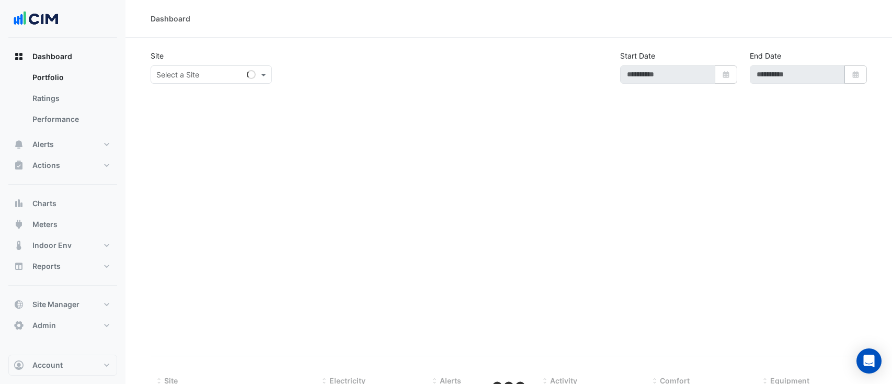
select select "**"
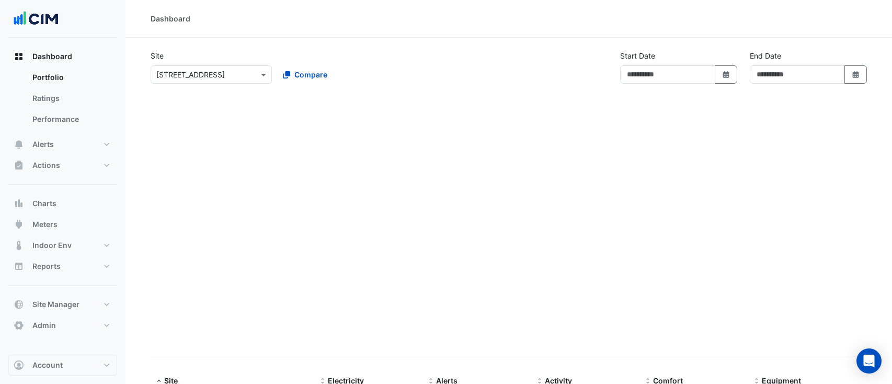
type input "**********"
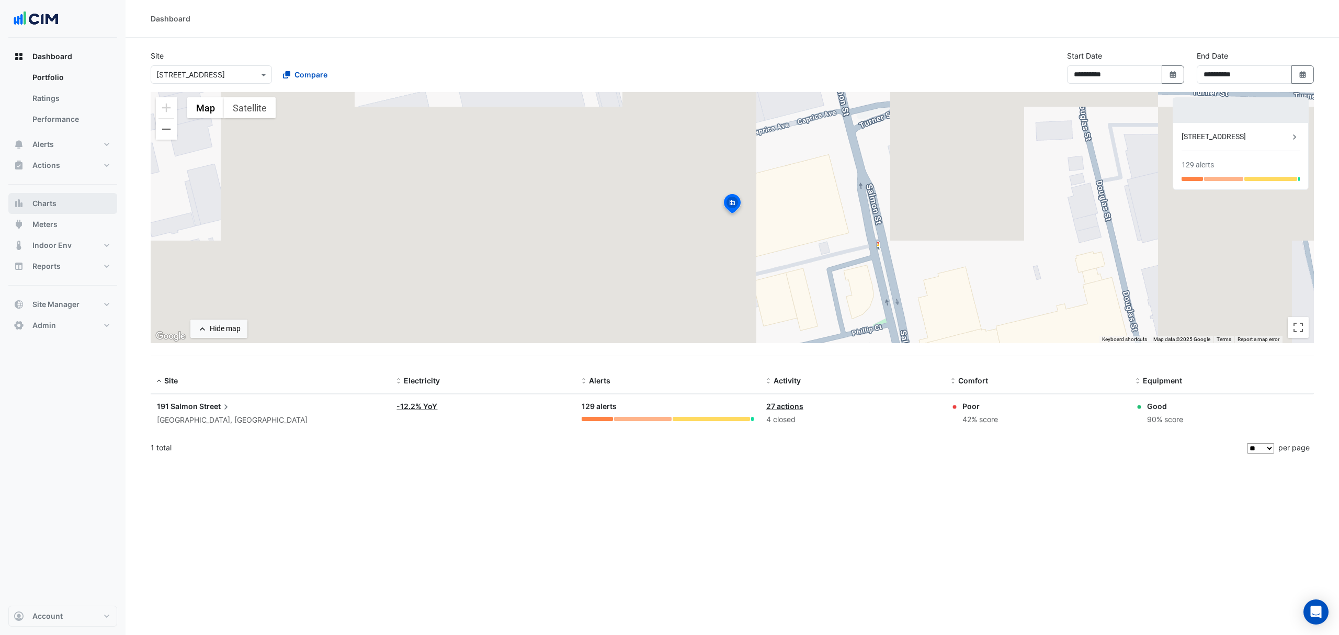
drag, startPoint x: 53, startPoint y: 208, endPoint x: 94, endPoint y: 195, distance: 43.2
click at [54, 208] on span "Charts" at bounding box center [44, 203] width 24 height 10
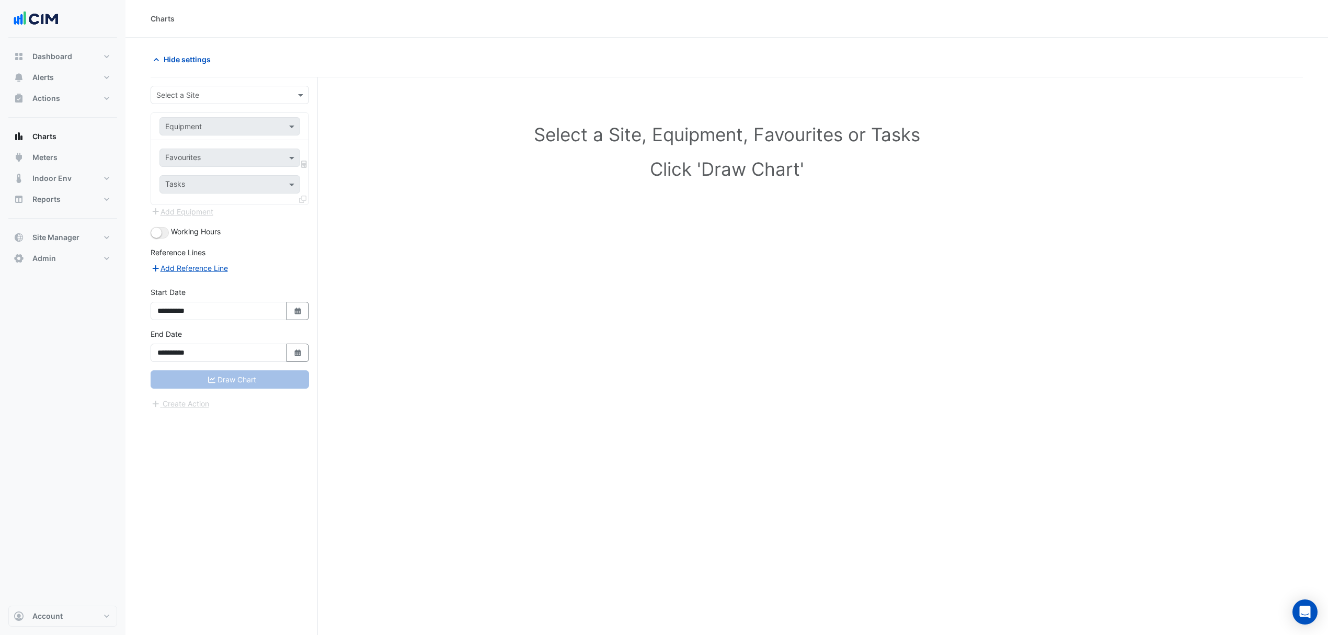
drag, startPoint x: 181, startPoint y: 94, endPoint x: 187, endPoint y: 93, distance: 5.8
click at [183, 94] on input "text" at bounding box center [219, 95] width 126 height 11
type input "*****"
click at [191, 123] on input "text" at bounding box center [219, 126] width 108 height 11
type input "**"
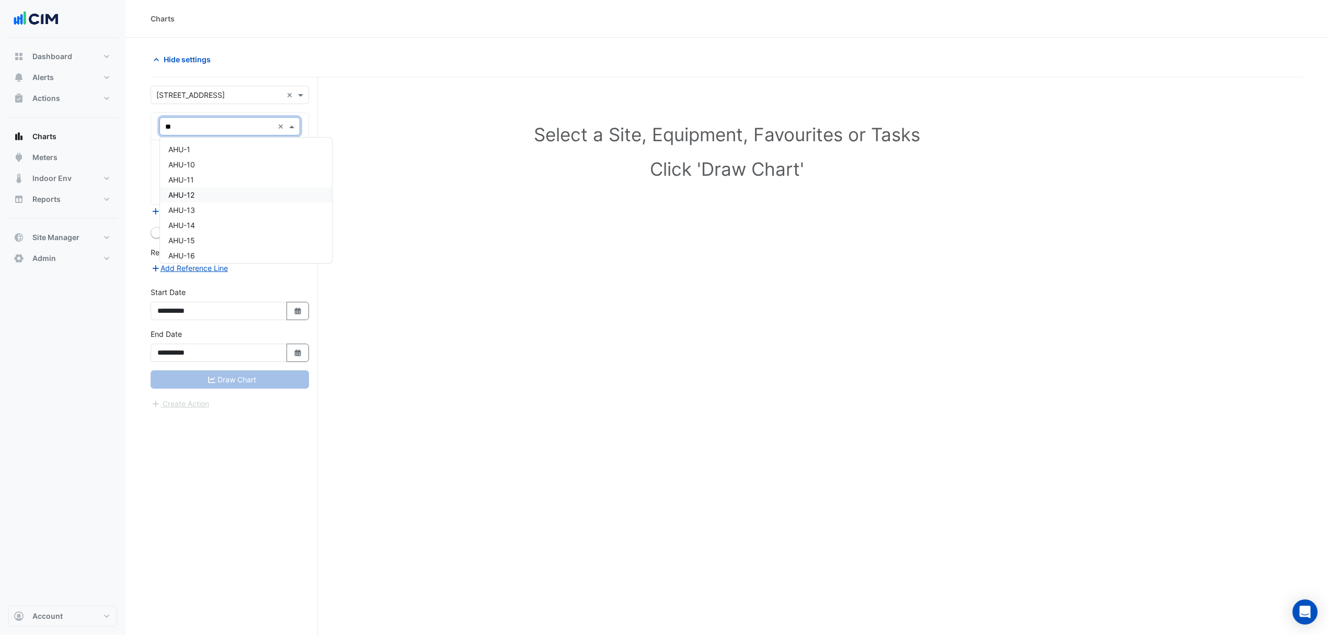
click at [223, 195] on div "AHU-12" at bounding box center [246, 194] width 172 height 15
click at [167, 151] on div "Favourites" at bounding box center [215, 158] width 111 height 16
type input "********"
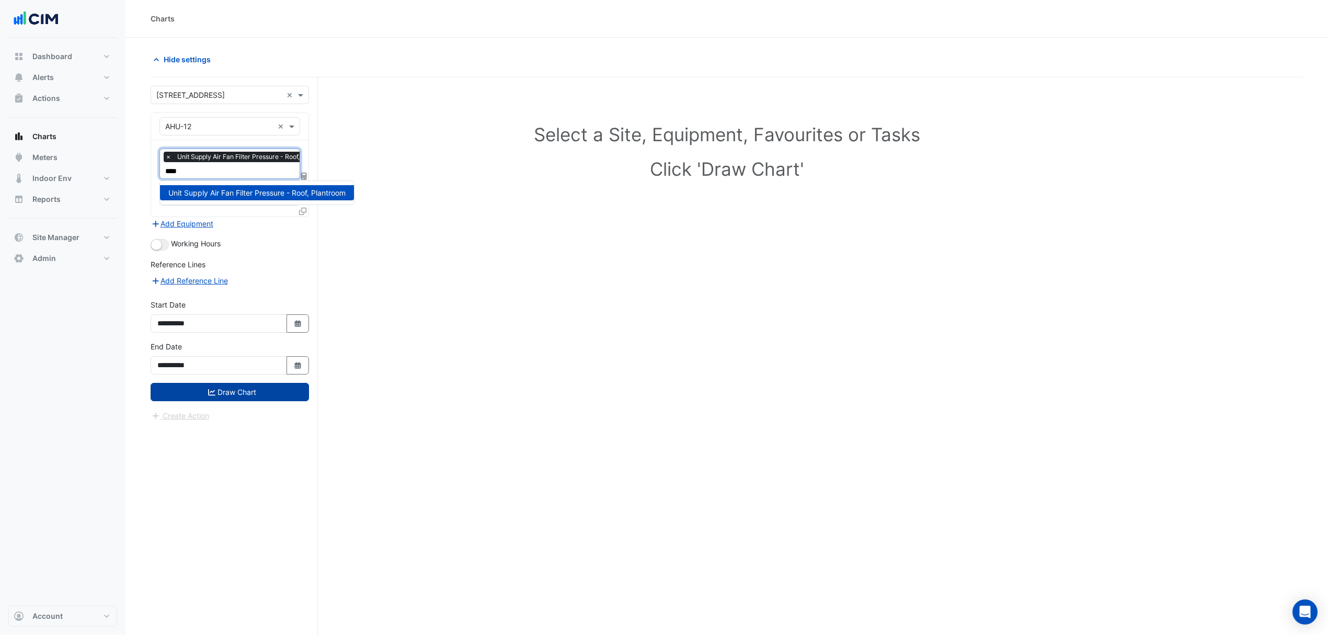
type input "****"
click at [222, 383] on button "Draw Chart" at bounding box center [230, 392] width 158 height 18
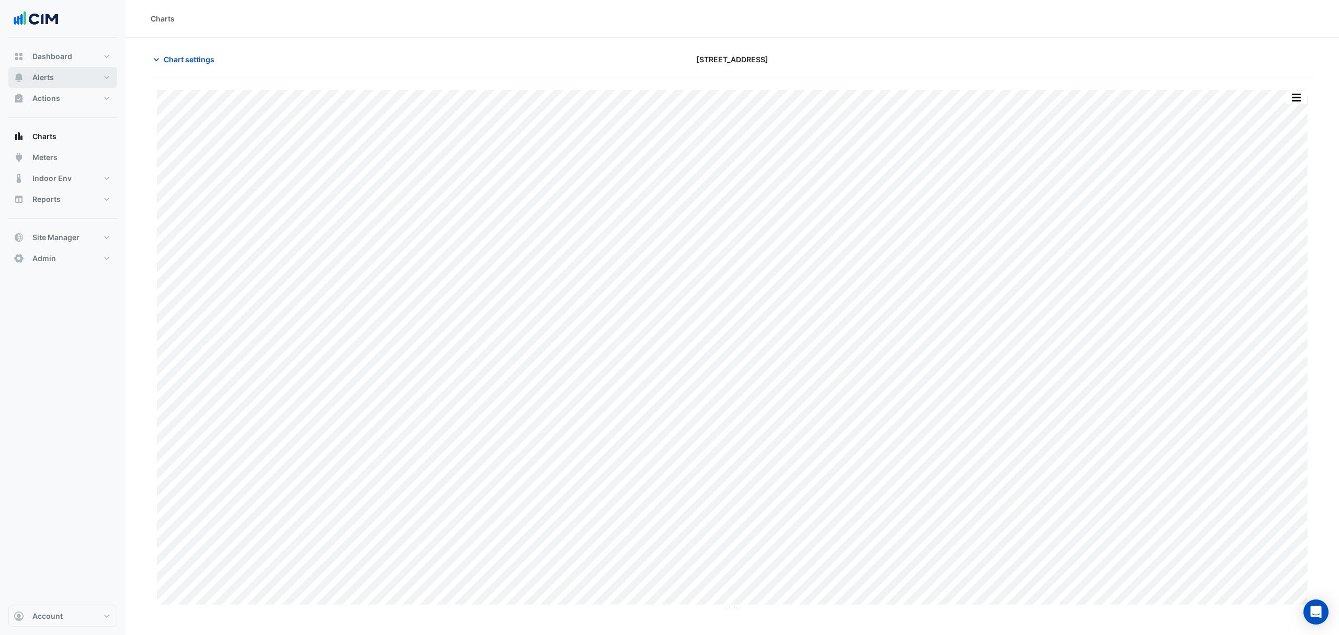
click at [55, 80] on button "Alerts" at bounding box center [62, 77] width 109 height 21
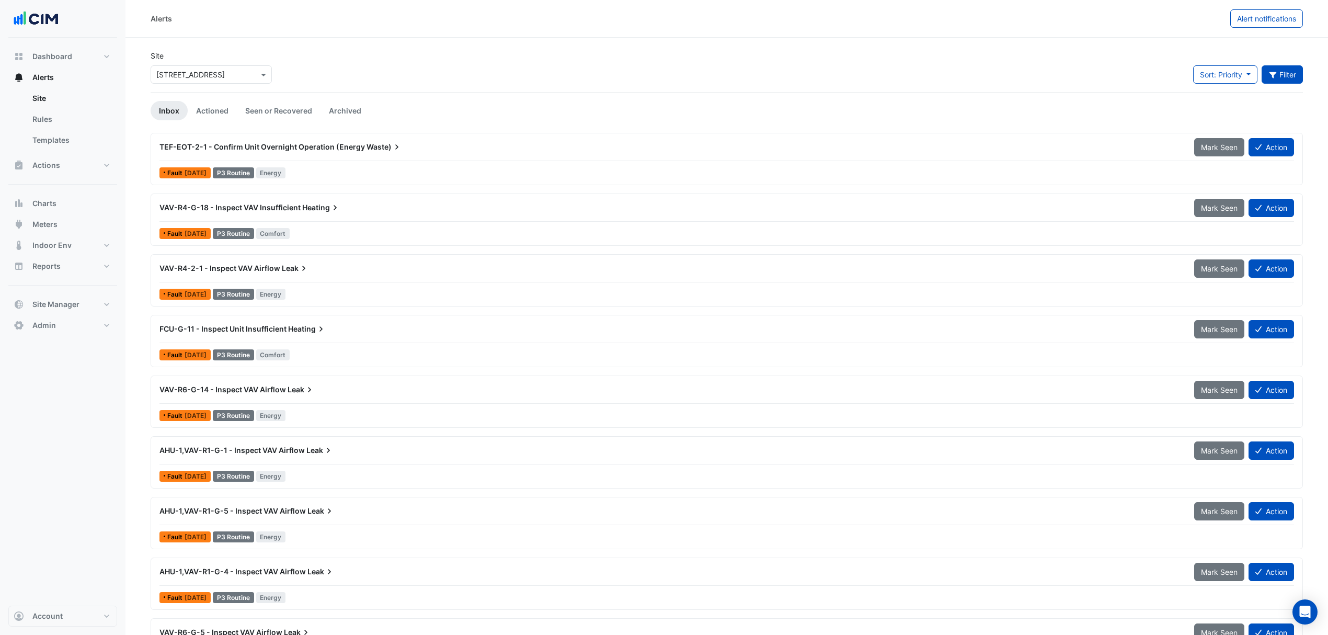
click at [892, 69] on button "Filter" at bounding box center [1283, 74] width 42 height 18
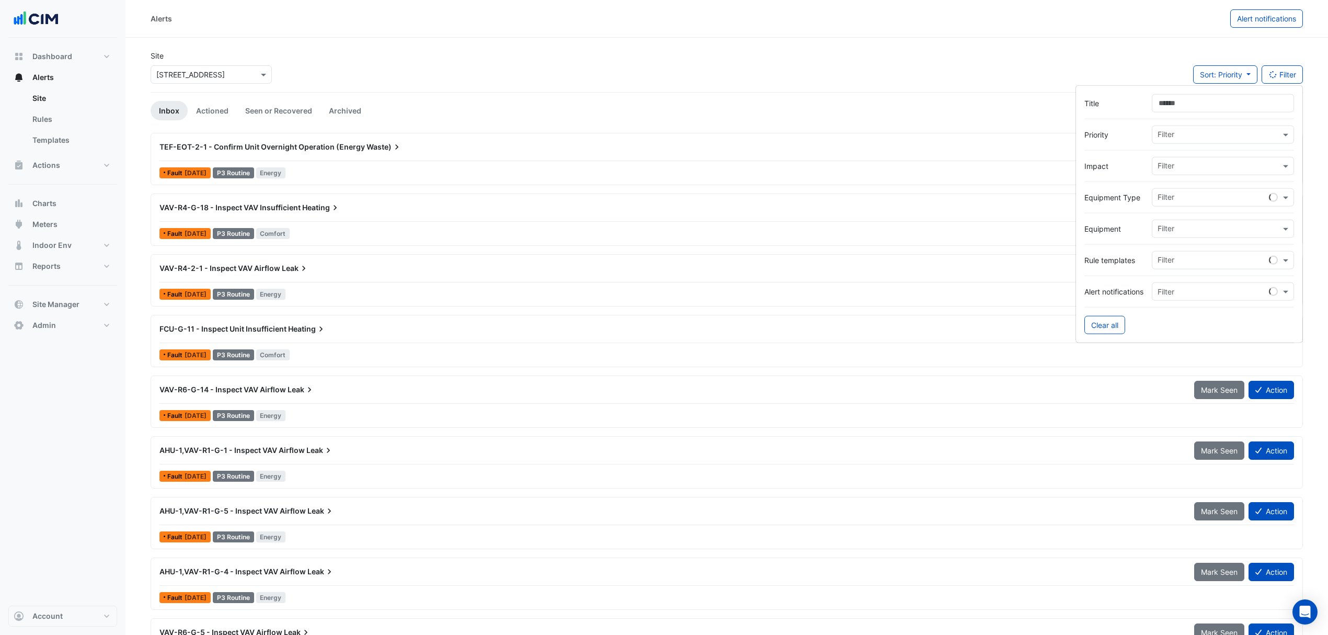
click at [892, 113] on div at bounding box center [1190, 118] width 210 height 13
click at [892, 101] on input "Title" at bounding box center [1223, 103] width 142 height 18
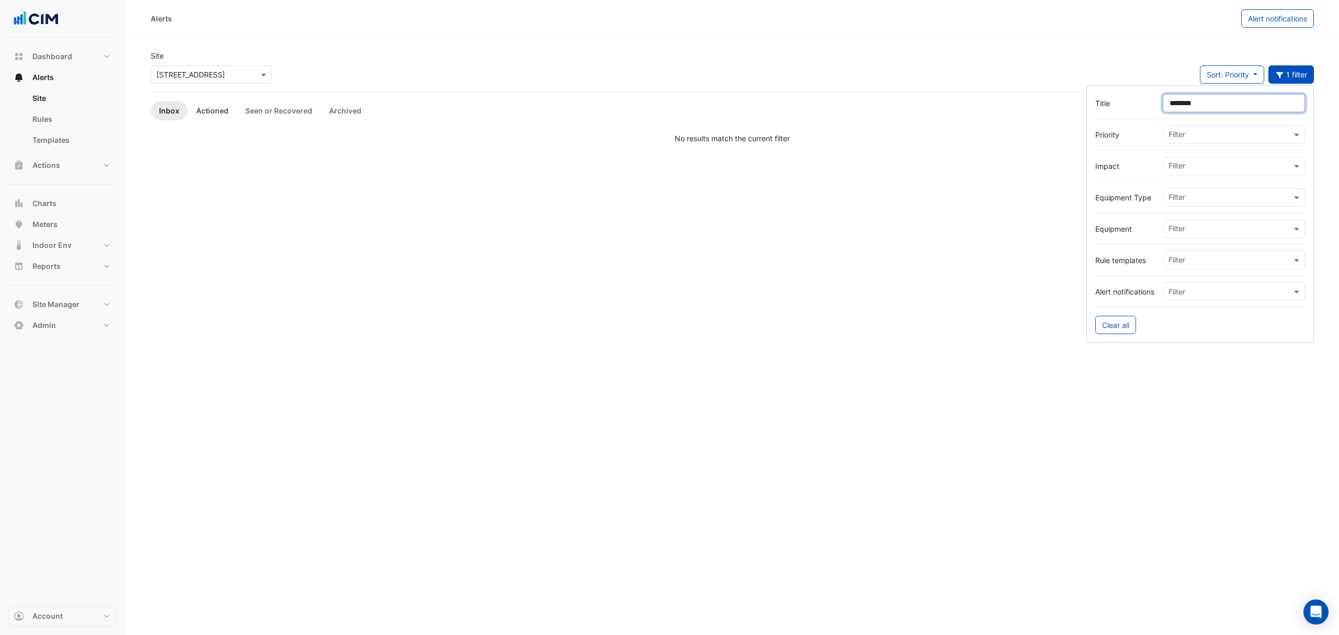
type input "********"
click at [232, 103] on link "Actioned" at bounding box center [212, 110] width 49 height 19
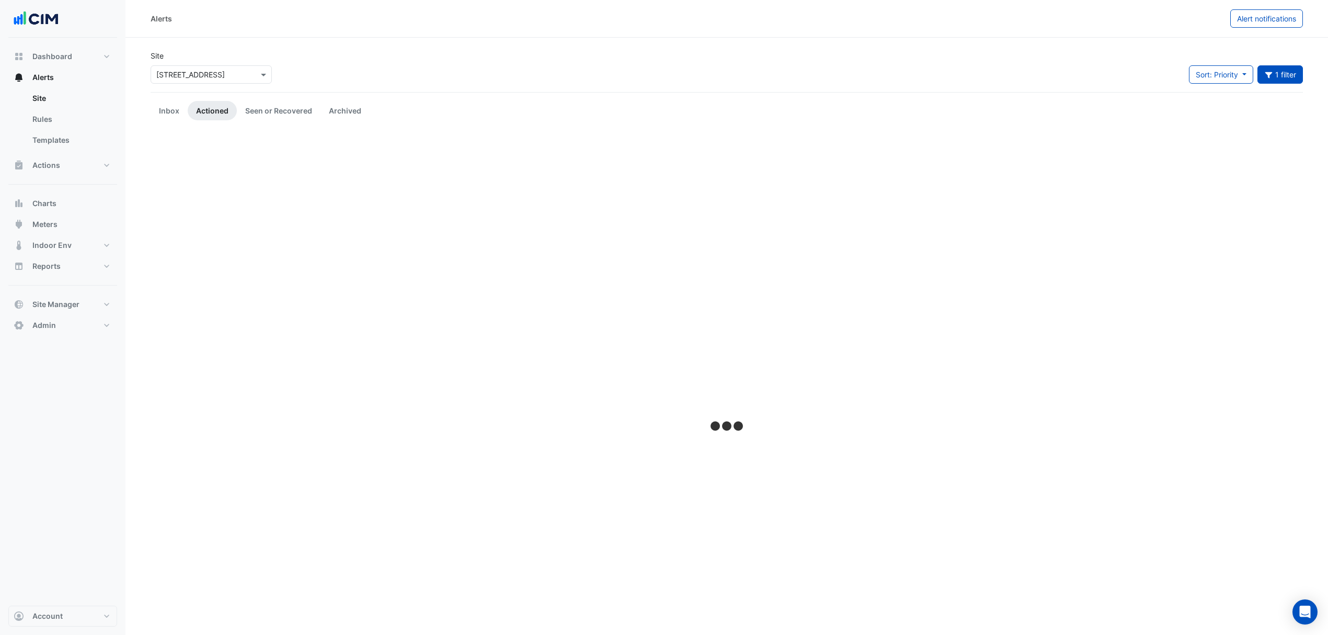
click at [216, 109] on link "Actioned" at bounding box center [212, 110] width 49 height 19
click at [258, 113] on link "Seen or Recovered" at bounding box center [279, 110] width 84 height 19
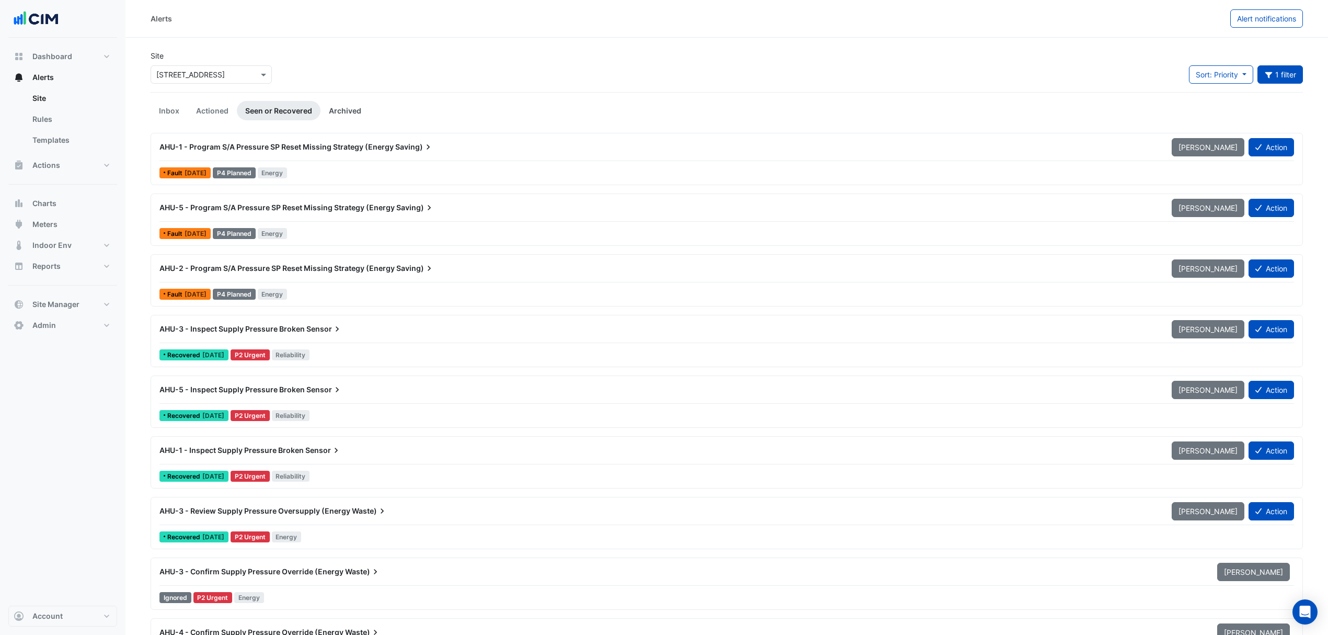
click at [352, 108] on link "Archived" at bounding box center [345, 110] width 49 height 19
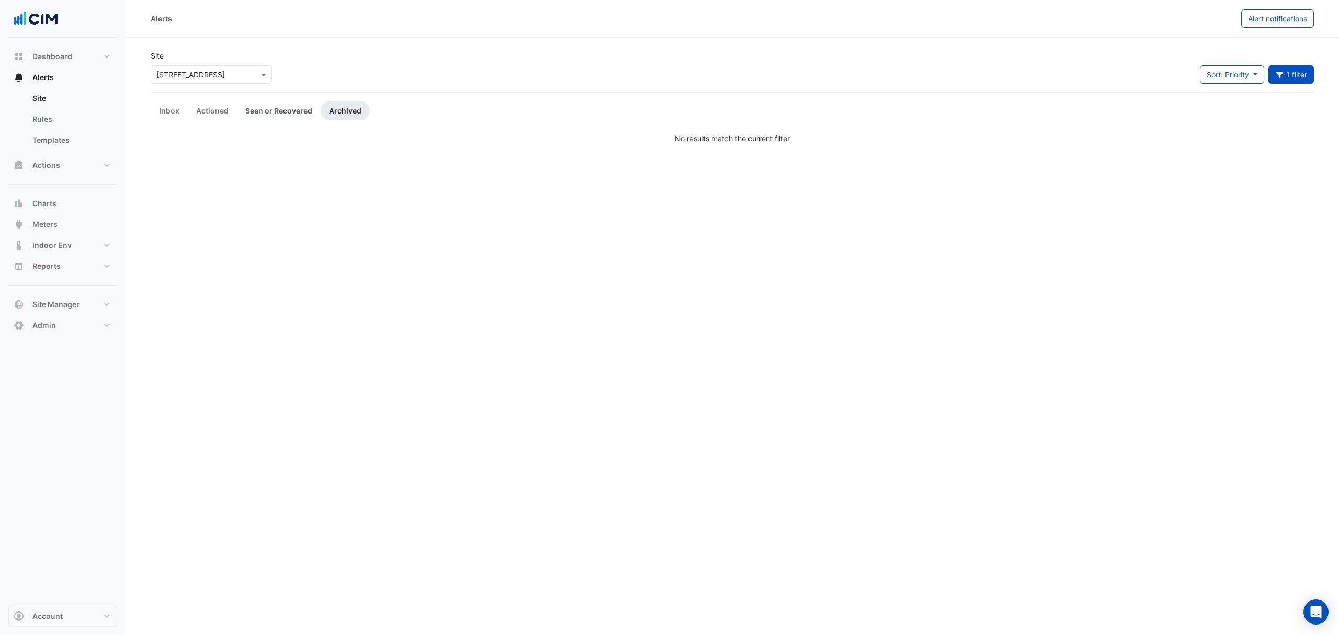
click at [254, 106] on link "Seen or Recovered" at bounding box center [279, 110] width 84 height 19
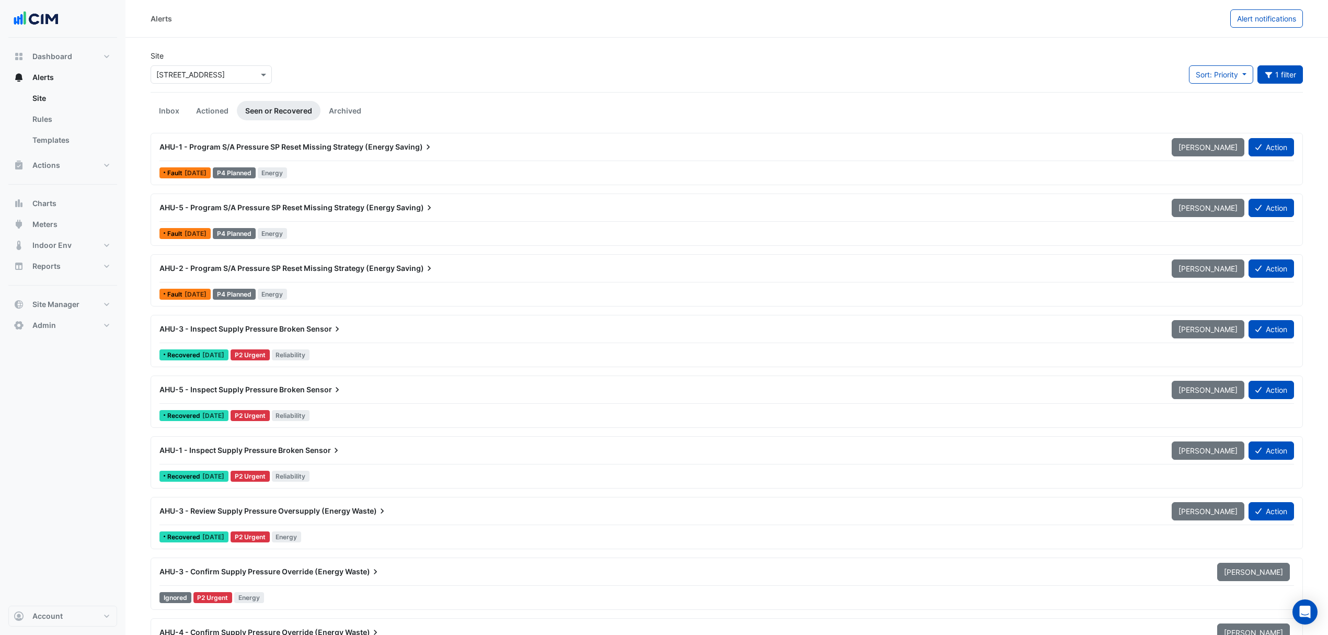
click at [230, 162] on div "AHU-1 - Program S/A Pressure SP Reset Missing Strategy (Energy Saving) Mark Uns…" at bounding box center [726, 159] width 1143 height 43
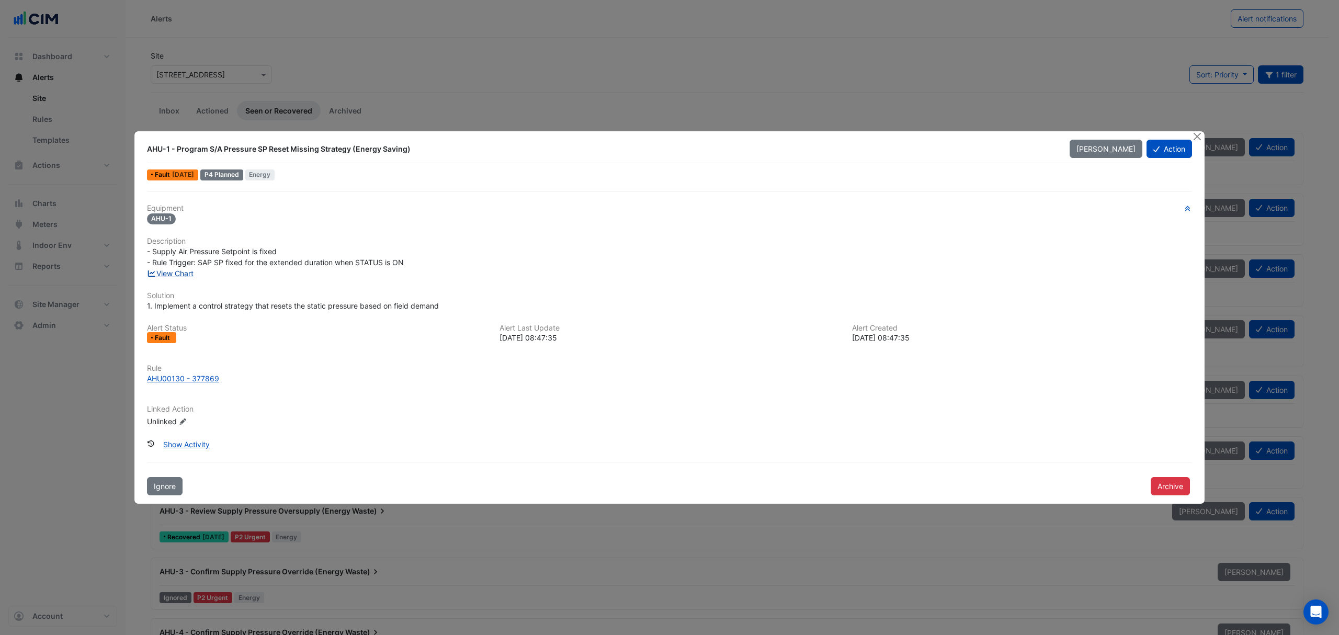
click at [169, 269] on link "View Chart" at bounding box center [170, 273] width 47 height 9
click at [85, 218] on ngb-modal-window "AHU-1 - Program S/A Pressure SP Reset Missing Strategy (Energy Saving) Mark Uns…" at bounding box center [669, 317] width 1339 height 635
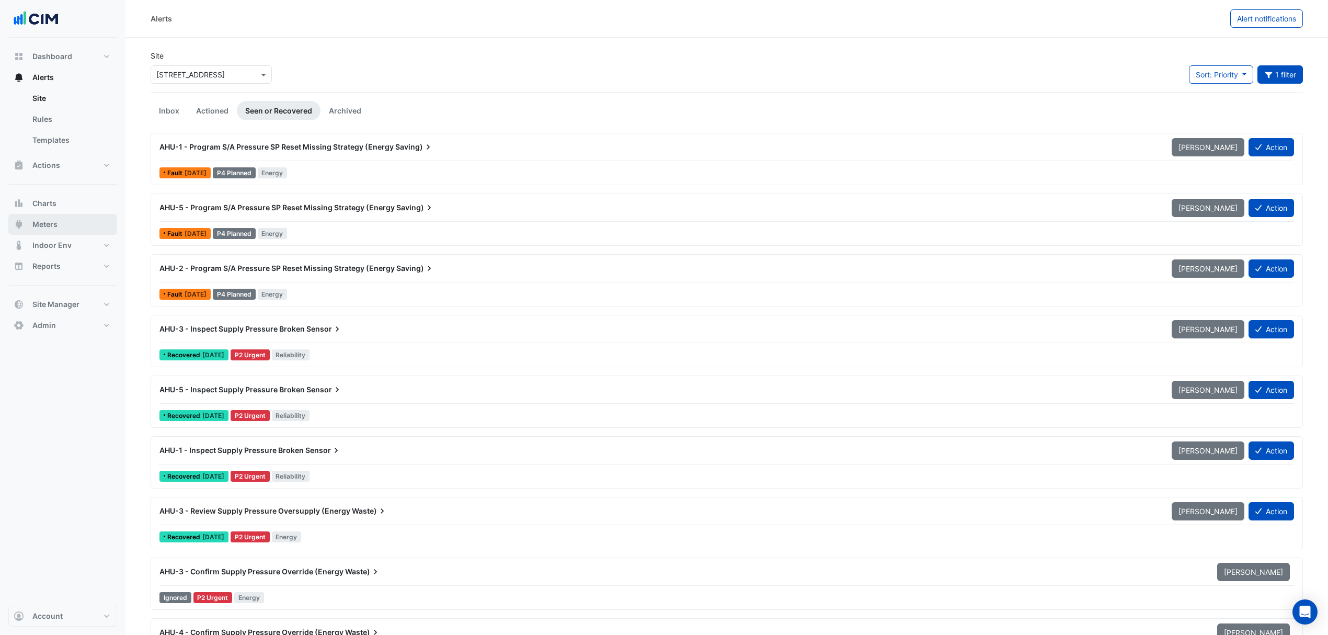
drag, startPoint x: 49, startPoint y: 232, endPoint x: 147, endPoint y: 165, distance: 118.5
click at [49, 232] on button "Meters" at bounding box center [62, 224] width 109 height 21
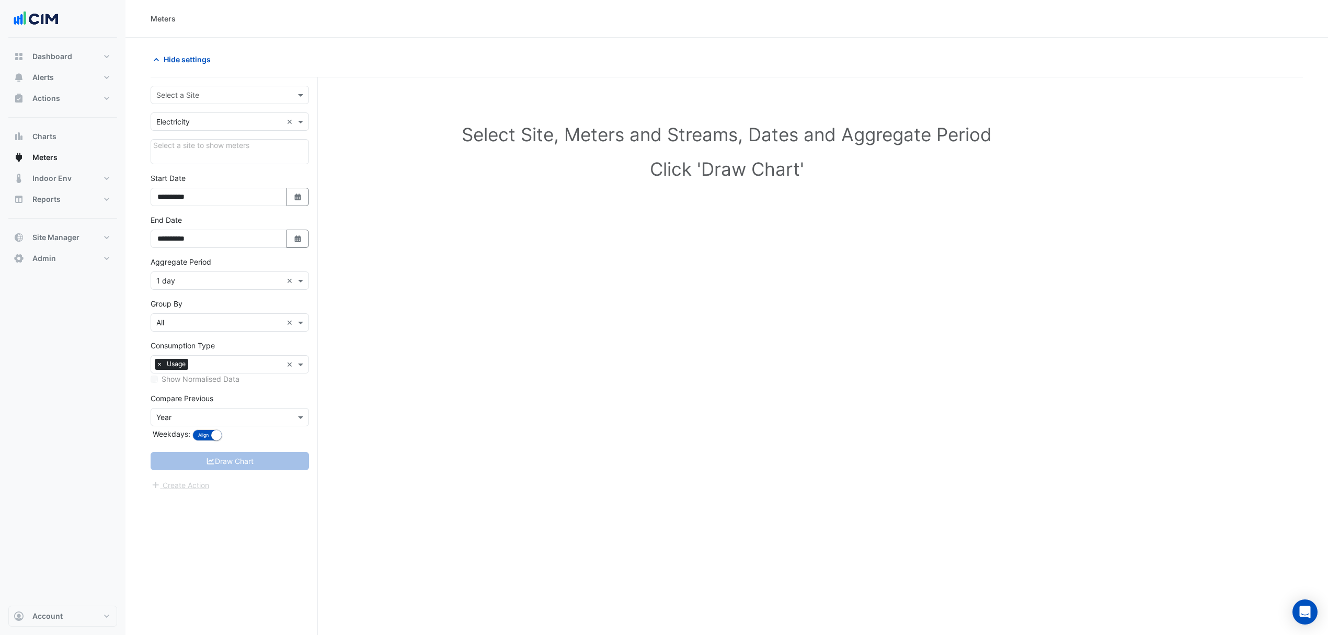
click at [213, 97] on input "text" at bounding box center [219, 95] width 126 height 11
type input "***"
click at [459, 106] on div "Select Site, Meters and Streams, Dates and Aggregate Period Click 'Draw Chart'" at bounding box center [727, 154] width 1153 height 128
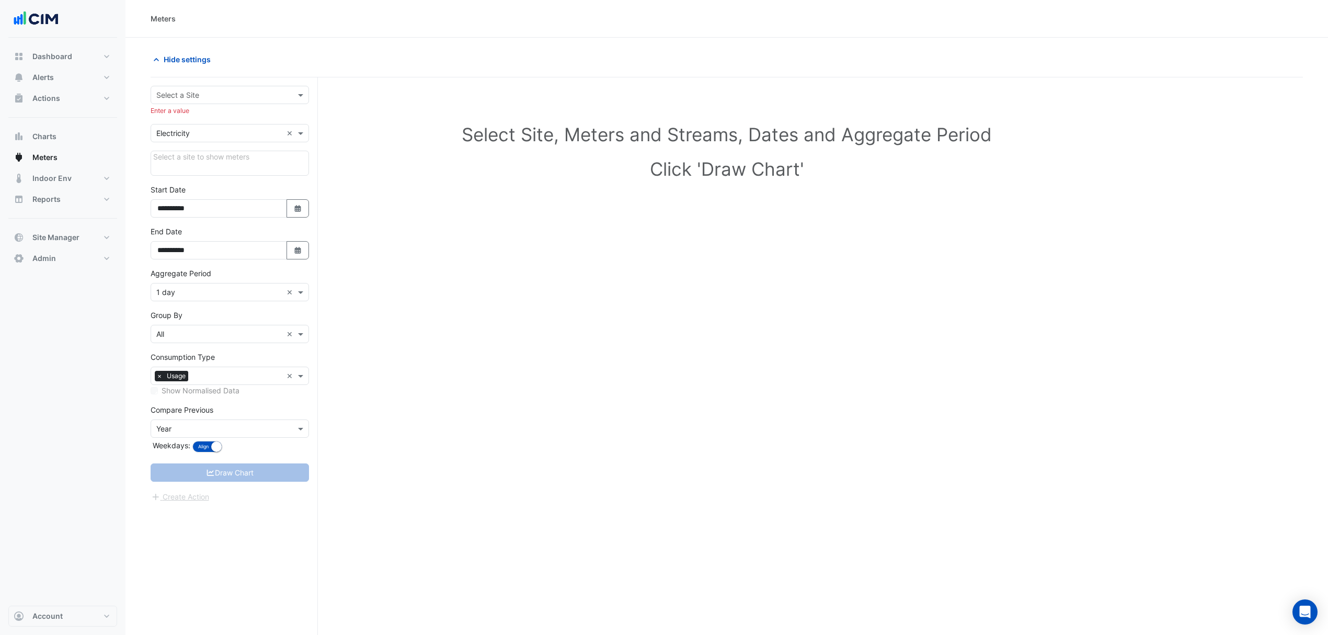
drag, startPoint x: 222, startPoint y: 131, endPoint x: 222, endPoint y: 138, distance: 7.3
click at [222, 132] on input "text" at bounding box center [219, 133] width 126 height 11
click at [205, 185] on div "Water" at bounding box center [229, 186] width 157 height 15
click at [181, 97] on input "text" at bounding box center [219, 95] width 126 height 11
type input "*"
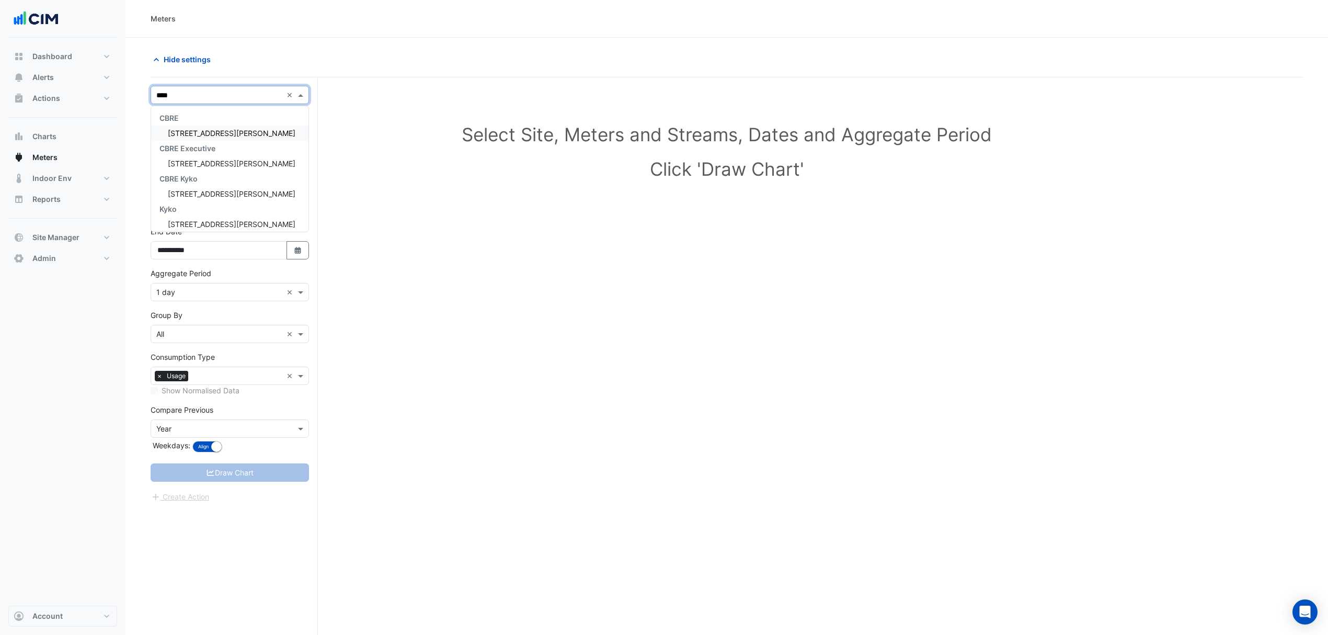
type input "*****"
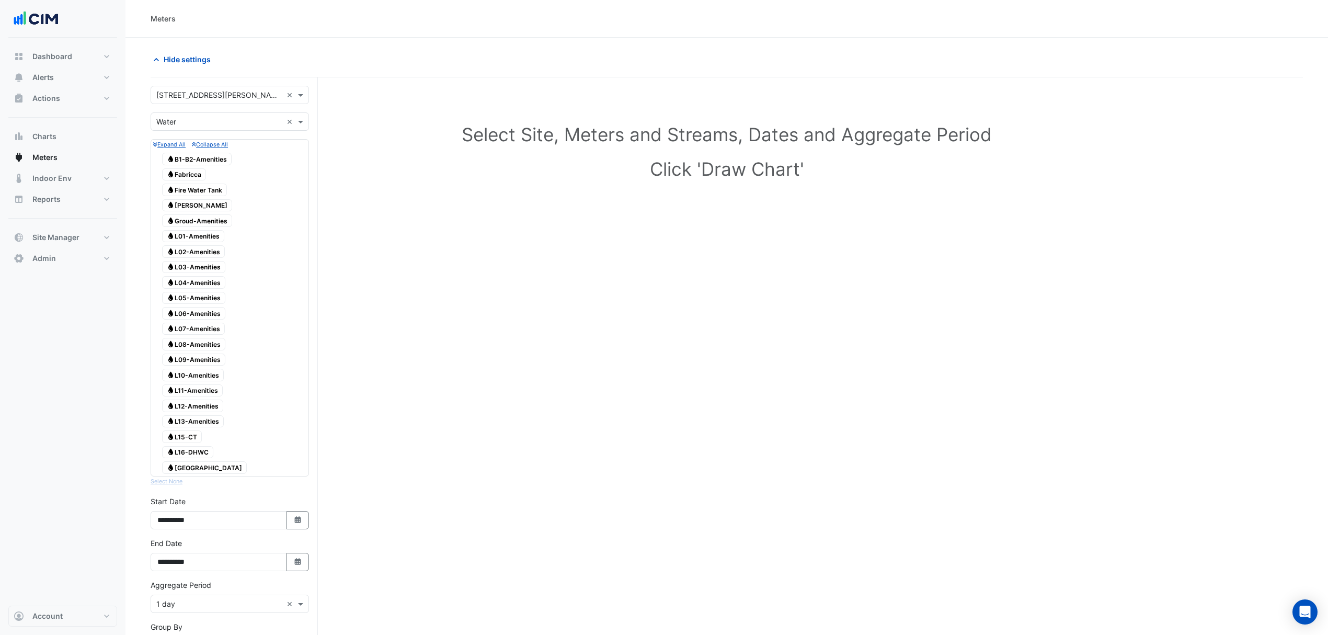
click at [182, 174] on span "Water Fabricca" at bounding box center [184, 174] width 44 height 13
click at [189, 206] on span "Water Gidley" at bounding box center [197, 205] width 70 height 13
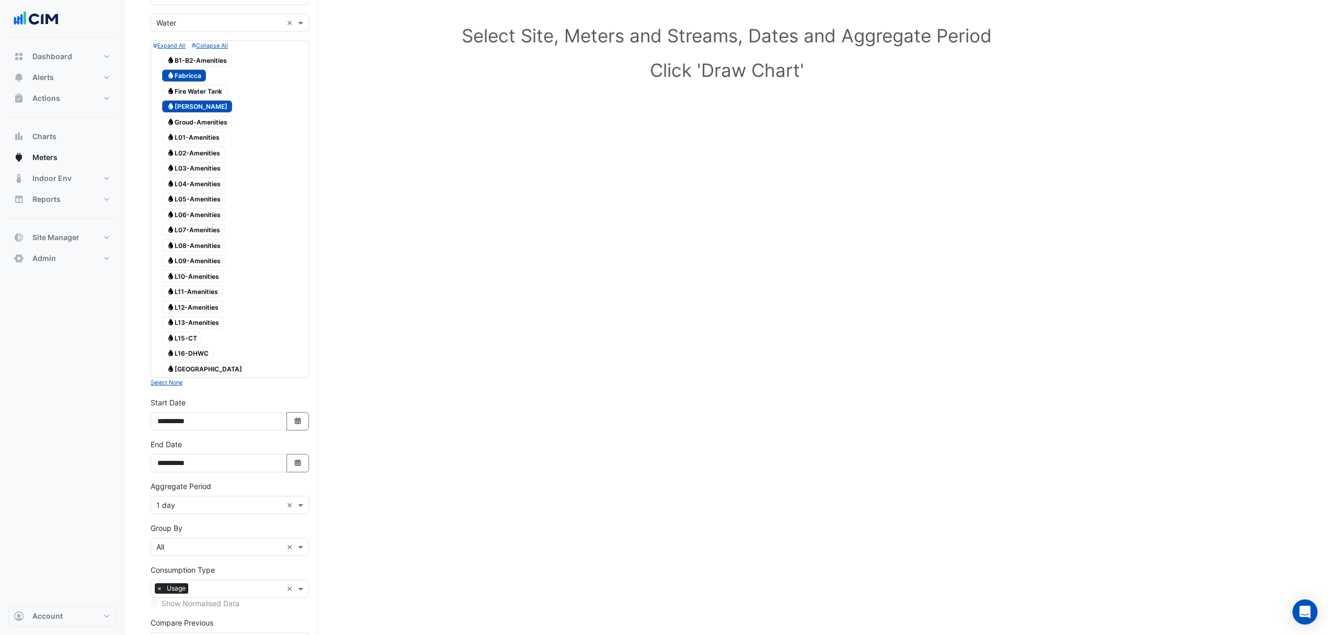
scroll to position [192, 0]
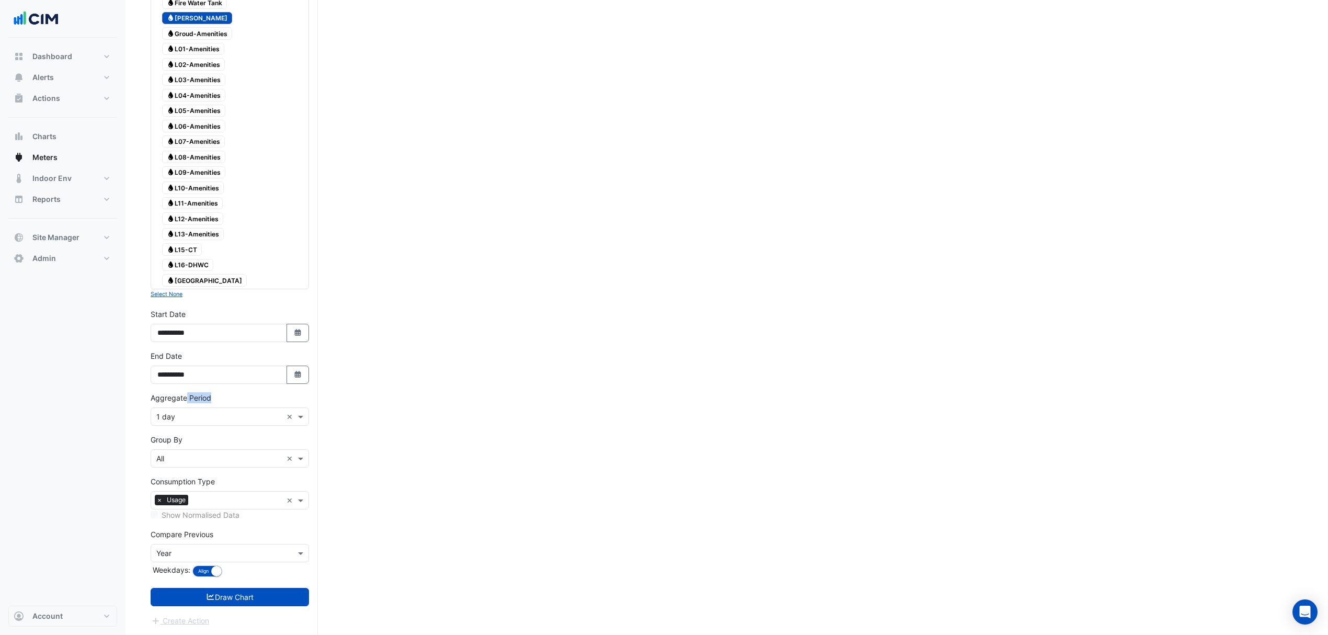
click at [185, 383] on div "Aggregate Period × 1 day ×" at bounding box center [230, 408] width 158 height 33
click at [209, 383] on input "text" at bounding box center [219, 417] width 126 height 11
click at [203, 383] on div "1 month" at bounding box center [229, 535] width 157 height 15
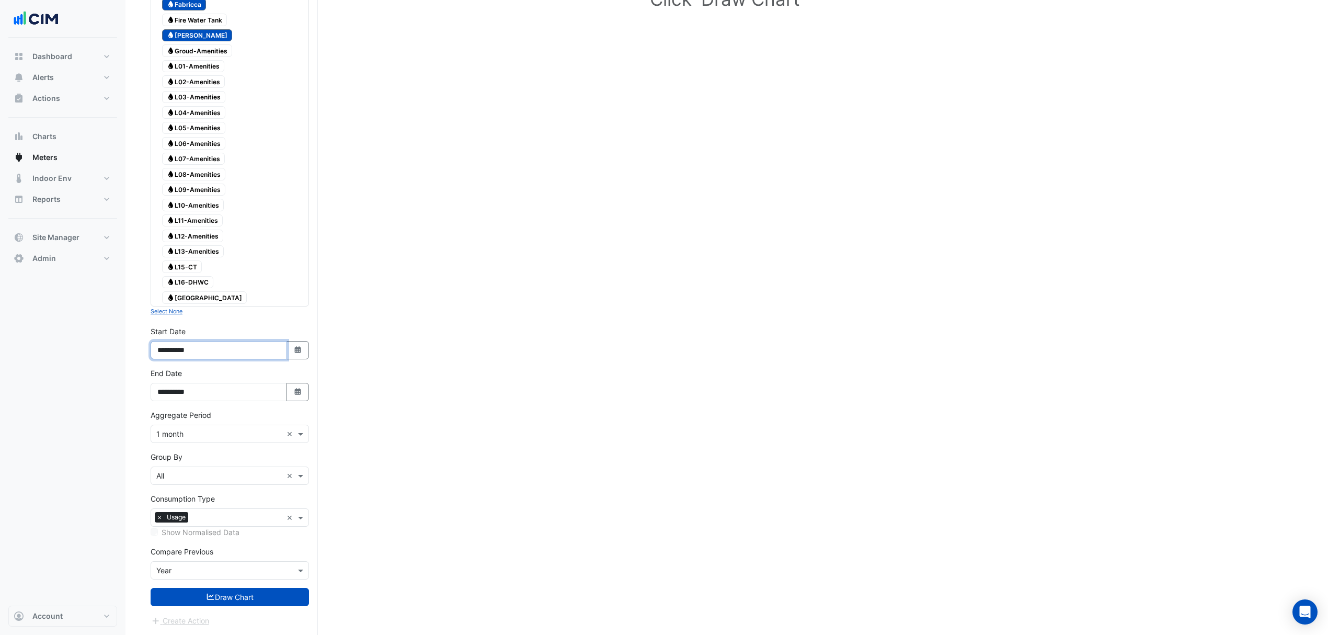
click at [219, 351] on input "**********" at bounding box center [219, 350] width 136 height 18
type input "**********"
drag, startPoint x: 265, startPoint y: 597, endPoint x: 165, endPoint y: 513, distance: 130.6
click at [165, 383] on form "× 99 Elizabeth St × × Water × Expand All Collapse All Water B1-B2-Amenities Wat…" at bounding box center [230, 271] width 158 height 711
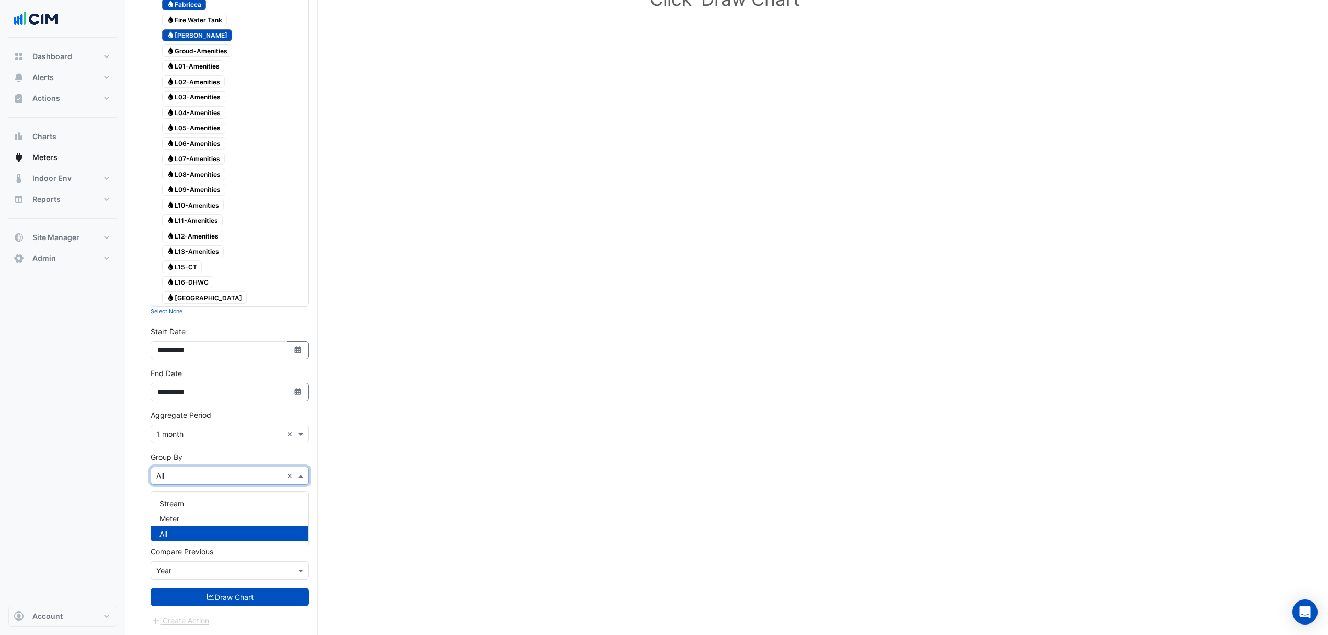
click at [179, 383] on input "text" at bounding box center [219, 476] width 126 height 11
click at [195, 383] on div "Meter" at bounding box center [229, 518] width 157 height 15
click at [232, 383] on button "Draw Chart" at bounding box center [230, 597] width 158 height 18
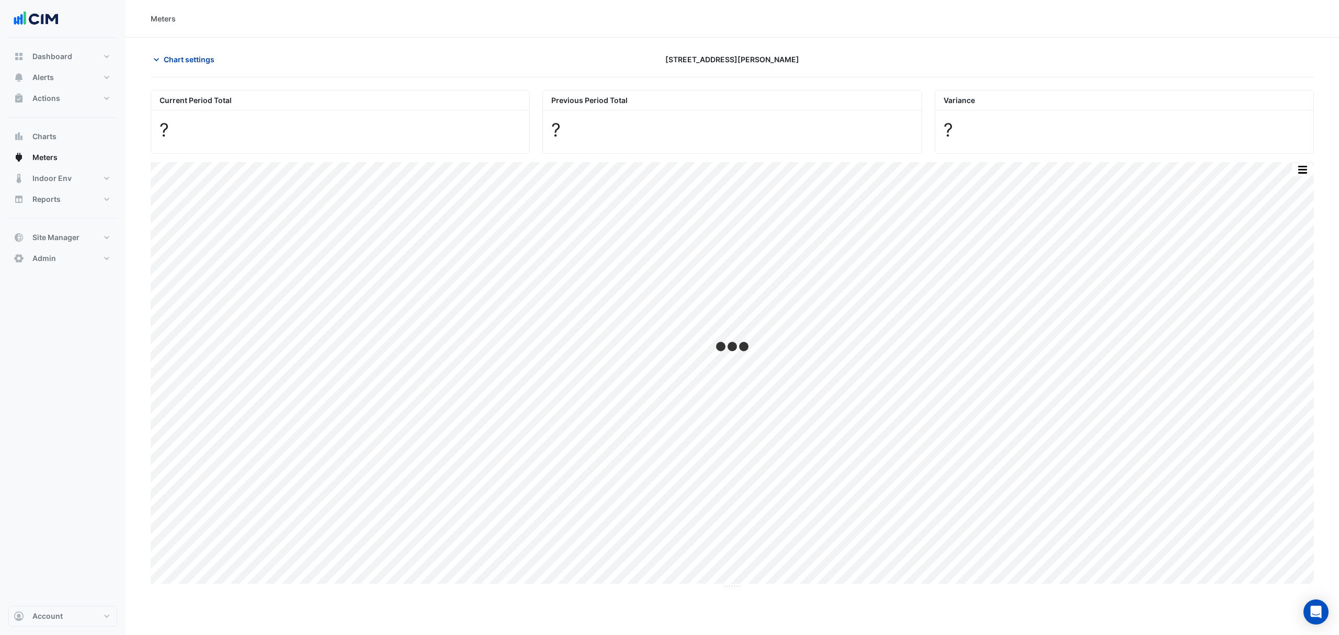
click at [199, 50] on button "Chart settings" at bounding box center [186, 59] width 71 height 18
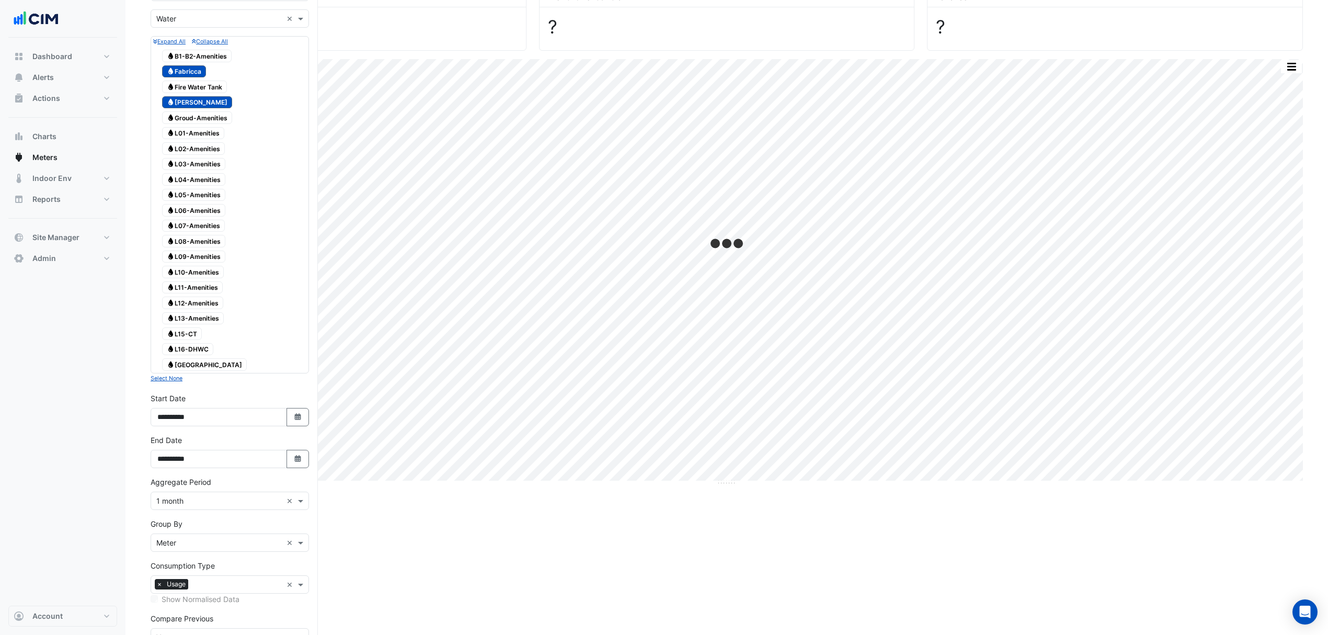
scroll to position [175, 0]
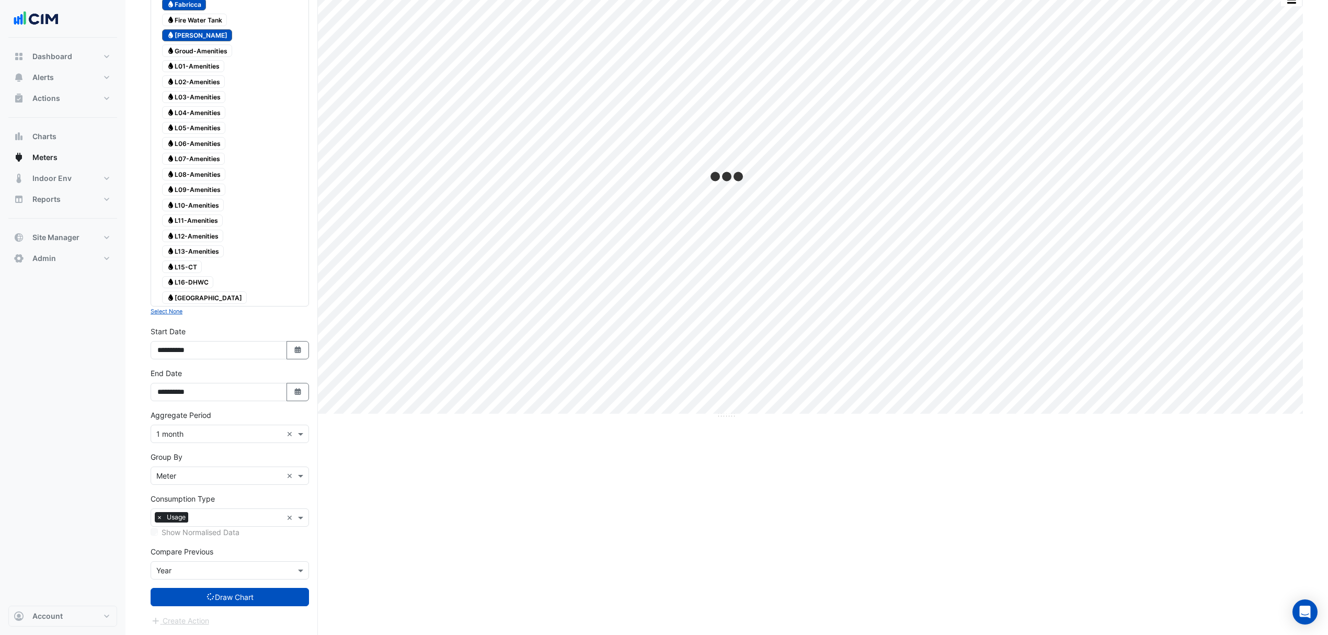
click at [255, 383] on form "× 99 Elizabeth St × × Water × Expand All Collapse All Water B1-B2-Amenities Wat…" at bounding box center [230, 271] width 158 height 711
click at [255, 383] on button "Draw Chart" at bounding box center [230, 597] width 158 height 18
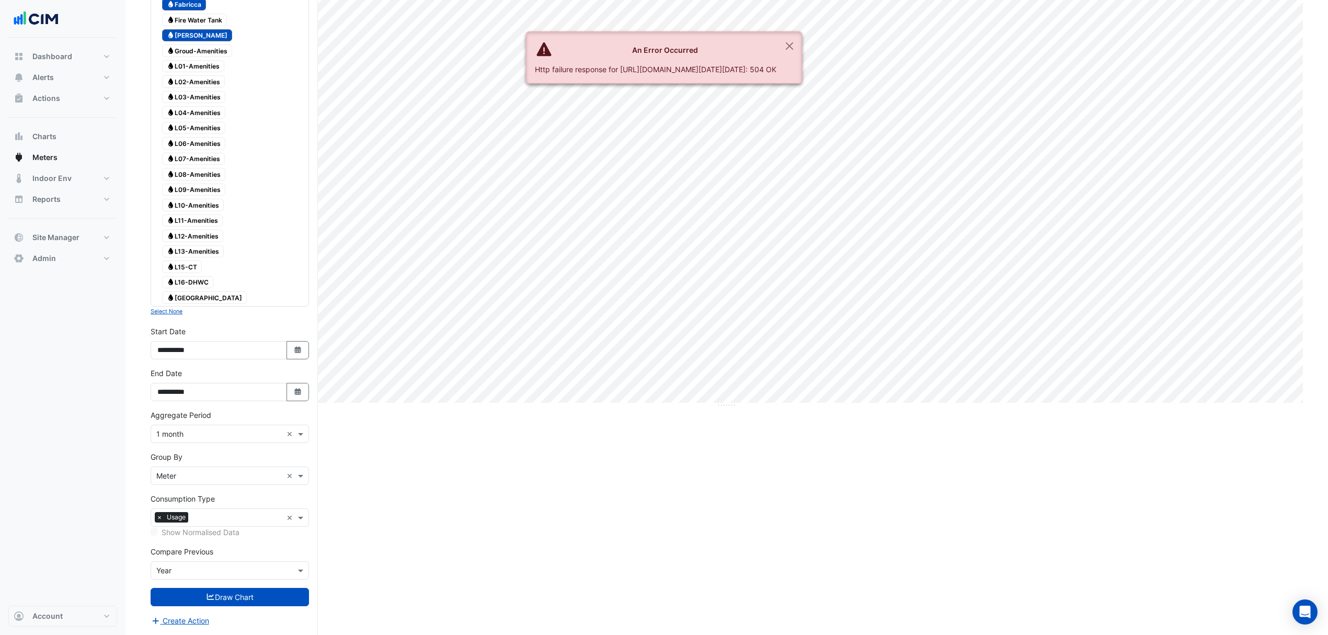
scroll to position [164, 0]
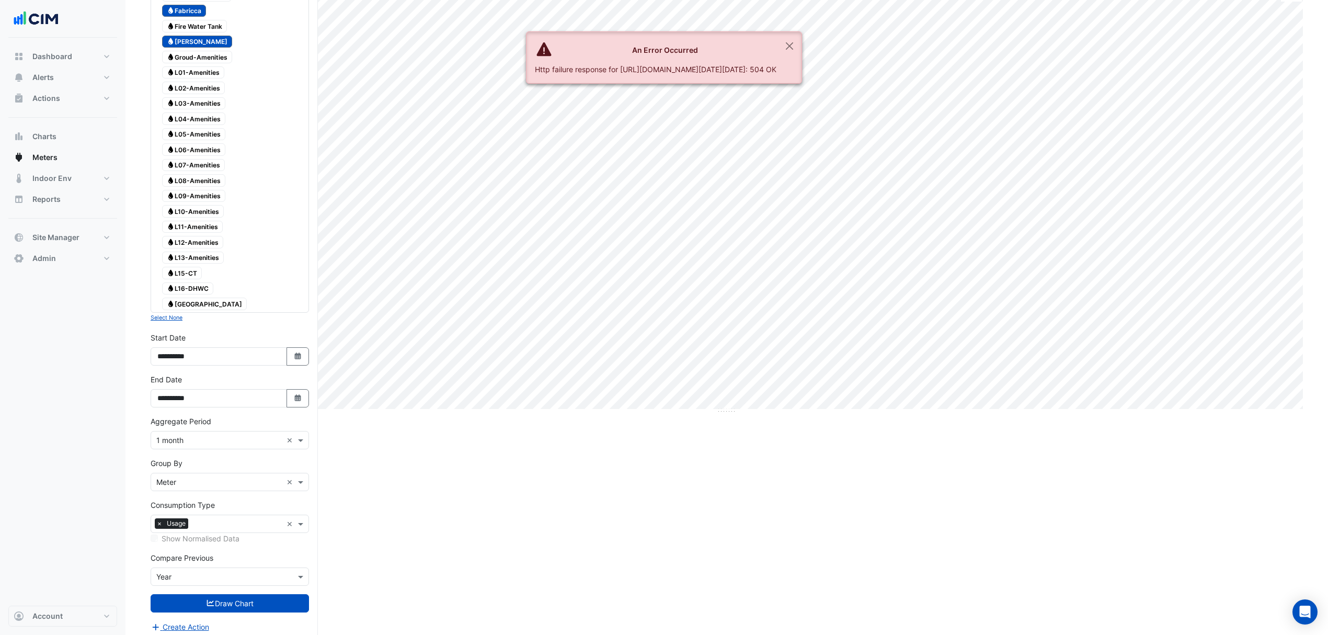
click at [802, 63] on ngb-alert "An Error Occurred Http failure response for https://ace.cimenviro.com/api/meter…" at bounding box center [664, 57] width 276 height 52
drag, startPoint x: 978, startPoint y: 47, endPoint x: 943, endPoint y: 47, distance: 34.5
click at [802, 44] on button "Close" at bounding box center [790, 46] width 24 height 28
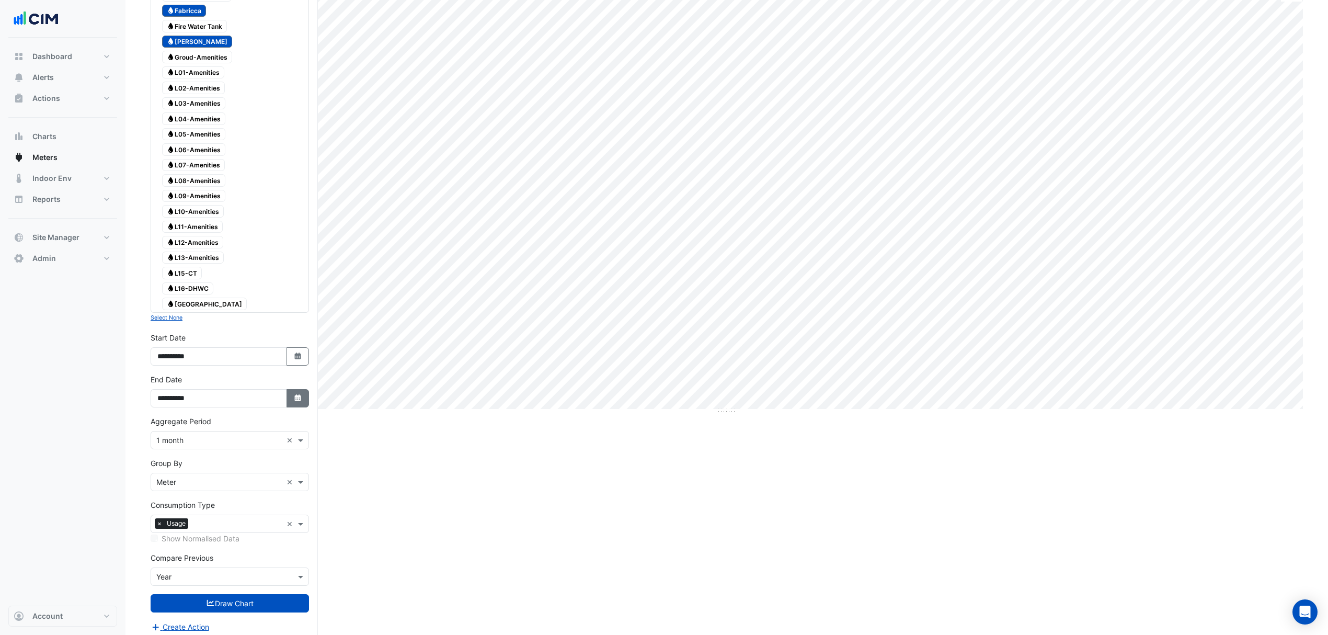
click at [302, 383] on button "Select Date" at bounding box center [298, 398] width 23 height 18
select select "*"
select select "****"
click at [216, 295] on div "31" at bounding box center [218, 297] width 17 height 17
type input "**********"
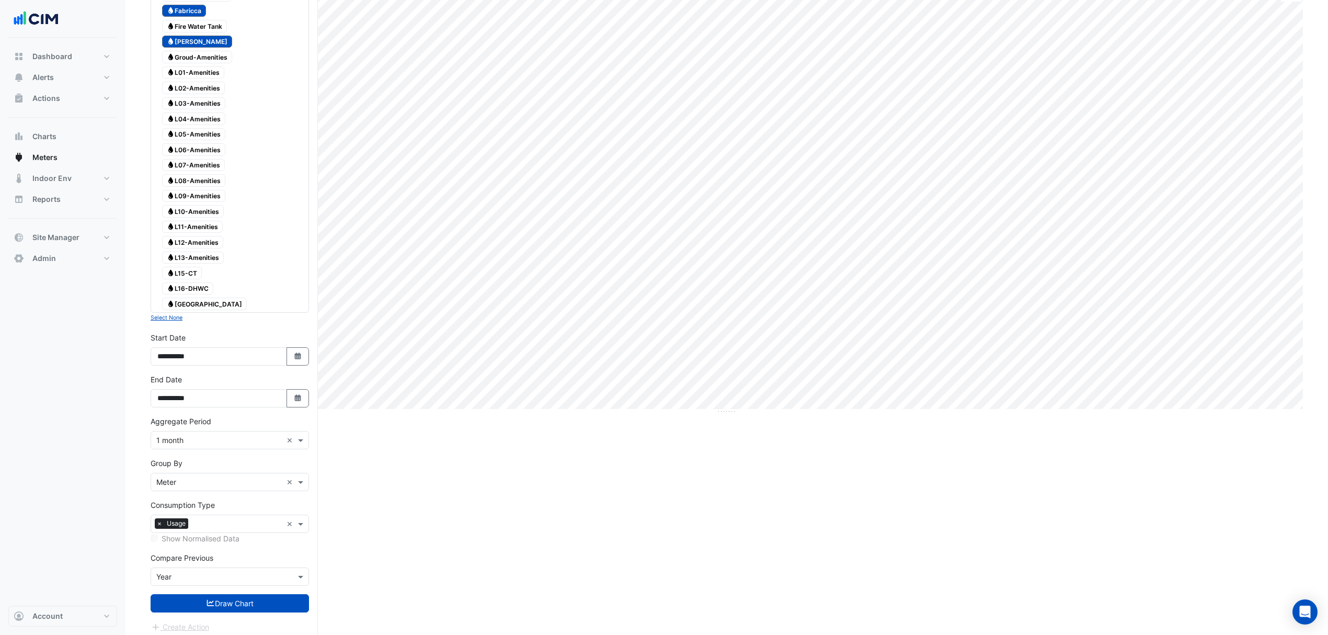
drag, startPoint x: 231, startPoint y: 605, endPoint x: 371, endPoint y: 410, distance: 239.8
click at [371, 383] on div "Current Period Total Previous Period Total Variance Split by Meter Print Save a…" at bounding box center [727, 277] width 1153 height 727
click at [297, 383] on button "Select Date" at bounding box center [298, 398] width 23 height 18
select select "*"
select select "****"
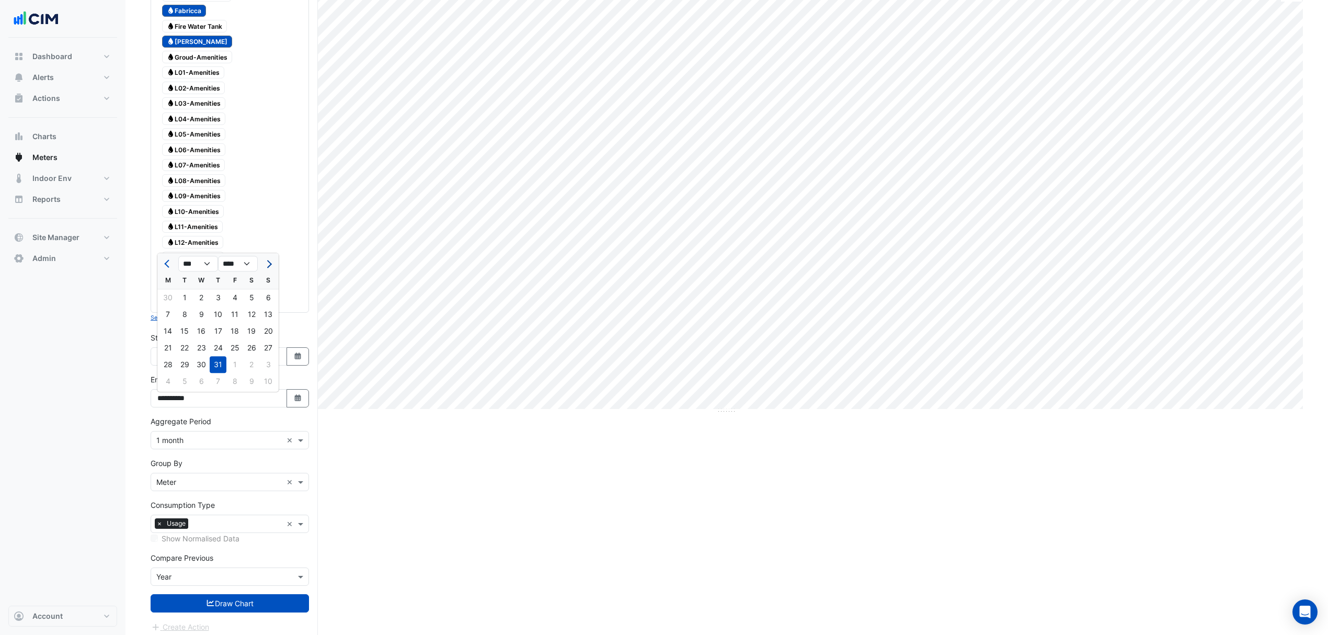
click at [270, 259] on button "Next month" at bounding box center [268, 263] width 13 height 17
click at [269, 264] on span "Next month" at bounding box center [268, 264] width 8 height 8
select select "*"
click at [188, 364] on div "30" at bounding box center [184, 364] width 17 height 17
type input "**********"
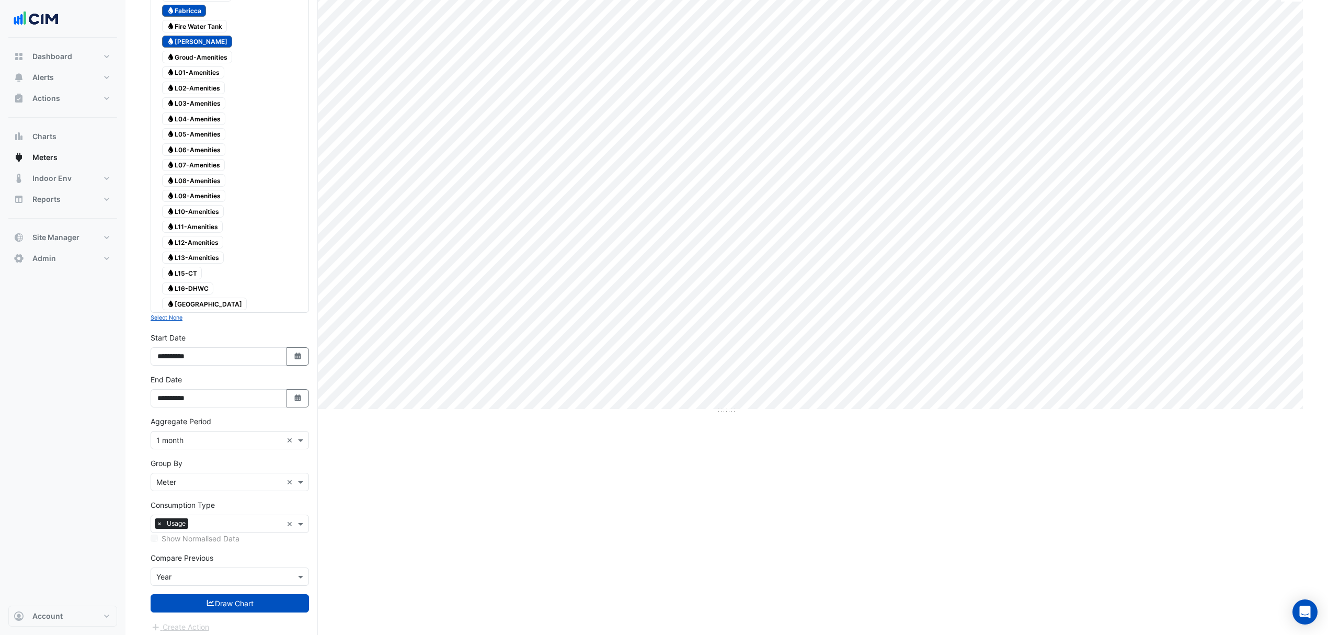
click at [237, 383] on form "× 99 Elizabeth St × × Water × Expand All Collapse All Water B1-B2-Amenities Wat…" at bounding box center [230, 277] width 158 height 711
drag, startPoint x: 237, startPoint y: 605, endPoint x: 279, endPoint y: 526, distance: 89.2
click at [237, 383] on button "Draw Chart" at bounding box center [230, 603] width 158 height 18
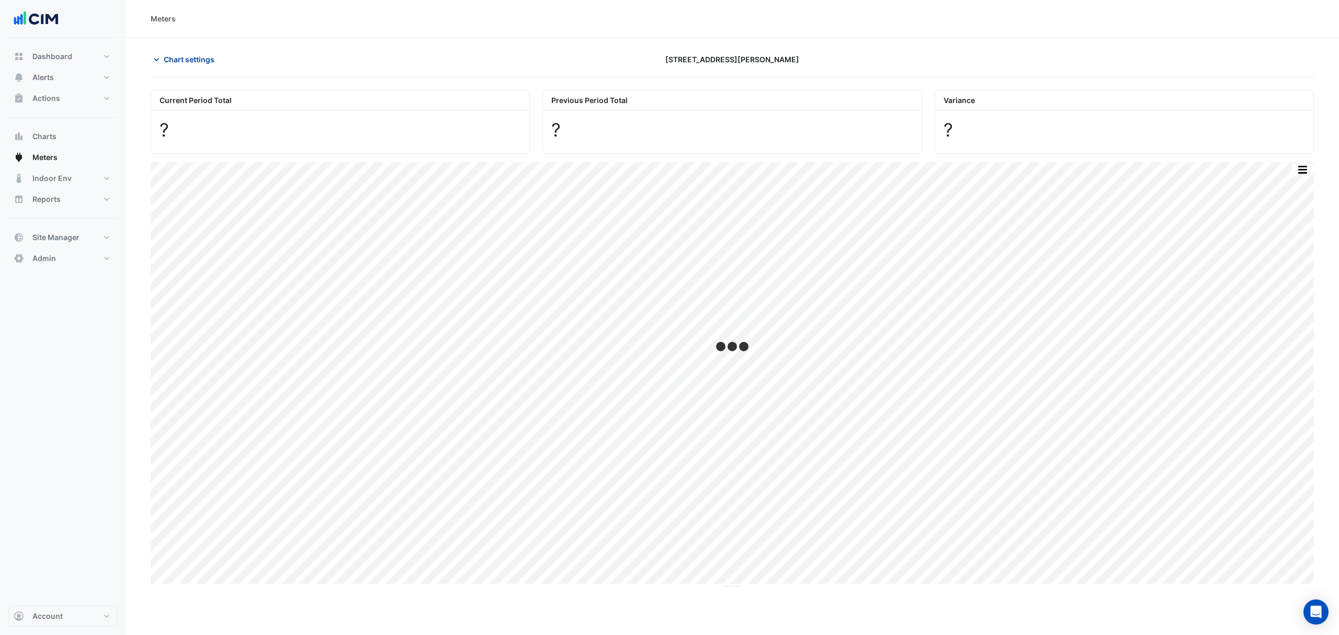
click at [191, 51] on button "Chart settings" at bounding box center [186, 59] width 71 height 18
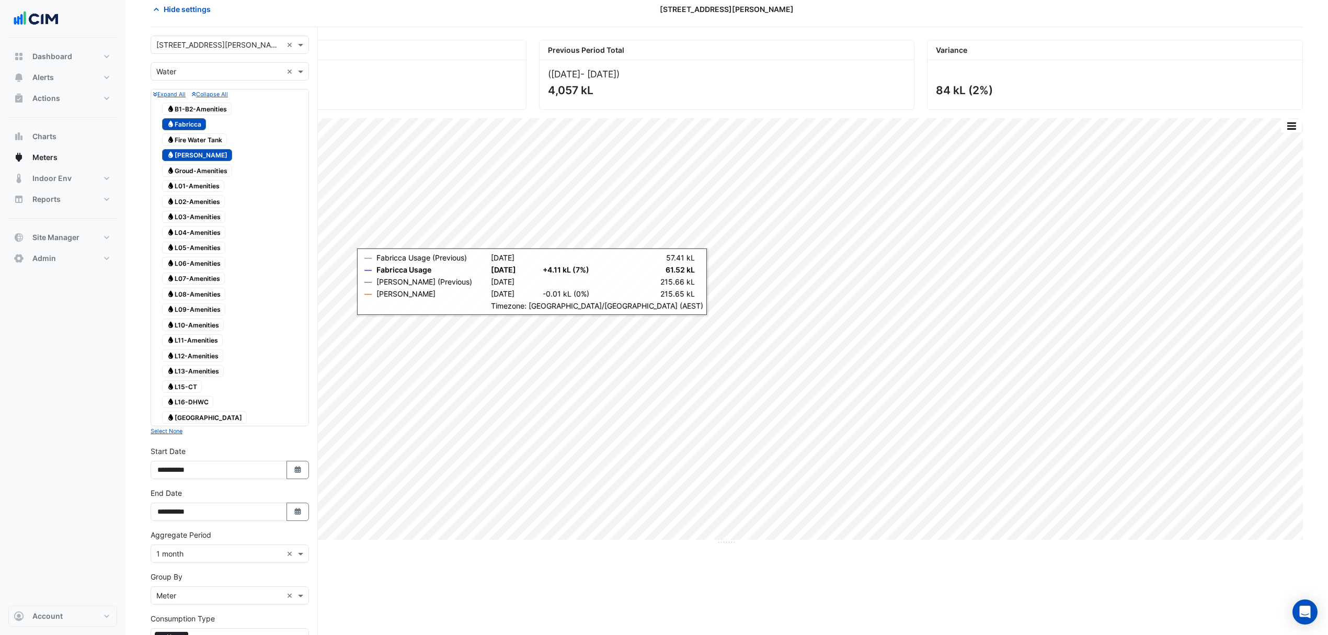
scroll to position [175, 0]
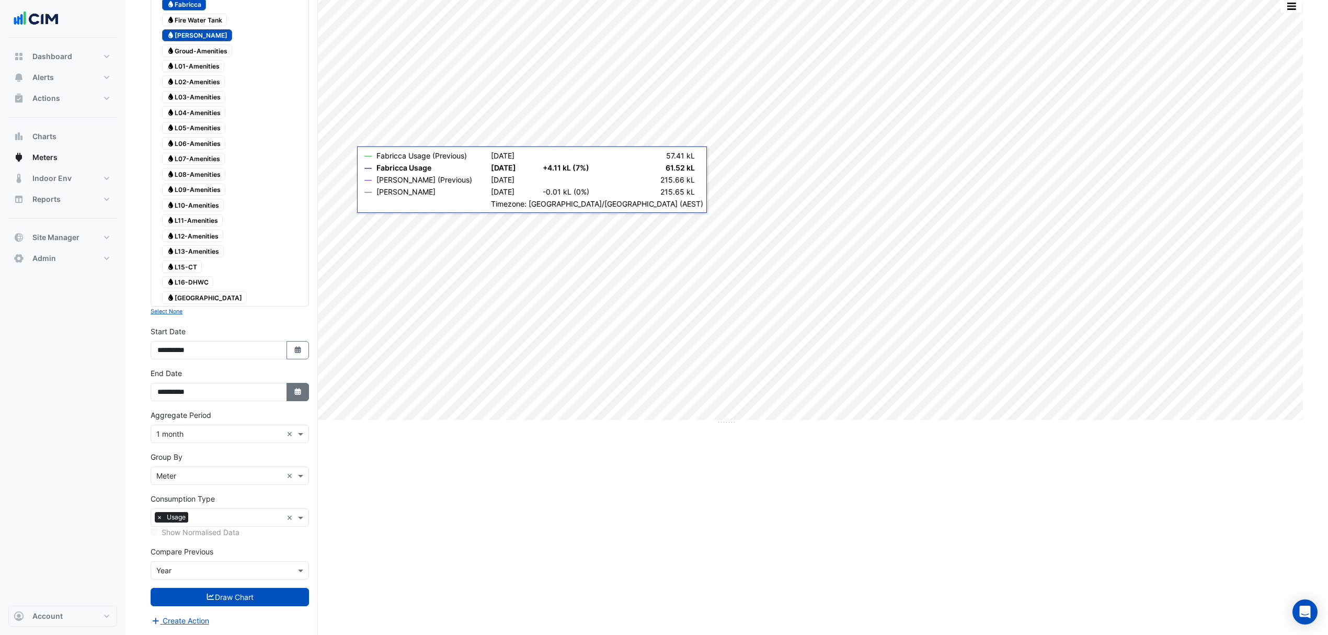
click at [303, 383] on button "Select Date" at bounding box center [298, 392] width 23 height 18
select select "*"
select select "****"
click at [172, 241] on body "Meters Hide settings 99 Elizabeth St Current Period Total (Jun 24 - Sep 25 ) 4,…" at bounding box center [664, 232] width 1328 height 805
click at [292, 383] on button "Select Date" at bounding box center [298, 392] width 23 height 18
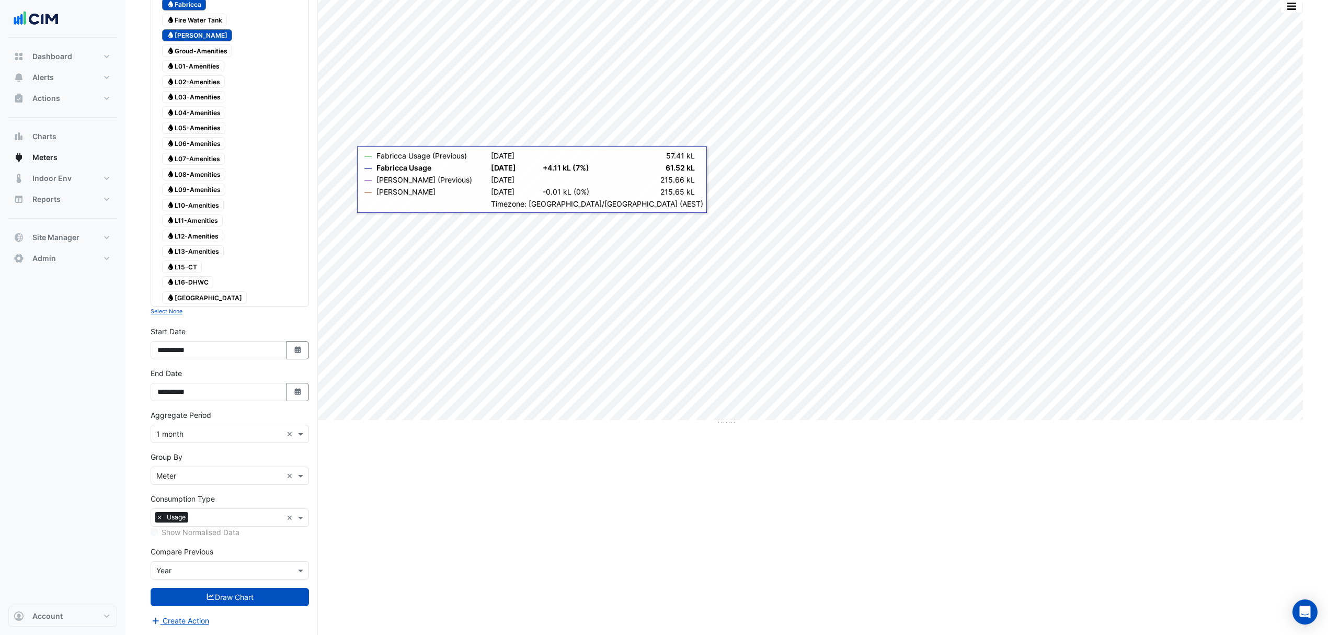
select select "*"
select select "****"
click at [164, 252] on button "Previous month" at bounding box center [168, 257] width 13 height 17
select select "*"
click at [268, 354] on div "31" at bounding box center [268, 358] width 17 height 17
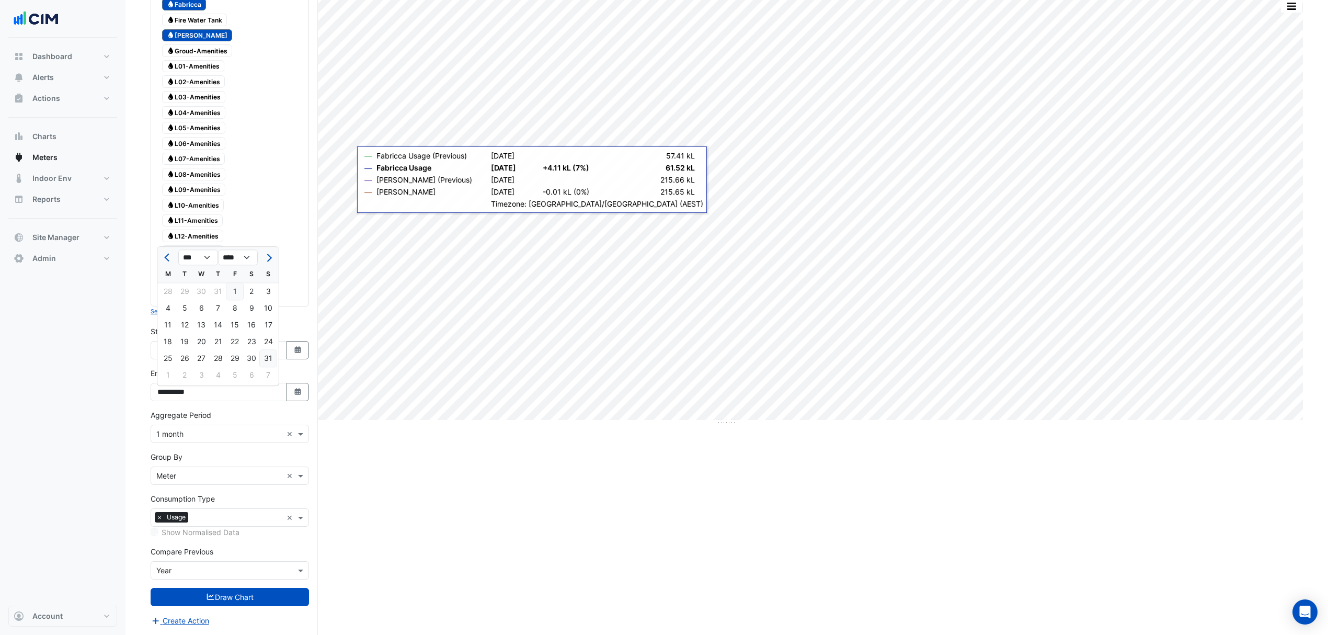
type input "**********"
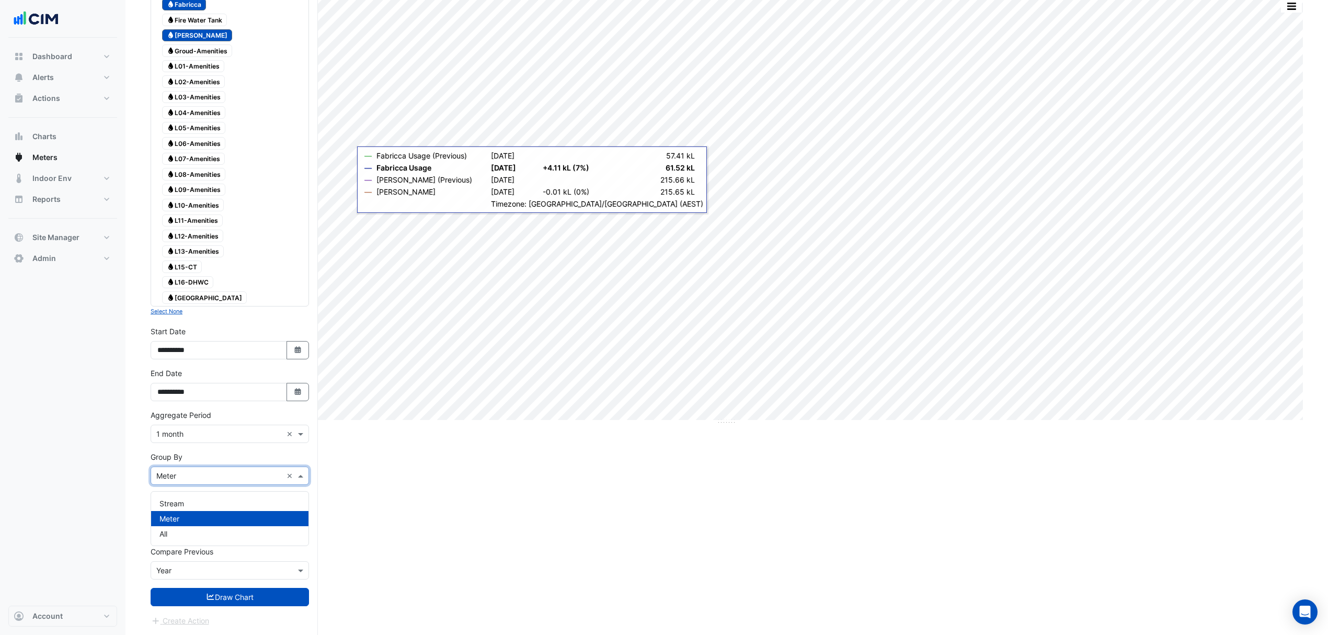
click at [199, 383] on div "× Meter ×" at bounding box center [230, 476] width 158 height 18
click at [188, 383] on div "Meter" at bounding box center [229, 518] width 157 height 15
click at [279, 383] on input "text" at bounding box center [219, 570] width 126 height 11
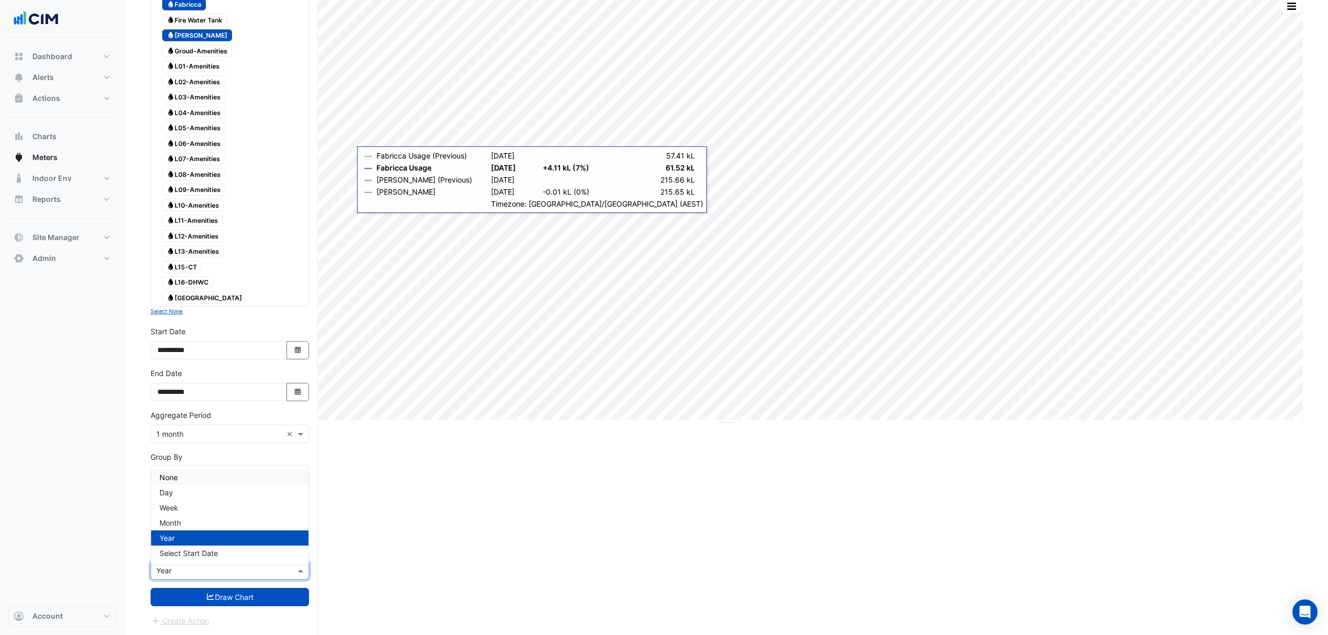
click at [197, 383] on div "None" at bounding box center [229, 477] width 157 height 15
click at [227, 383] on button "Draw Chart" at bounding box center [230, 597] width 158 height 18
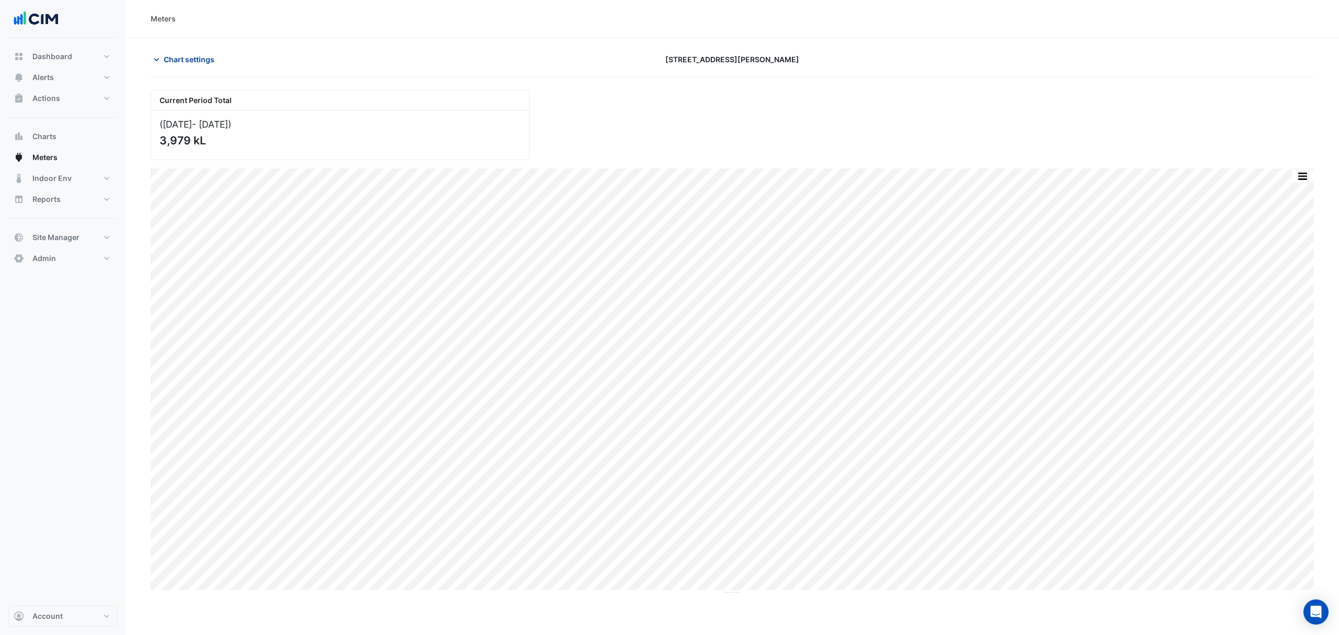
click at [186, 65] on button "Chart settings" at bounding box center [186, 59] width 71 height 18
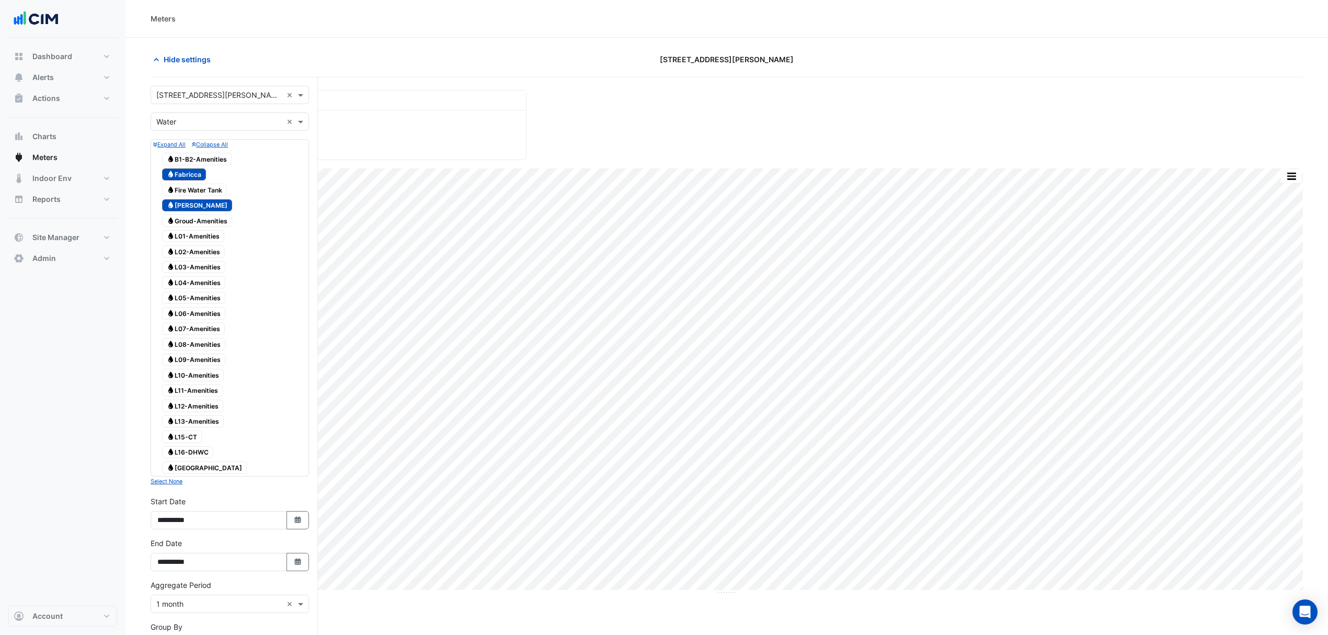
click at [182, 346] on span "Water L08-Amenities" at bounding box center [193, 344] width 63 height 13
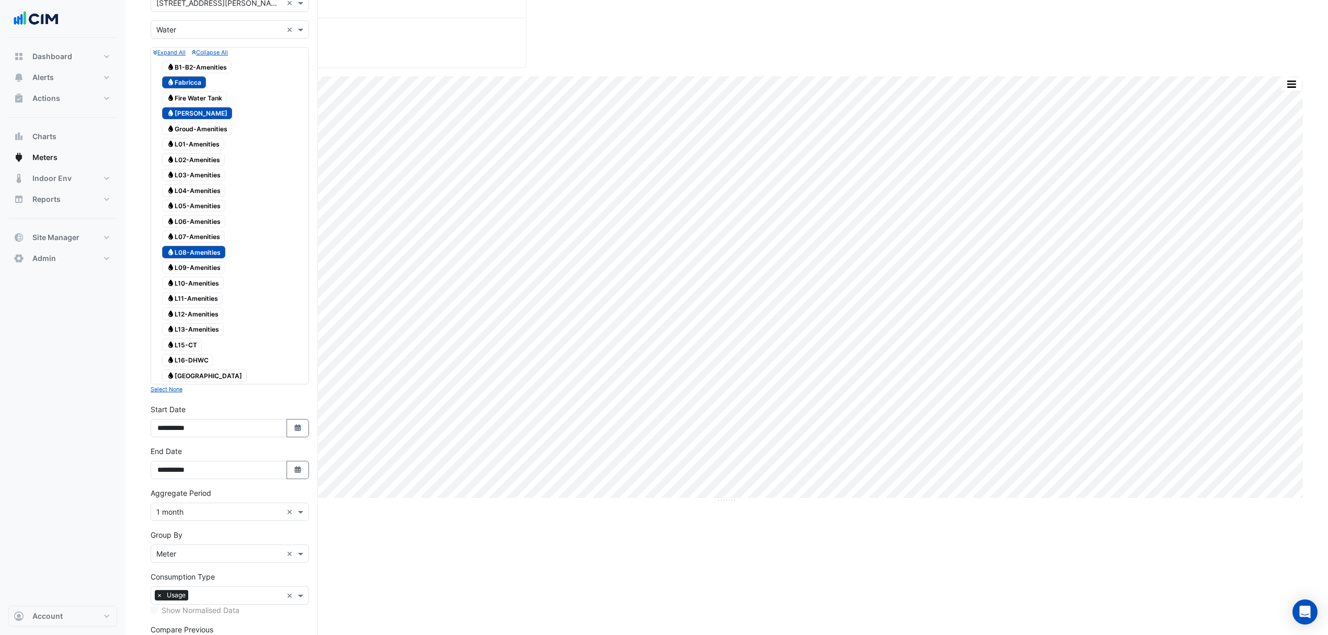
scroll to position [175, 0]
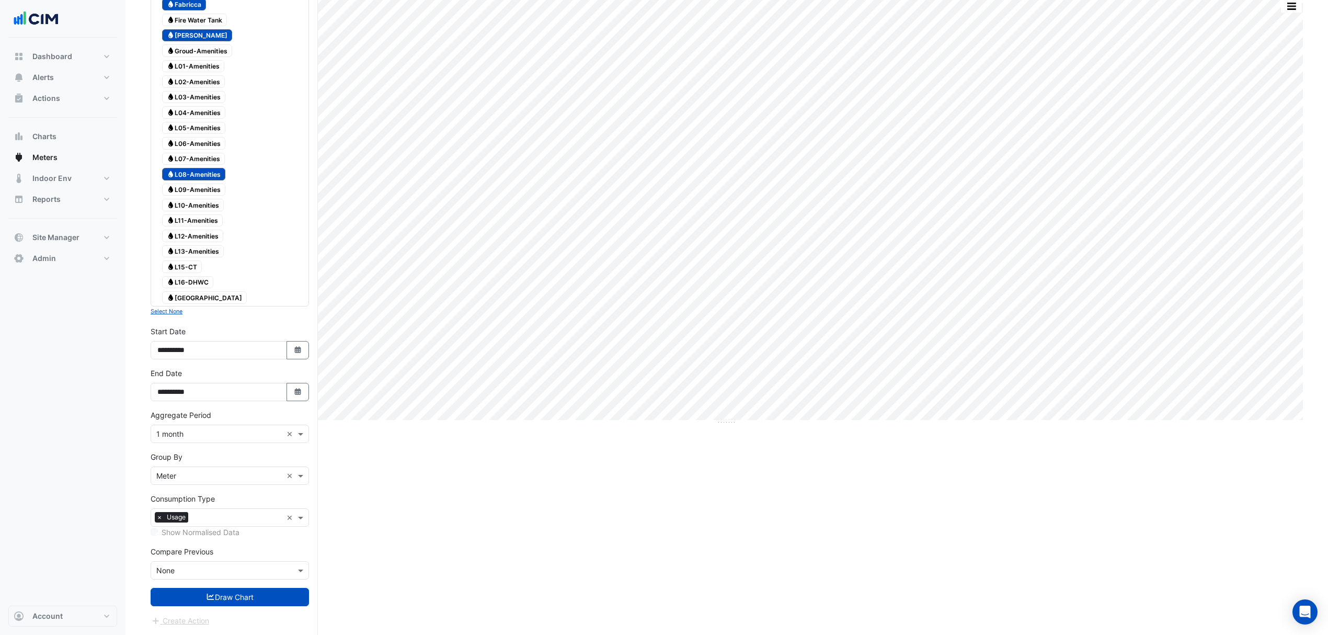
click at [245, 383] on form "× 99 Elizabeth St × × Water × Expand All Collapse All Water B1-B2-Amenities Wat…" at bounding box center [230, 271] width 158 height 711
click at [196, 383] on button "Draw Chart" at bounding box center [230, 597] width 158 height 18
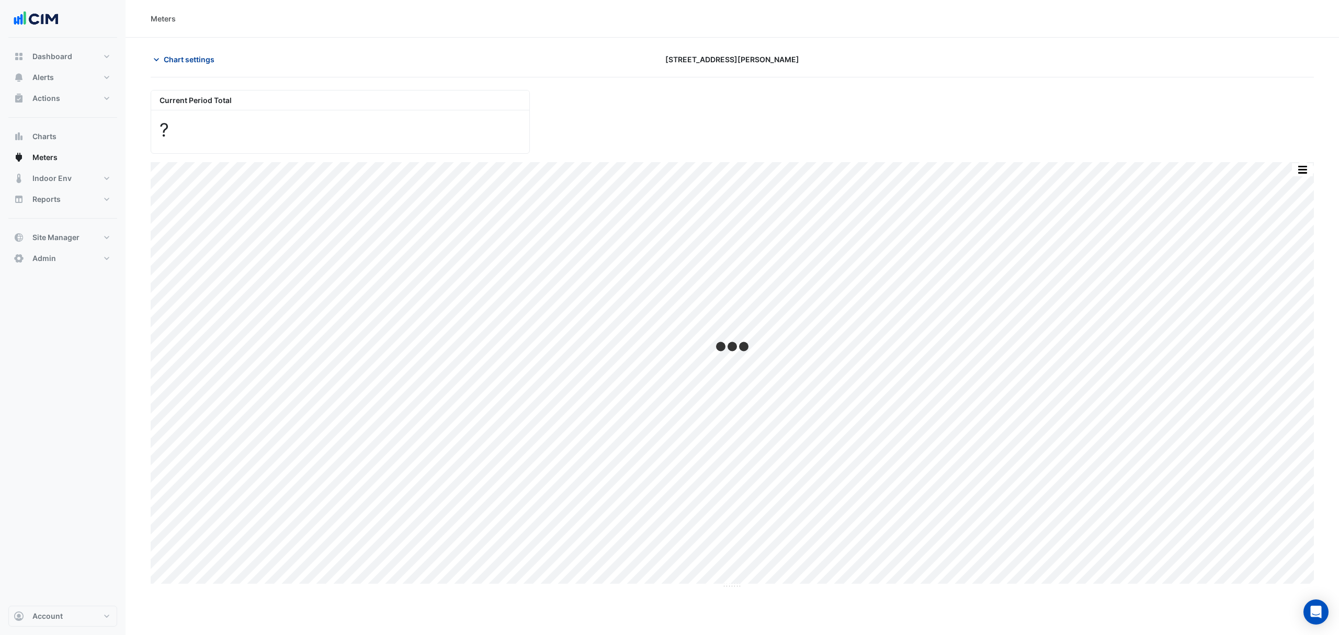
click at [203, 67] on button "Chart settings" at bounding box center [186, 59] width 71 height 18
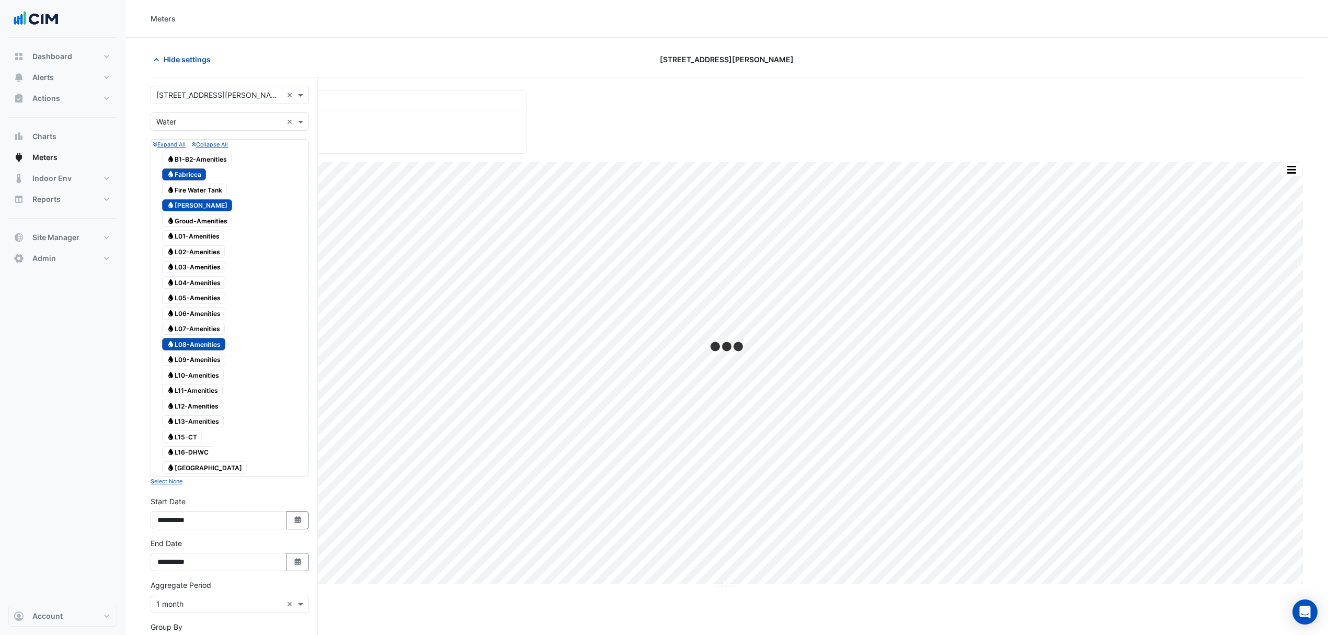
click at [170, 347] on icon at bounding box center [170, 343] width 5 height 6
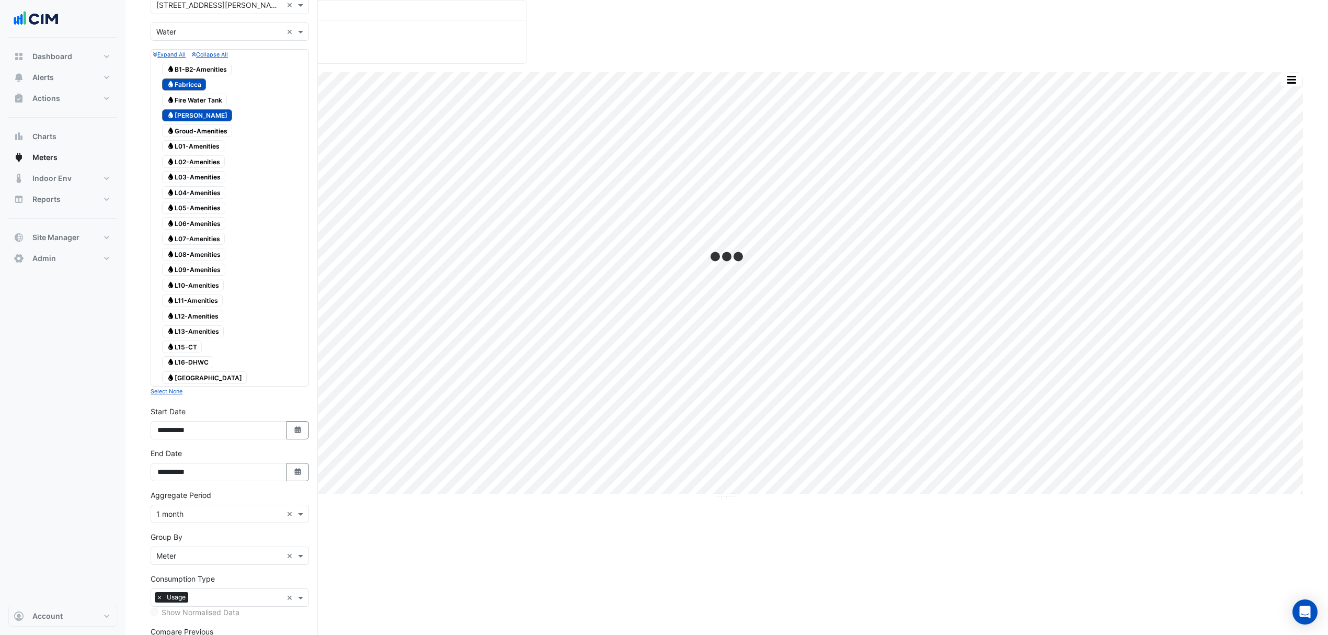
scroll to position [175, 0]
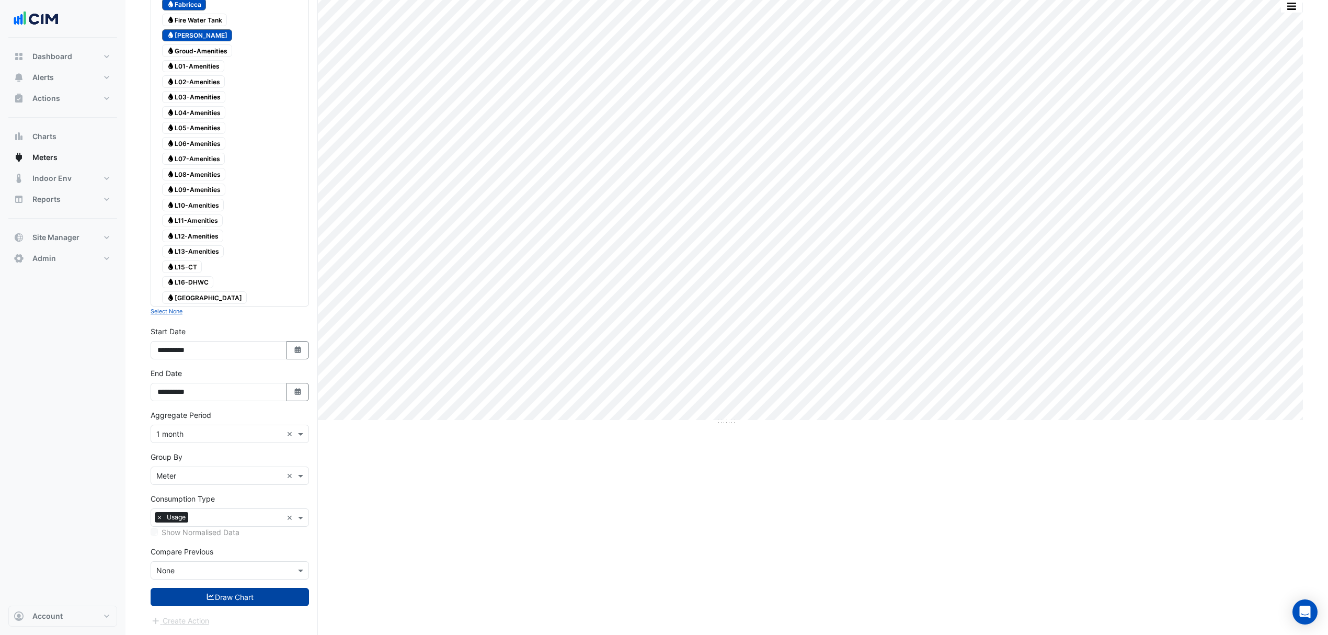
click at [272, 383] on form "× 99 Elizabeth St × × Water × Expand All Collapse All Water B1-B2-Amenities Wat…" at bounding box center [230, 271] width 158 height 711
click at [269, 383] on button "Draw Chart" at bounding box center [230, 597] width 158 height 18
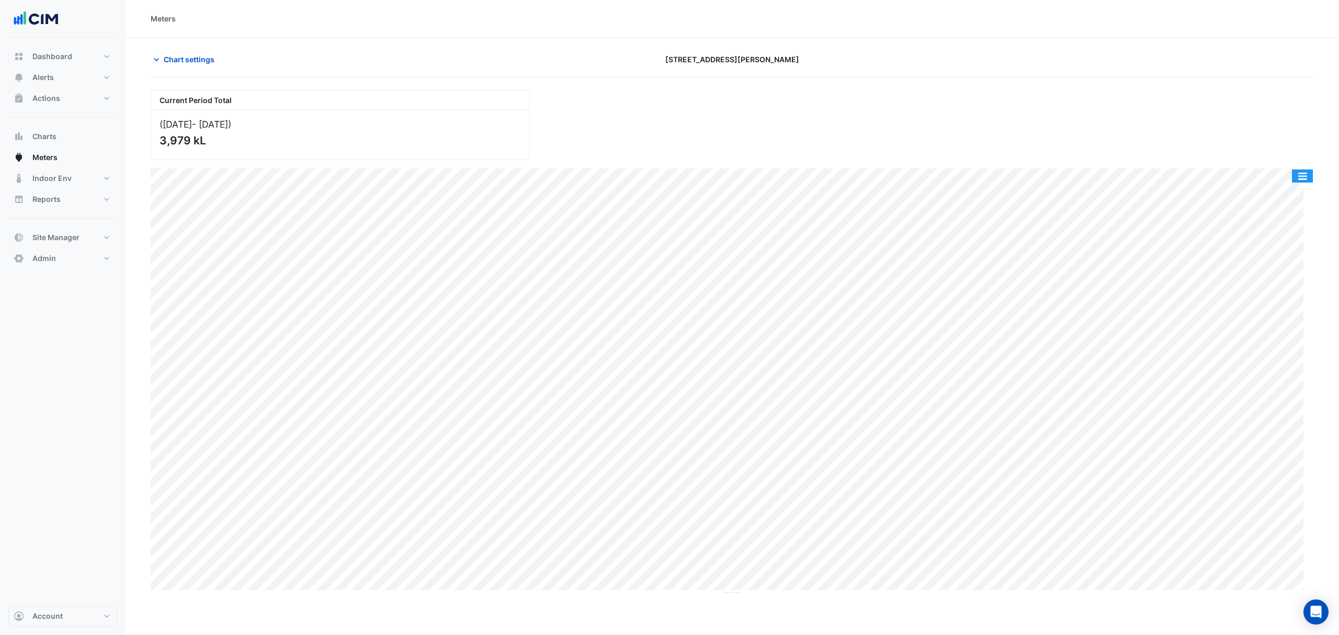
click at [892, 172] on button "button" at bounding box center [1302, 175] width 21 height 13
click at [892, 319] on div "Export CSV - Pivot" at bounding box center [1281, 320] width 63 height 25
click at [68, 348] on div "Dashboard Portfolio Ratings Performance Alerts Site Rules Templates Actions Sit…" at bounding box center [62, 322] width 109 height 568
click at [72, 78] on button "Alerts" at bounding box center [62, 77] width 109 height 21
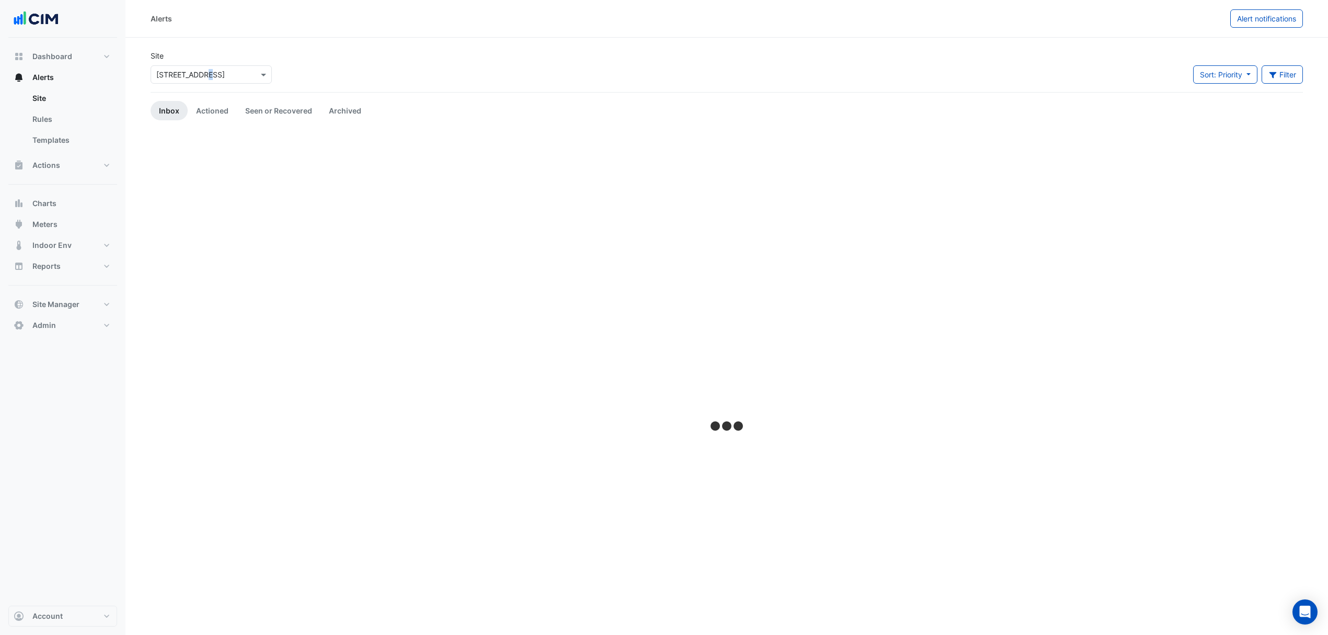
drag, startPoint x: 203, startPoint y: 61, endPoint x: 201, endPoint y: 70, distance: 9.0
click at [202, 65] on div "× 191 Salmon Street" at bounding box center [212, 72] width 126 height 22
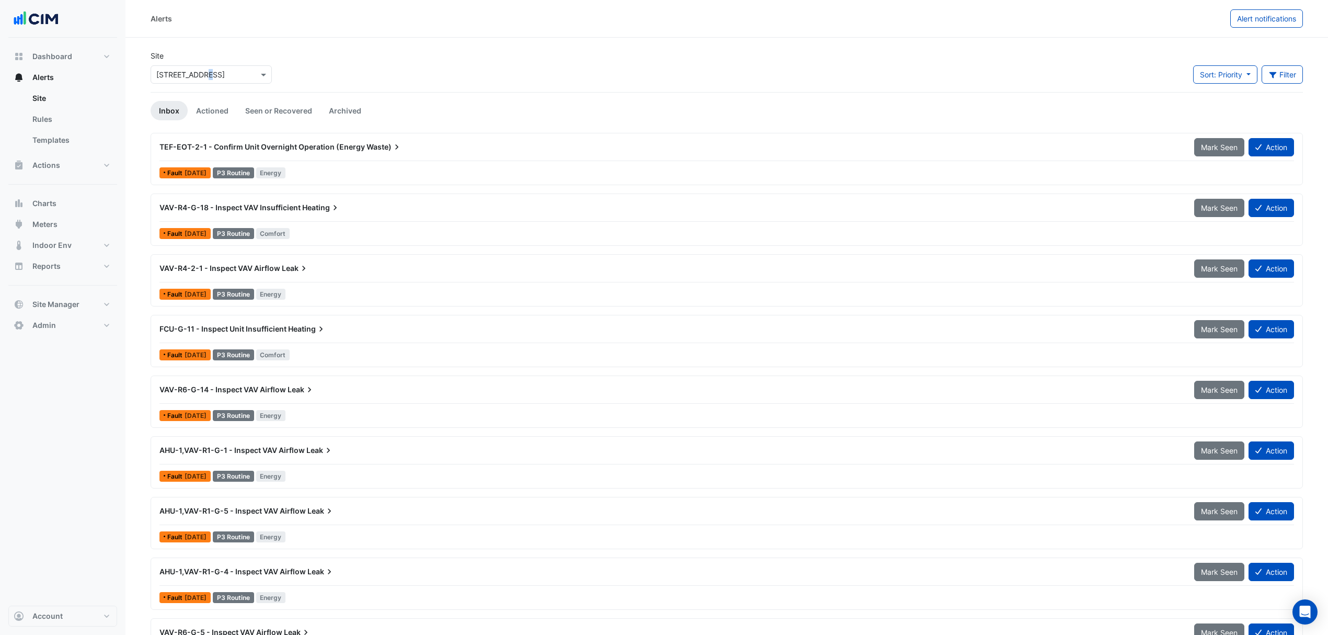
click at [199, 78] on input "text" at bounding box center [200, 75] width 89 height 11
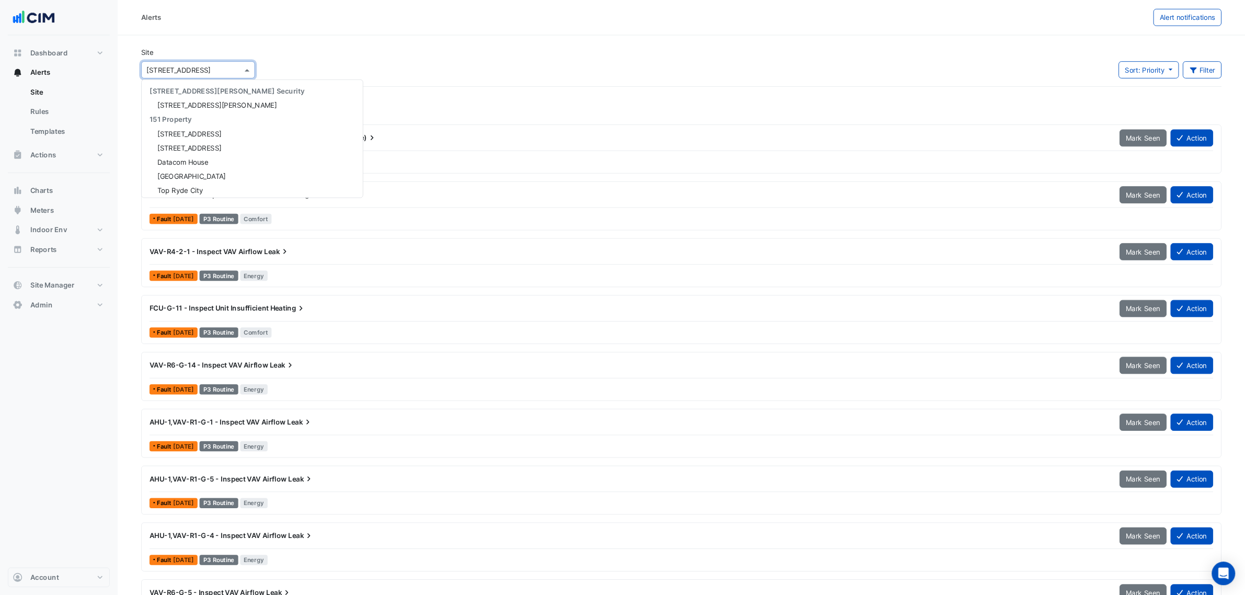
scroll to position [1080, 0]
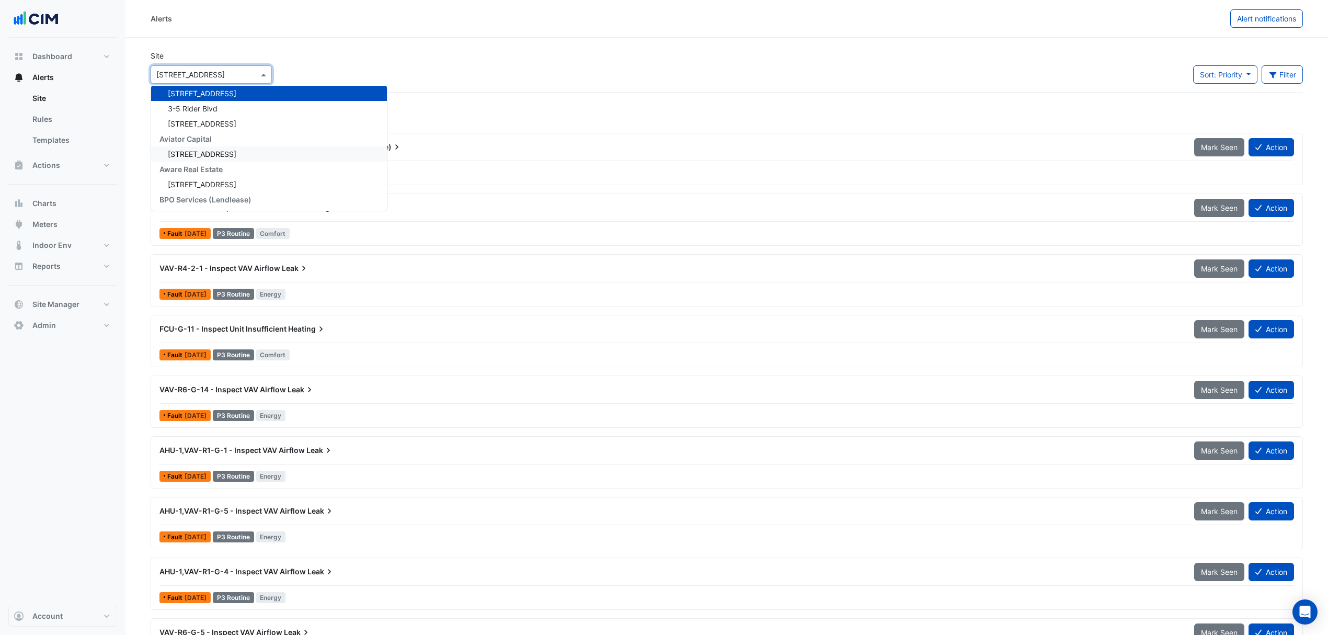
click at [539, 90] on div "Site × 191 Salmon Street 141 Walker Street Security 141 Walker Street 151 Prope…" at bounding box center [726, 71] width 1165 height 42
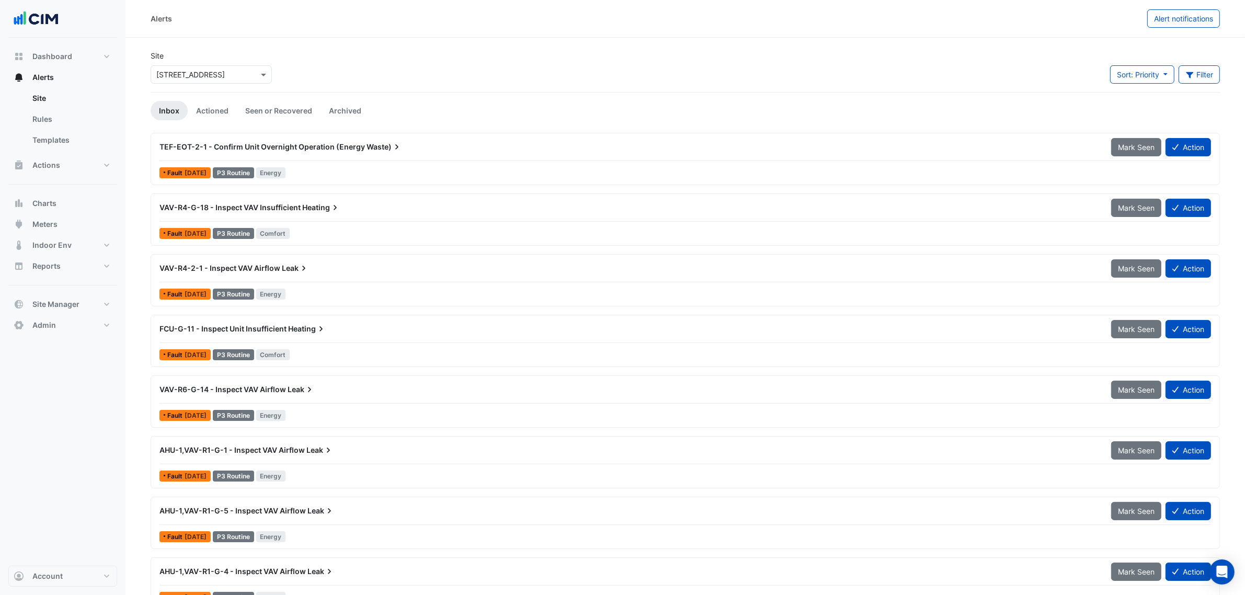
click at [293, 98] on app-alert-tickets "Site × 191 Salmon Street Sort: Priority Priority Updated Filter Title Priority …" at bounding box center [686, 571] width 1070 height 1042
click at [285, 111] on link "Seen or Recovered" at bounding box center [279, 110] width 84 height 19
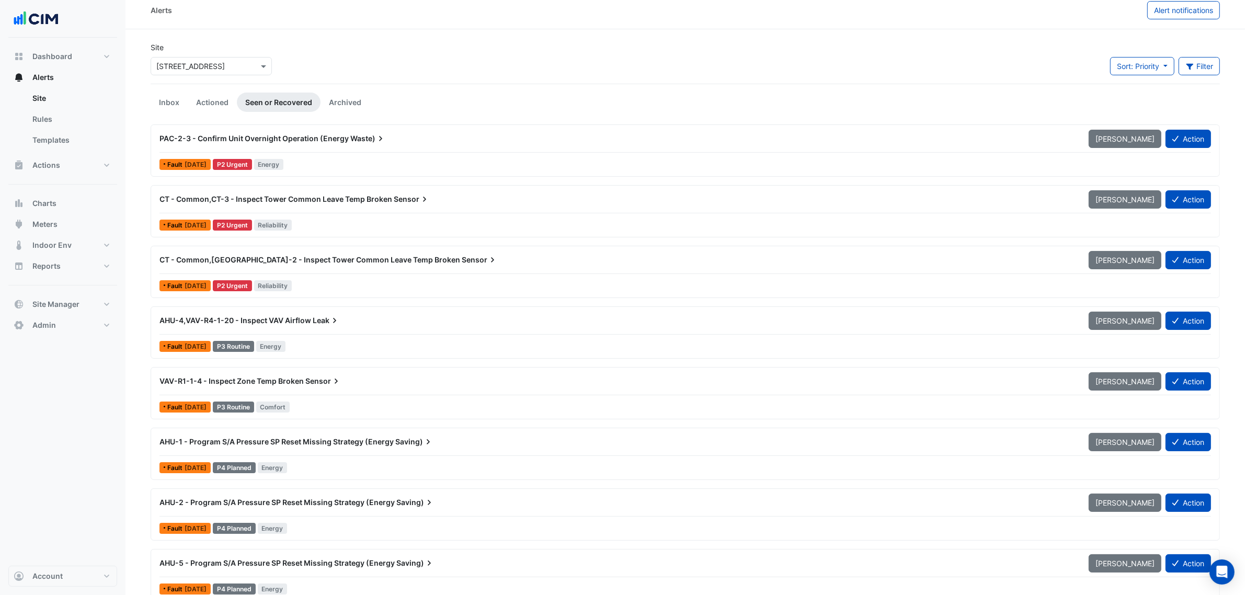
scroll to position [0, 0]
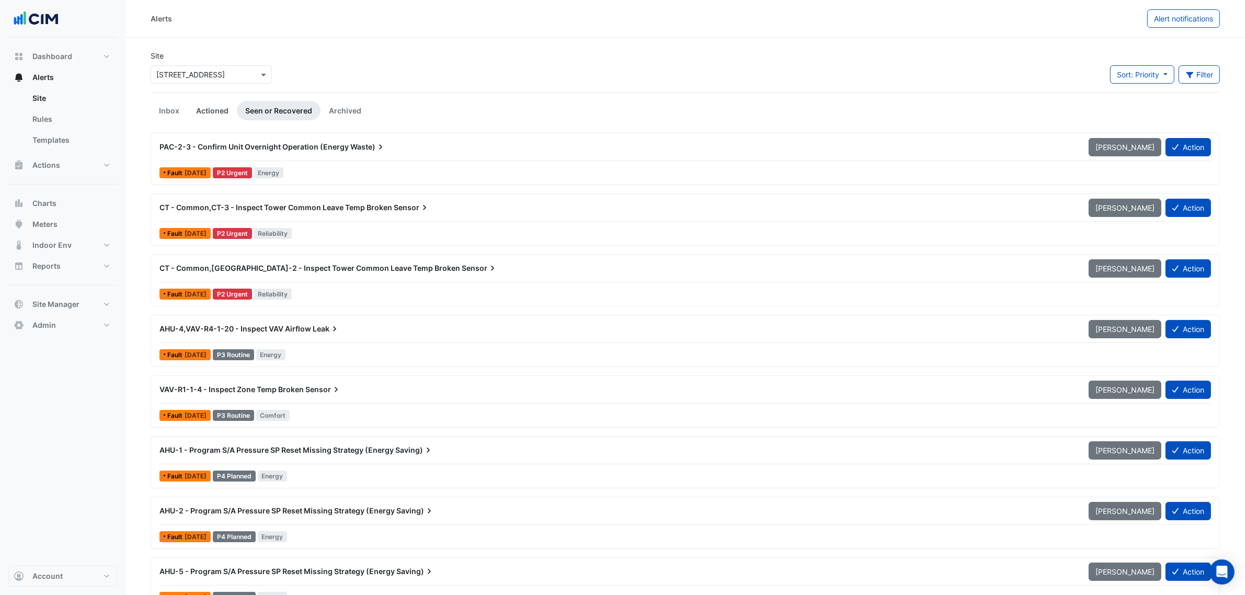
click at [215, 104] on link "Actioned" at bounding box center [212, 110] width 49 height 19
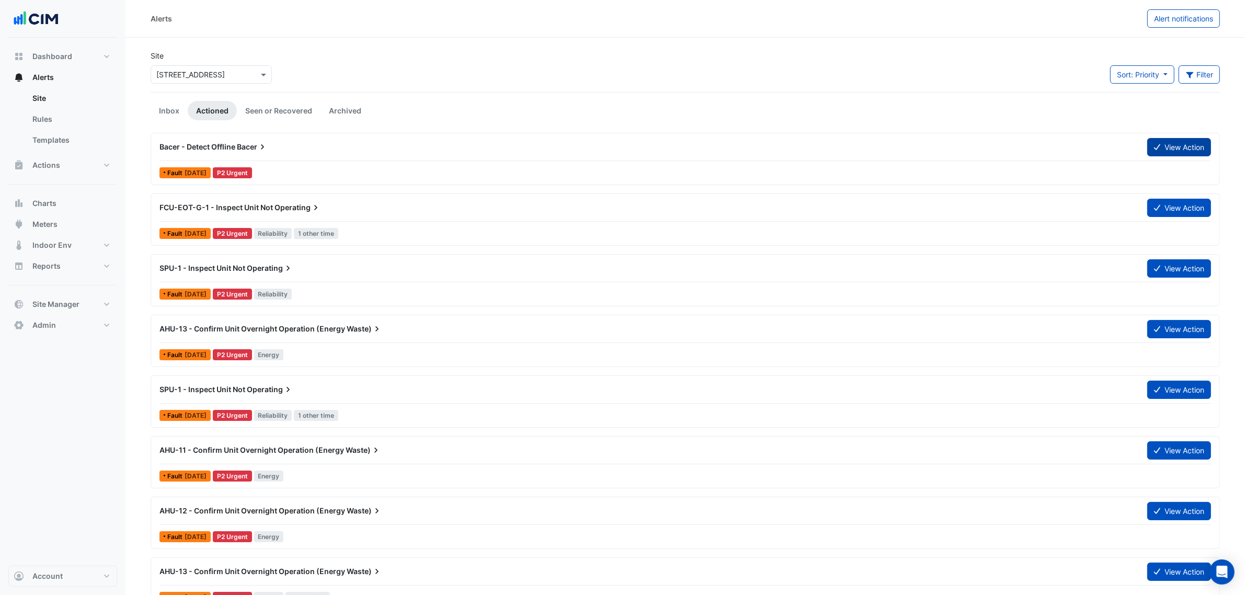
click at [892, 145] on button "View Action" at bounding box center [1179, 147] width 64 height 18
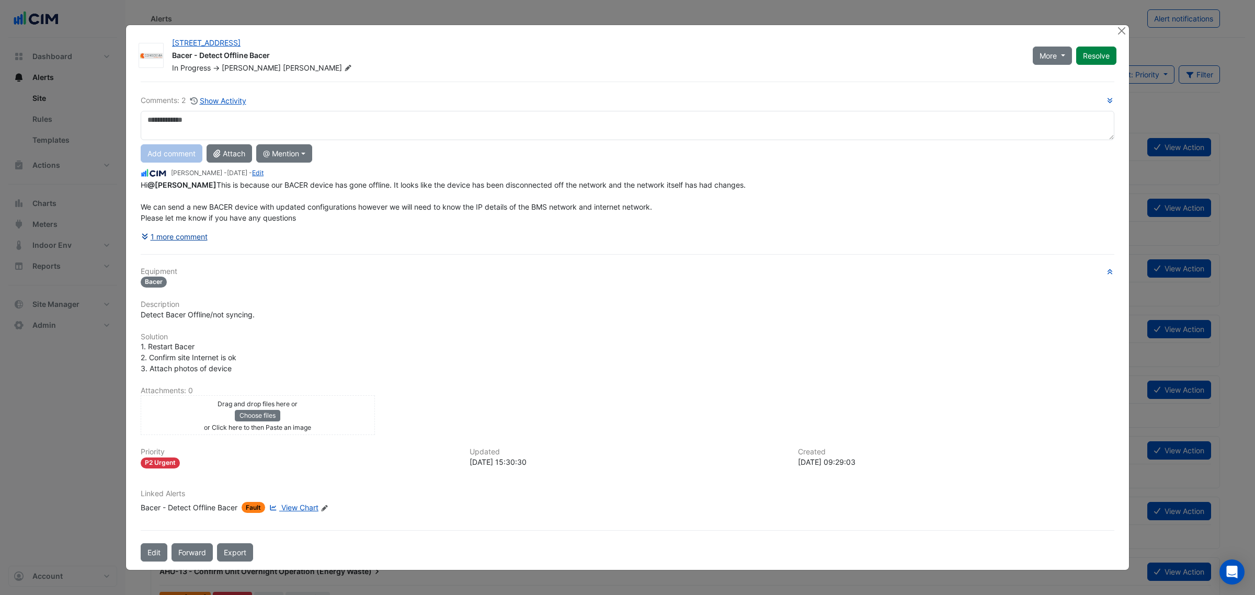
click at [190, 236] on button "1 more comment" at bounding box center [174, 236] width 67 height 18
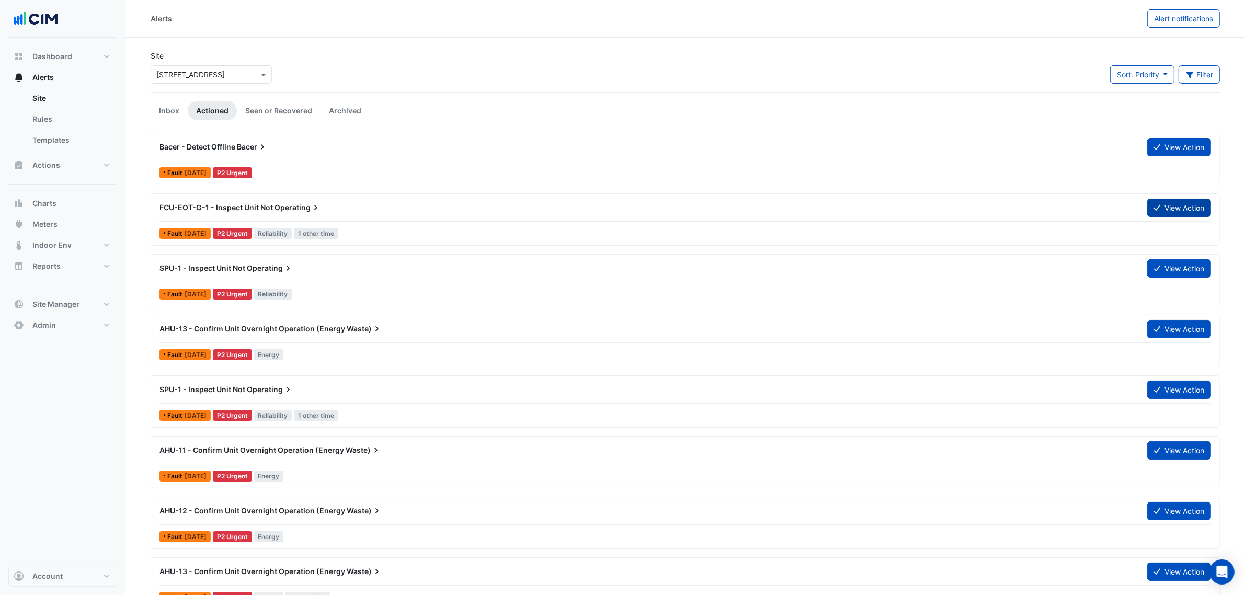
click at [892, 199] on button "View Action" at bounding box center [1179, 208] width 64 height 18
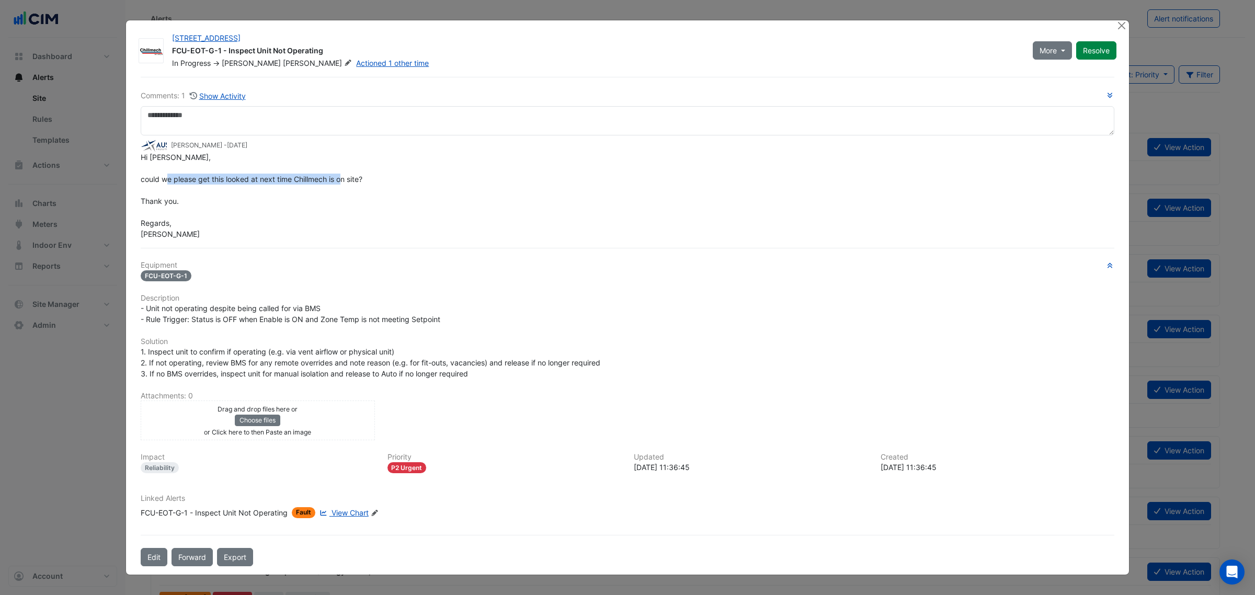
drag, startPoint x: 191, startPoint y: 199, endPoint x: 343, endPoint y: 189, distance: 152.0
click at [343, 189] on div "Hi Simon, could we please get this looked at next time Chillmech is on site? Th…" at bounding box center [628, 196] width 974 height 88
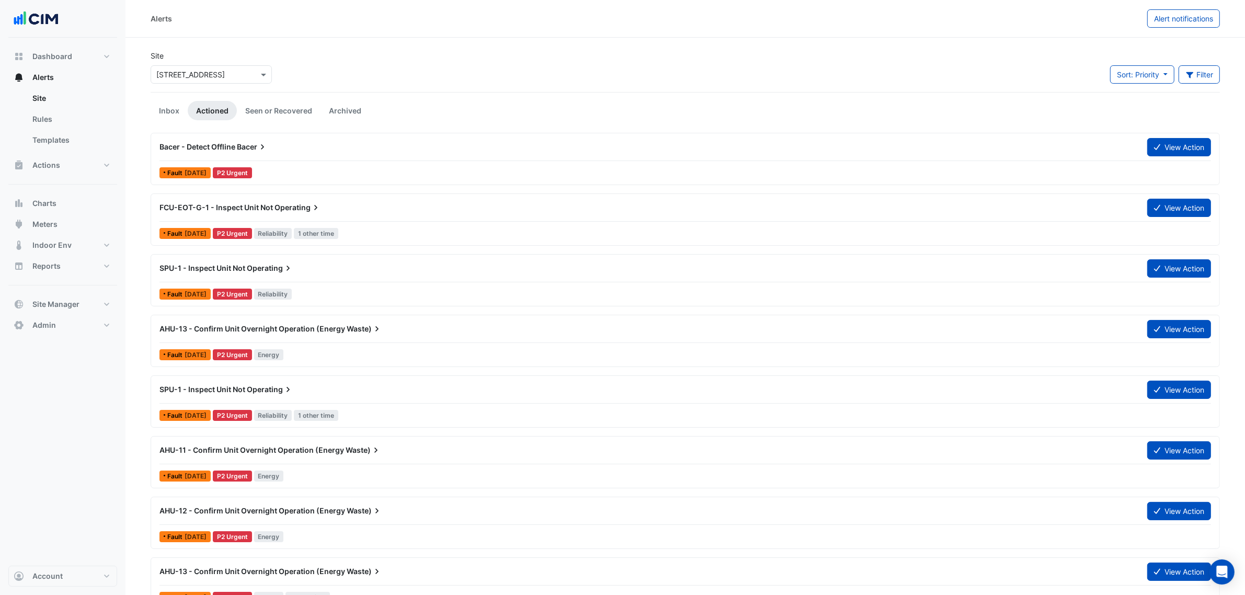
click at [231, 383] on div "SPU-1 - Inspect Unit Not Operating" at bounding box center [647, 389] width 988 height 19
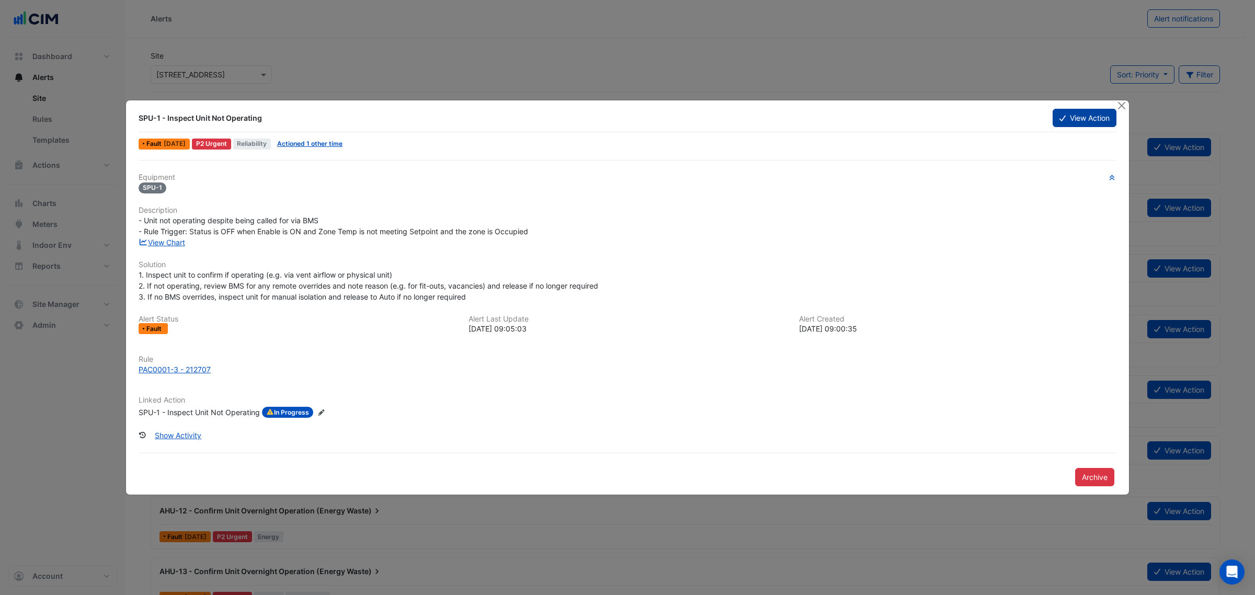
click at [892, 115] on icon at bounding box center [1063, 118] width 6 height 7
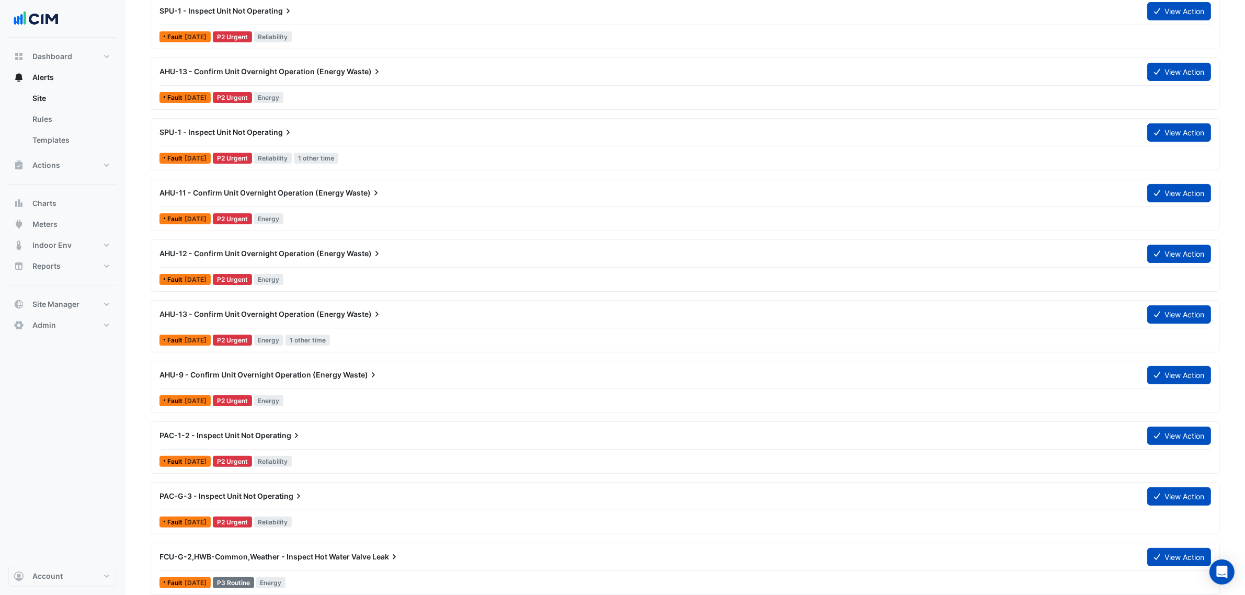
scroll to position [261, 0]
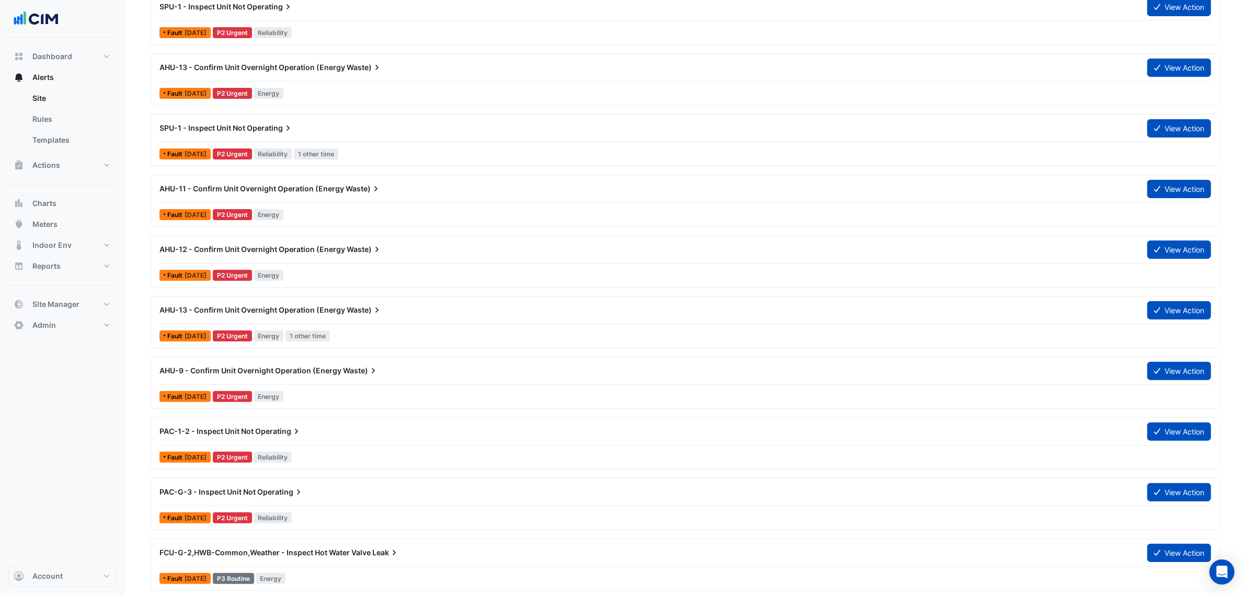
click at [445, 189] on div "AHU-11 - Confirm Unit Overnight Operation (Energy Waste)" at bounding box center [647, 189] width 975 height 10
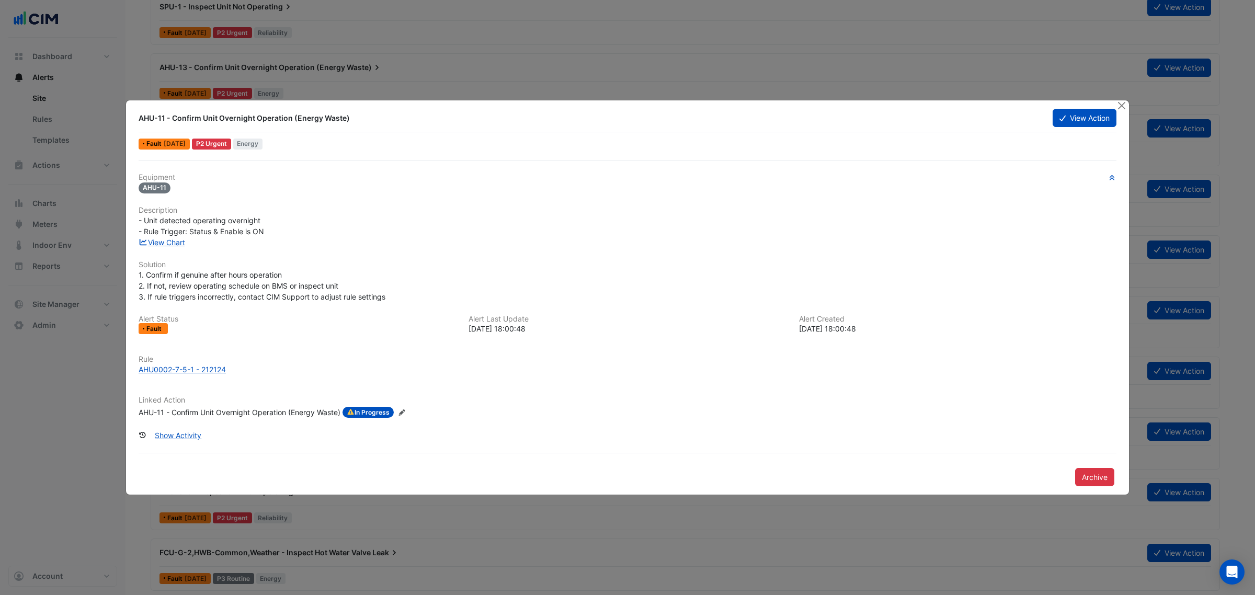
click at [892, 129] on div "AHU-11 - Confirm Unit Overnight Operation (Energy Waste) View Action" at bounding box center [628, 121] width 978 height 24
click at [892, 116] on button "View Action" at bounding box center [1085, 118] width 64 height 18
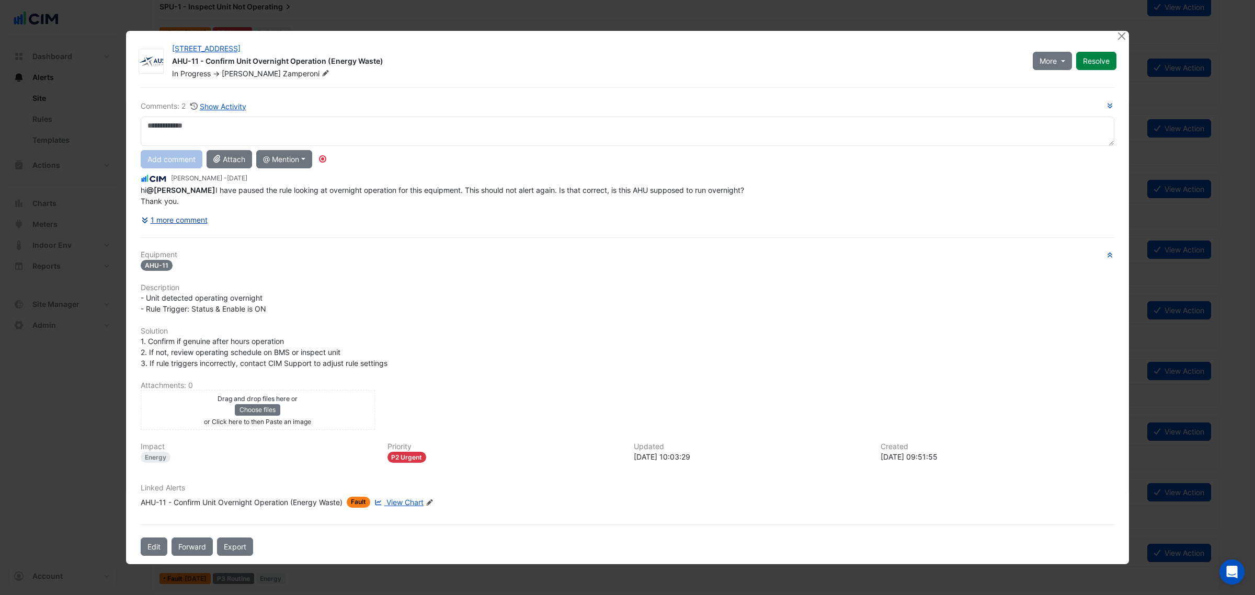
click at [192, 222] on button "1 more comment" at bounding box center [174, 220] width 67 height 18
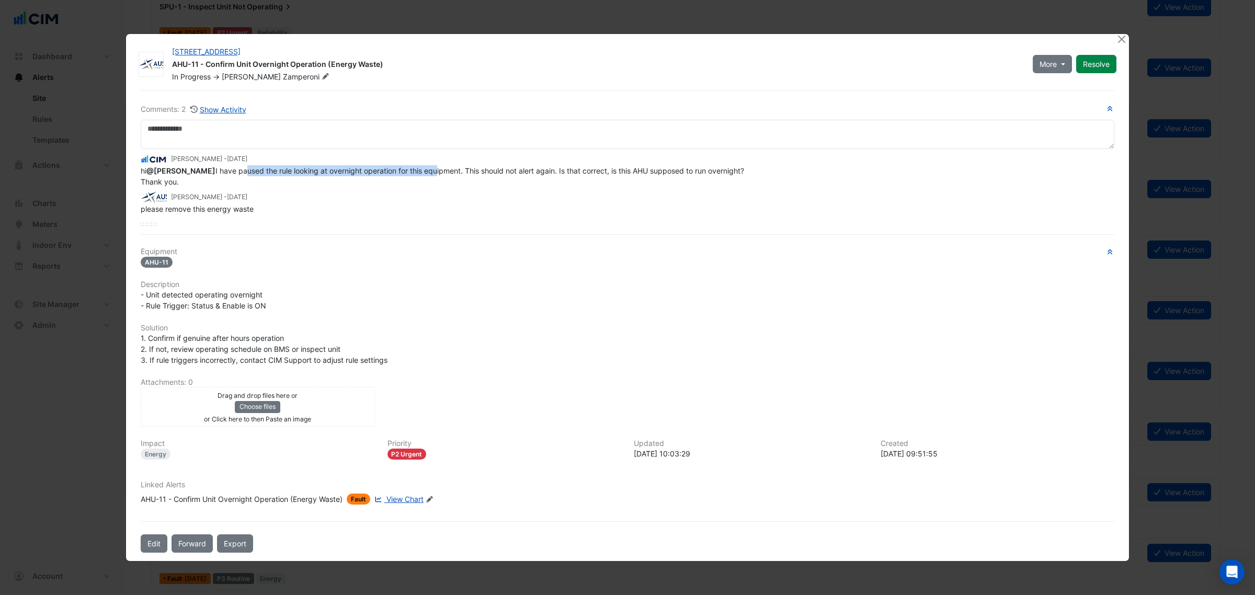
drag, startPoint x: 250, startPoint y: 176, endPoint x: 441, endPoint y: 176, distance: 190.9
click at [441, 176] on div "hi @Steven Zamperoni I have paused the rule looking at overnight operation for …" at bounding box center [628, 176] width 974 height 22
click at [403, 383] on span "View Chart" at bounding box center [404, 499] width 37 height 9
click at [892, 38] on button "Close" at bounding box center [1121, 39] width 11 height 11
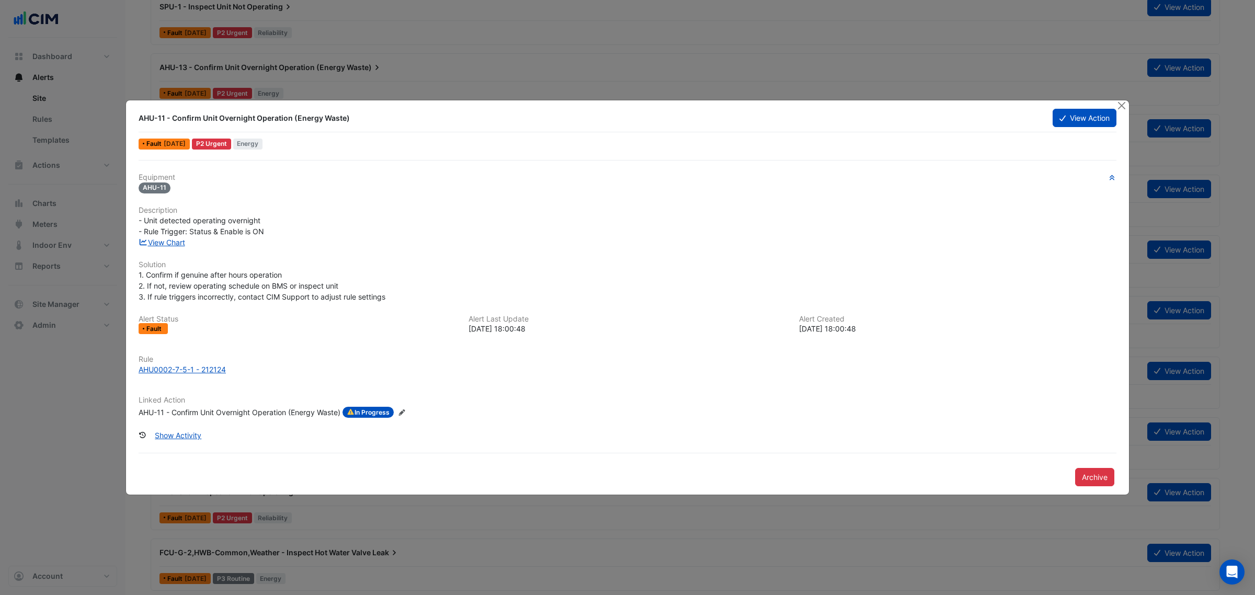
drag, startPoint x: 218, startPoint y: 46, endPoint x: 224, endPoint y: 58, distance: 13.6
click at [218, 47] on ngb-modal-window "AHU-11 - Confirm Unit Overnight Operation (Energy Waste) View Action Fault 7 mo…" at bounding box center [627, 297] width 1255 height 595
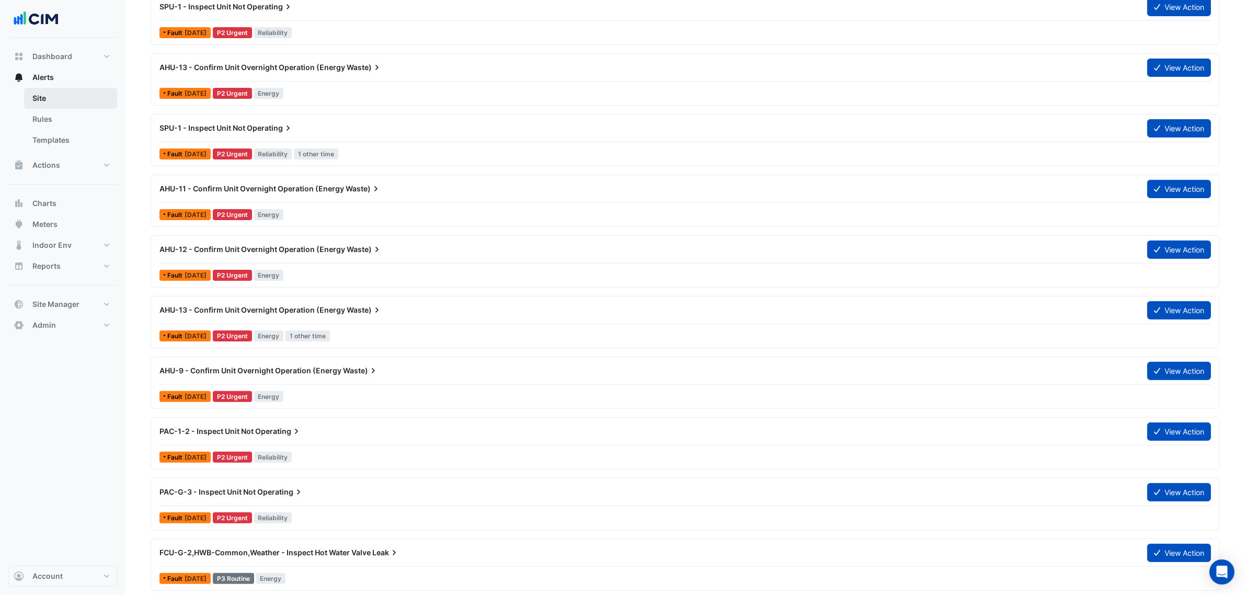
click at [38, 100] on link "Site" at bounding box center [70, 98] width 93 height 21
click at [60, 149] on link "Templates" at bounding box center [70, 140] width 93 height 21
select select
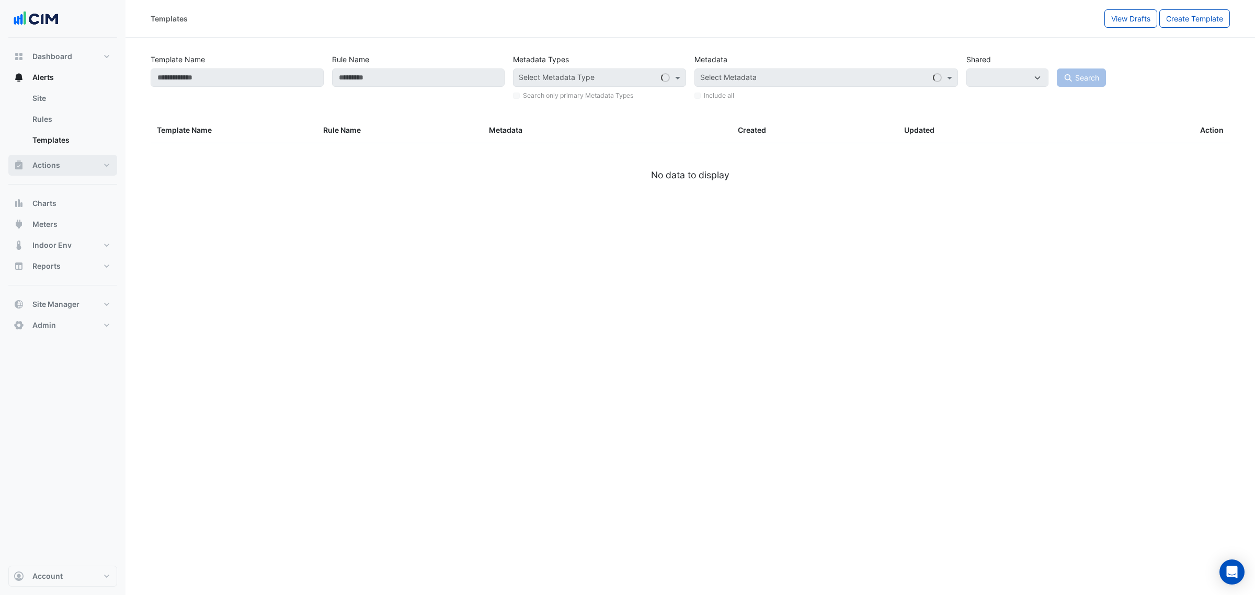
click at [61, 163] on button "Actions" at bounding box center [62, 165] width 109 height 21
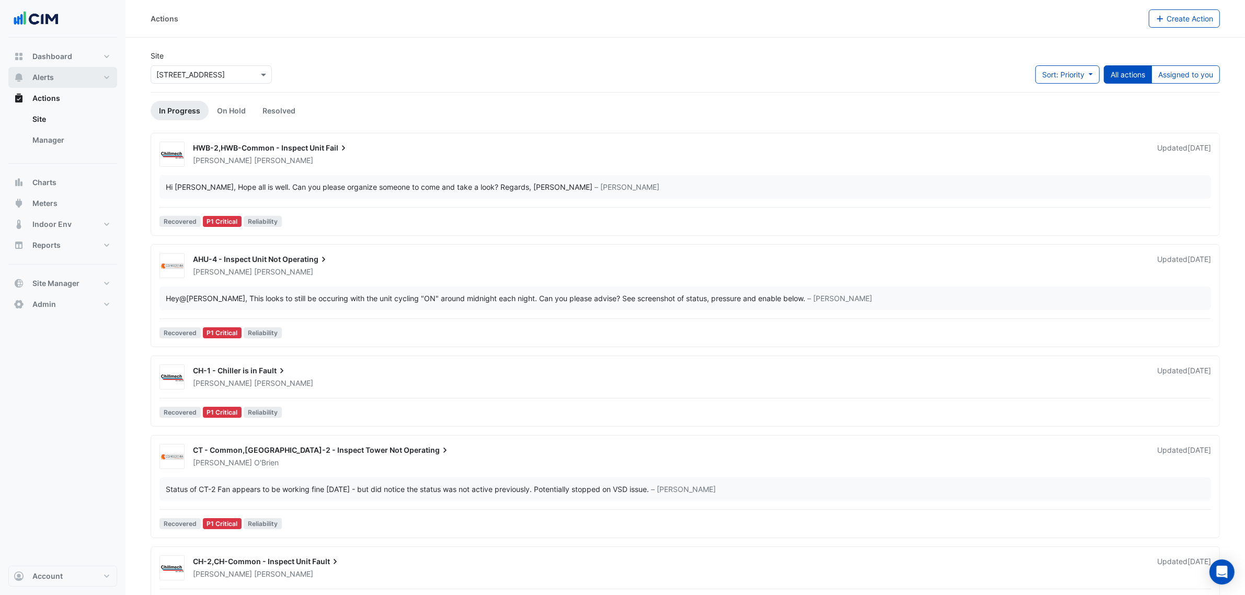
click at [56, 77] on button "Alerts" at bounding box center [62, 77] width 109 height 21
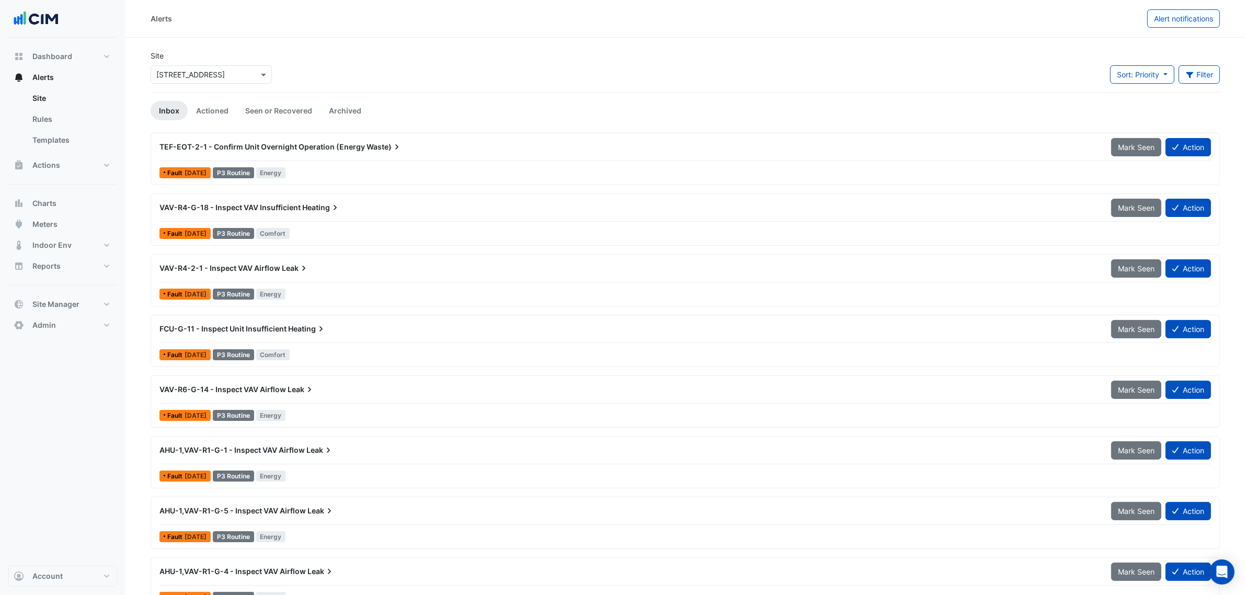
click at [204, 77] on div "× 191 Salmon Street" at bounding box center [211, 74] width 121 height 18
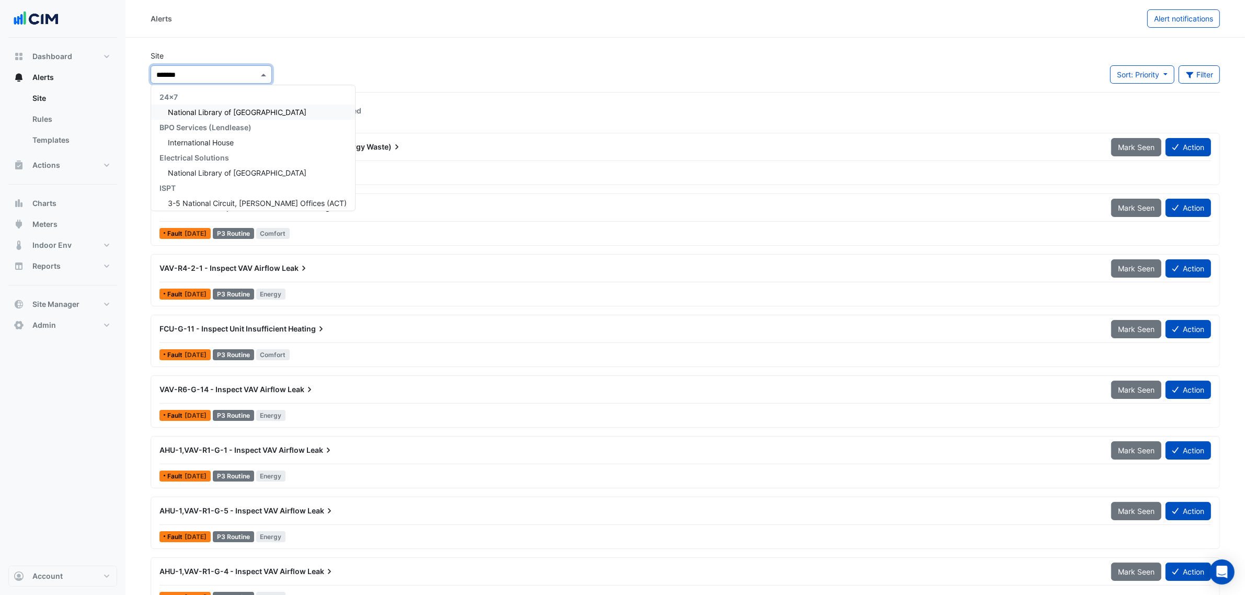
type input "********"
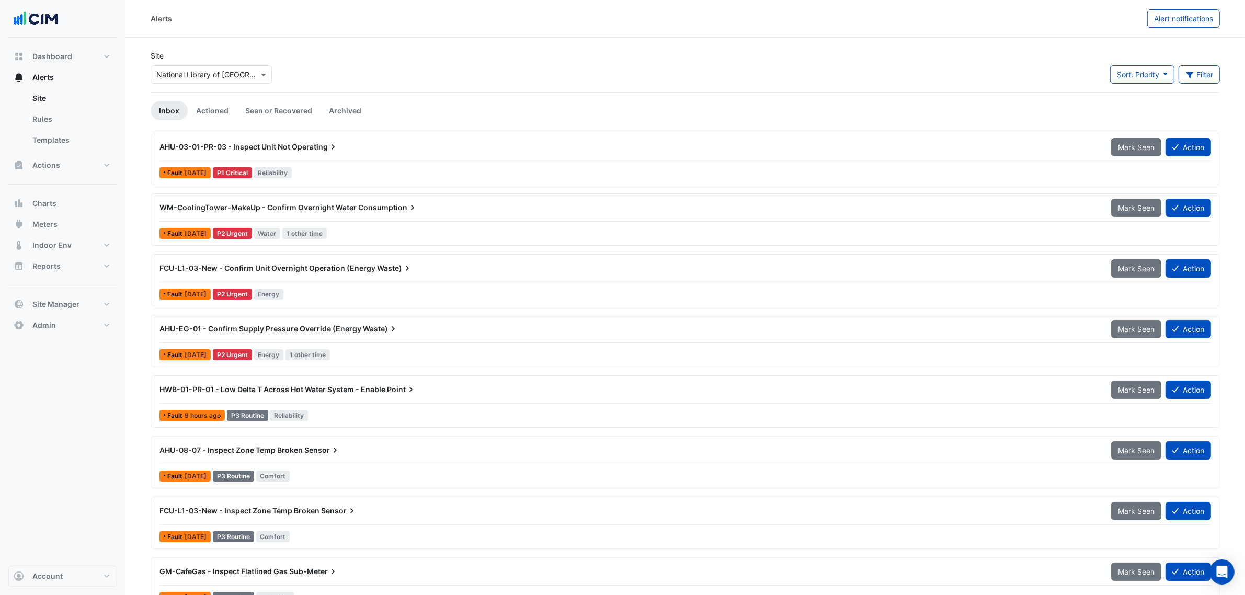
click at [330, 155] on div "AHU-03-01-PR-03 - Inspect Unit Not Operating" at bounding box center [629, 147] width 952 height 19
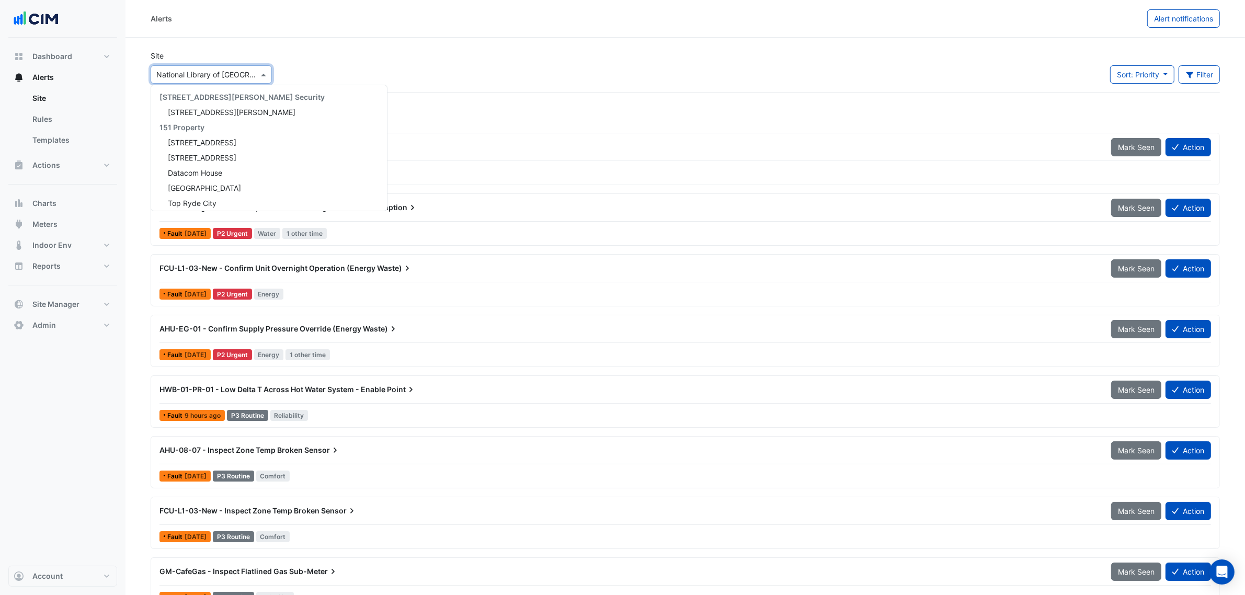
click at [186, 79] on div "× National Library of Australia" at bounding box center [207, 74] width 102 height 11
type input "***"
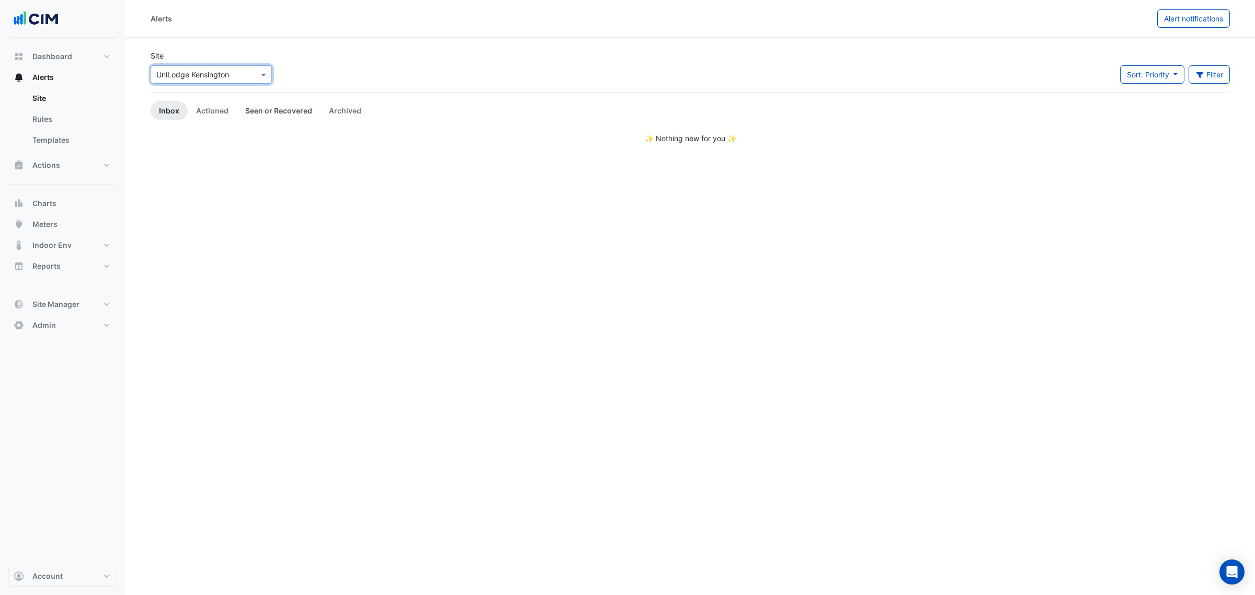
click at [241, 119] on link "Seen or Recovered" at bounding box center [279, 110] width 84 height 19
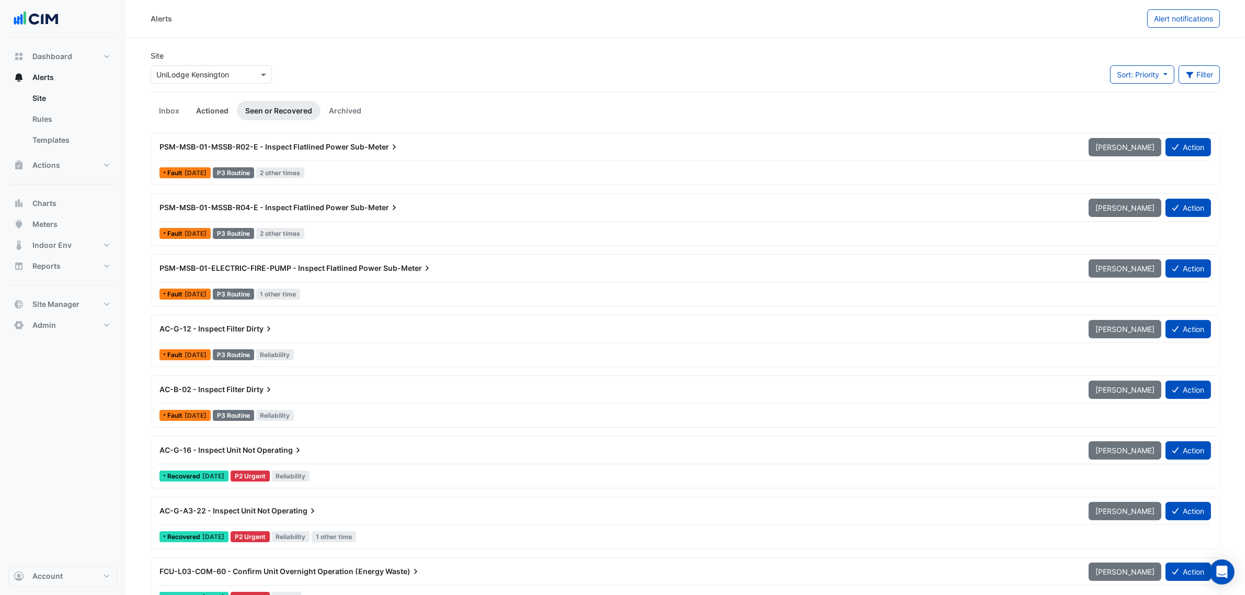
click at [225, 108] on link "Actioned" at bounding box center [212, 110] width 49 height 19
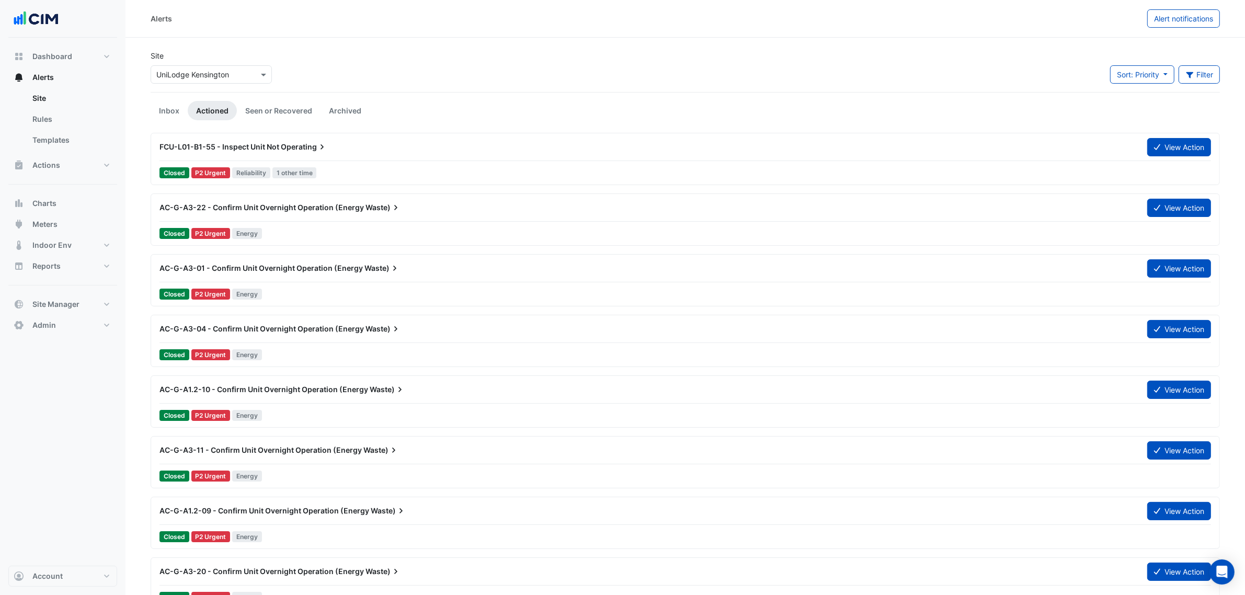
click at [892, 157] on div "FCU-L01-B1-55 - Inspect Unit Not Operating View Action" at bounding box center [686, 150] width 1052 height 24
click at [243, 74] on input "text" at bounding box center [200, 75] width 89 height 11
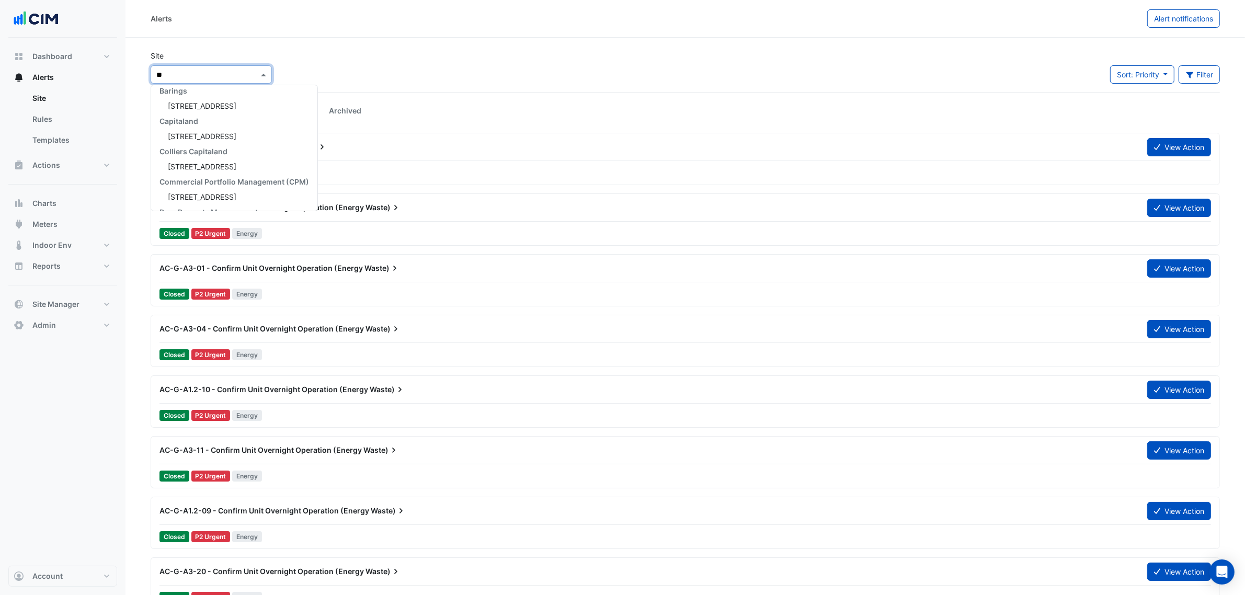
type input "***"
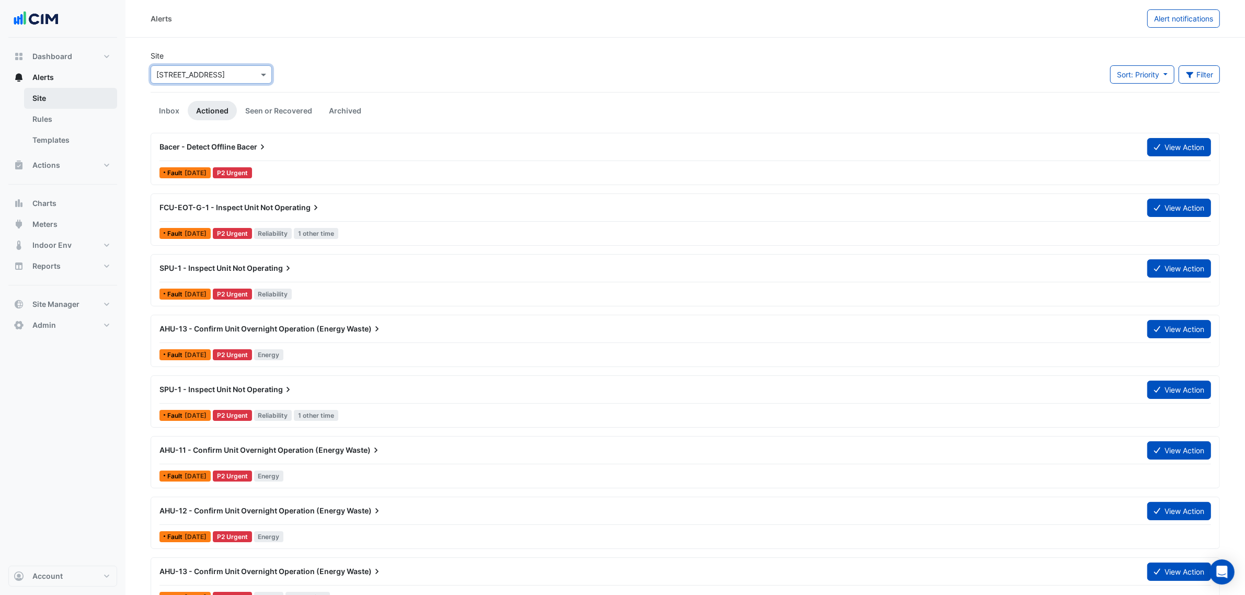
click at [63, 99] on link "Site" at bounding box center [70, 98] width 93 height 21
click at [197, 73] on input "text" at bounding box center [200, 75] width 89 height 11
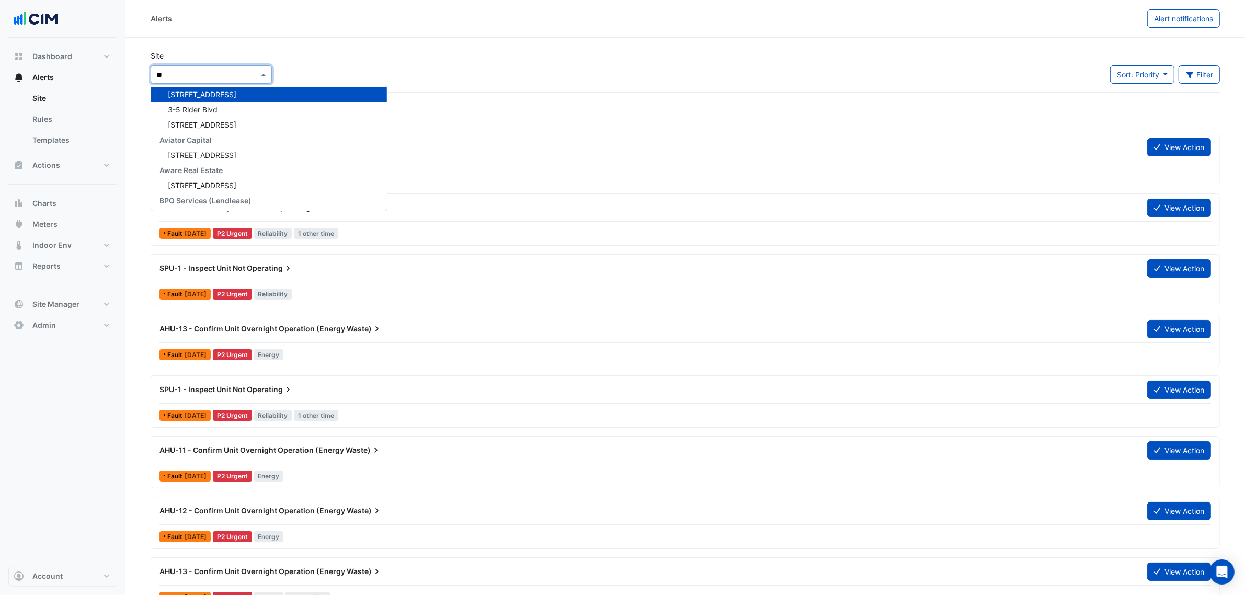
scroll to position [200, 0]
type input "***"
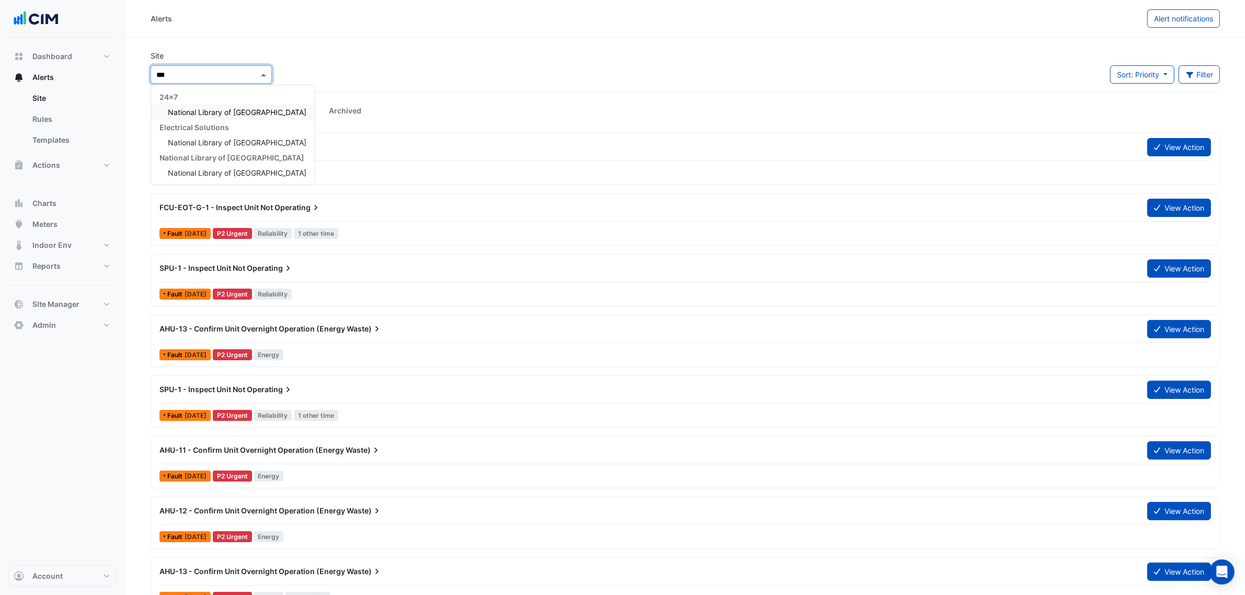
scroll to position [0, 0]
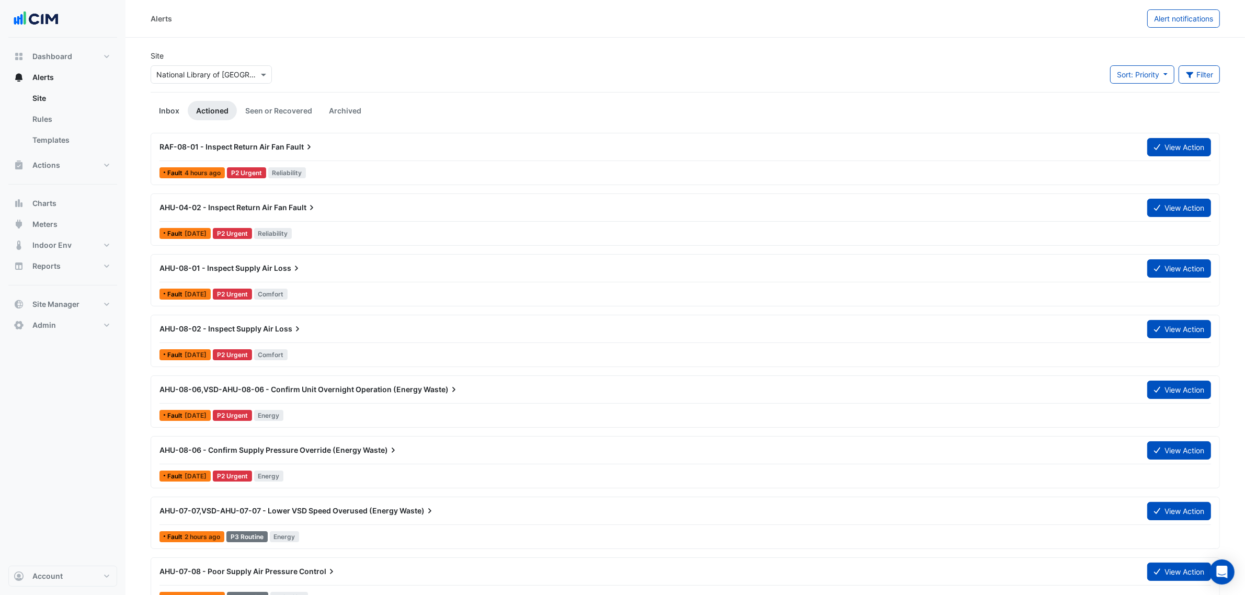
click at [170, 108] on link "Inbox" at bounding box center [169, 110] width 37 height 19
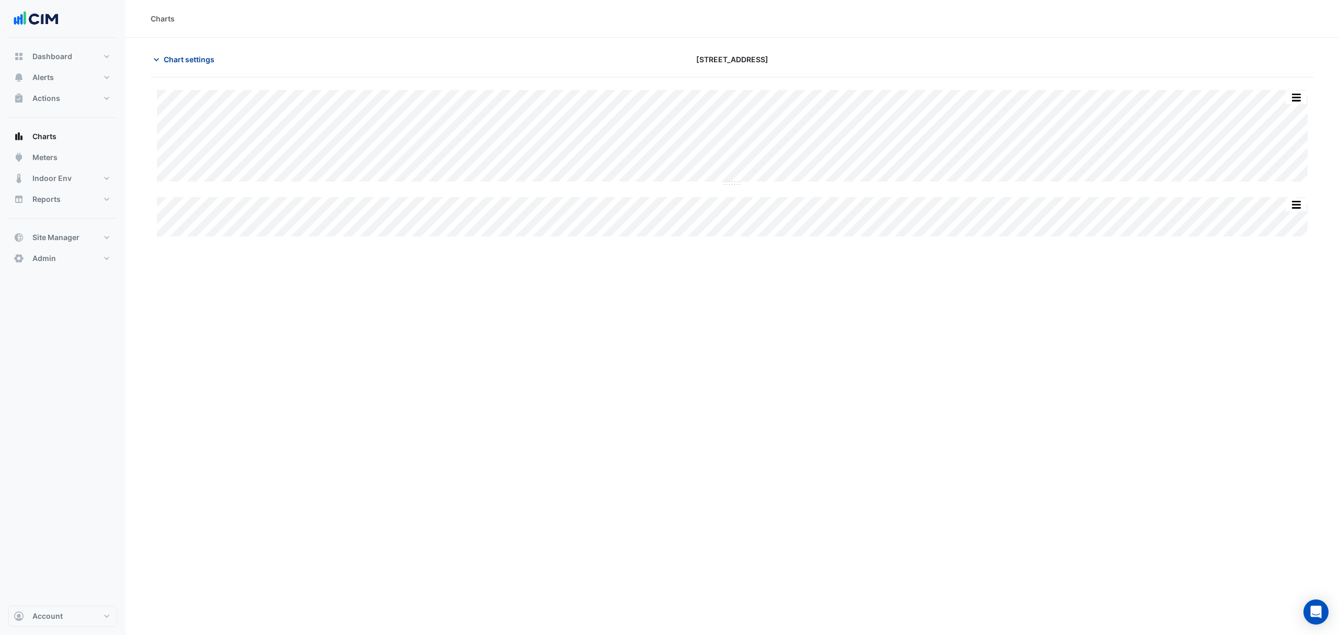
click at [174, 63] on span "Chart settings" at bounding box center [189, 59] width 51 height 11
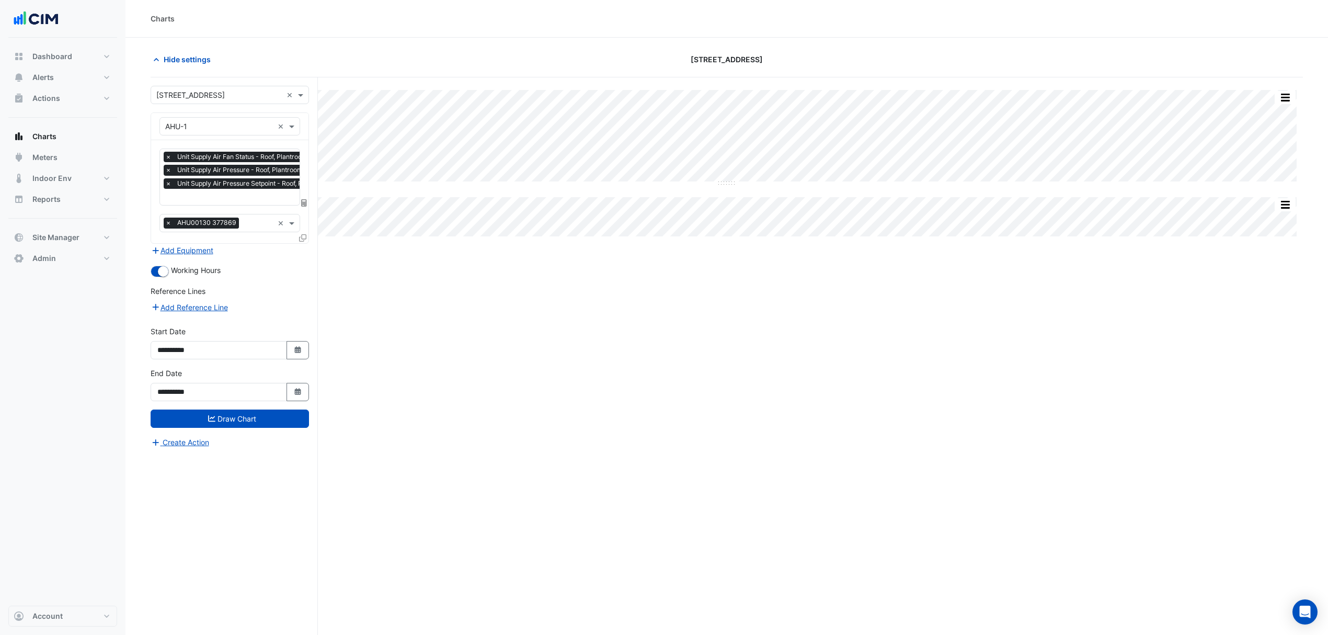
click at [191, 90] on input "text" at bounding box center [219, 95] width 126 height 11
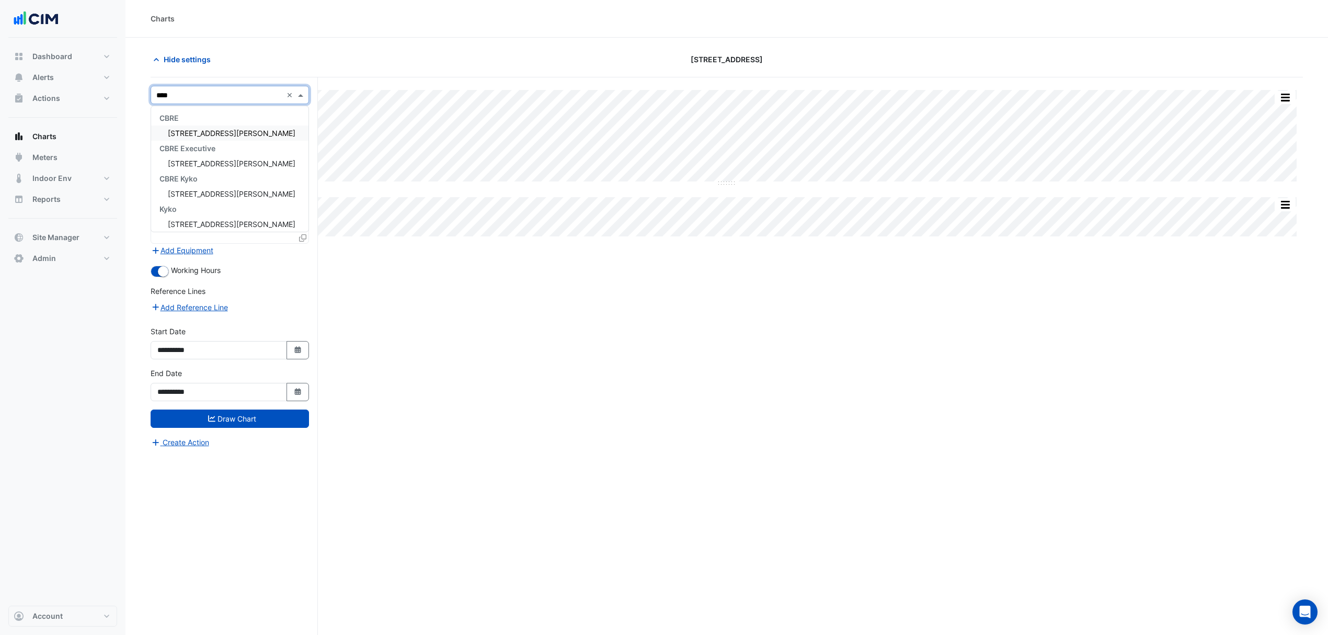
type input "*****"
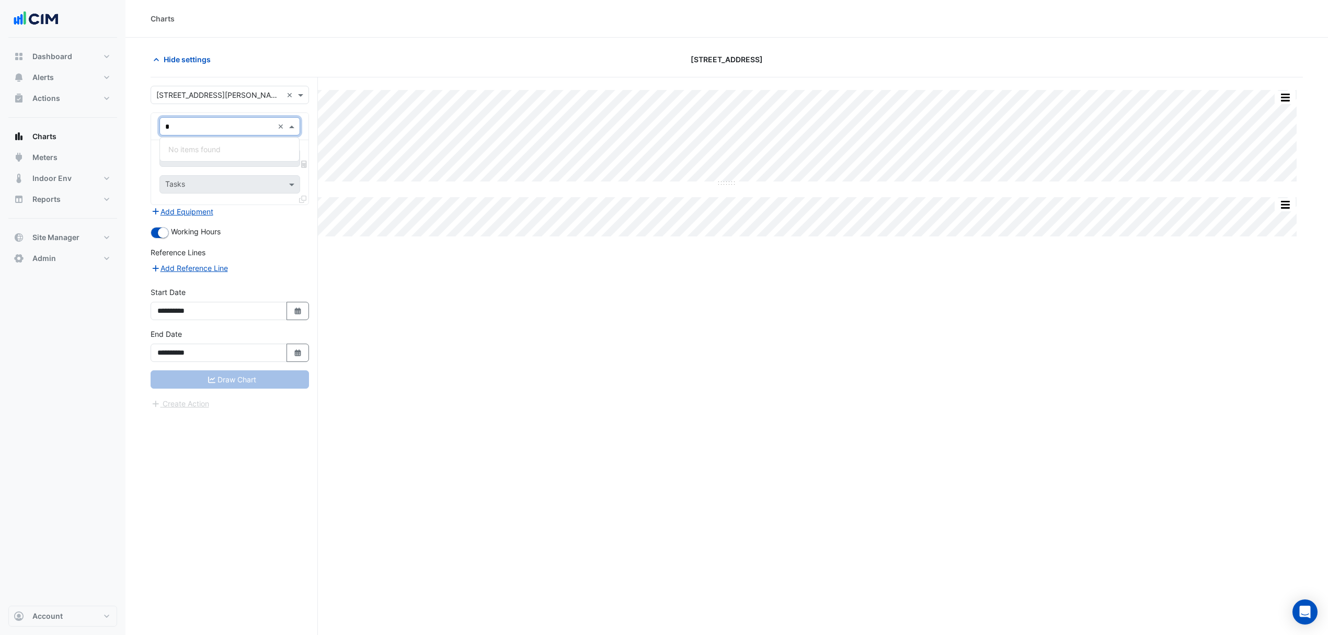
type input "**"
type input "***"
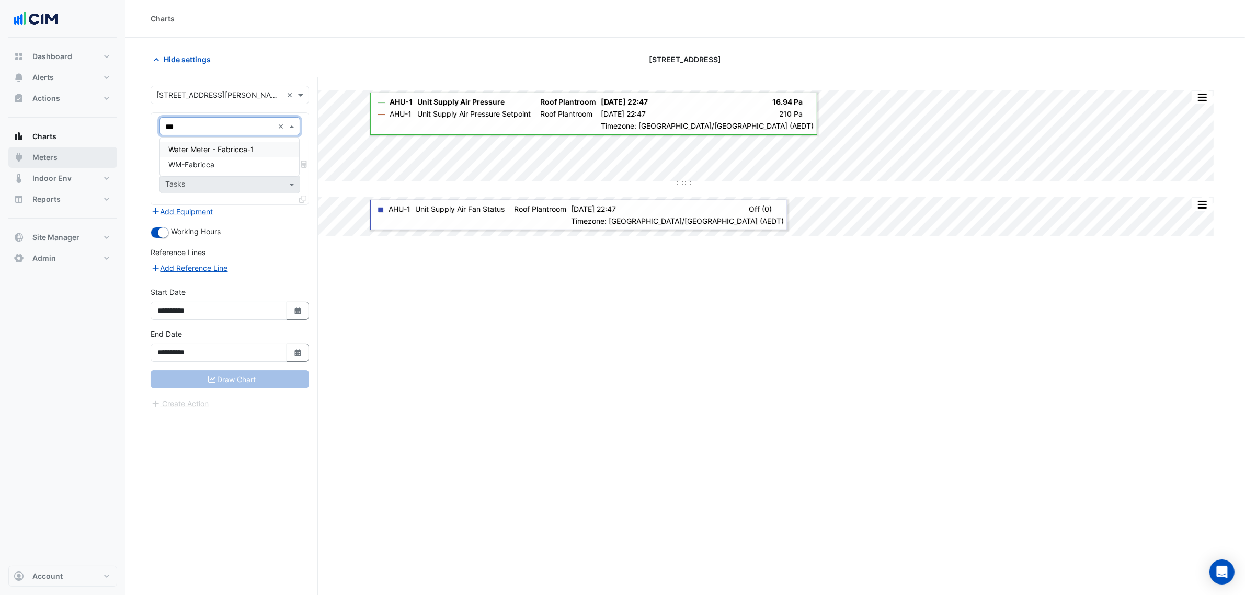
click at [48, 163] on button "Meters" at bounding box center [62, 157] width 109 height 21
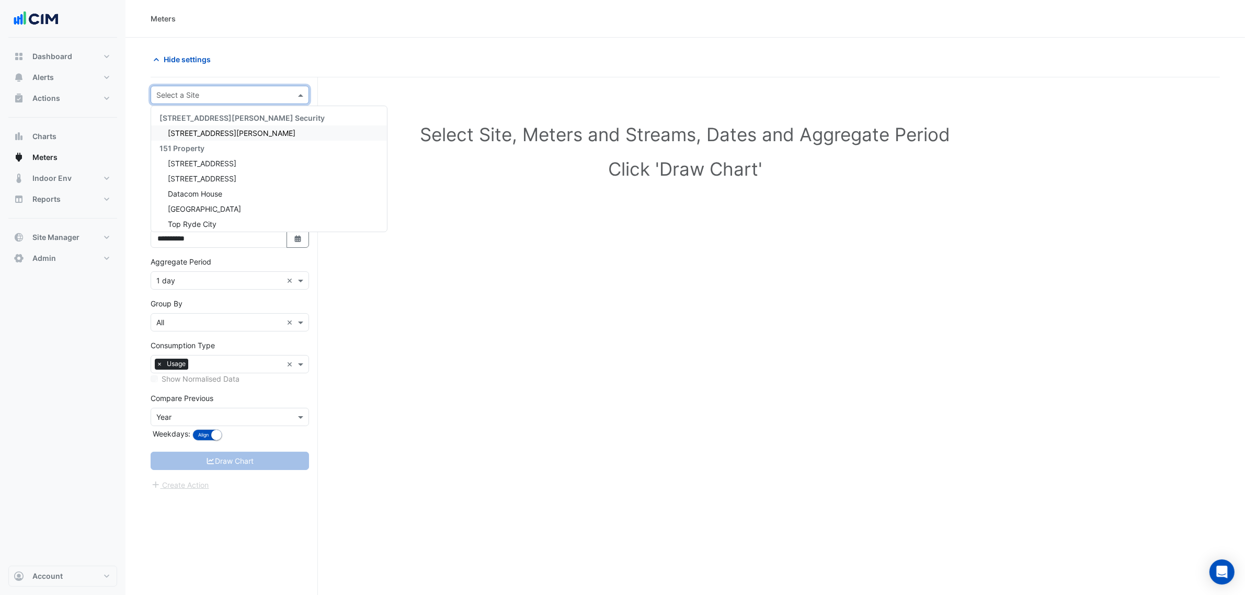
click at [253, 96] on input "text" at bounding box center [219, 95] width 126 height 11
type input "****"
click at [215, 131] on span "[GEOGRAPHIC_DATA]" at bounding box center [204, 133] width 73 height 9
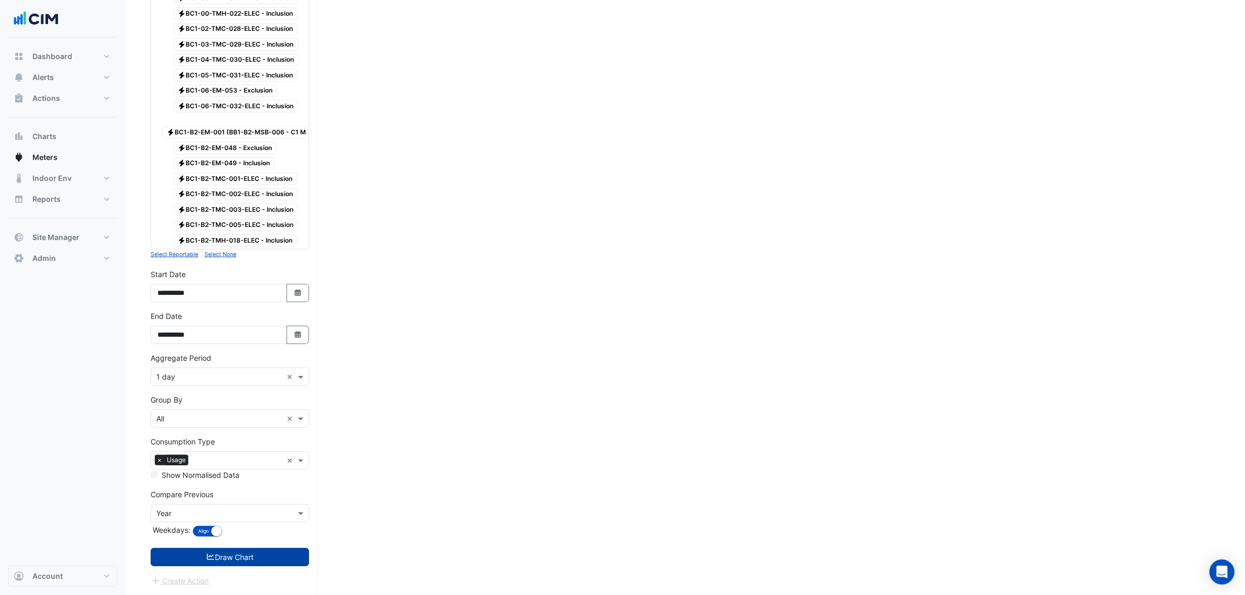
click at [249, 551] on button "Draw Chart" at bounding box center [230, 557] width 158 height 18
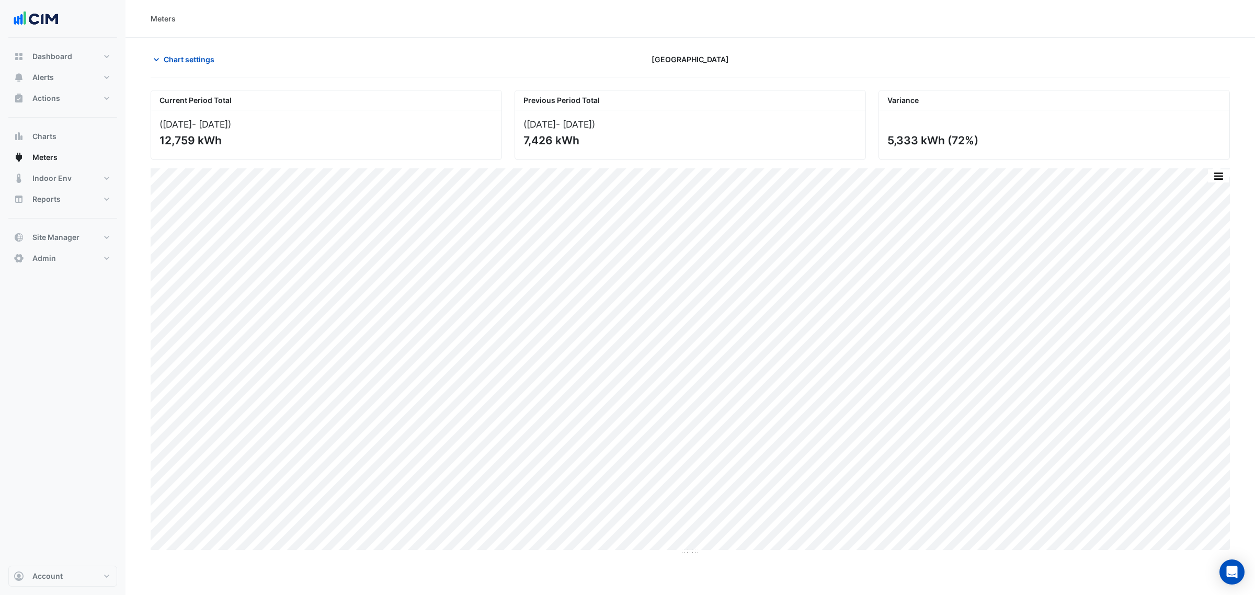
click at [172, 38] on section "Chart settings Daramu House Current Period Total (01 Aug 25 - 31 Aug 25 ) 12,75…" at bounding box center [691, 296] width 1130 height 517
drag, startPoint x: 177, startPoint y: 59, endPoint x: 184, endPoint y: 60, distance: 6.9
click at [178, 59] on span "Chart settings" at bounding box center [189, 59] width 51 height 11
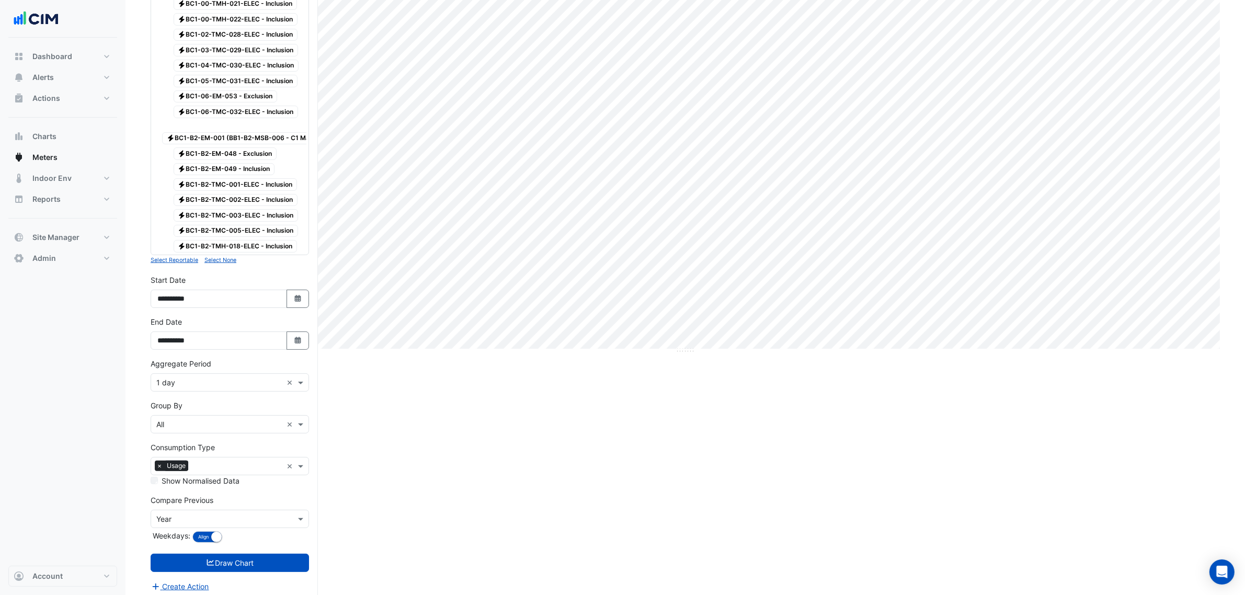
scroll to position [222, 0]
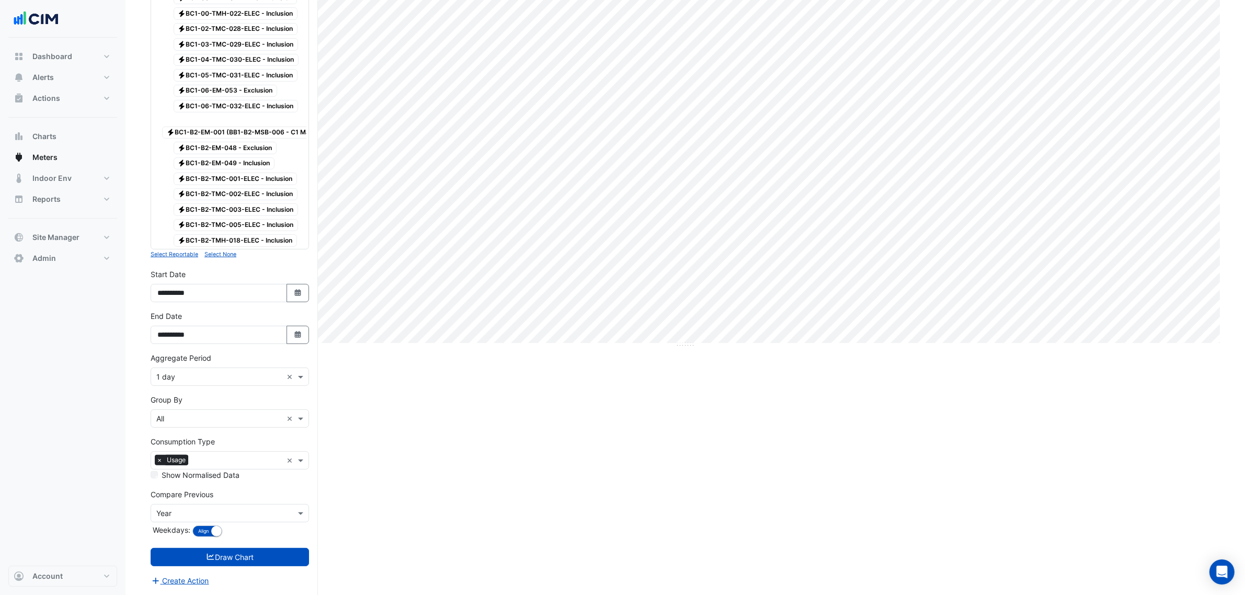
click at [180, 372] on input "text" at bounding box center [219, 377] width 126 height 11
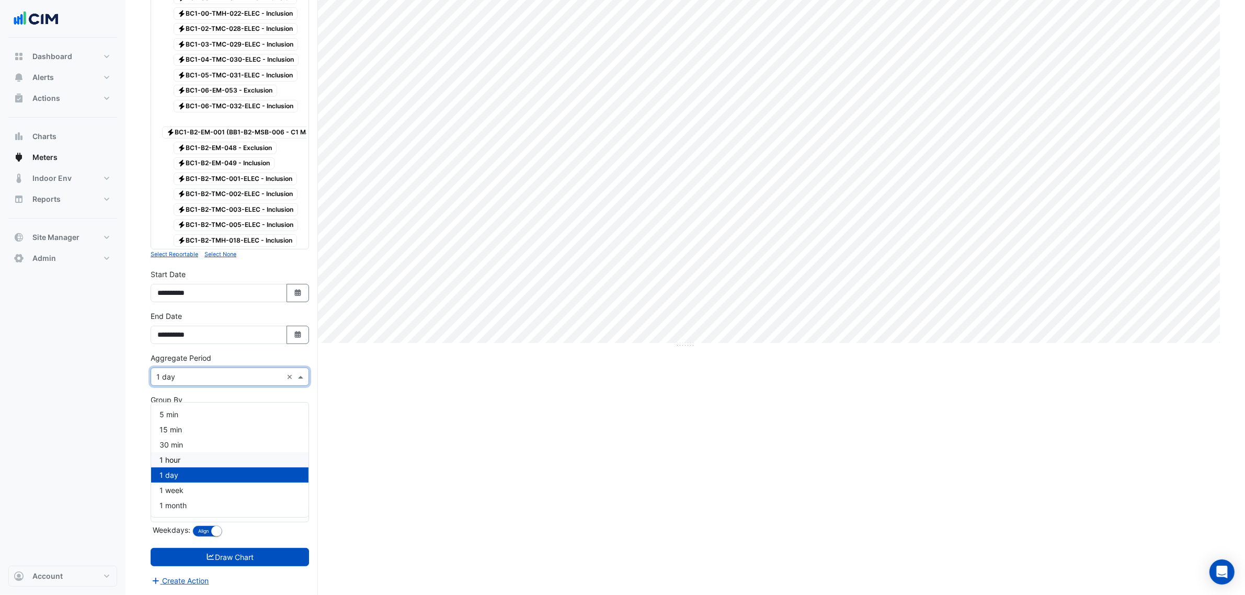
click at [196, 452] on div "1 hour" at bounding box center [229, 459] width 157 height 15
click at [301, 336] on icon "Select Date" at bounding box center [297, 334] width 9 height 7
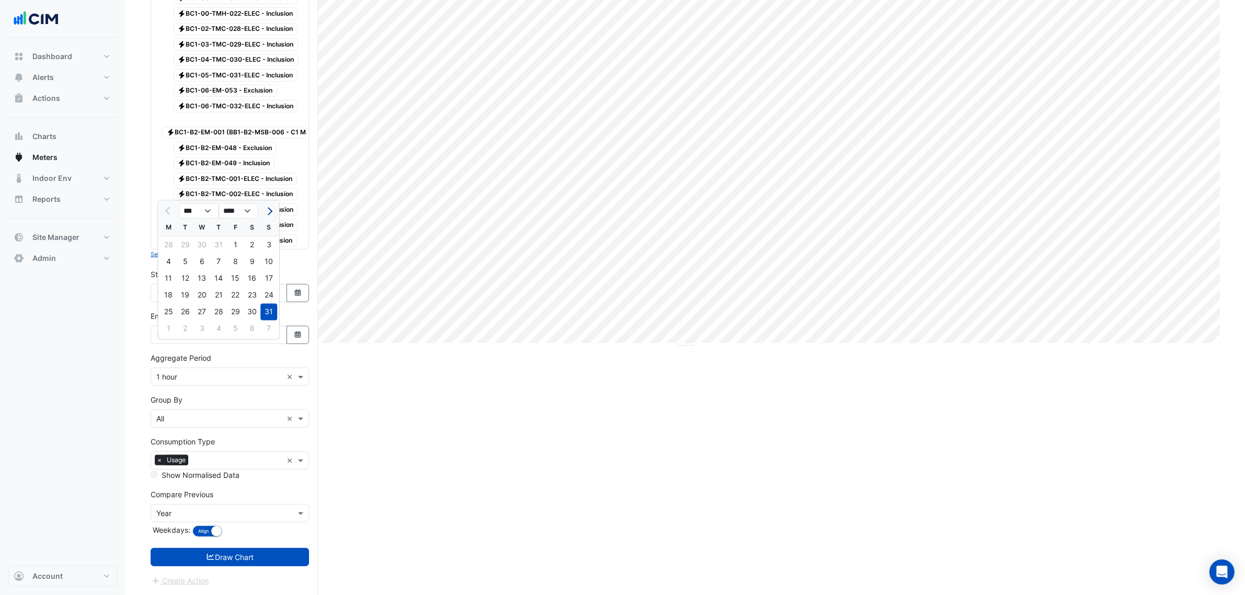
click at [263, 203] on button "Next month" at bounding box center [269, 211] width 13 height 17
select select "*"
click at [165, 270] on div "15" at bounding box center [168, 278] width 17 height 17
type input "**********"
click at [243, 567] on form "× Daramu House × × Electricity × Expand All Collapse All Reportable Electricity…" at bounding box center [230, 233] width 158 height 708
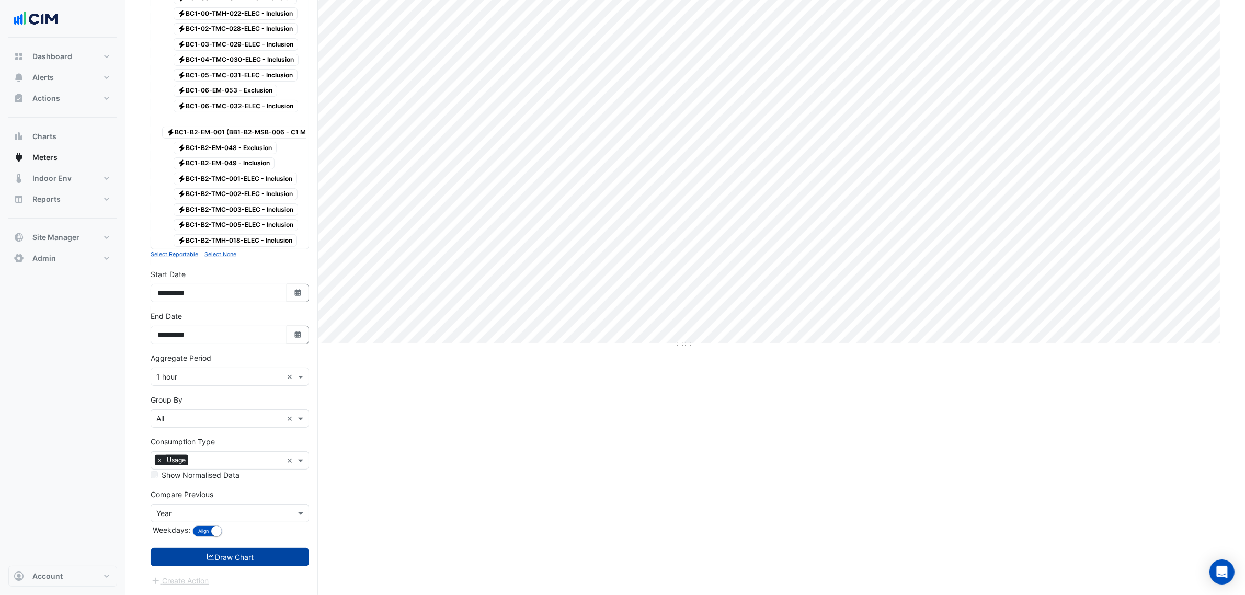
click at [243, 561] on button "Draw Chart" at bounding box center [230, 557] width 158 height 18
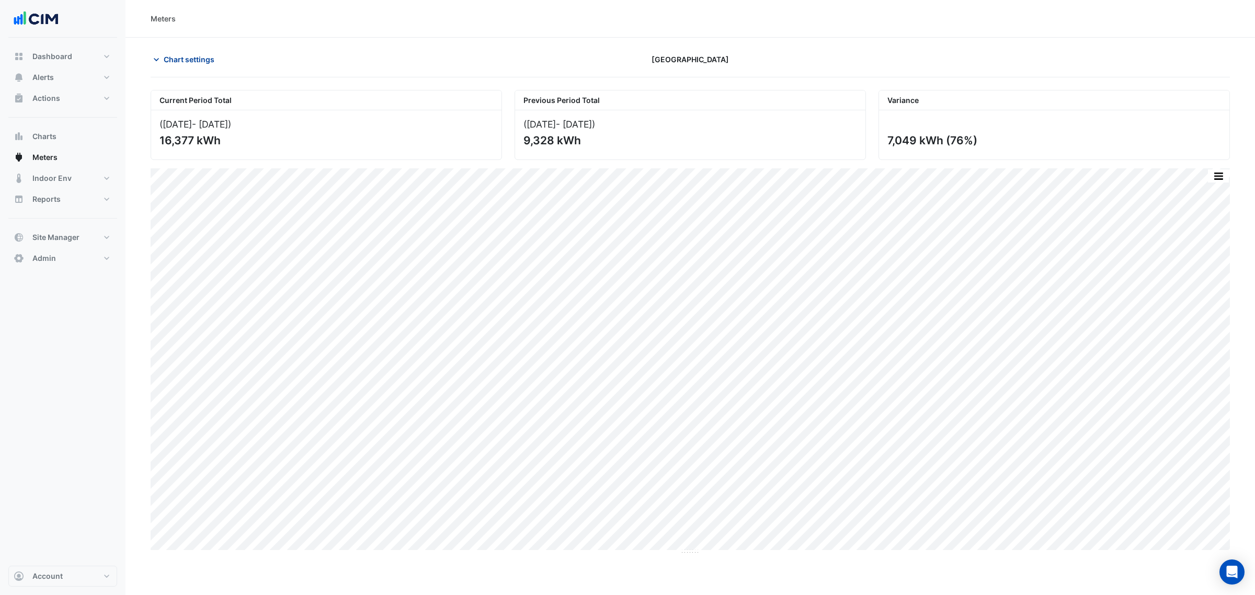
click at [187, 59] on span "Chart settings" at bounding box center [189, 59] width 51 height 11
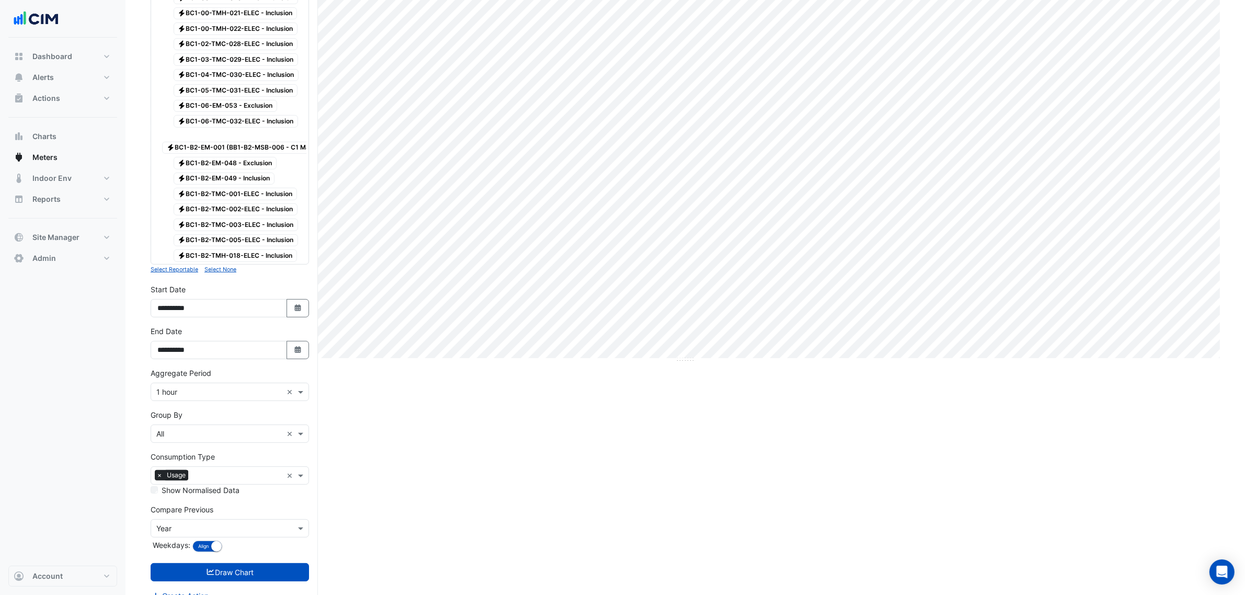
scroll to position [222, 0]
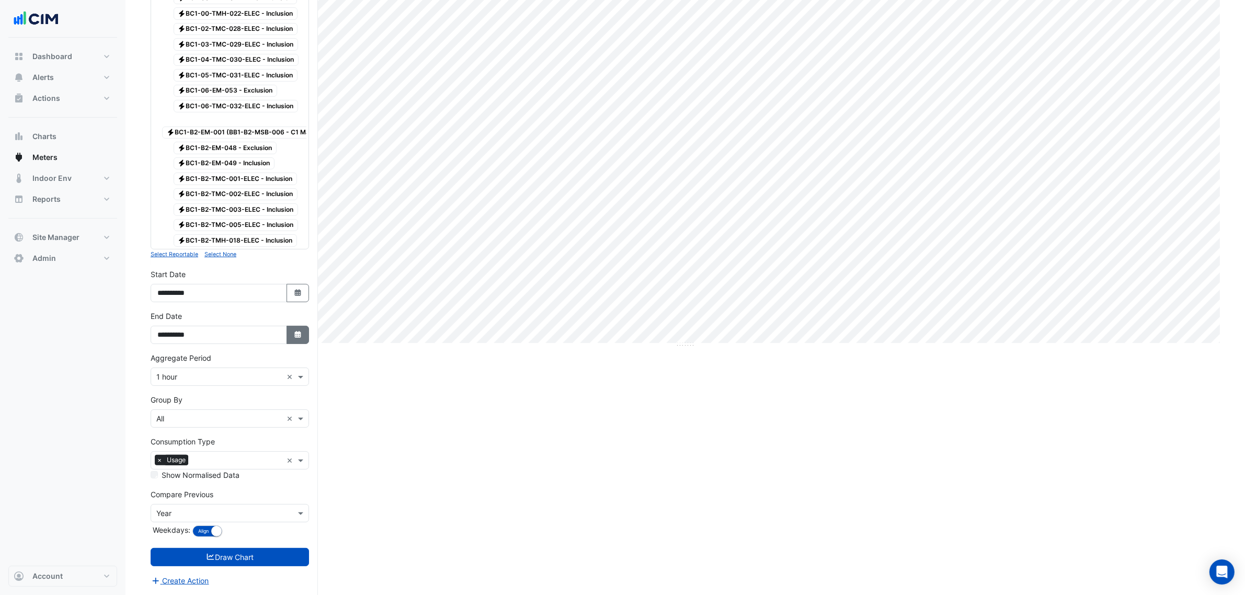
click at [293, 344] on button "Select Date" at bounding box center [298, 335] width 23 height 18
select select "*"
click at [173, 254] on div "8" at bounding box center [168, 262] width 17 height 17
type input "**********"
click at [270, 557] on button "Draw Chart" at bounding box center [230, 557] width 158 height 18
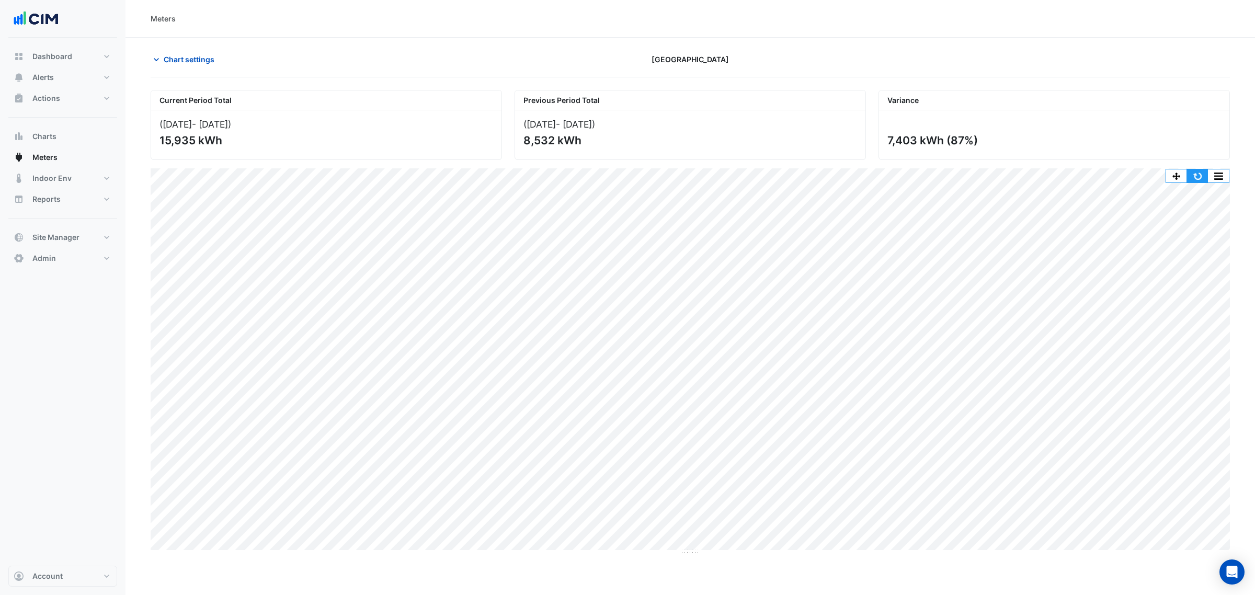
click at [1200, 178] on button "button" at bounding box center [1197, 175] width 21 height 13
click at [1191, 175] on button "button" at bounding box center [1197, 175] width 21 height 13
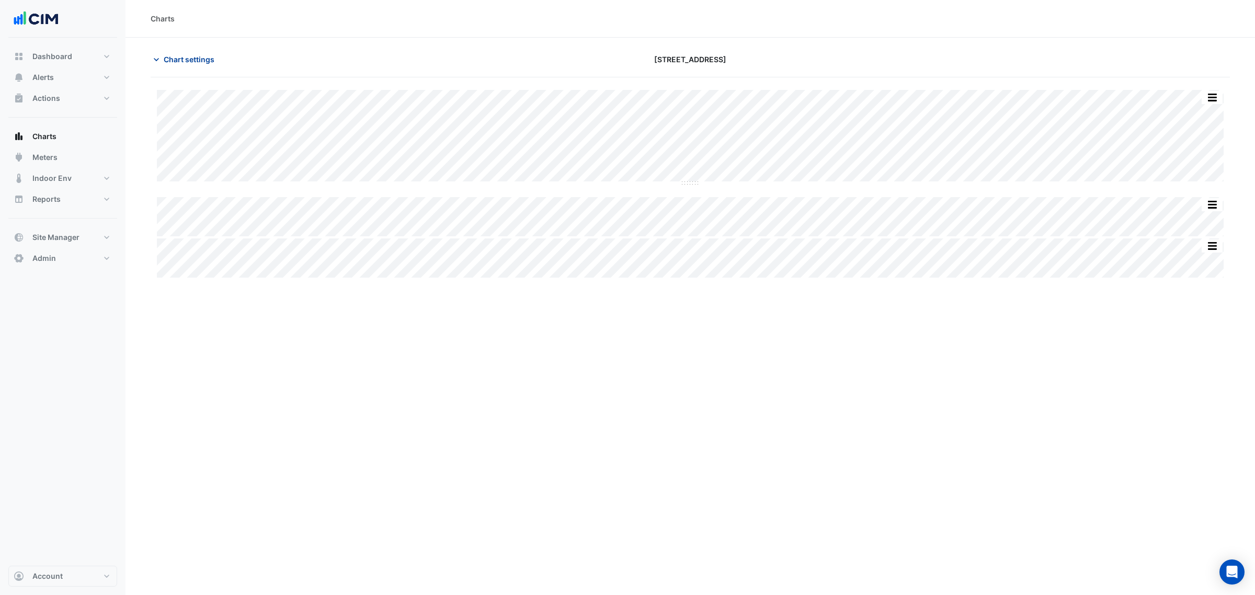
click at [194, 58] on span "Chart settings" at bounding box center [189, 59] width 51 height 11
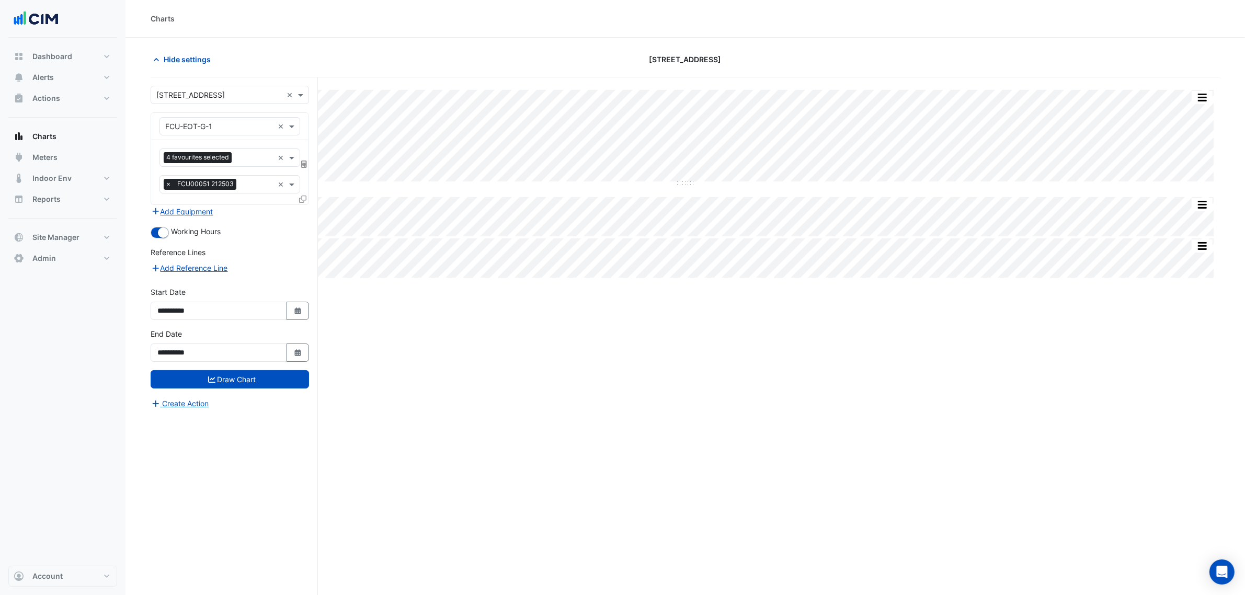
click at [298, 365] on div "**********" at bounding box center [229, 349] width 171 height 42
click at [299, 359] on button "Select Date" at bounding box center [298, 353] width 23 height 18
click at [270, 215] on span "Next month" at bounding box center [269, 215] width 8 height 8
select select "*"
click at [212, 286] on div "18" at bounding box center [218, 282] width 17 height 17
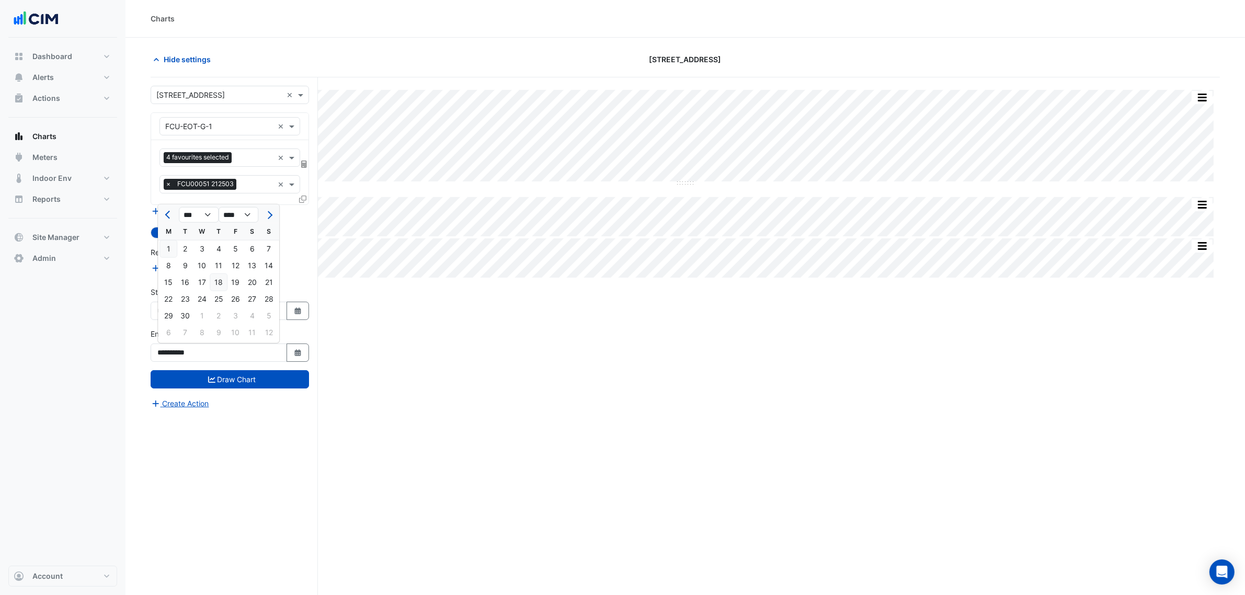
type input "**********"
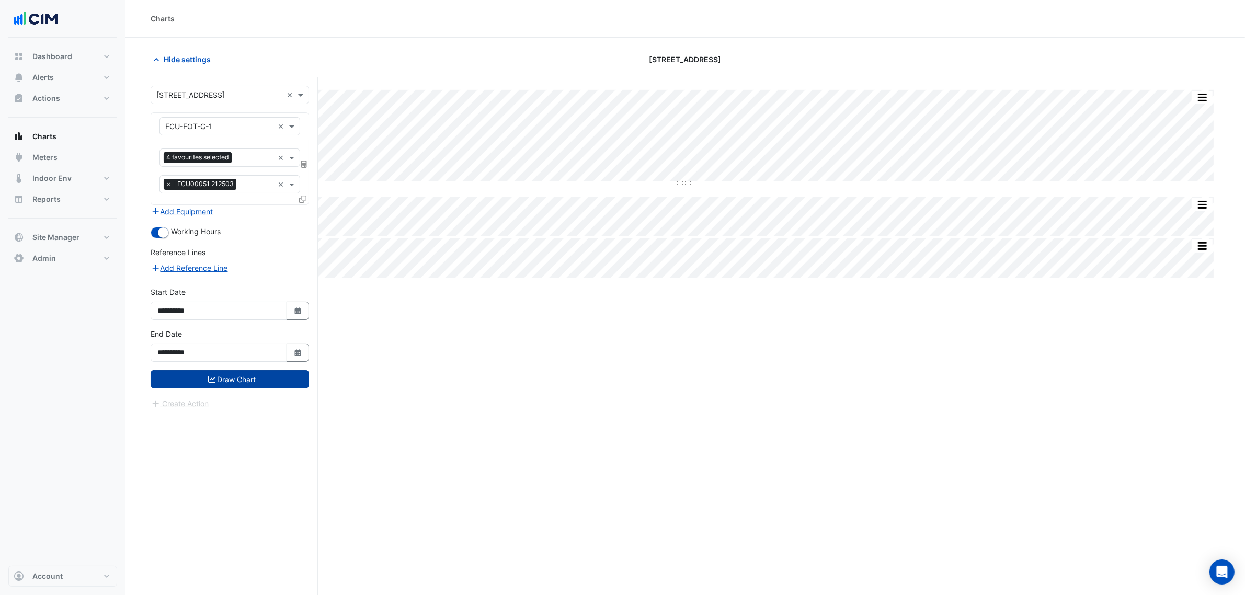
click at [236, 379] on button "Draw Chart" at bounding box center [230, 379] width 158 height 18
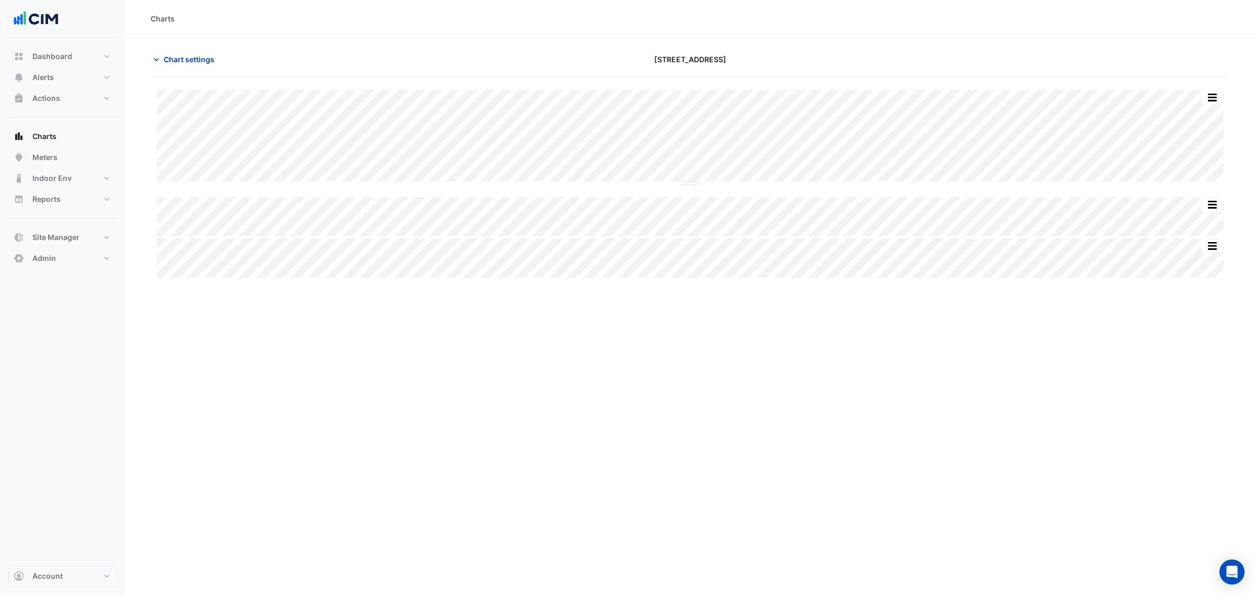
click at [213, 59] on span "Chart settings" at bounding box center [189, 59] width 51 height 11
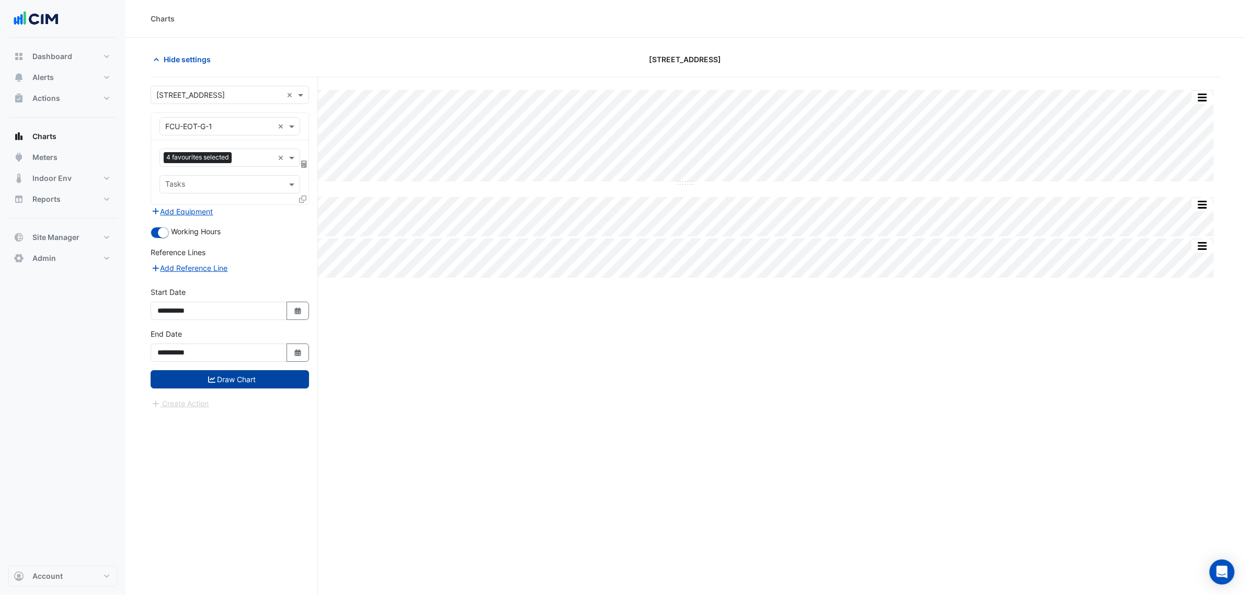
click at [278, 375] on button "Draw Chart" at bounding box center [230, 379] width 158 height 18
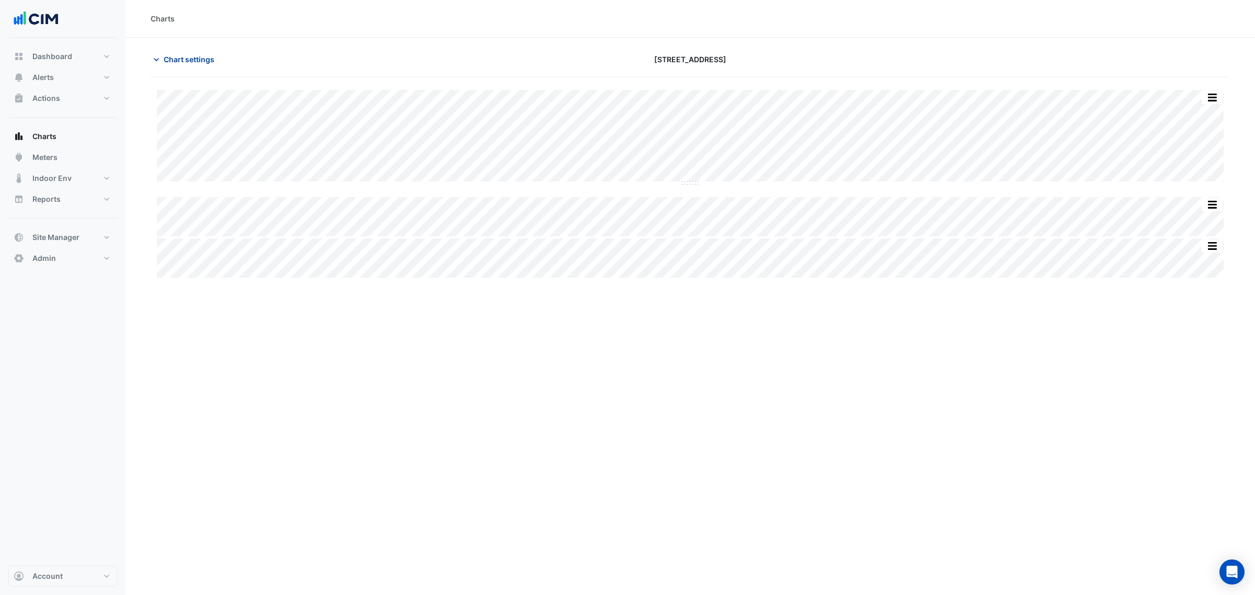
drag, startPoint x: 219, startPoint y: 51, endPoint x: 212, endPoint y: 59, distance: 9.6
click at [216, 54] on button "Chart settings" at bounding box center [186, 59] width 71 height 18
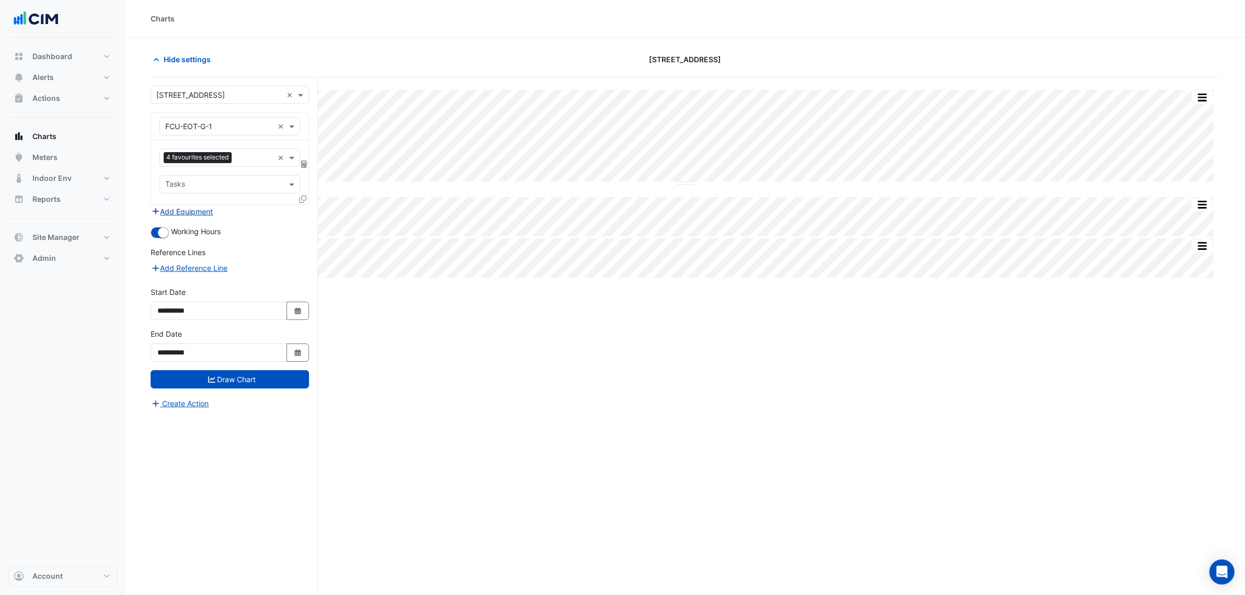
click at [191, 216] on button "Add Equipment" at bounding box center [182, 212] width 63 height 12
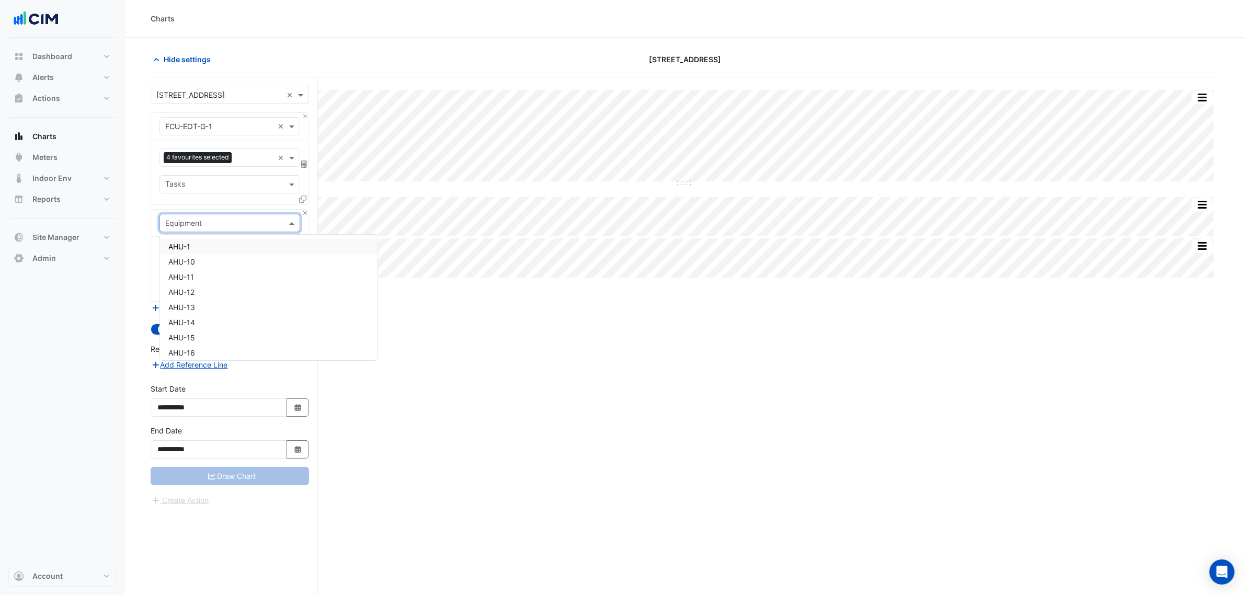
click at [192, 223] on input "text" at bounding box center [219, 223] width 108 height 11
type input "***"
drag, startPoint x: 213, startPoint y: 278, endPoint x: 213, endPoint y: 270, distance: 7.8
click at [213, 278] on div "AHU-11" at bounding box center [246, 276] width 172 height 15
click at [206, 258] on input "text" at bounding box center [218, 255] width 106 height 11
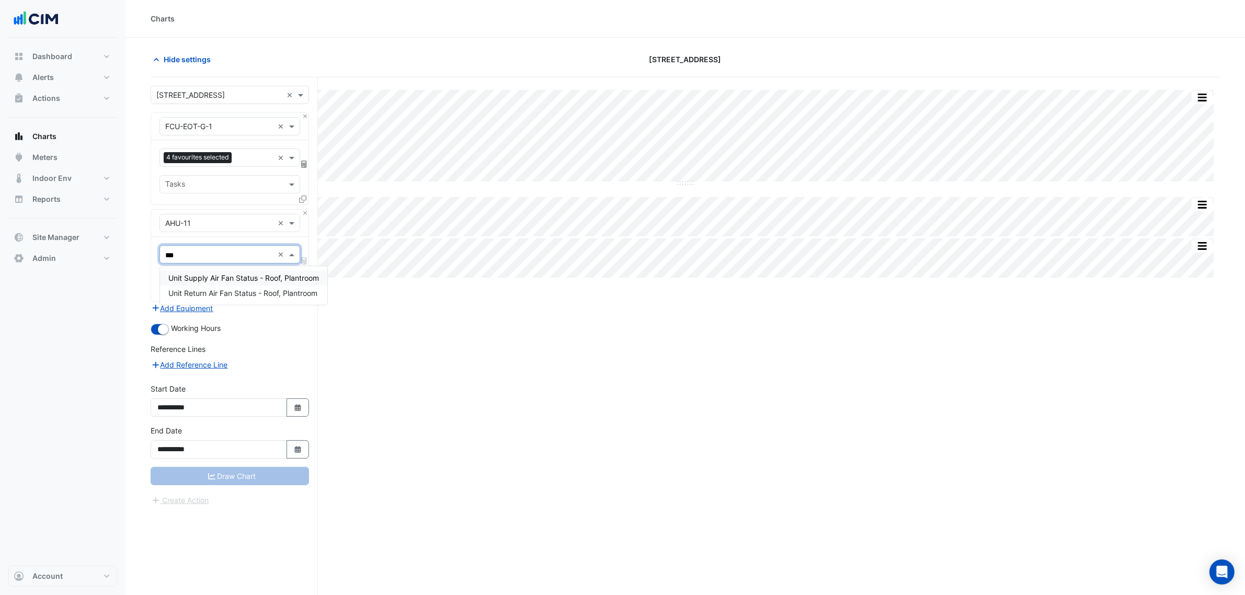
type input "****"
click at [199, 272] on div "Unit Supply Air Fan Status - Roof, Plantroom" at bounding box center [243, 277] width 167 height 15
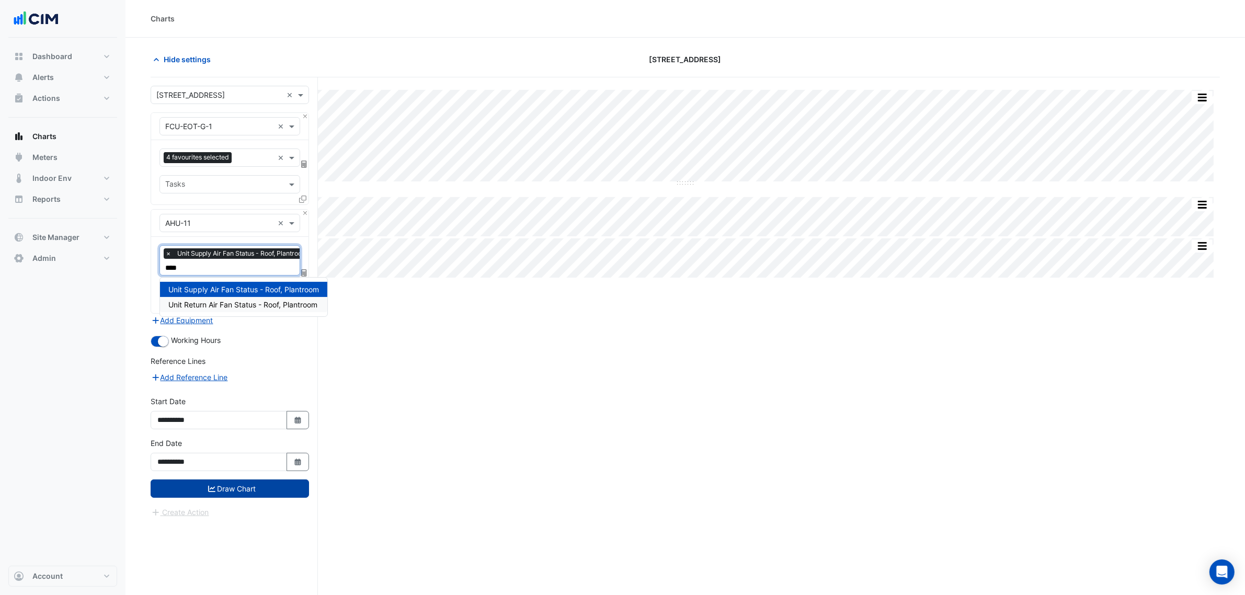
type input "****"
click at [269, 495] on button "Draw Chart" at bounding box center [230, 489] width 158 height 18
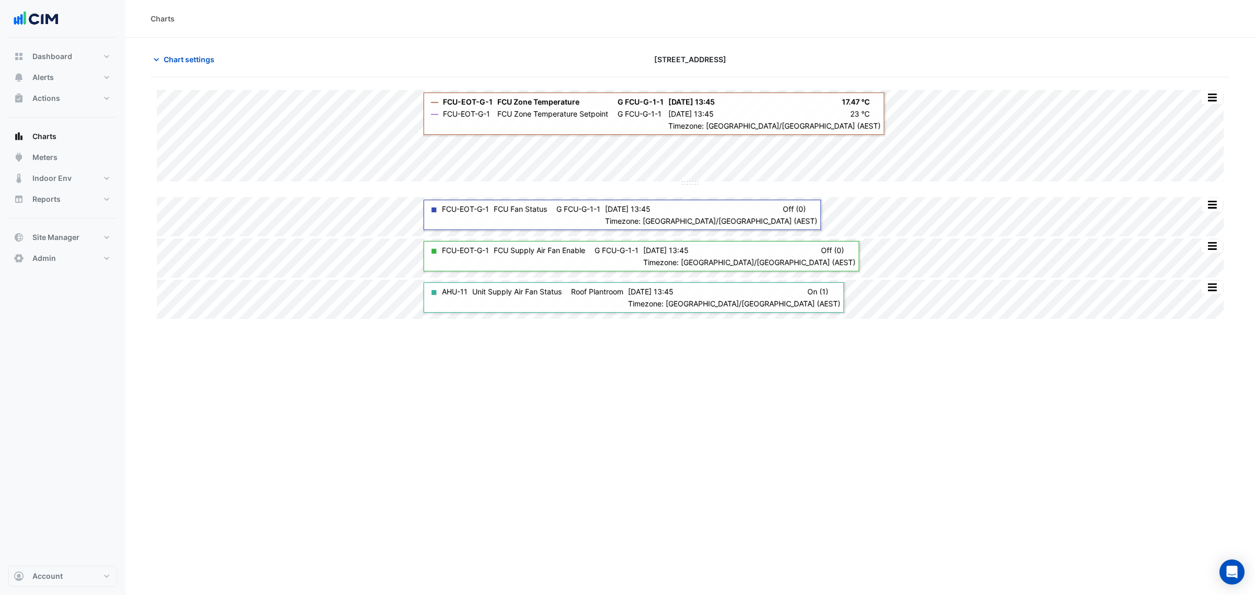
click at [691, 271] on div "Split by Equip Split All Split None Print Save as JPEG Save as PNG Pivot Data T…" at bounding box center [690, 204] width 1079 height 229
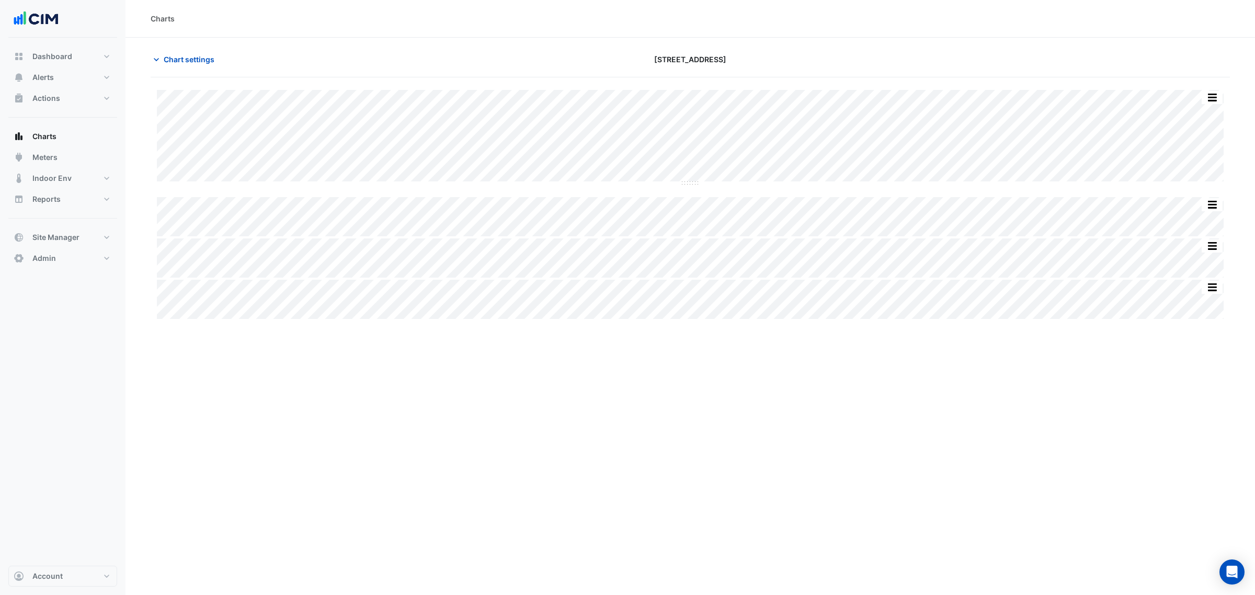
click at [688, 186] on div "Split by Equip Split All Split None Print Save as JPEG Save as PNG Pivot Data T…" at bounding box center [690, 204] width 1079 height 229
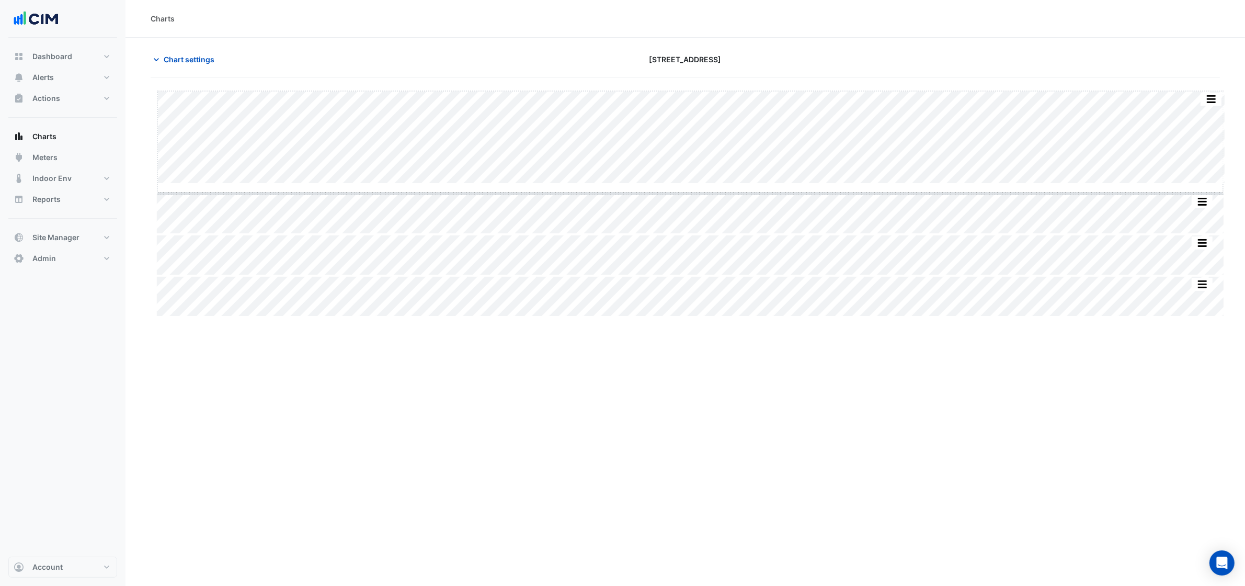
drag, startPoint x: 688, startPoint y: 184, endPoint x: 697, endPoint y: 324, distance: 141.0
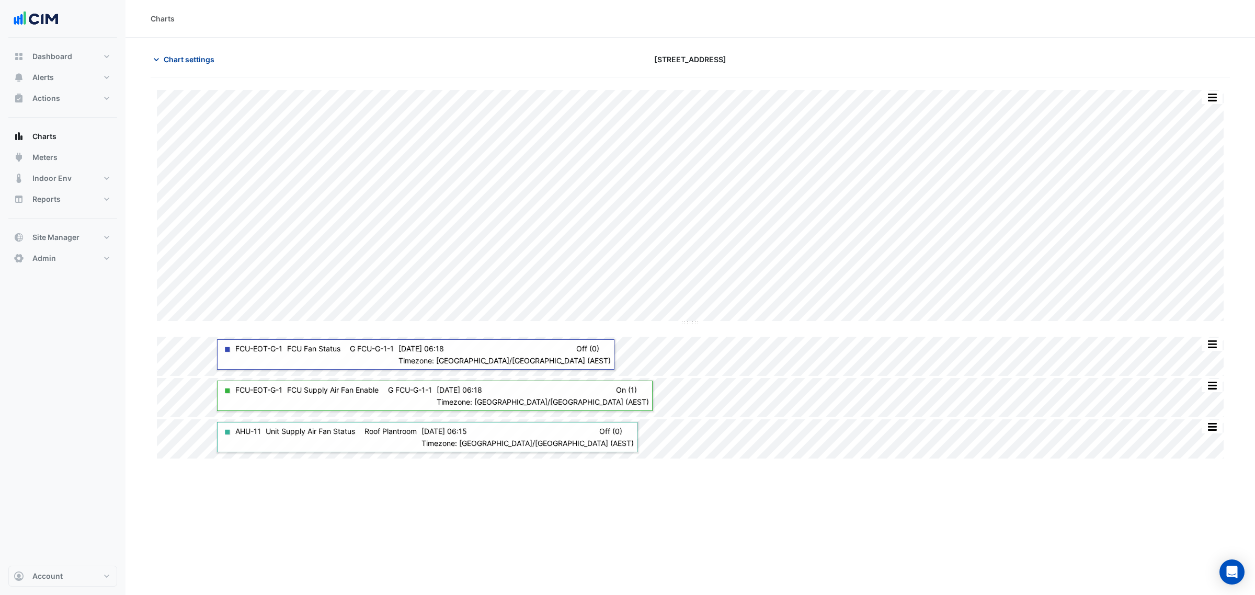
click at [195, 56] on span "Chart settings" at bounding box center [189, 59] width 51 height 11
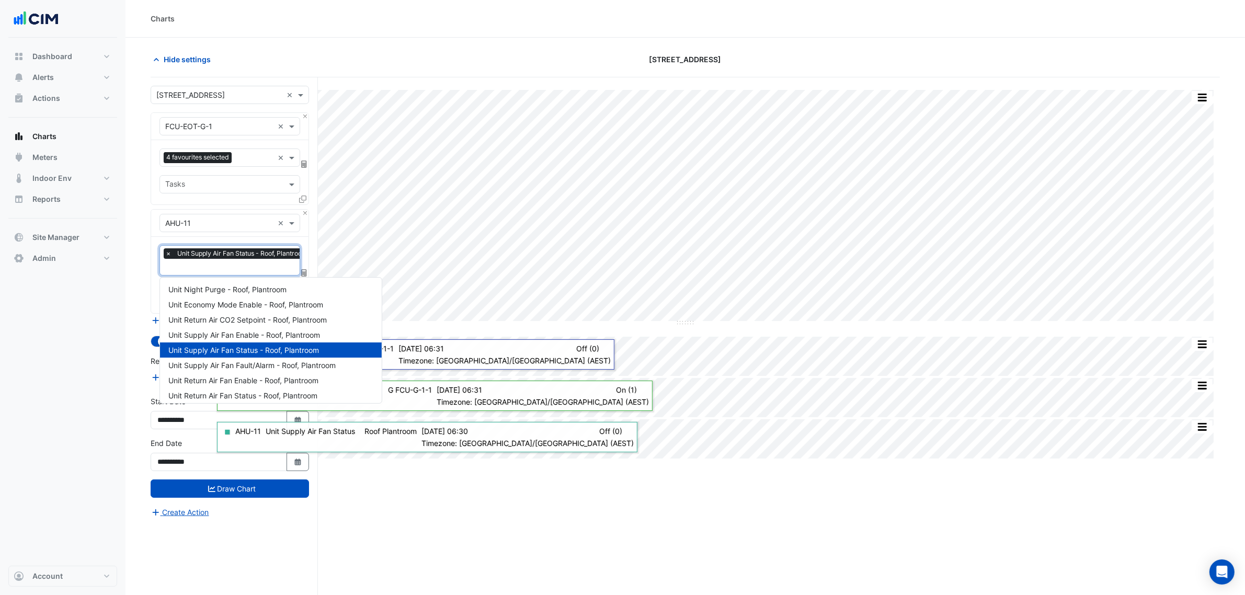
click at [208, 249] on span "Unit Supply Air Fan Status - Roof, Plantroom" at bounding box center [242, 253] width 135 height 10
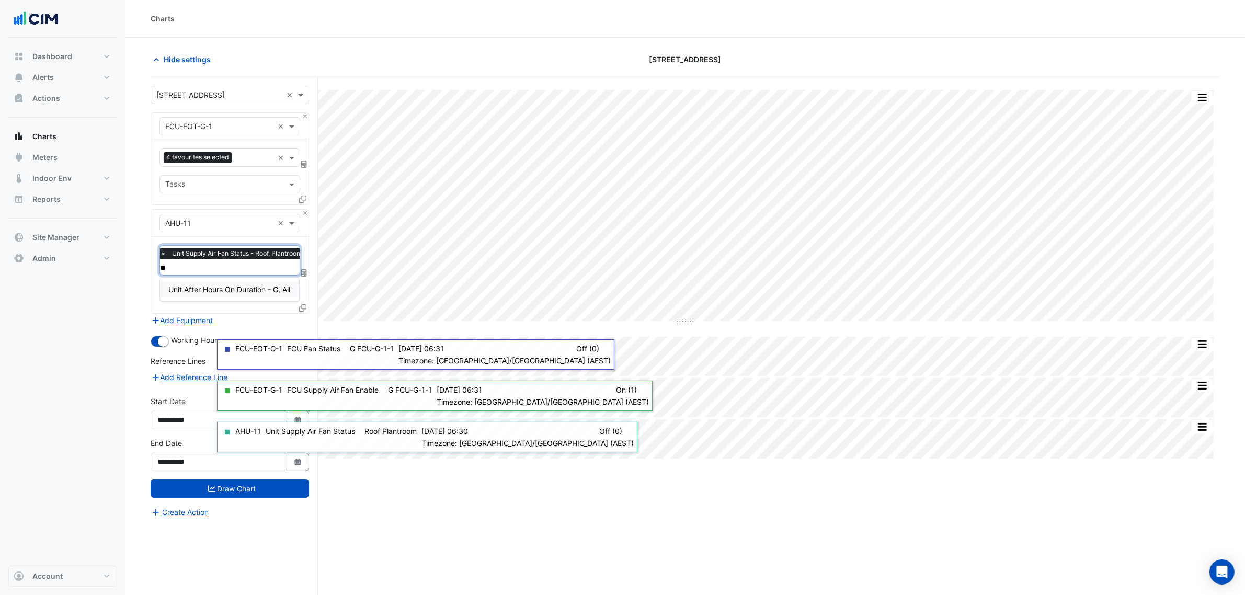
type input "***"
click at [210, 288] on span "Unit After Hours On Duration - G, All" at bounding box center [229, 289] width 122 height 9
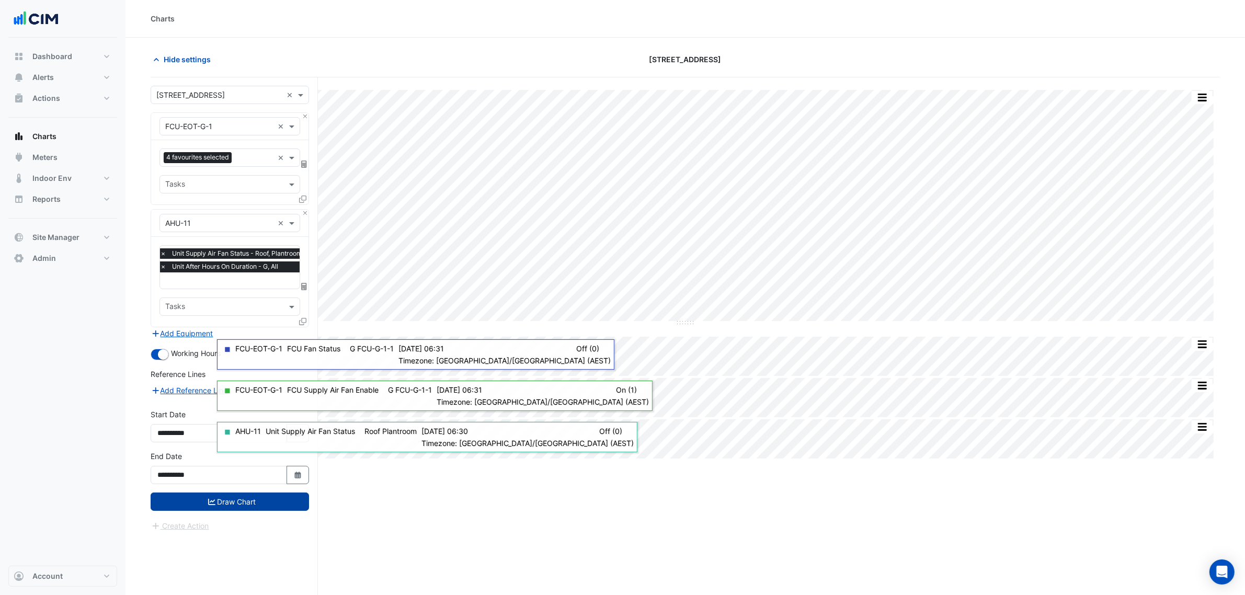
click at [236, 505] on button "Draw Chart" at bounding box center [230, 502] width 158 height 18
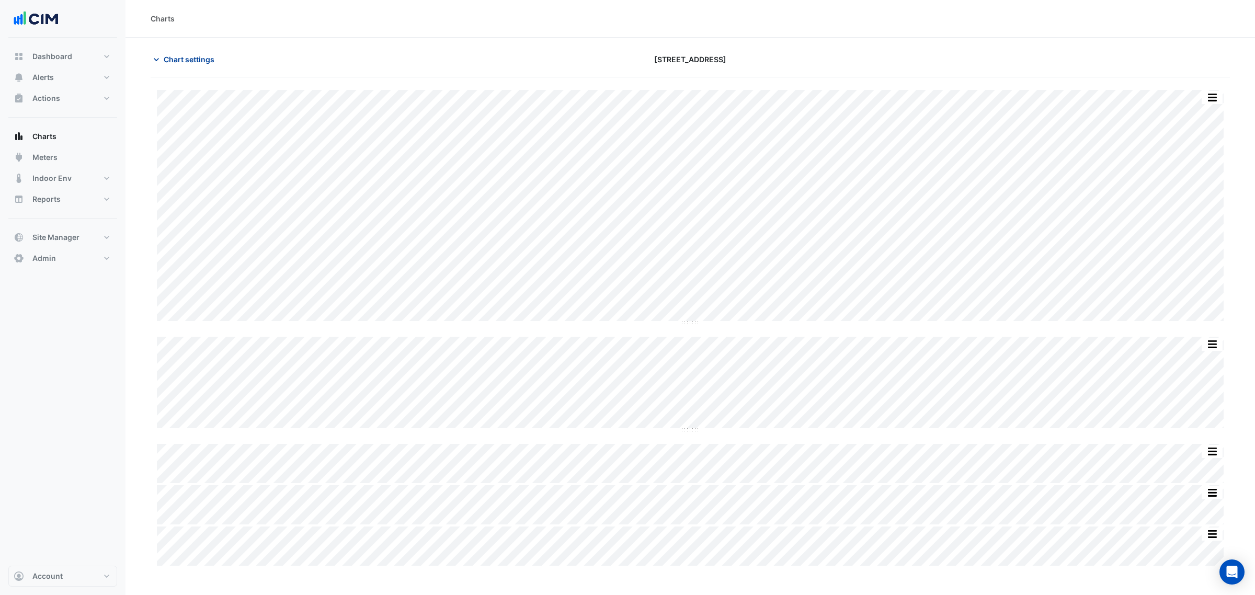
click at [202, 56] on span "Chart settings" at bounding box center [189, 59] width 51 height 11
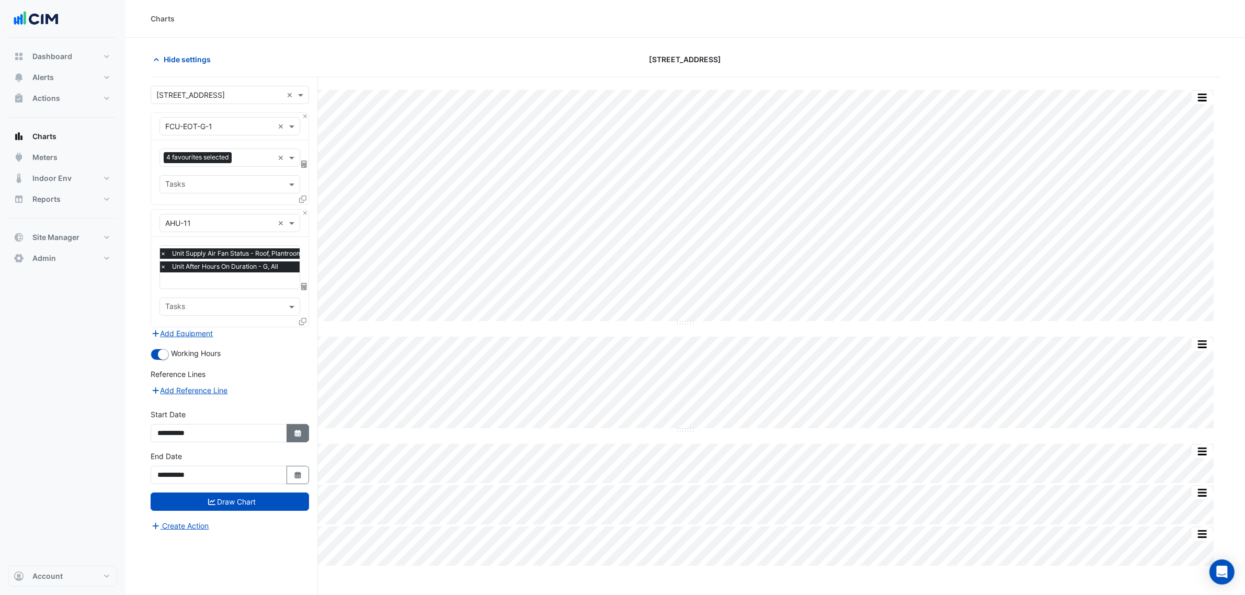
click at [297, 442] on button "Select Date" at bounding box center [298, 433] width 23 height 18
select select "*"
select select "****"
click at [171, 301] on button "Previous month" at bounding box center [168, 294] width 13 height 17
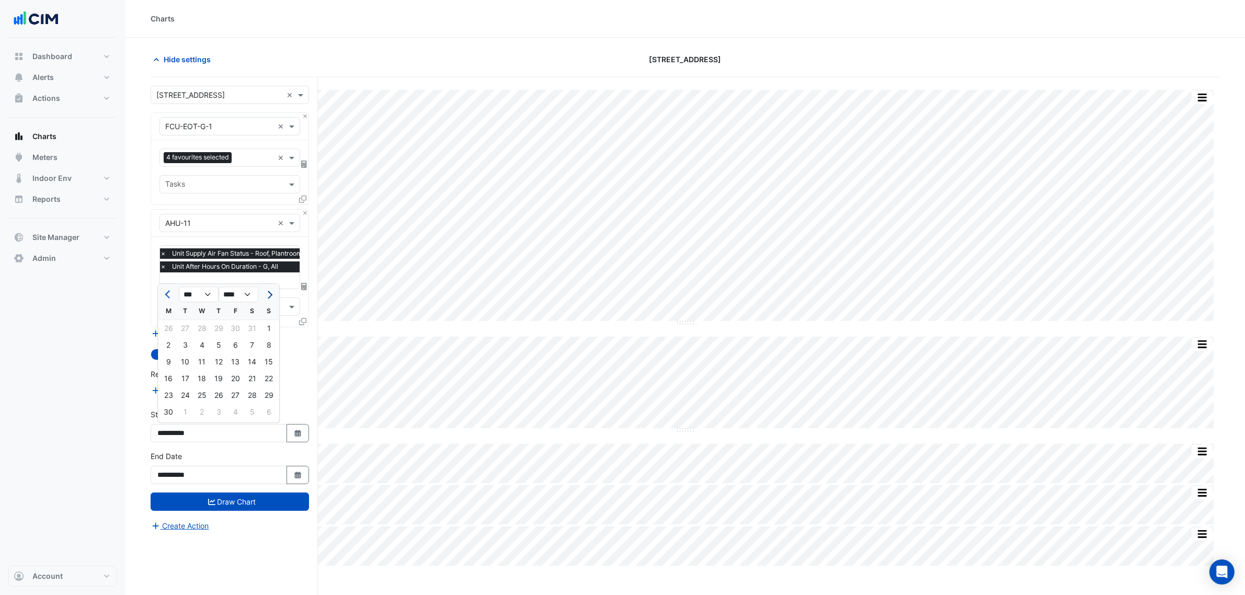
click at [265, 296] on button "Next month" at bounding box center [269, 294] width 13 height 17
select select "*"
click at [166, 363] on div "14" at bounding box center [168, 362] width 17 height 17
type input "**********"
click at [299, 473] on icon "button" at bounding box center [297, 475] width 6 height 7
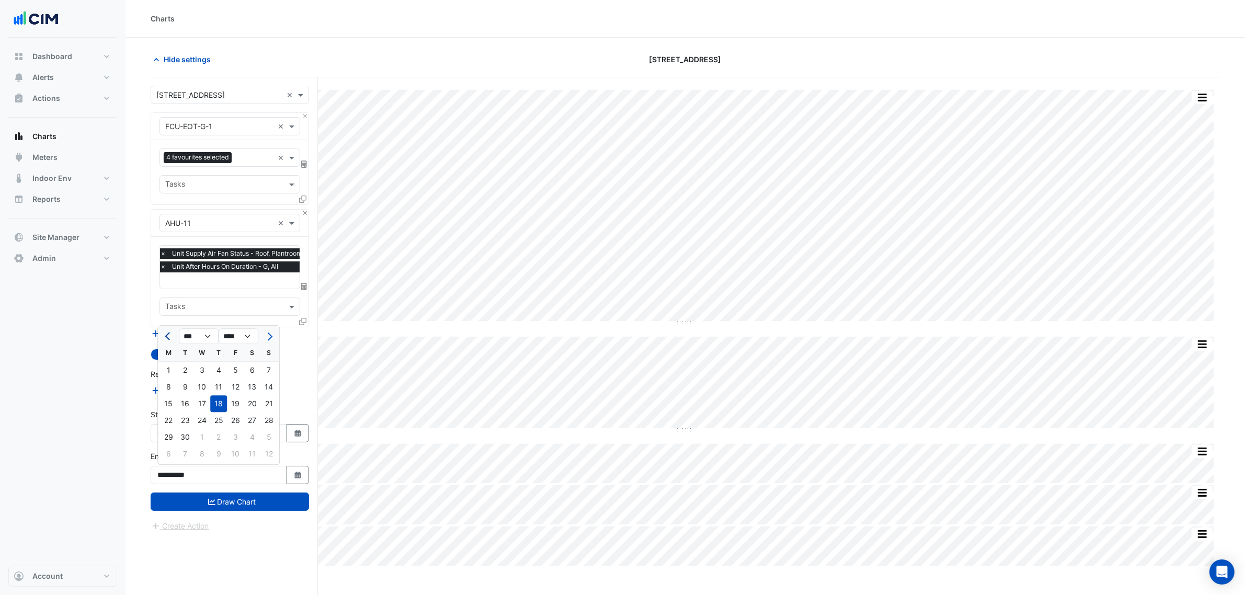
click at [166, 343] on button "Previous month" at bounding box center [168, 336] width 13 height 17
click at [166, 340] on button "Previous month" at bounding box center [168, 336] width 13 height 17
select select "*"
click at [270, 441] on div "3" at bounding box center [268, 437] width 17 height 17
type input "**********"
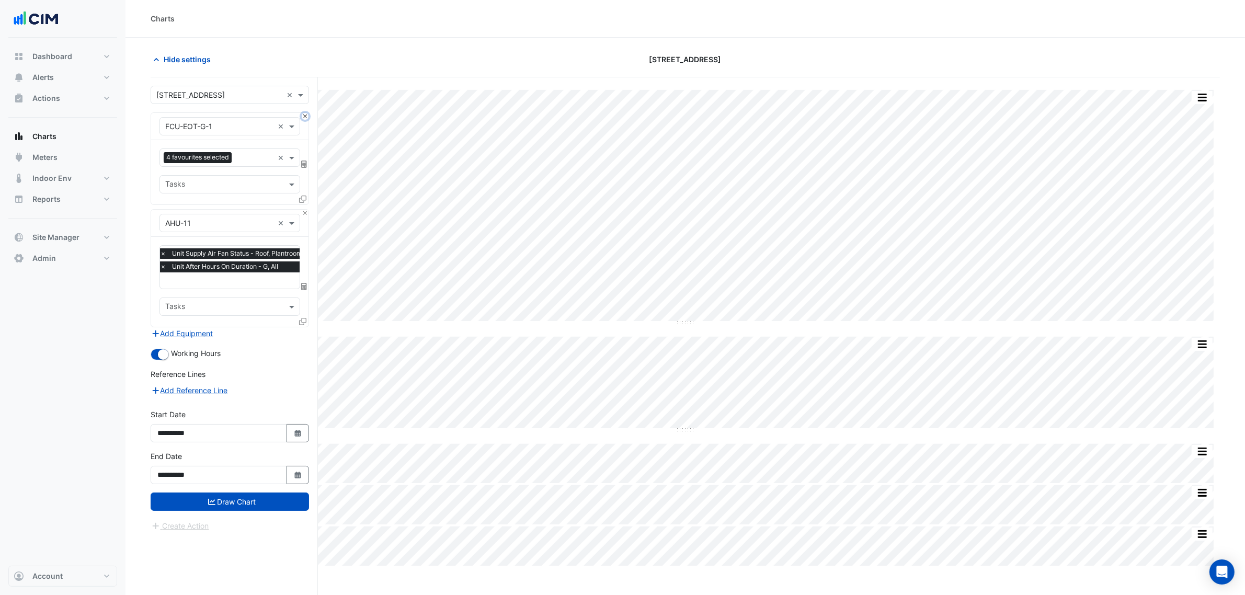
click at [304, 118] on button "Close" at bounding box center [305, 116] width 7 height 7
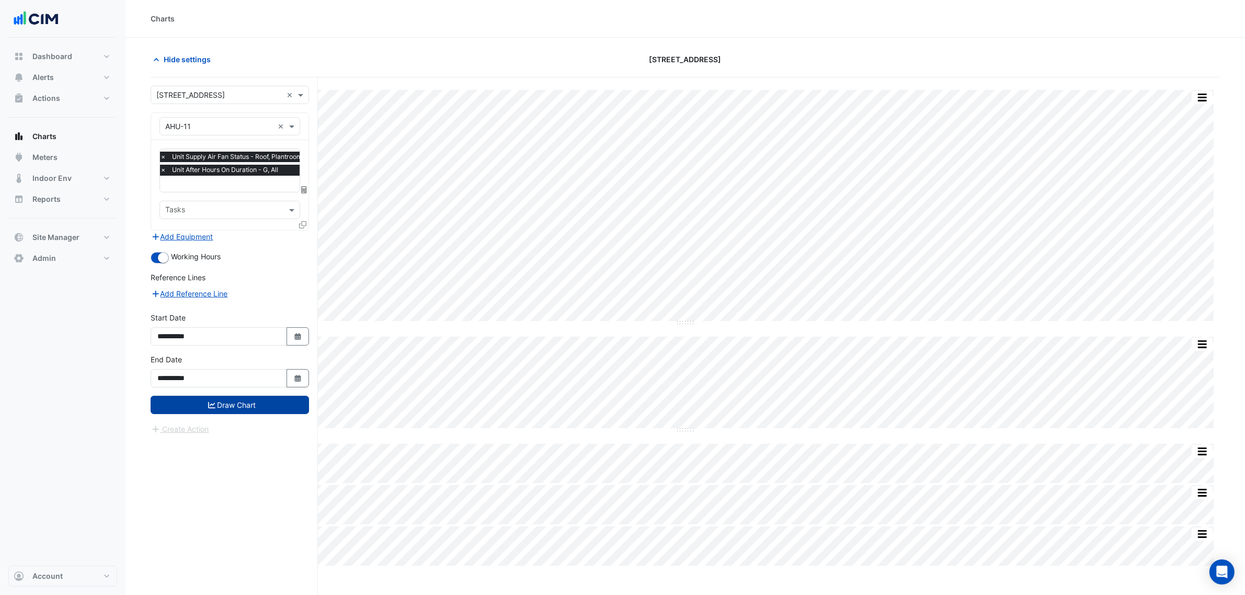
click at [228, 408] on button "Draw Chart" at bounding box center [230, 405] width 158 height 18
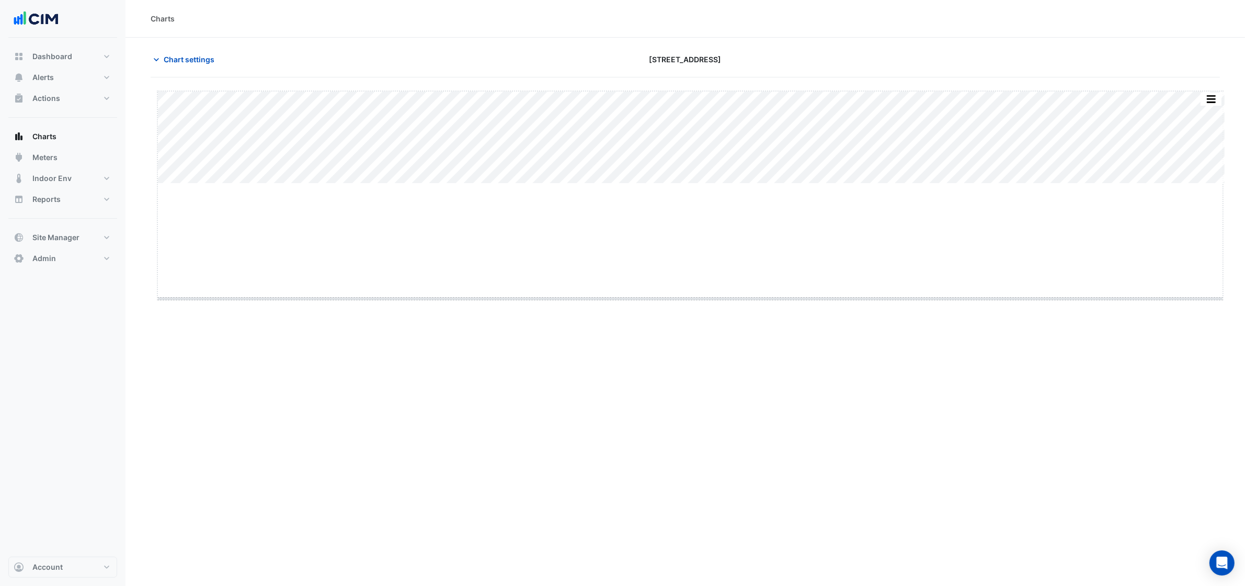
drag, startPoint x: 689, startPoint y: 183, endPoint x: 675, endPoint y: 300, distance: 117.5
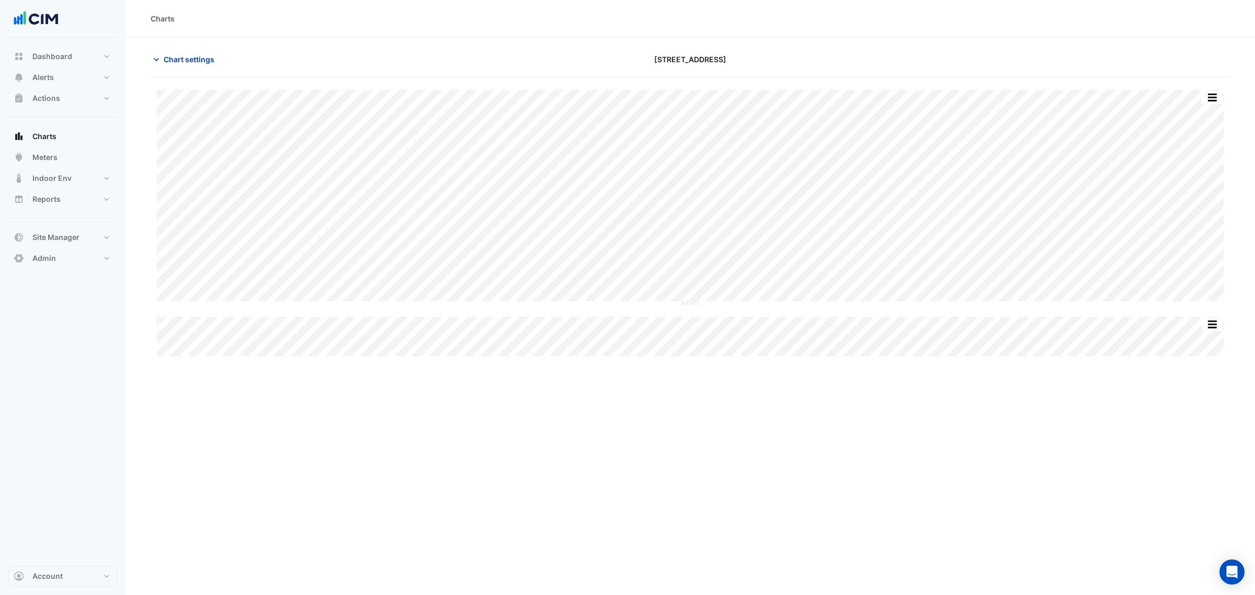
click at [179, 55] on button "Chart settings" at bounding box center [186, 59] width 71 height 18
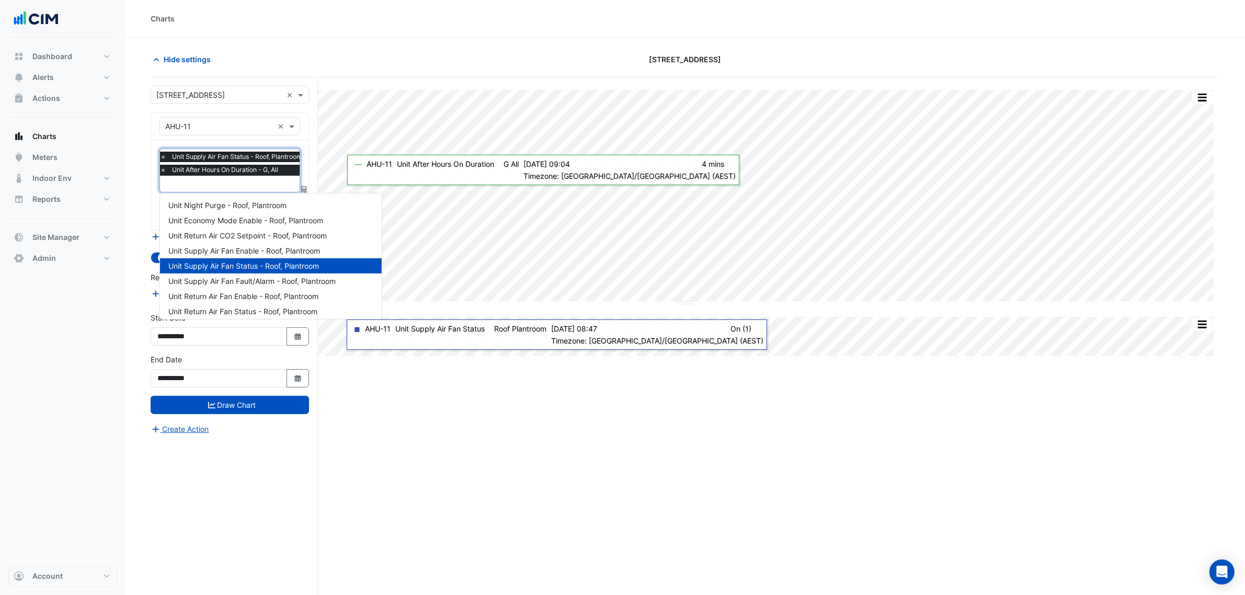
click at [168, 167] on div "× Unit After Hours On Duration - G, All" at bounding box center [231, 170] width 146 height 10
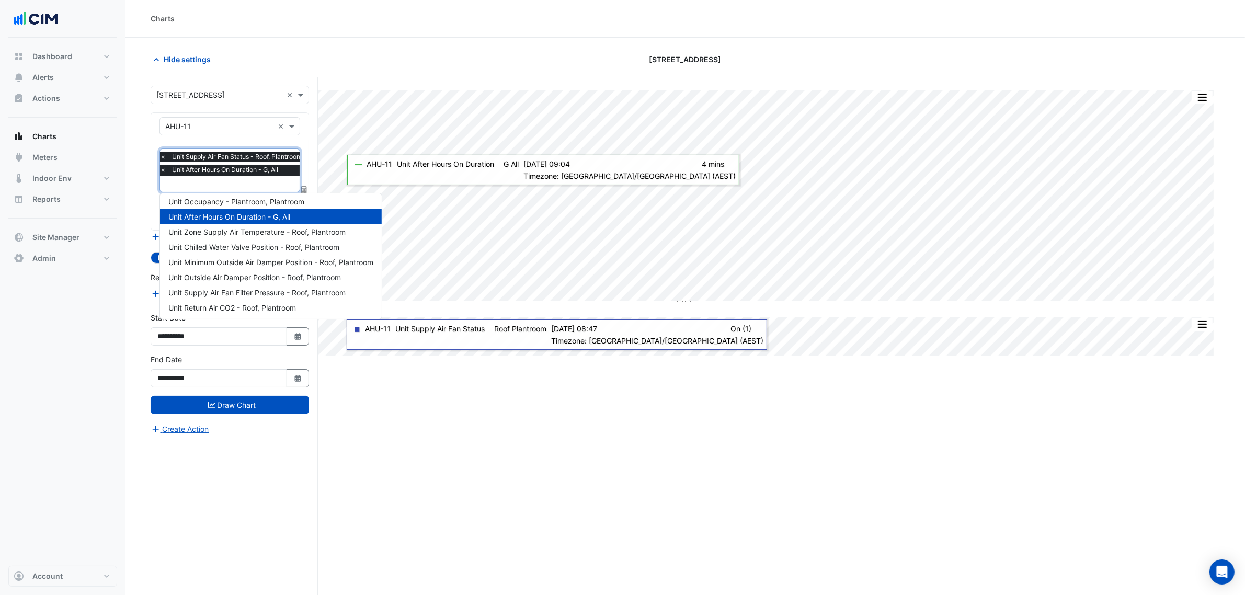
click at [164, 166] on span "×" at bounding box center [162, 170] width 9 height 10
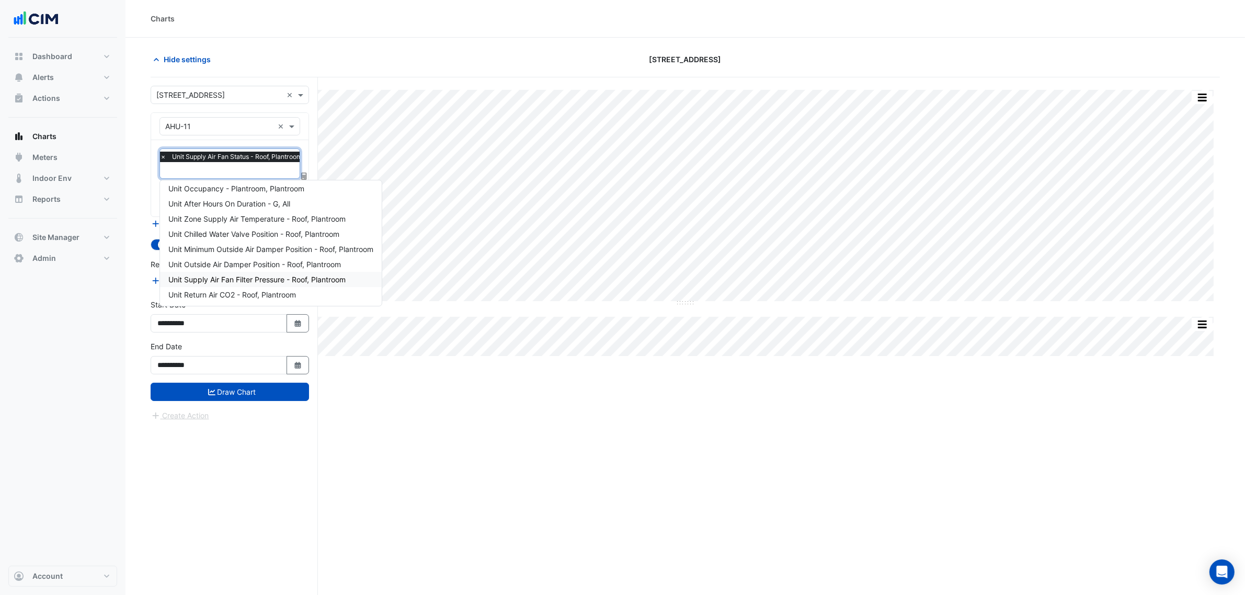
drag, startPoint x: 476, startPoint y: 531, endPoint x: 396, endPoint y: 404, distance: 149.9
click at [473, 525] on div "Split All Split None Print Save as JPEG Save as PNG Pivot Data Table Export CSV…" at bounding box center [686, 356] width 1070 height 558
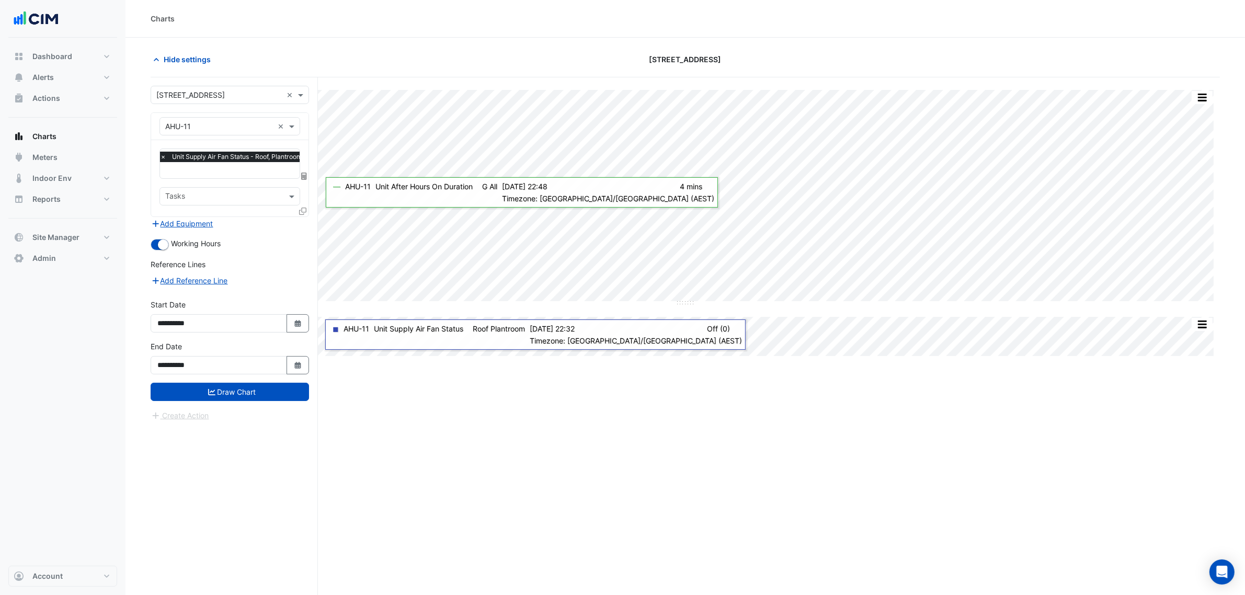
click at [301, 212] on icon at bounding box center [302, 211] width 7 height 7
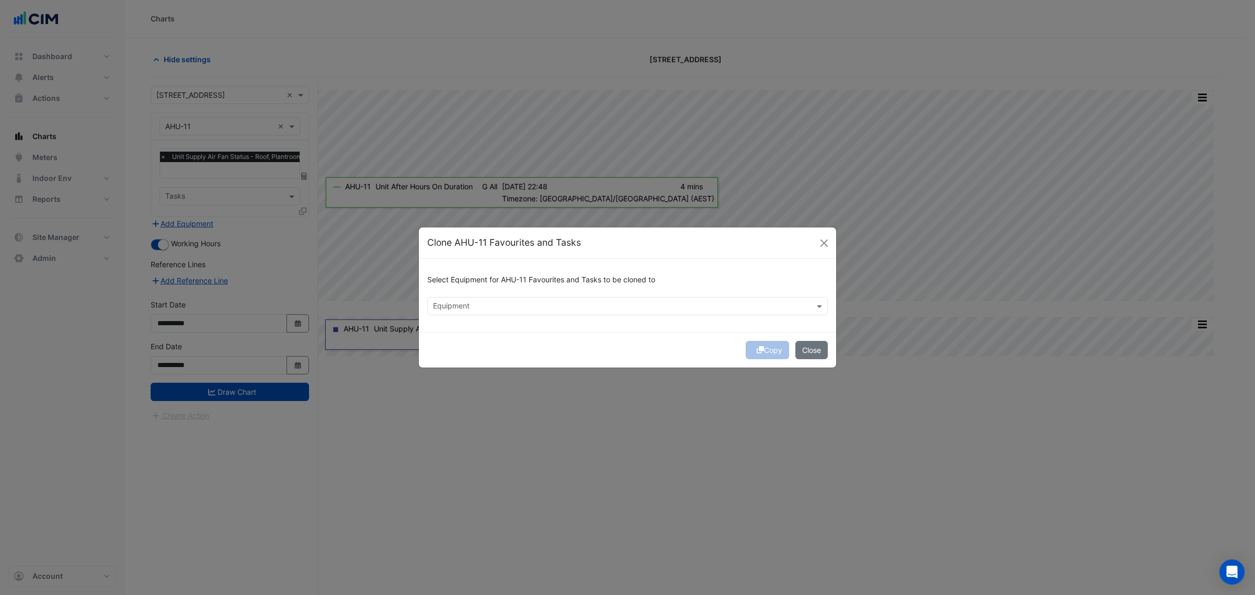
drag, startPoint x: 471, startPoint y: 316, endPoint x: 464, endPoint y: 313, distance: 7.3
click at [468, 316] on div "Select Equipment for AHU-11 Favourites and Tasks to be cloned to Equipment" at bounding box center [627, 295] width 417 height 73
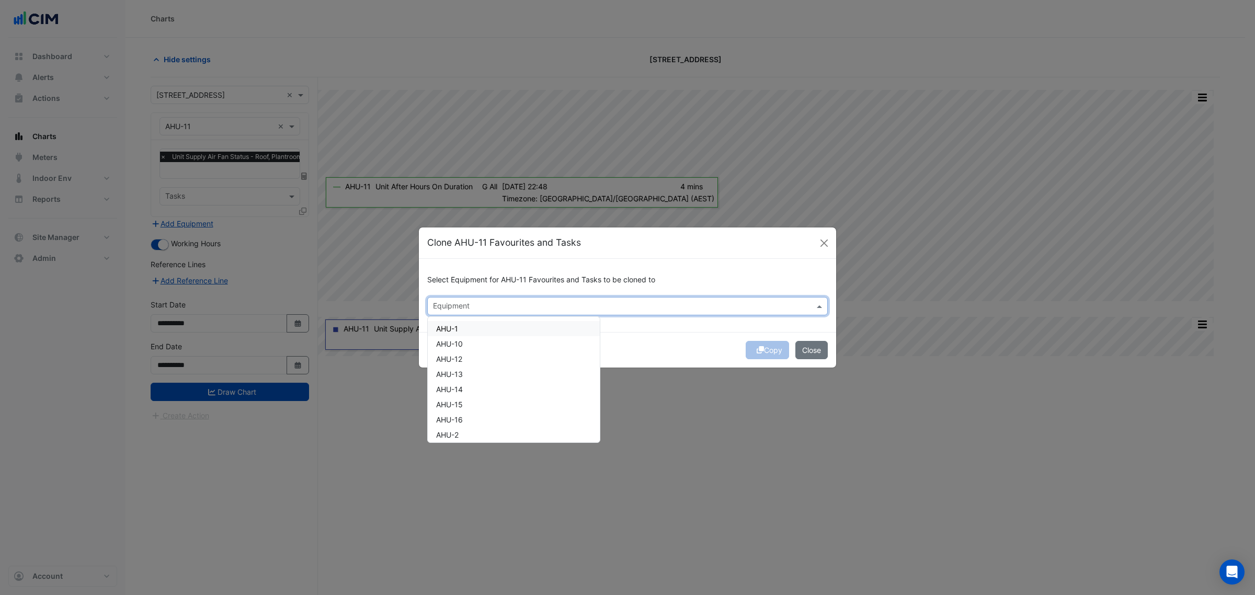
drag, startPoint x: 464, startPoint y: 312, endPoint x: 464, endPoint y: 321, distance: 8.4
click at [463, 312] on div at bounding box center [620, 308] width 379 height 14
click at [481, 327] on div "AHU-1" at bounding box center [514, 328] width 172 height 15
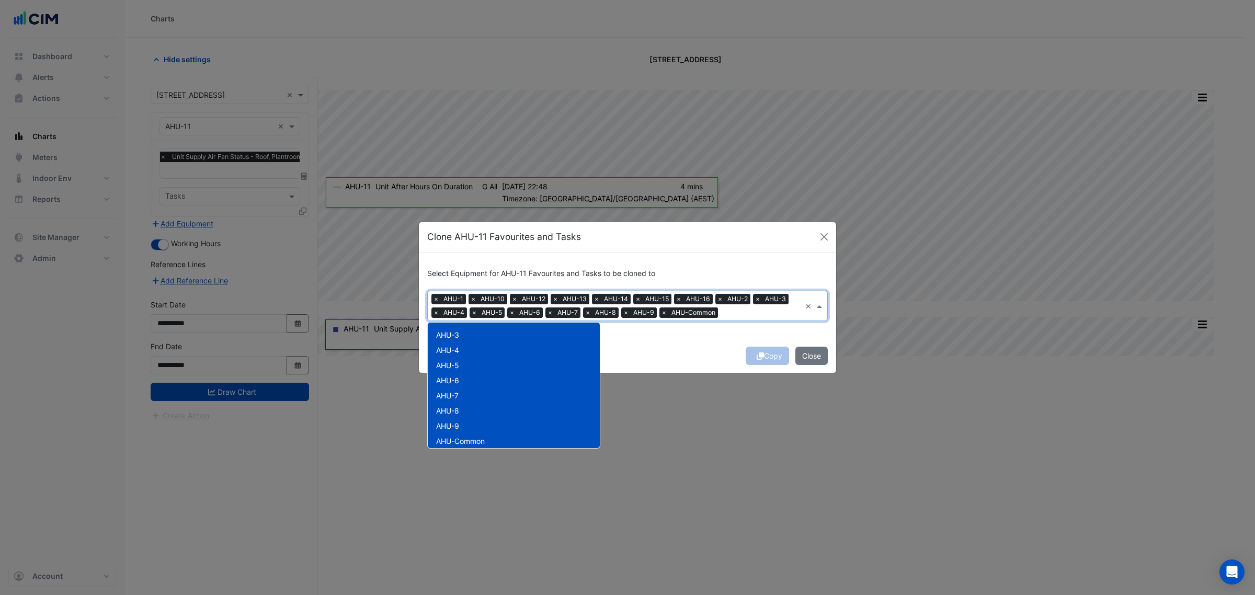
scroll to position [136, 0]
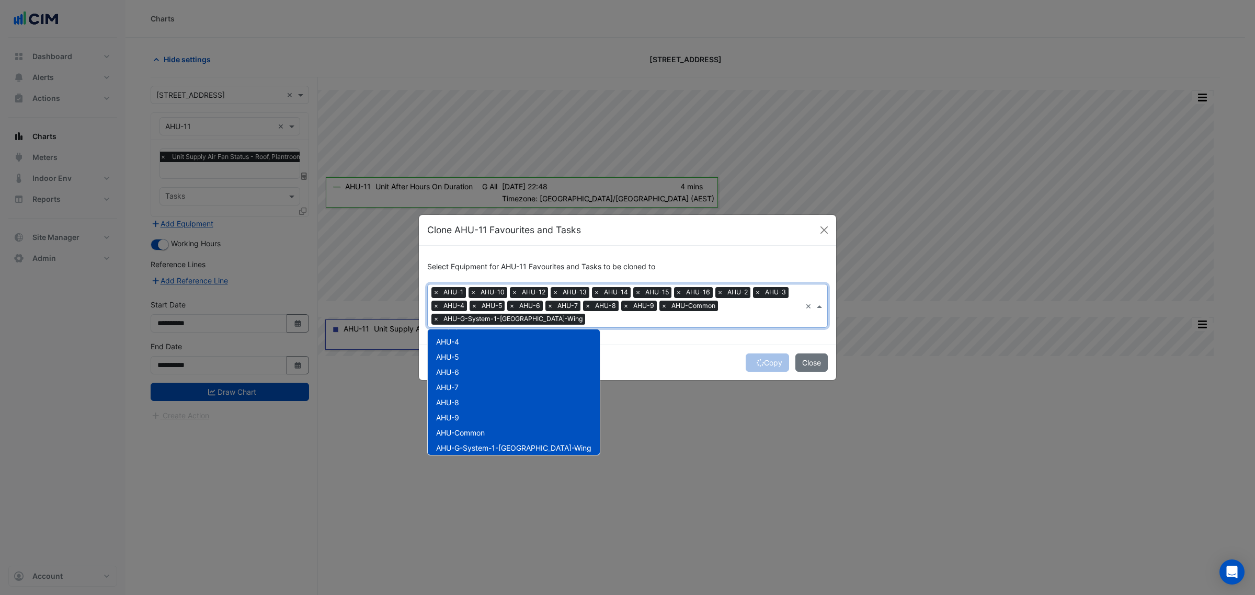
drag, startPoint x: 495, startPoint y: 433, endPoint x: 495, endPoint y: 440, distance: 7.9
click at [495, 432] on div "AHU-Common" at bounding box center [514, 432] width 172 height 15
click at [496, 445] on span "AHU-G-System-1-[GEOGRAPHIC_DATA]-Wing" at bounding box center [513, 447] width 155 height 9
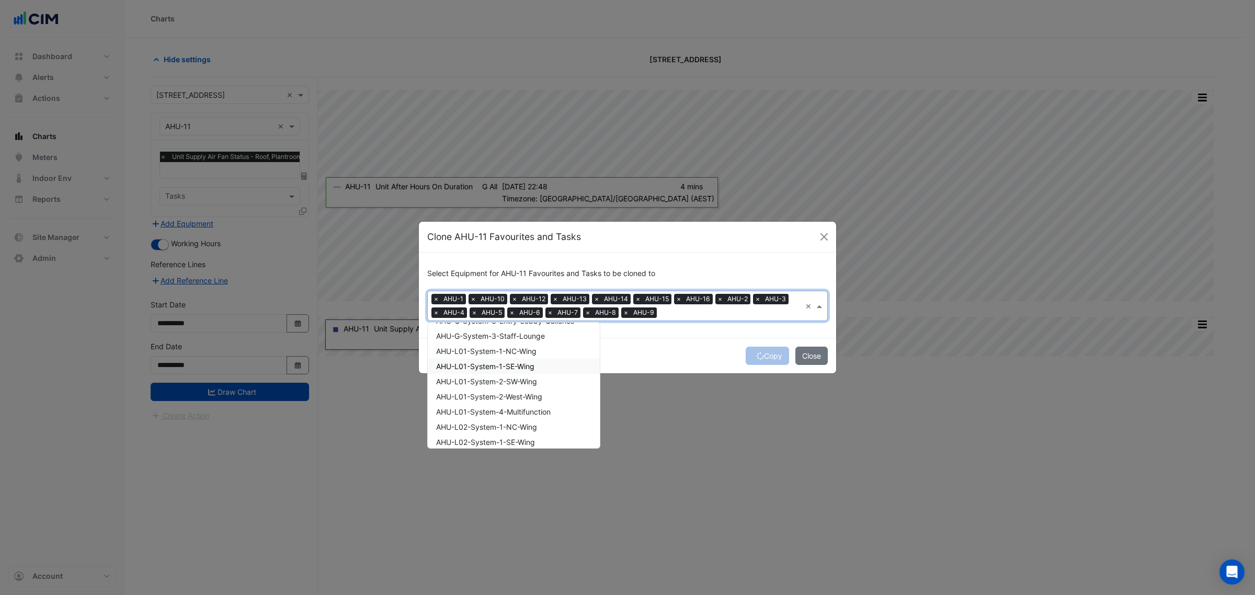
scroll to position [458, 0]
click at [681, 350] on div "Copy Close" at bounding box center [627, 356] width 417 height 36
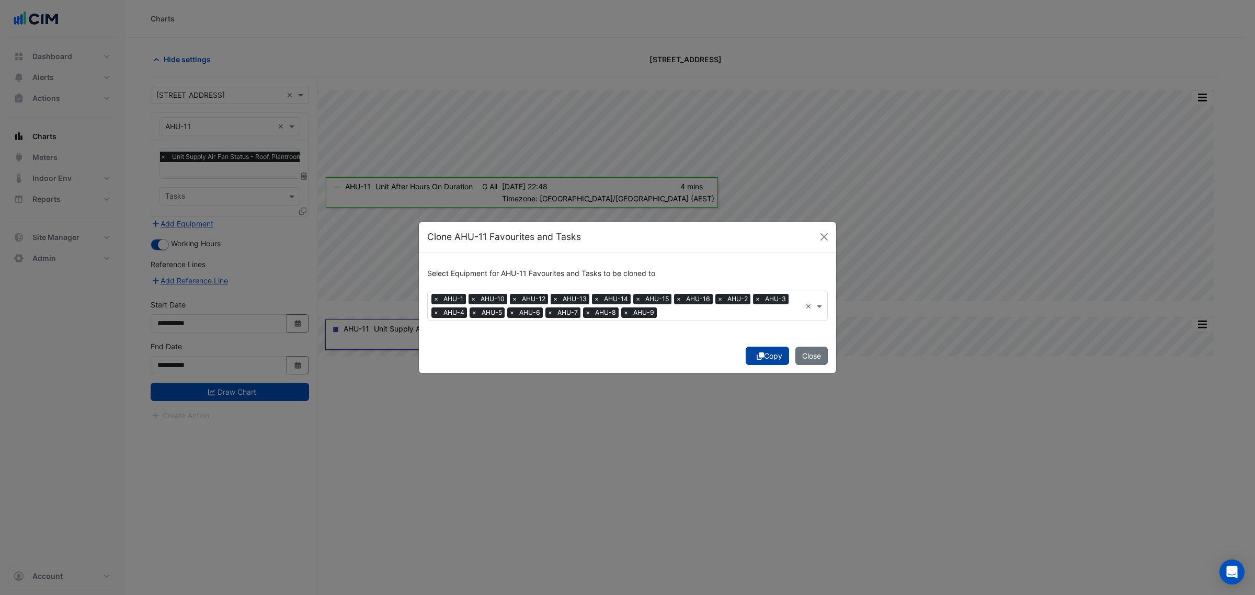
click at [760, 349] on button "Copy" at bounding box center [767, 356] width 43 height 18
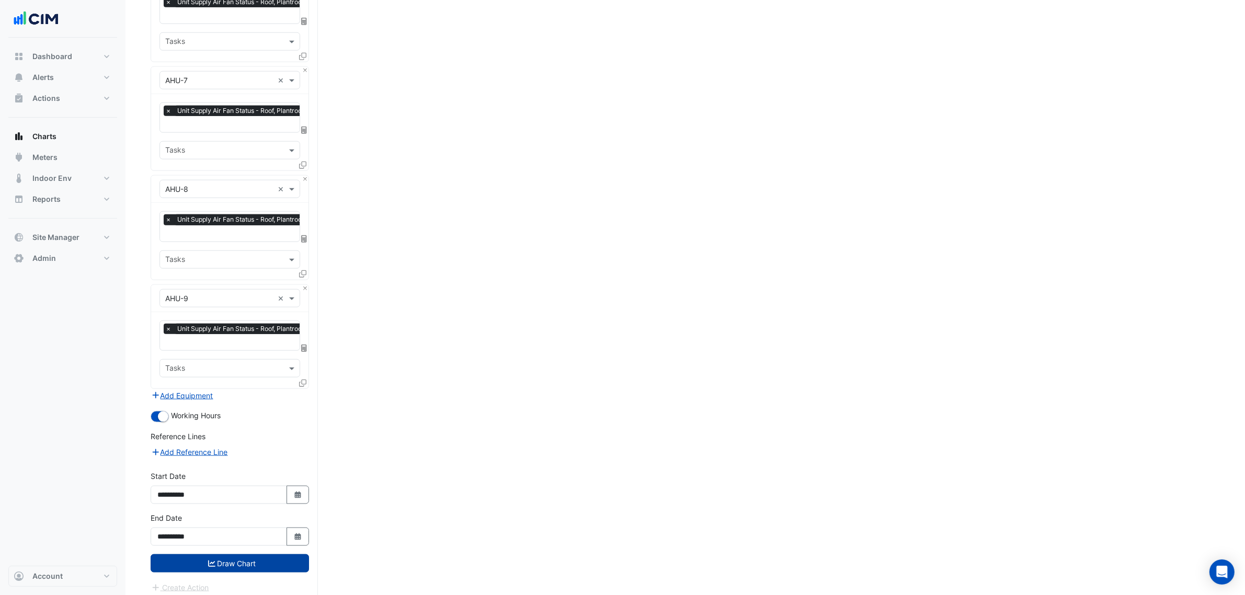
click at [230, 554] on button "Draw Chart" at bounding box center [230, 563] width 158 height 18
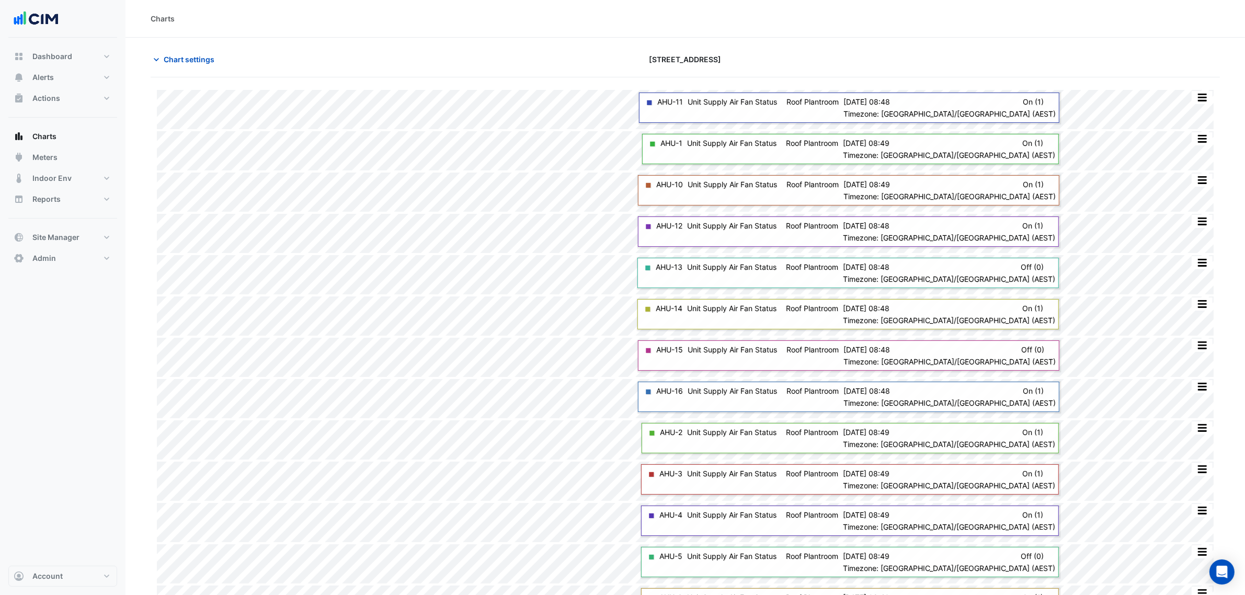
scroll to position [155, 0]
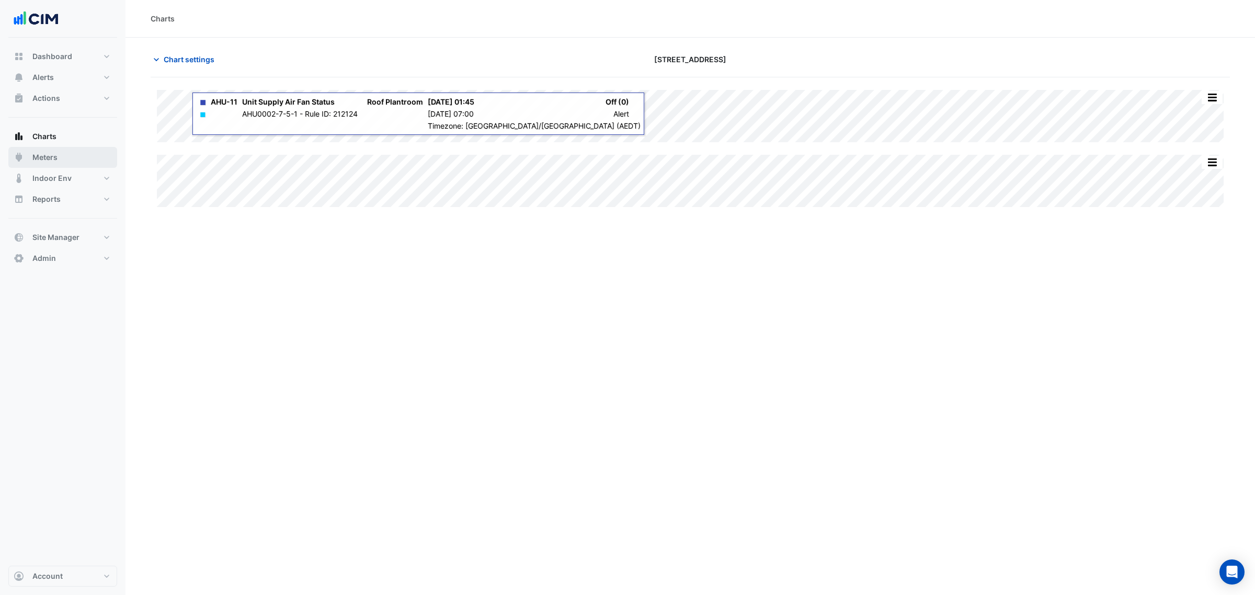
click at [34, 162] on span "Meters" at bounding box center [44, 157] width 25 height 10
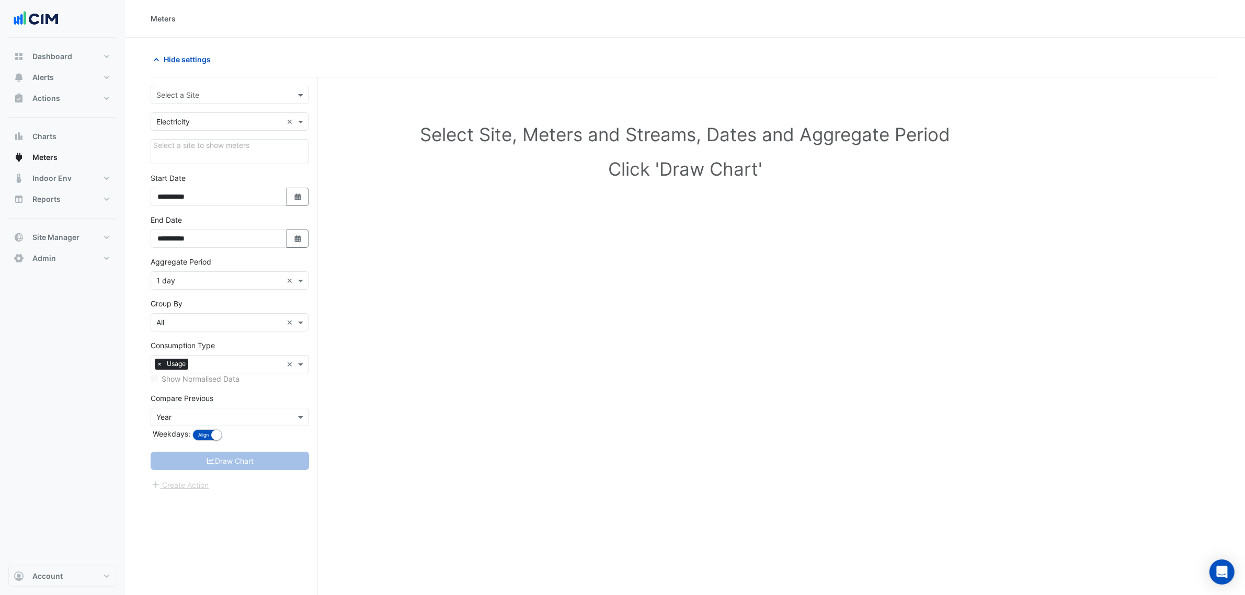
click at [178, 87] on div "Select a Site" at bounding box center [230, 95] width 158 height 18
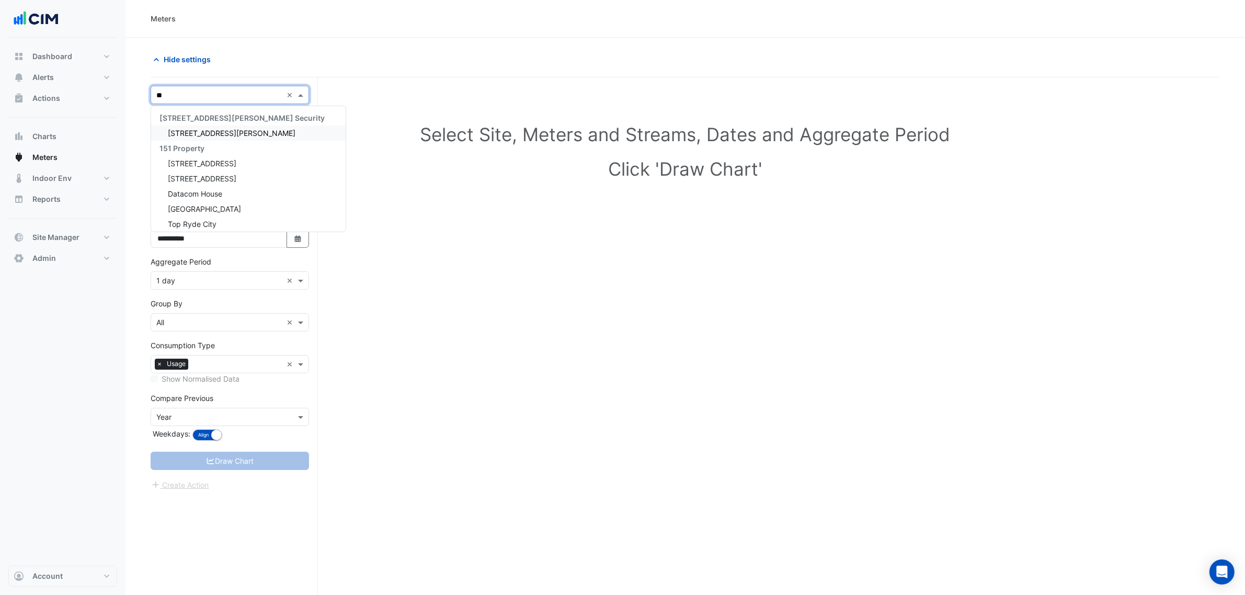
type input "***"
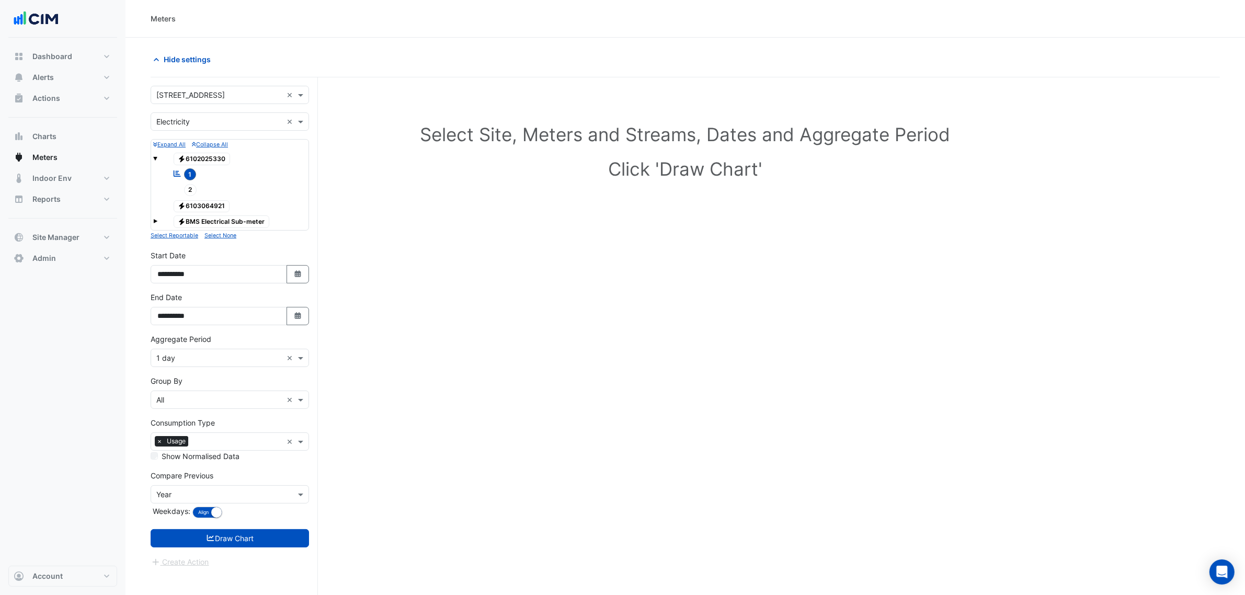
click at [208, 521] on div "Compare Previous × Year Weekdays: Align Don't align" at bounding box center [230, 495] width 158 height 51
click at [272, 547] on button "Draw Chart" at bounding box center [230, 538] width 158 height 18
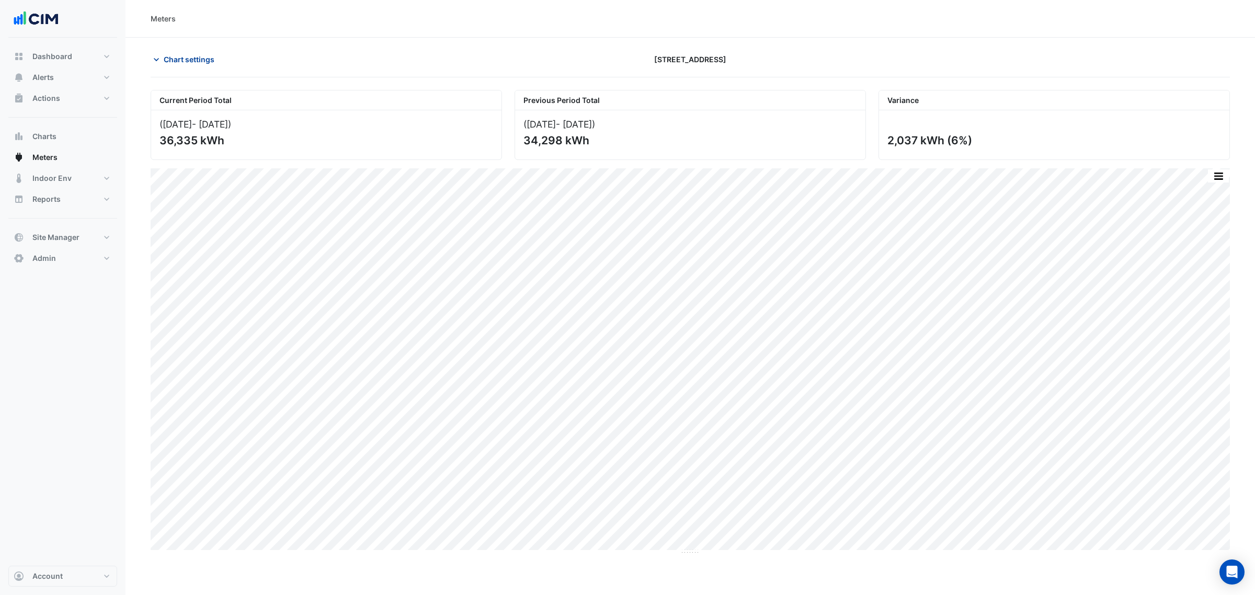
click at [194, 66] on button "Chart settings" at bounding box center [186, 59] width 71 height 18
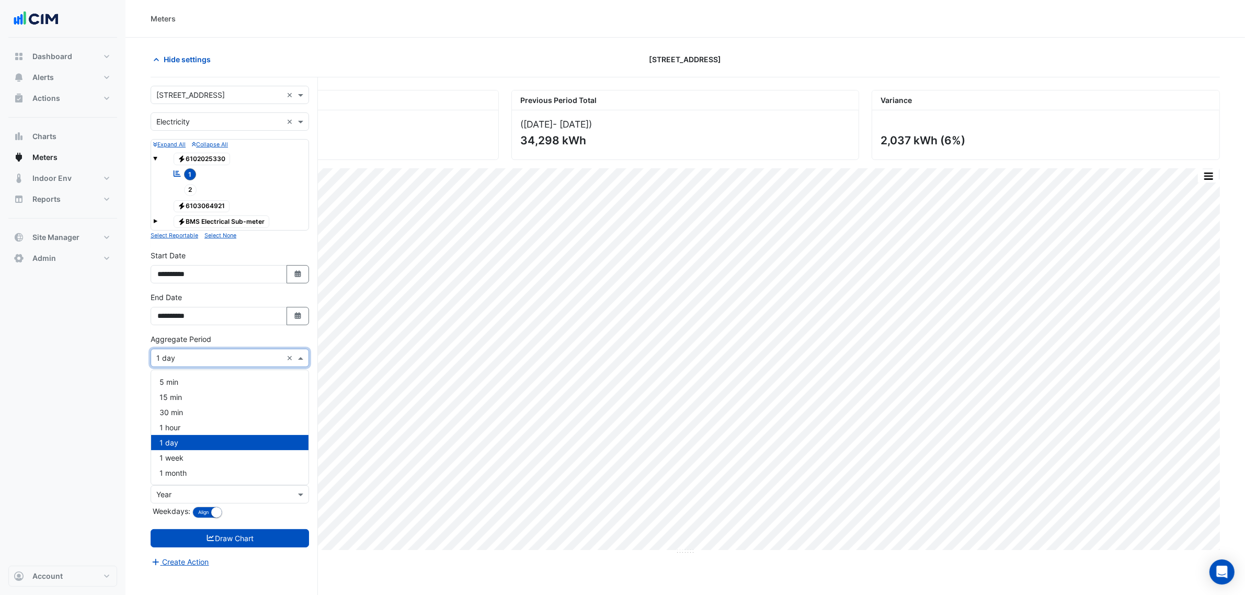
click at [204, 364] on input "text" at bounding box center [219, 358] width 126 height 11
click at [200, 430] on div "1 hour" at bounding box center [229, 427] width 157 height 15
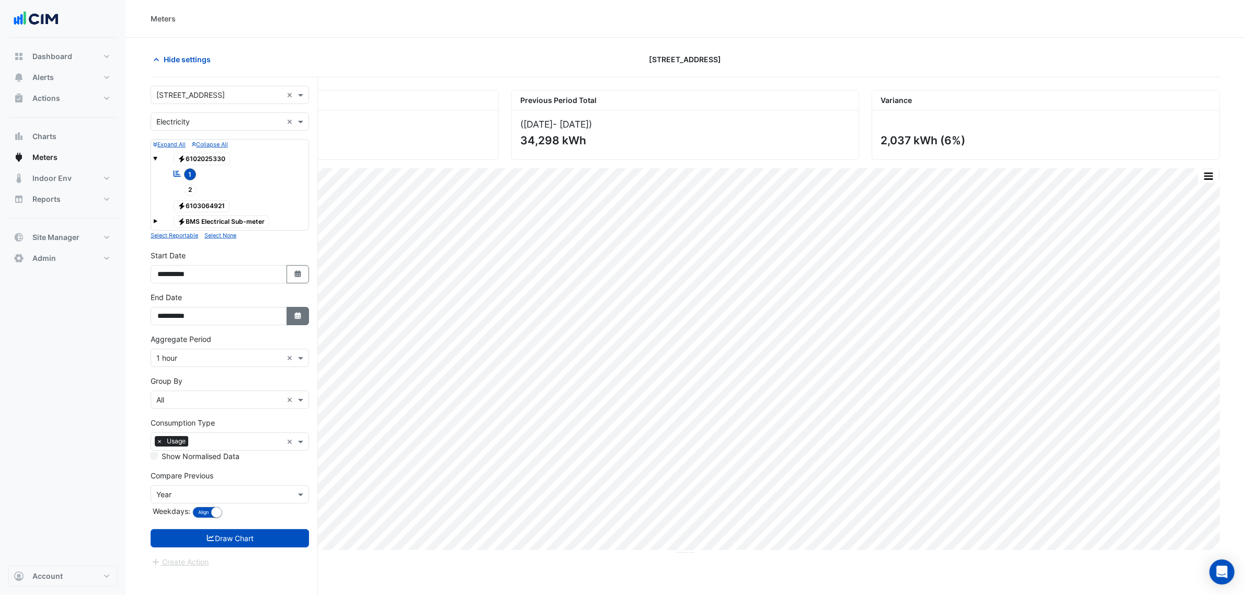
click at [298, 317] on icon "button" at bounding box center [297, 315] width 6 height 7
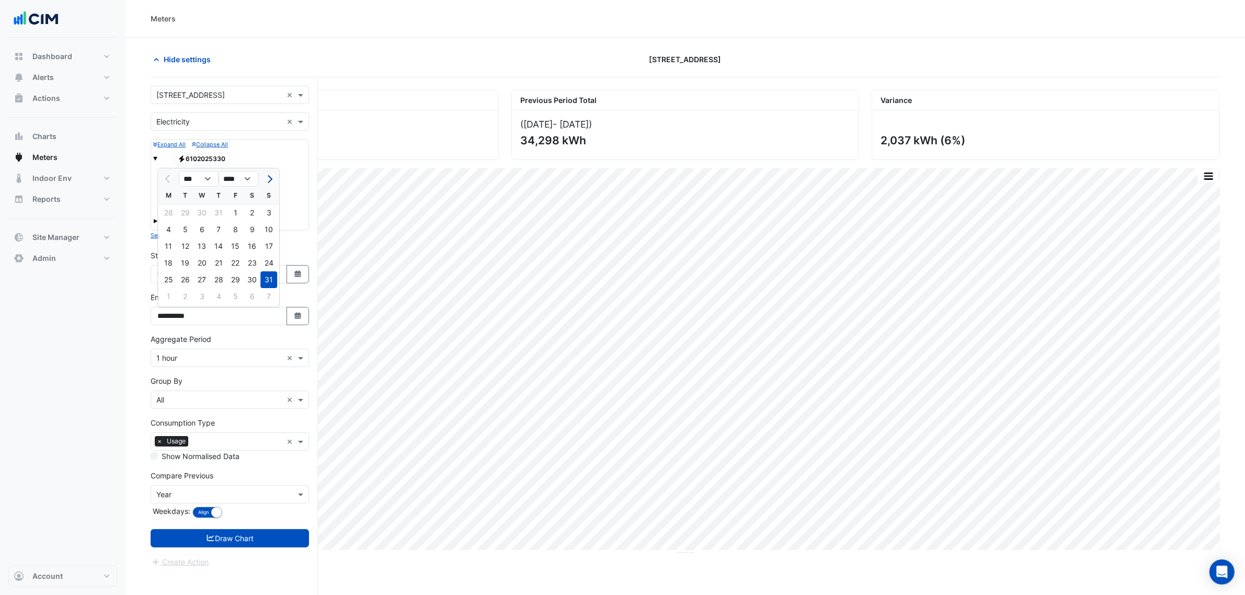
click at [270, 173] on button "Next month" at bounding box center [269, 178] width 13 height 17
select select "*"
click at [271, 233] on div "14" at bounding box center [268, 229] width 17 height 17
type input "**********"
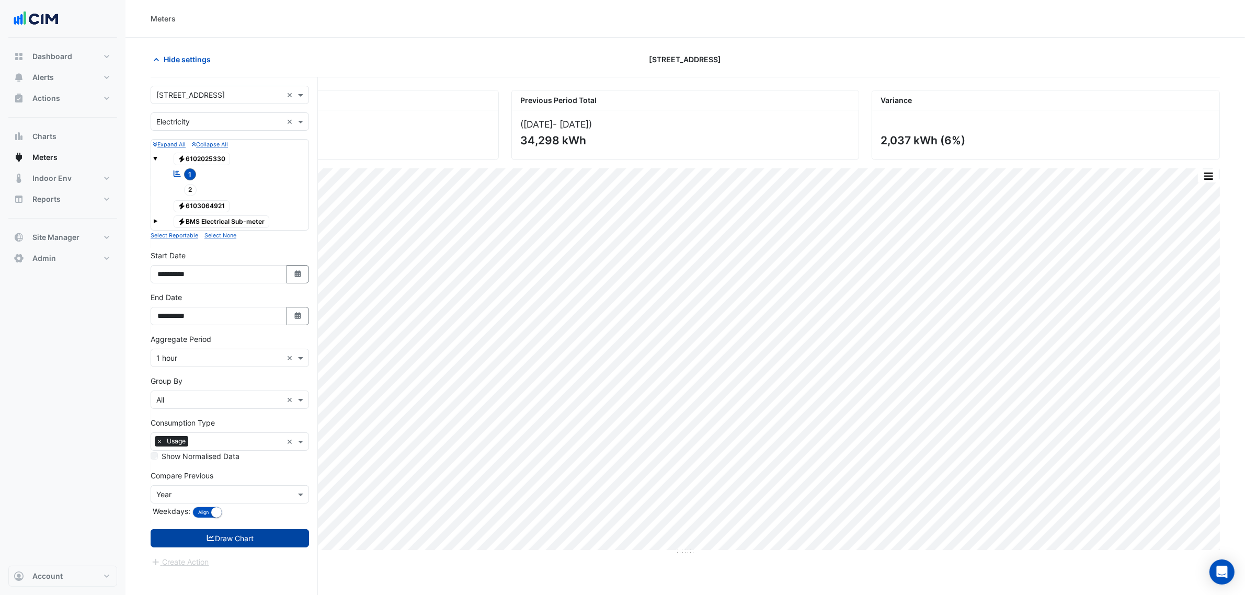
click at [276, 538] on button "Draw Chart" at bounding box center [230, 538] width 158 height 18
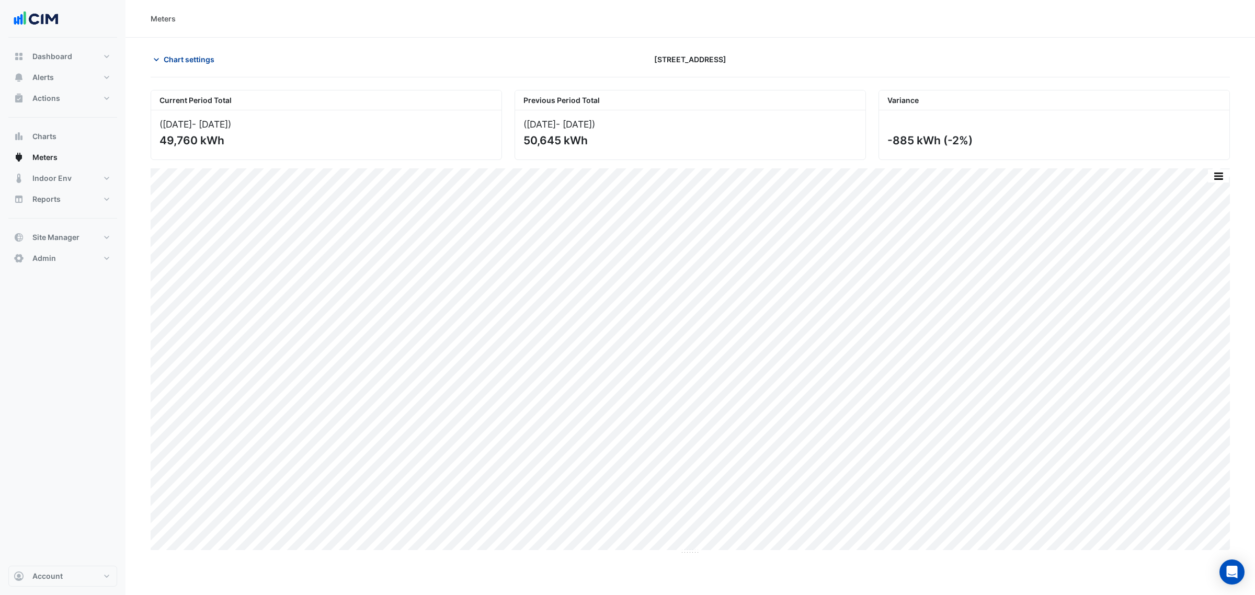
click at [194, 61] on span "Chart settings" at bounding box center [189, 59] width 51 height 11
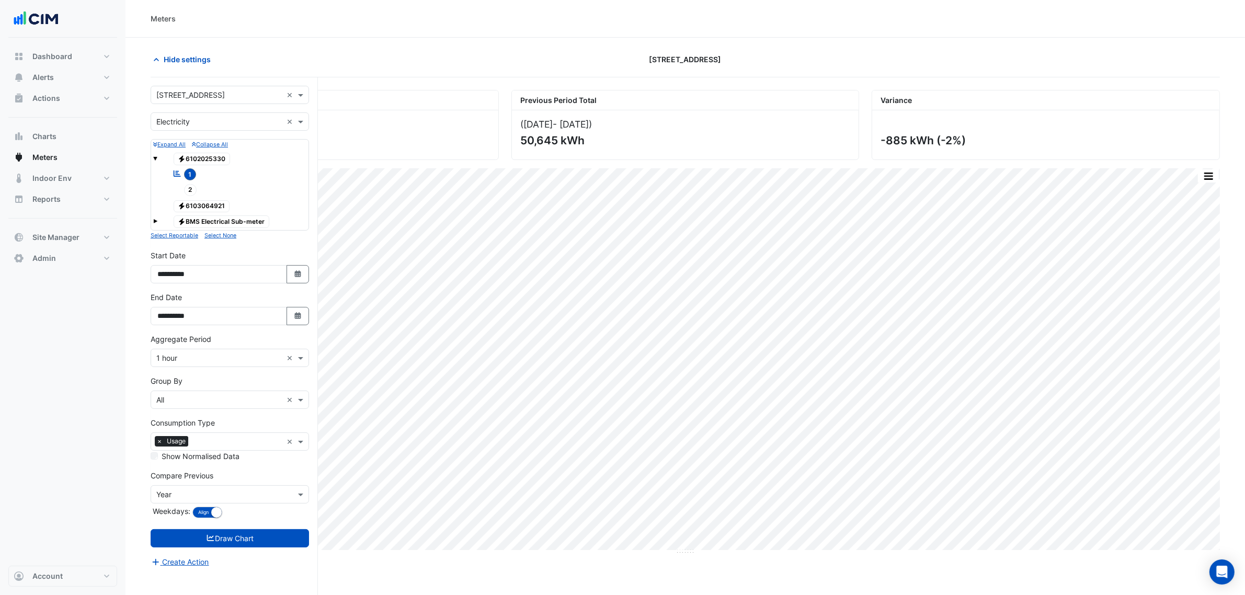
click at [189, 174] on span "1" at bounding box center [190, 174] width 13 height 12
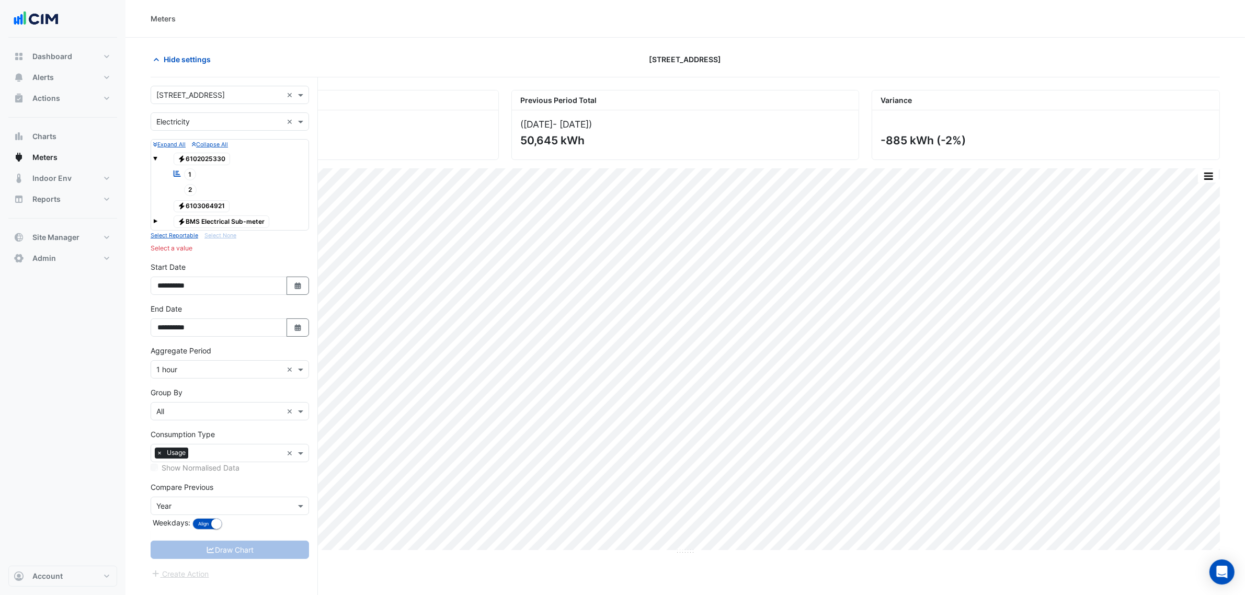
click at [198, 221] on span "Electricity BMS Electrical Sub-meter" at bounding box center [222, 221] width 96 height 13
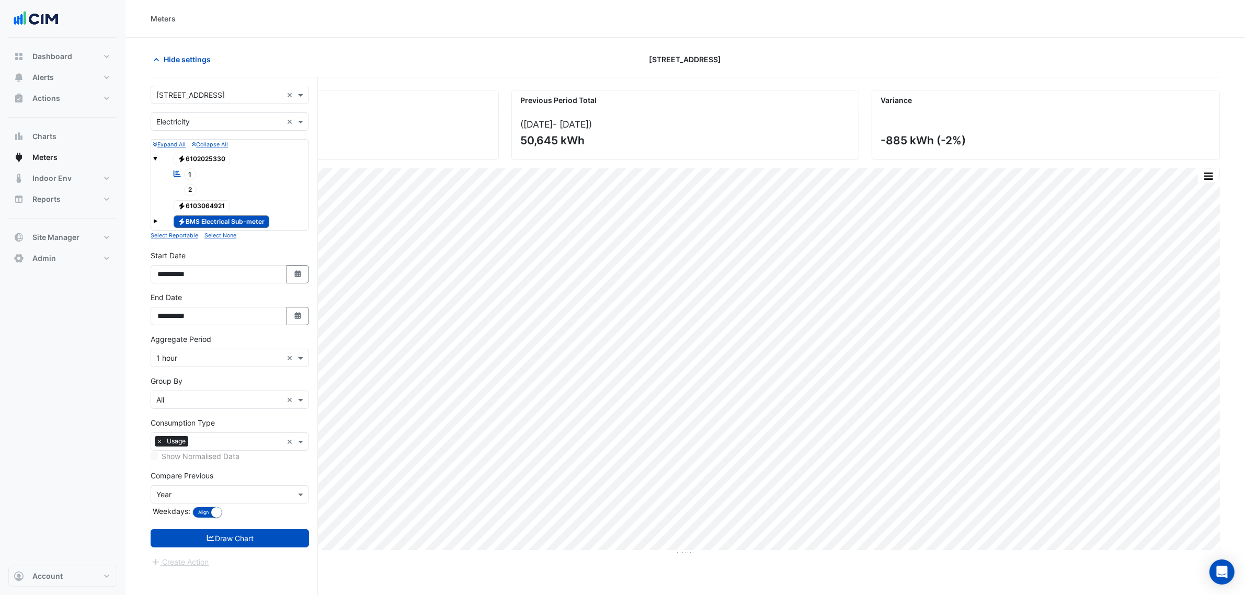
click at [158, 226] on div "Electricity BMS Electrical Sub-meter" at bounding box center [229, 221] width 153 height 15
click at [155, 225] on tree-node-expander at bounding box center [155, 219] width 4 height 11
click at [155, 223] on span at bounding box center [155, 221] width 4 height 4
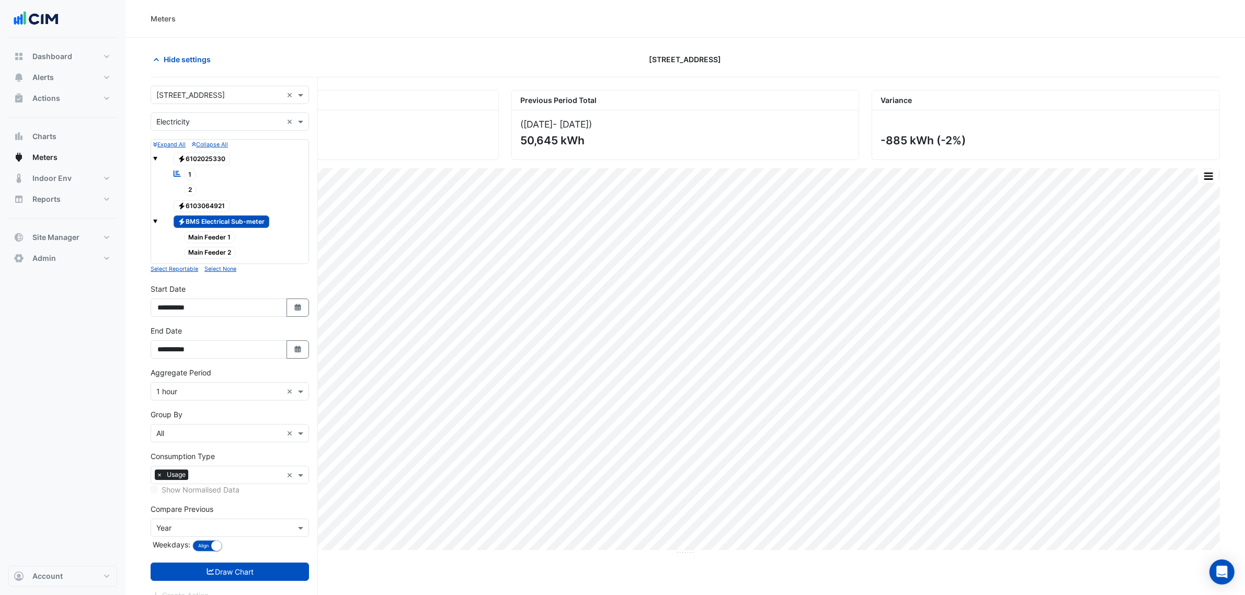
click at [182, 220] on icon "Electricity" at bounding box center [182, 222] width 8 height 6
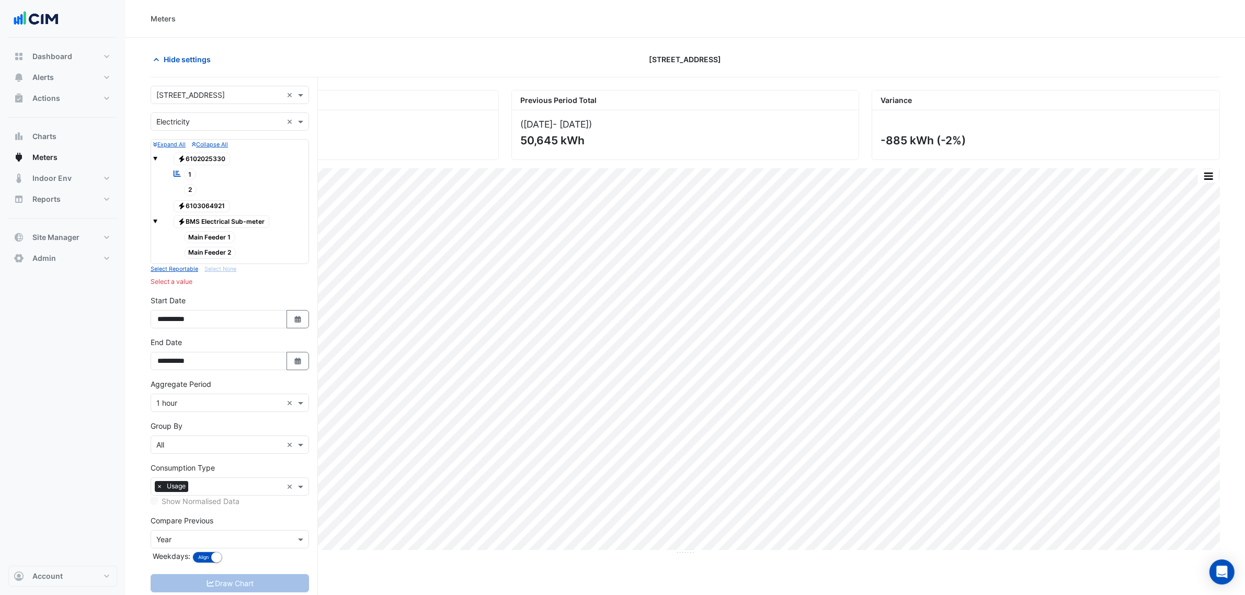
click at [199, 226] on span "Electricity BMS Electrical Sub-meter" at bounding box center [222, 221] width 96 height 13
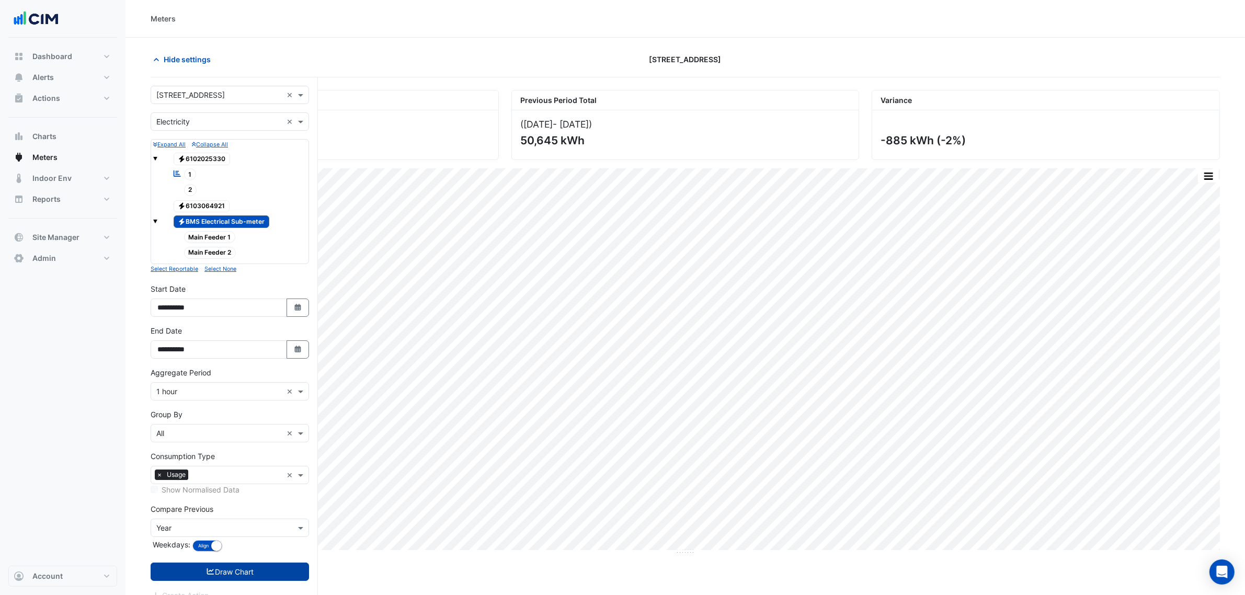
click at [236, 579] on button "Draw Chart" at bounding box center [230, 572] width 158 height 18
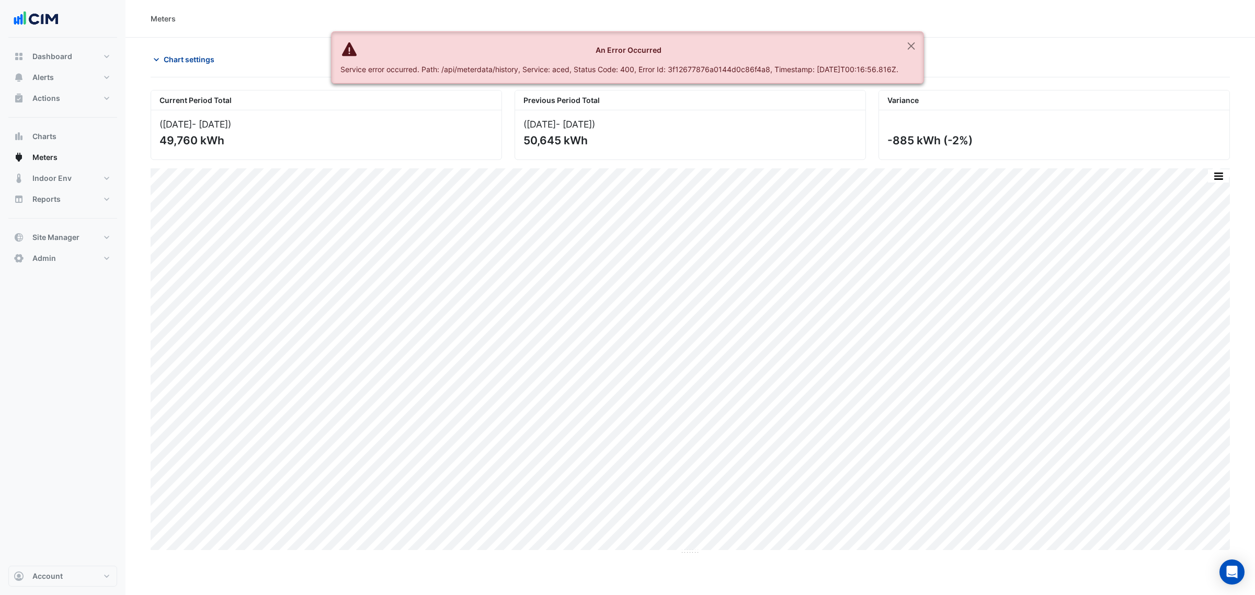
click at [181, 60] on span "Chart settings" at bounding box center [189, 59] width 51 height 11
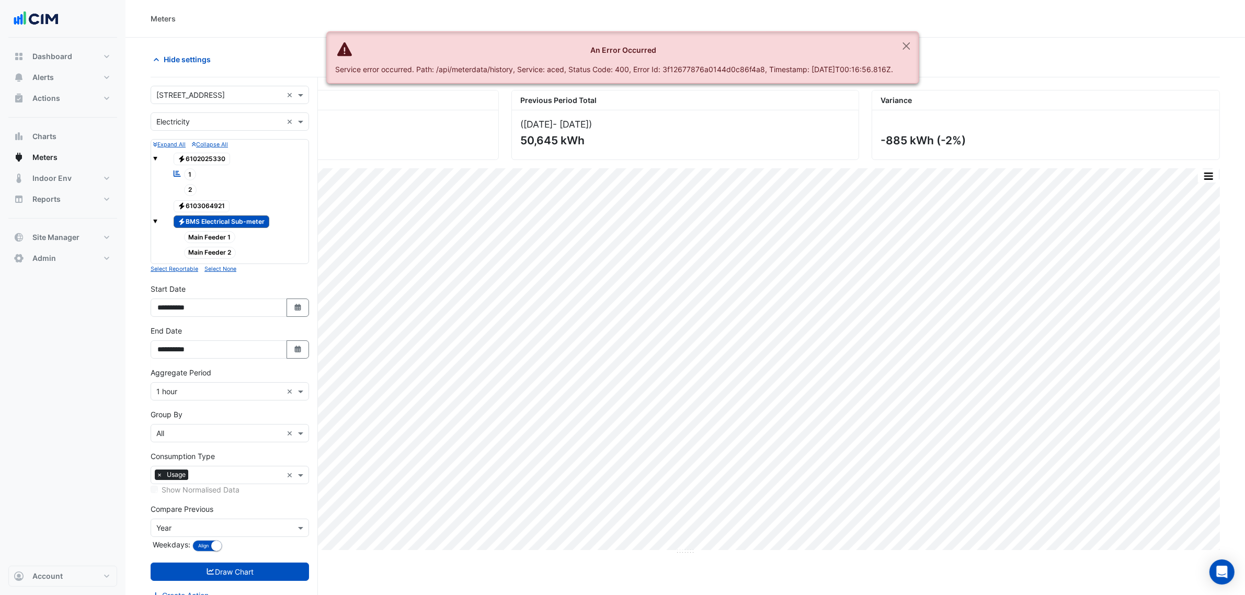
click at [202, 232] on span "Main Feeder 1" at bounding box center [210, 237] width 52 height 12
click at [204, 238] on span "Main Feeder 1" at bounding box center [210, 237] width 52 height 12
click at [207, 220] on span "Electricity BMS Electrical Sub-meter" at bounding box center [222, 221] width 96 height 13
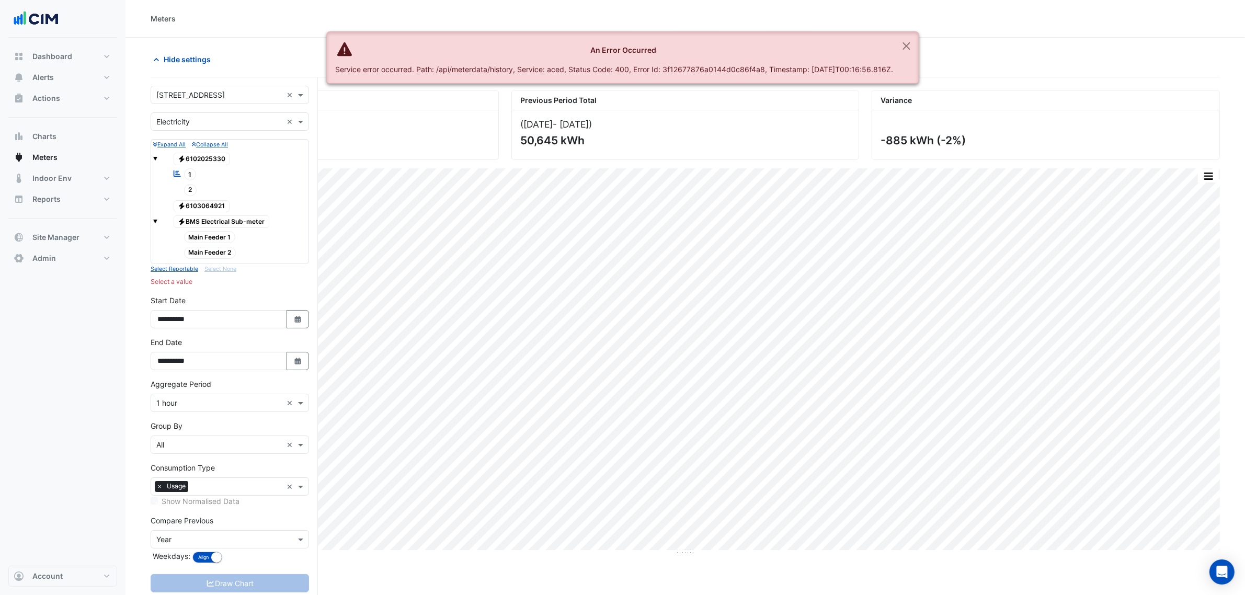
click at [208, 238] on span "Main Feeder 1" at bounding box center [210, 237] width 52 height 12
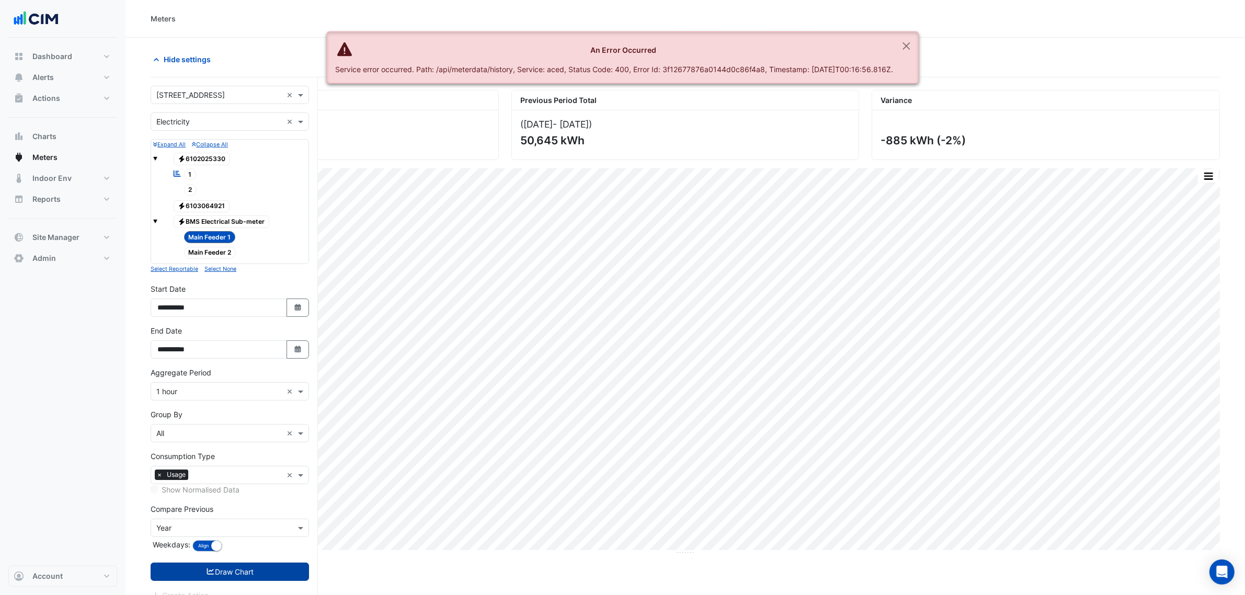
click at [241, 574] on button "Draw Chart" at bounding box center [230, 572] width 158 height 18
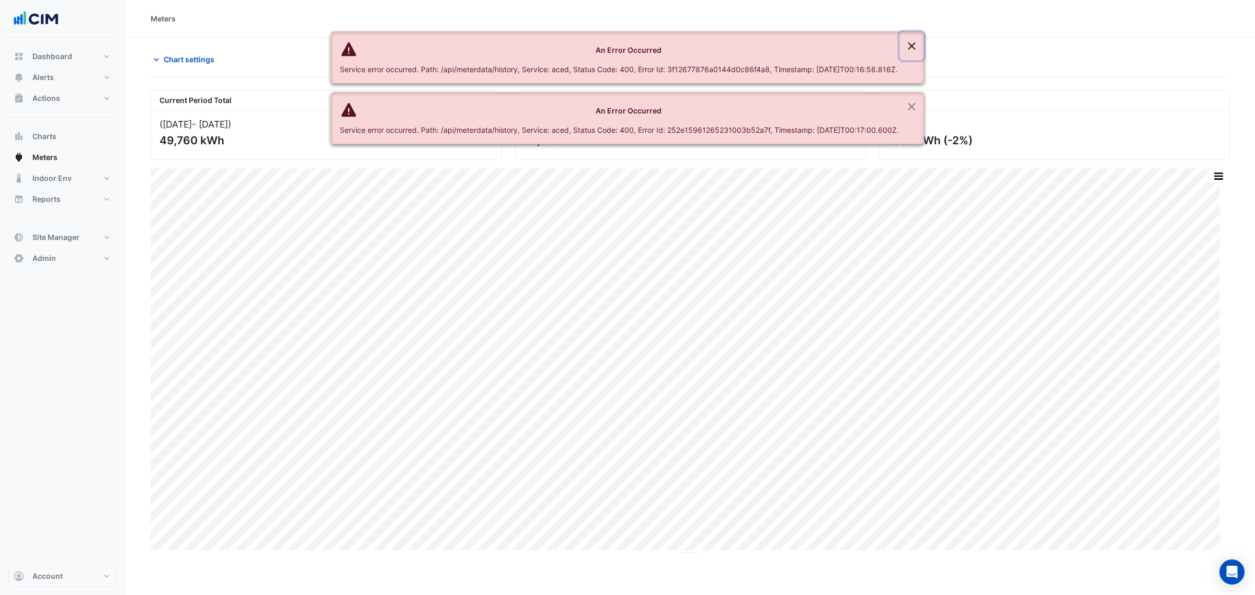
drag, startPoint x: 921, startPoint y: 35, endPoint x: 913, endPoint y: 41, distance: 10.2
click at [918, 37] on button "Close" at bounding box center [912, 46] width 24 height 28
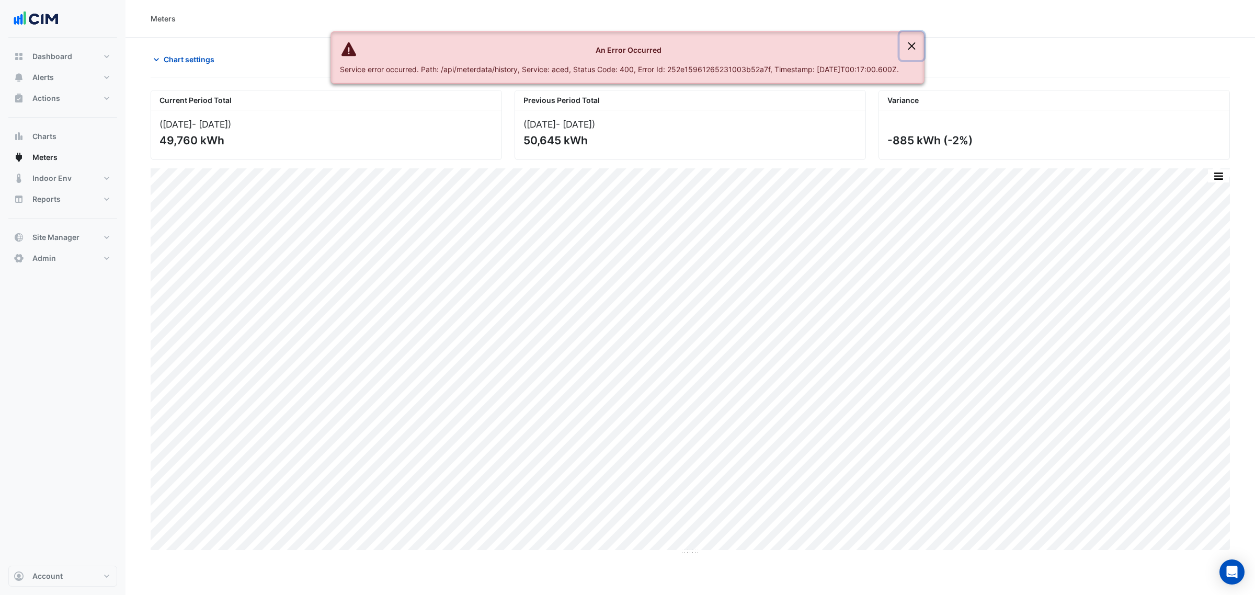
click at [913, 43] on button "Close" at bounding box center [912, 46] width 24 height 28
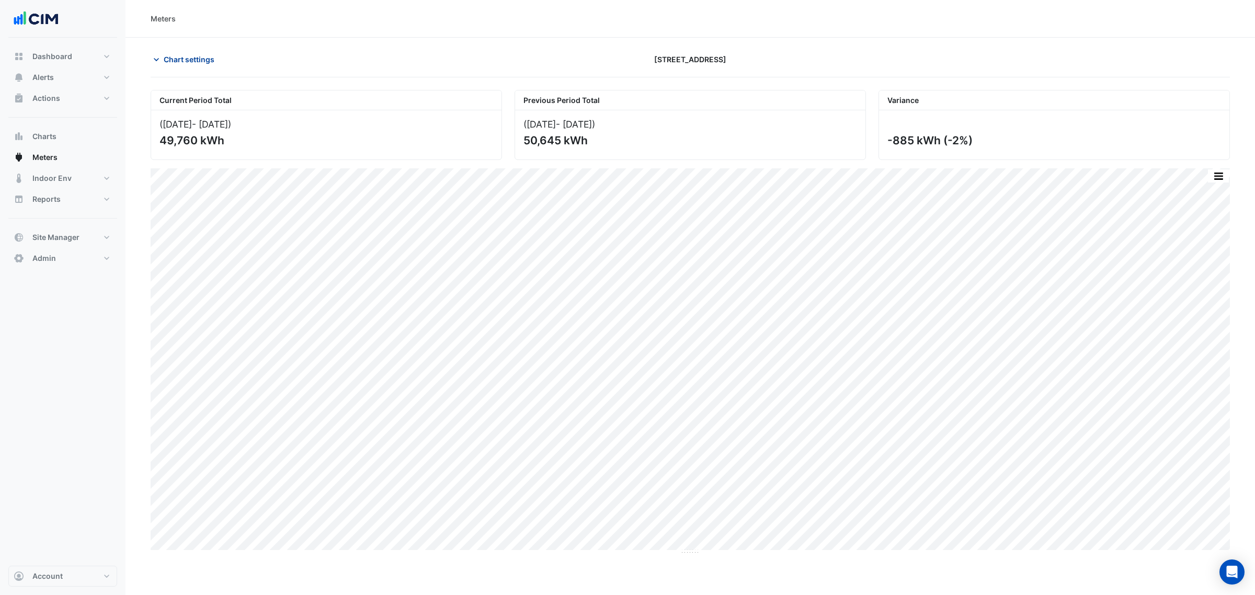
click at [187, 55] on span "Chart settings" at bounding box center [189, 59] width 51 height 11
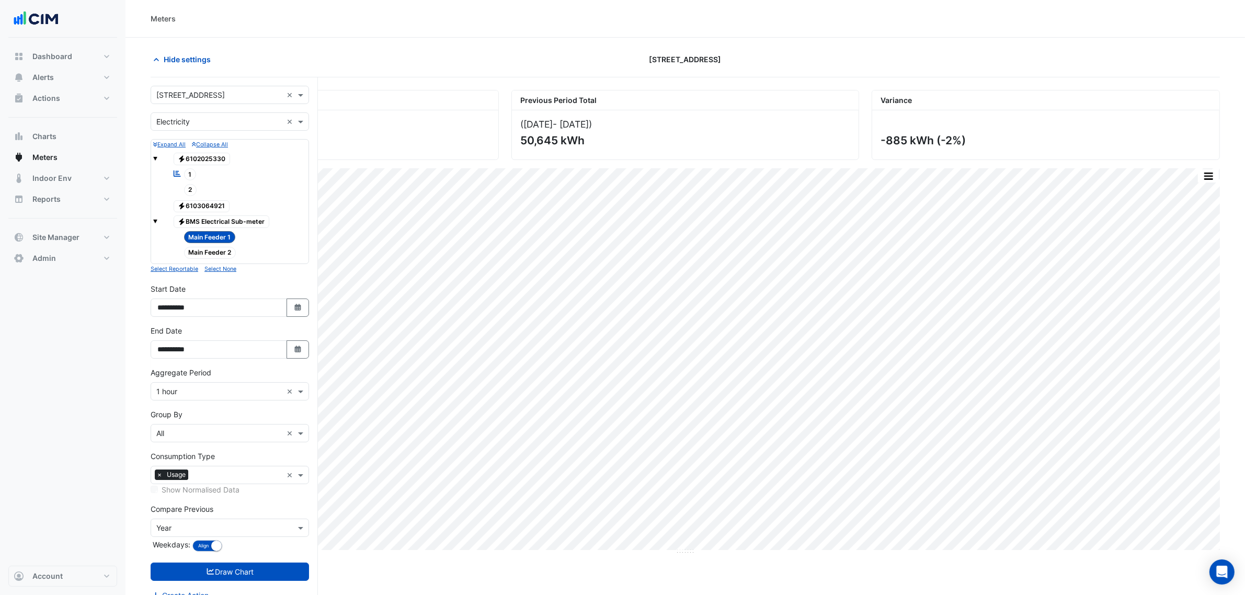
click at [200, 241] on span "Main Feeder 1" at bounding box center [210, 237] width 52 height 12
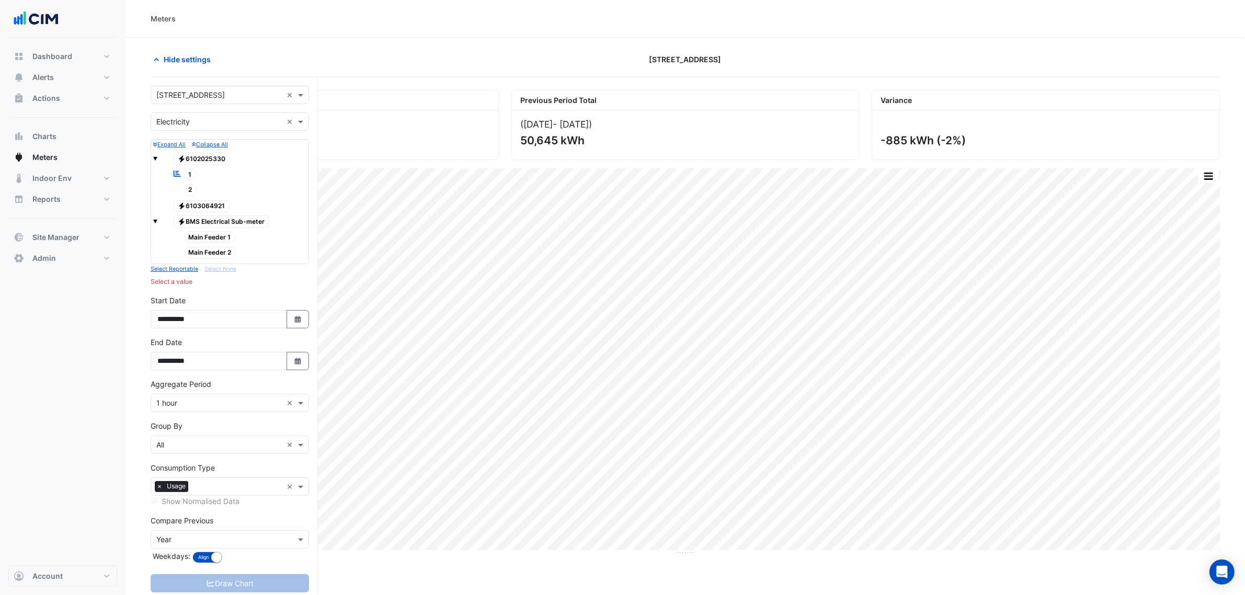
click at [189, 156] on span "Electricity 6102025330" at bounding box center [202, 159] width 57 height 13
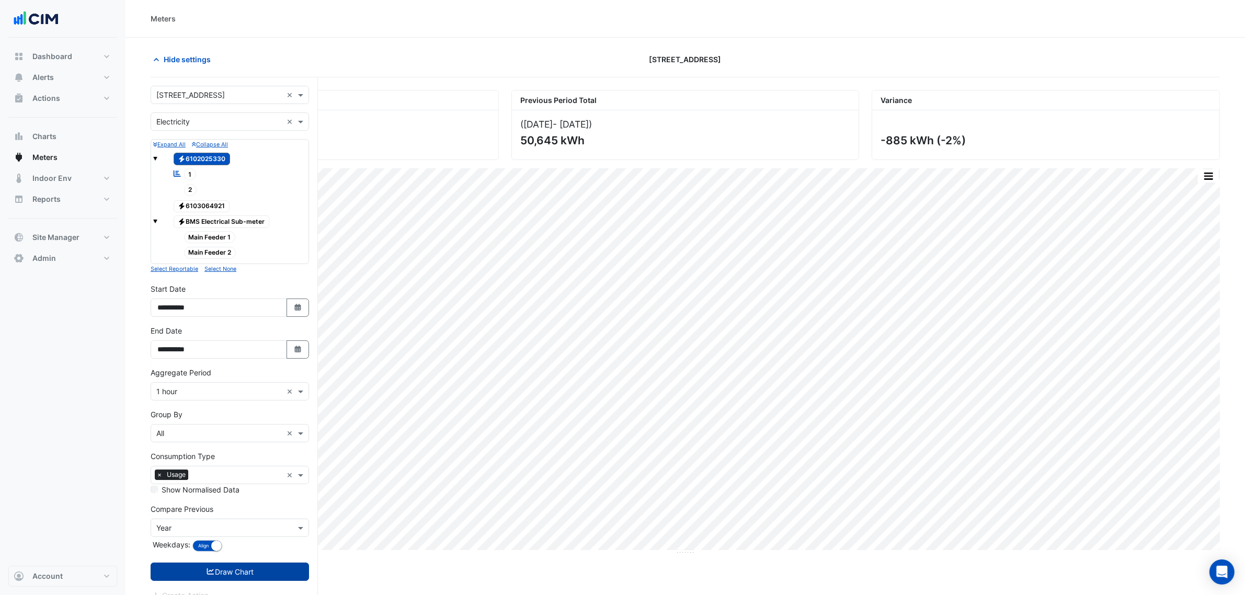
click at [217, 565] on button "Draw Chart" at bounding box center [230, 572] width 158 height 18
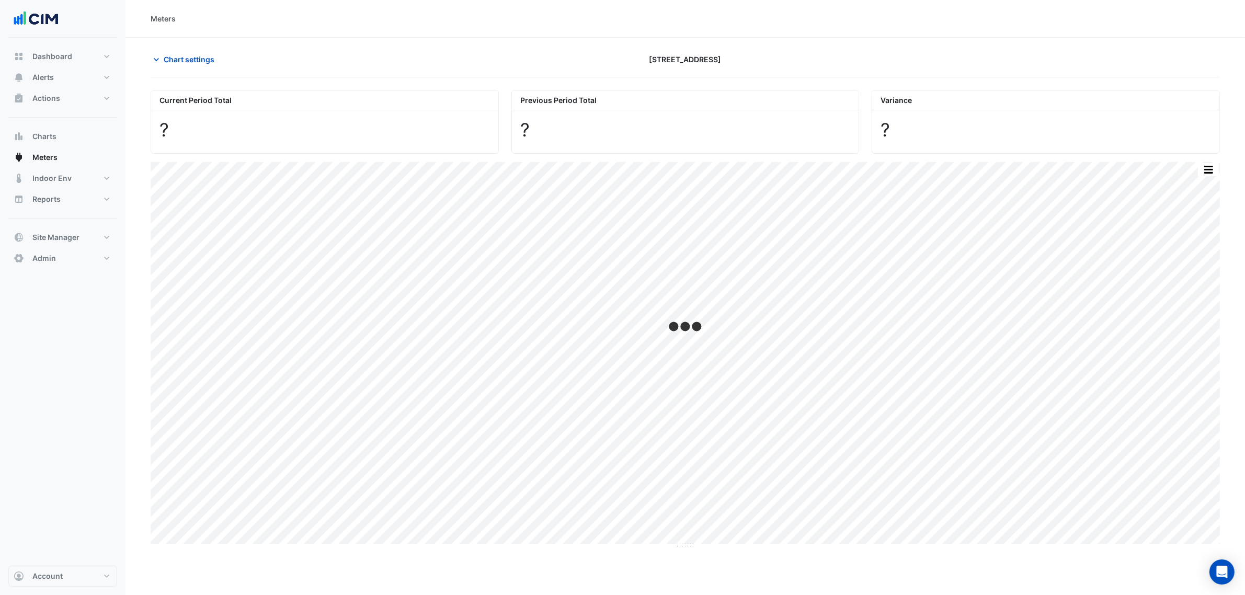
click at [225, 581] on div "× 191 Salmon Street × × Electricity × Expand All Collapse All Electricity 61020…" at bounding box center [234, 356] width 167 height 558
click at [1201, 176] on button "button" at bounding box center [1197, 175] width 21 height 13
click at [195, 85] on div "Current Period Total (01 Aug 25 - 14 Sep 25 ) 49,760 kWh Previous Period Total …" at bounding box center [690, 121] width 1092 height 78
click at [194, 61] on span "Chart settings" at bounding box center [189, 59] width 51 height 11
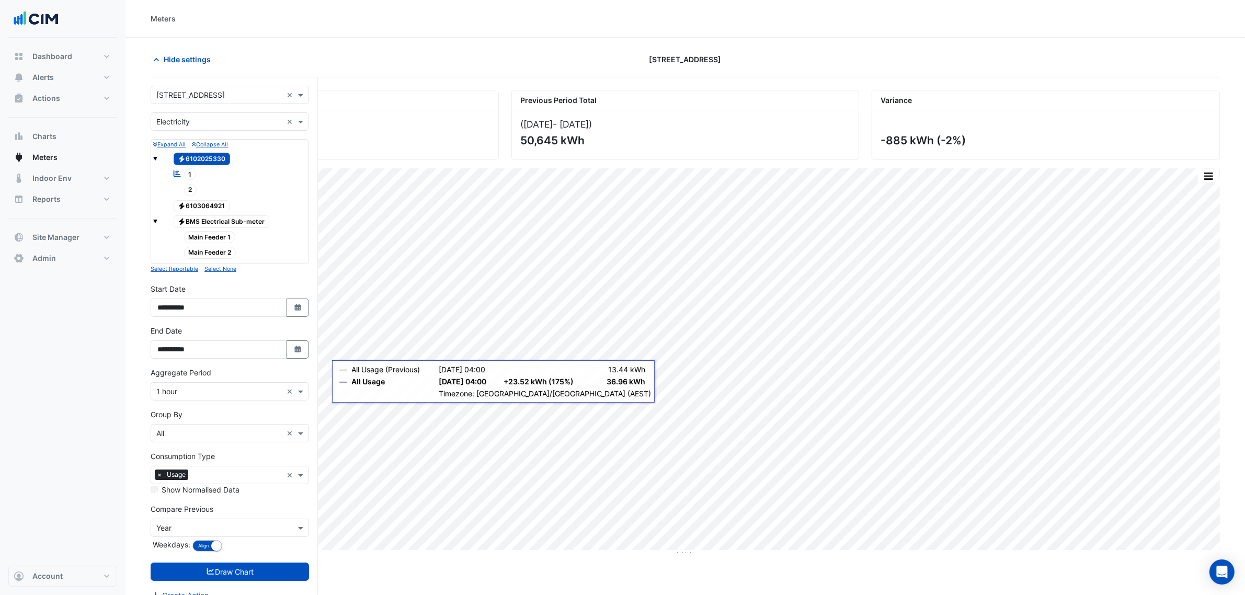
click at [294, 321] on div "**********" at bounding box center [229, 304] width 171 height 42
drag, startPoint x: 294, startPoint y: 315, endPoint x: 293, endPoint y: 310, distance: 5.5
click at [294, 314] on button "Select Date" at bounding box center [298, 308] width 23 height 18
select select "*"
select select "****"
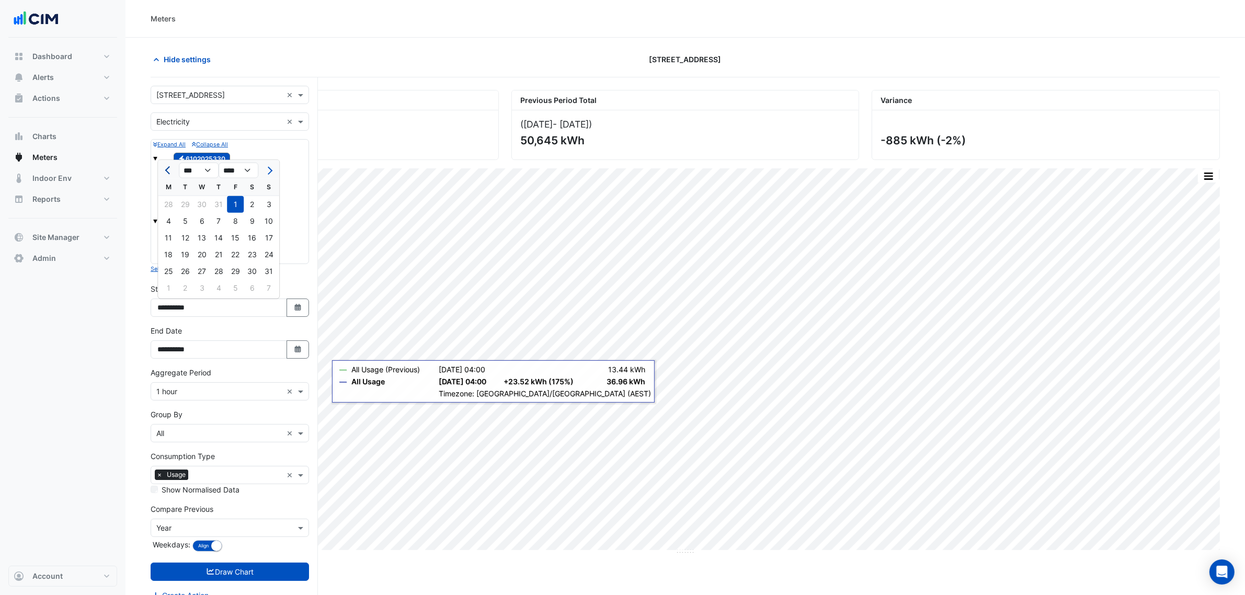
click at [165, 166] on button "Previous month" at bounding box center [168, 170] width 13 height 17
select select "*"
click at [168, 212] on div "30" at bounding box center [168, 204] width 17 height 17
type input "**********"
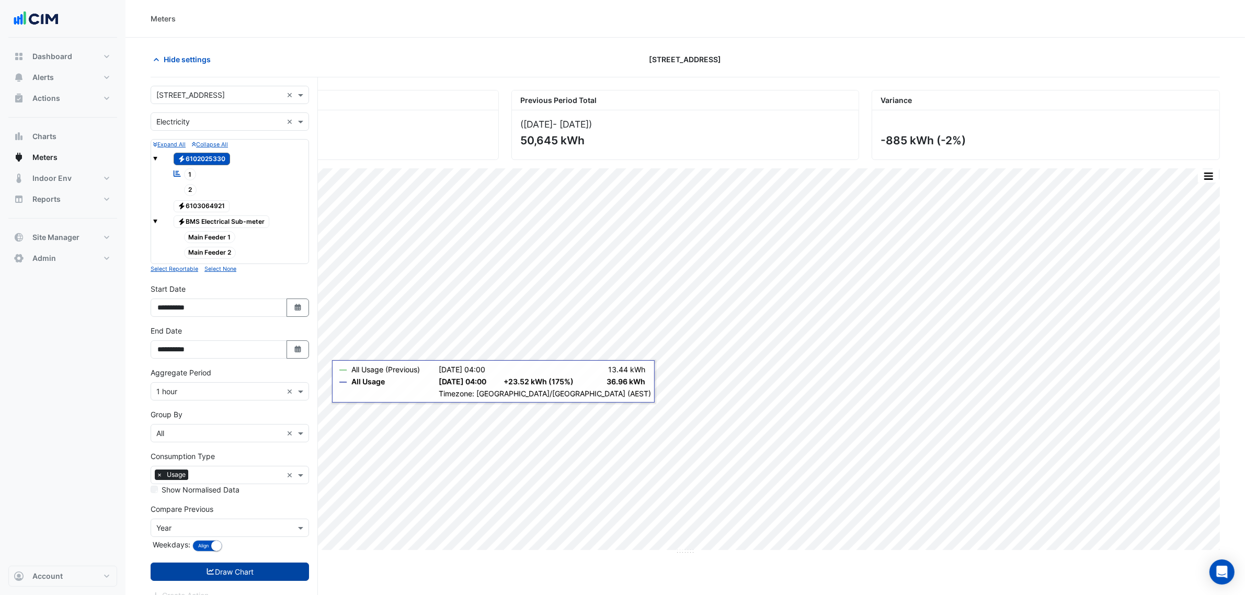
click at [237, 576] on button "Draw Chart" at bounding box center [230, 572] width 158 height 18
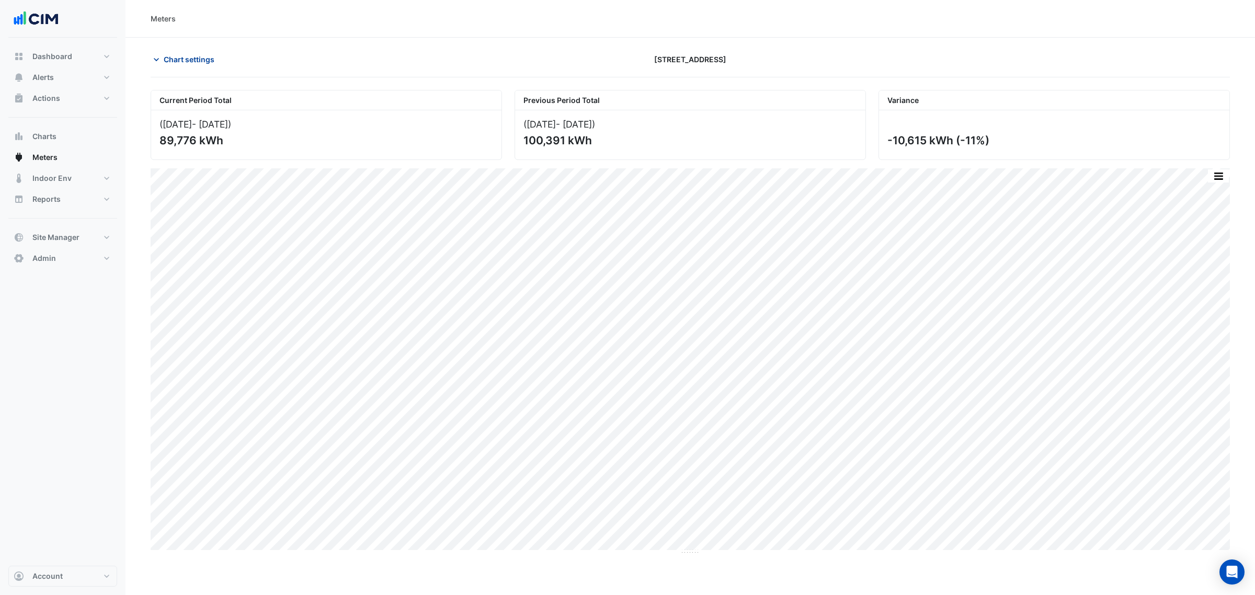
click at [194, 68] on button "Chart settings" at bounding box center [186, 59] width 71 height 18
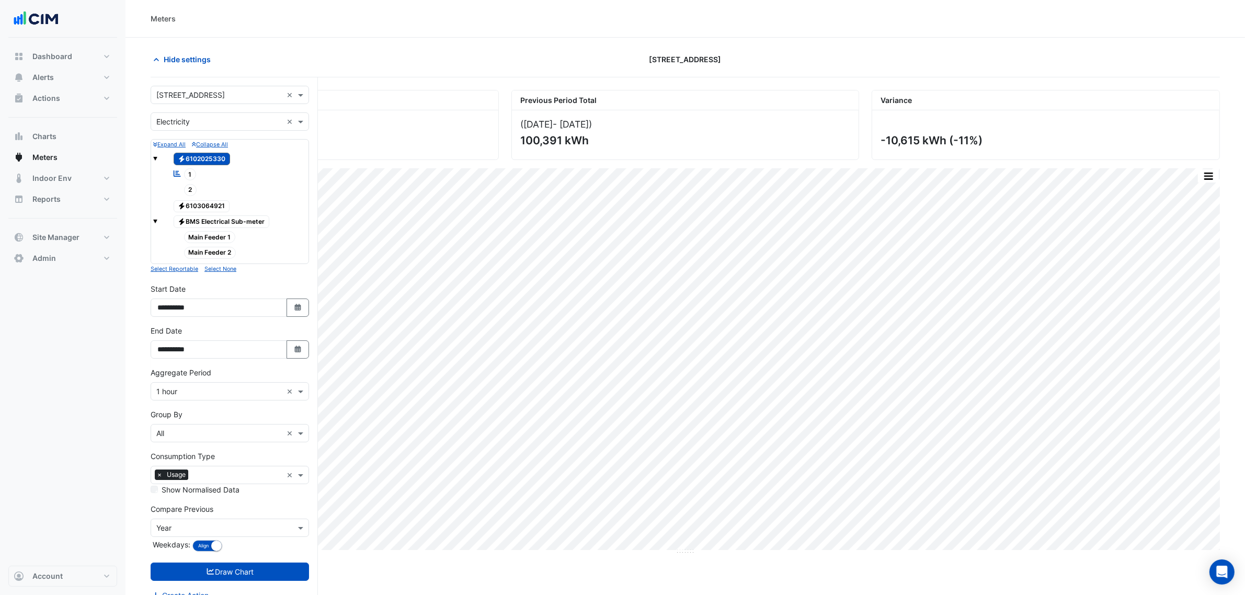
drag, startPoint x: 194, startPoint y: 158, endPoint x: 192, endPoint y: 163, distance: 5.5
click at [194, 160] on span "Electricity 6102025330" at bounding box center [202, 159] width 57 height 13
click at [189, 177] on span "1" at bounding box center [190, 174] width 13 height 12
click at [258, 587] on form "× 191 Salmon Street × × Electricity × Expand All Collapse All Electricity 61020…" at bounding box center [230, 344] width 158 height 516
click at [255, 575] on button "Draw Chart" at bounding box center [230, 572] width 158 height 18
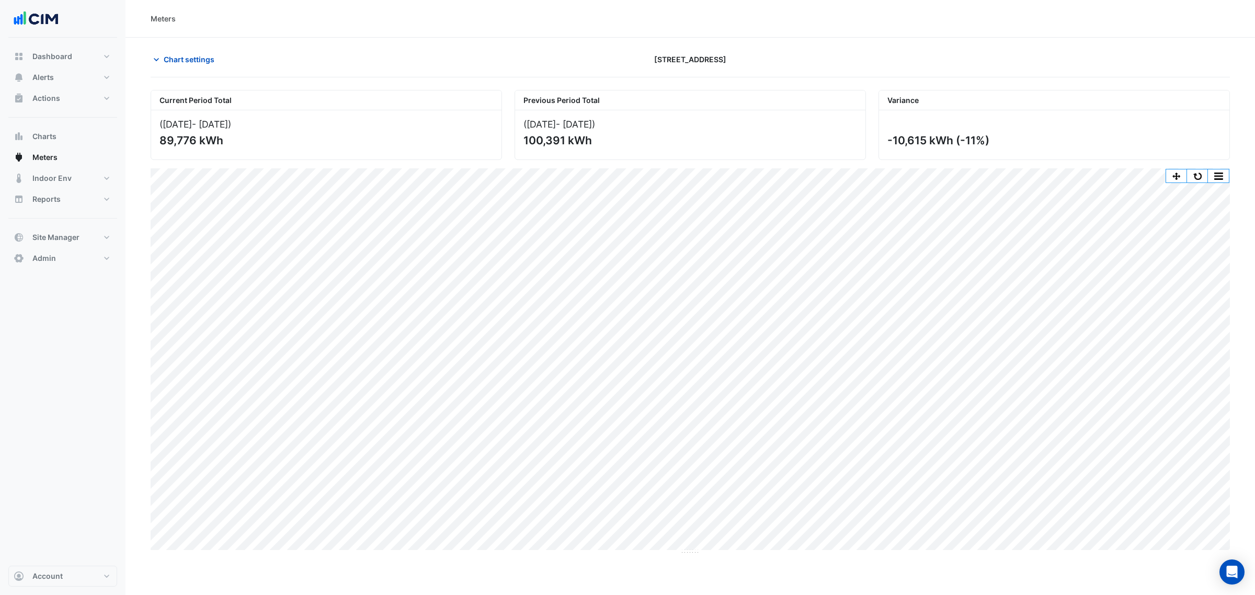
click at [178, 74] on div "Chart settings 191 Salmon Street" at bounding box center [690, 63] width 1079 height 27
click at [179, 52] on button "Chart settings" at bounding box center [186, 59] width 71 height 18
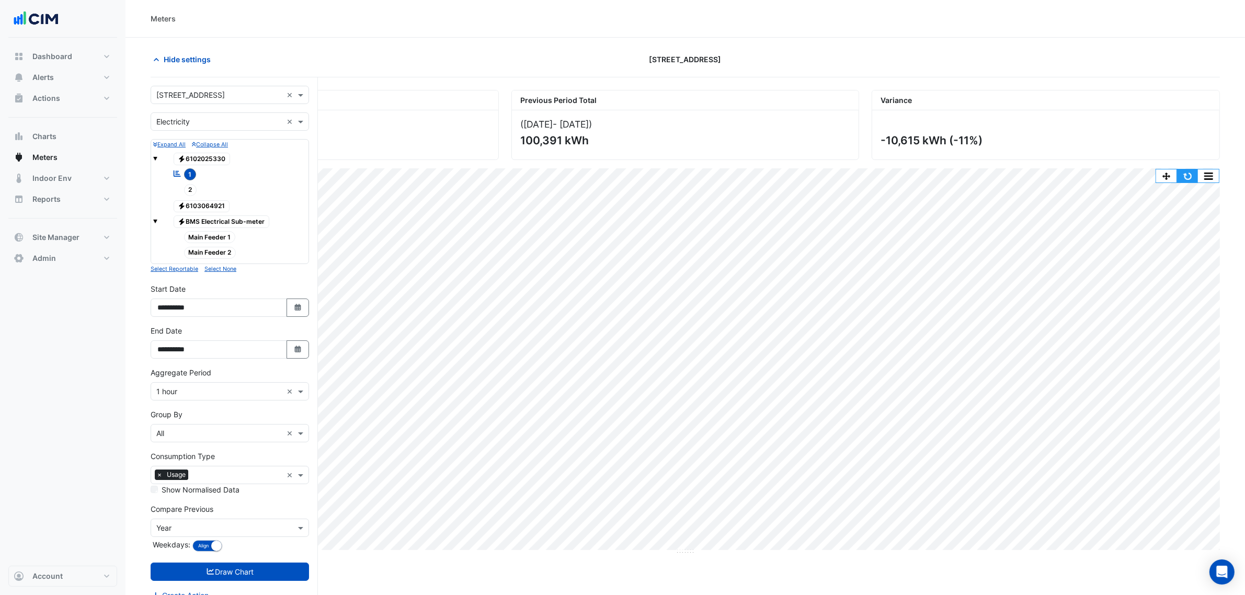
click at [1181, 178] on button "button" at bounding box center [1187, 175] width 21 height 13
click at [213, 93] on input "text" at bounding box center [219, 95] width 126 height 11
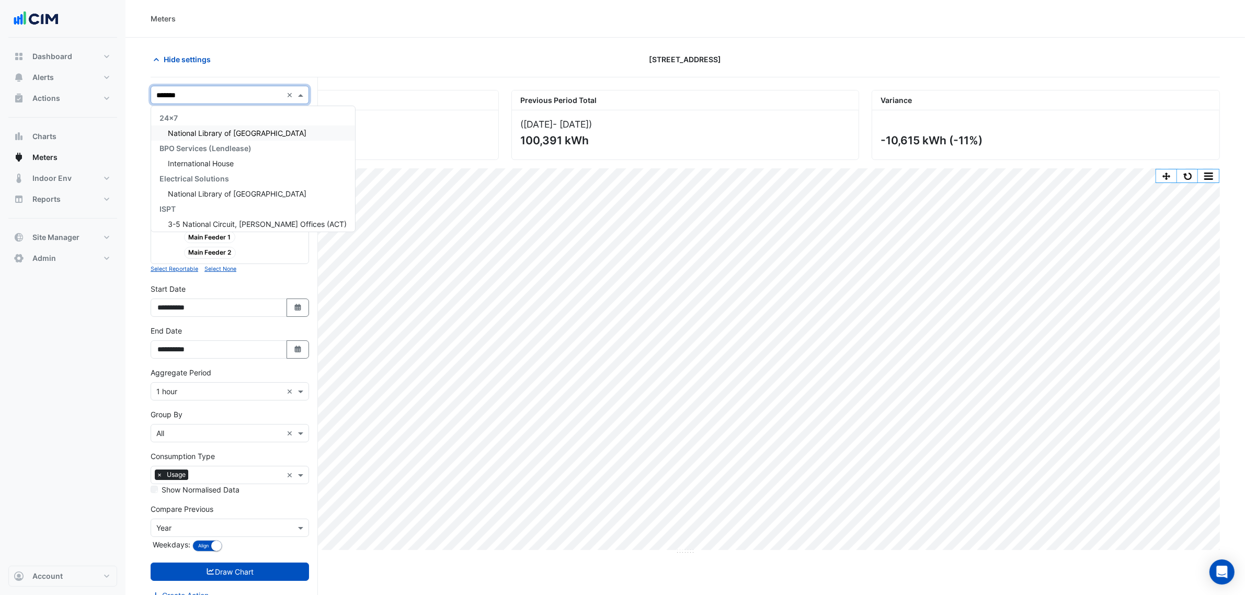
type input "********"
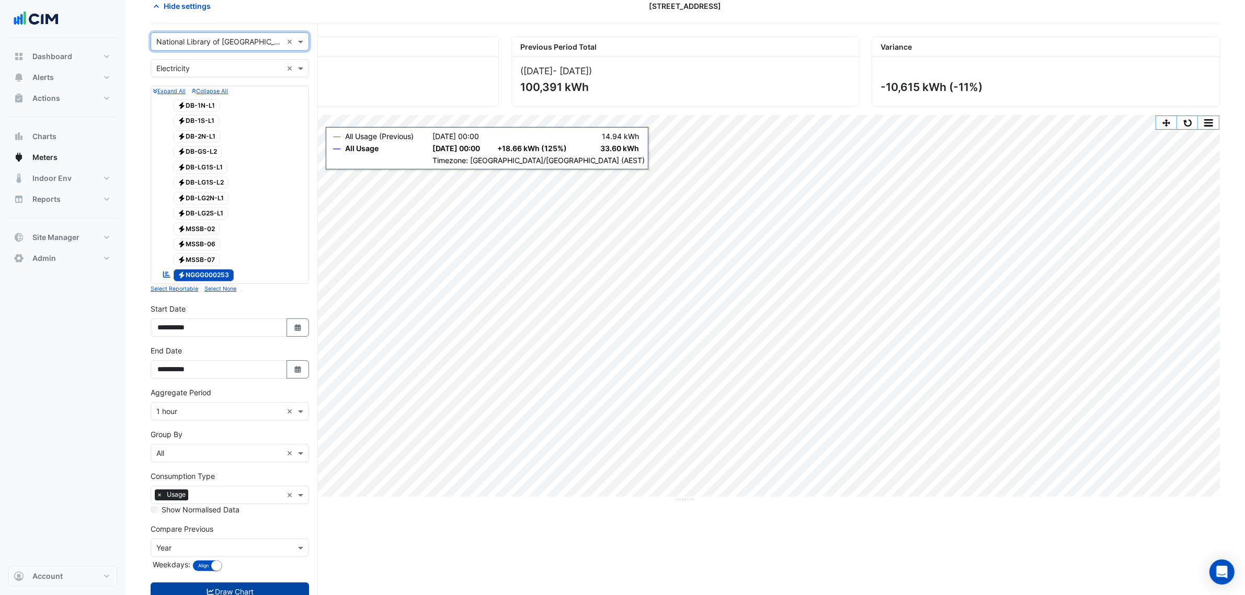
scroll to position [92, 0]
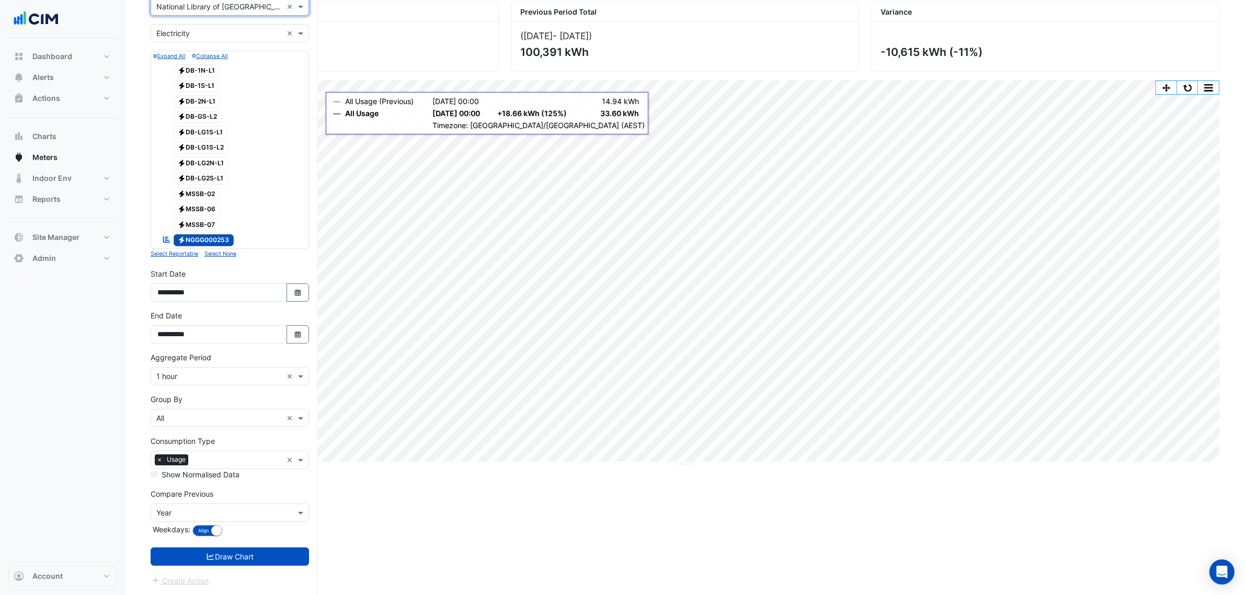
click at [174, 381] on input "text" at bounding box center [219, 376] width 126 height 11
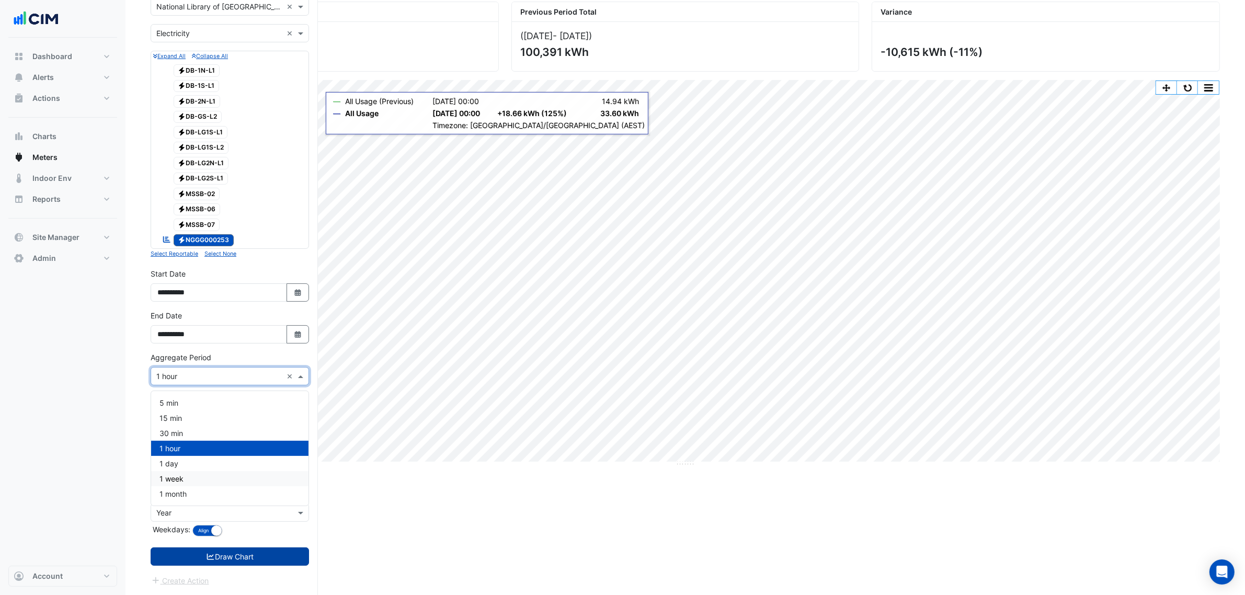
click at [252, 557] on button "Draw Chart" at bounding box center [230, 557] width 158 height 18
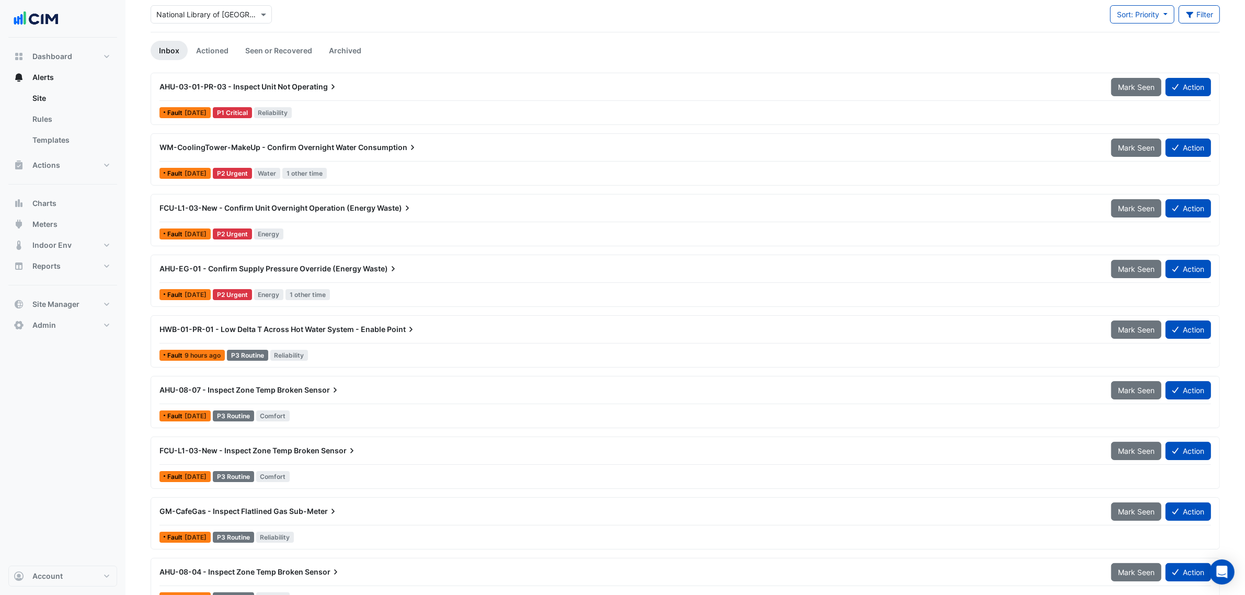
scroll to position [87, 0]
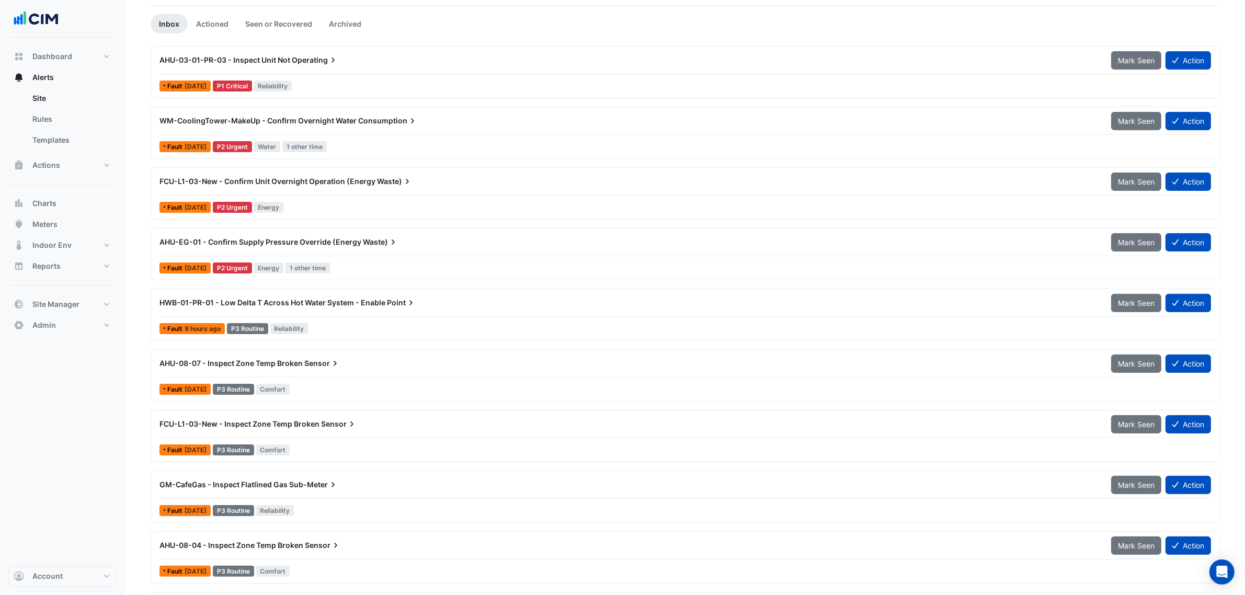
click at [317, 322] on div "HWB-01-PR-01 - Low Delta T Across Hot Water System - Enable Point Mark Seen Act…" at bounding box center [685, 314] width 1060 height 43
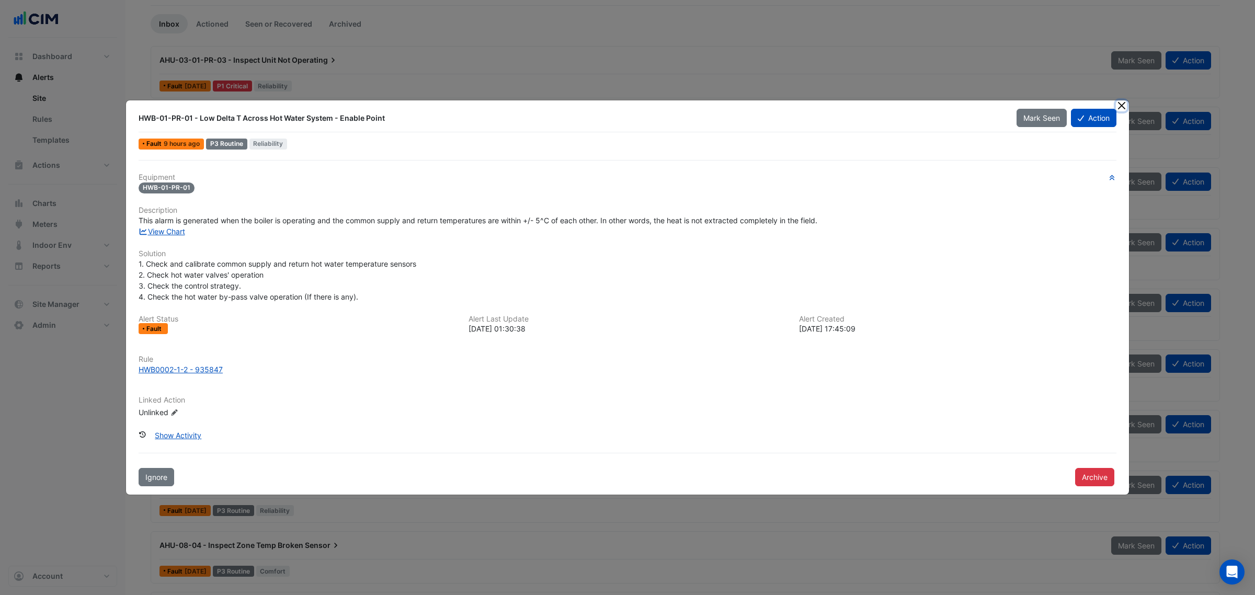
click at [1124, 109] on button "Close" at bounding box center [1121, 105] width 11 height 11
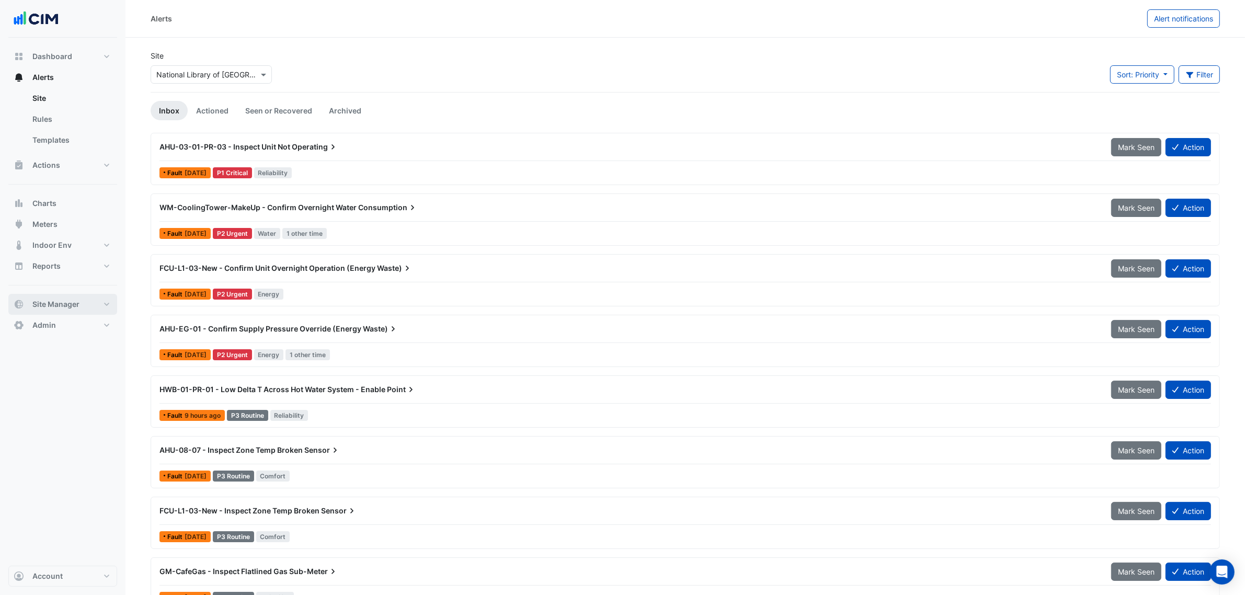
click at [71, 300] on span "Site Manager" at bounding box center [55, 304] width 47 height 10
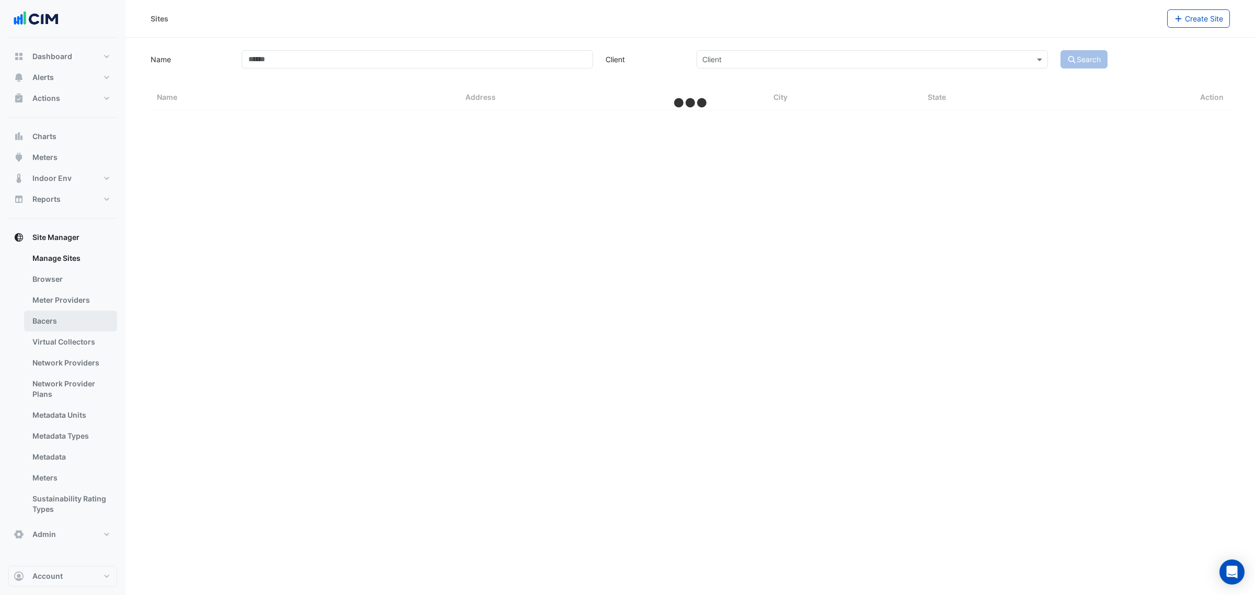
click at [75, 322] on link "Bacers" at bounding box center [70, 321] width 93 height 21
click at [487, 76] on div "Select a Site" at bounding box center [690, 68] width 540 height 18
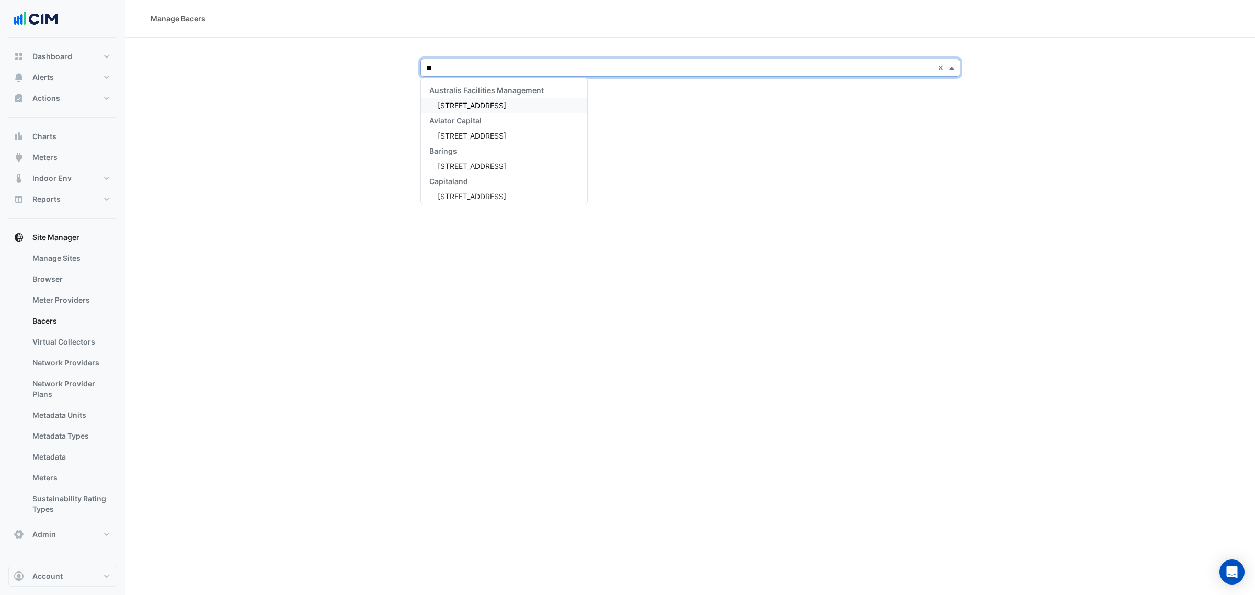
type input "***"
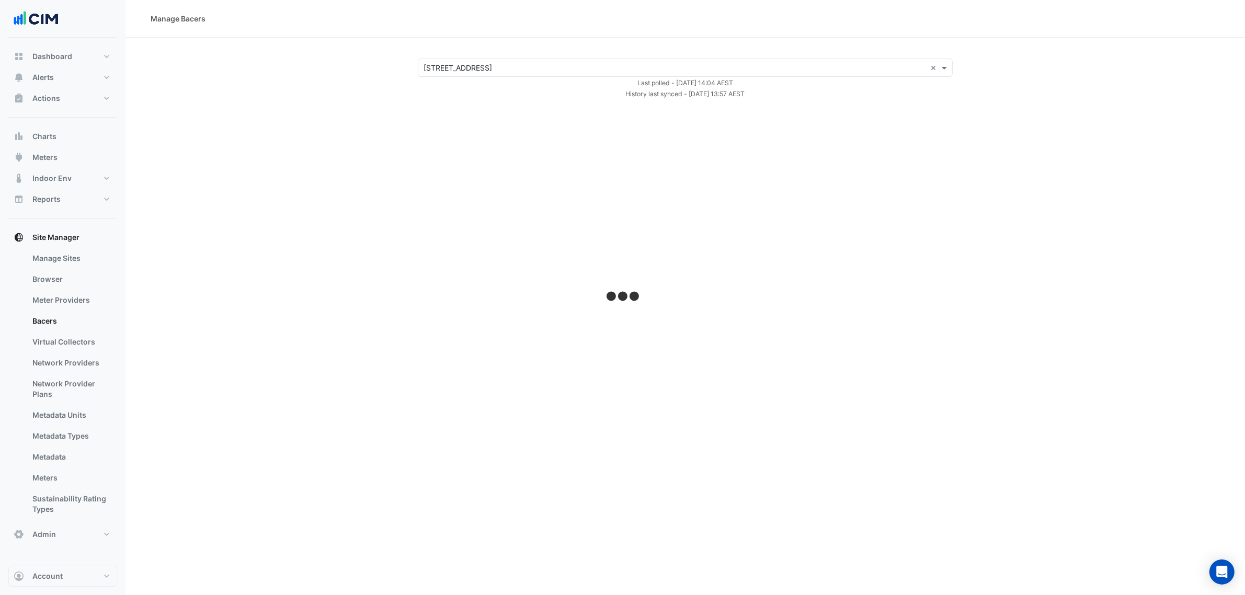
select select "**"
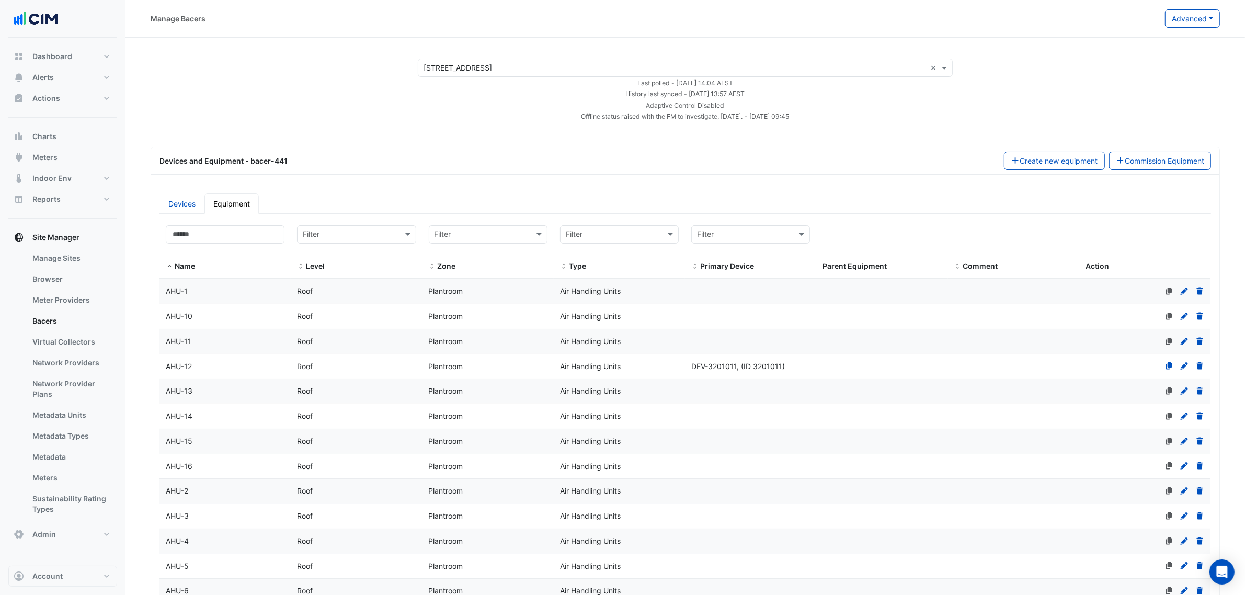
drag, startPoint x: 673, startPoint y: 90, endPoint x: 721, endPoint y: 99, distance: 48.4
click at [721, 99] on form "× [STREET_ADDRESS] × Last polled - [DATE] 14:04 AEST History last synced - [DAT…" at bounding box center [685, 90] width 535 height 63
click at [704, 88] on div "History last synced - [DATE] 13:57 AEST" at bounding box center [686, 93] width 548 height 11
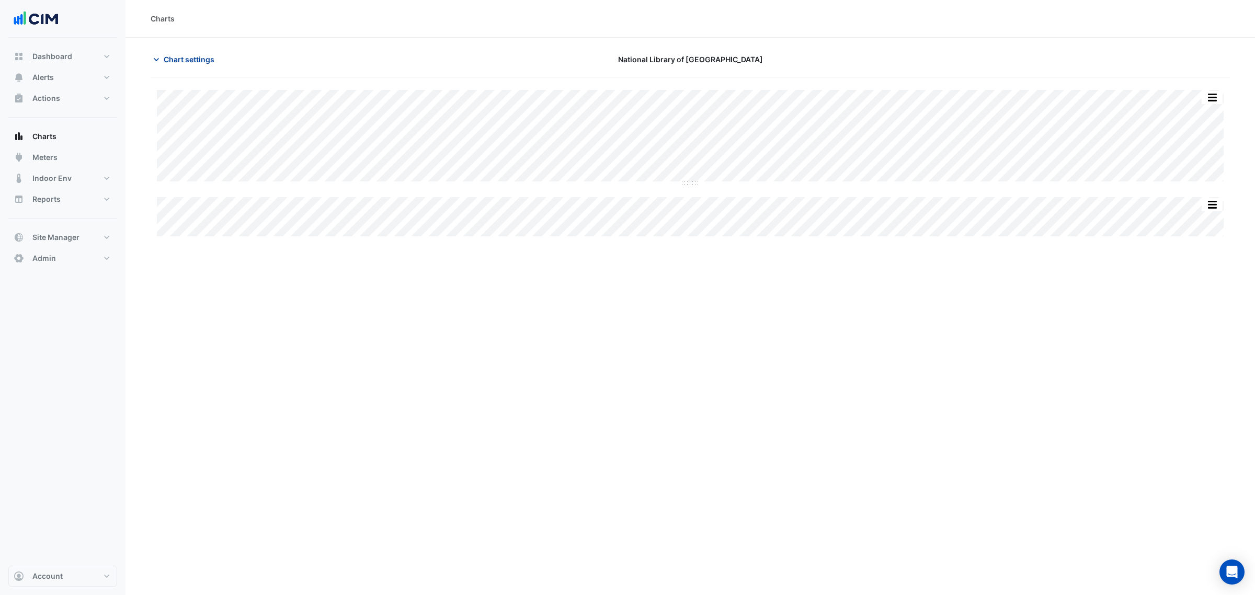
click at [202, 60] on span "Chart settings" at bounding box center [189, 59] width 51 height 11
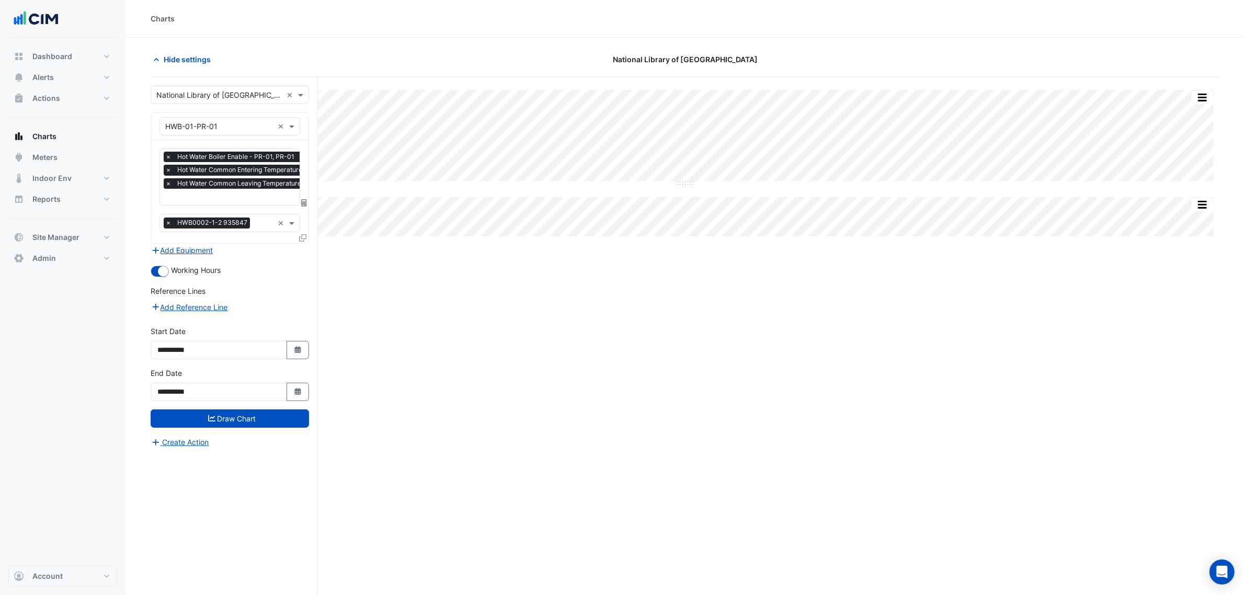
scroll to position [0, 5]
drag, startPoint x: 235, startPoint y: 155, endPoint x: 238, endPoint y: 162, distance: 7.8
click at [236, 160] on span "Hot Water Boiler Enable - PR-01, PR-01" at bounding box center [230, 157] width 122 height 10
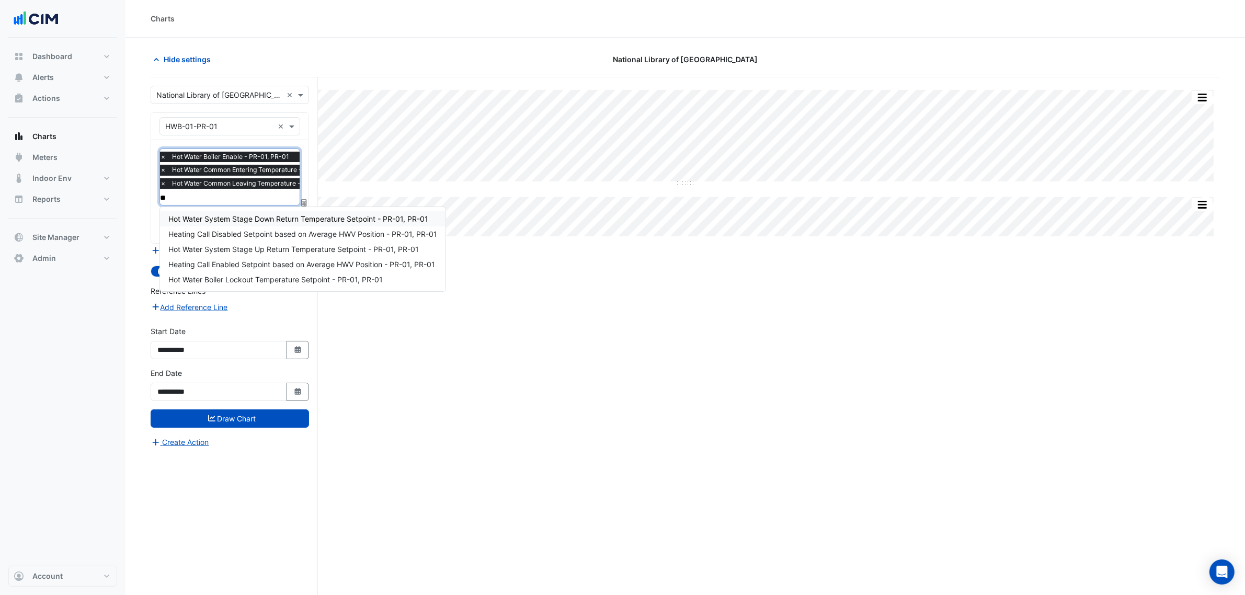
scroll to position [0, 0]
type input "*****"
drag, startPoint x: 507, startPoint y: 362, endPoint x: 452, endPoint y: 372, distance: 55.8
click at [502, 361] on div "Split All Split None Print Save as JPEG Save as PNG Pivot Data Table Export CSV…" at bounding box center [686, 356] width 1070 height 558
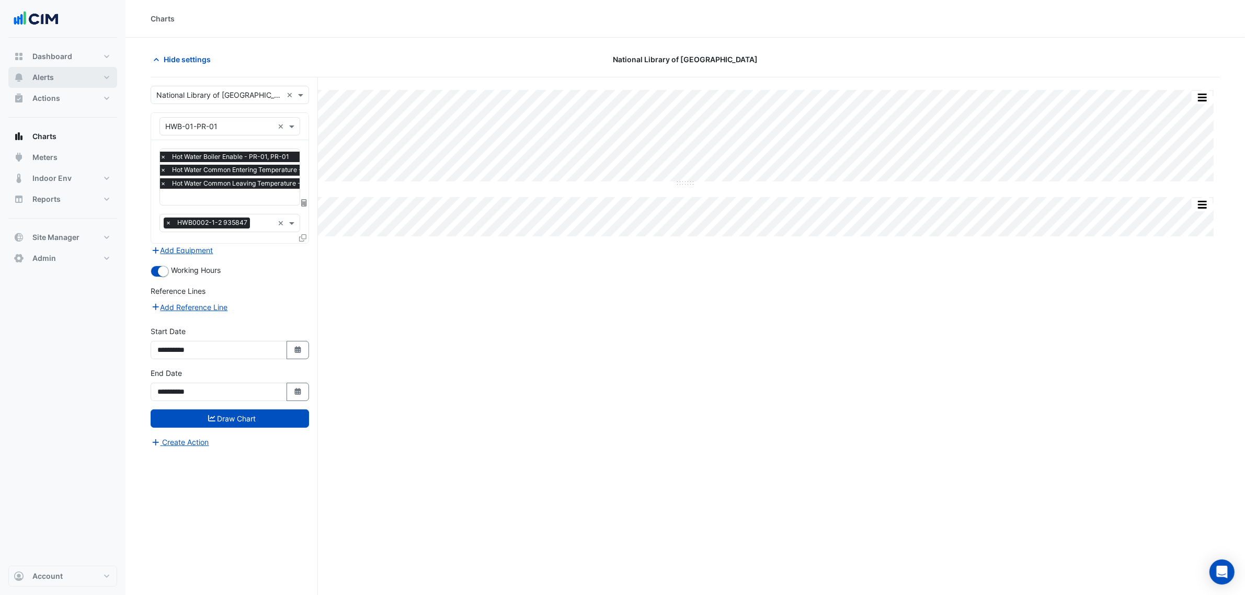
click at [38, 81] on span "Alerts" at bounding box center [42, 77] width 21 height 10
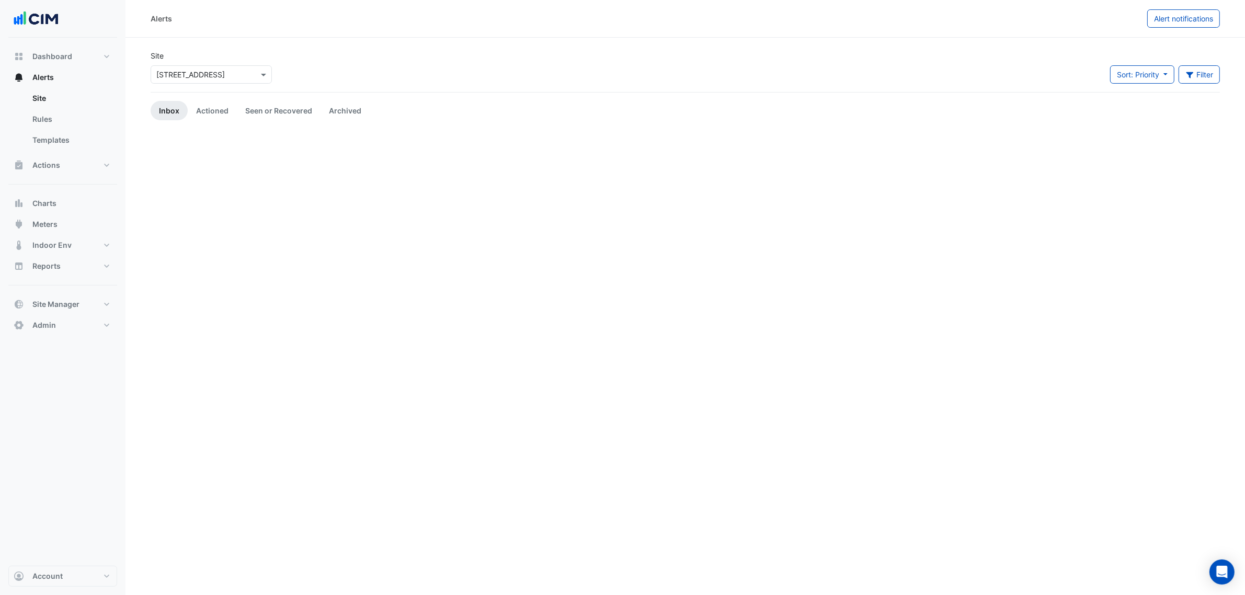
click at [212, 76] on input "text" at bounding box center [200, 75] width 89 height 11
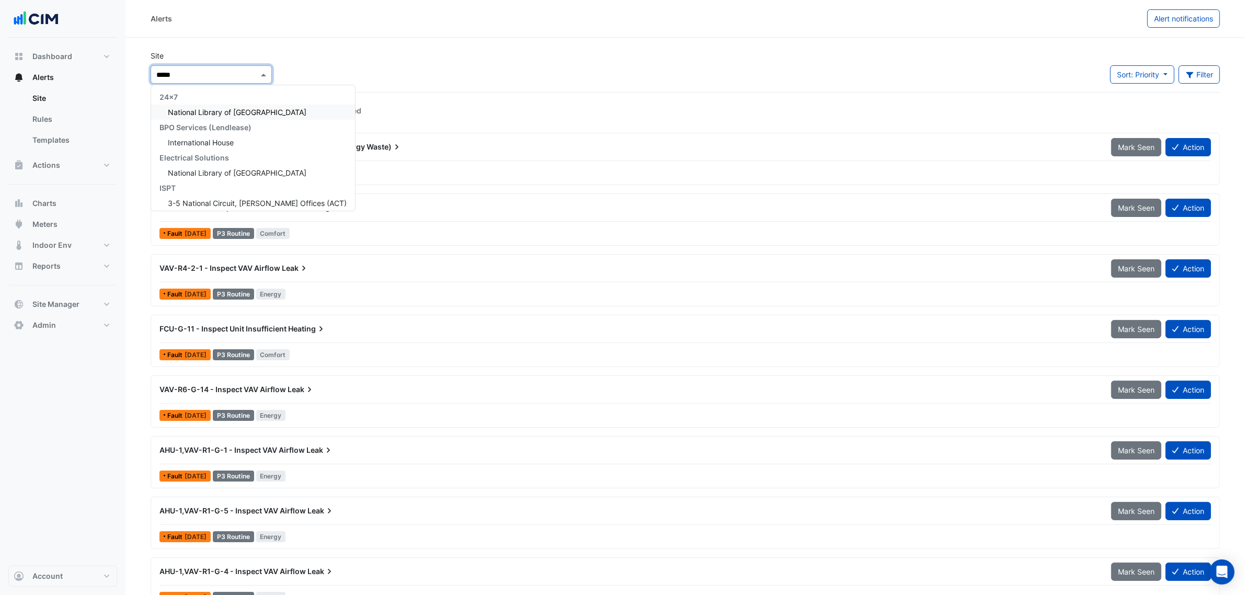
type input "******"
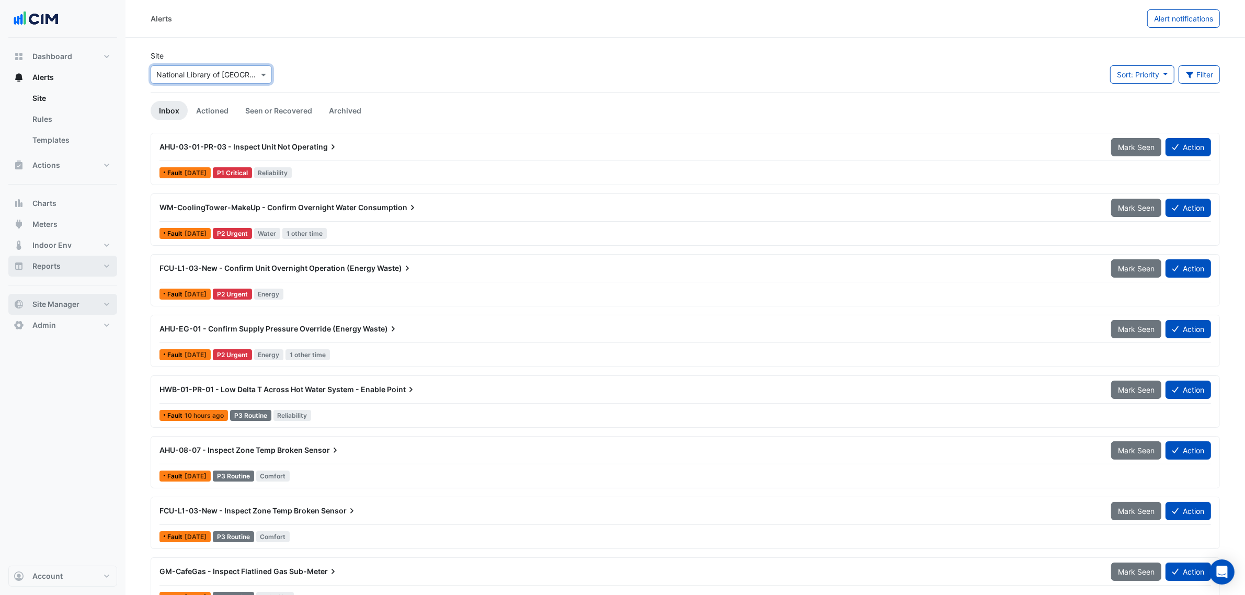
drag, startPoint x: 61, startPoint y: 275, endPoint x: 56, endPoint y: 304, distance: 29.7
click at [61, 275] on button "Reports" at bounding box center [62, 266] width 109 height 21
select select "**"
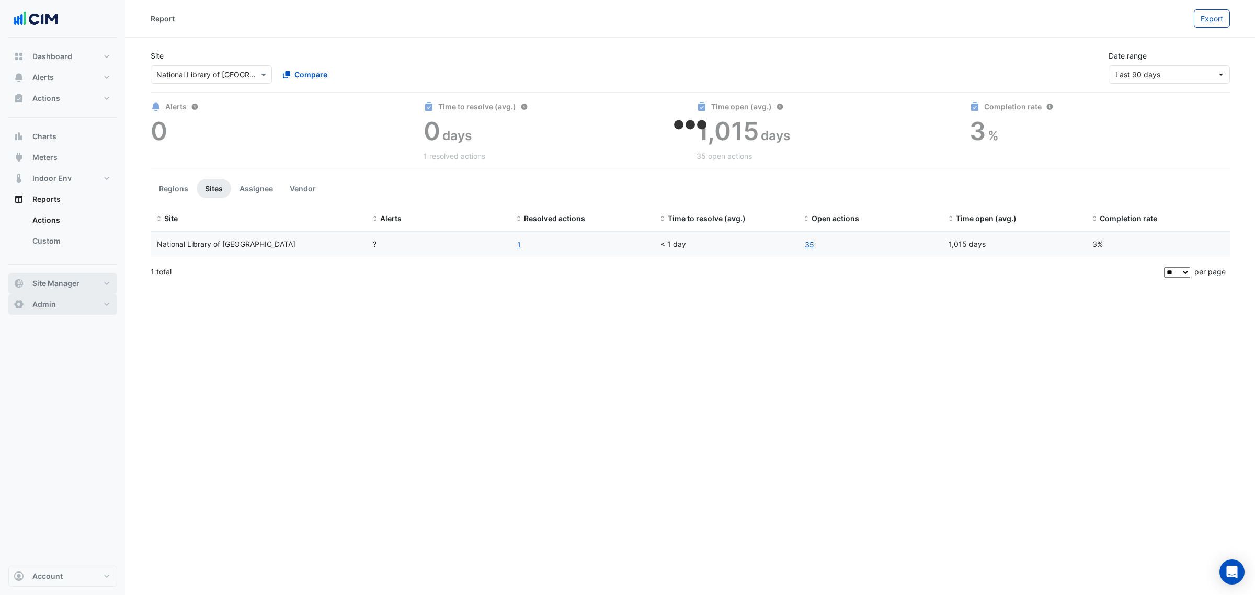
drag, startPoint x: 45, startPoint y: 304, endPoint x: 42, endPoint y: 293, distance: 11.6
click at [42, 293] on div "Dashboard Portfolio Ratings Performance Alerts Site Rules Templates Actions Sit…" at bounding box center [62, 180] width 109 height 269
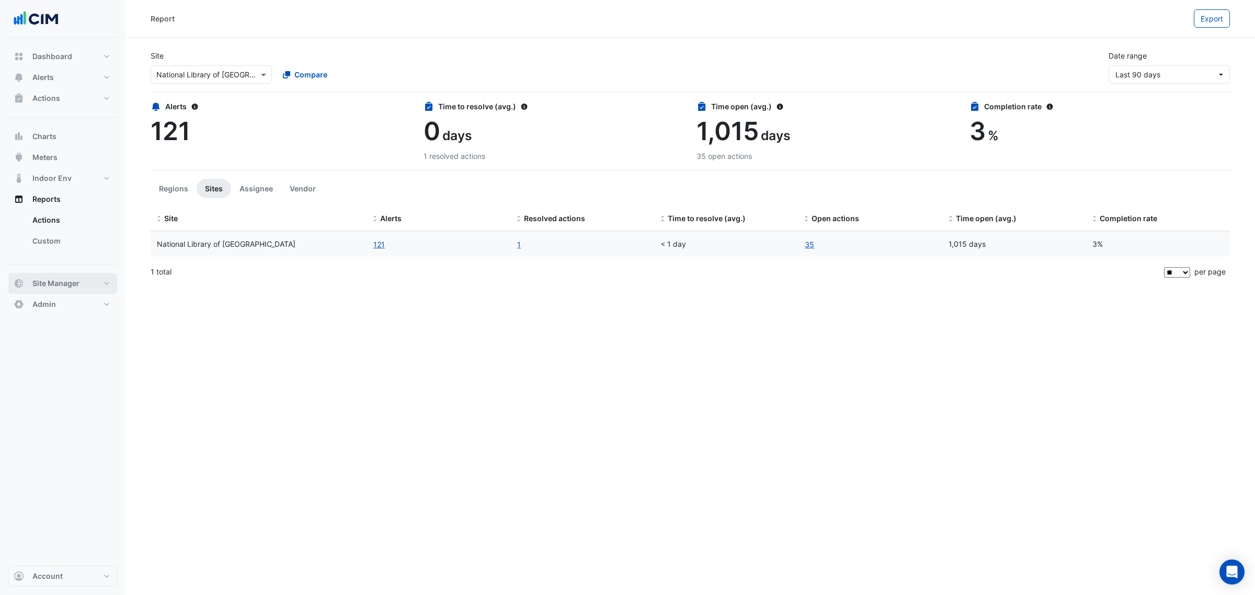
click at [42, 287] on span "Site Manager" at bounding box center [55, 283] width 47 height 10
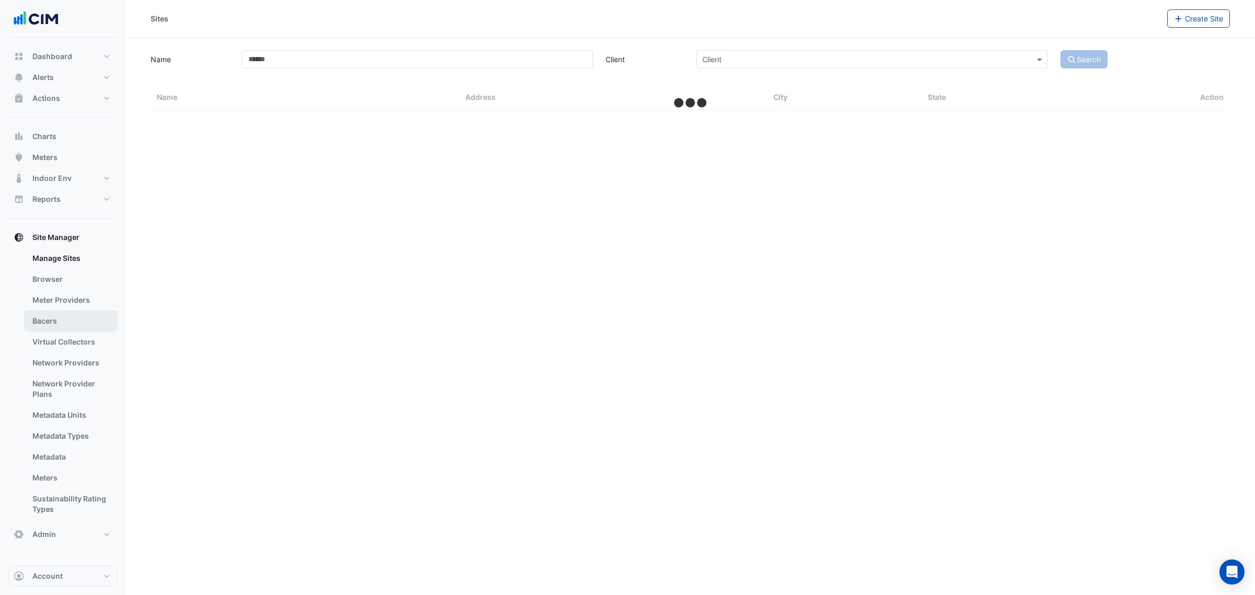
click at [68, 329] on link "Bacers" at bounding box center [70, 321] width 93 height 21
click at [665, 82] on div "Manage Bacers Select a Site" at bounding box center [691, 297] width 1130 height 595
click at [639, 72] on input "text" at bounding box center [679, 68] width 507 height 11
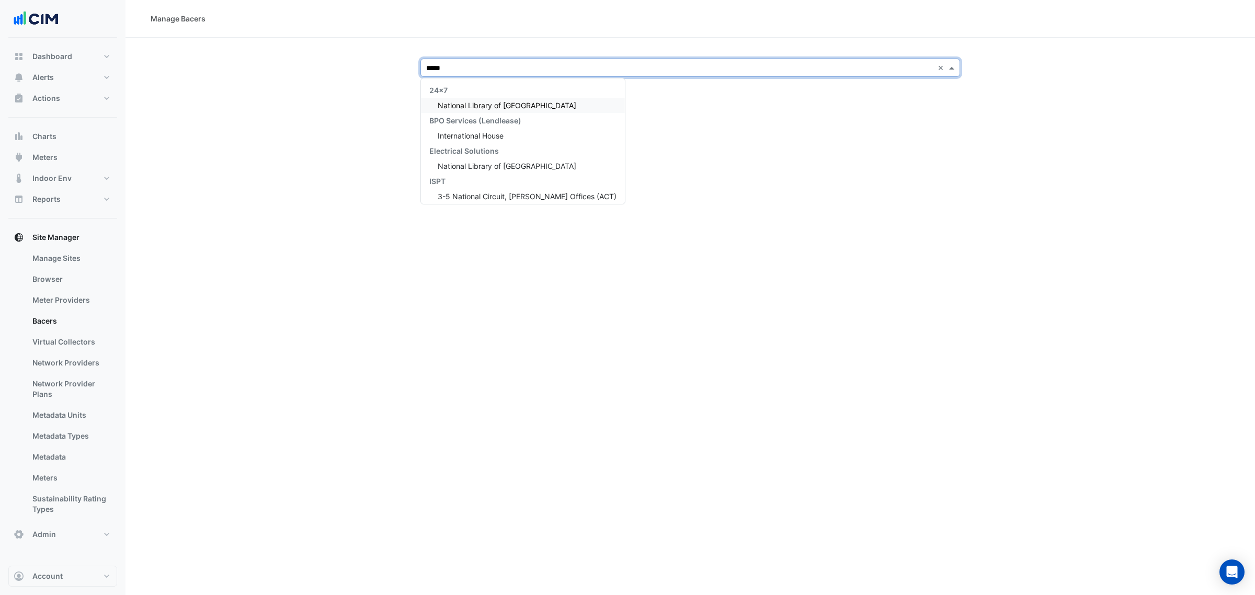
type input "******"
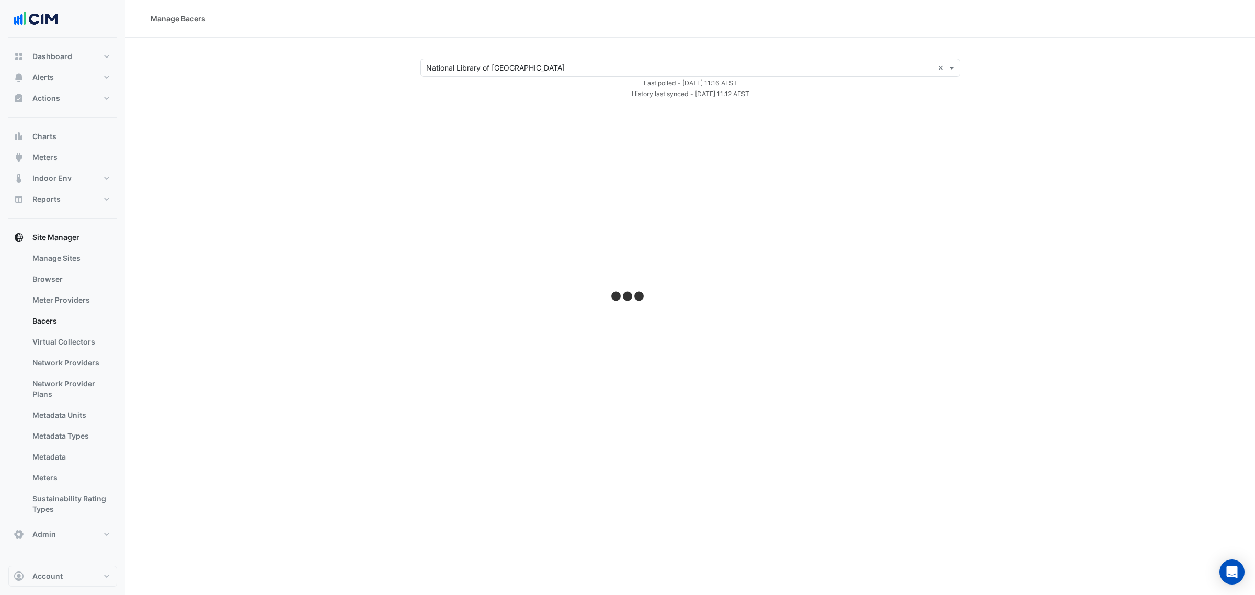
select select "**"
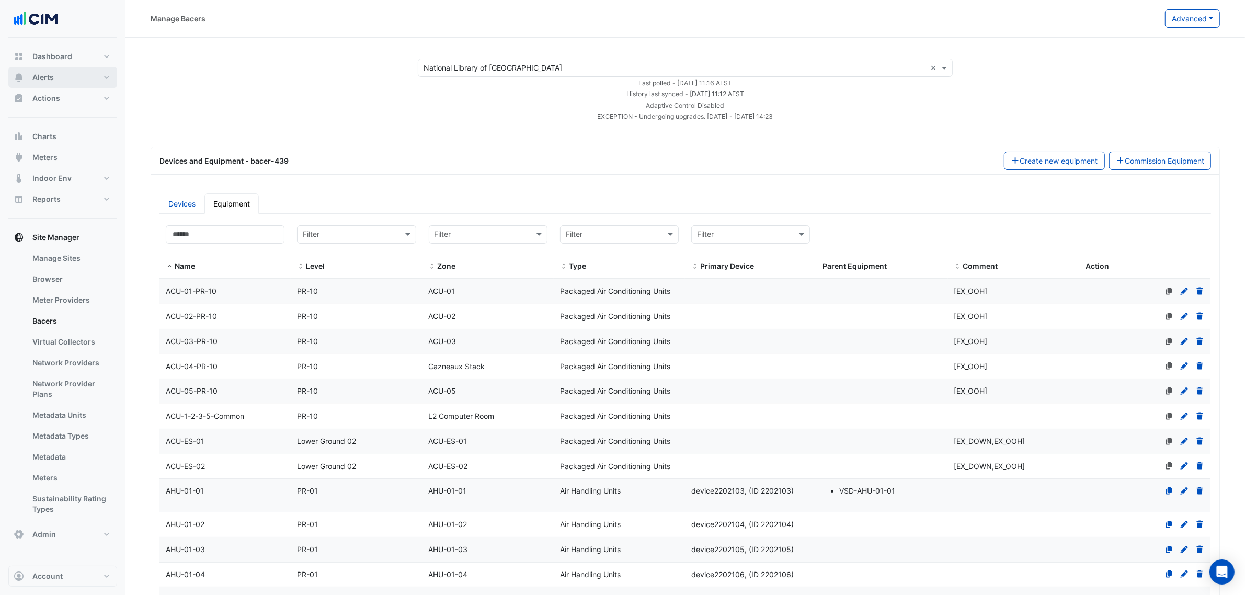
click at [58, 79] on button "Alerts" at bounding box center [62, 77] width 109 height 21
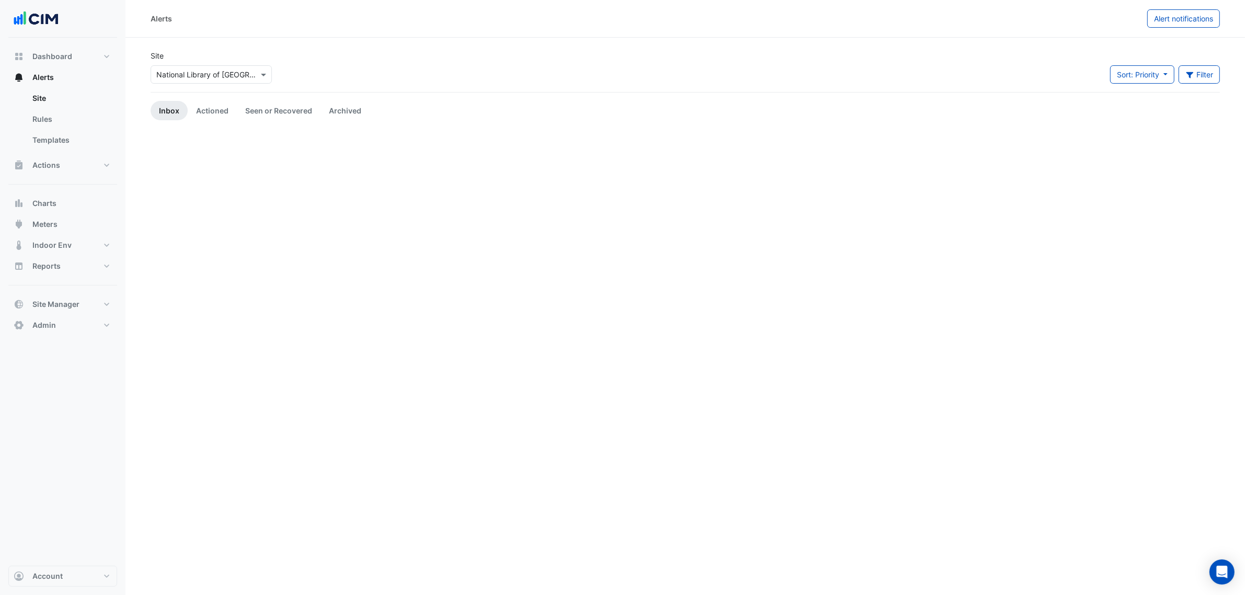
click at [249, 71] on div at bounding box center [211, 75] width 120 height 12
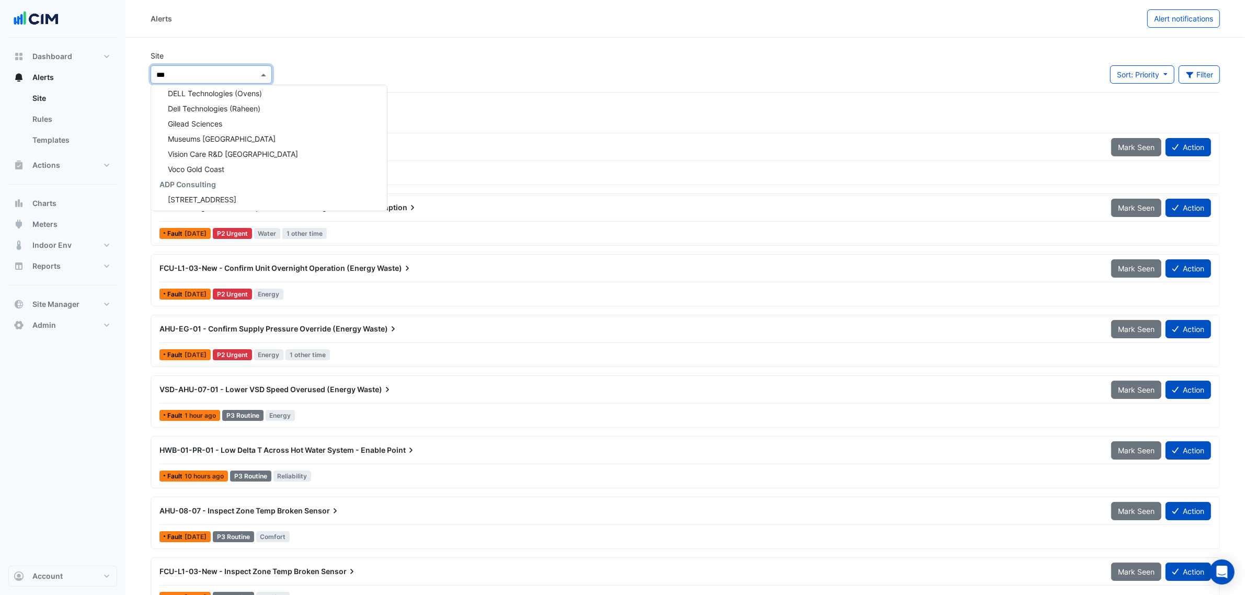
type input "****"
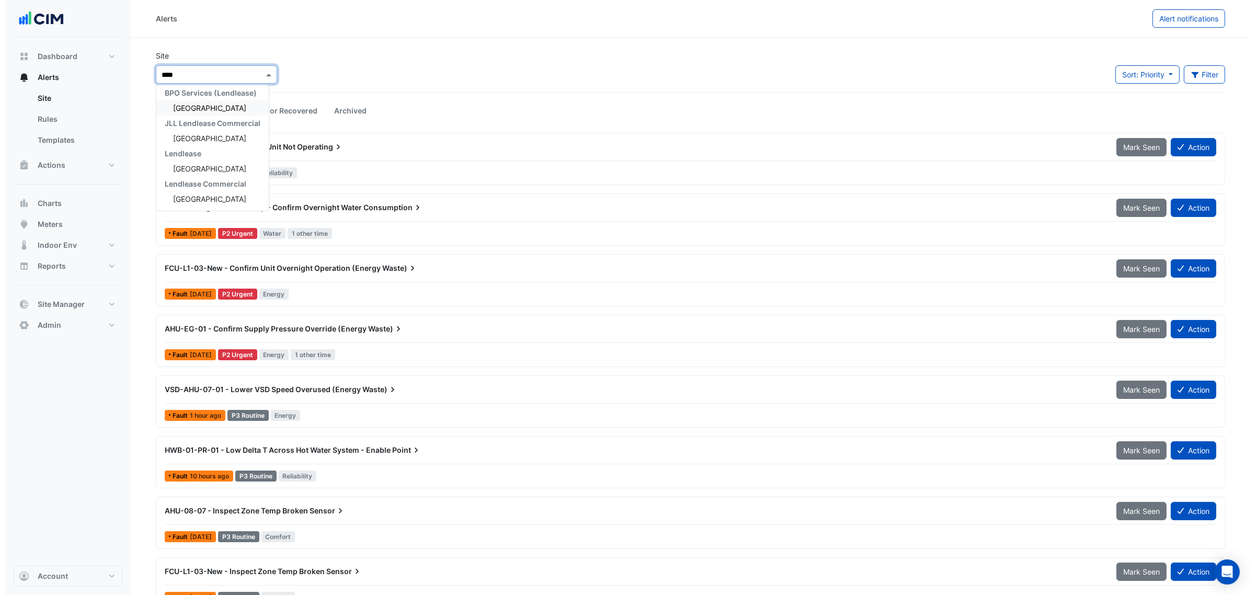
scroll to position [4, 0]
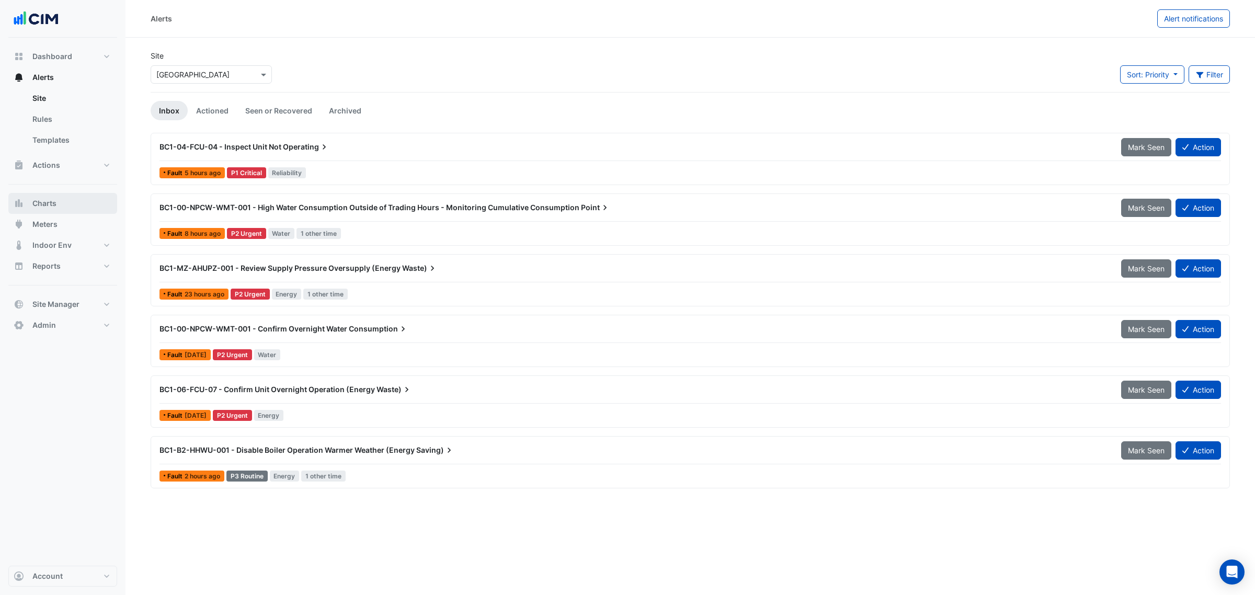
click at [72, 200] on button "Charts" at bounding box center [62, 203] width 109 height 21
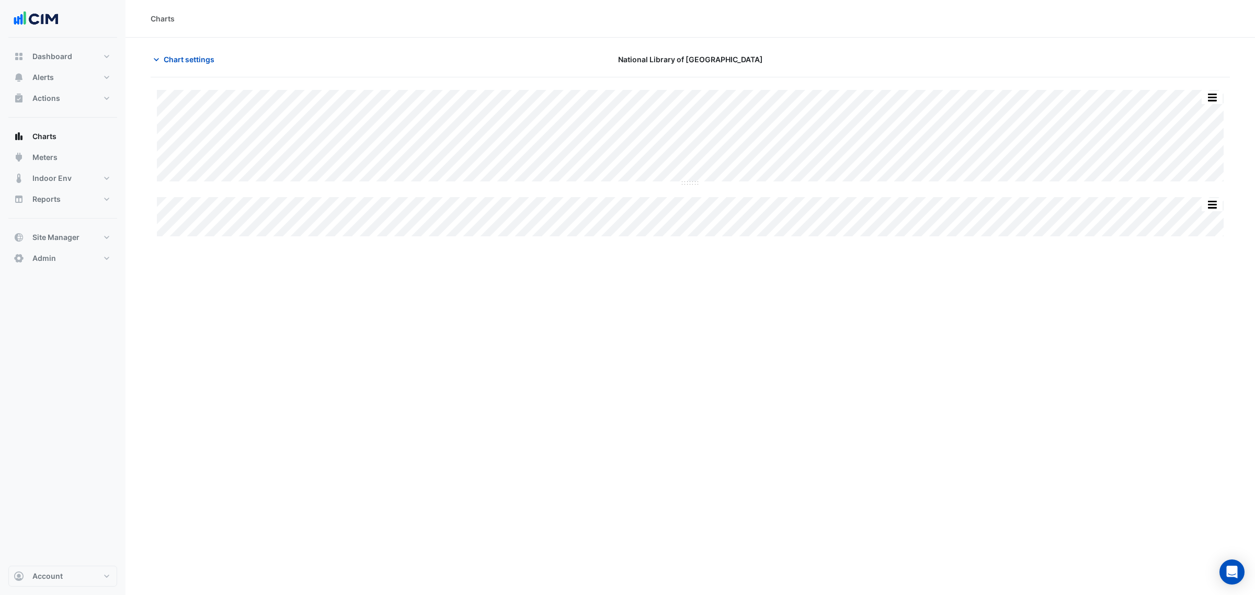
click at [204, 70] on div "Chart settings National Library of Australia" at bounding box center [690, 63] width 1079 height 27
click at [194, 58] on span "Chart settings" at bounding box center [189, 59] width 51 height 11
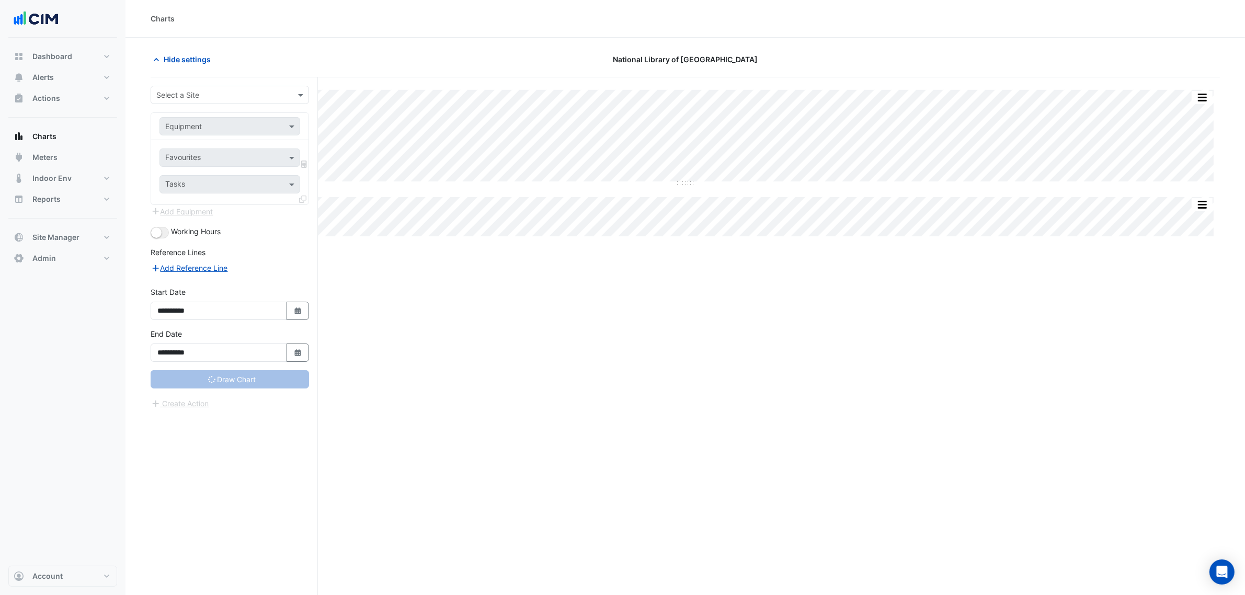
click at [200, 88] on div "Select a Site" at bounding box center [230, 95] width 158 height 18
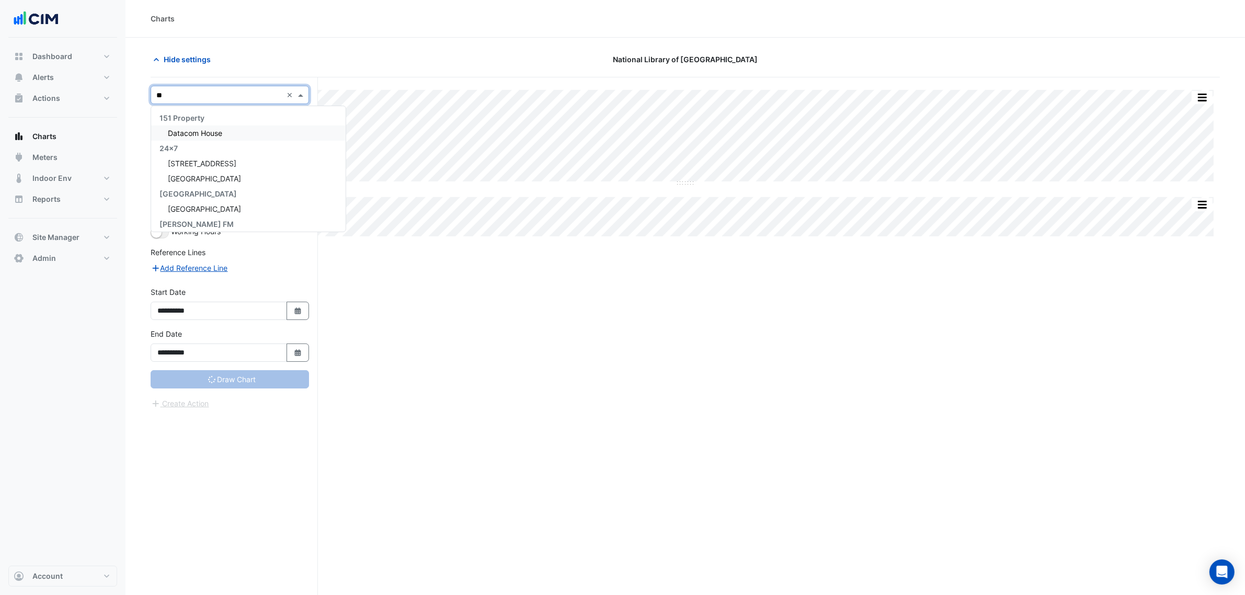
type input "***"
type input "**********"
type input "****"
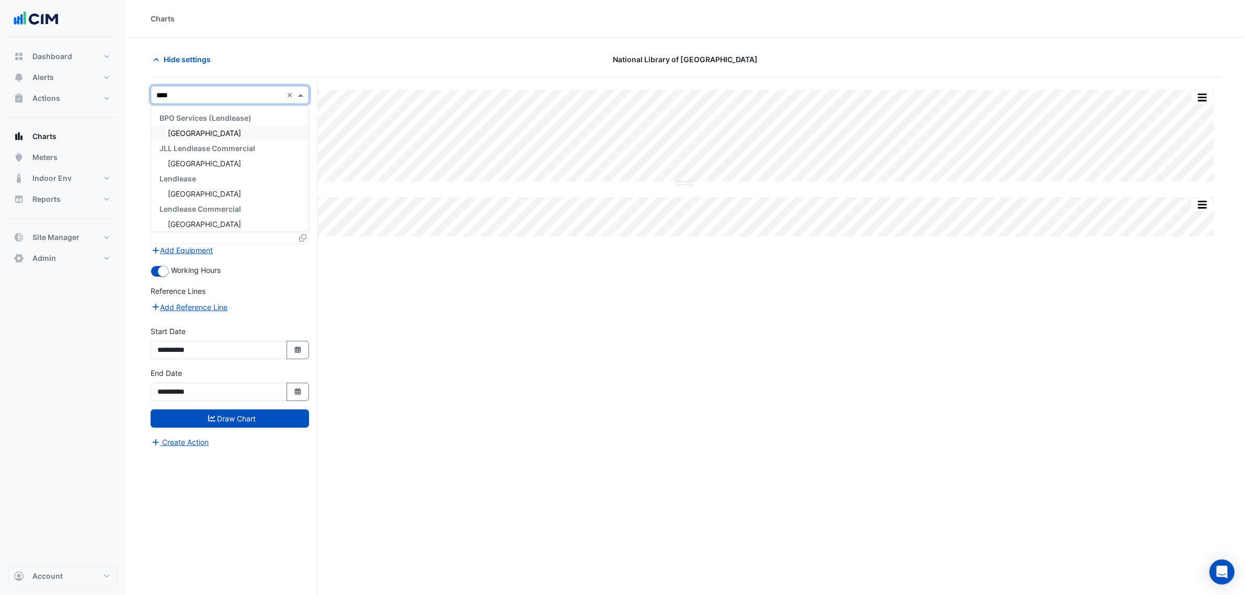
click at [215, 129] on span "[GEOGRAPHIC_DATA]" at bounding box center [204, 133] width 73 height 9
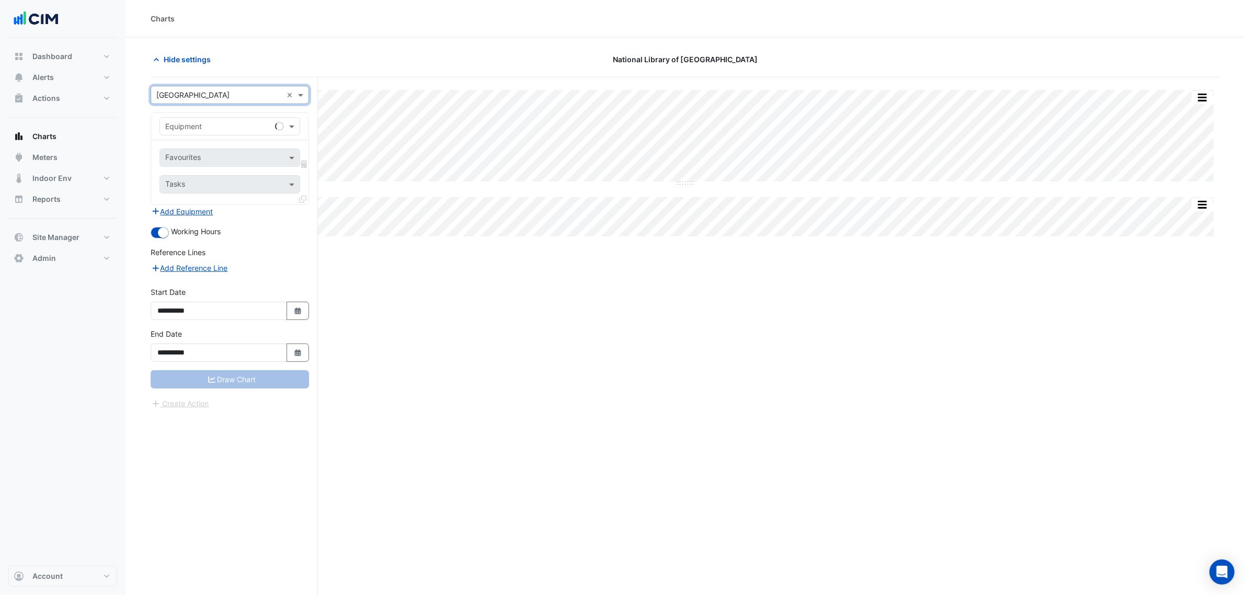
click at [215, 128] on input "text" at bounding box center [219, 126] width 108 height 11
type input "**"
type input "****"
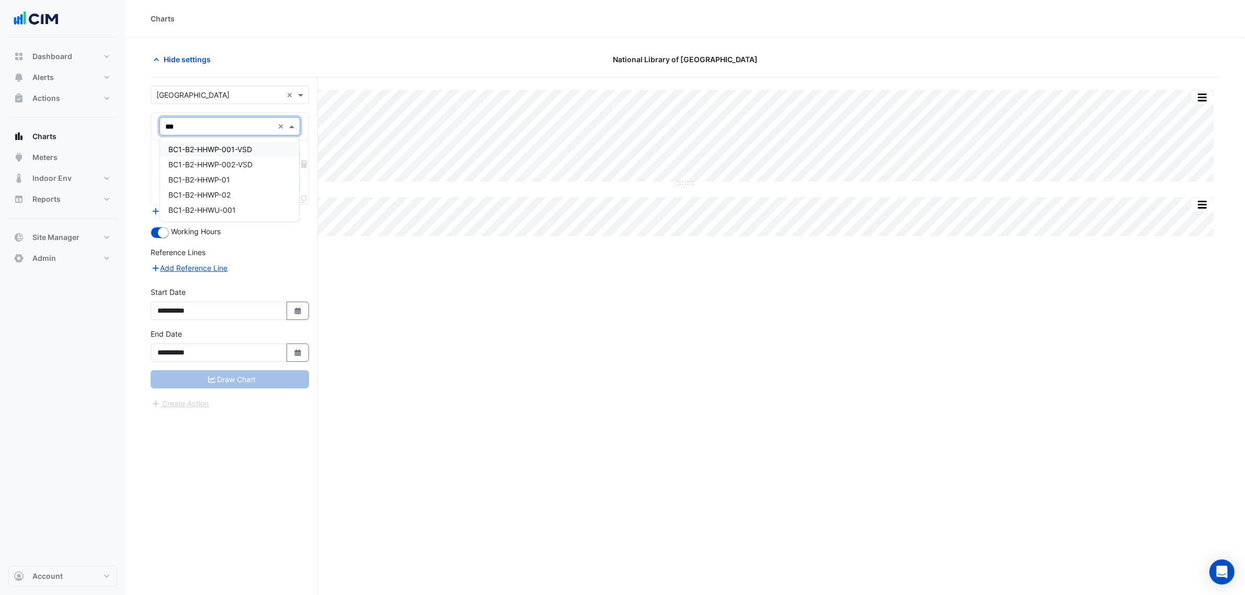
type input "****"
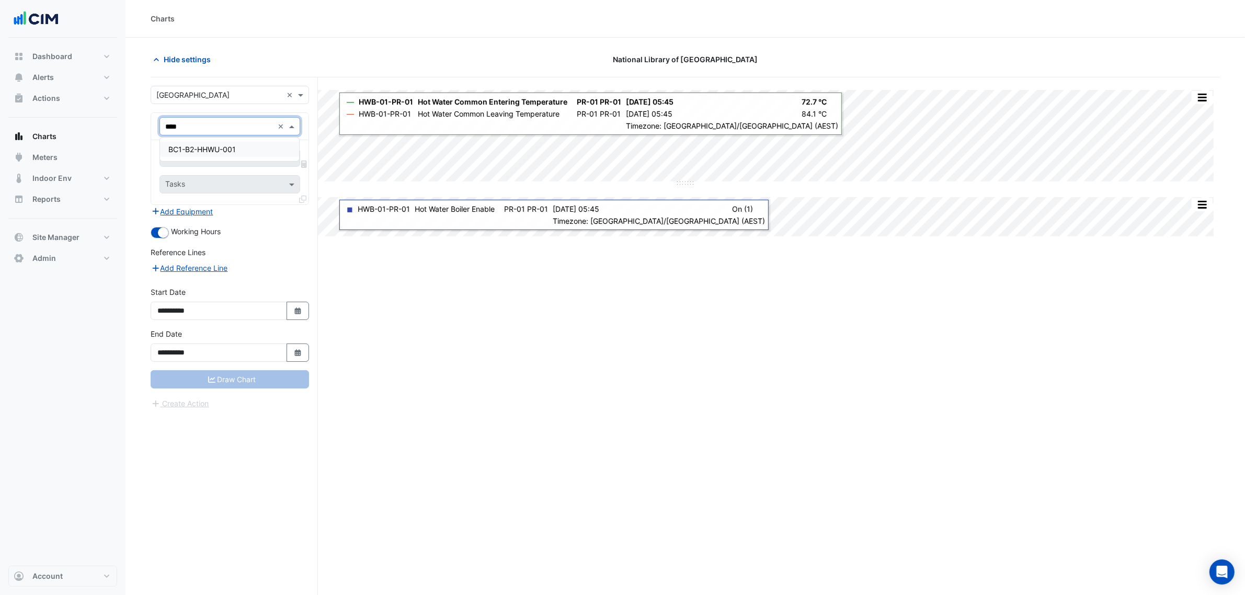
click at [252, 160] on div "BC1-B2-HHWU-001" at bounding box center [229, 150] width 139 height 24
click at [251, 151] on div "BC1-B2-HHWU-001" at bounding box center [229, 149] width 139 height 15
click at [244, 154] on input "text" at bounding box center [218, 158] width 106 height 11
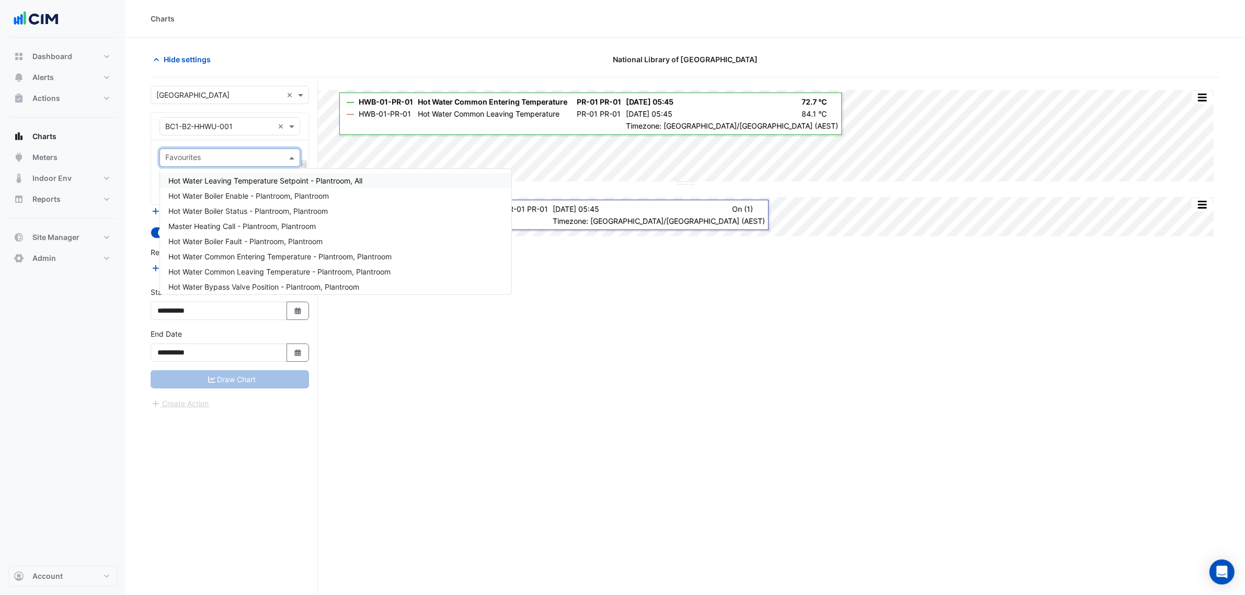
drag, startPoint x: 241, startPoint y: 153, endPoint x: 239, endPoint y: 160, distance: 7.5
click at [241, 153] on input "text" at bounding box center [223, 158] width 117 height 11
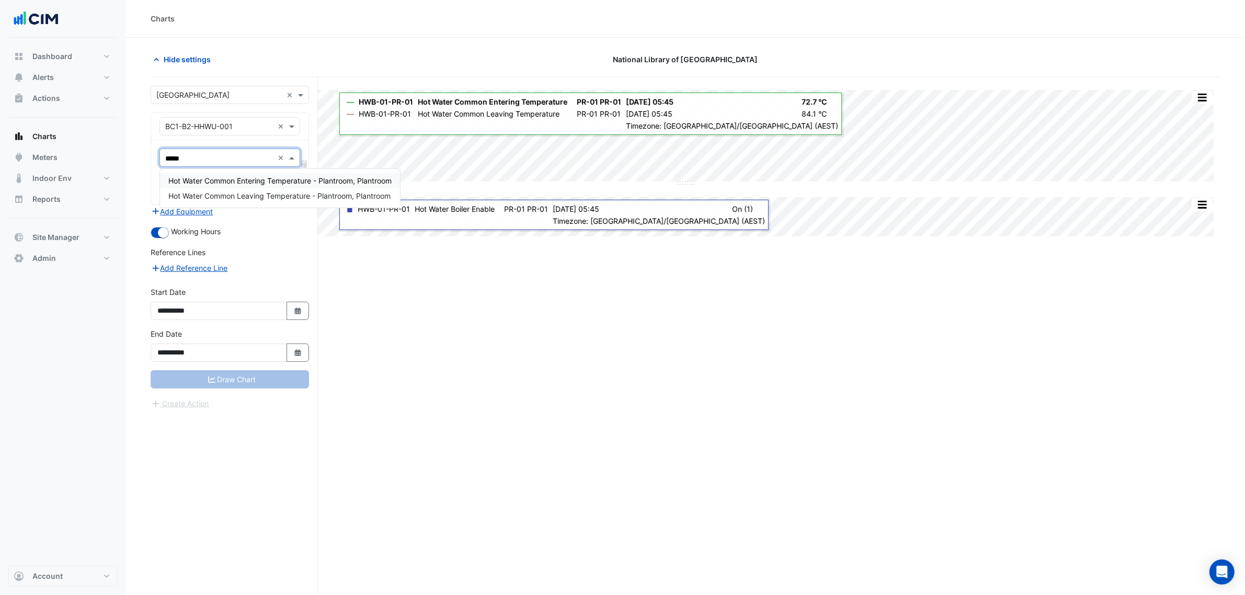
type input "******"
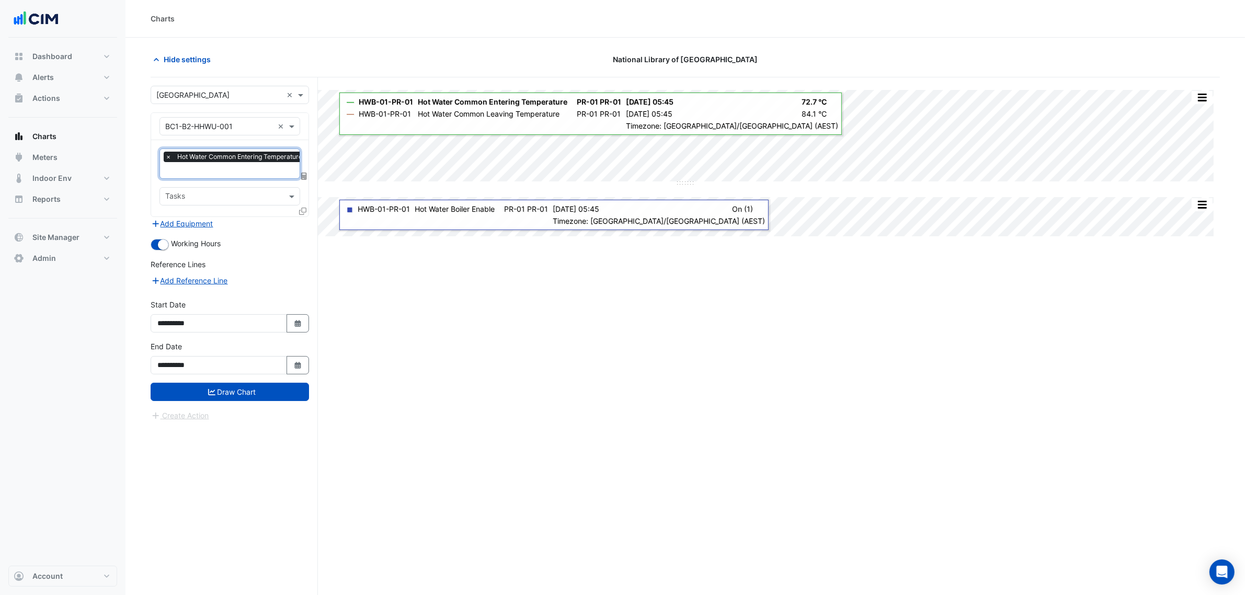
paste input "******"
type input "******"
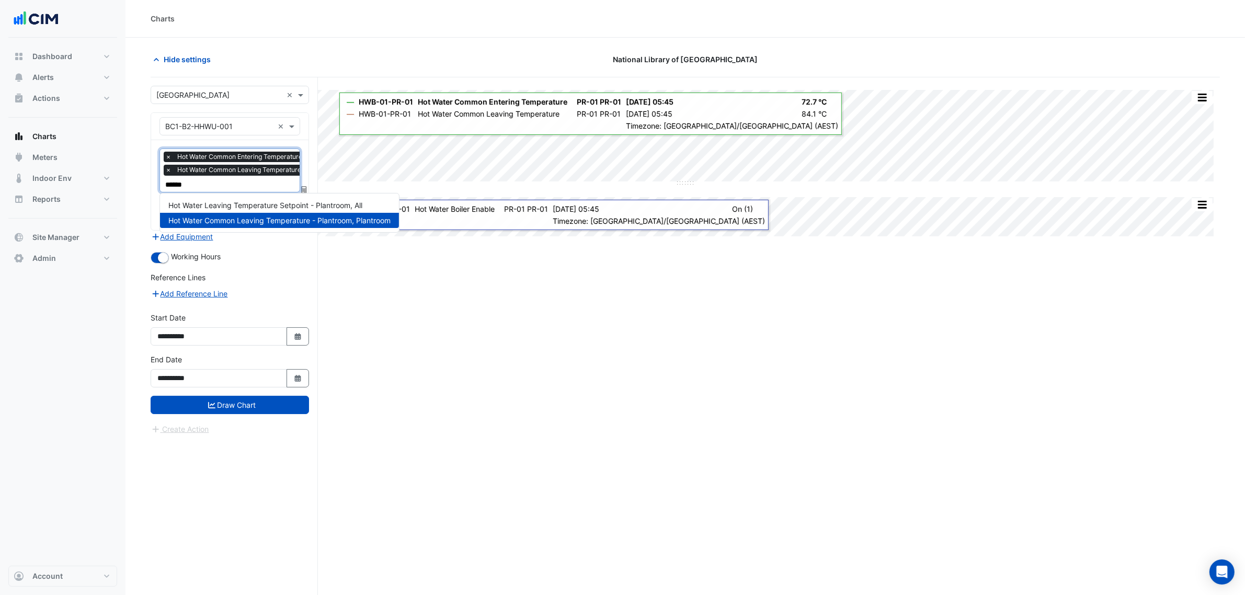
type input "*******"
click at [281, 207] on span "Hot Water Leaving Temperature Setpoint - Plantroom, All" at bounding box center [265, 205] width 194 height 9
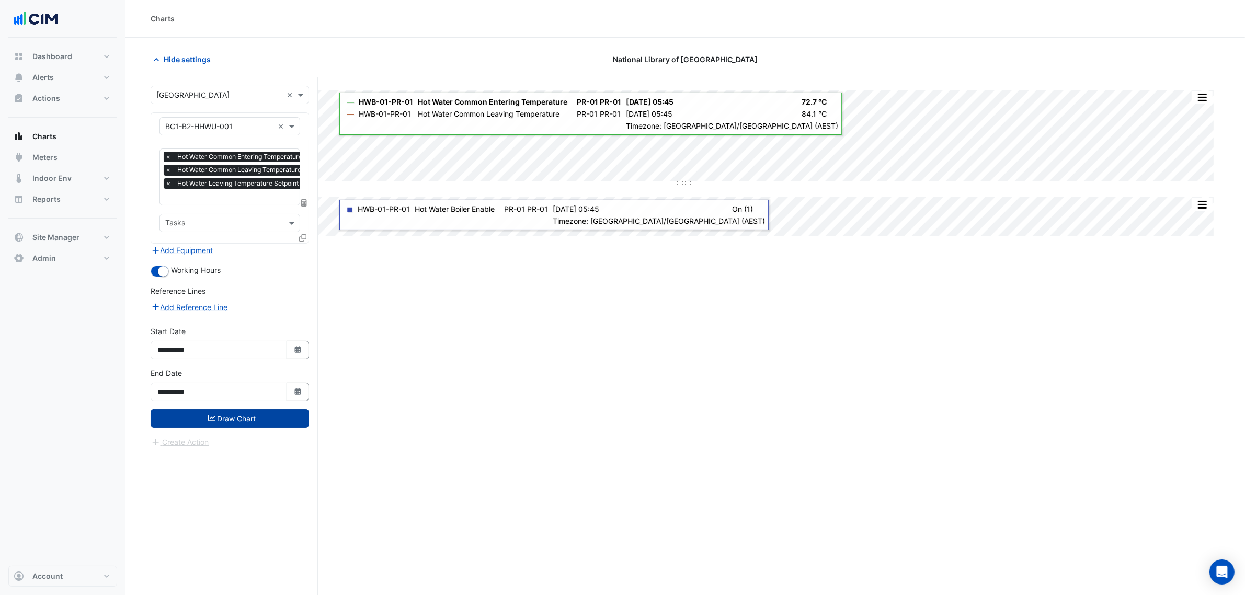
click at [275, 412] on button "Draw Chart" at bounding box center [230, 418] width 158 height 18
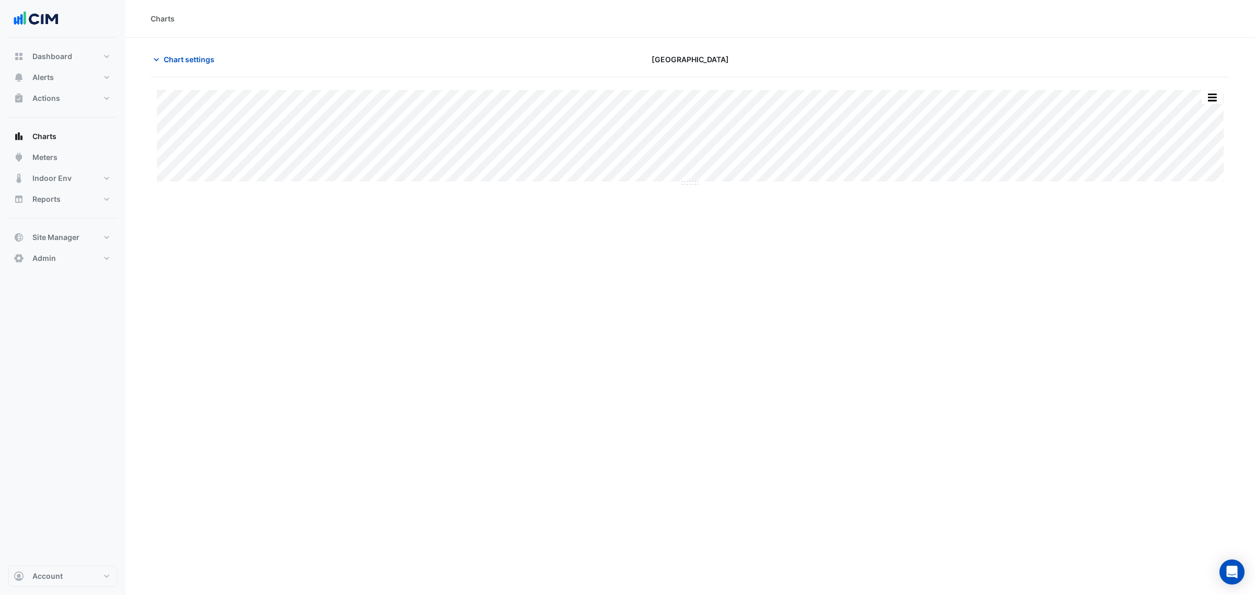
click at [686, 185] on div "Split All Split None Print Save as JPEG Save as PNG Pivot Data Table Export CSV…" at bounding box center [690, 137] width 1079 height 120
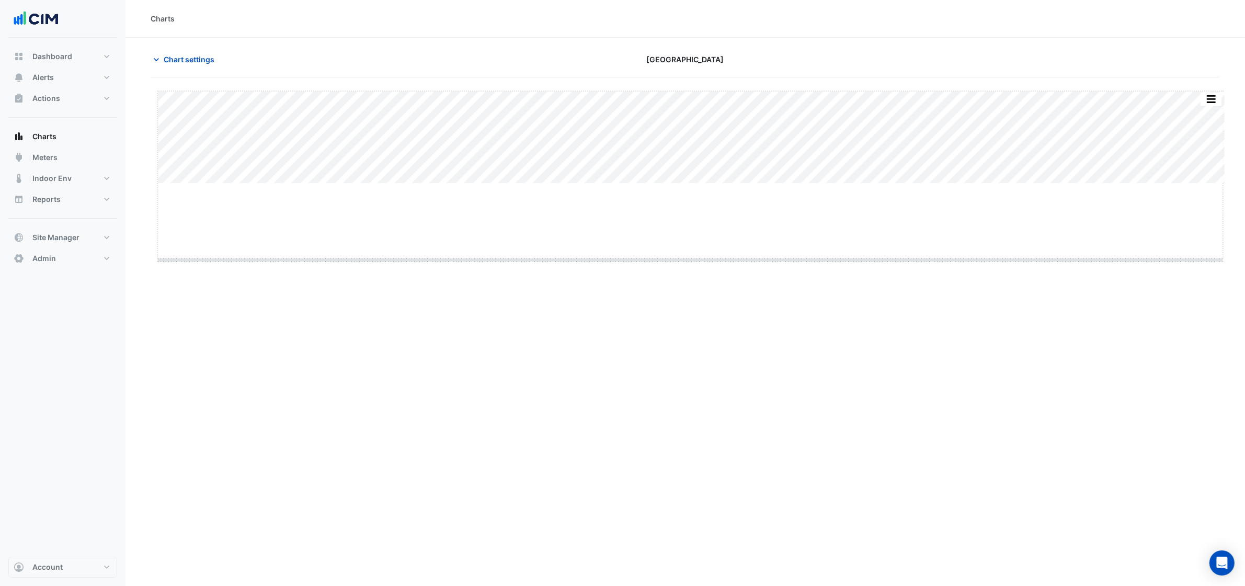
drag, startPoint x: 688, startPoint y: 184, endPoint x: 707, endPoint y: 394, distance: 211.1
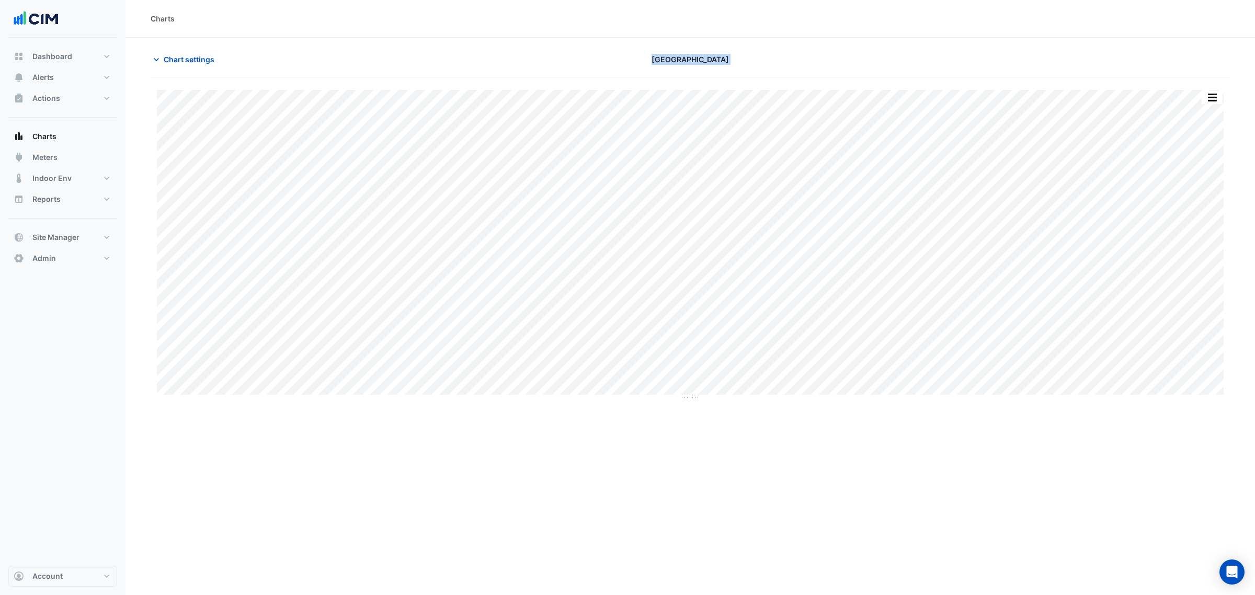
click at [209, 71] on app-charts "Chart settings Daramu House Split All Split None Print Save as JPEG Save as PNG…" at bounding box center [690, 230] width 1079 height 360
click at [213, 61] on span "Chart settings" at bounding box center [189, 59] width 51 height 11
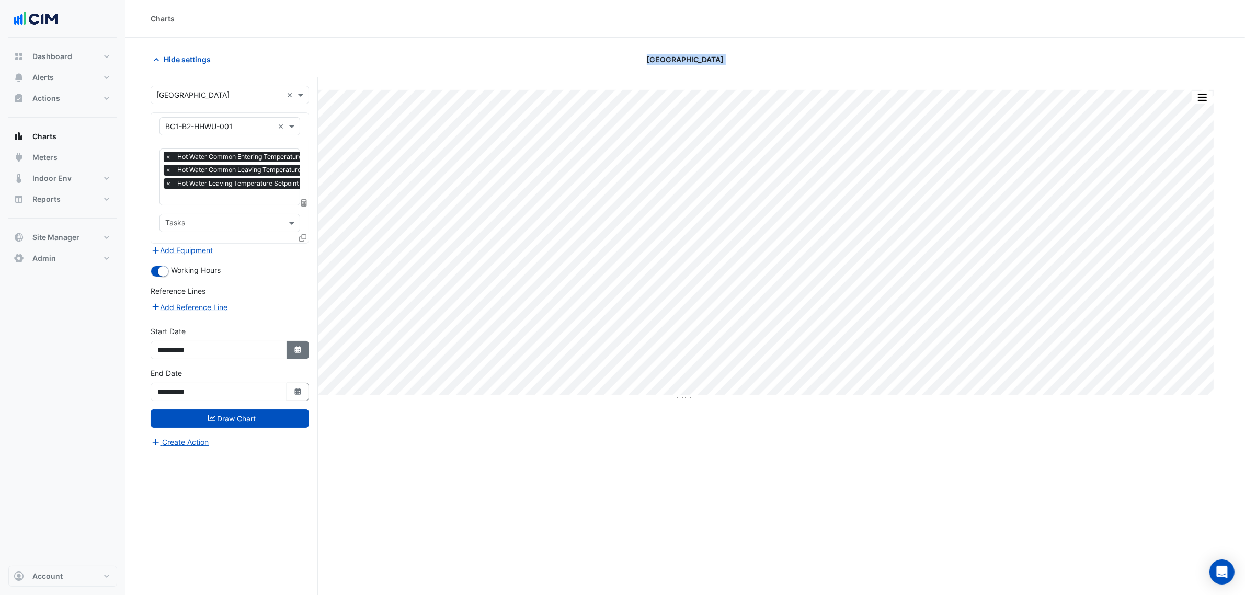
click at [305, 349] on button "Select Date" at bounding box center [298, 350] width 23 height 18
select select "*"
select select "****"
click at [169, 248] on div "1" at bounding box center [168, 244] width 17 height 17
type input "**********"
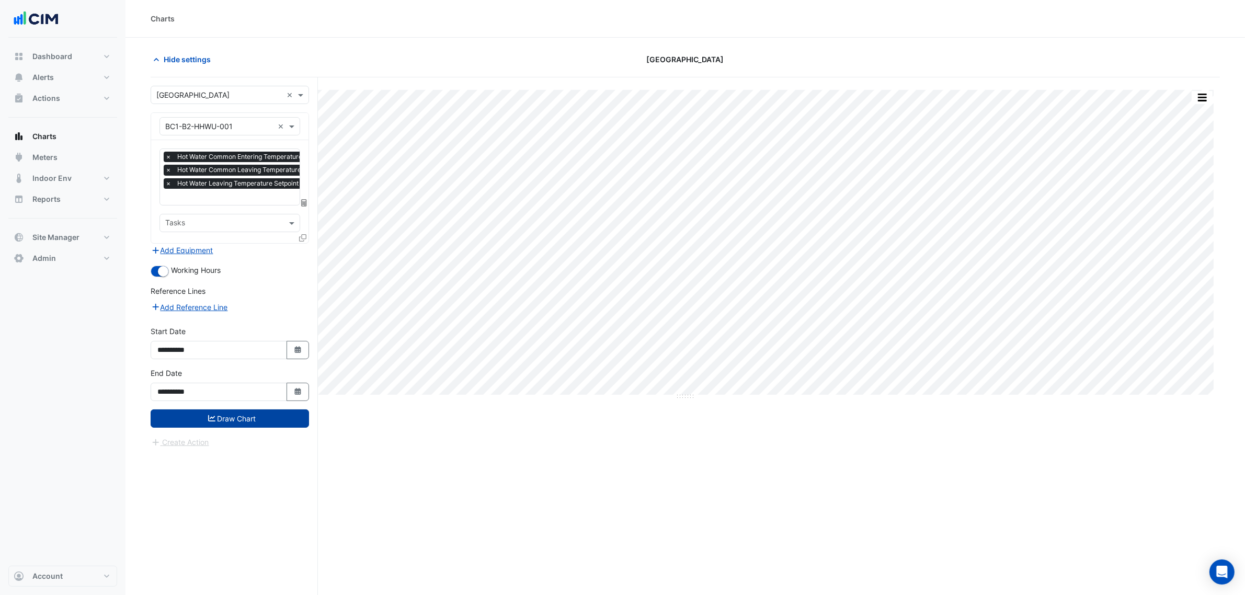
click at [257, 415] on button "Draw Chart" at bounding box center [230, 418] width 158 height 18
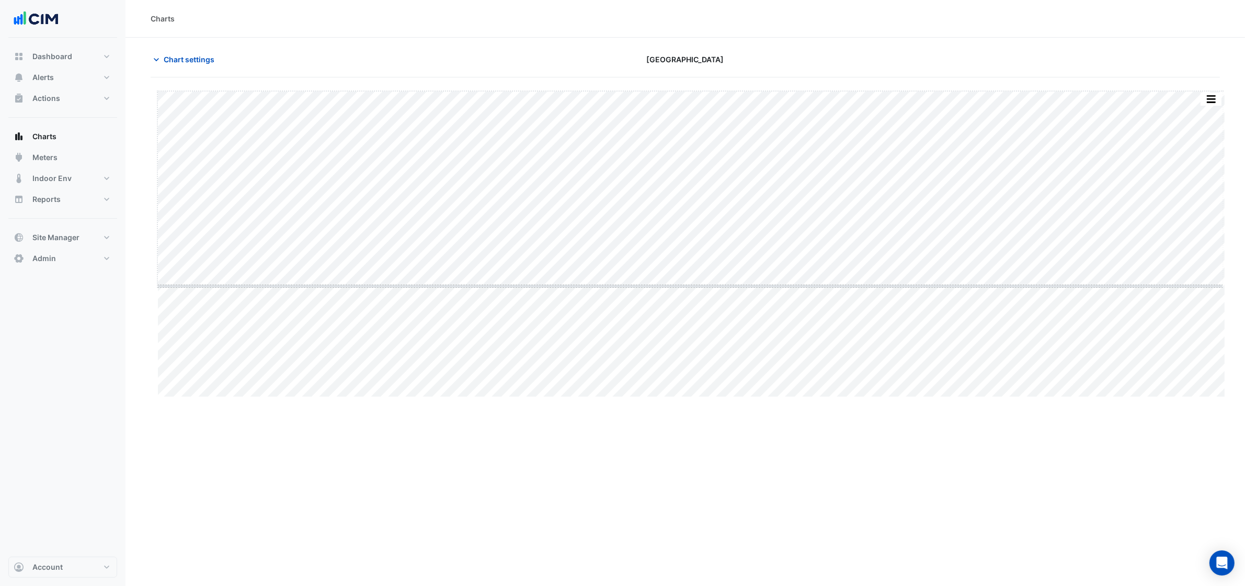
drag, startPoint x: 691, startPoint y: 396, endPoint x: 678, endPoint y: 284, distance: 113.2
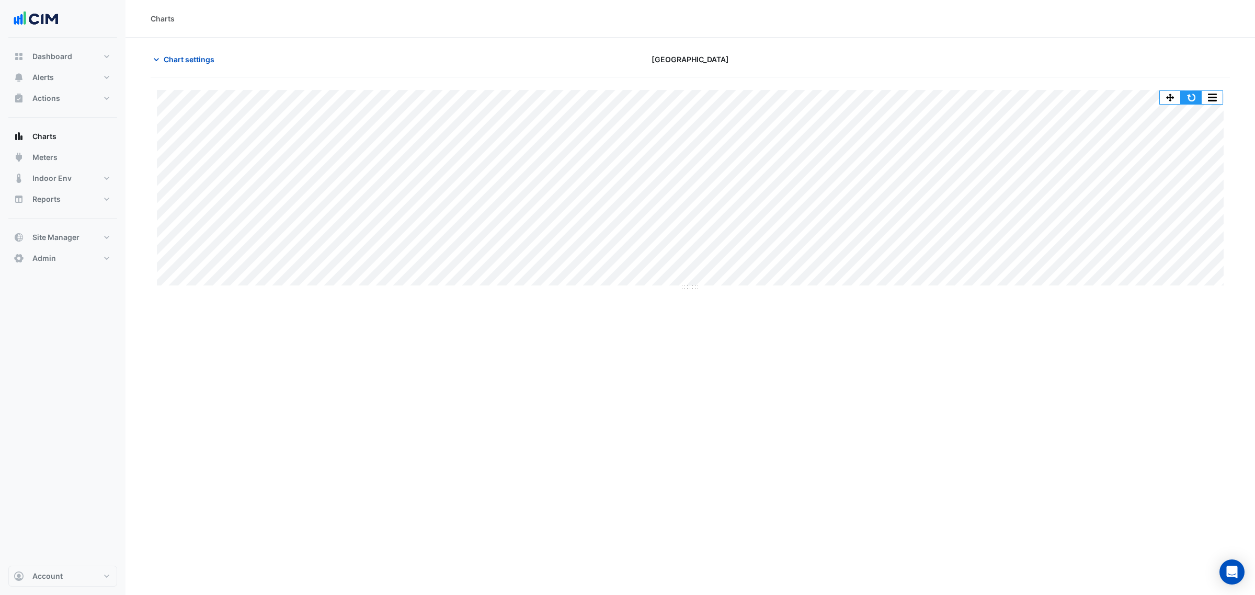
click at [1195, 99] on button "button" at bounding box center [1191, 97] width 21 height 13
click at [190, 61] on span "Chart settings" at bounding box center [189, 59] width 51 height 11
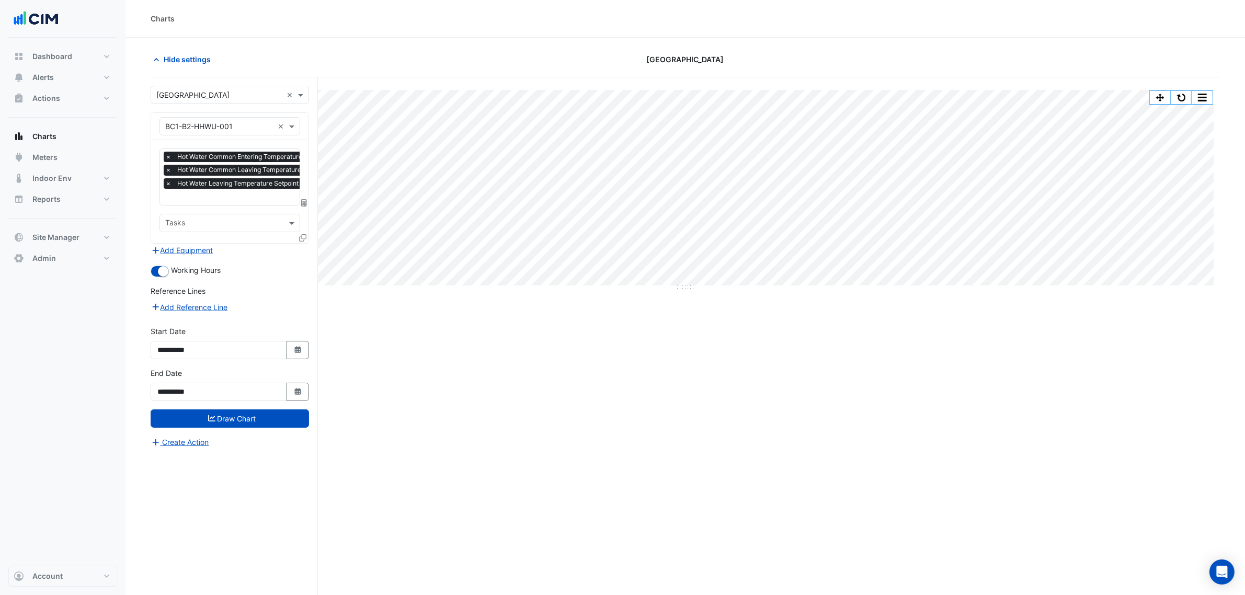
click at [294, 336] on div "**********" at bounding box center [230, 342] width 158 height 33
click at [293, 344] on button "Select Date" at bounding box center [298, 350] width 23 height 18
select select "*"
select select "****"
click at [168, 210] on span "Previous month" at bounding box center [169, 211] width 8 height 8
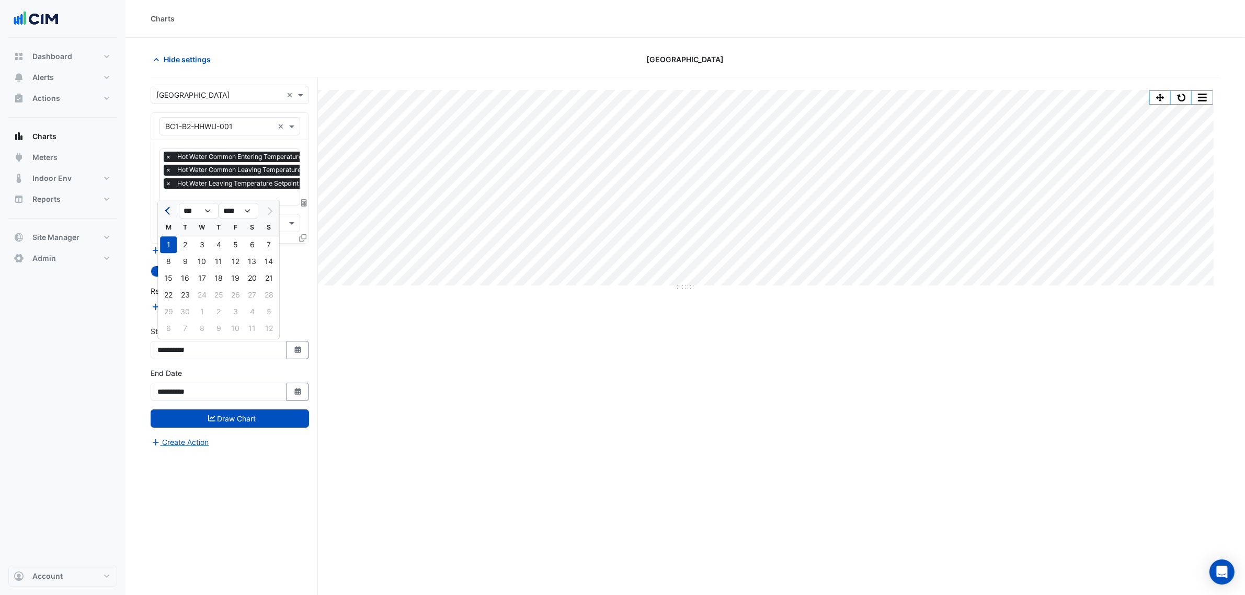
select select "*"
drag, startPoint x: 234, startPoint y: 244, endPoint x: 263, endPoint y: 445, distance: 202.9
click at [235, 244] on div "1" at bounding box center [235, 244] width 17 height 17
type input "**********"
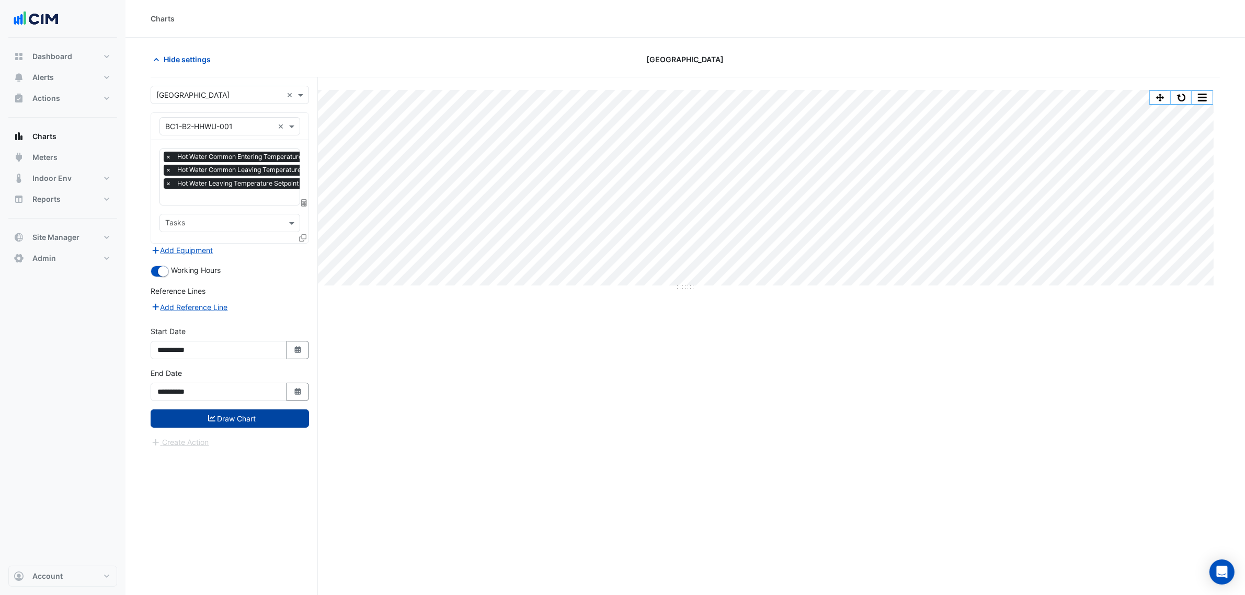
click at [257, 411] on button "Draw Chart" at bounding box center [230, 418] width 158 height 18
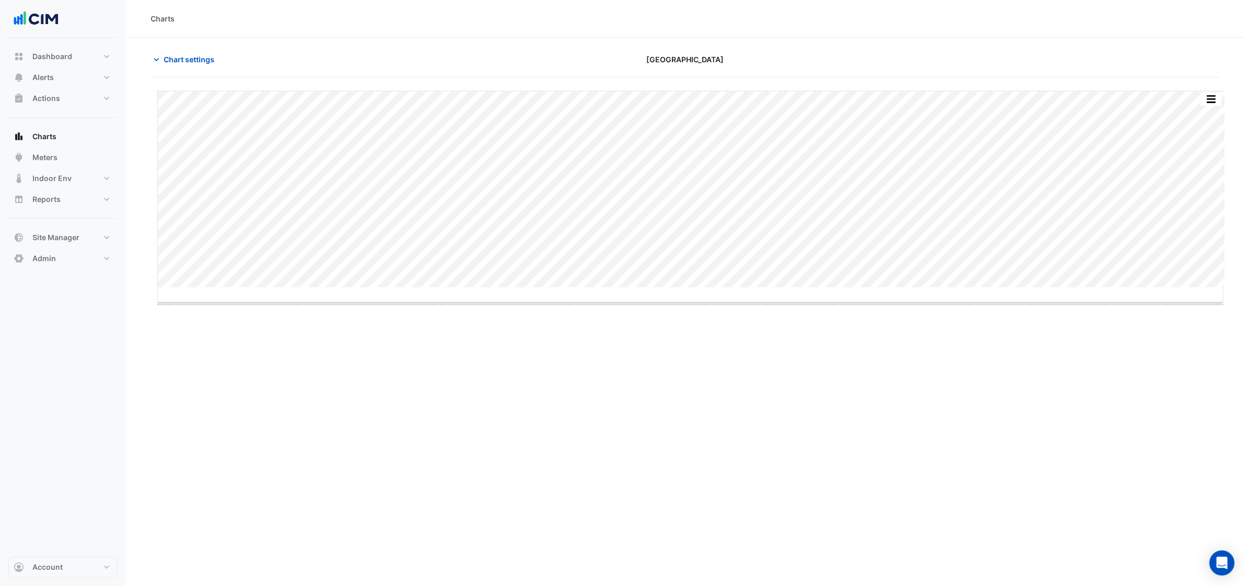
drag, startPoint x: 691, startPoint y: 288, endPoint x: 695, endPoint y: 309, distance: 21.7
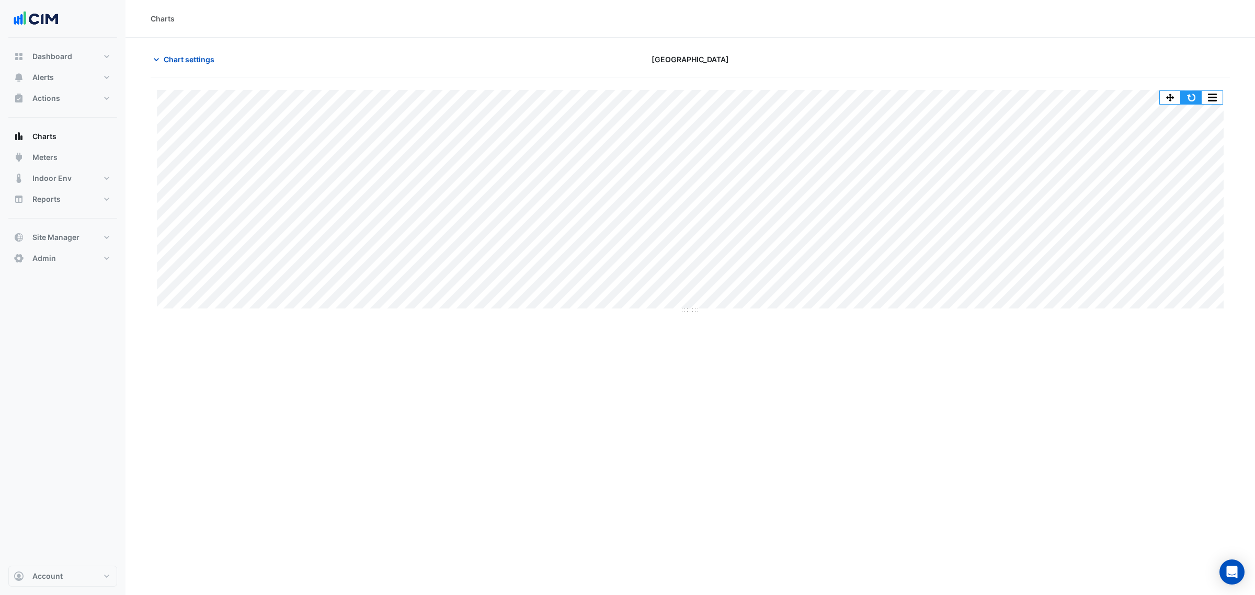
click at [1185, 101] on button "button" at bounding box center [1191, 97] width 21 height 13
click at [48, 74] on span "Alerts" at bounding box center [42, 77] width 21 height 10
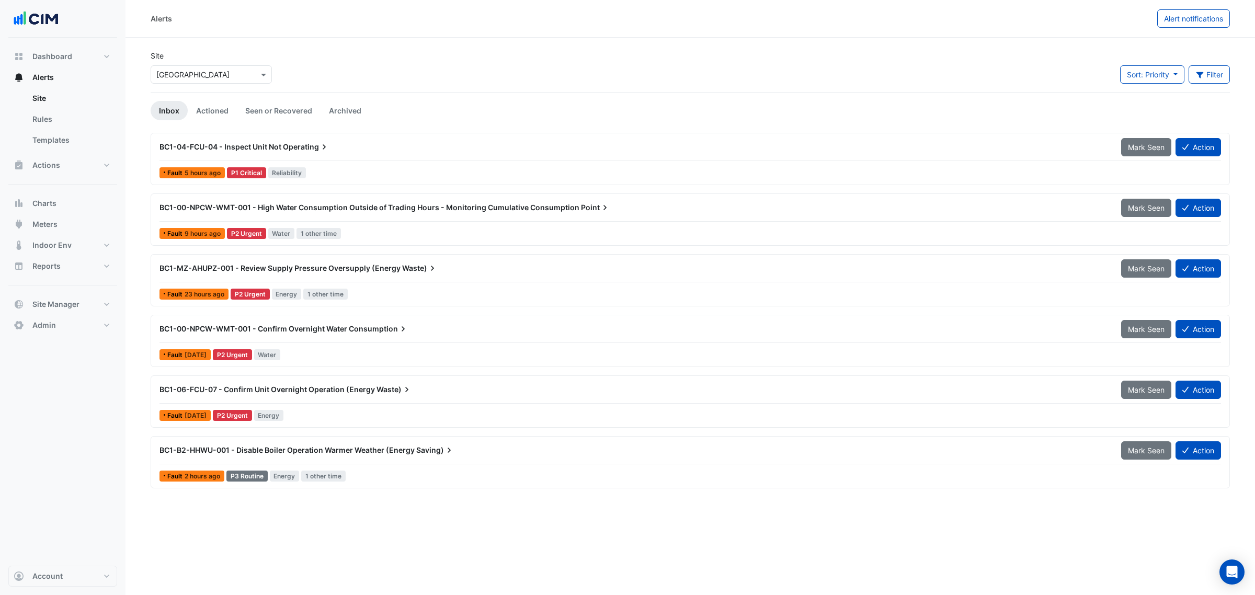
click at [221, 63] on div "× Daramu House" at bounding box center [212, 72] width 126 height 22
click at [215, 72] on input "text" at bounding box center [200, 75] width 89 height 11
type input "*****"
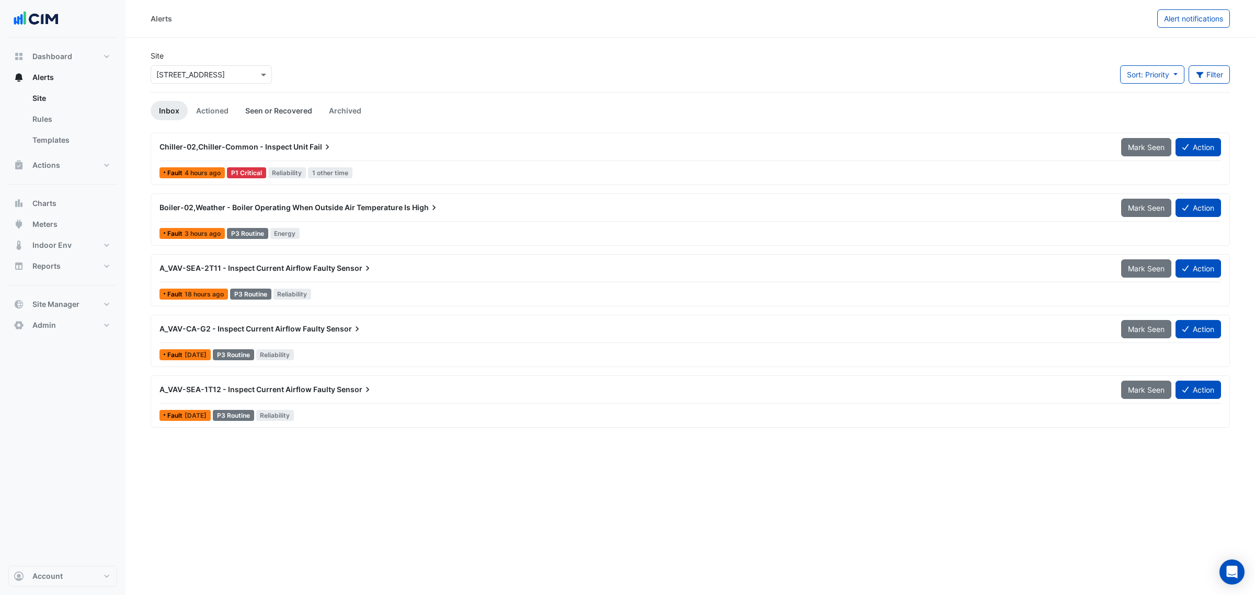
click at [281, 106] on link "Seen or Recovered" at bounding box center [279, 110] width 84 height 19
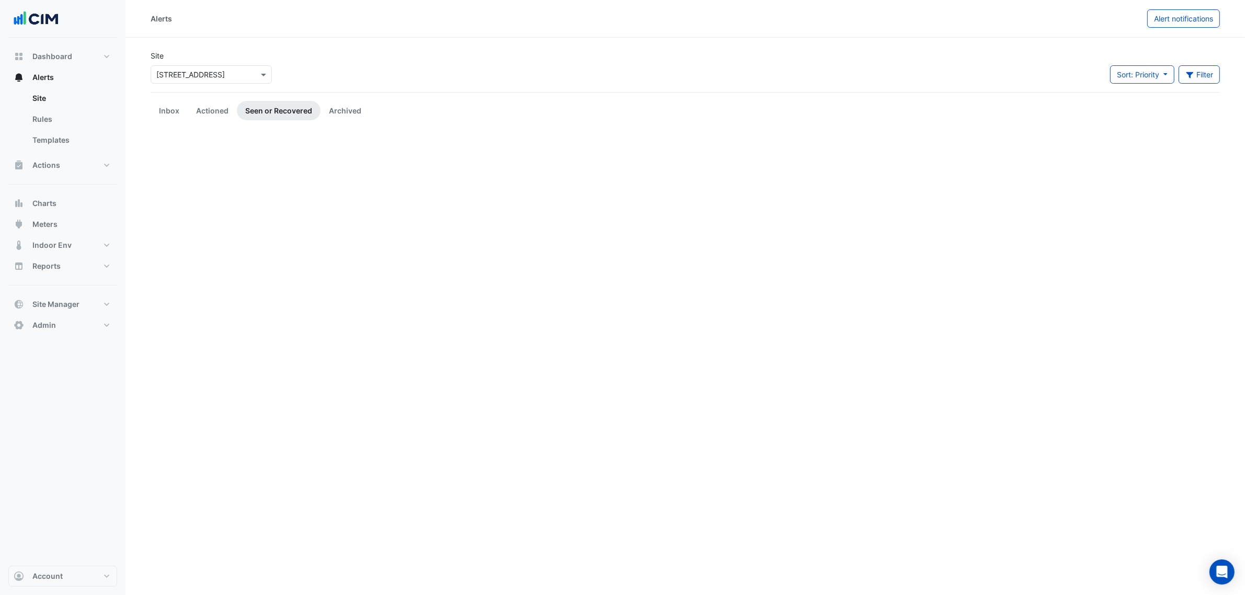
click at [136, 116] on section "Site × 1 Innovation Road Sort: Priority Priority Updated Filter Title Priority …" at bounding box center [686, 583] width 1120 height 1091
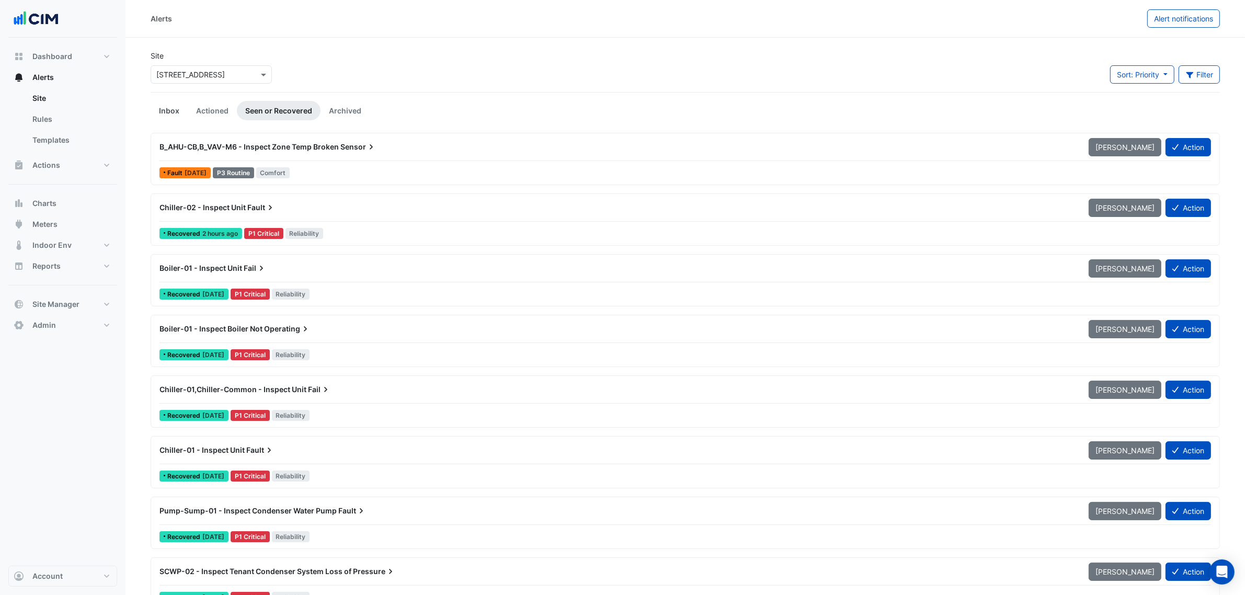
click at [172, 109] on link "Inbox" at bounding box center [169, 110] width 37 height 19
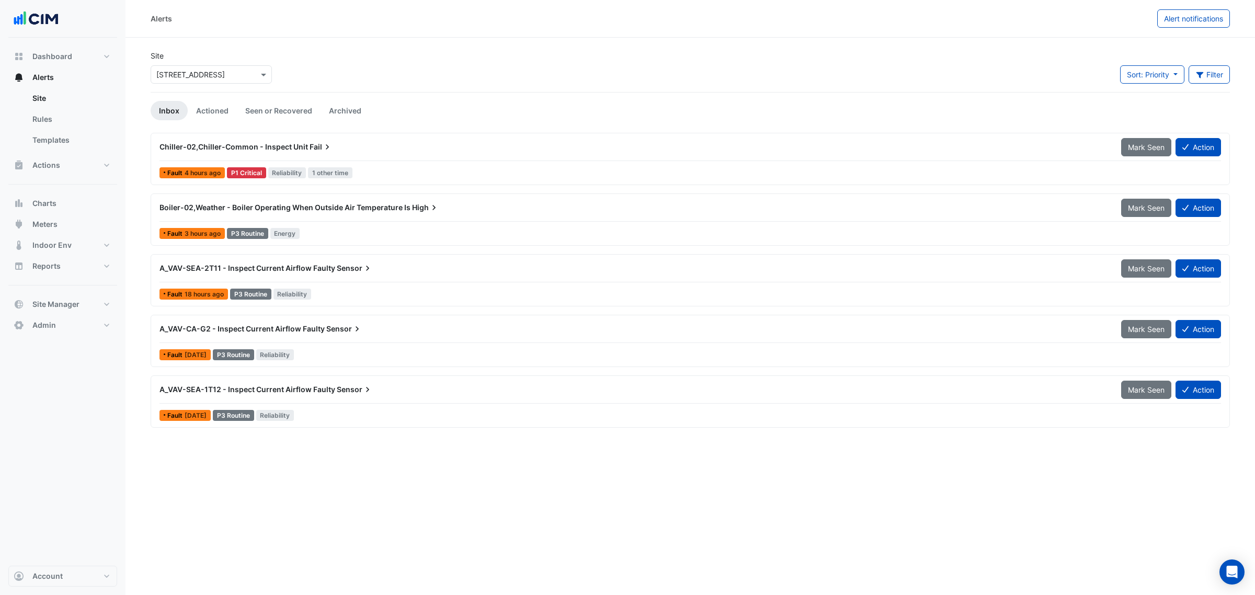
click at [362, 150] on div "Chiller-02,Chiller-Common - Inspect Unit Fail" at bounding box center [634, 147] width 949 height 10
click at [203, 77] on input "text" at bounding box center [200, 75] width 89 height 11
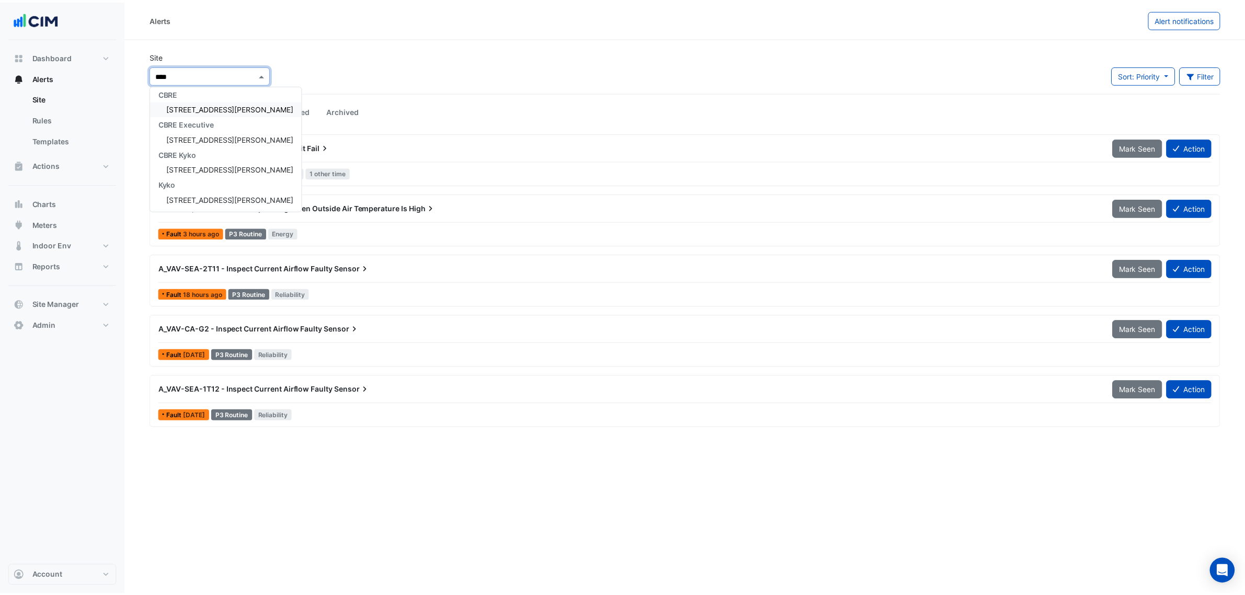
scroll to position [4, 0]
type input "*****"
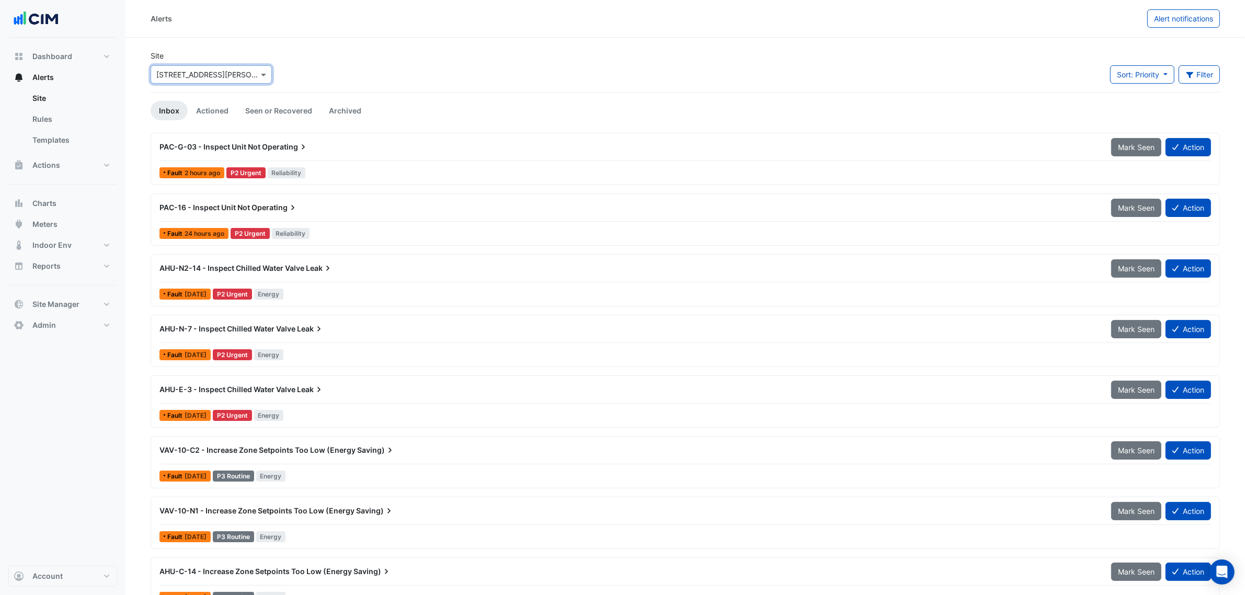
click at [202, 80] on div "× 99 Elizabeth St" at bounding box center [211, 74] width 121 height 18
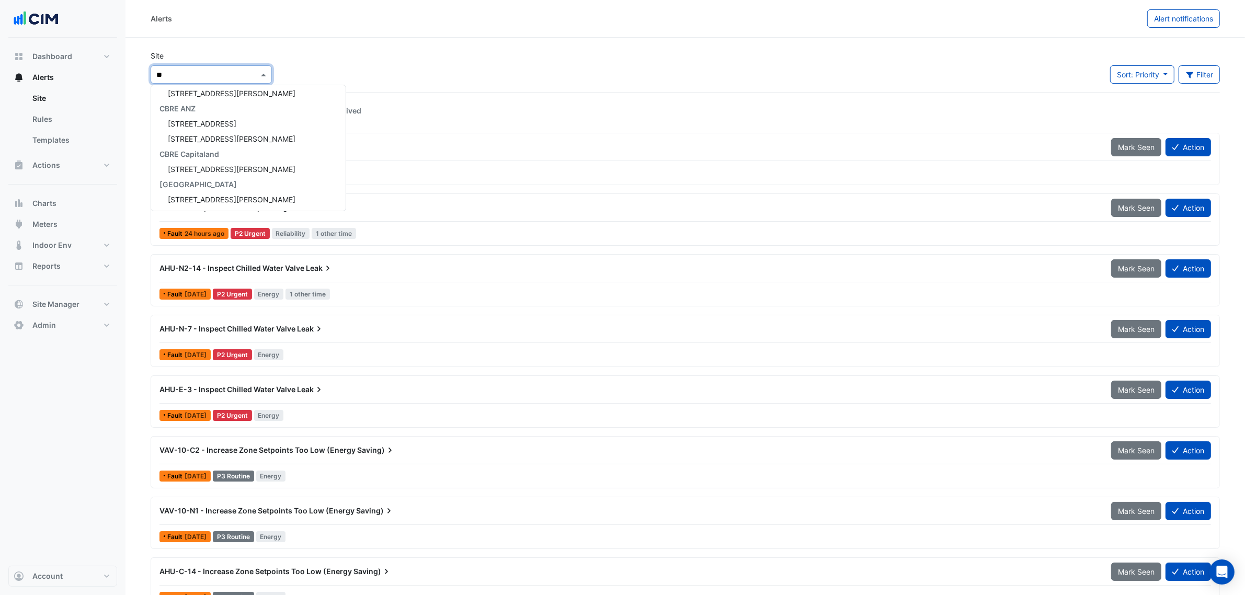
scroll to position [79, 0]
type input "***"
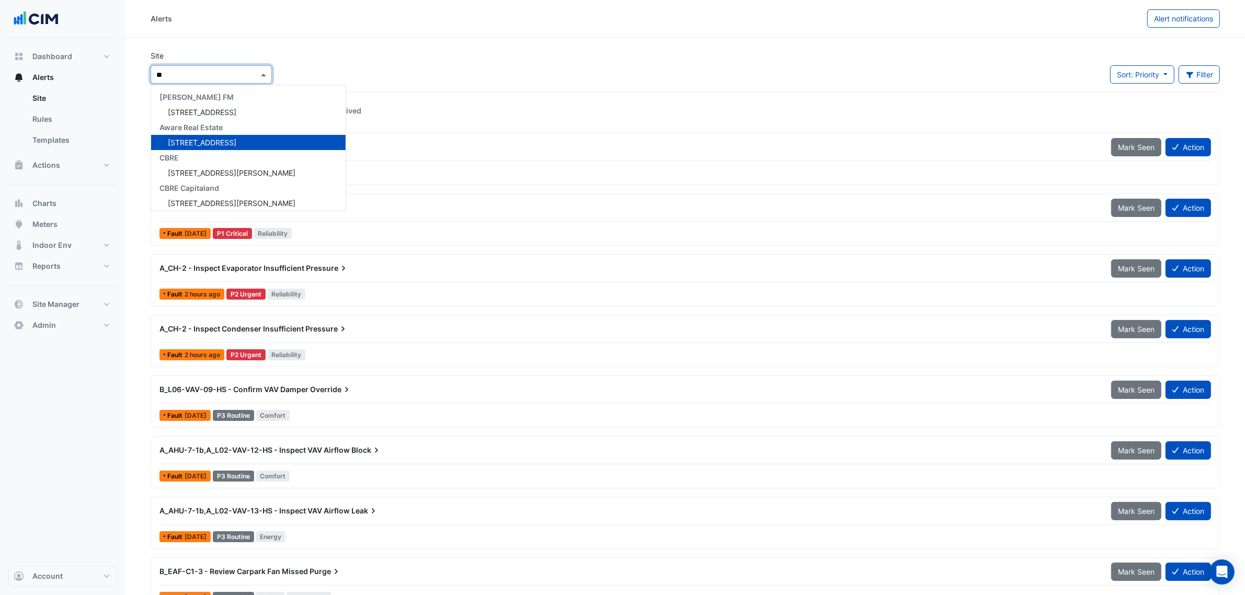
type input "***"
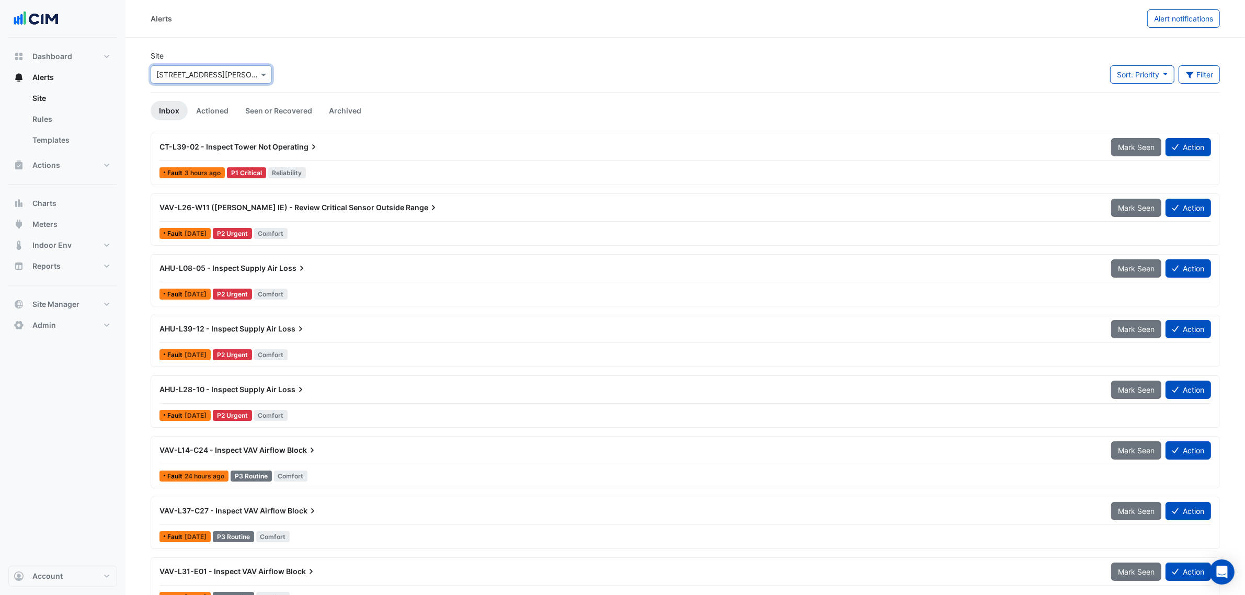
click at [204, 83] on div "× 201 Elizabeth St" at bounding box center [211, 74] width 121 height 18
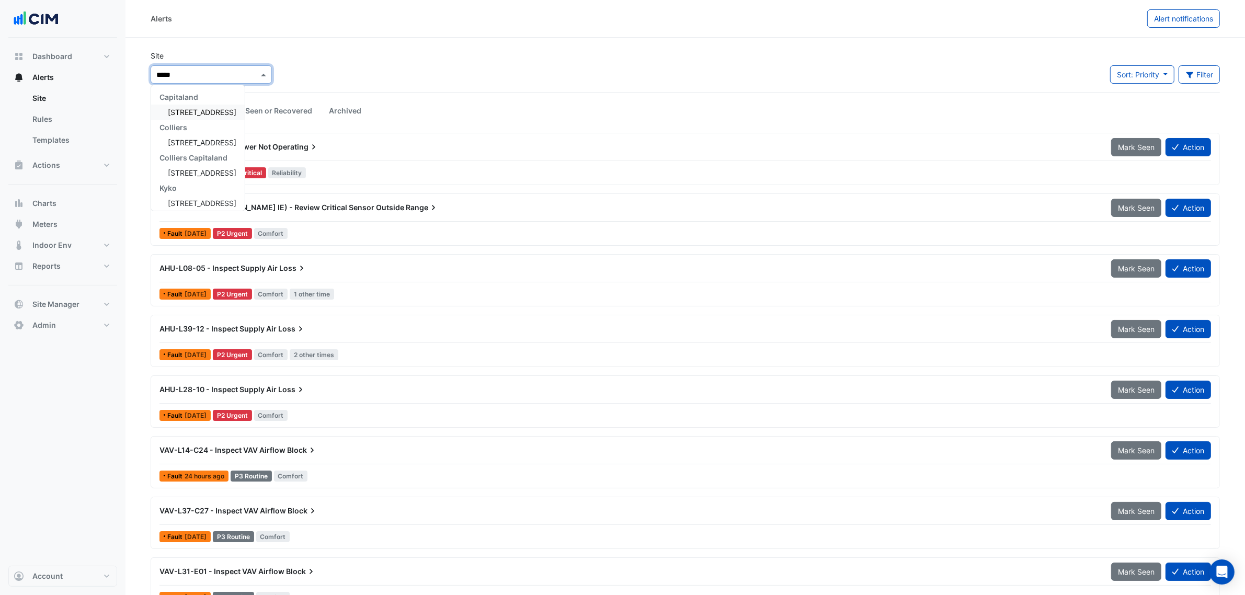
type input "******"
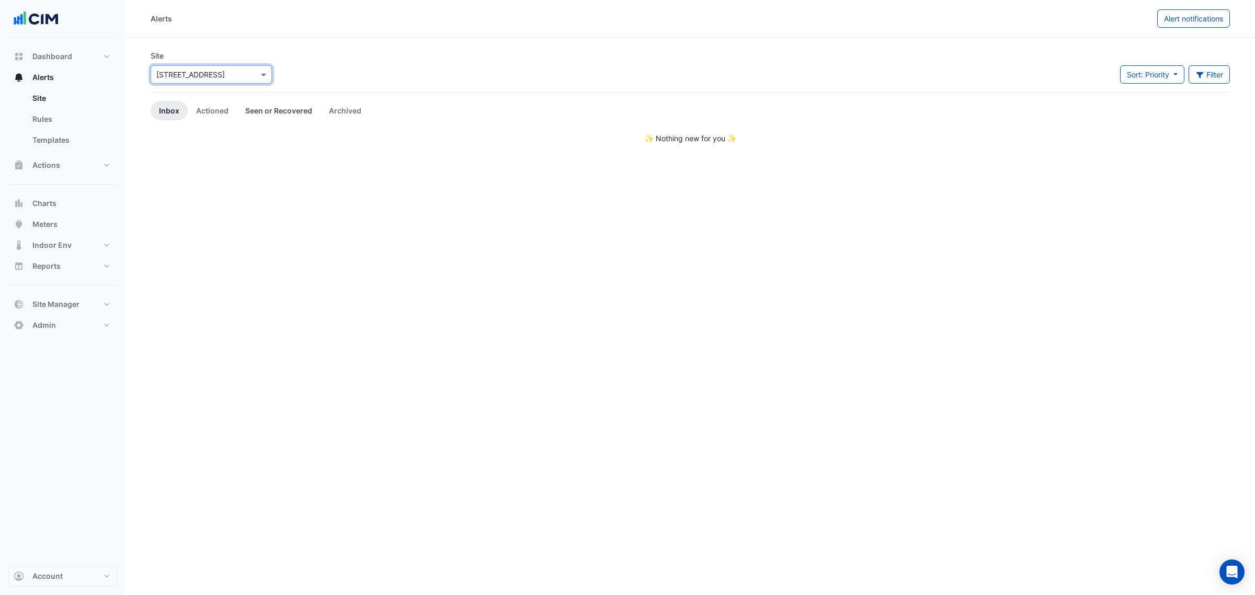
click at [260, 113] on link "Seen or Recovered" at bounding box center [279, 110] width 84 height 19
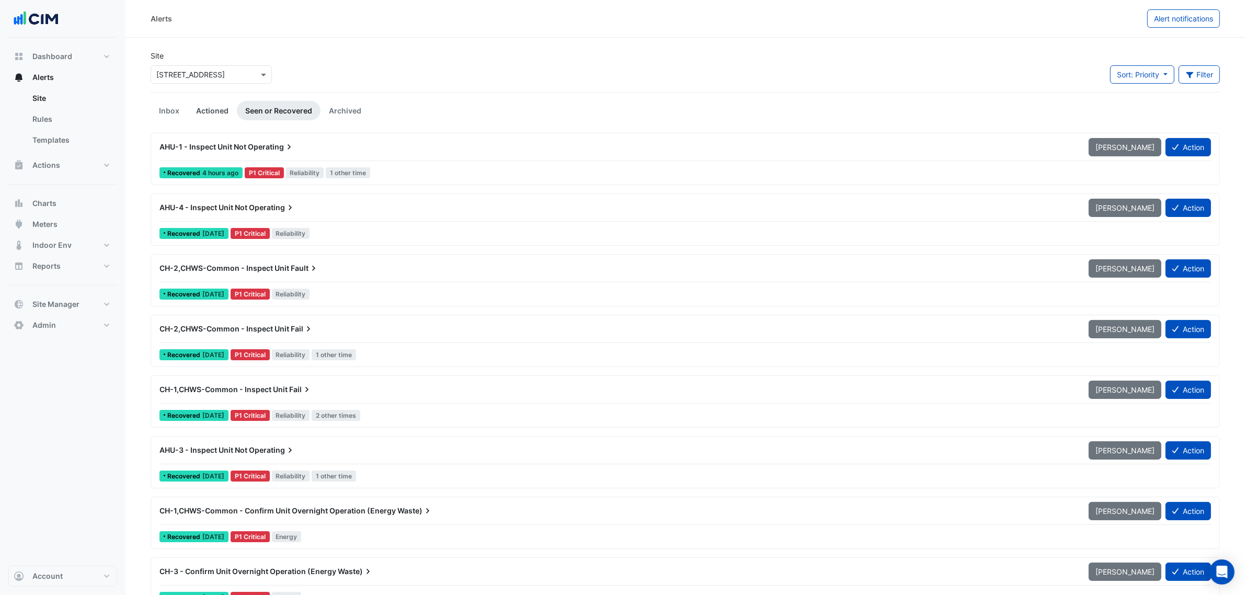
click at [207, 112] on link "Actioned" at bounding box center [212, 110] width 49 height 19
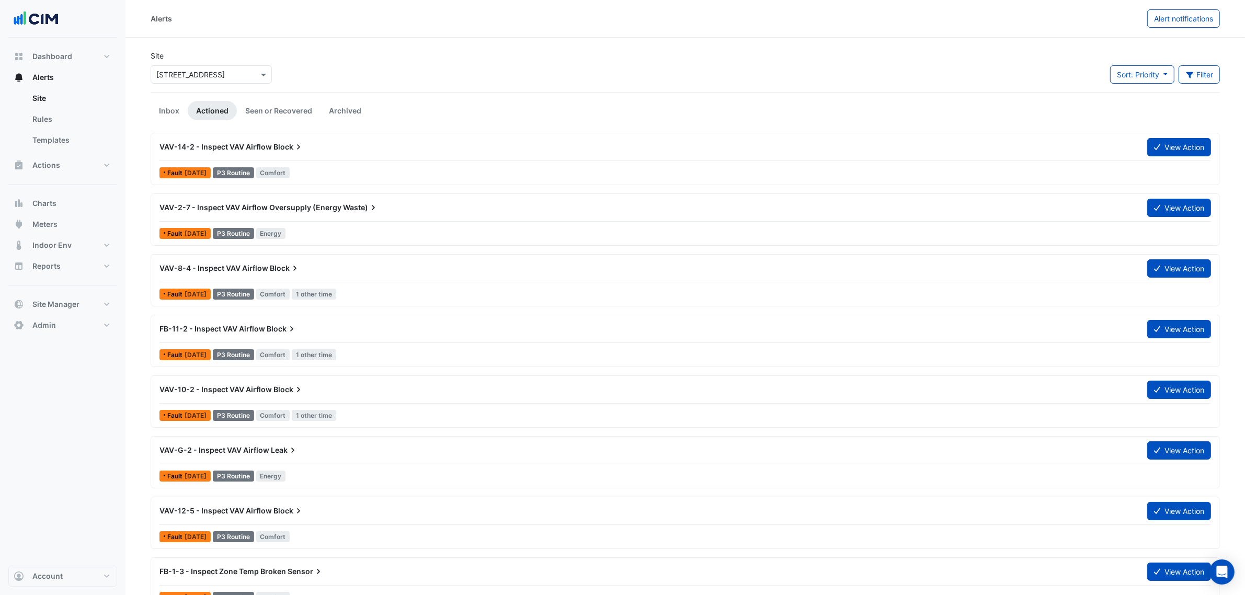
click at [184, 65] on div "× 201 Charlotte Street" at bounding box center [211, 74] width 121 height 18
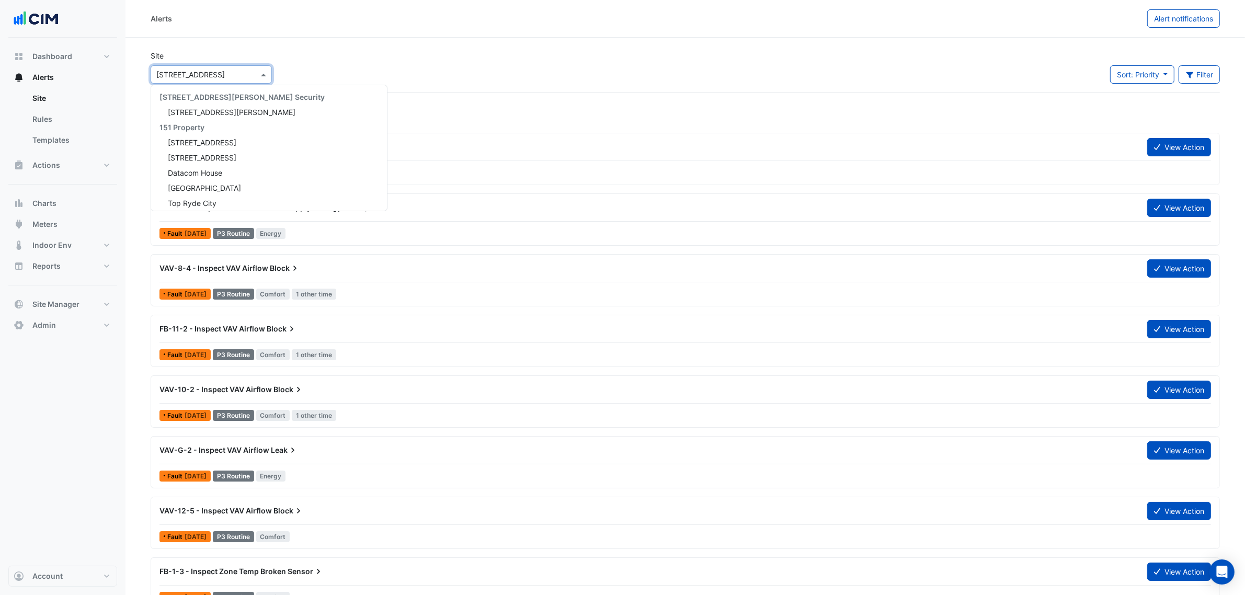
scroll to position [6593, 0]
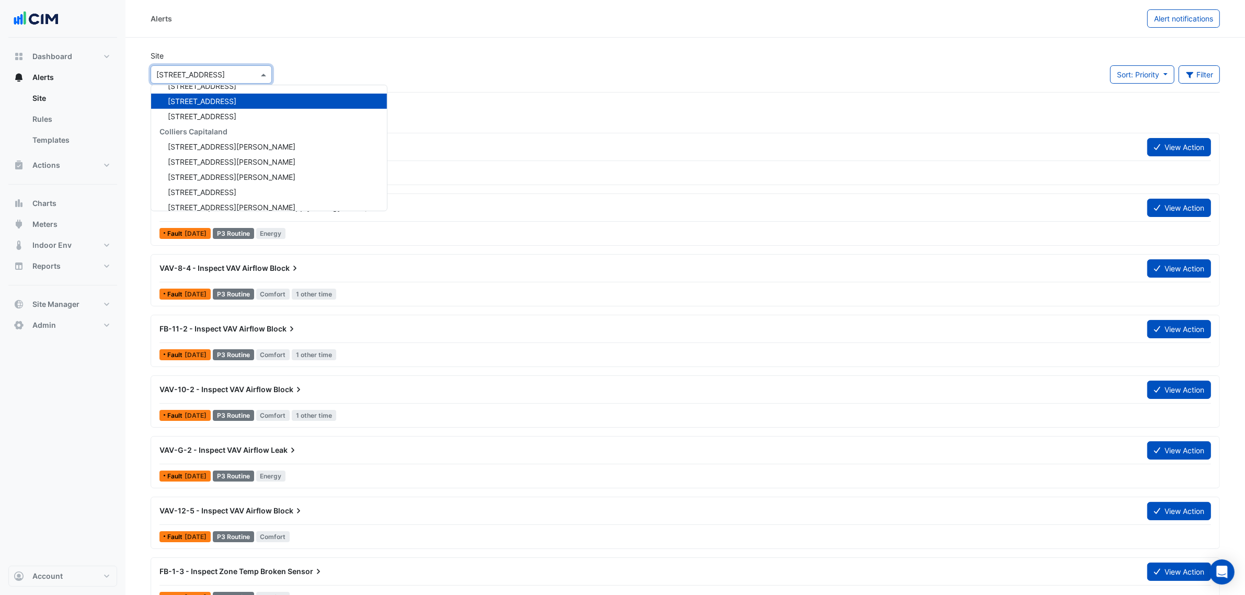
click at [187, 70] on input "text" at bounding box center [200, 75] width 89 height 11
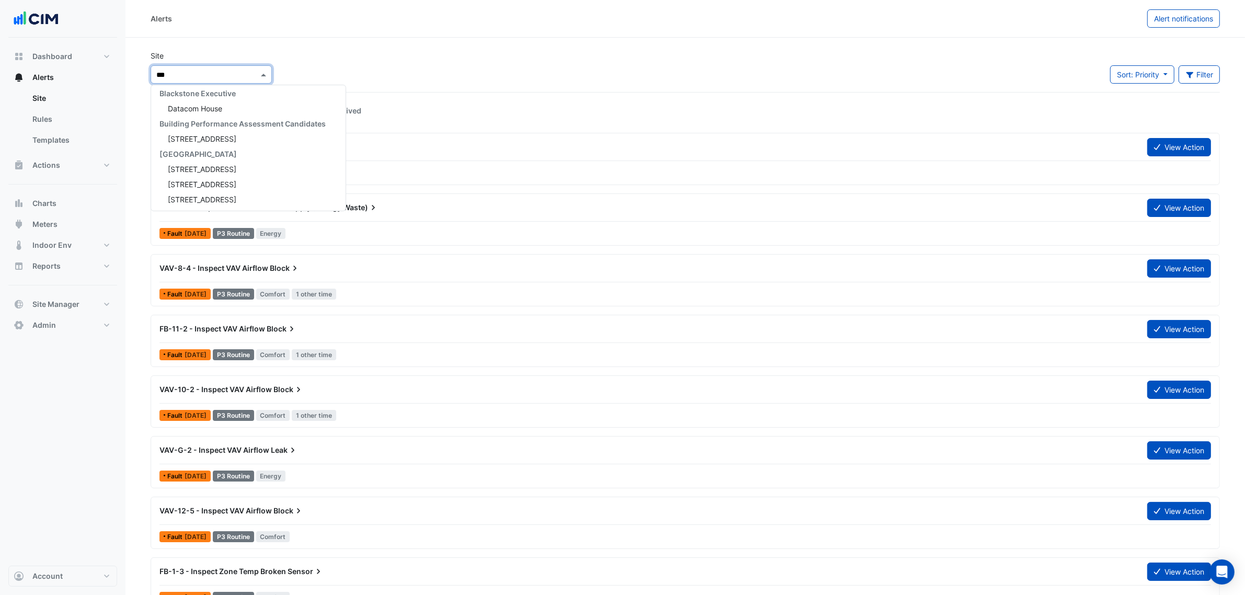
type input "****"
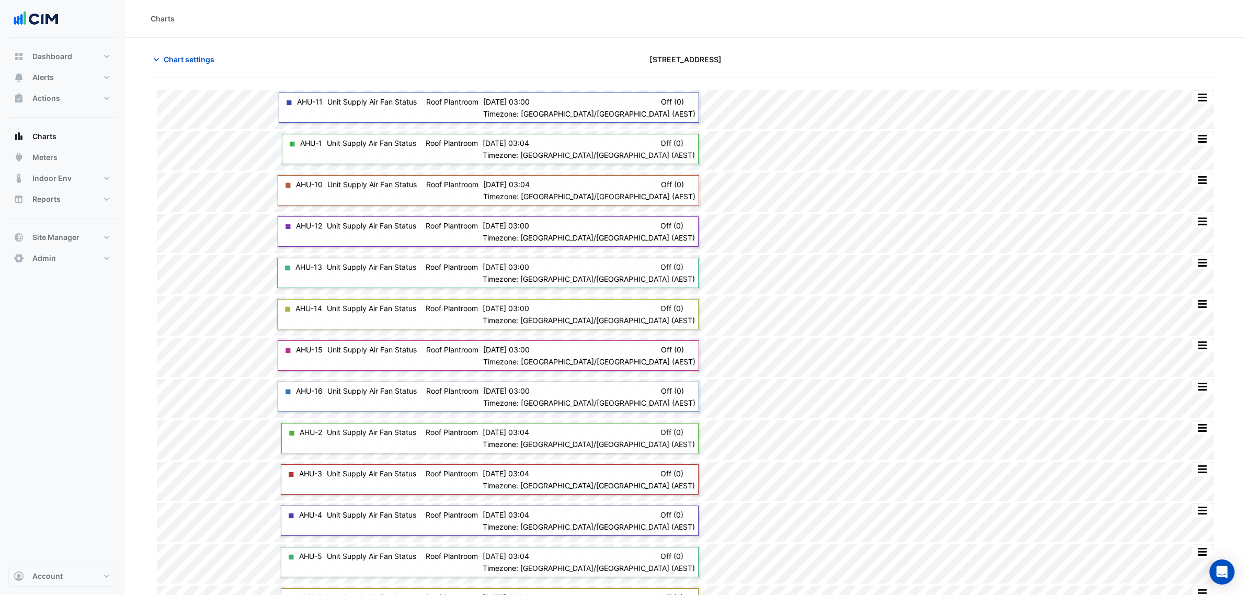
scroll to position [155, 0]
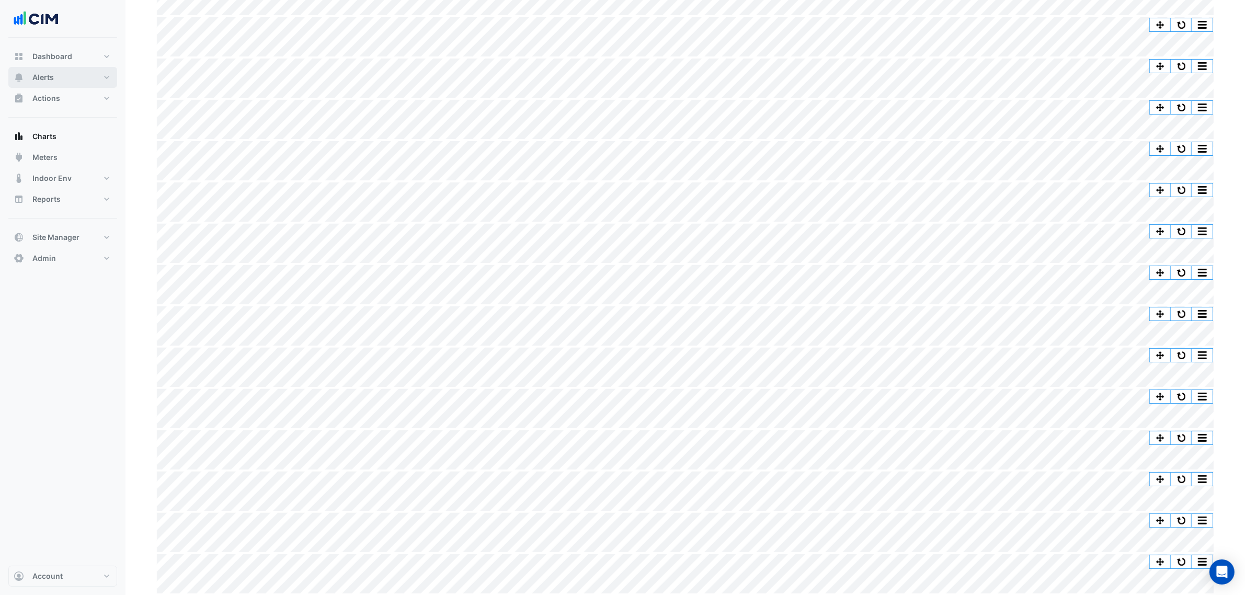
click at [82, 78] on button "Alerts" at bounding box center [62, 77] width 109 height 21
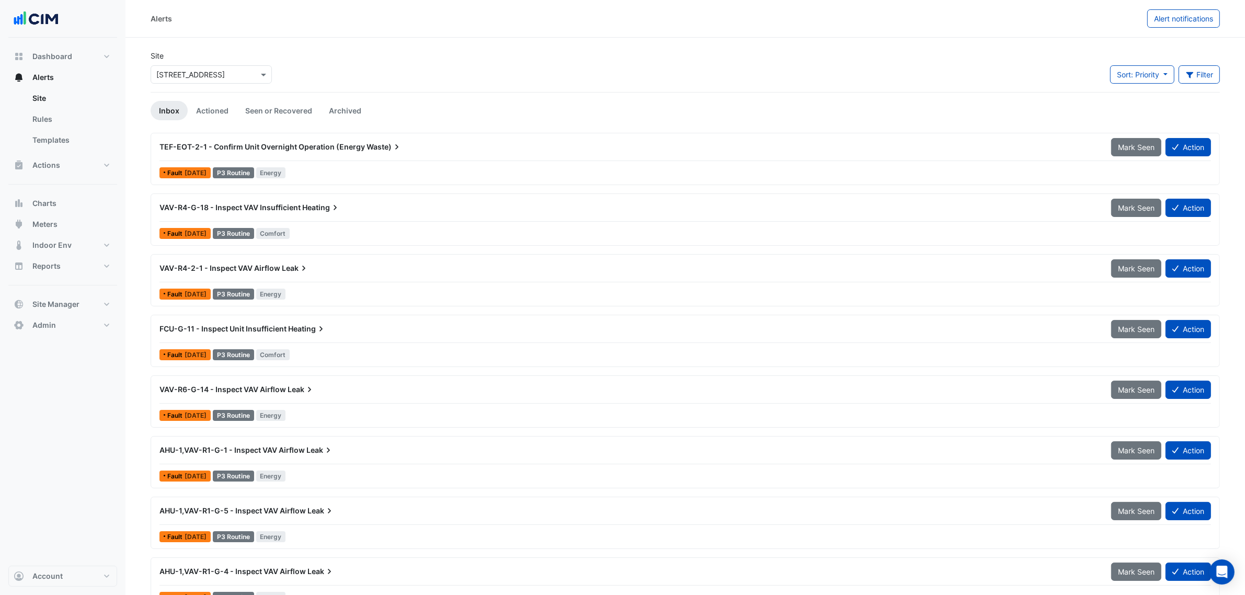
click at [209, 67] on div "× [STREET_ADDRESS]" at bounding box center [211, 74] width 121 height 18
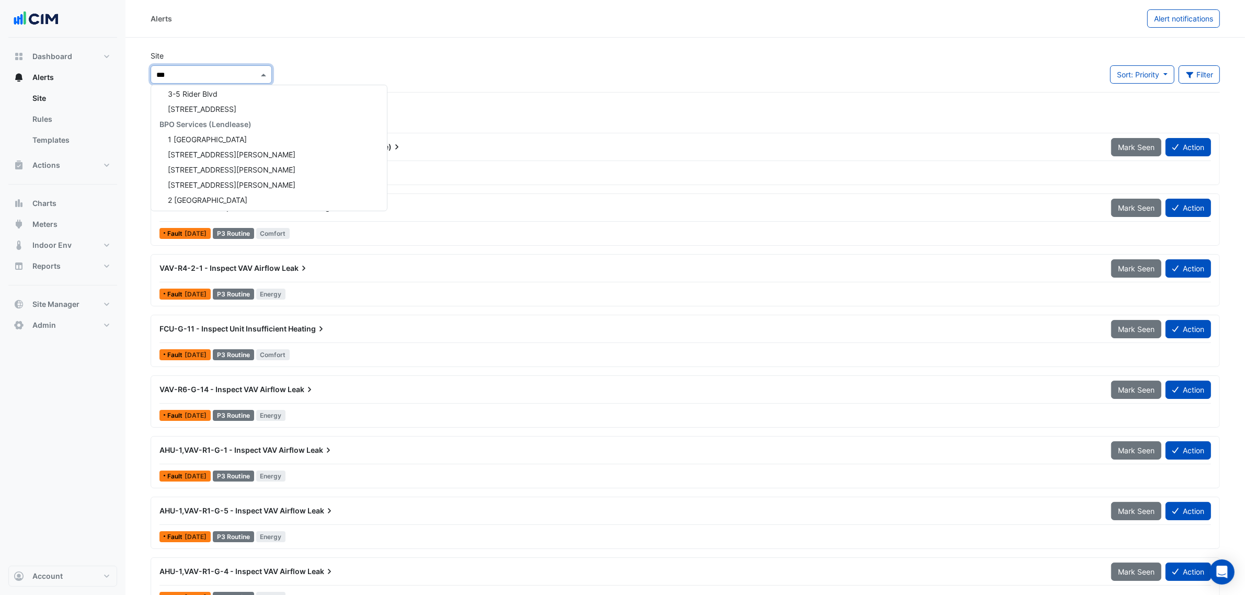
scroll to position [79, 0]
type input "****"
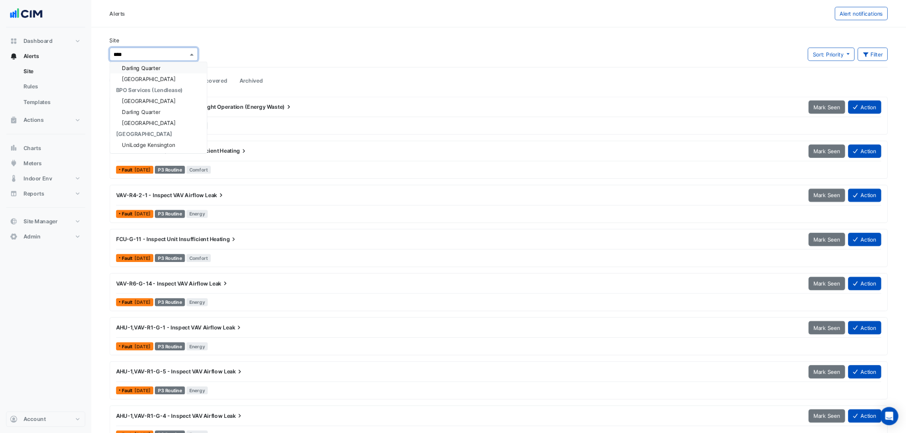
scroll to position [0, 0]
drag, startPoint x: 202, startPoint y: 102, endPoint x: 212, endPoint y: 112, distance: 14.4
click at [204, 103] on div "BPO Services (Lendlease)" at bounding box center [207, 96] width 112 height 15
click at [212, 112] on span "[GEOGRAPHIC_DATA]" at bounding box center [204, 112] width 73 height 9
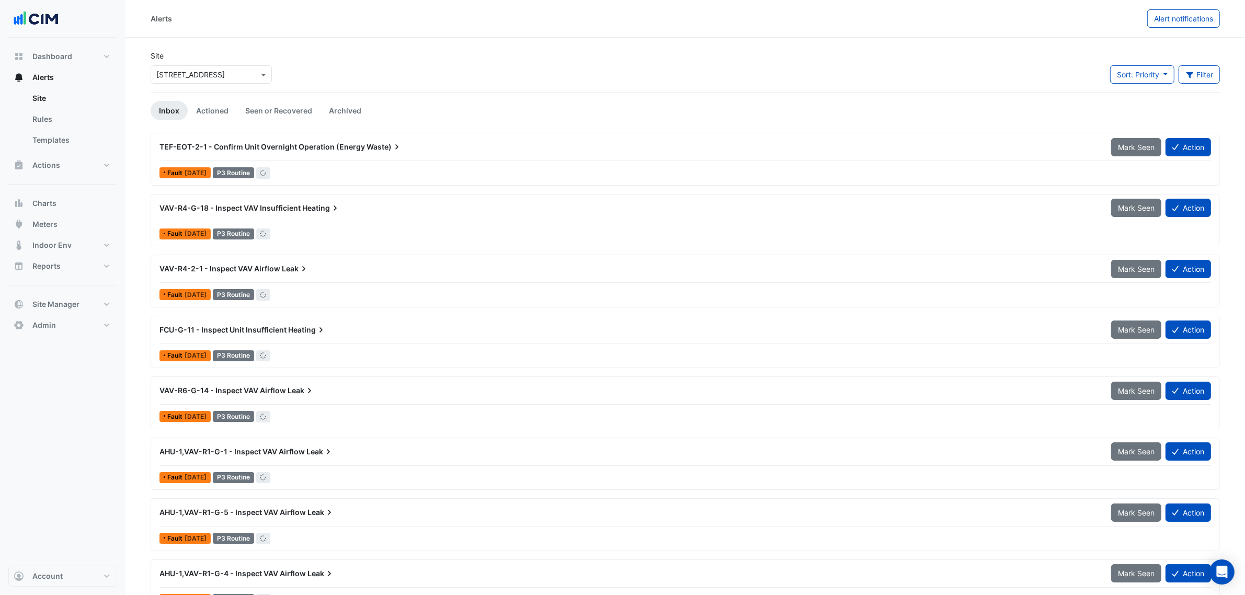
click at [202, 79] on div "× [STREET_ADDRESS]" at bounding box center [190, 74] width 69 height 11
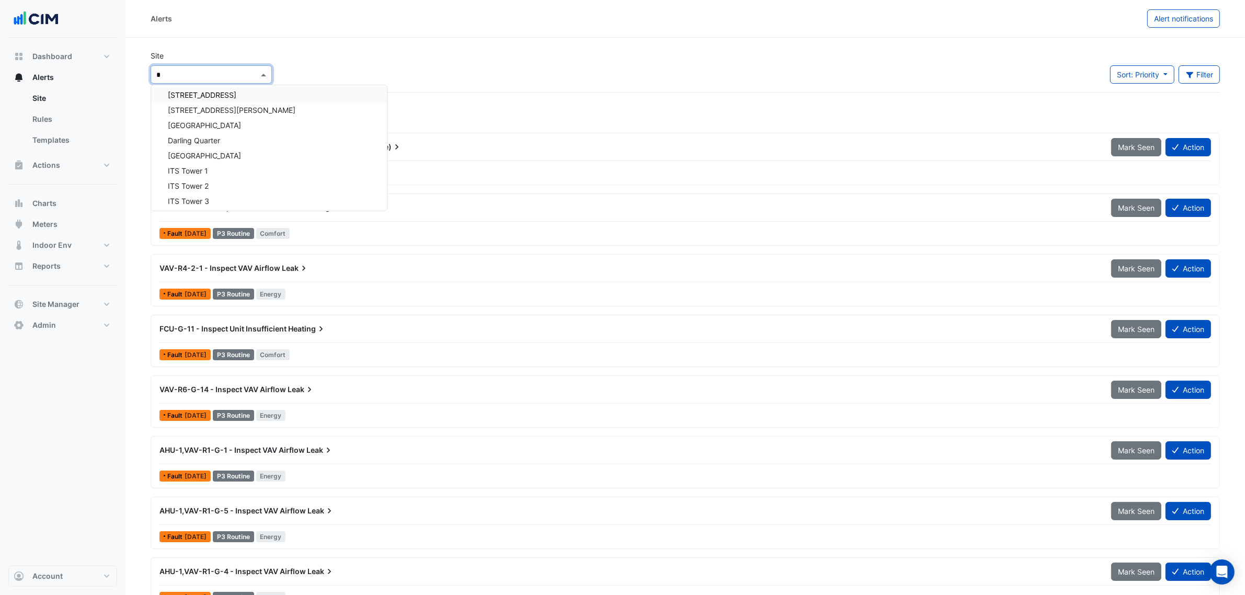
scroll to position [897, 0]
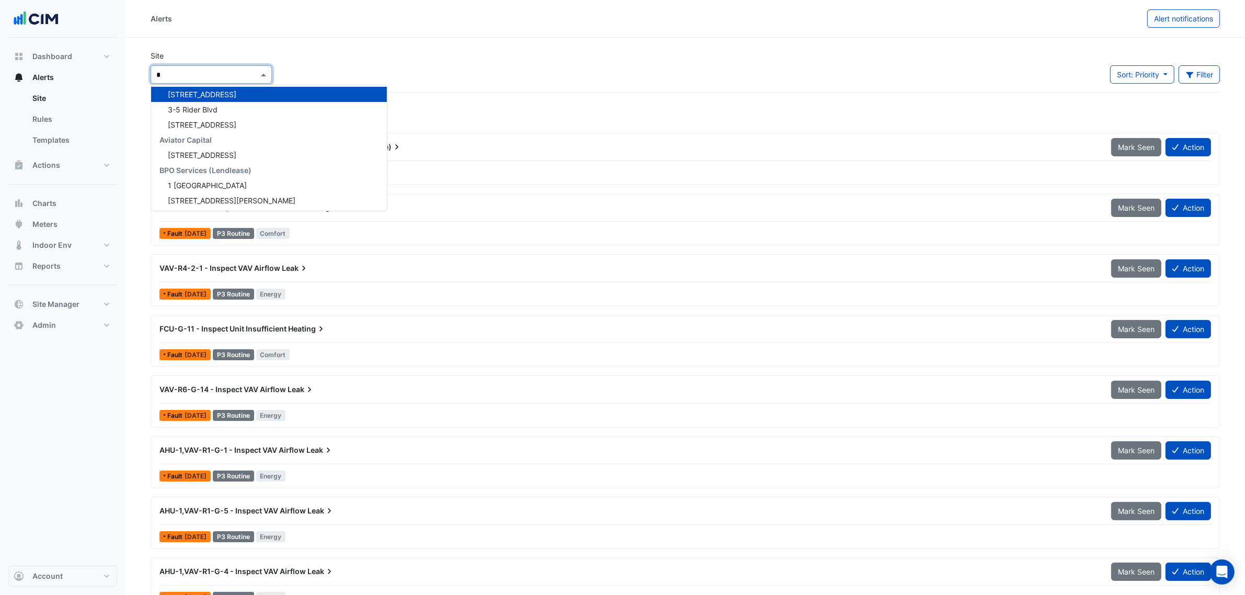
type input "*"
click at [313, 49] on section "Site × [STREET_ADDRESS] * [GEOGRAPHIC_DATA] 1Circle [GEOGRAPHIC_DATA] 24x7 [STR…" at bounding box center [686, 560] width 1120 height 1044
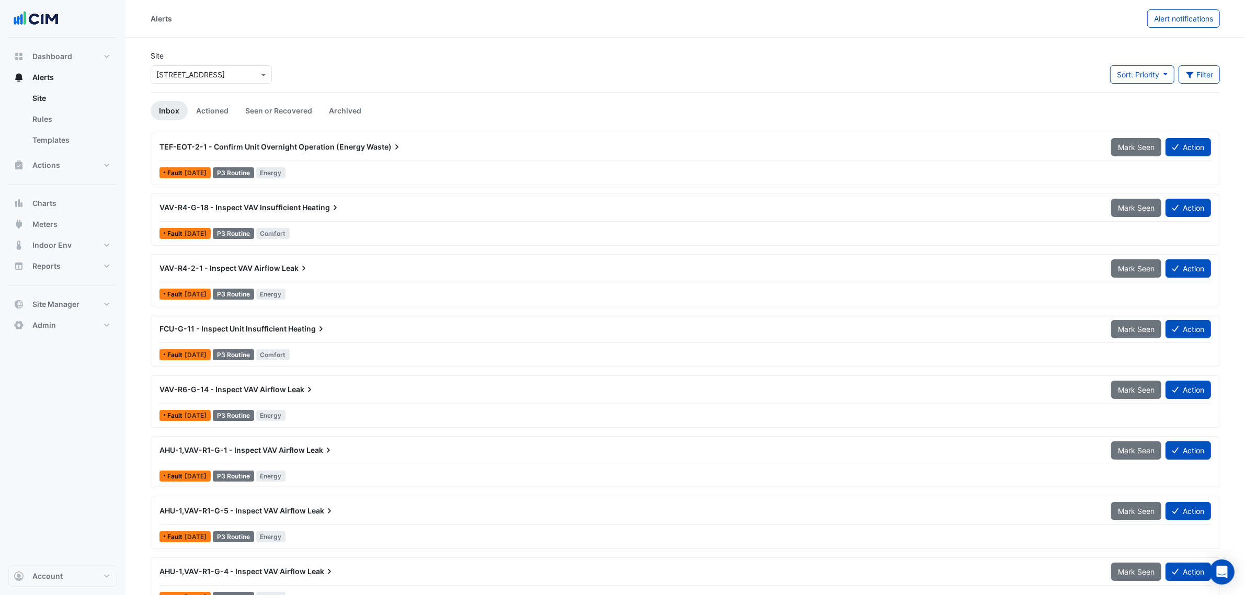
click at [189, 82] on div "× [STREET_ADDRESS]" at bounding box center [211, 74] width 121 height 18
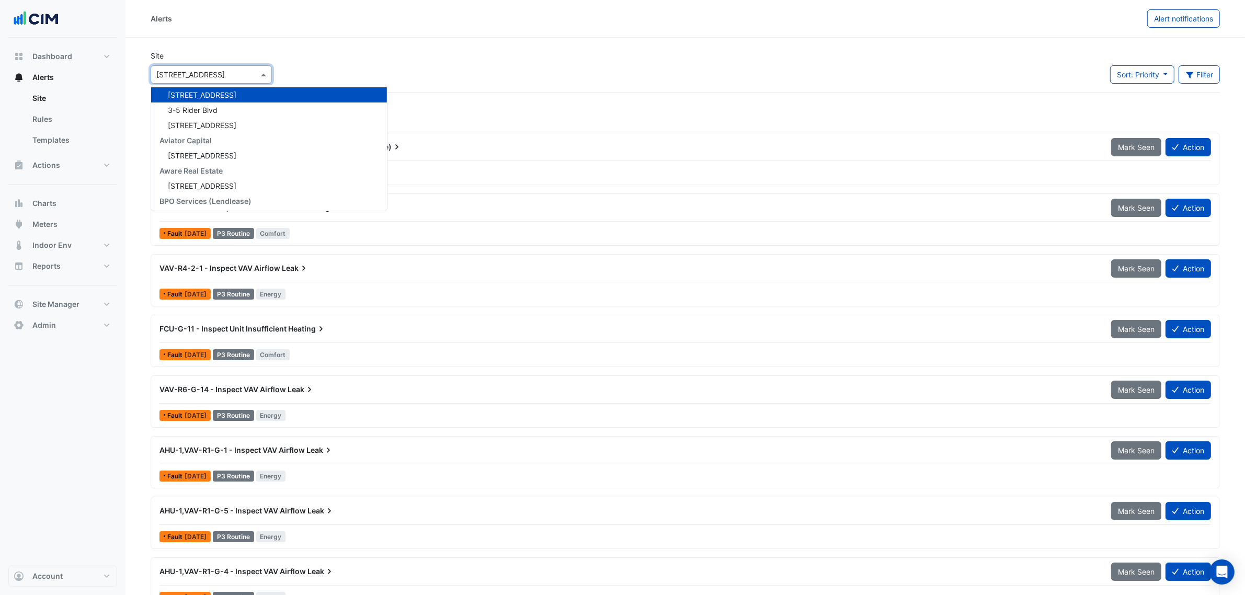
type input "*"
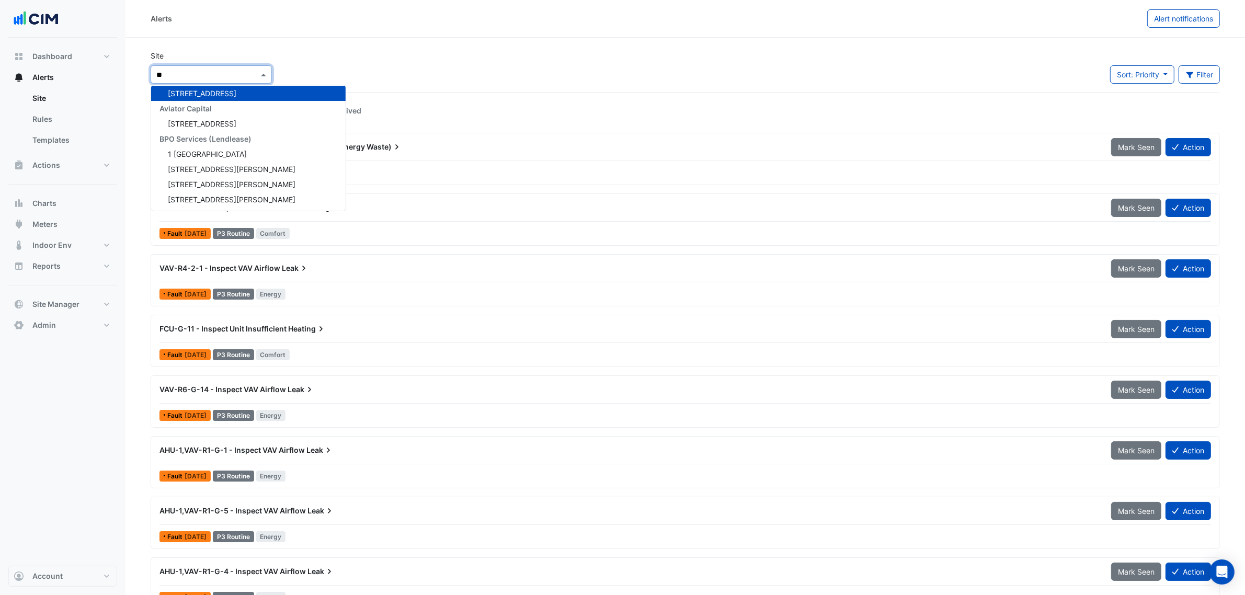
scroll to position [19, 0]
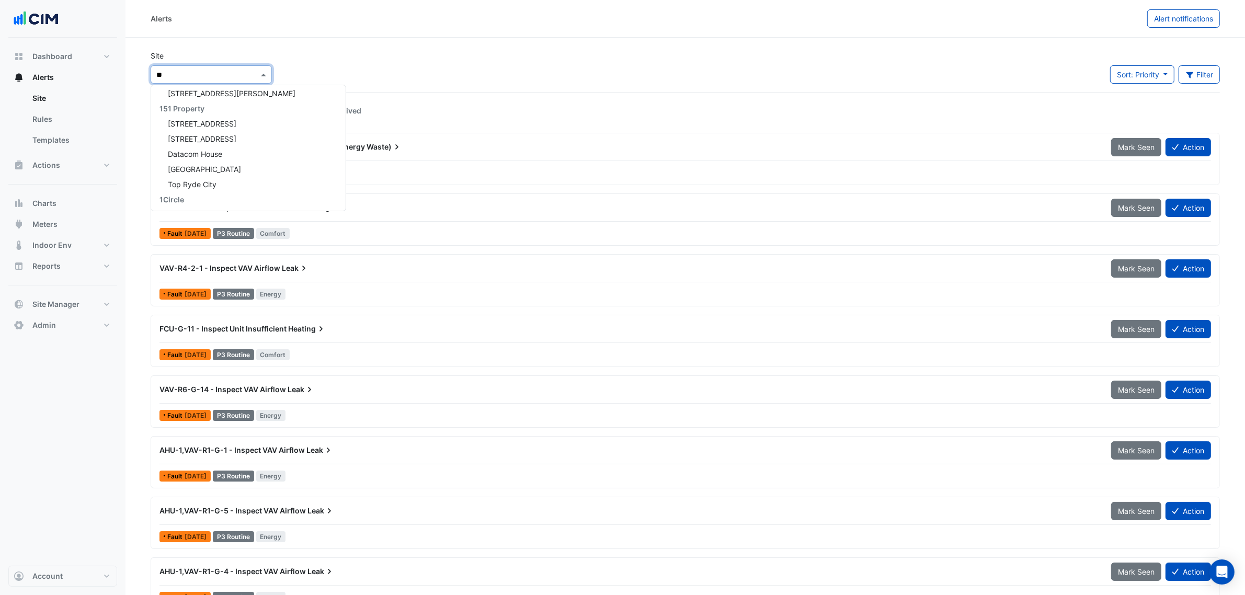
type input "***"
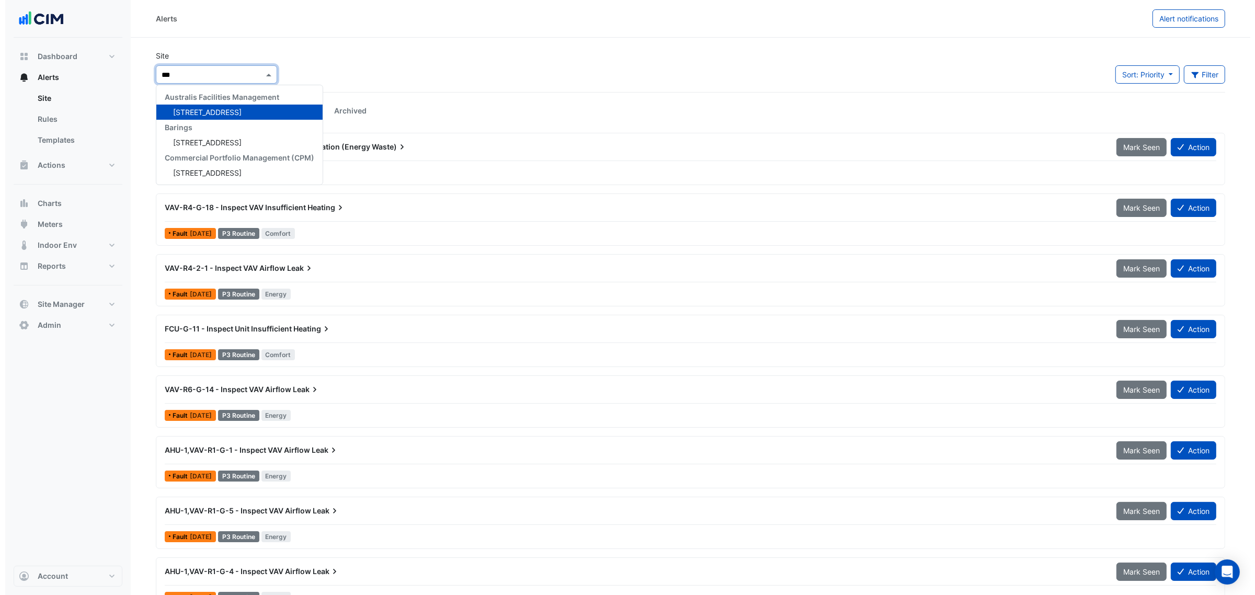
scroll to position [0, 0]
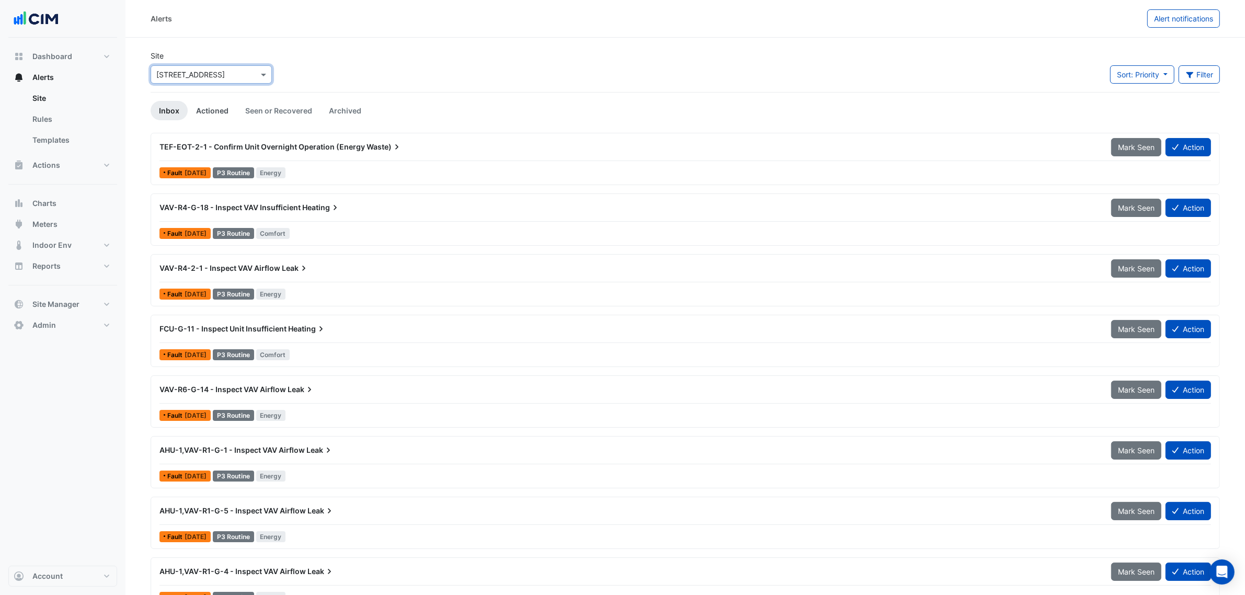
click at [223, 107] on link "Actioned" at bounding box center [212, 110] width 49 height 19
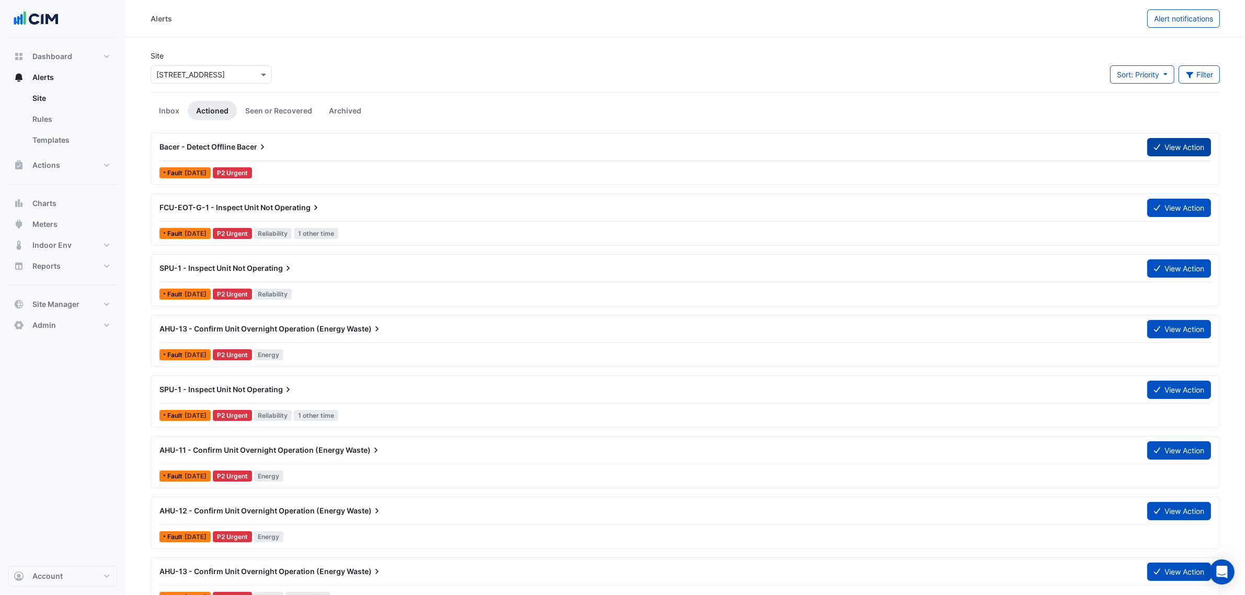
click at [1186, 151] on button "View Action" at bounding box center [1179, 147] width 64 height 18
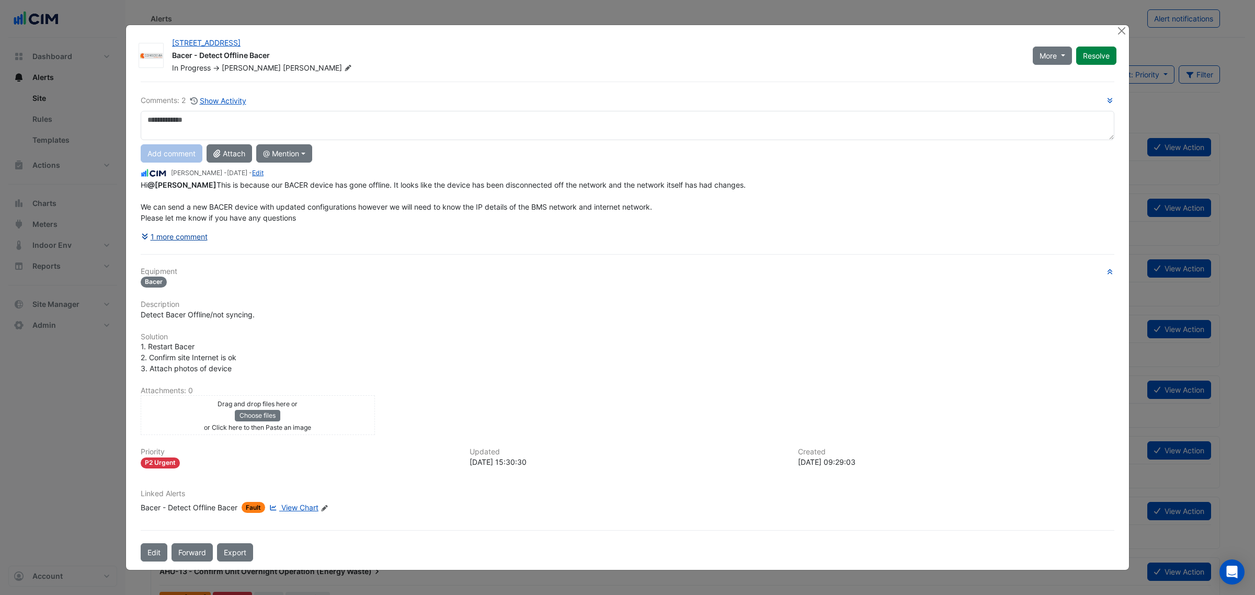
click at [185, 246] on button "1 more comment" at bounding box center [174, 236] width 67 height 18
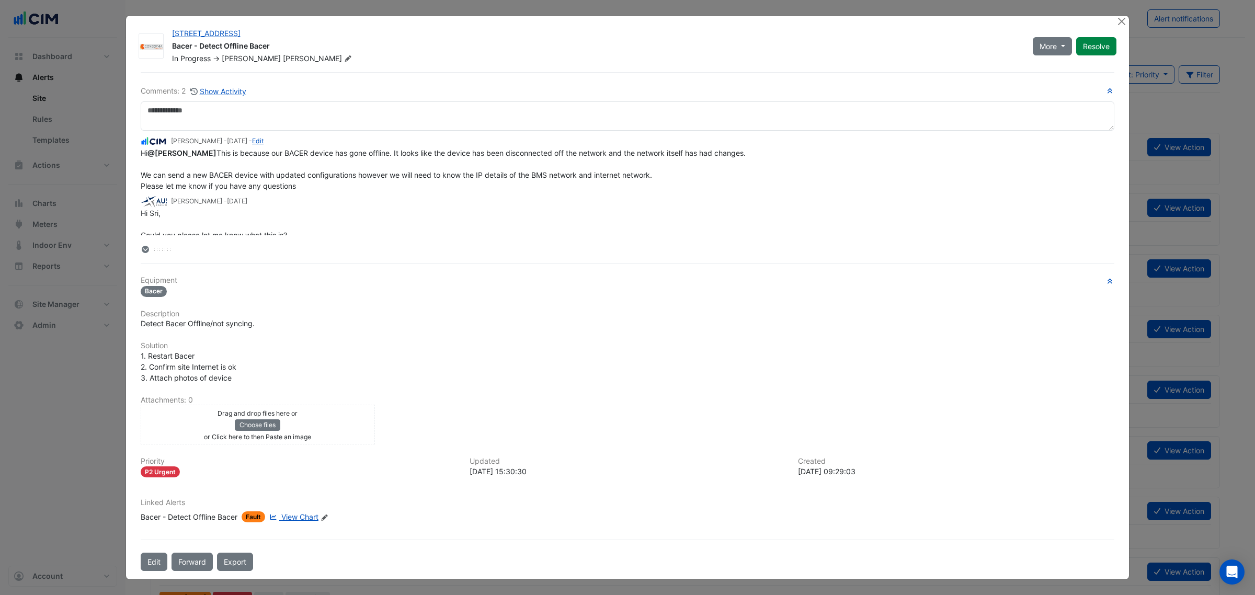
click at [196, 518] on div "Bacer - Detect Offline Bacer" at bounding box center [189, 516] width 97 height 11
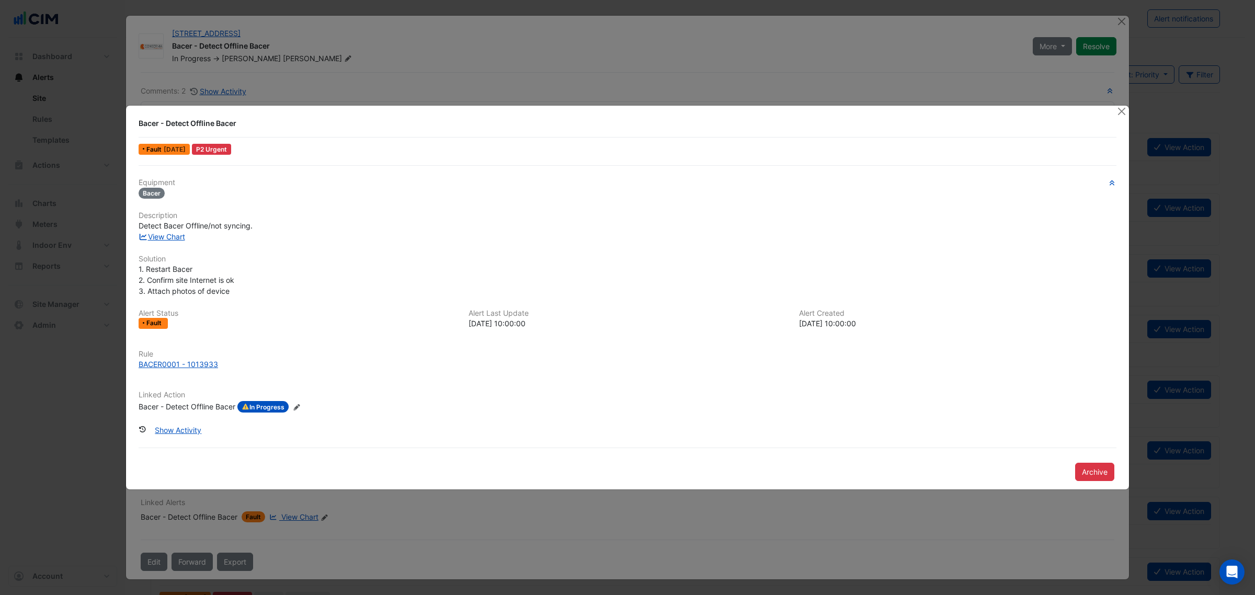
click at [163, 448] on hr at bounding box center [628, 448] width 978 height 1
click at [161, 431] on button "Show Activity" at bounding box center [178, 430] width 60 height 18
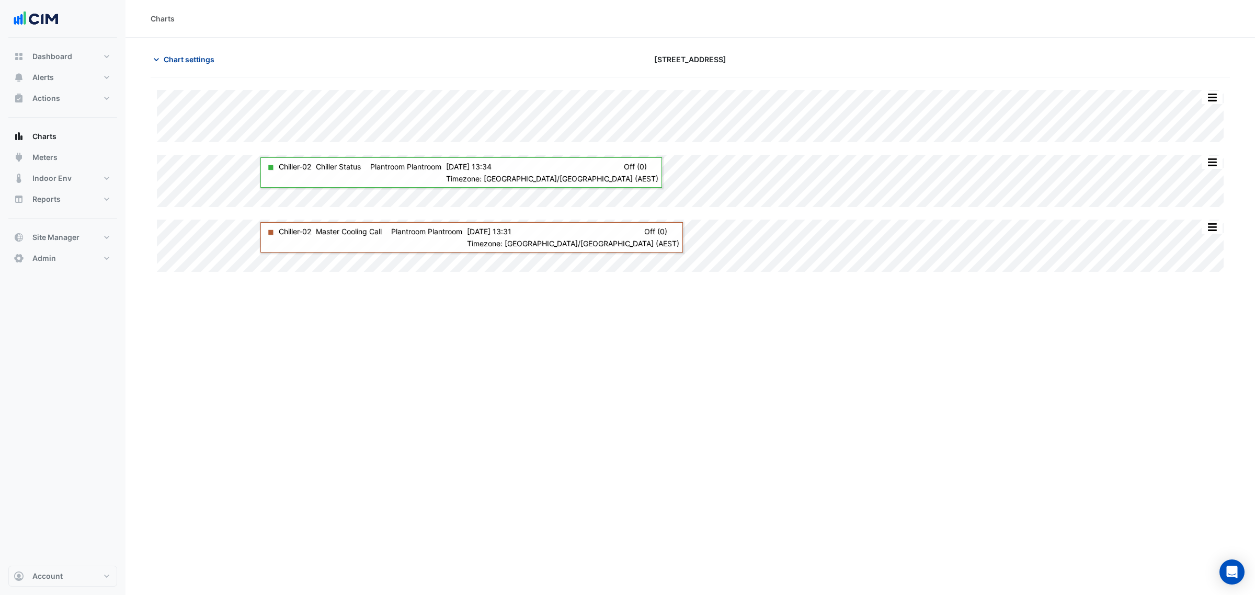
click at [174, 51] on button "Chart settings" at bounding box center [186, 59] width 71 height 18
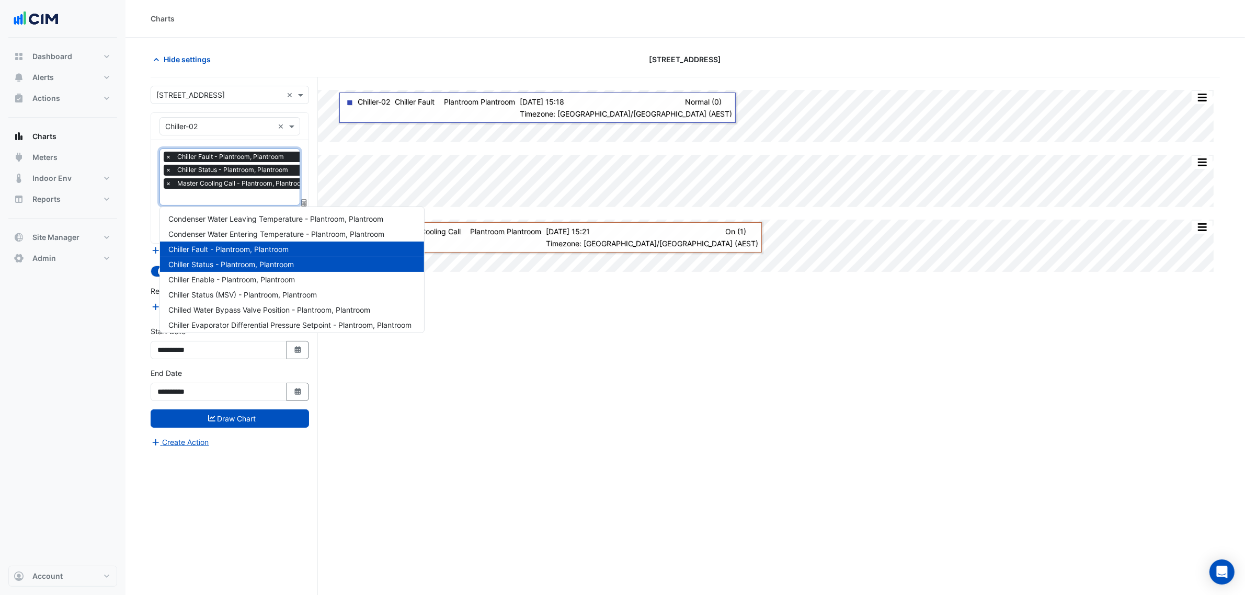
scroll to position [0, 5]
click at [203, 187] on span "Master Cooling Call - Plantroom, Plantroom" at bounding box center [236, 183] width 134 height 10
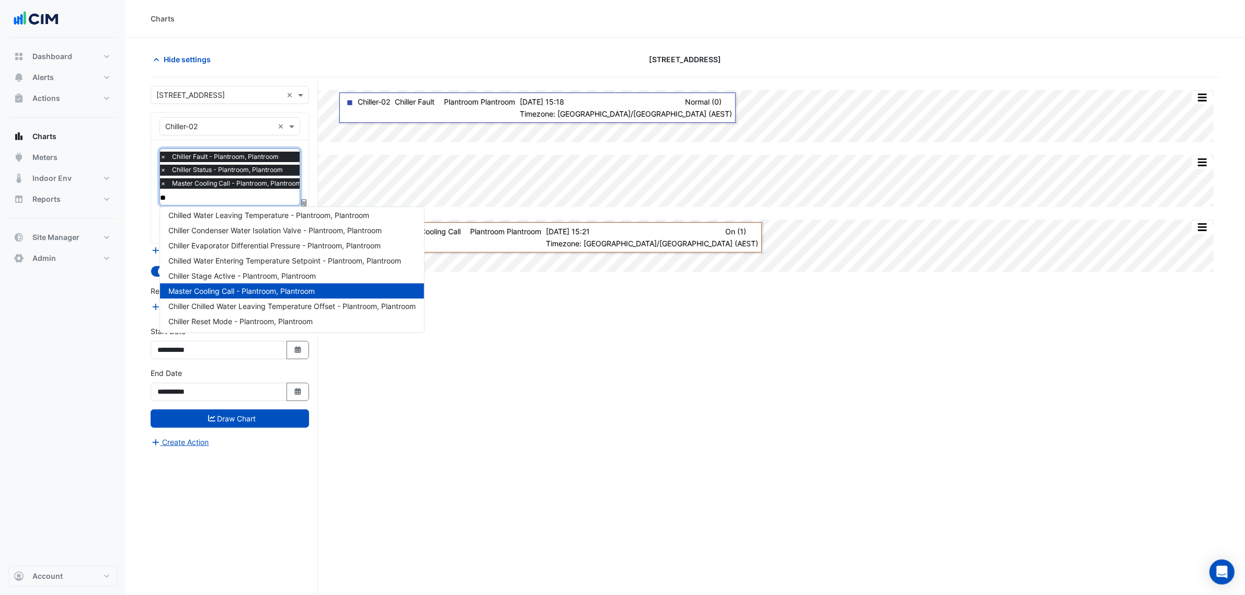
scroll to position [0, 0]
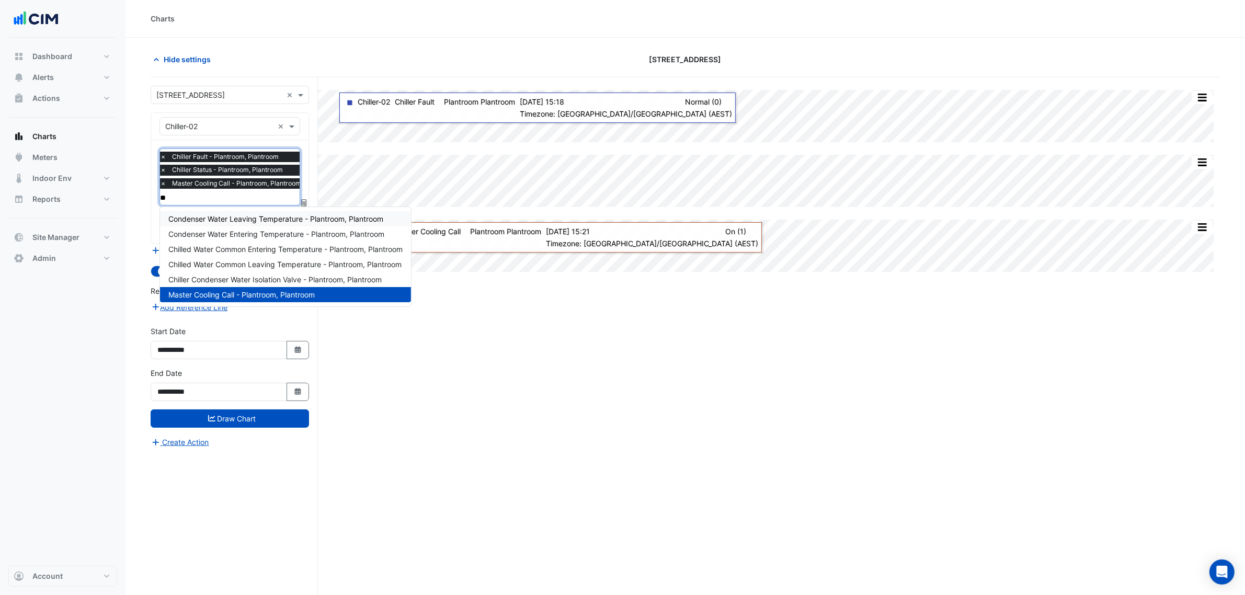
type input "*"
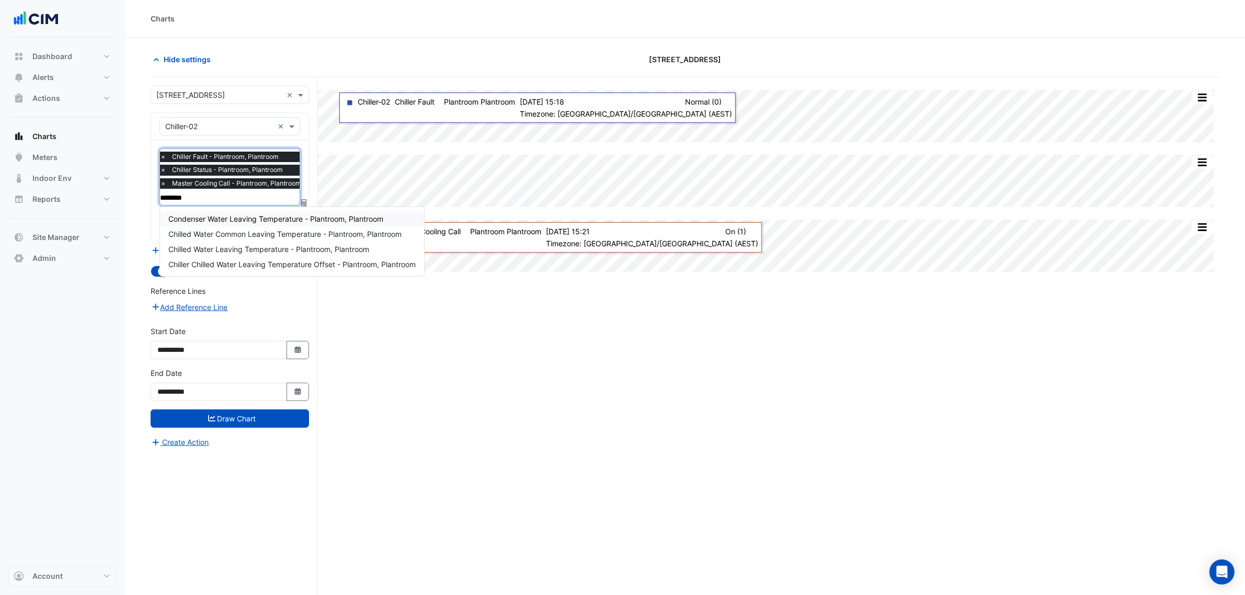
type input "*********"
click at [253, 246] on span "Chilled Water Leaving Temperature - Plantroom, Plantroom" at bounding box center [268, 249] width 201 height 9
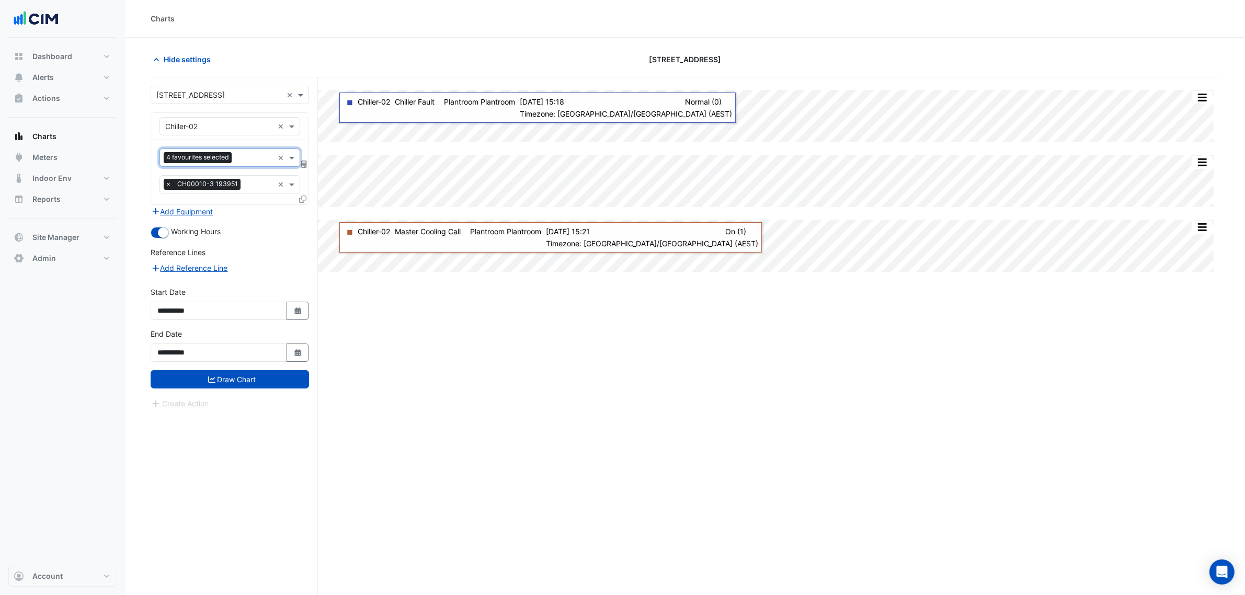
paste input "*********"
type input "*********"
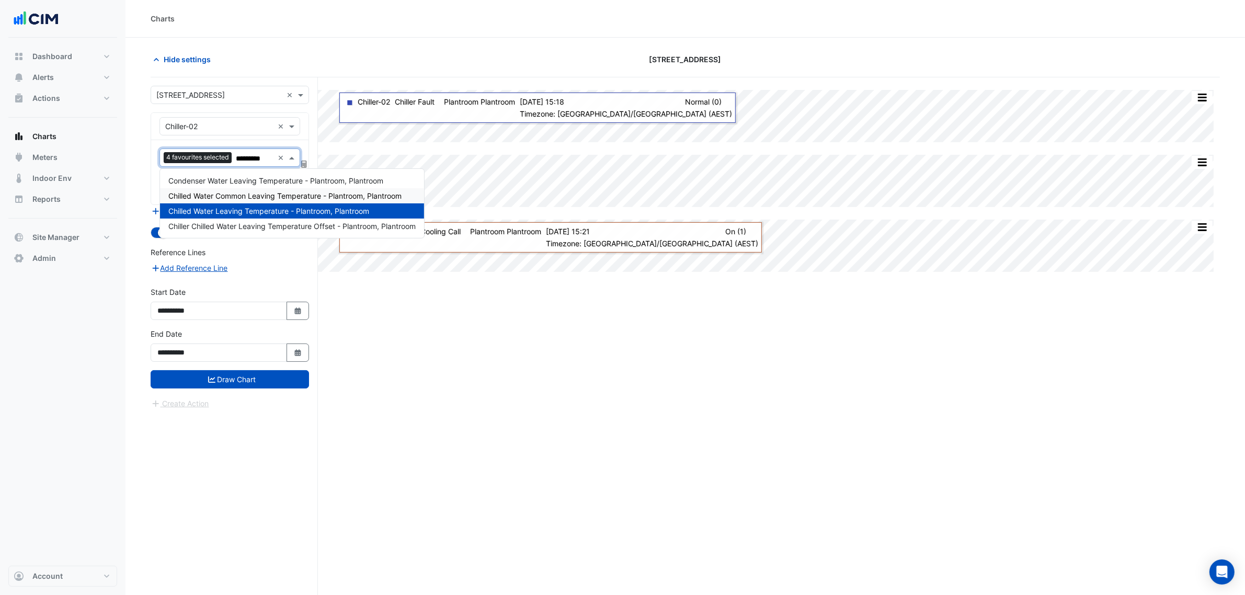
click at [280, 196] on span "Chilled Water Common Leaving Temperature - Plantroom, Plantroom" at bounding box center [284, 195] width 233 height 9
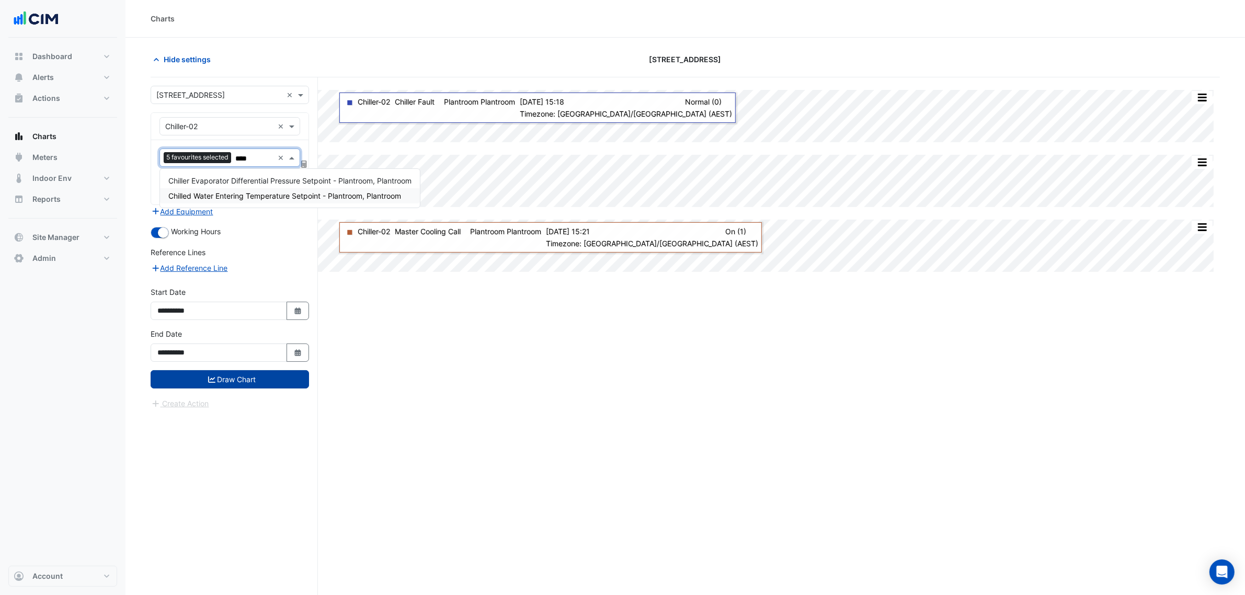
type input "****"
click at [255, 372] on button "Draw Chart" at bounding box center [230, 379] width 158 height 18
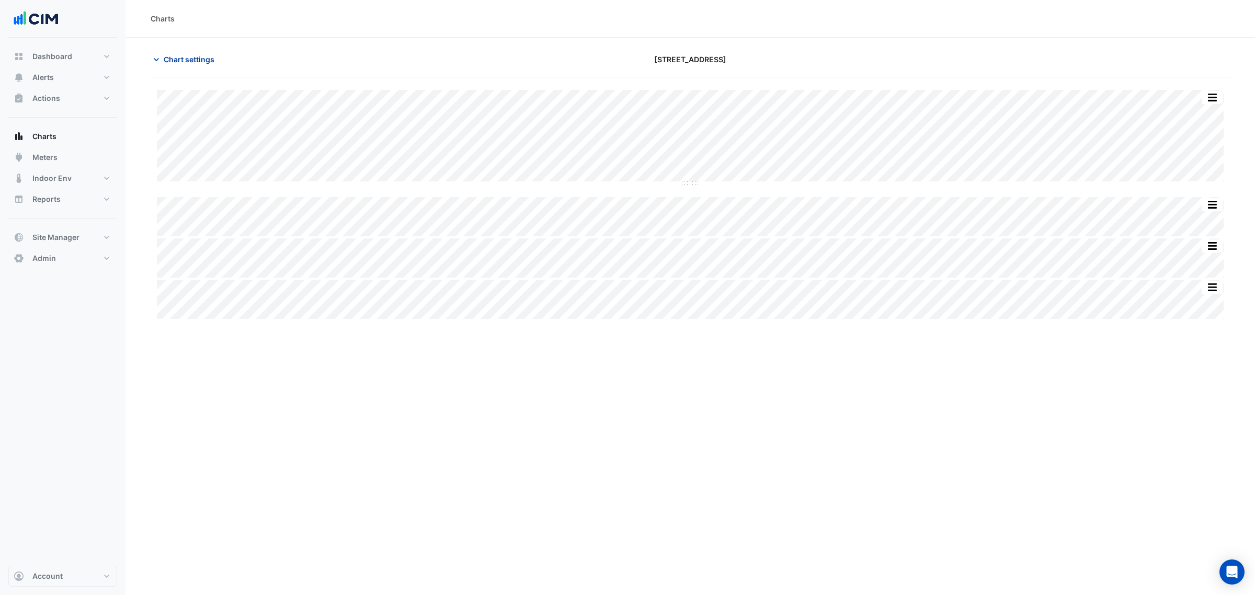
click at [189, 63] on span "Chart settings" at bounding box center [189, 59] width 51 height 11
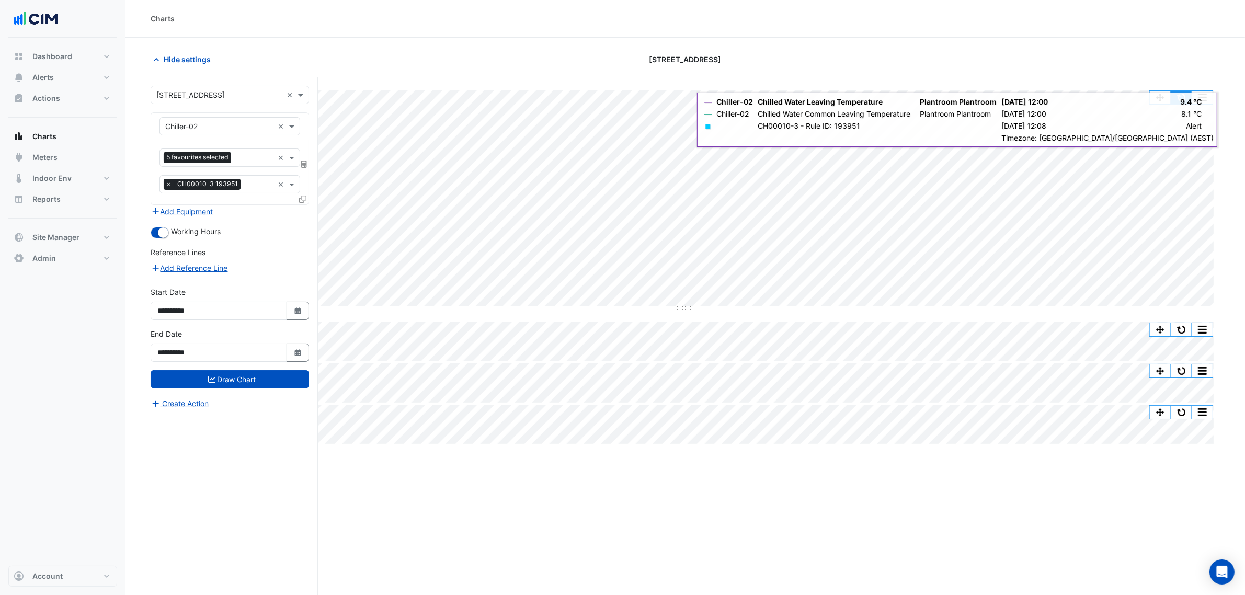
click at [1183, 95] on button "button" at bounding box center [1181, 97] width 21 height 13
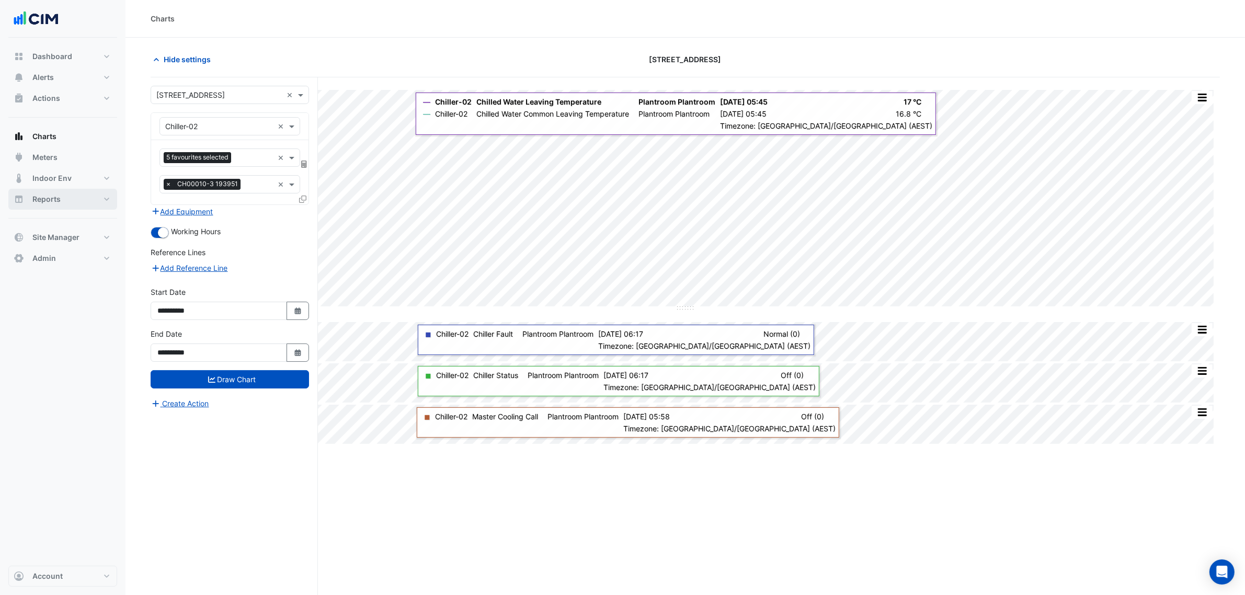
click at [50, 207] on button "Reports" at bounding box center [62, 199] width 109 height 21
select select "**"
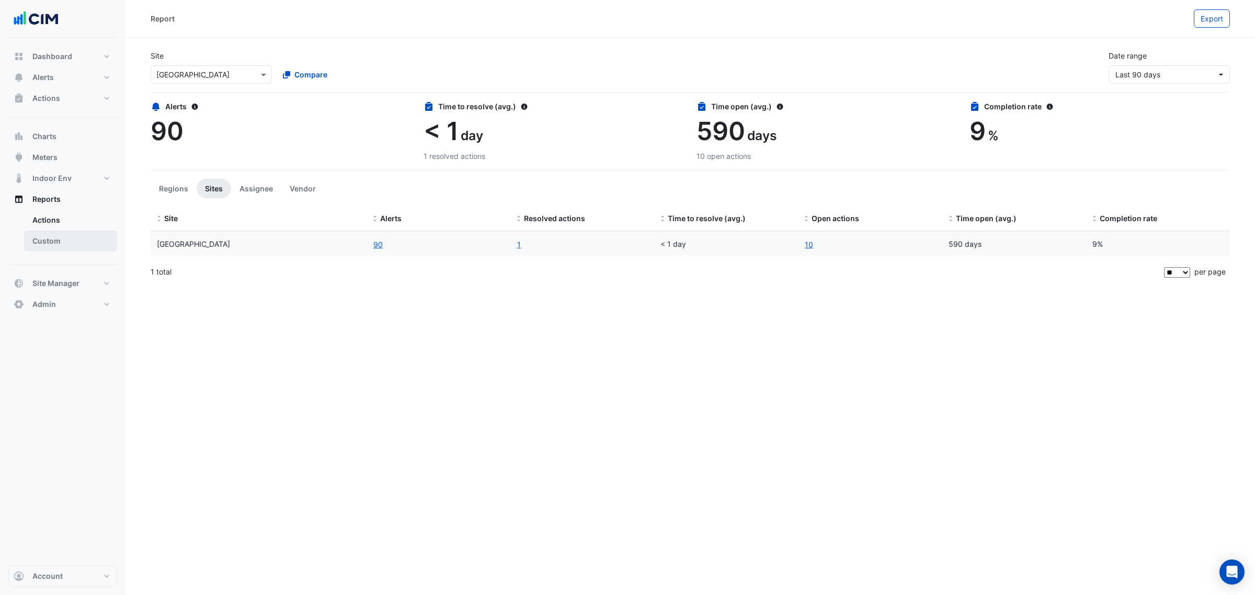
click at [63, 246] on link "Custom" at bounding box center [70, 241] width 93 height 21
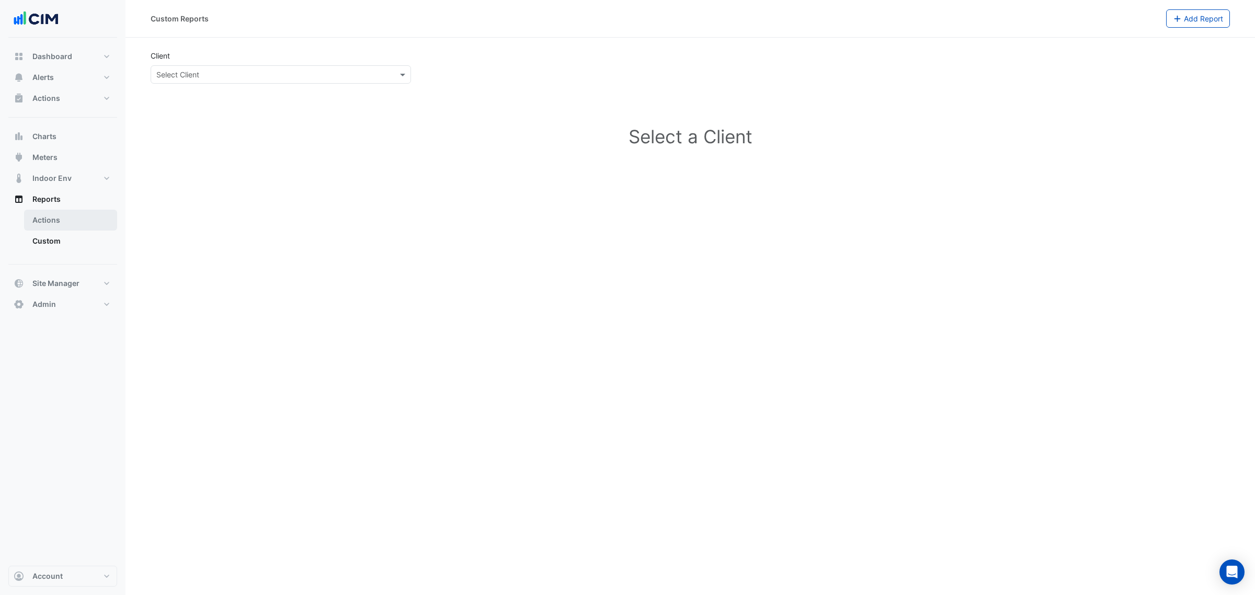
click at [50, 225] on link "Actions" at bounding box center [70, 220] width 93 height 21
select select "**"
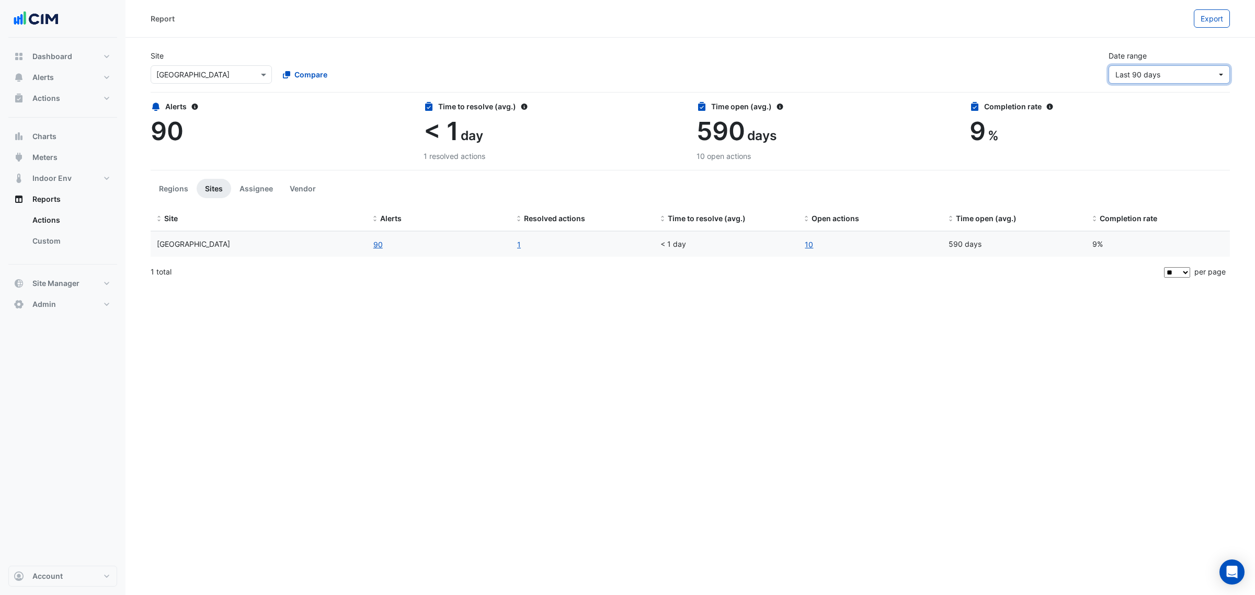
click at [1171, 80] on button "Last 90 days" at bounding box center [1169, 74] width 121 height 18
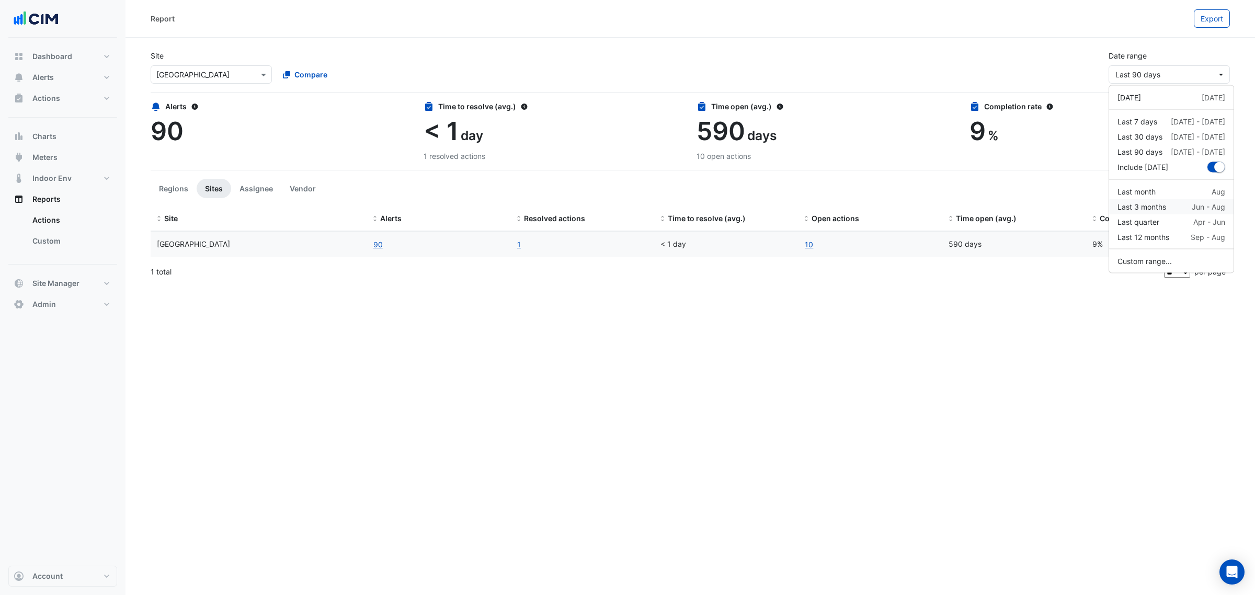
click at [1151, 212] on div "Last 3 months" at bounding box center [1142, 206] width 49 height 11
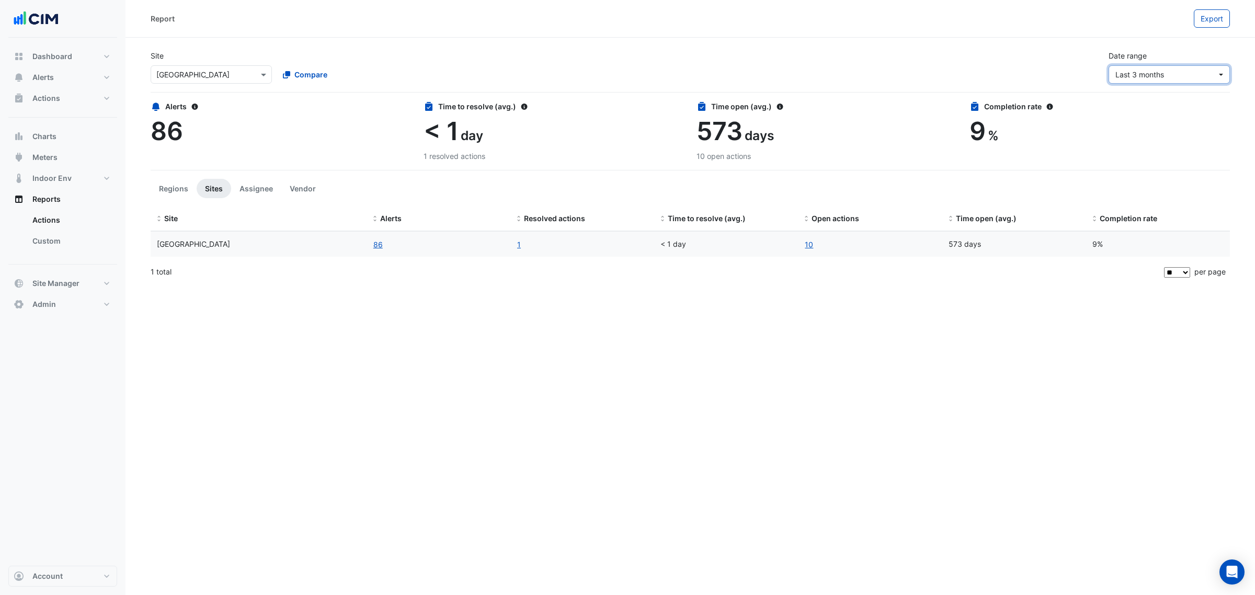
click at [1171, 79] on span "Last 3 months" at bounding box center [1166, 74] width 101 height 11
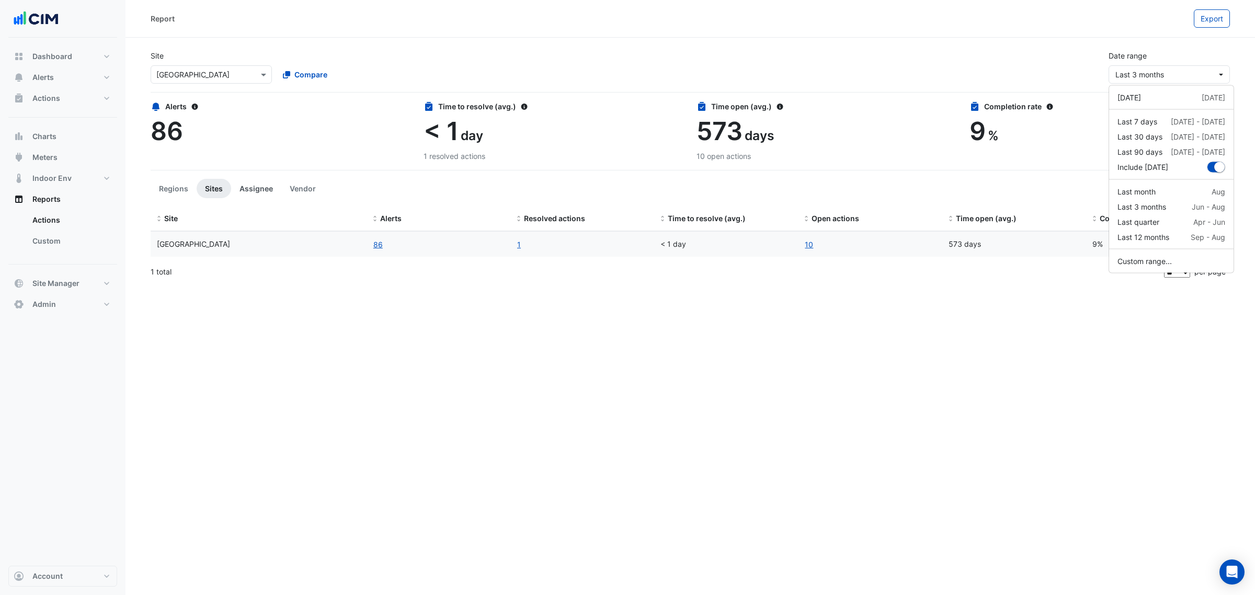
click at [247, 181] on button "Assignee" at bounding box center [256, 188] width 50 height 19
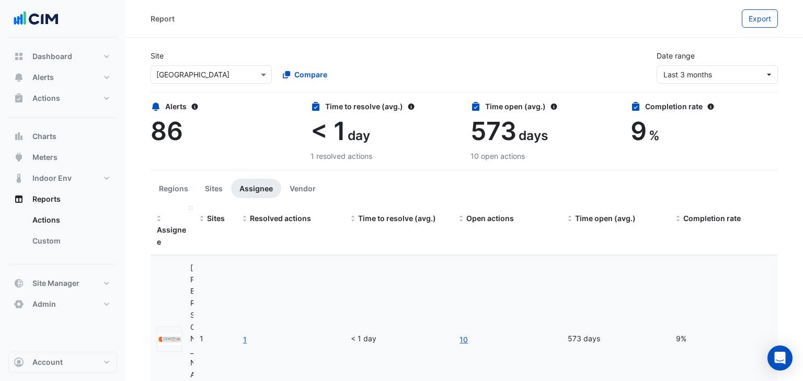
drag, startPoint x: 191, startPoint y: 208, endPoint x: 203, endPoint y: 206, distance: 12.8
click at [194, 207] on span at bounding box center [191, 208] width 4 height 3
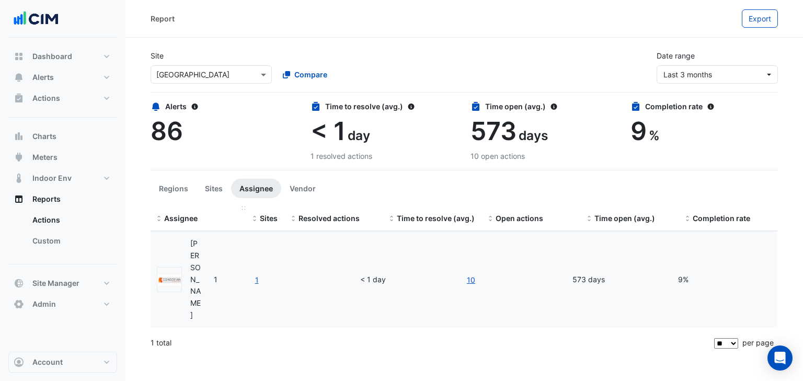
drag, startPoint x: 206, startPoint y: 207, endPoint x: 243, endPoint y: 207, distance: 37.1
click at [243, 207] on span at bounding box center [244, 208] width 4 height 3
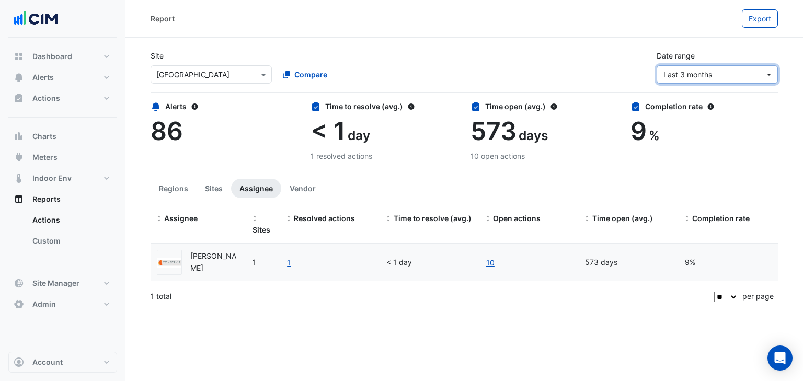
click at [711, 75] on span "Last 3 months" at bounding box center [688, 74] width 49 height 9
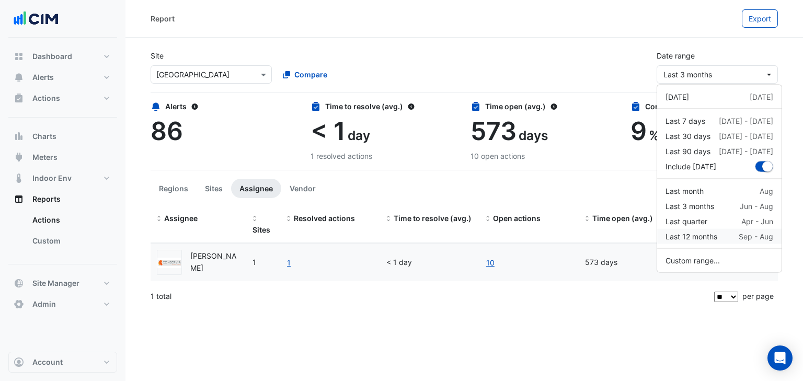
click at [703, 235] on div "Last 12 months" at bounding box center [692, 236] width 52 height 11
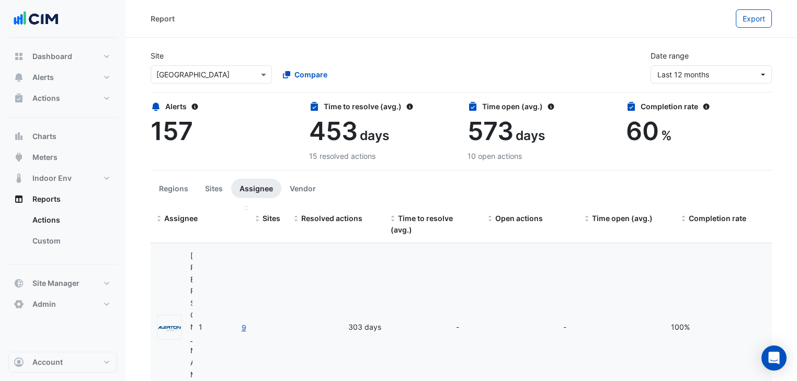
drag, startPoint x: 190, startPoint y: 208, endPoint x: 244, endPoint y: 206, distance: 53.9
click at [244, 207] on datatable-header-cell "Assignee" at bounding box center [200, 225] width 98 height 37
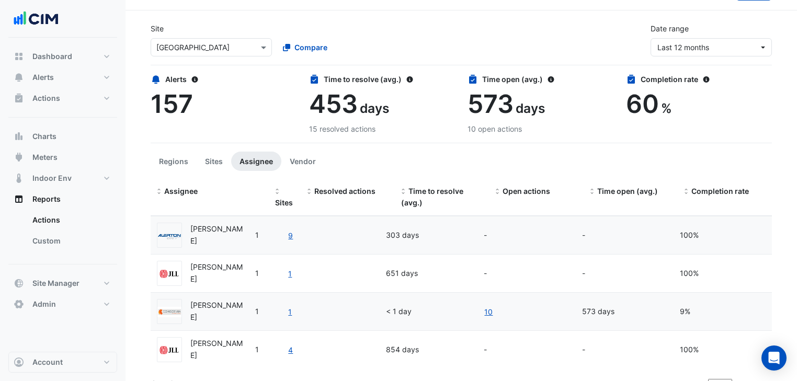
scroll to position [42, 0]
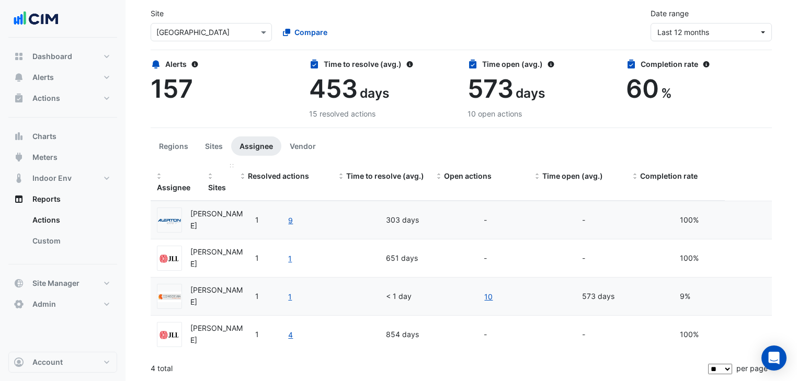
click at [211, 180] on div "Sites" at bounding box center [218, 182] width 20 height 24
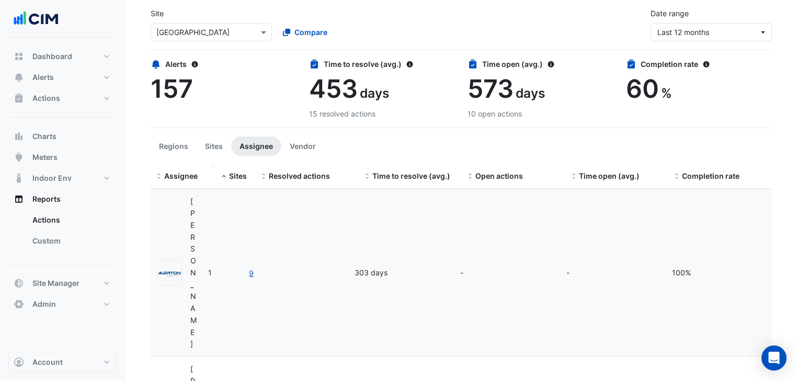
drag, startPoint x: 200, startPoint y: 166, endPoint x: 222, endPoint y: 166, distance: 22.0
click at [215, 166] on span at bounding box center [213, 165] width 4 height 3
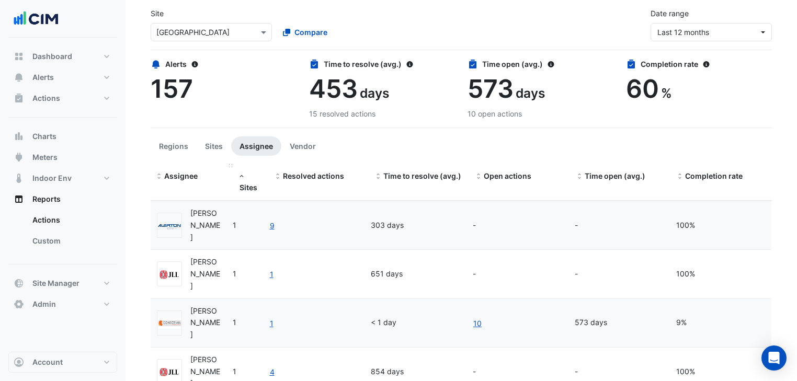
drag, startPoint x: 222, startPoint y: 165, endPoint x: 229, endPoint y: 165, distance: 6.8
click at [229, 165] on span at bounding box center [231, 165] width 4 height 3
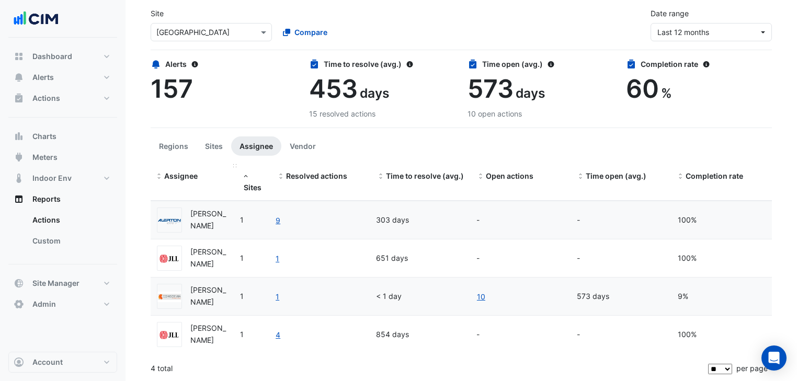
drag, startPoint x: 230, startPoint y: 165, endPoint x: 243, endPoint y: 164, distance: 13.1
click at [237, 164] on datatable-header-cell "Assignee" at bounding box center [194, 182] width 87 height 37
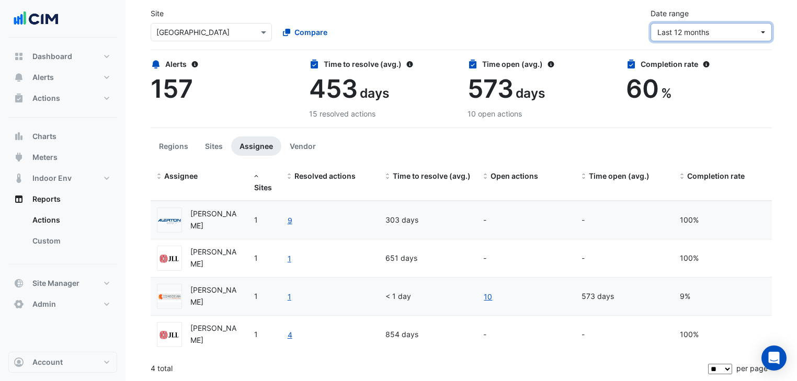
click at [702, 35] on span "Last 12 months" at bounding box center [683, 32] width 52 height 9
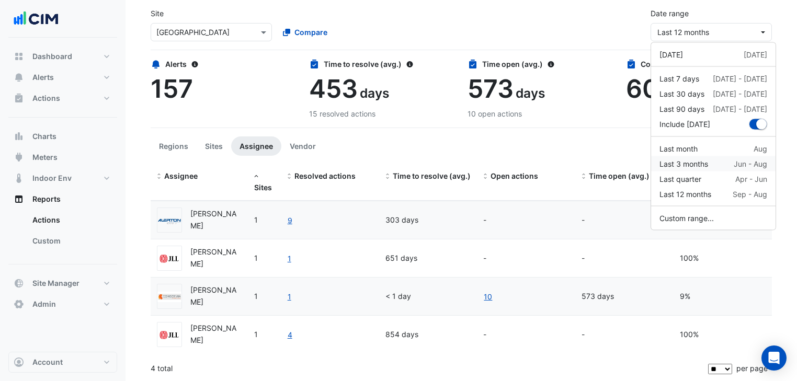
click at [709, 159] on div "Last 3 months Jun - Aug" at bounding box center [713, 163] width 108 height 11
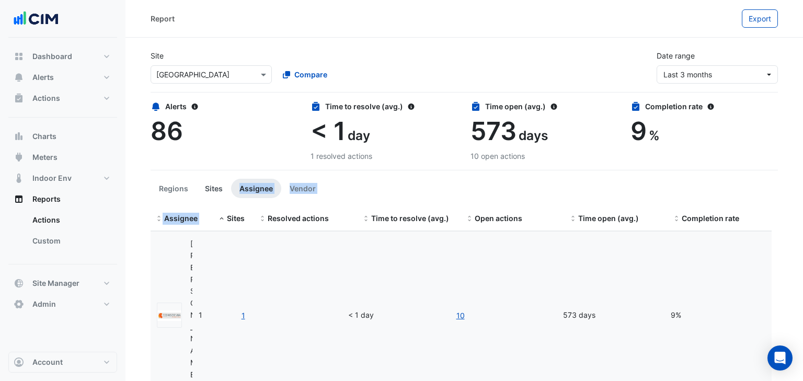
drag, startPoint x: 189, startPoint y: 196, endPoint x: 222, endPoint y: 196, distance: 32.4
click at [222, 196] on app-ticket-report-page "Site × Daramu House Compare Date range Last 3 months Alerts 86 Time to resolve …" at bounding box center [465, 234] width 628 height 385
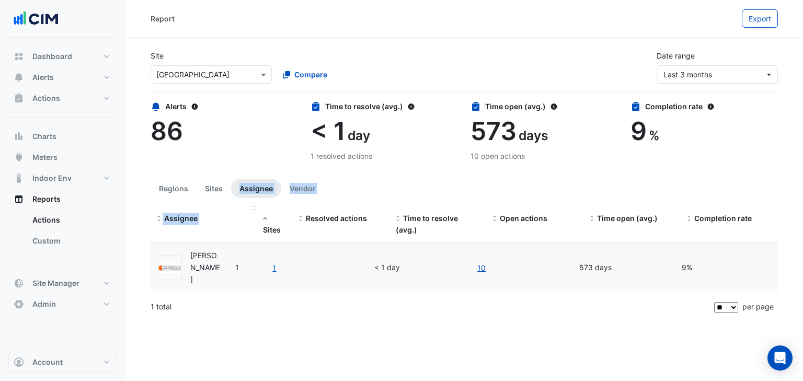
click at [251, 211] on datatable-header-cell "Assignee" at bounding box center [204, 225] width 106 height 37
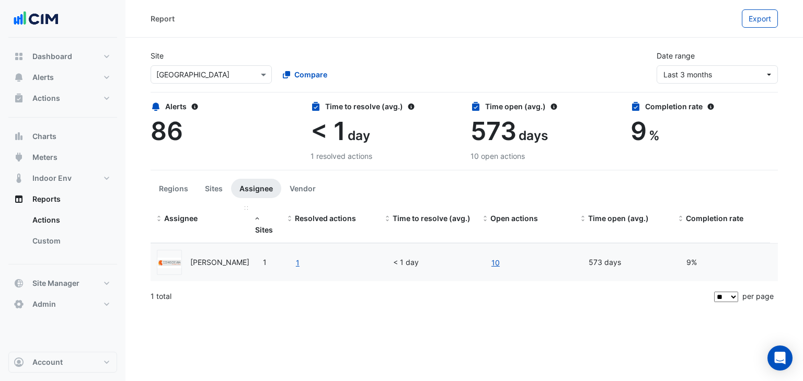
drag, startPoint x: 253, startPoint y: 208, endPoint x: 236, endPoint y: 208, distance: 16.7
click at [236, 208] on div "Assignee Sites Resolved actions Time to resolve (avg.) Open actions Time open (…" at bounding box center [465, 225] width 628 height 37
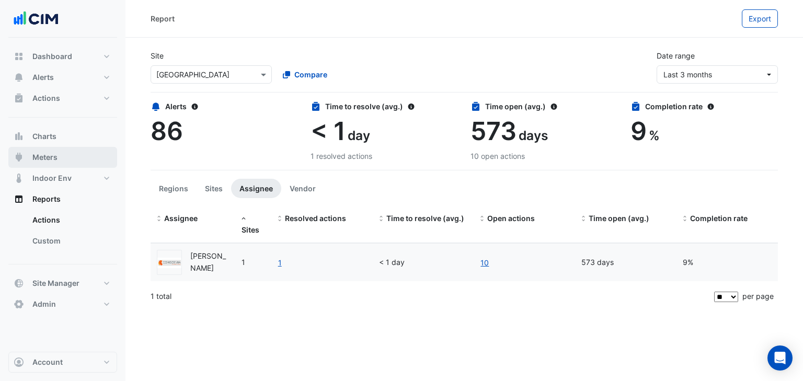
click at [73, 160] on button "Meters" at bounding box center [62, 157] width 109 height 21
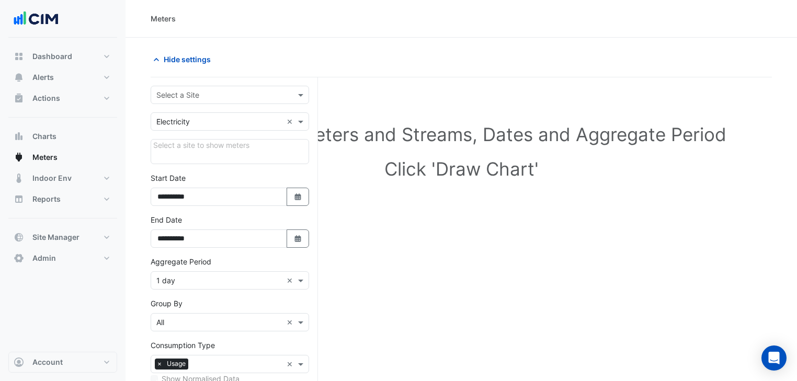
click at [205, 90] on input "text" at bounding box center [219, 95] width 126 height 11
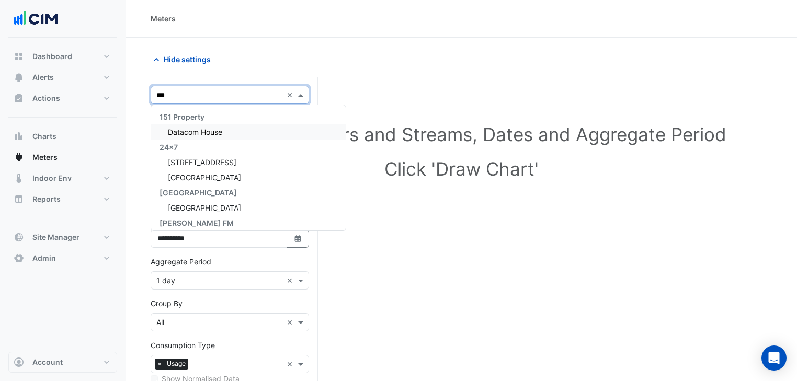
type input "****"
click at [190, 131] on span "[GEOGRAPHIC_DATA]" at bounding box center [204, 132] width 73 height 9
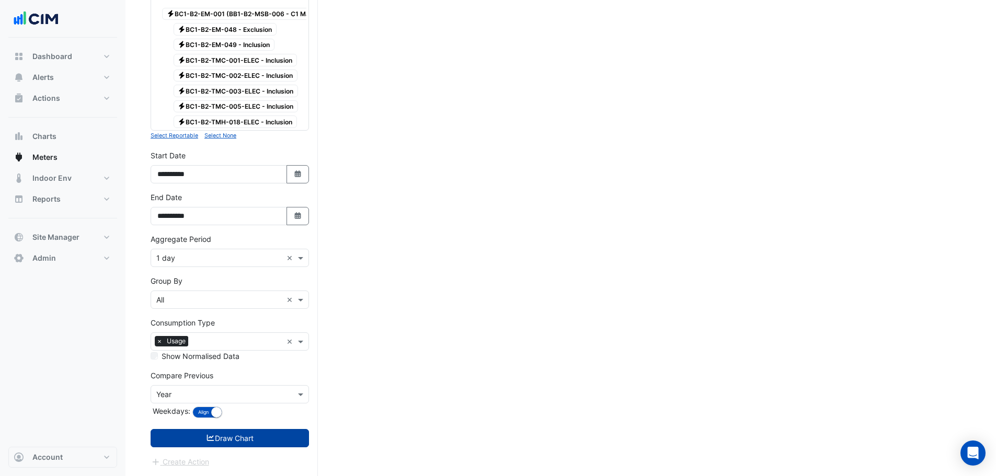
click at [241, 432] on button "Draw Chart" at bounding box center [230, 438] width 158 height 18
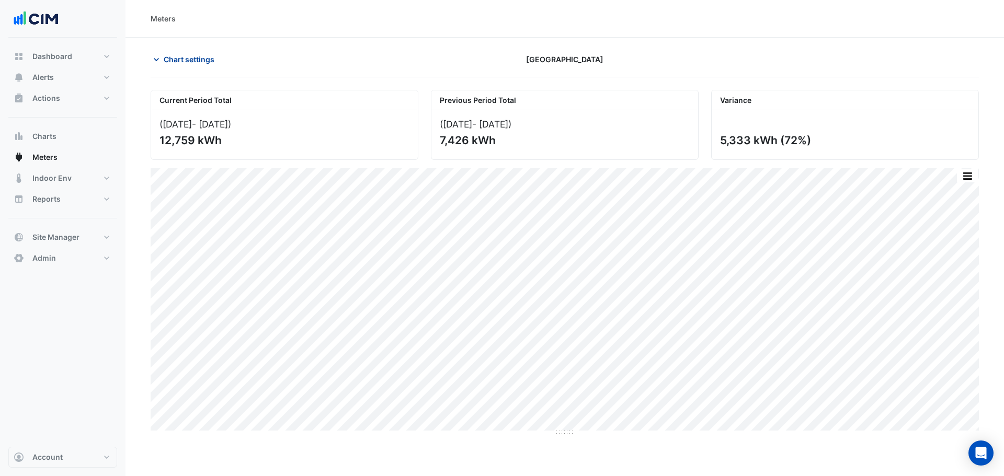
click at [195, 51] on section "Chart settings Daramu House Current Period Total (01 Aug 25 - 31 Aug 25 ) 12,75…" at bounding box center [565, 237] width 879 height 399
click at [191, 53] on button "Chart settings" at bounding box center [186, 59] width 71 height 18
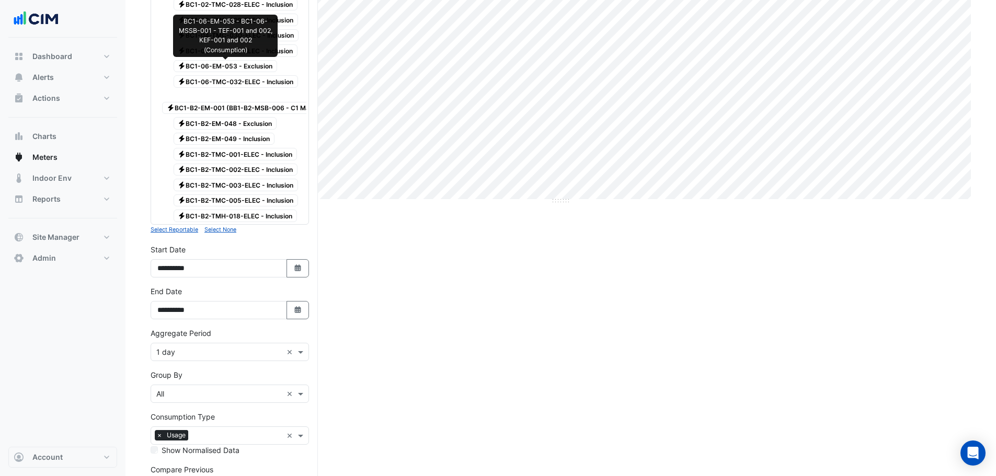
scroll to position [334, 0]
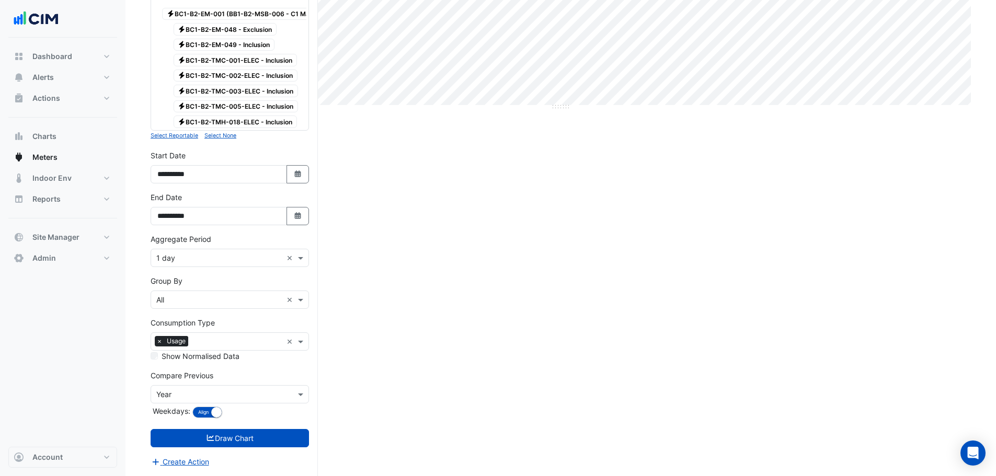
click at [204, 256] on input "text" at bounding box center [219, 258] width 126 height 11
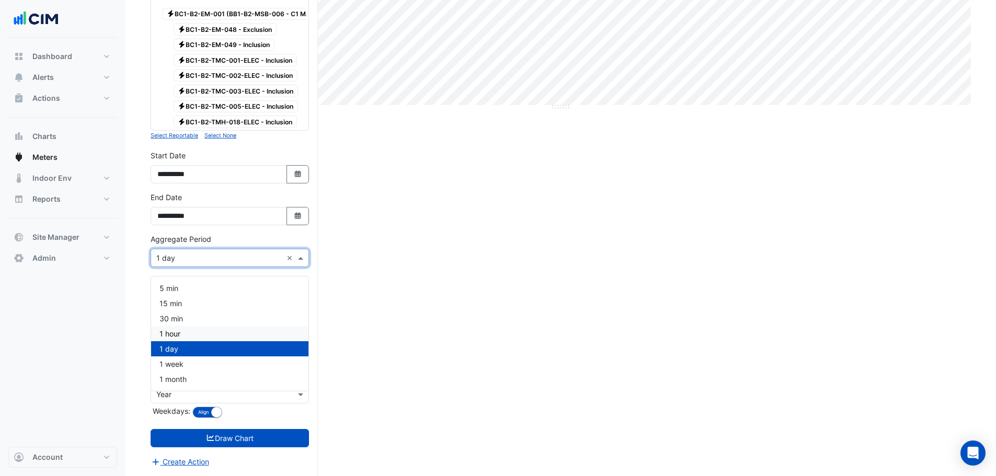
click at [207, 331] on div "1 hour" at bounding box center [229, 333] width 157 height 15
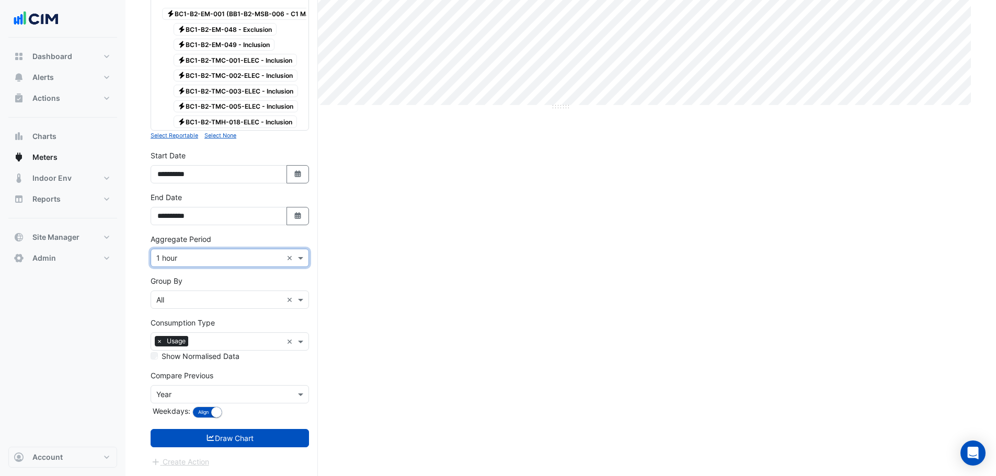
click at [228, 450] on form "× Daramu House × × Electricity × Expand All Collapse All Reportable Electricity…" at bounding box center [230, 114] width 158 height 708
click at [230, 445] on button "Draw Chart" at bounding box center [230, 438] width 158 height 18
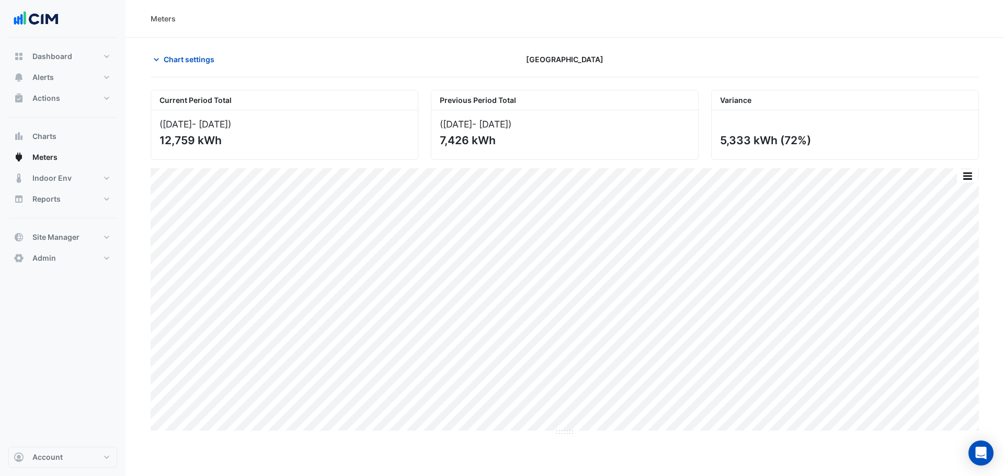
drag, startPoint x: 194, startPoint y: 81, endPoint x: 191, endPoint y: 72, distance: 8.6
click at [193, 76] on app-chart-meter-data "Chart settings Daramu House Current Period Total (01 Aug 25 - 31 Aug 25 ) 12,75…" at bounding box center [565, 243] width 828 height 386
click at [187, 61] on span "Chart settings" at bounding box center [189, 59] width 51 height 11
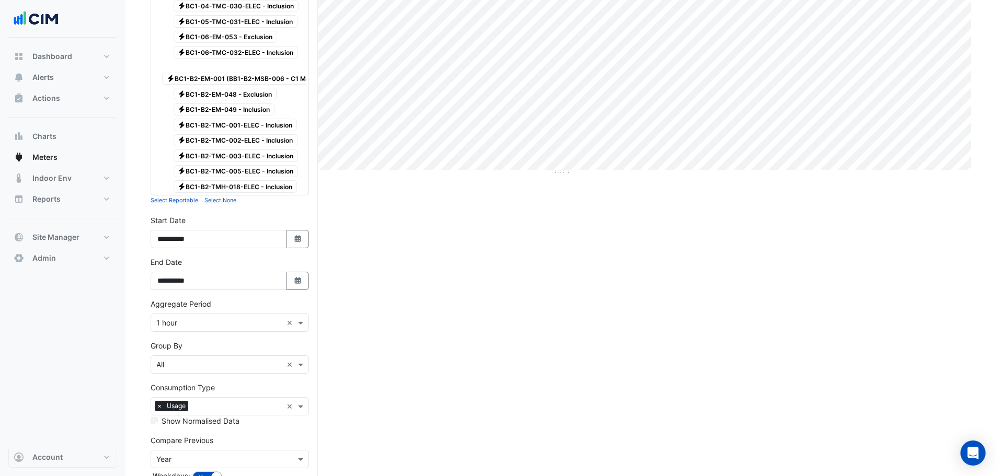
scroll to position [334, 0]
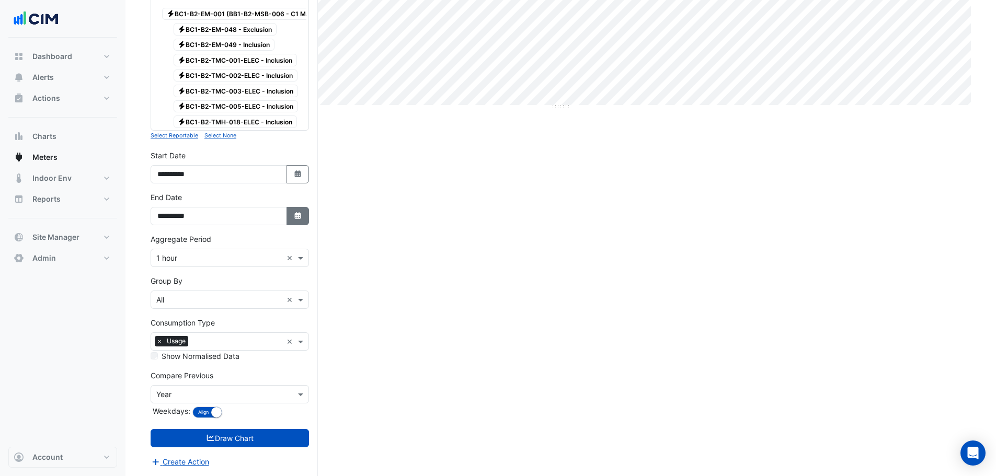
click at [303, 208] on button "Select Date" at bounding box center [298, 216] width 23 height 18
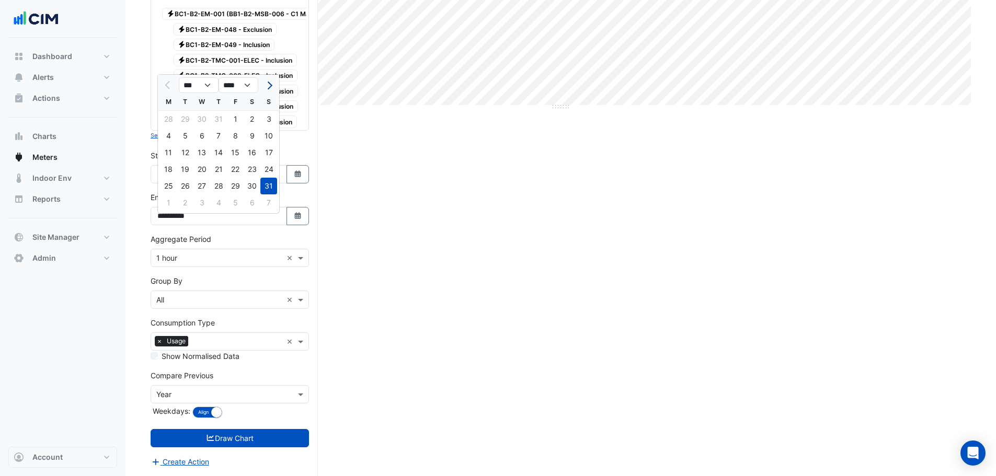
click at [274, 83] on button "Next month" at bounding box center [269, 85] width 13 height 17
select select "*"
click at [167, 150] on div "15" at bounding box center [168, 152] width 17 height 17
type input "**********"
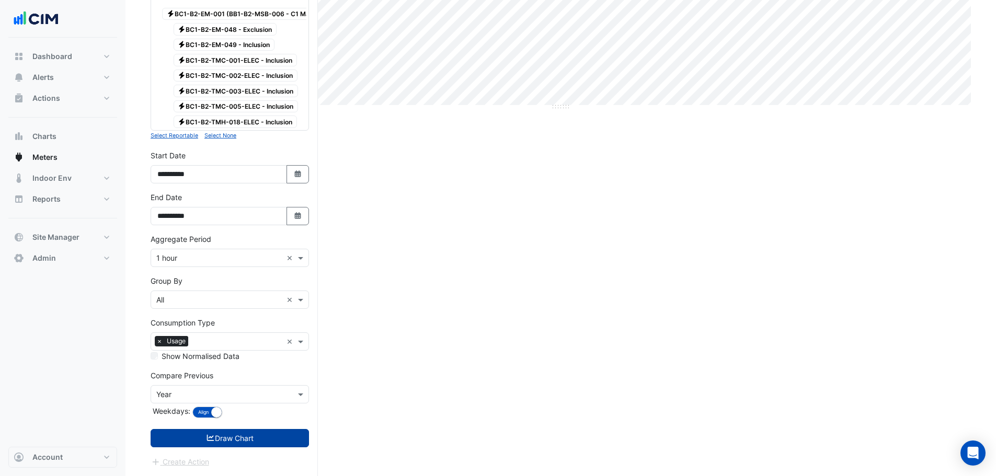
click at [284, 447] on button "Draw Chart" at bounding box center [230, 438] width 158 height 18
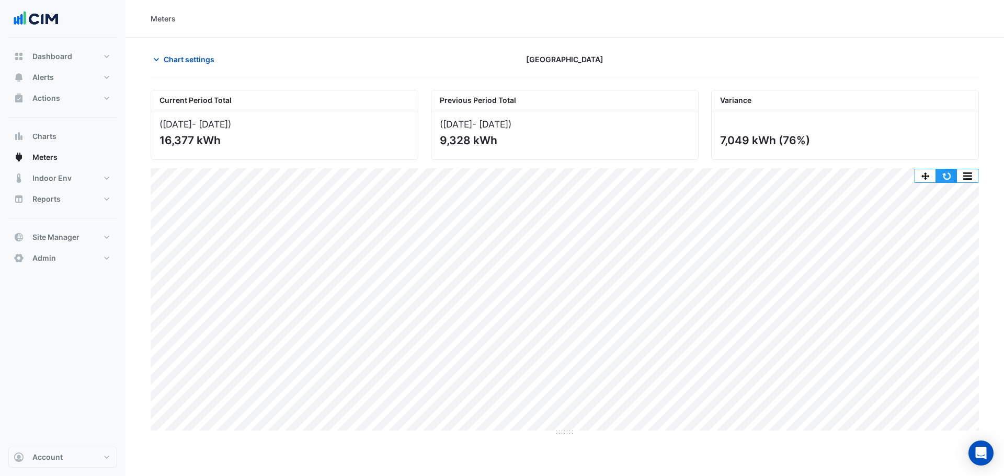
click at [953, 173] on button "button" at bounding box center [946, 175] width 21 height 13
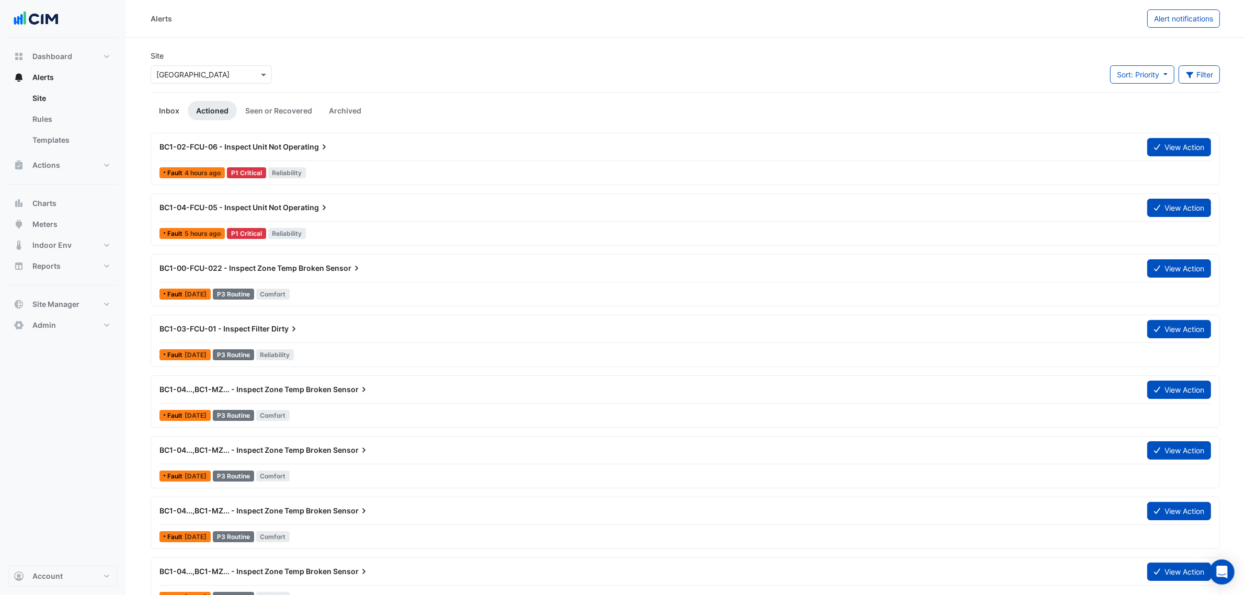
click at [166, 117] on link "Inbox" at bounding box center [169, 110] width 37 height 19
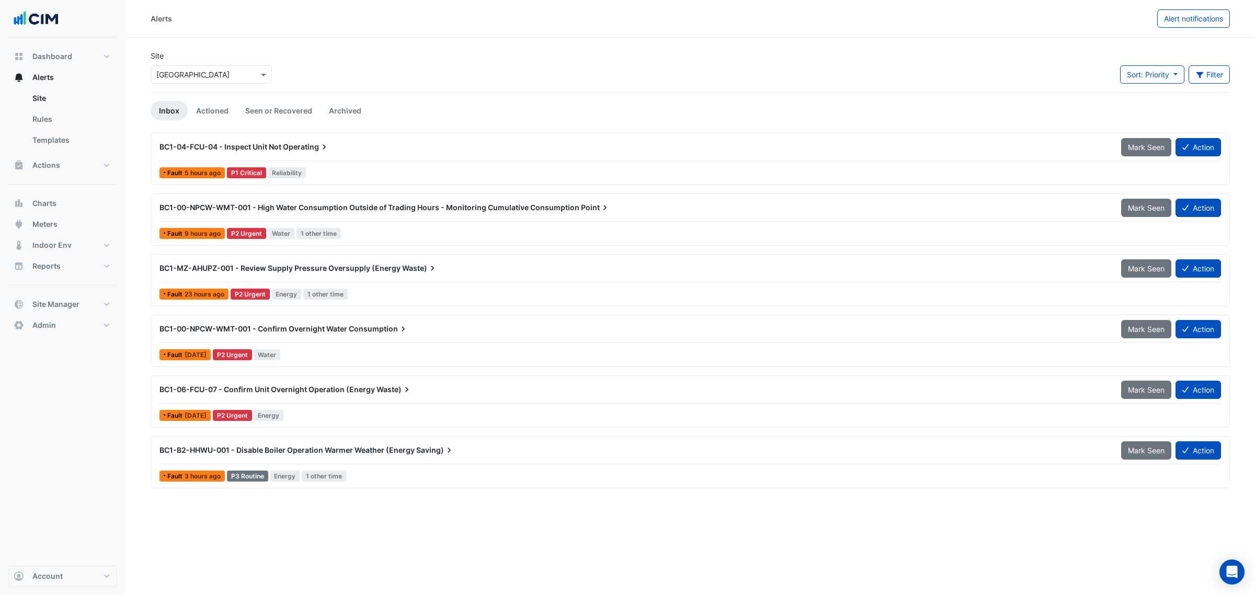
click at [372, 280] on div "BC1-MZ-AHUPZ-001 - Review Supply Pressure Oversupply (Energy Waste) Mark Seen A…" at bounding box center [691, 271] width 1062 height 24
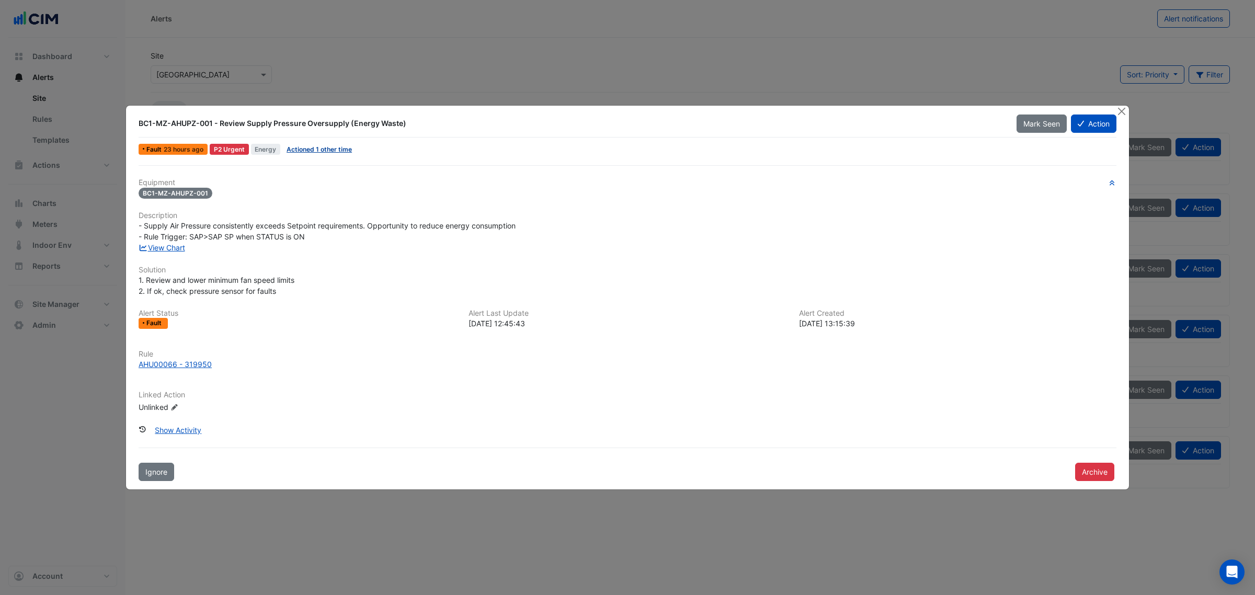
click at [312, 147] on link "Actioned 1 other time" at bounding box center [319, 149] width 65 height 8
click at [51, 229] on ngb-modal-window "BC1-MZ-AHUPZ-001 - Review Supply Pressure Oversupply (Energy Waste) Mark Seen A…" at bounding box center [627, 297] width 1255 height 595
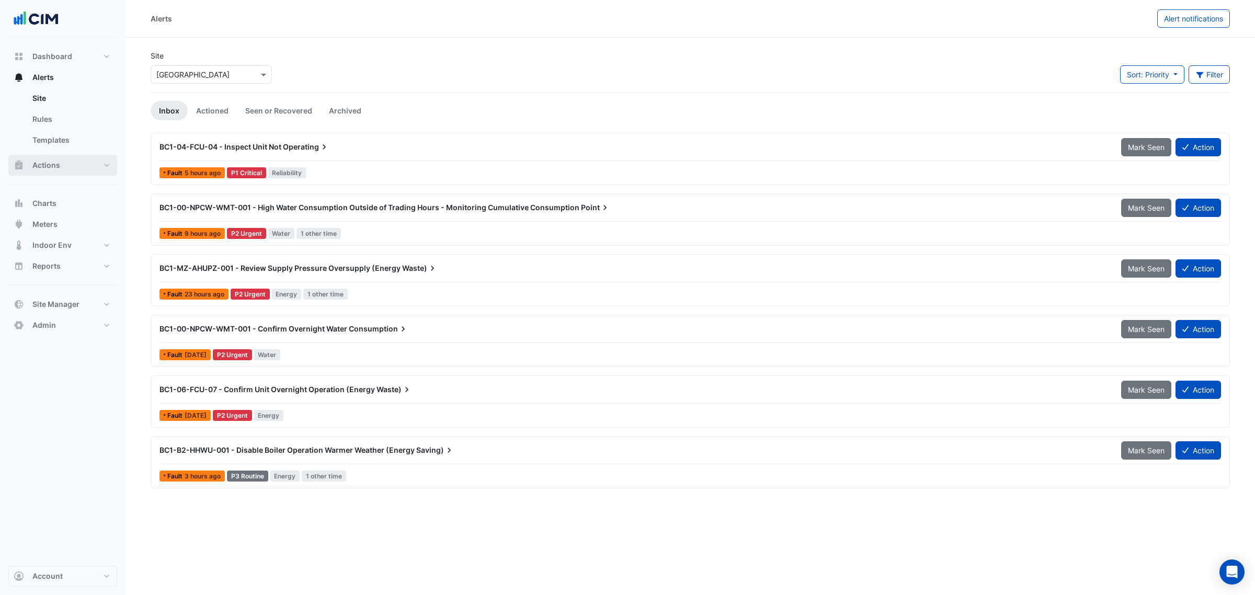
click at [60, 157] on button "Actions" at bounding box center [62, 165] width 109 height 21
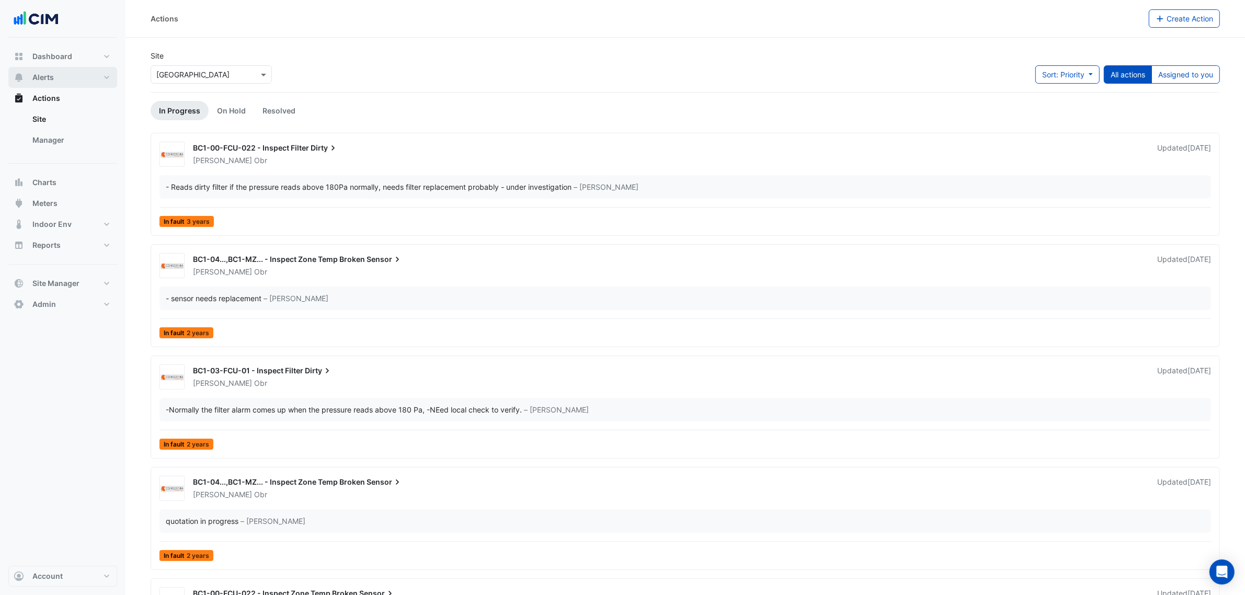
click at [43, 73] on span "Alerts" at bounding box center [42, 77] width 21 height 10
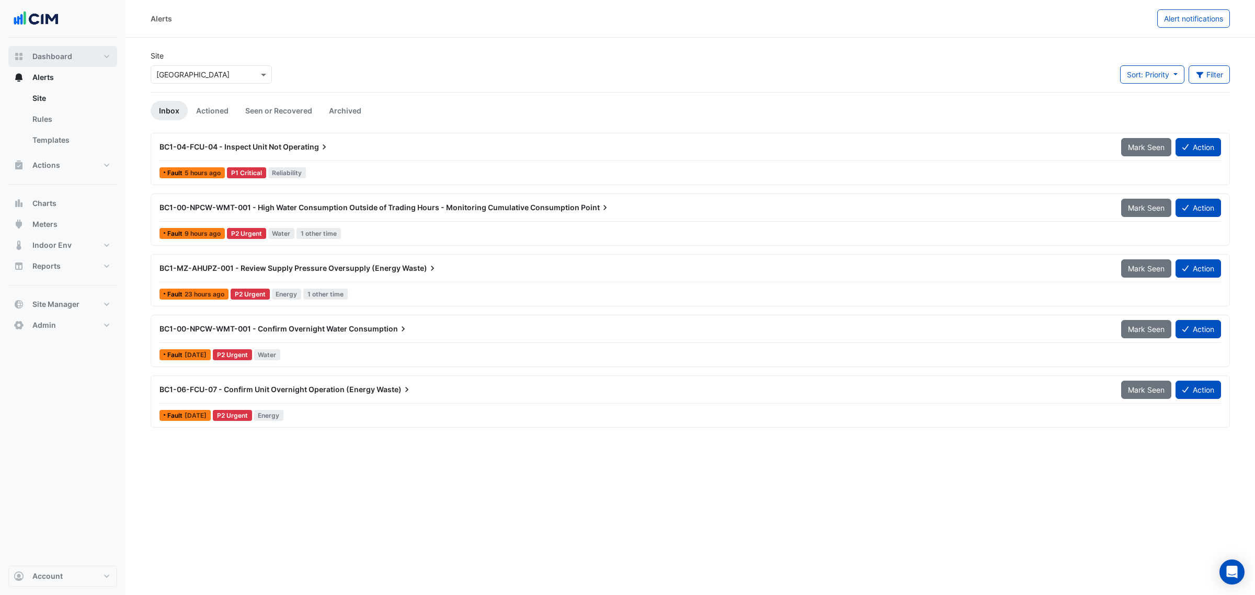
click at [58, 46] on button "Dashboard" at bounding box center [62, 56] width 109 height 21
select select "**"
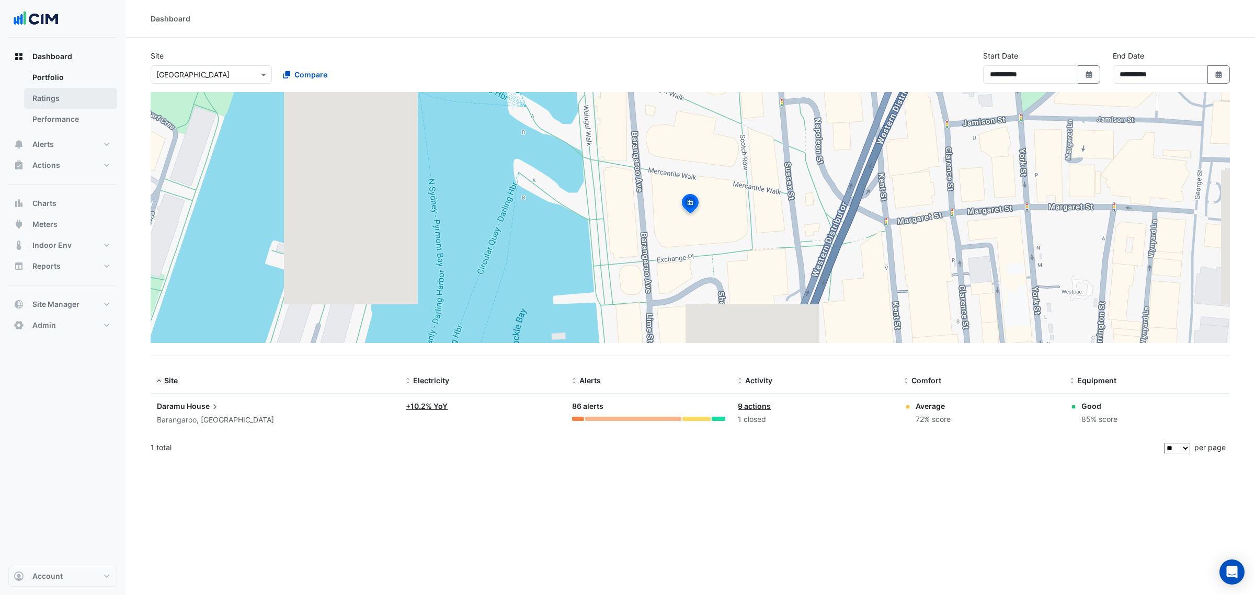
click at [53, 98] on link "Ratings" at bounding box center [70, 98] width 93 height 21
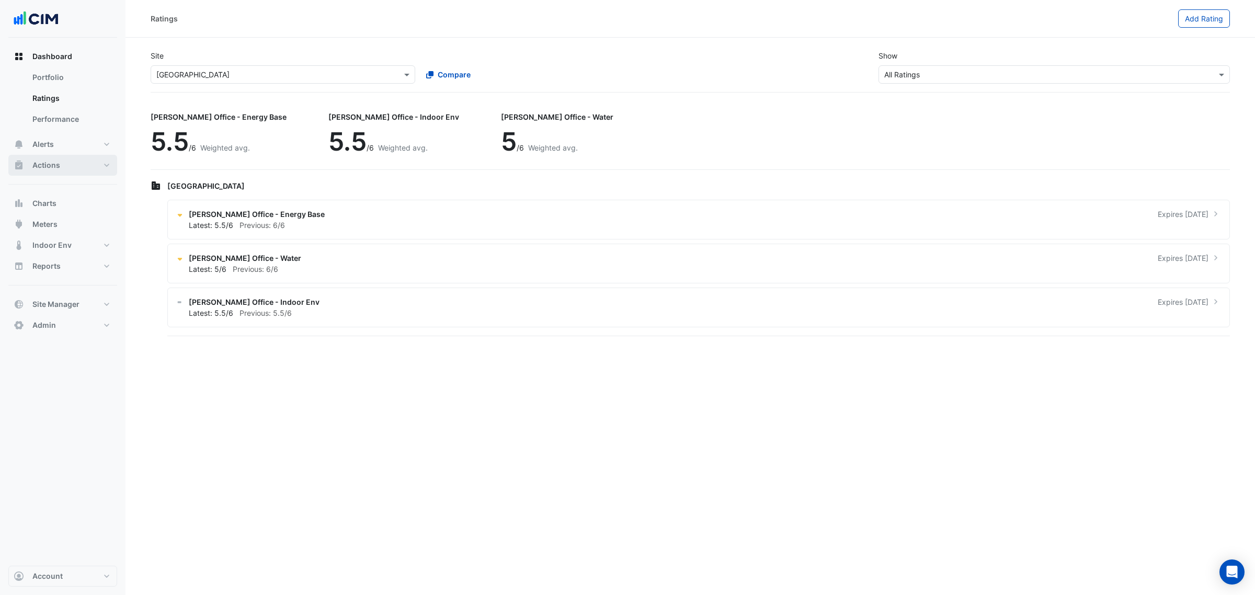
click at [48, 156] on button "Actions" at bounding box center [62, 165] width 109 height 21
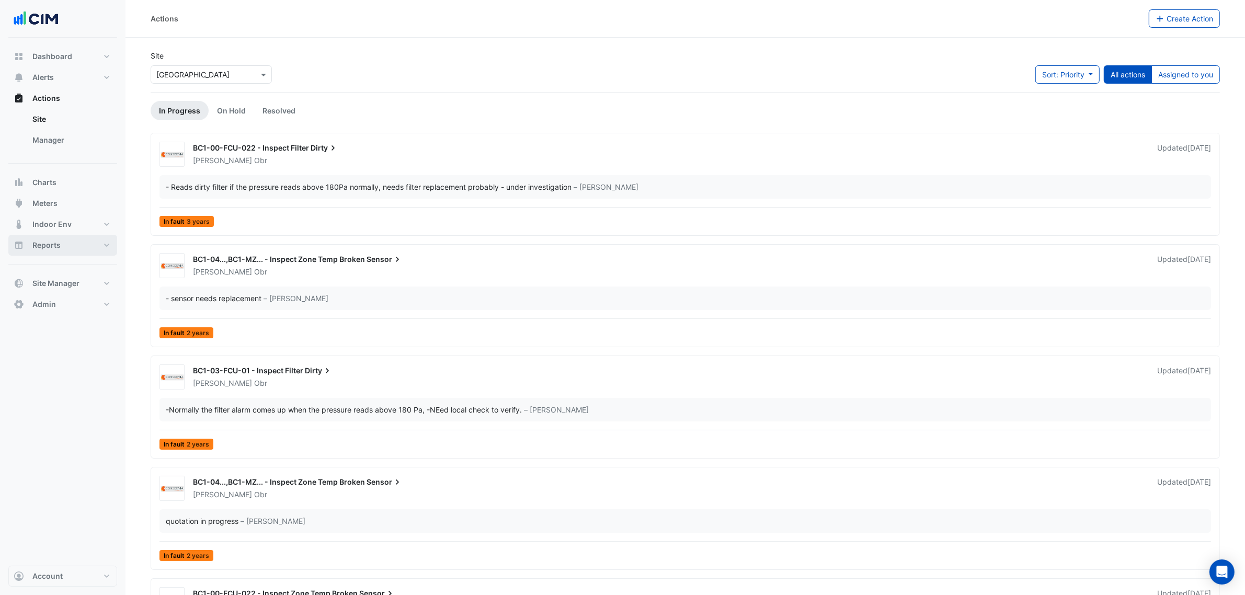
click at [36, 244] on span "Reports" at bounding box center [46, 245] width 28 height 10
select select "**"
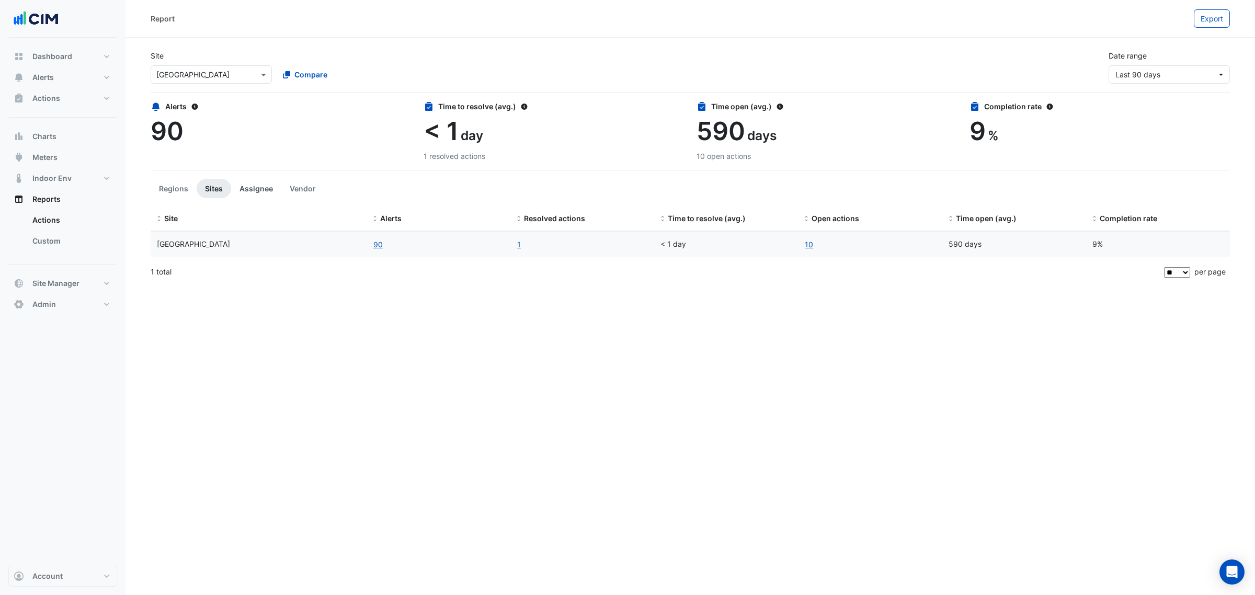
click at [258, 191] on button "Assignee" at bounding box center [256, 188] width 50 height 19
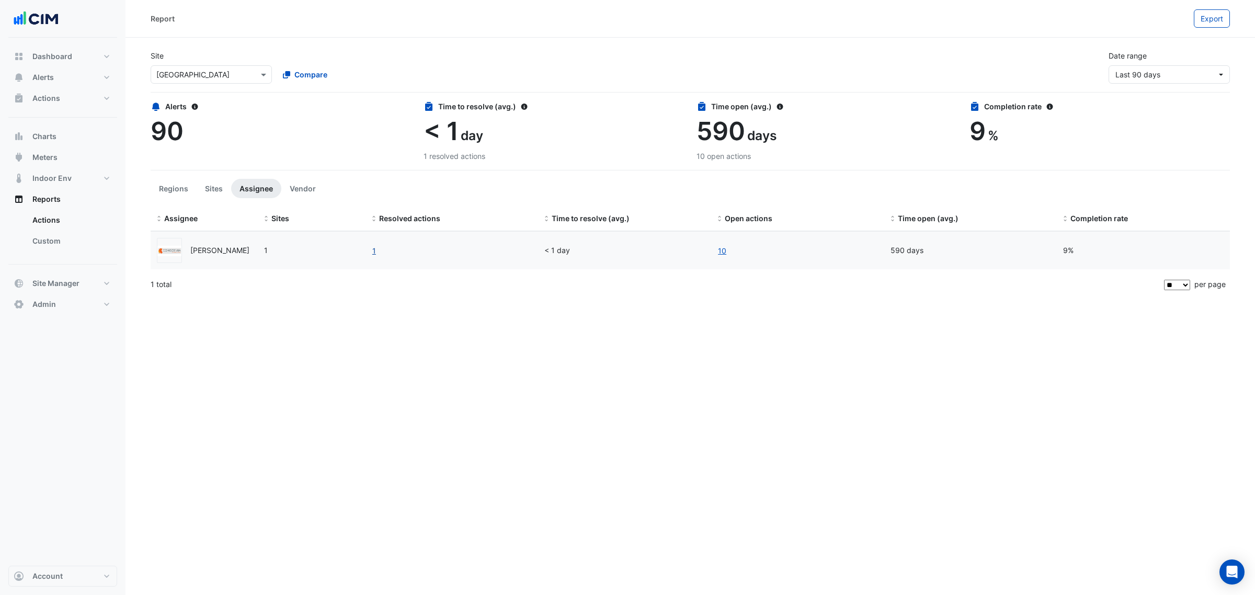
click at [374, 254] on link "1" at bounding box center [374, 251] width 5 height 12
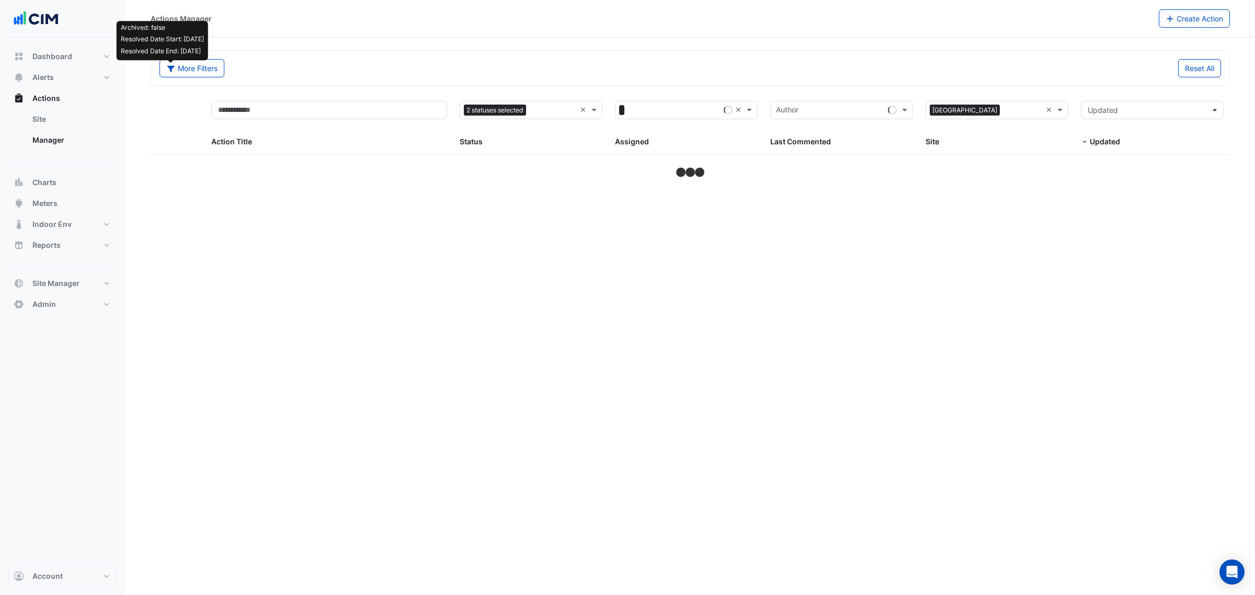
select select "**"
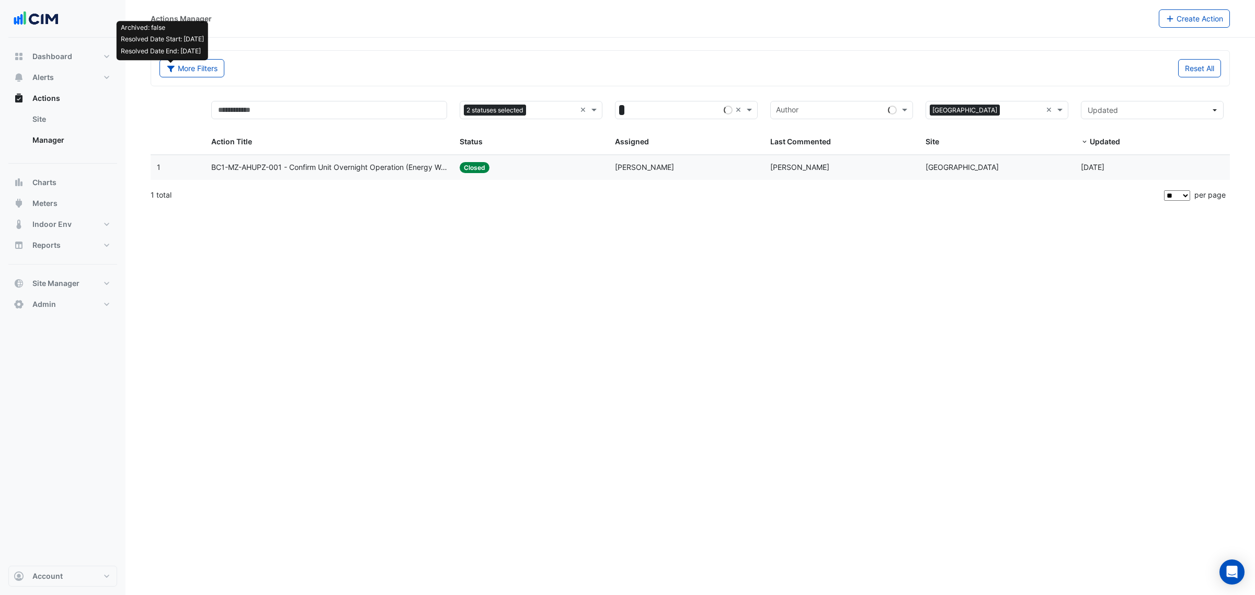
click at [618, 168] on span "[PERSON_NAME]" at bounding box center [644, 167] width 59 height 9
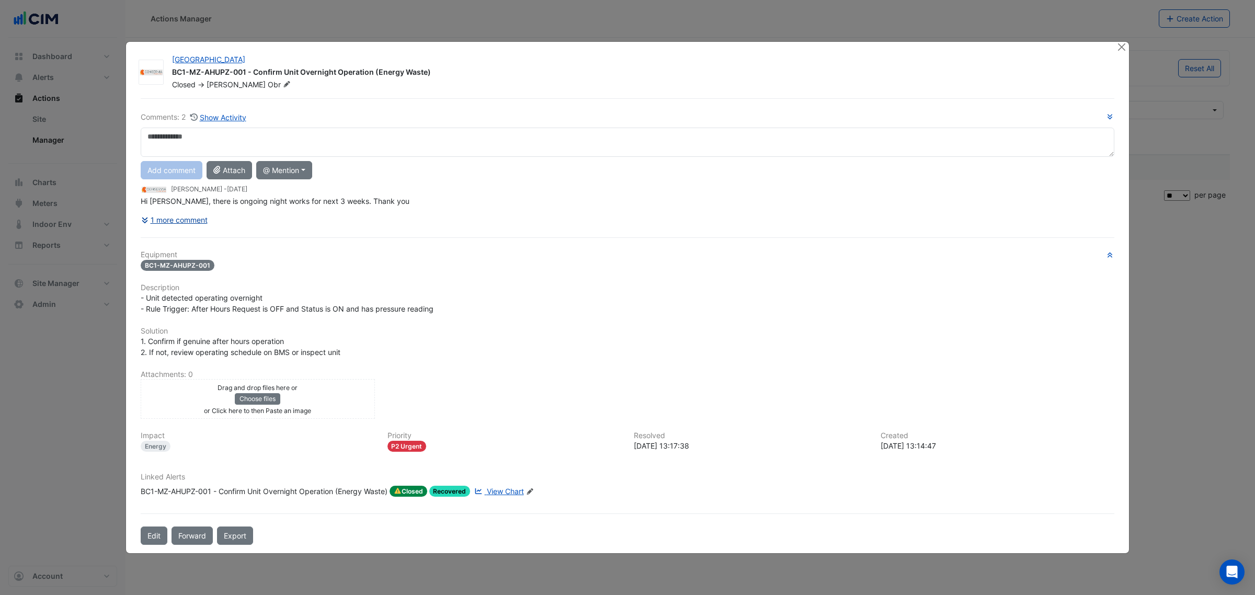
click at [192, 218] on button "1 more comment" at bounding box center [174, 220] width 67 height 18
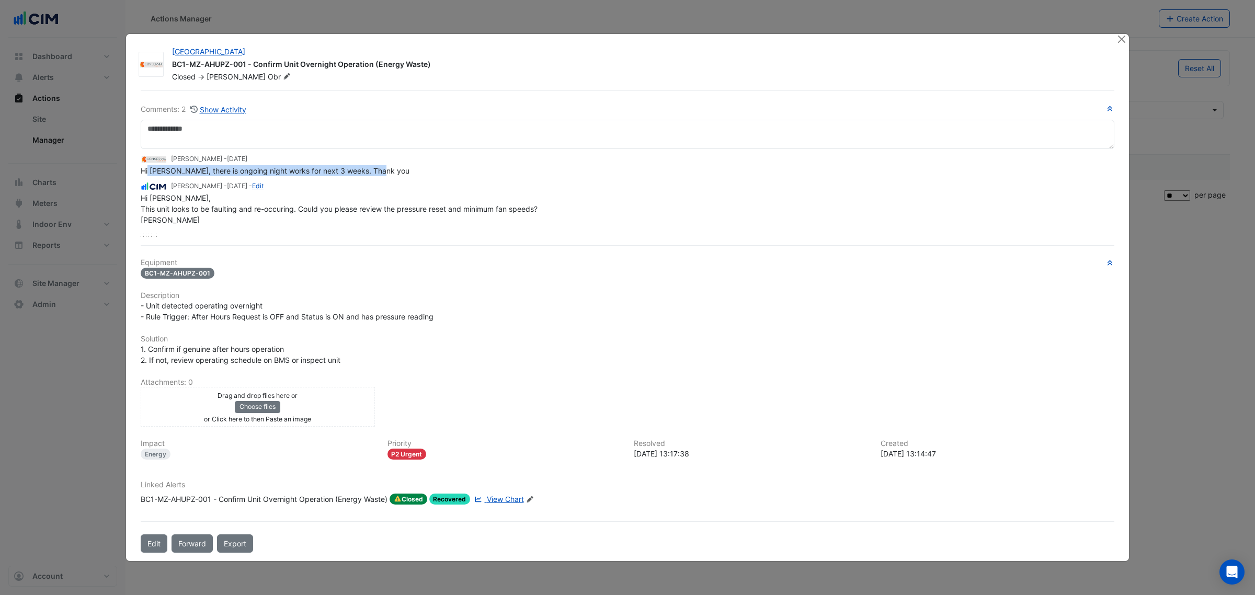
drag, startPoint x: 148, startPoint y: 161, endPoint x: 443, endPoint y: 166, distance: 295.0
click at [439, 168] on div "Hi Manuel, there is ongoing night works for next 3 weeks. Thank you" at bounding box center [628, 170] width 974 height 11
click at [1124, 37] on button "Close" at bounding box center [1121, 39] width 11 height 11
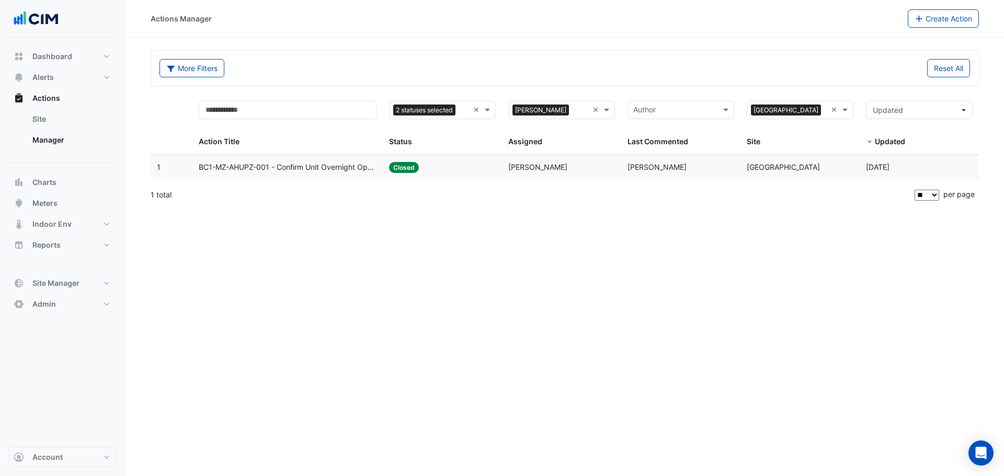
click at [308, 162] on span "BC1-MZ-AHUPZ-001 - Confirm Unit Overnight Operation (Energy Waste)" at bounding box center [288, 168] width 178 height 12
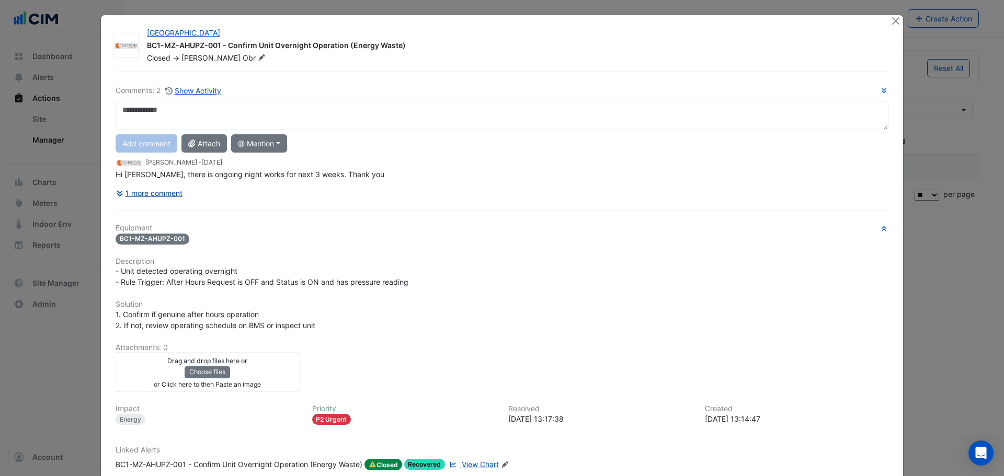
click at [142, 193] on button "1 more comment" at bounding box center [149, 193] width 67 height 18
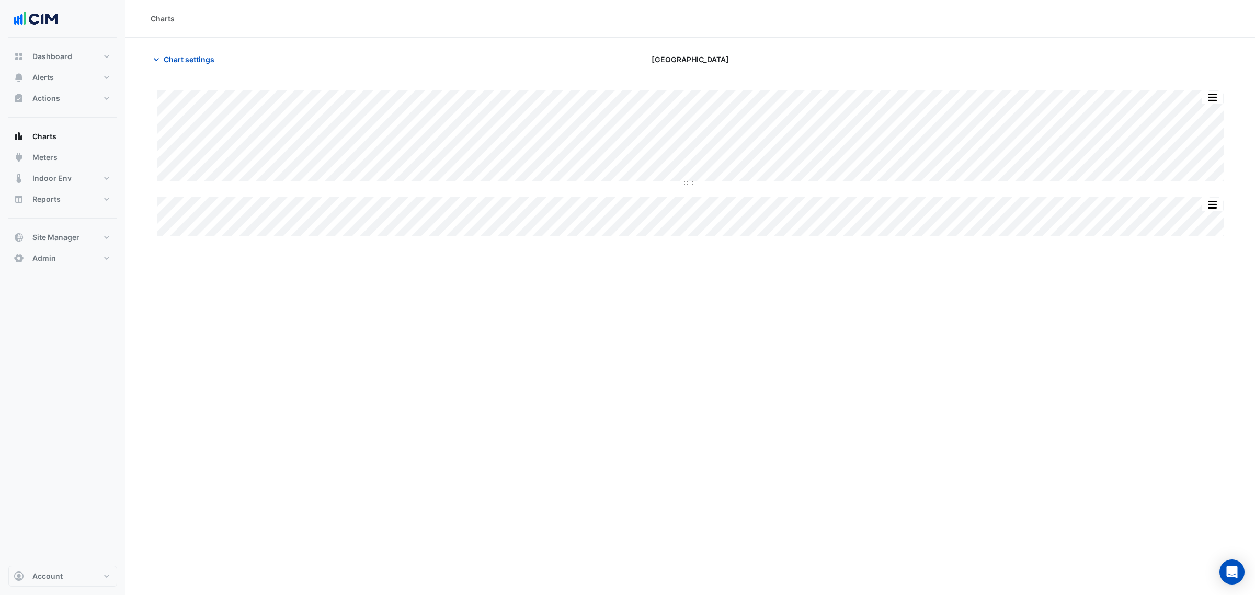
click at [678, 183] on div "Split All Split None Print Save as JPEG Save as PNG Pivot Data Table Export CSV…" at bounding box center [690, 137] width 1067 height 95
click at [693, 189] on div "Split All Split None Print Save as JPEG Save as PNG Pivot Data Table Export CSV…" at bounding box center [690, 163] width 1079 height 146
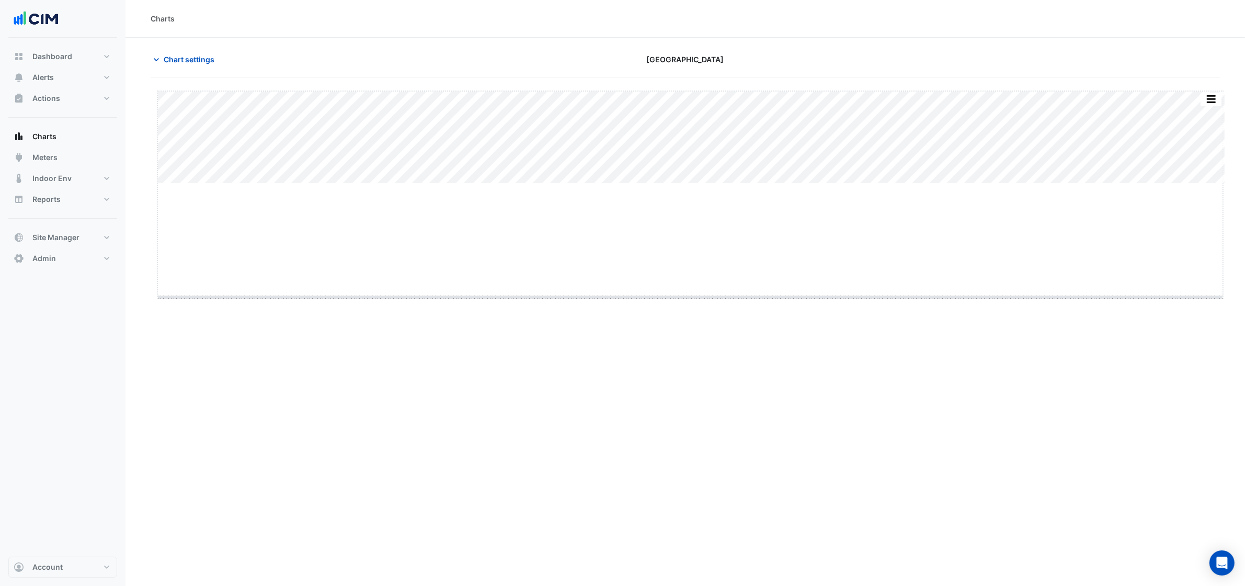
drag, startPoint x: 693, startPoint y: 182, endPoint x: 706, endPoint y: 298, distance: 116.8
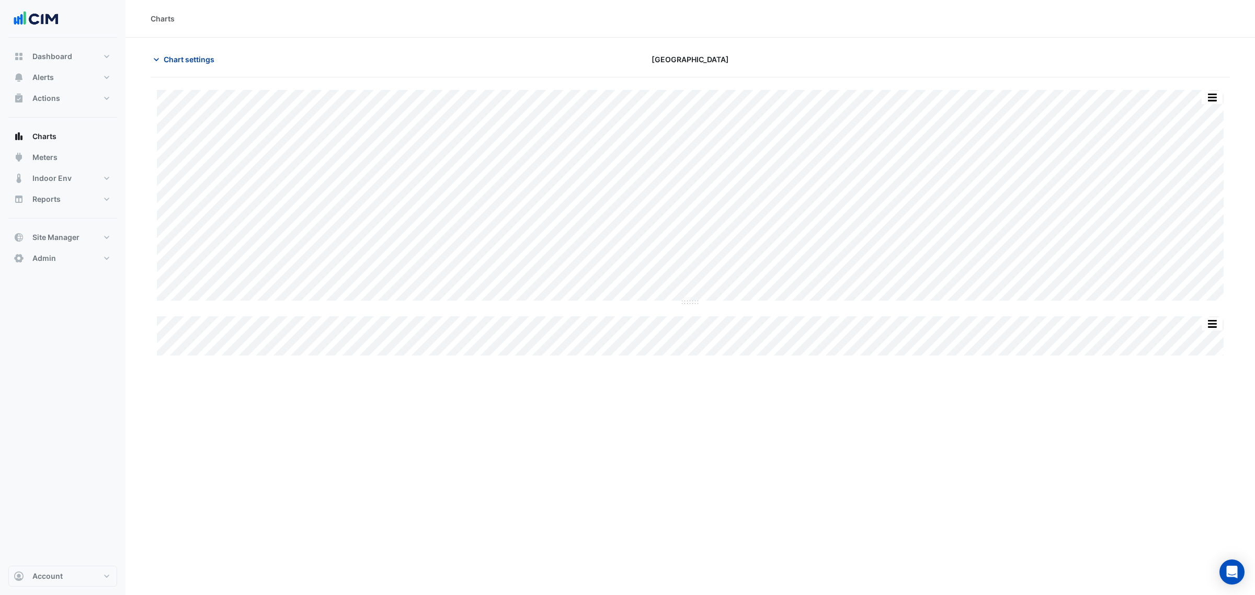
type input "**********"
click at [189, 61] on span "Chart settings" at bounding box center [189, 59] width 51 height 11
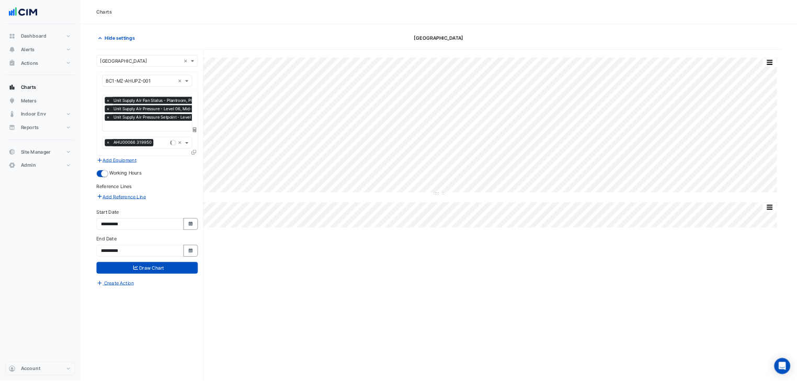
scroll to position [0, 5]
click at [234, 202] on input "text" at bounding box center [251, 197] width 183 height 11
drag, startPoint x: 616, startPoint y: 508, endPoint x: 600, endPoint y: 495, distance: 21.2
click at [613, 505] on div "Split All Split None Print Save as JPEG Save as PNG Pivot Data Table Export CSV…" at bounding box center [686, 356] width 1070 height 558
click at [226, 182] on span "Unit Supply Air Pressure Setpoint - Level 06, Mid-South" at bounding box center [254, 183] width 171 height 10
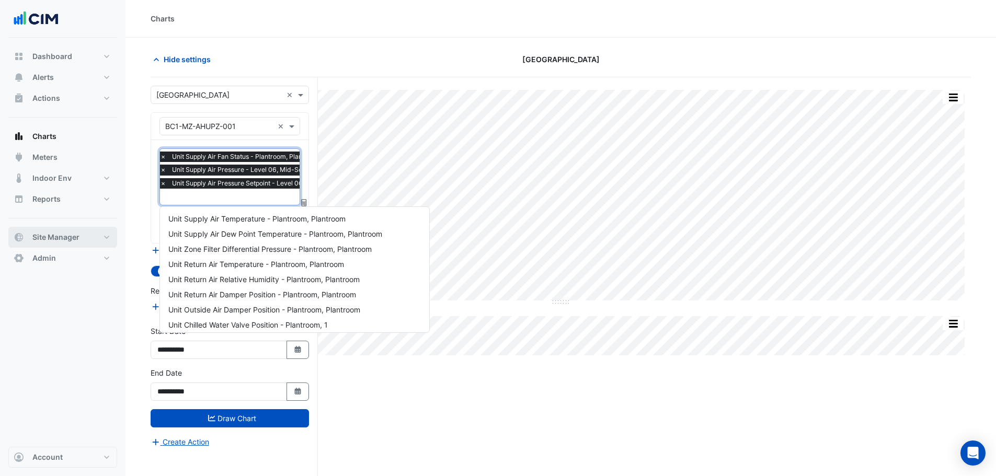
click at [97, 237] on button "Site Manager" at bounding box center [62, 237] width 109 height 21
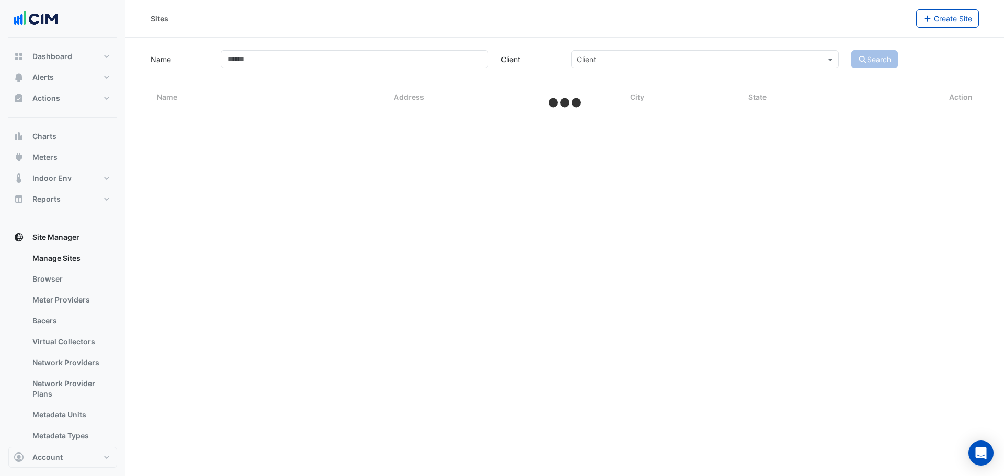
select select "**"
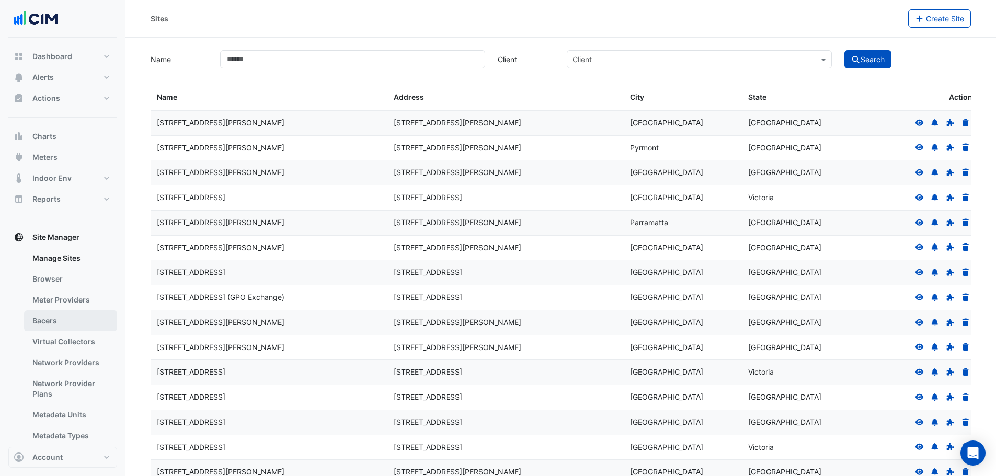
click at [60, 326] on link "Bacers" at bounding box center [70, 321] width 93 height 21
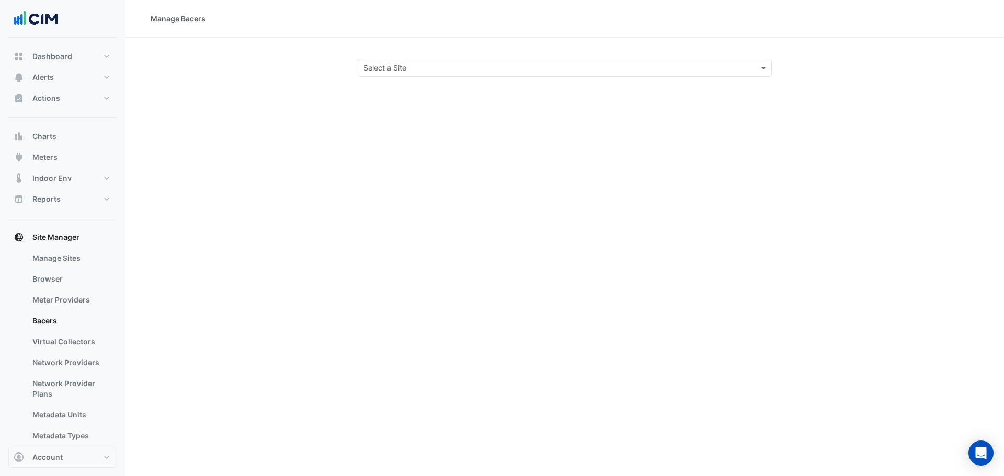
click at [481, 64] on input "text" at bounding box center [554, 68] width 382 height 11
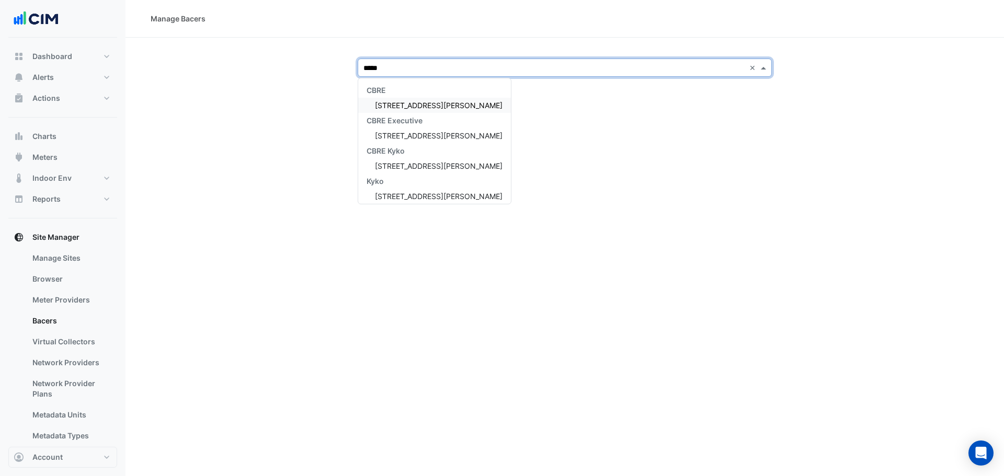
type input "******"
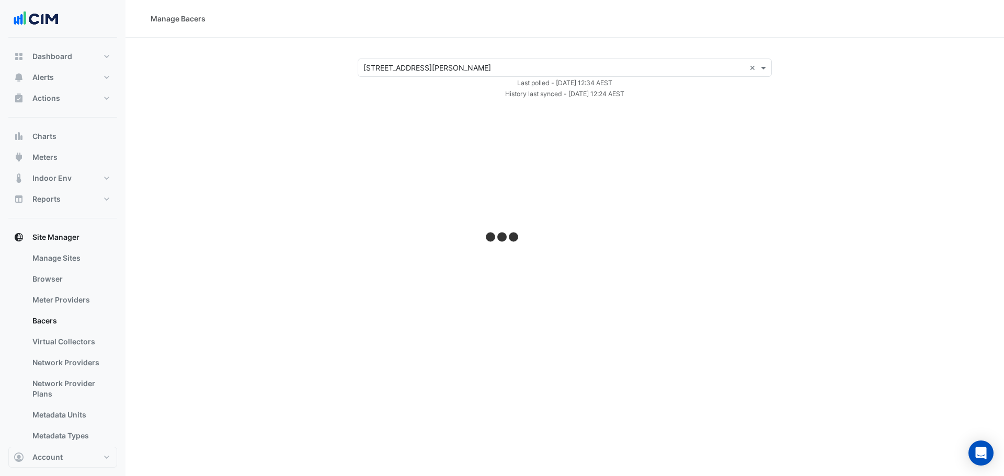
select select "**"
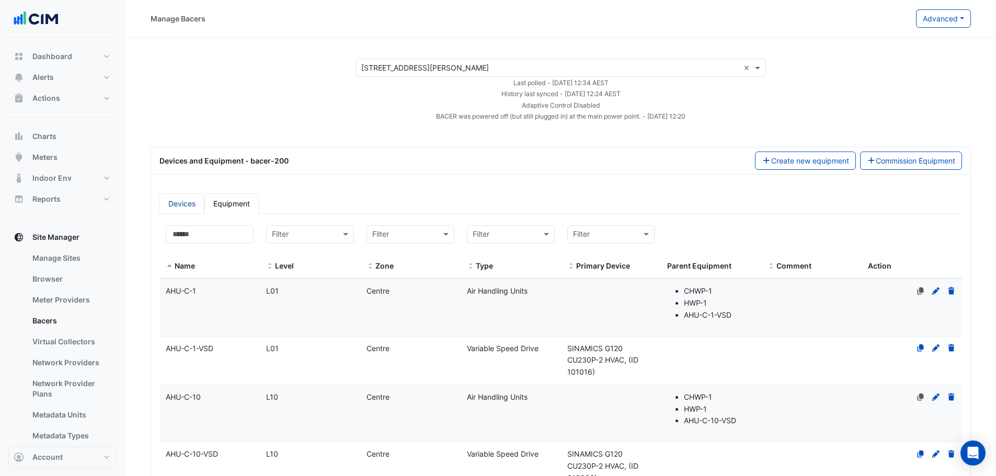
click at [179, 209] on link "Devices" at bounding box center [182, 204] width 45 height 20
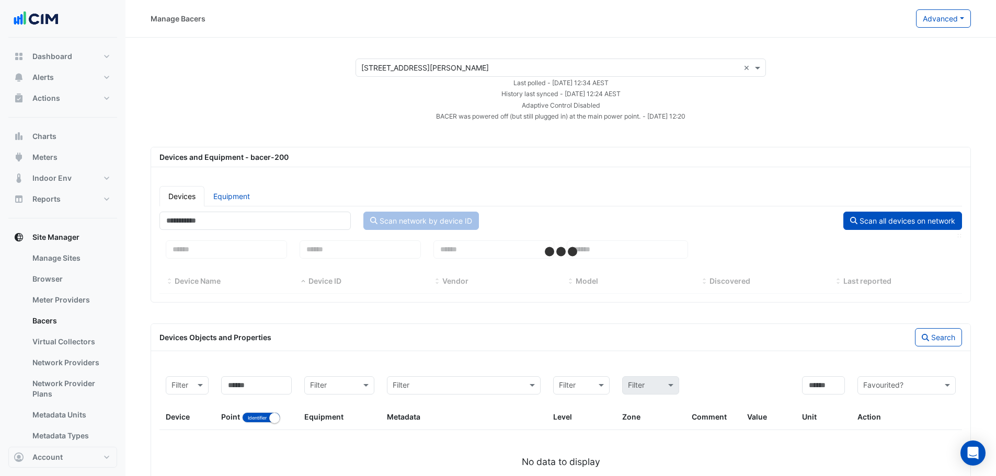
select select "**"
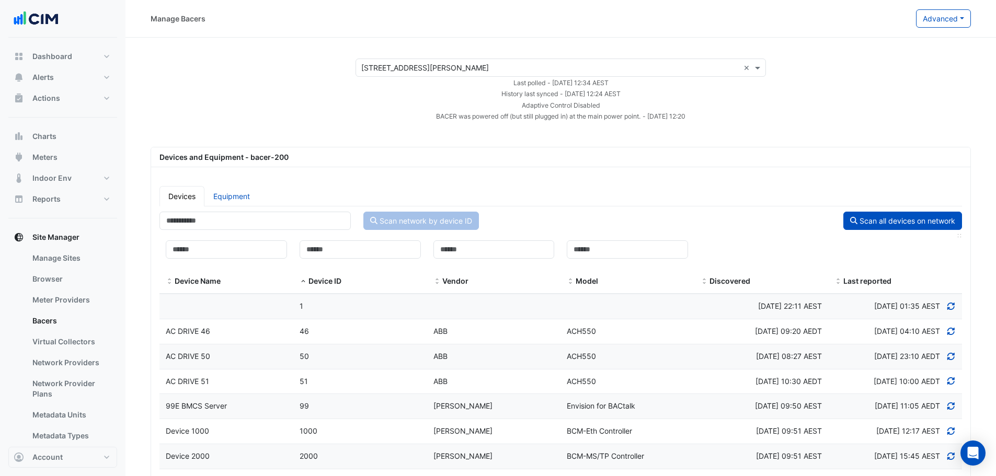
click at [873, 282] on span "Last reported" at bounding box center [868, 281] width 48 height 9
click at [710, 285] on span "Discovered" at bounding box center [730, 281] width 41 height 9
click at [703, 280] on span at bounding box center [704, 282] width 7 height 8
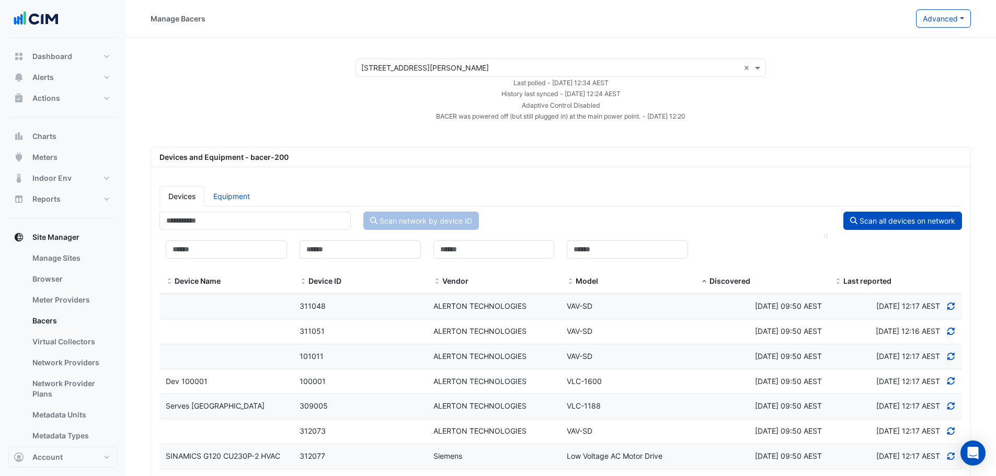
click at [703, 280] on span at bounding box center [704, 282] width 7 height 8
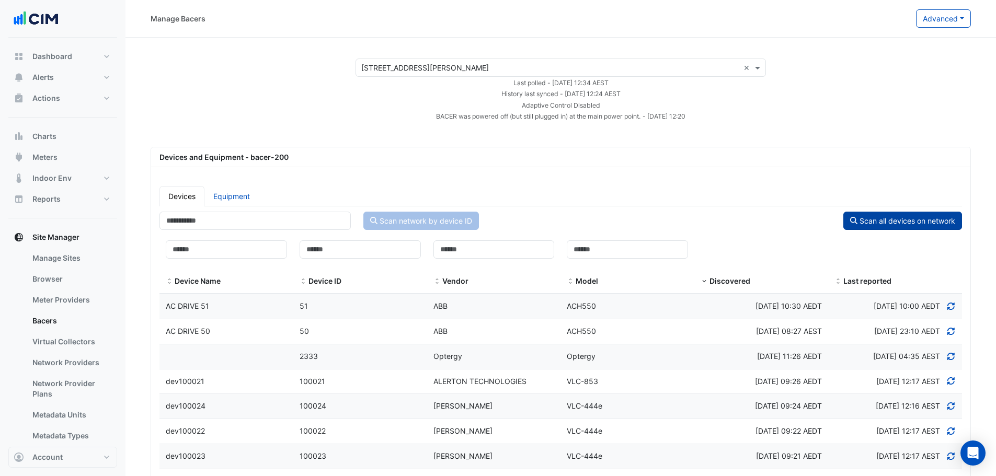
click at [909, 218] on button "Scan all devices on network" at bounding box center [903, 221] width 119 height 18
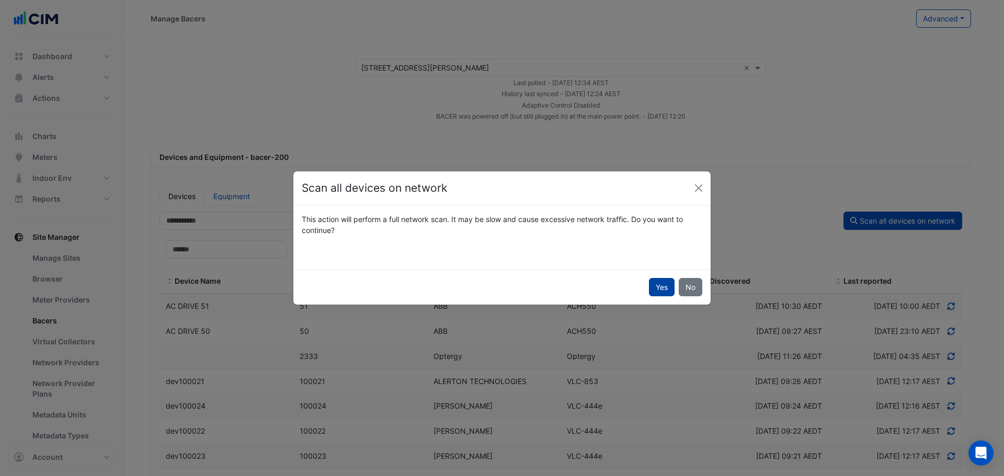
click at [659, 279] on button "Yes" at bounding box center [662, 287] width 26 height 18
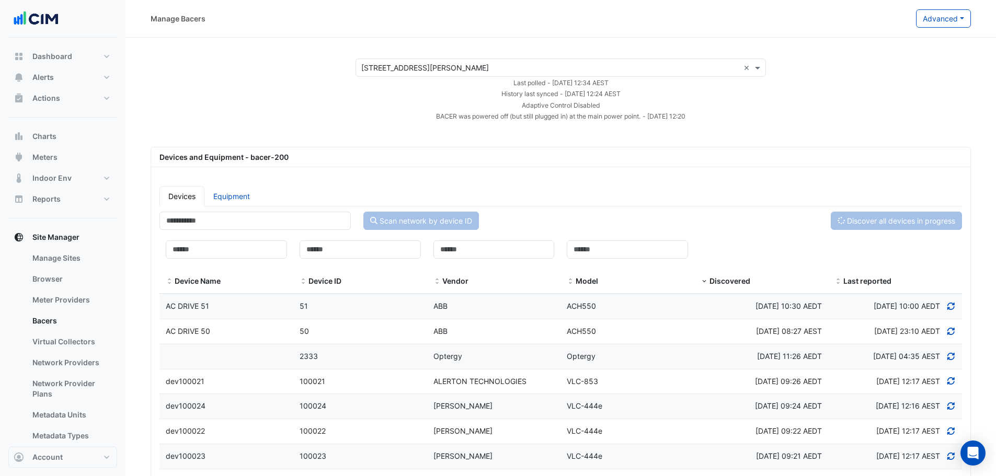
select select "**"
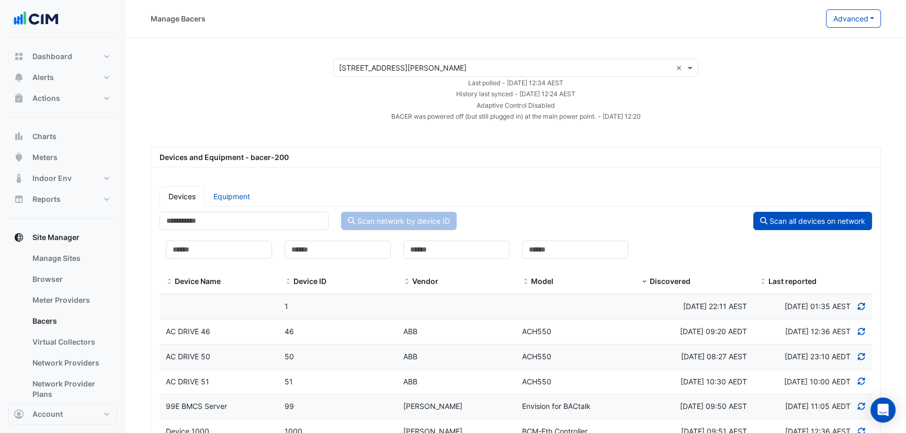
click at [371, 63] on input "text" at bounding box center [505, 68] width 333 height 11
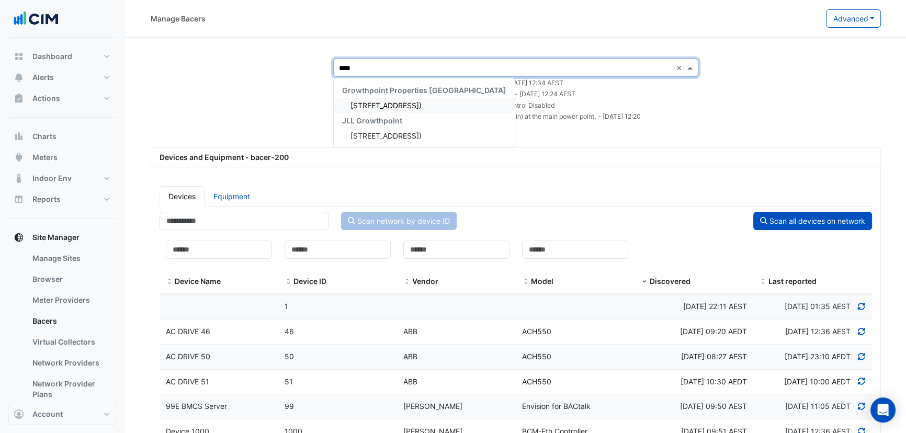
type input "*****"
click at [376, 105] on span "[STREET_ADDRESS])" at bounding box center [385, 105] width 71 height 9
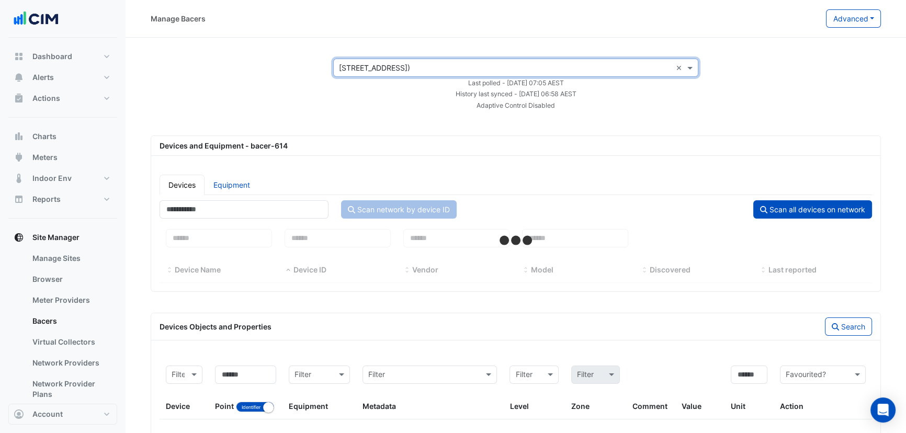
select select "**"
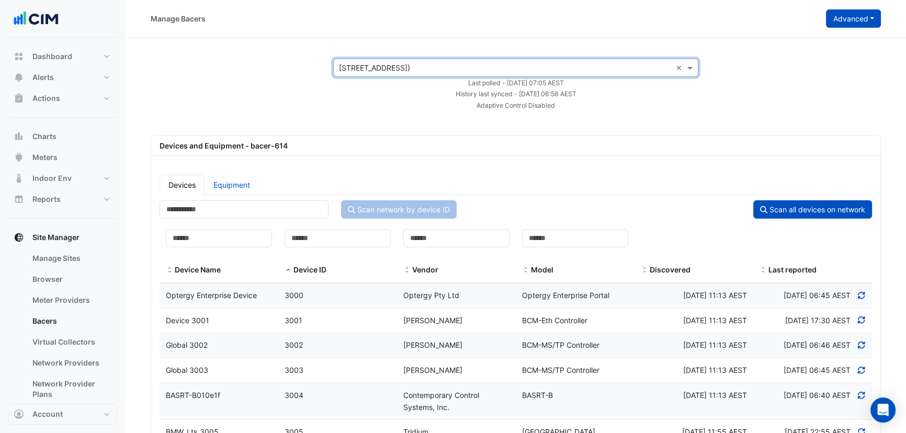
click at [851, 22] on button "Advanced" at bounding box center [853, 18] width 55 height 18
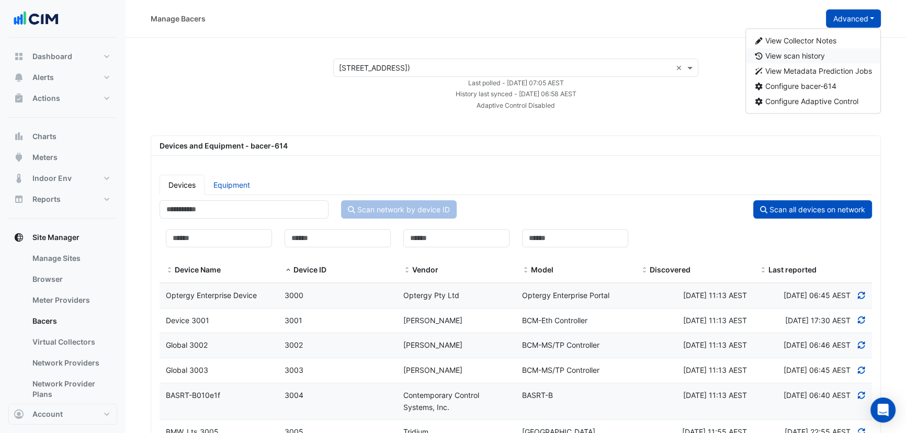
click at [828, 59] on button "View scan history" at bounding box center [813, 55] width 135 height 15
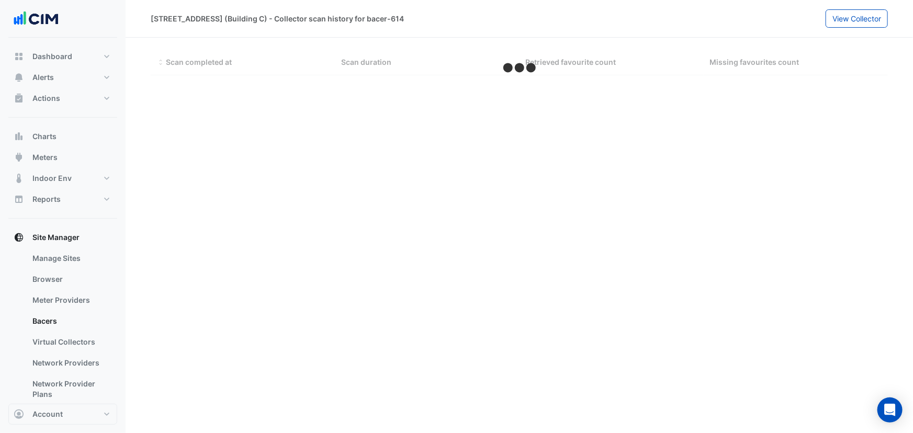
select select "**"
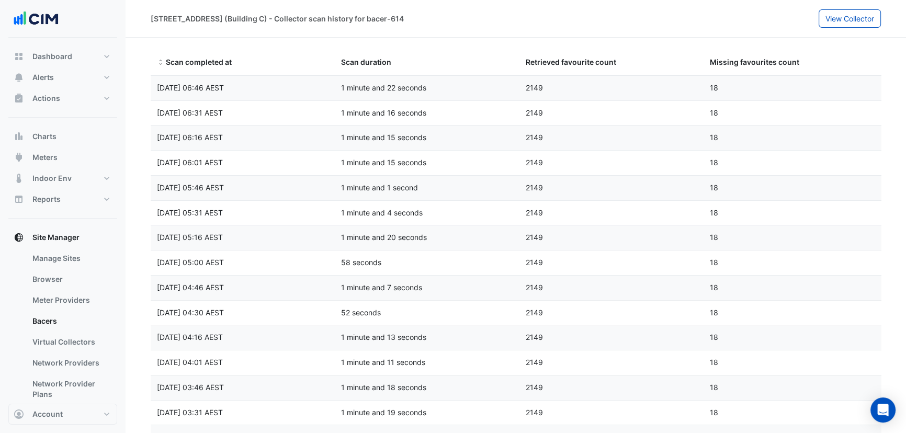
drag, startPoint x: 553, startPoint y: 189, endPoint x: 673, endPoint y: 133, distance: 131.7
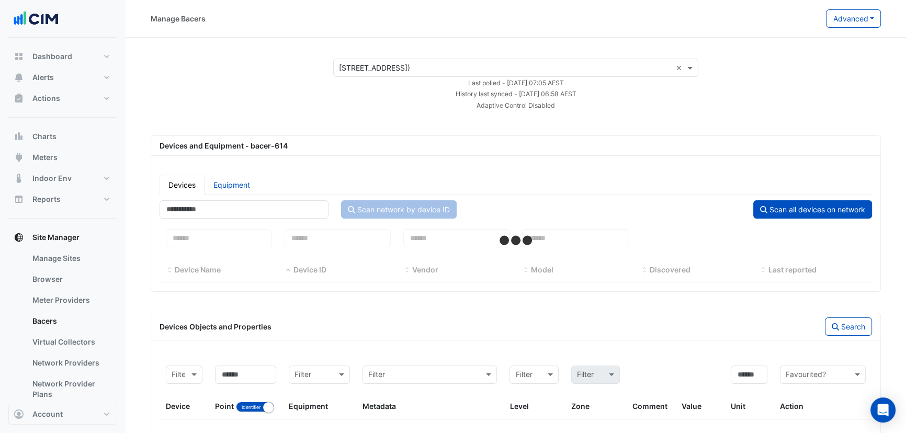
select select "**"
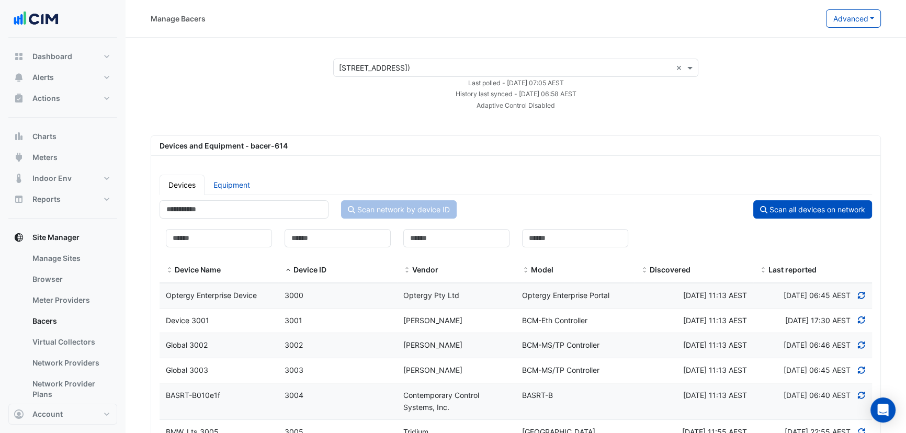
click at [356, 75] on div "× 211 Wellington Road (Building C) ×" at bounding box center [515, 68] width 365 height 18
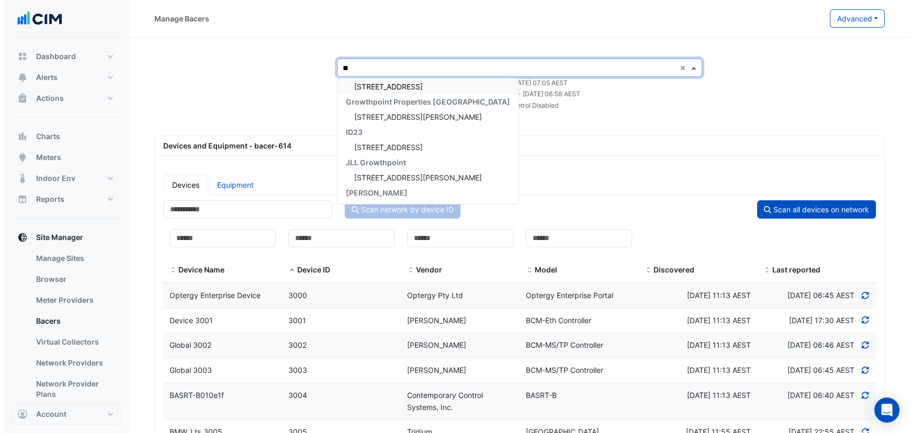
scroll to position [186, 0]
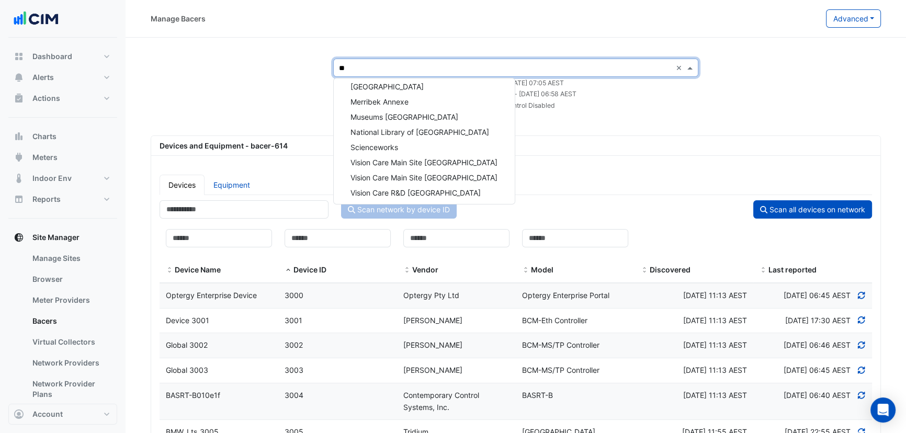
type input "**"
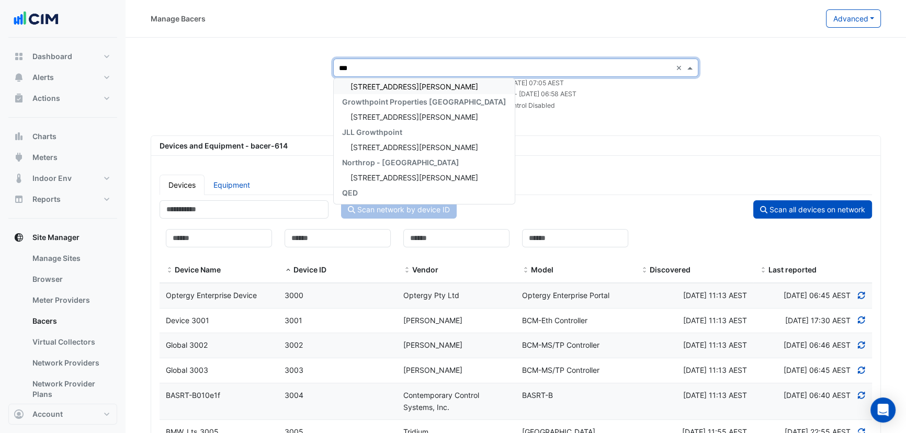
click at [364, 83] on span "[STREET_ADDRESS][PERSON_NAME]" at bounding box center [414, 86] width 128 height 9
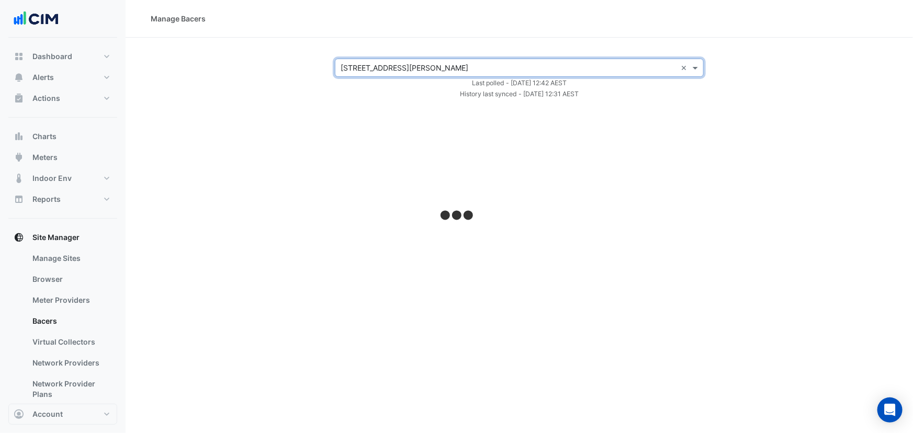
click at [366, 68] on input "text" at bounding box center [508, 68] width 336 height 11
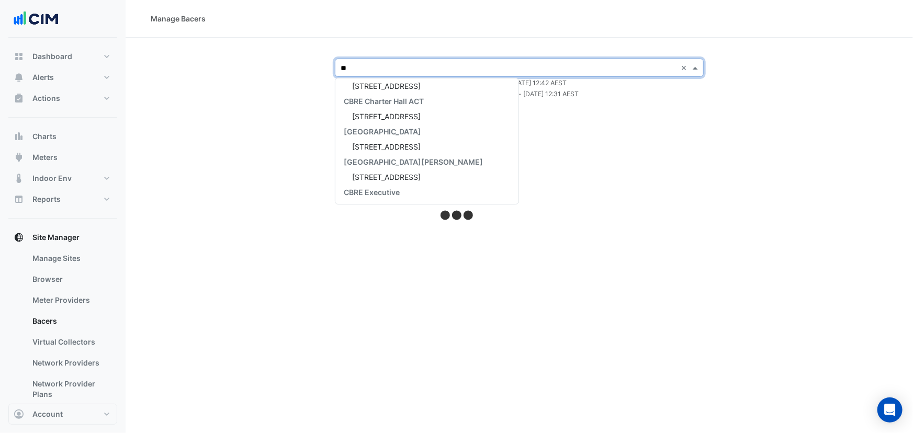
type input "*"
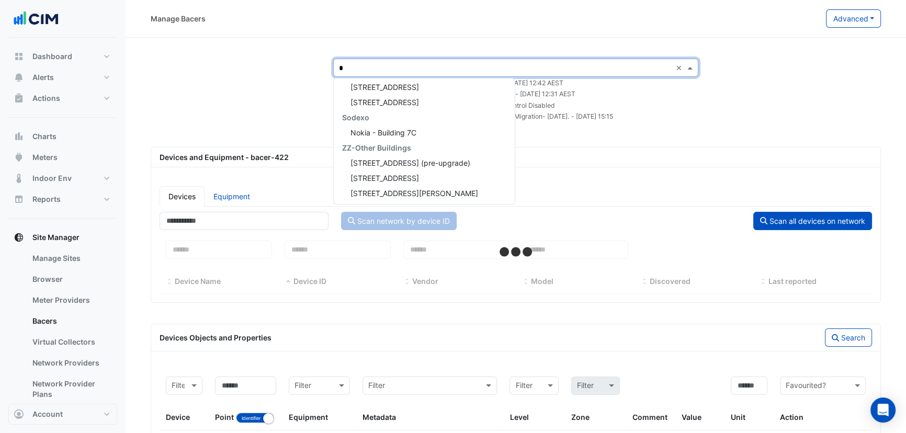
type input "**"
select select "**"
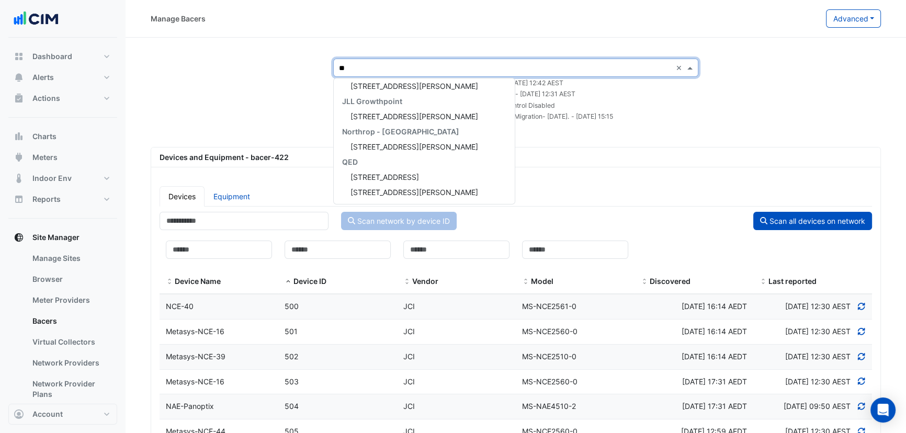
scroll to position [216, 0]
type input "****"
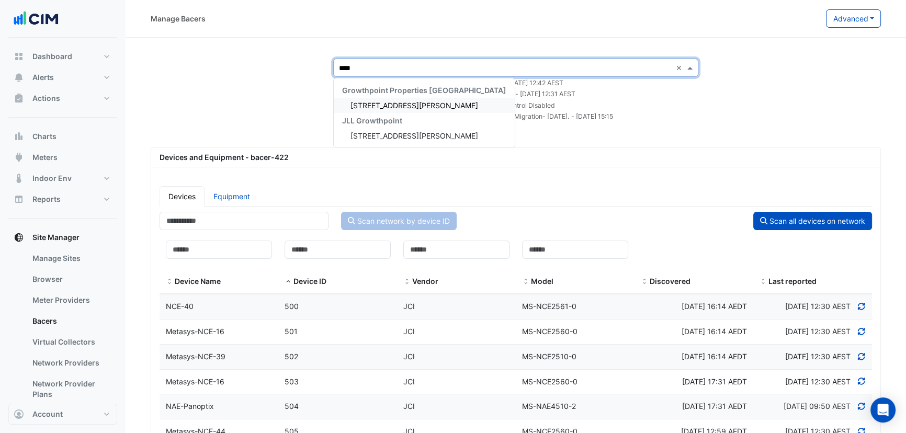
scroll to position [0, 0]
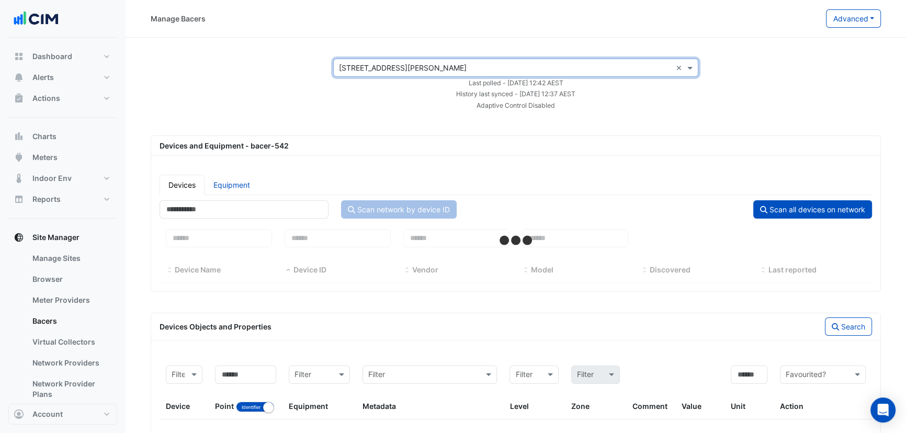
select select "**"
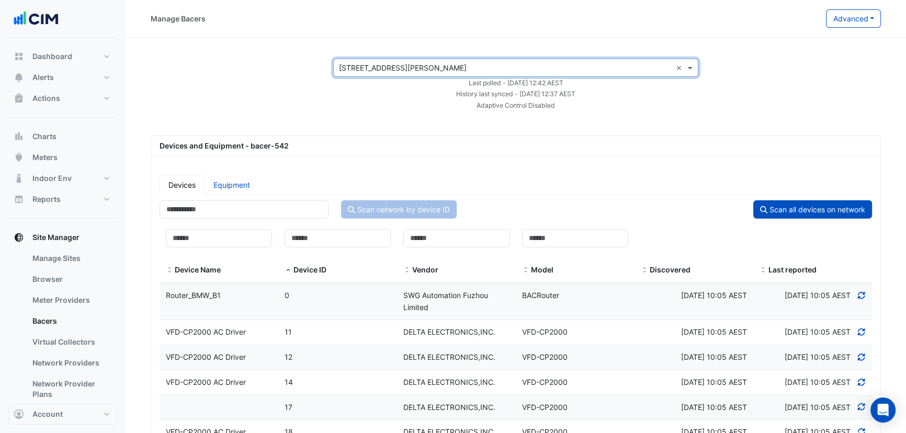
drag, startPoint x: 832, startPoint y: 16, endPoint x: 831, endPoint y: 31, distance: 15.2
click at [832, 15] on button "Advanced" at bounding box center [853, 18] width 55 height 18
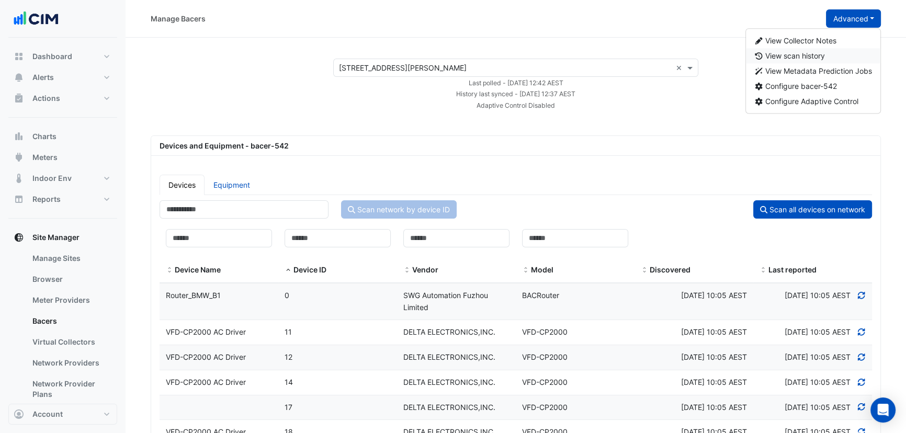
click at [810, 51] on span "View scan history" at bounding box center [795, 55] width 60 height 9
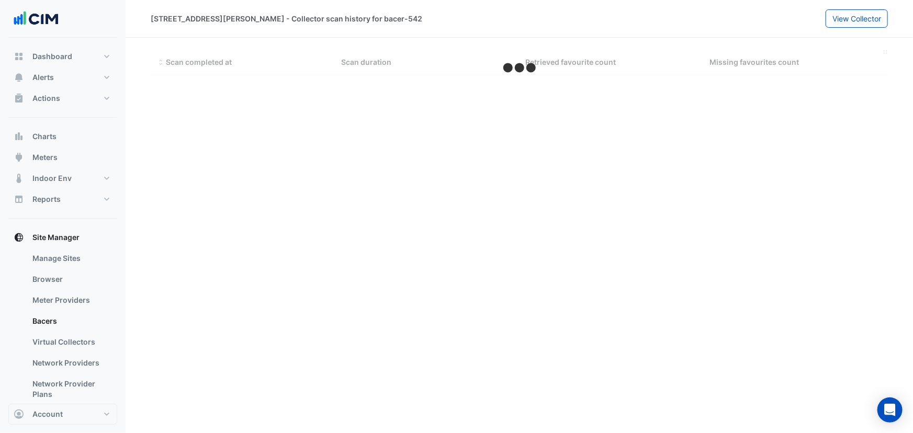
select select "**"
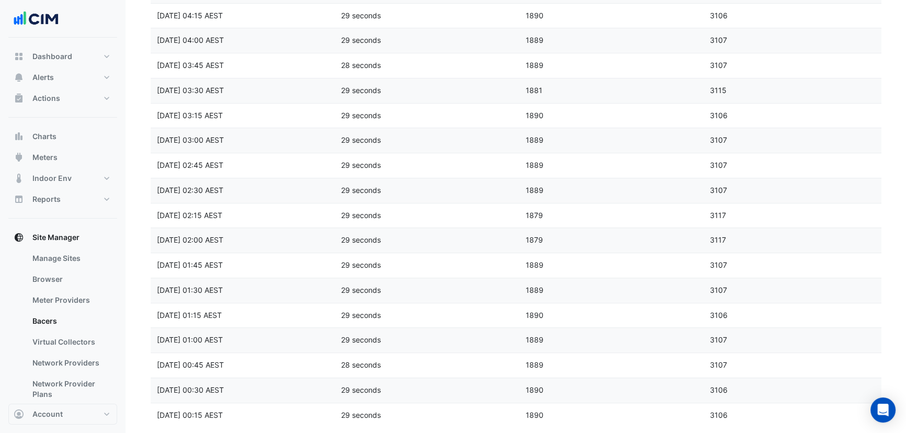
scroll to position [888, 0]
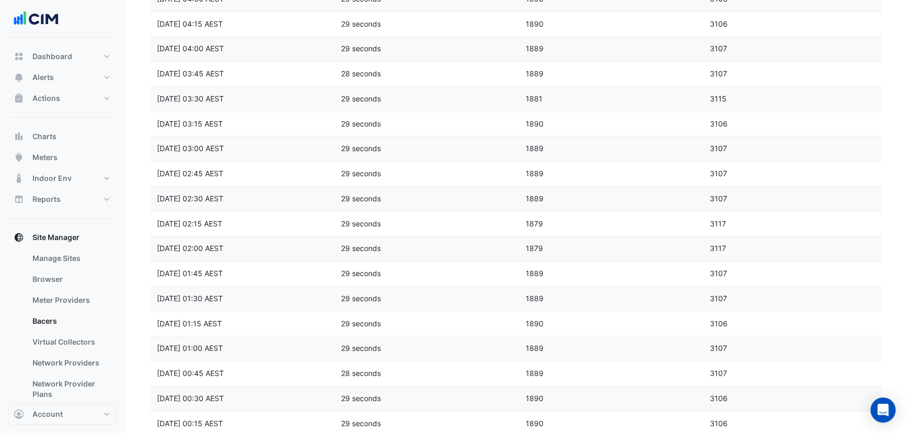
drag, startPoint x: 554, startPoint y: 323, endPoint x: 565, endPoint y: 260, distance: 63.2
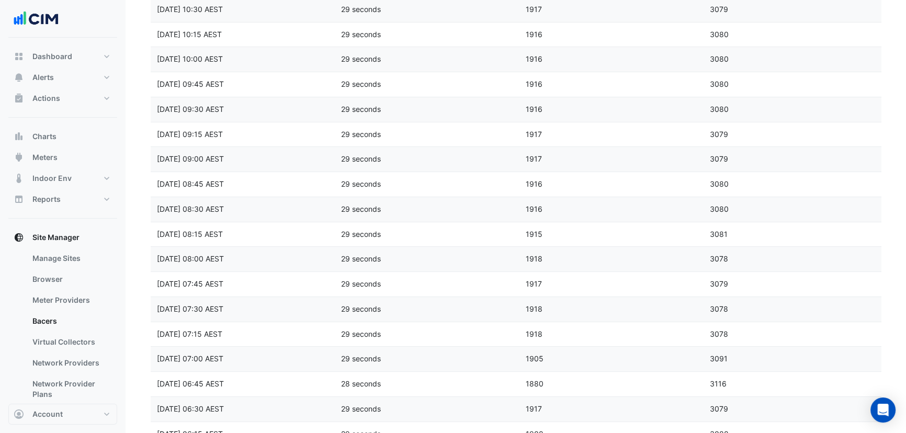
scroll to position [0, 0]
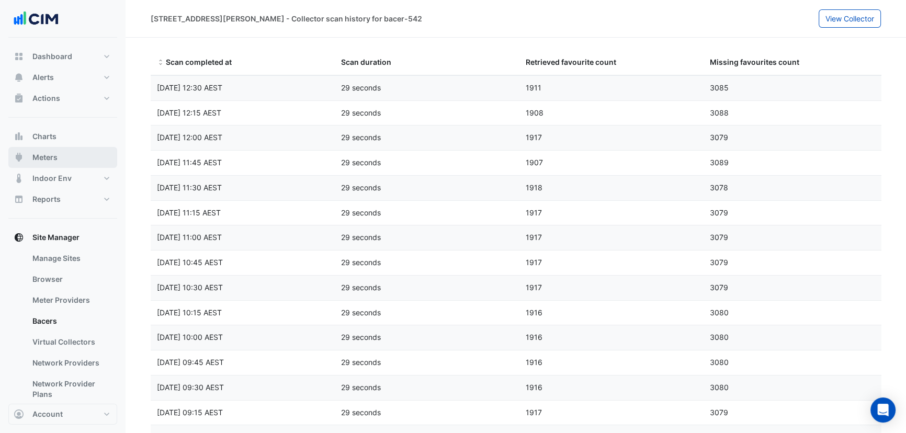
click at [86, 157] on button "Meters" at bounding box center [62, 157] width 109 height 21
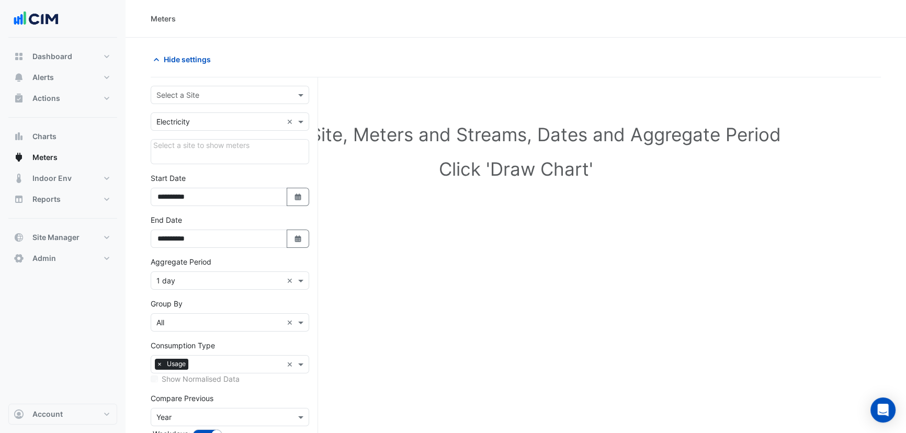
click at [231, 86] on div "Select a Site" at bounding box center [230, 95] width 158 height 18
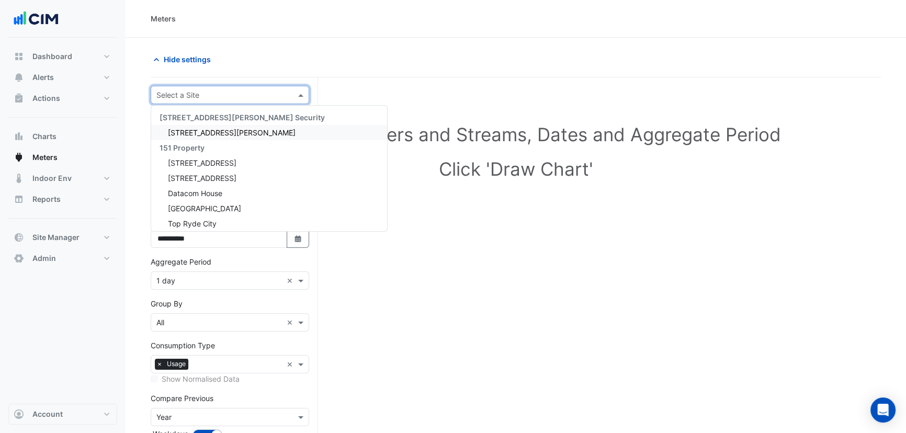
type input "*"
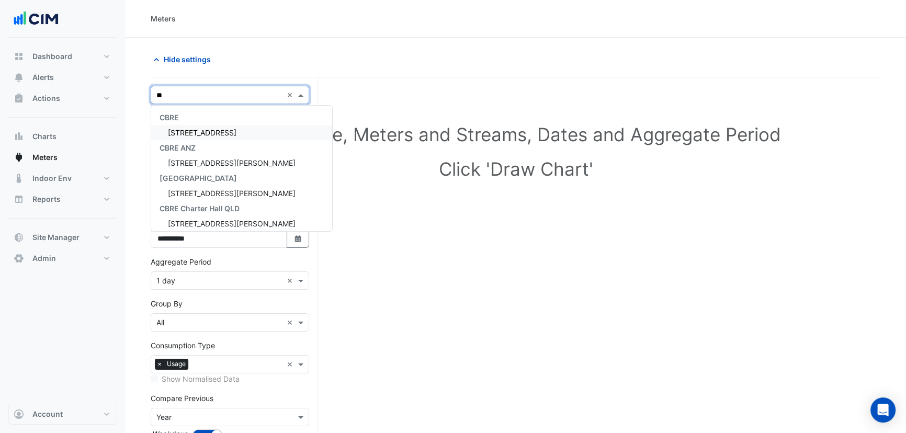
type input "**"
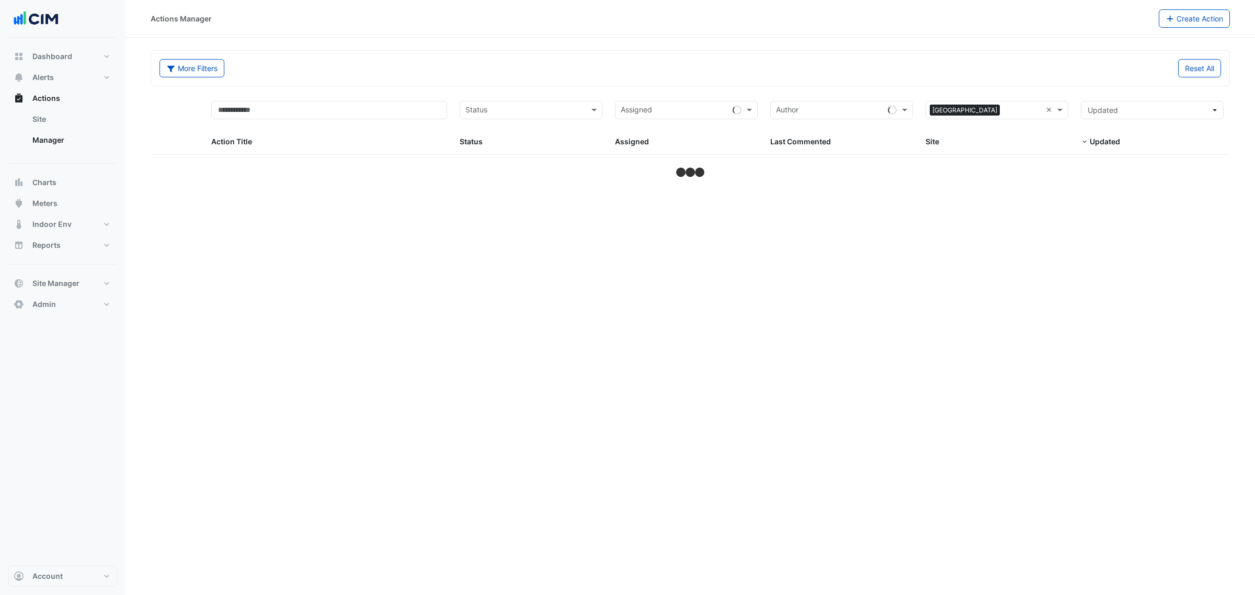
select select "**"
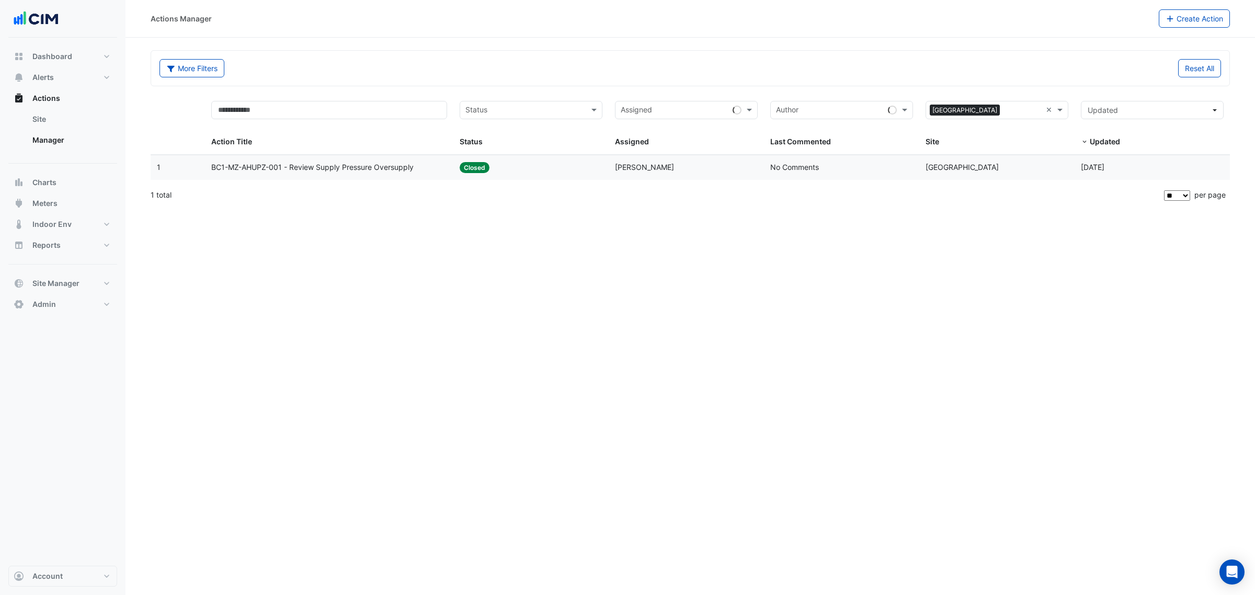
click at [560, 152] on datatable-header-cell "Status Status" at bounding box center [530, 125] width 155 height 60
click at [558, 164] on div "Status: Closed" at bounding box center [531, 168] width 143 height 12
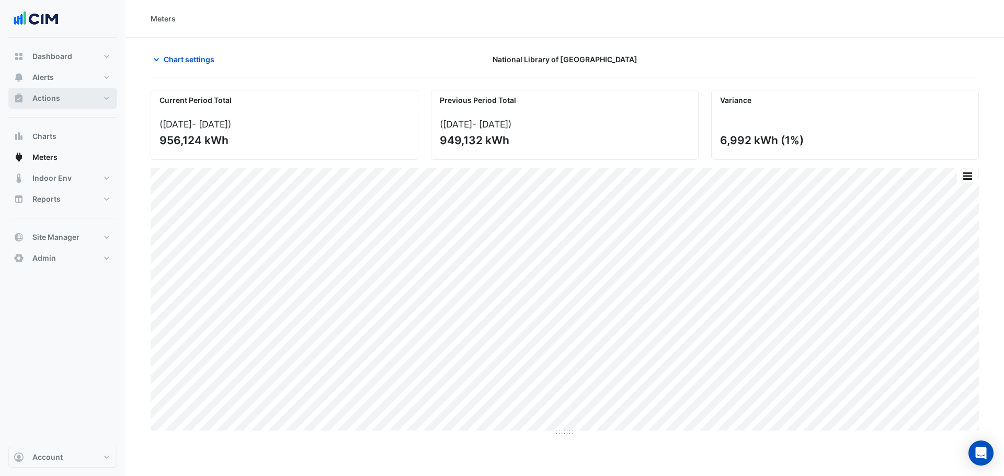
click at [27, 103] on button "Actions" at bounding box center [62, 98] width 109 height 21
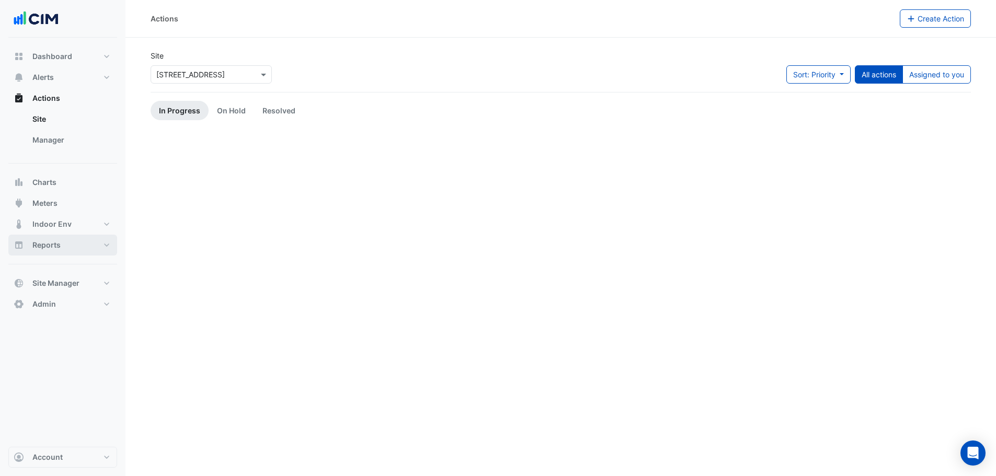
click at [67, 247] on button "Reports" at bounding box center [62, 245] width 109 height 21
select select "**"
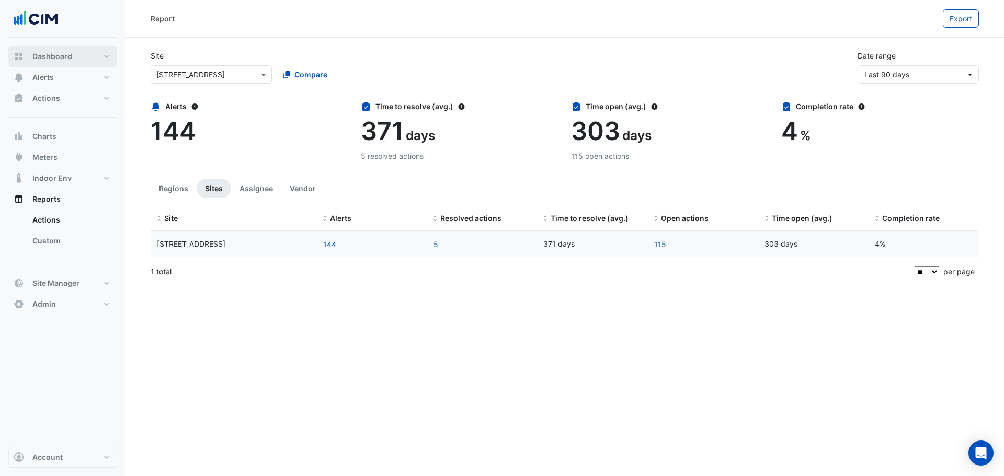
click at [52, 61] on span "Dashboard" at bounding box center [52, 56] width 40 height 10
select select "**"
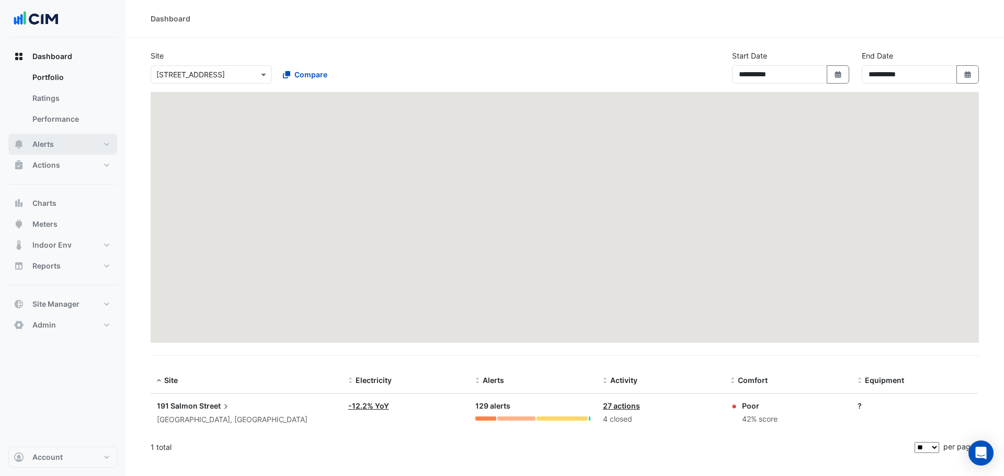
click at [63, 139] on button "Alerts" at bounding box center [62, 144] width 109 height 21
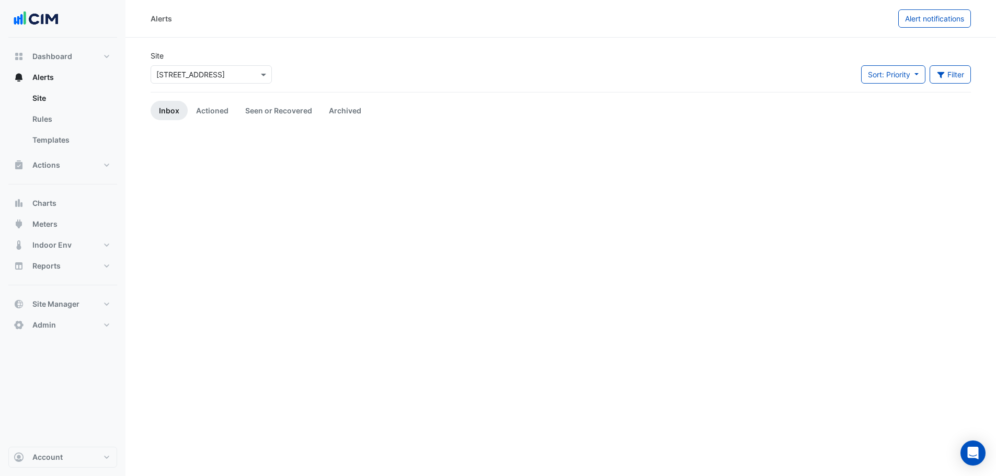
click at [179, 83] on div "× 191 Salmon Street" at bounding box center [211, 74] width 121 height 18
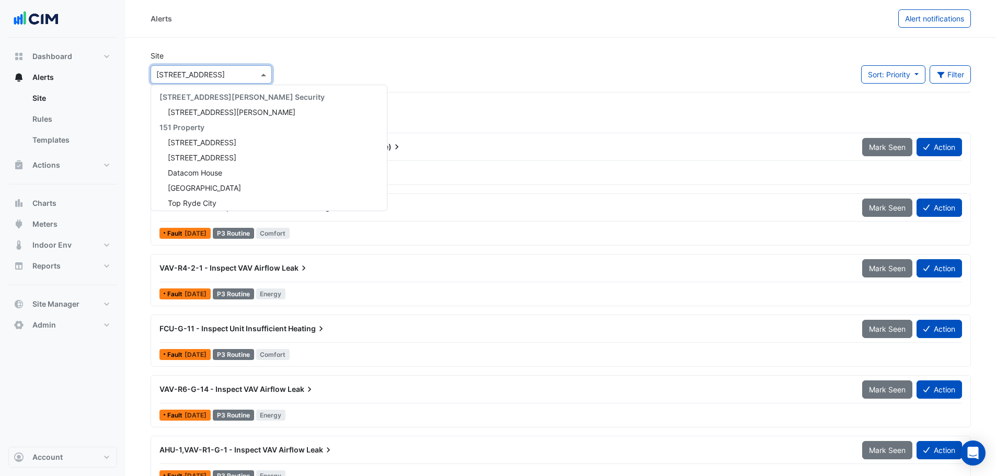
scroll to position [1081, 0]
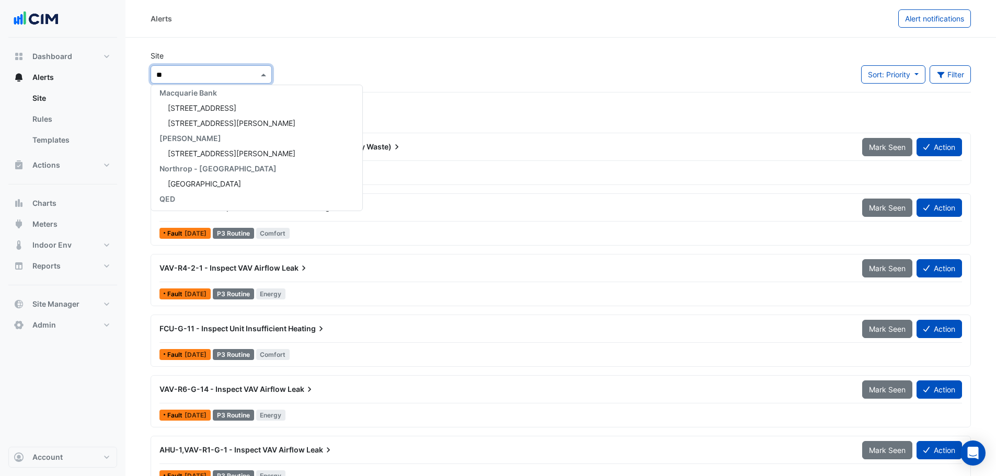
type input "***"
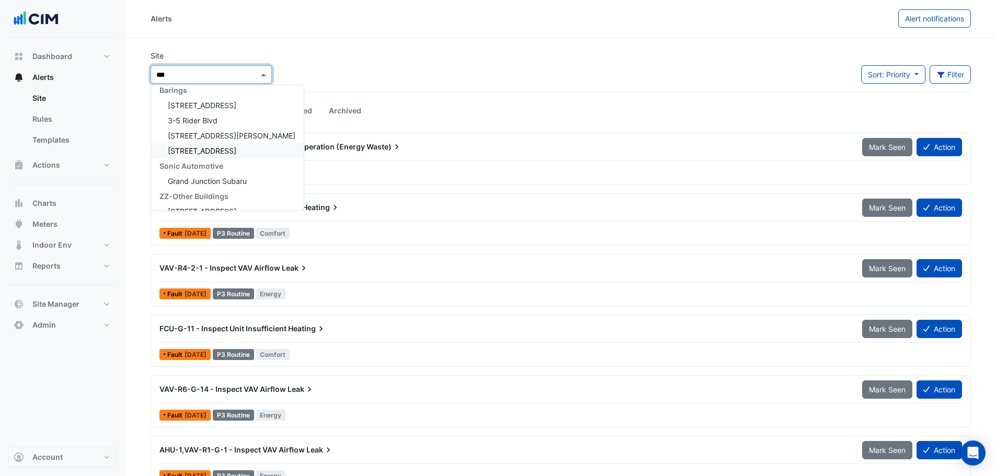
scroll to position [0, 0]
click at [210, 161] on span "[STREET_ADDRESS]" at bounding box center [202, 157] width 69 height 9
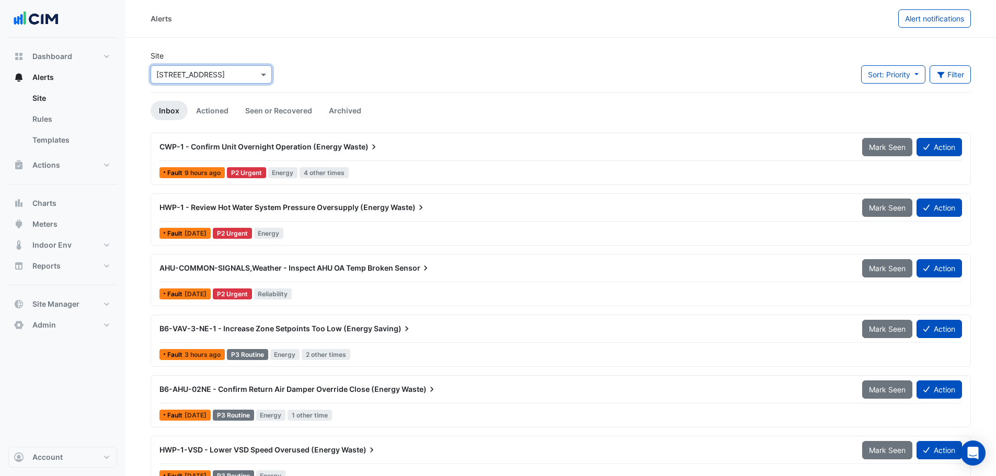
click at [224, 217] on div "HWP-1 - Review Hot Water System Pressure Oversupply (Energy Waste)" at bounding box center [504, 207] width 703 height 19
click at [233, 213] on div "HWP-1 - Review Hot Water System Pressure Oversupply (Energy Waste)" at bounding box center [504, 207] width 703 height 19
click at [239, 140] on div "CWP-1 - Confirm Unit Overnight Operation (Energy Waste)" at bounding box center [504, 147] width 703 height 19
click at [209, 76] on input "text" at bounding box center [200, 75] width 89 height 11
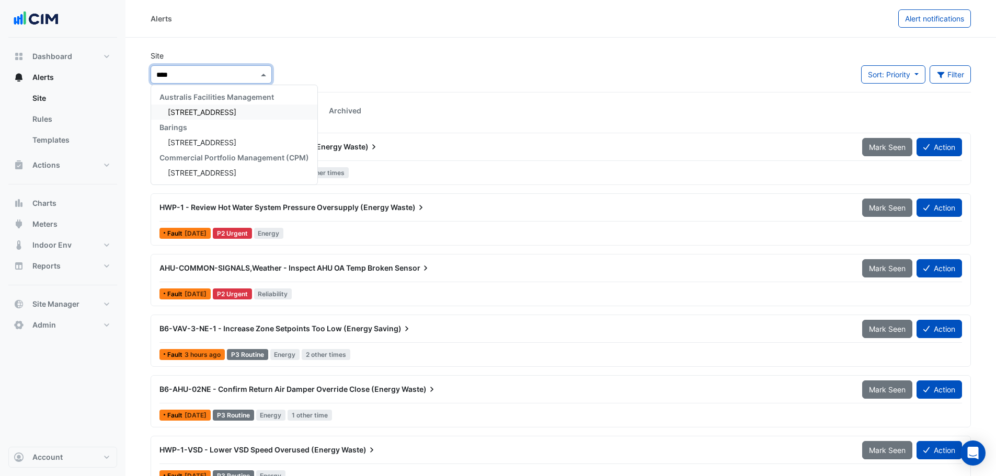
type input "*****"
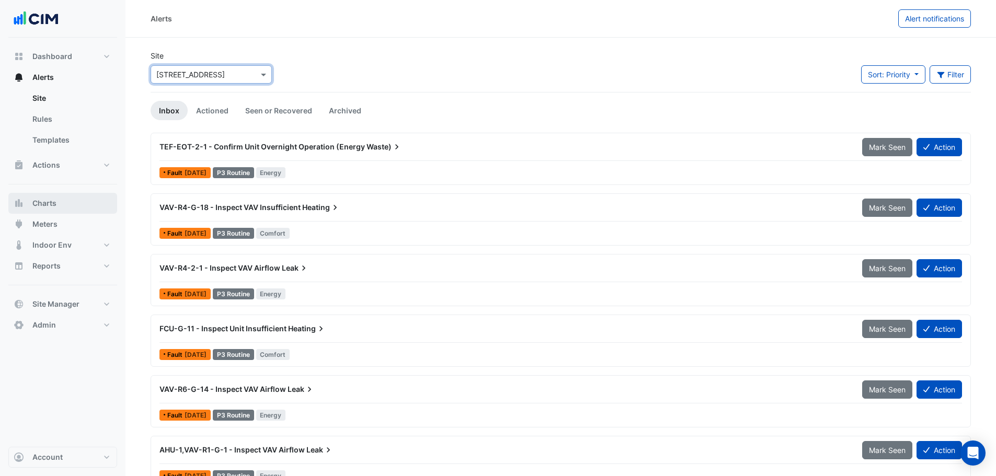
click at [60, 196] on button "Charts" at bounding box center [62, 203] width 109 height 21
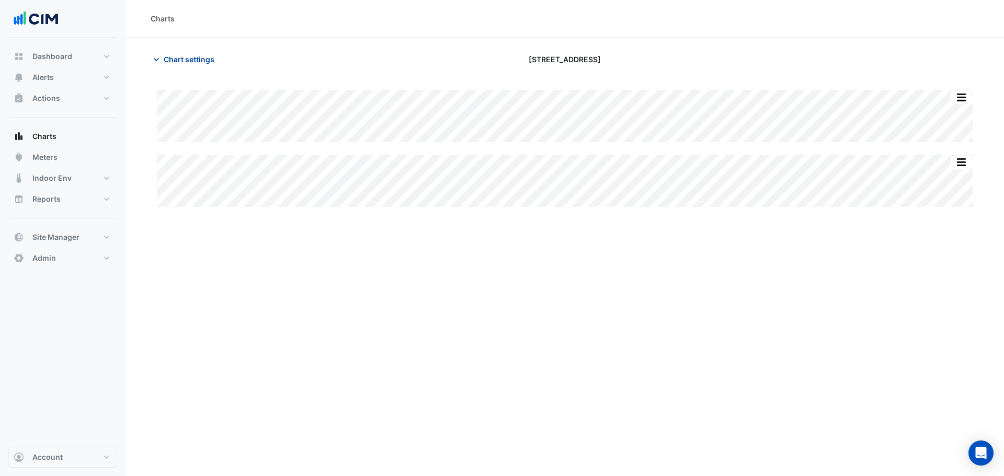
click at [208, 60] on span "Chart settings" at bounding box center [189, 59] width 51 height 11
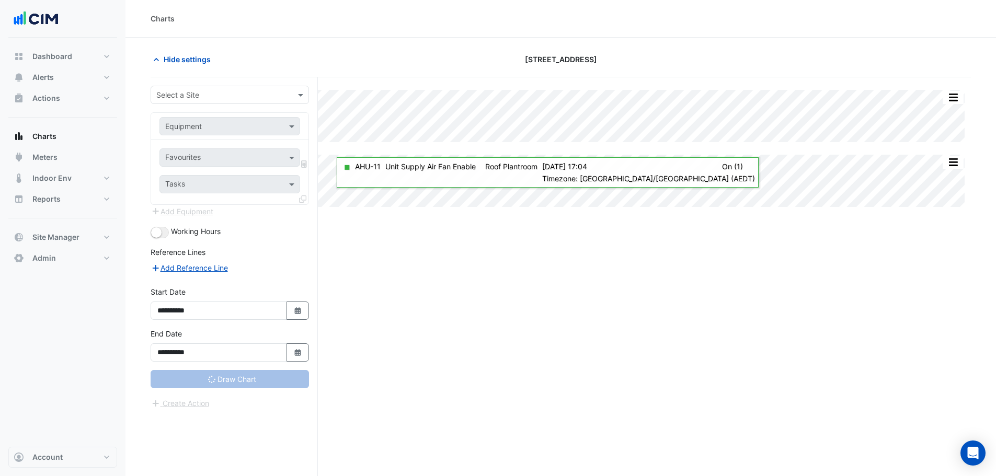
click at [300, 336] on div "**********" at bounding box center [230, 344] width 158 height 33
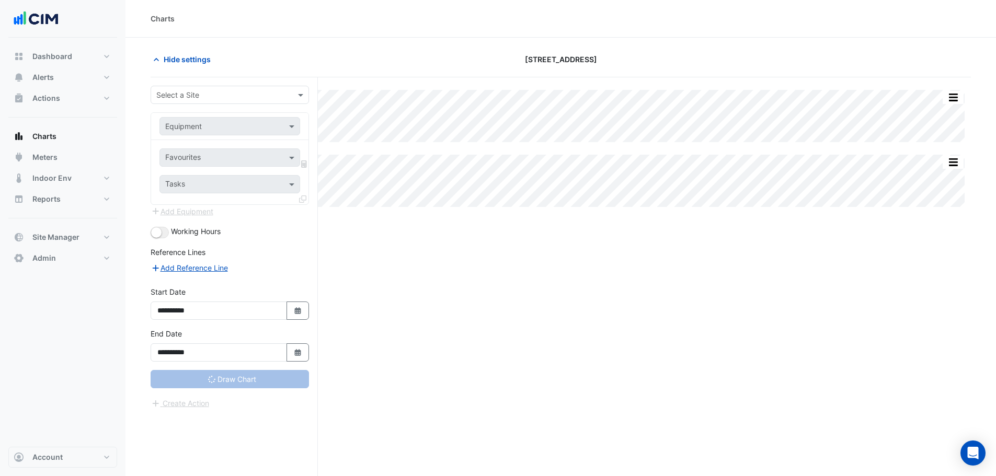
type input "**********"
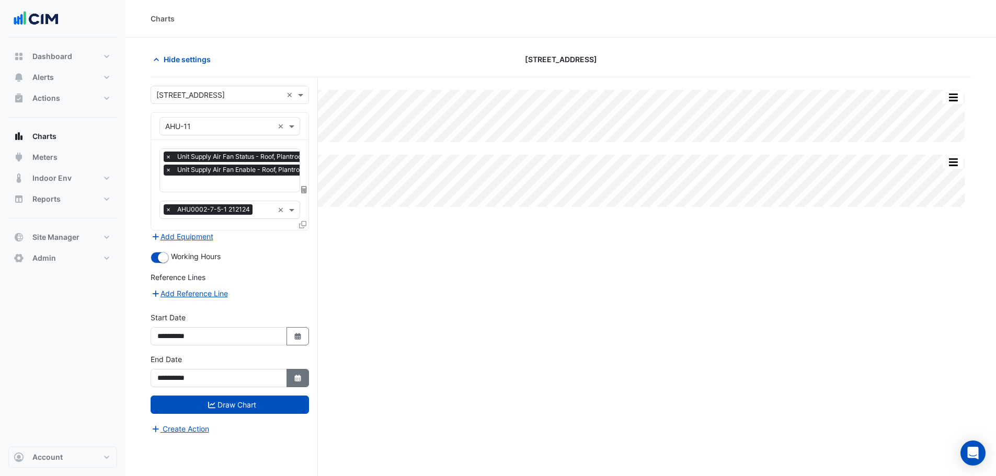
click at [300, 383] on button "Select Date" at bounding box center [298, 378] width 23 height 18
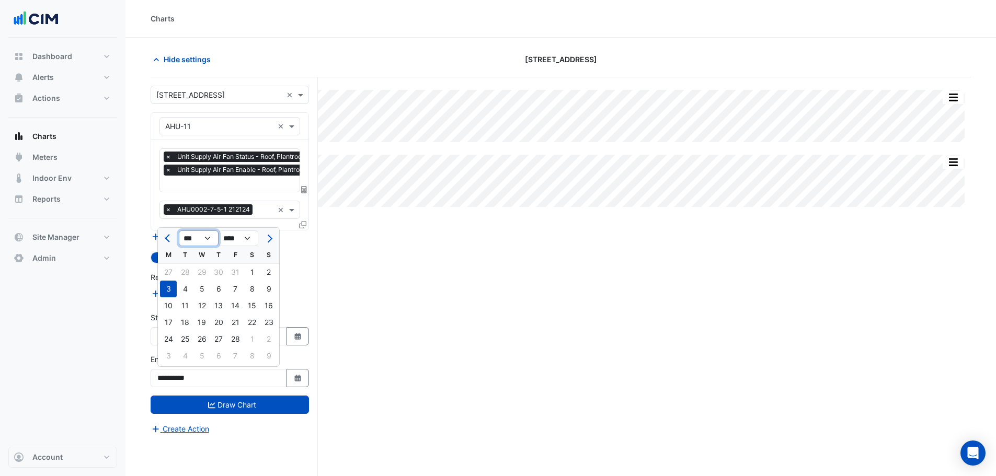
click at [208, 238] on select "*** *** *** *** *** *** *** *** *** *** *** ***" at bounding box center [199, 239] width 40 height 16
select select "*"
click at [179, 231] on select "*** *** *** *** *** *** *** *** *** *** *** ***" at bounding box center [199, 239] width 40 height 16
click at [215, 310] on div "18" at bounding box center [218, 306] width 17 height 17
type input "**********"
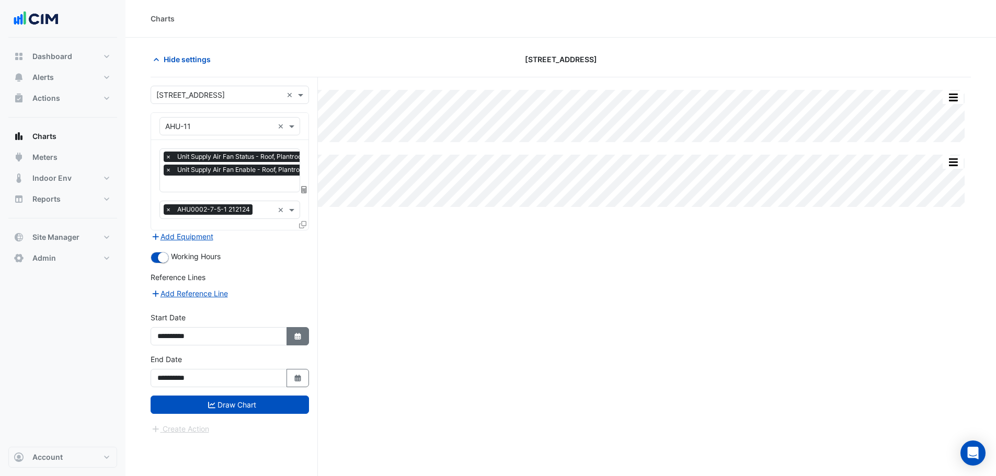
click at [298, 336] on icon "Select Date" at bounding box center [297, 336] width 9 height 7
select select "****"
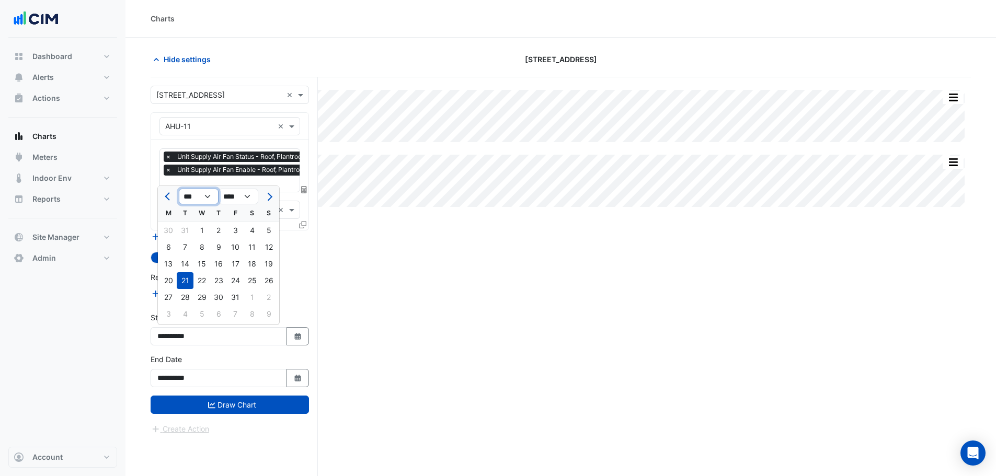
click at [197, 196] on select "*** *** *** *** *** *** *** *** ***" at bounding box center [199, 197] width 40 height 16
select select "*"
click at [179, 189] on select "*** *** *** *** *** *** *** *** ***" at bounding box center [199, 197] width 40 height 16
click at [167, 253] on div "8" at bounding box center [168, 247] width 17 height 17
type input "**********"
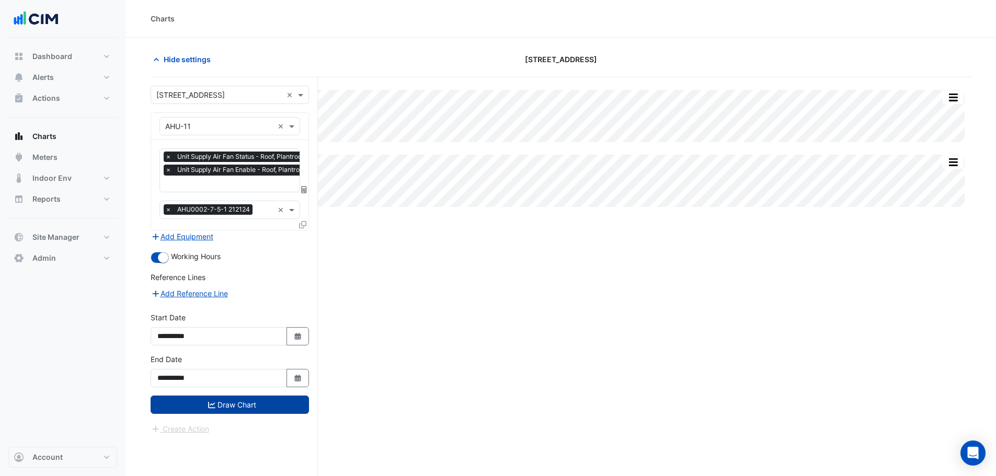
drag, startPoint x: 271, startPoint y: 406, endPoint x: 266, endPoint y: 400, distance: 8.2
click at [266, 400] on button "Draw Chart" at bounding box center [230, 405] width 158 height 18
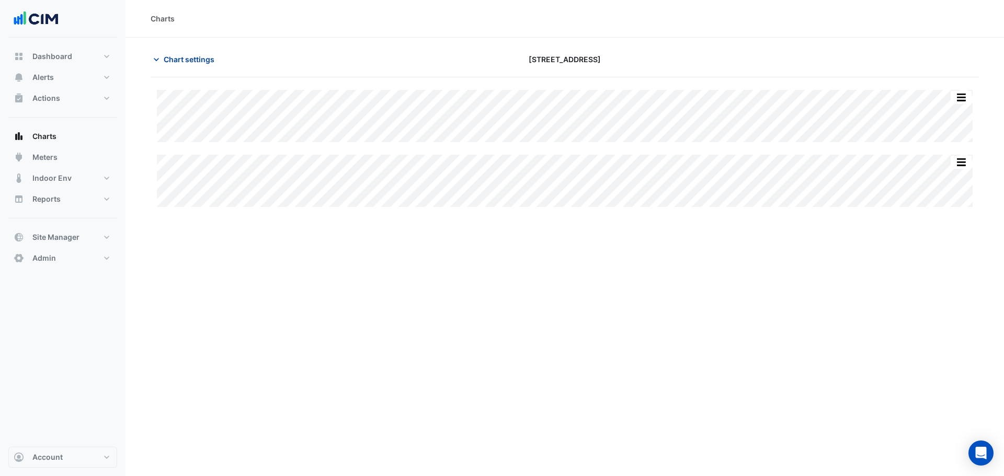
click at [190, 54] on span "Chart settings" at bounding box center [189, 59] width 51 height 11
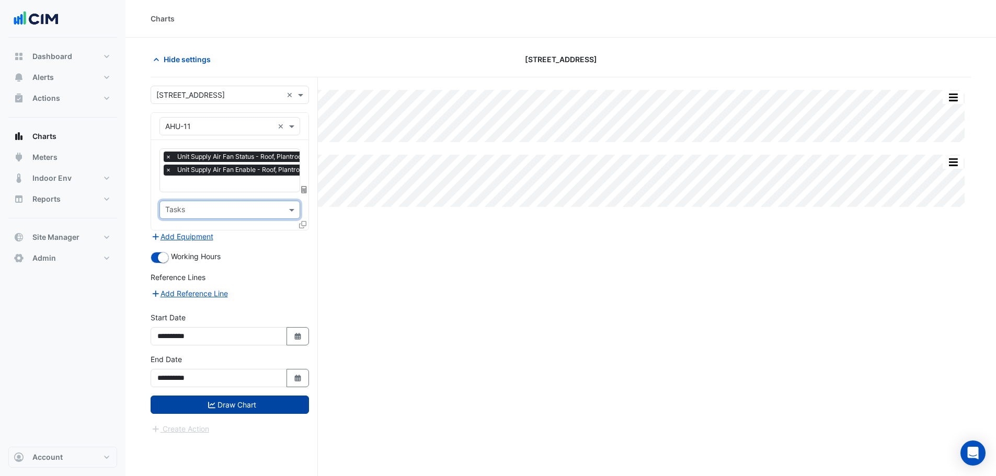
click at [266, 411] on button "Draw Chart" at bounding box center [230, 405] width 158 height 18
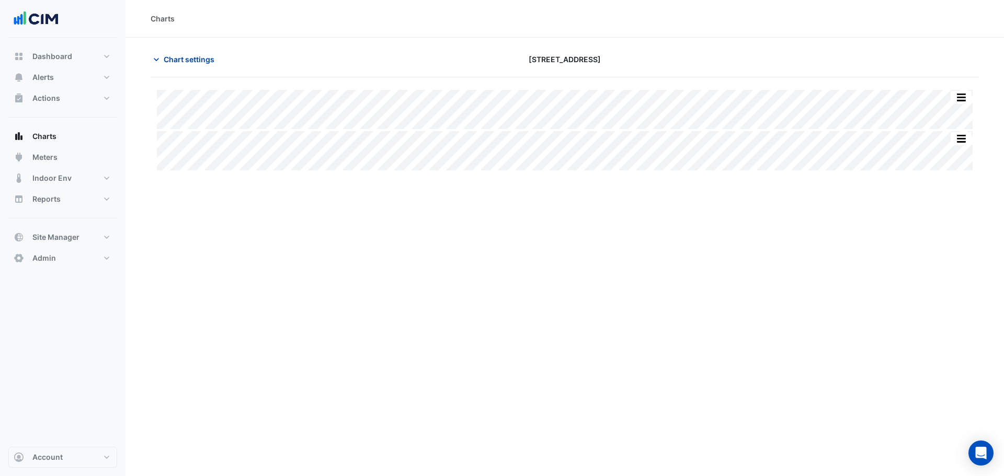
click at [179, 54] on span "Chart settings" at bounding box center [189, 59] width 51 height 11
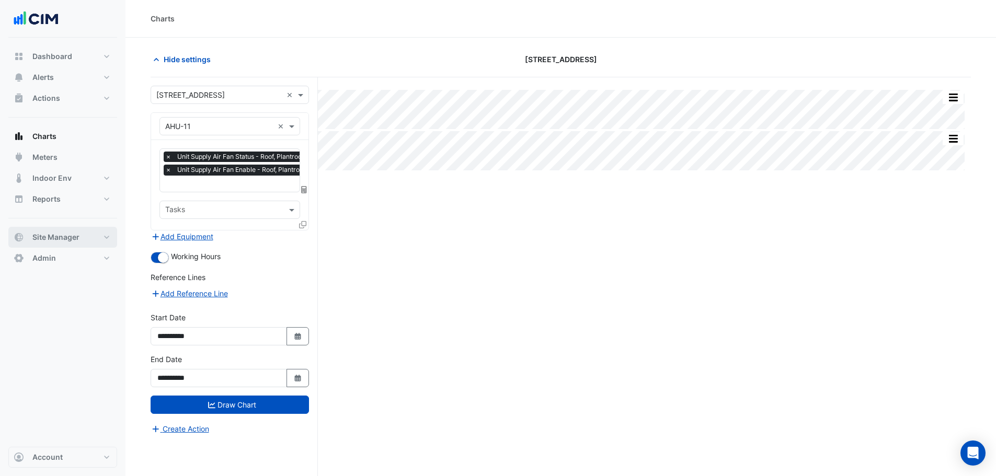
click at [77, 231] on button "Site Manager" at bounding box center [62, 237] width 109 height 21
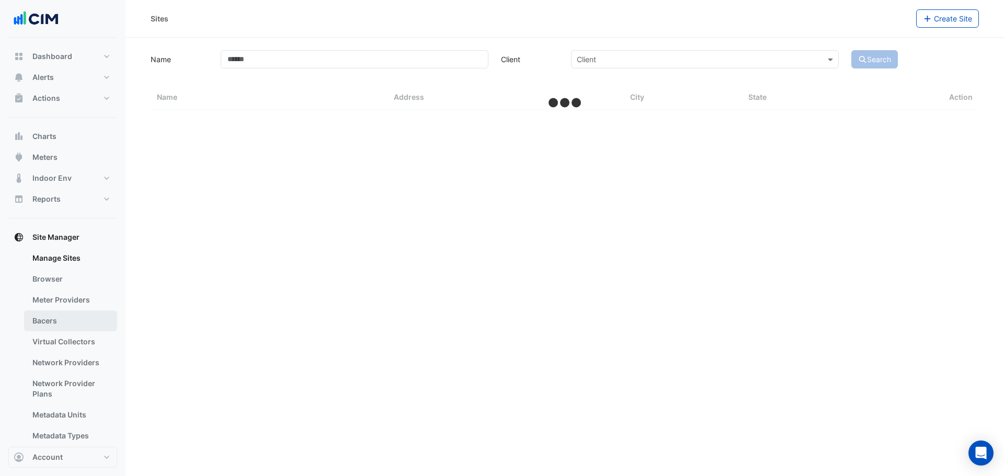
click at [81, 321] on link "Bacers" at bounding box center [70, 321] width 93 height 21
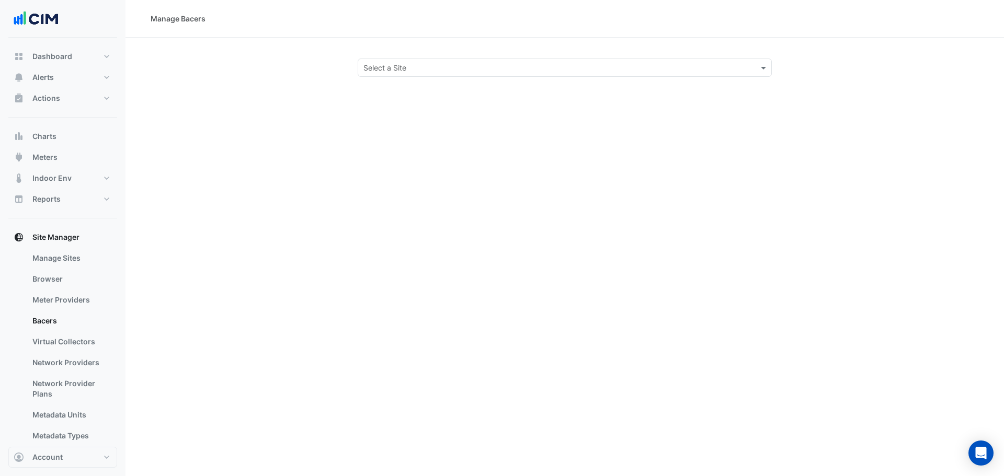
click at [486, 73] on div "Select a Site" at bounding box center [556, 67] width 396 height 11
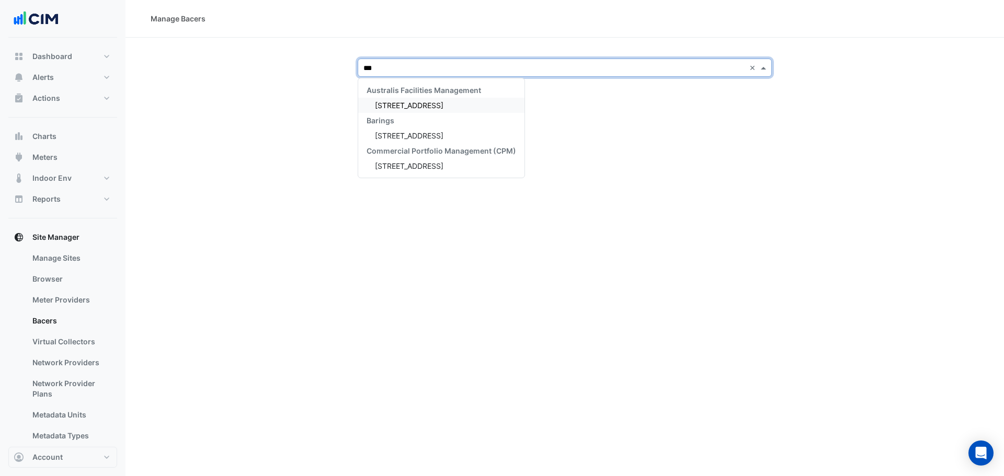
type input "***"
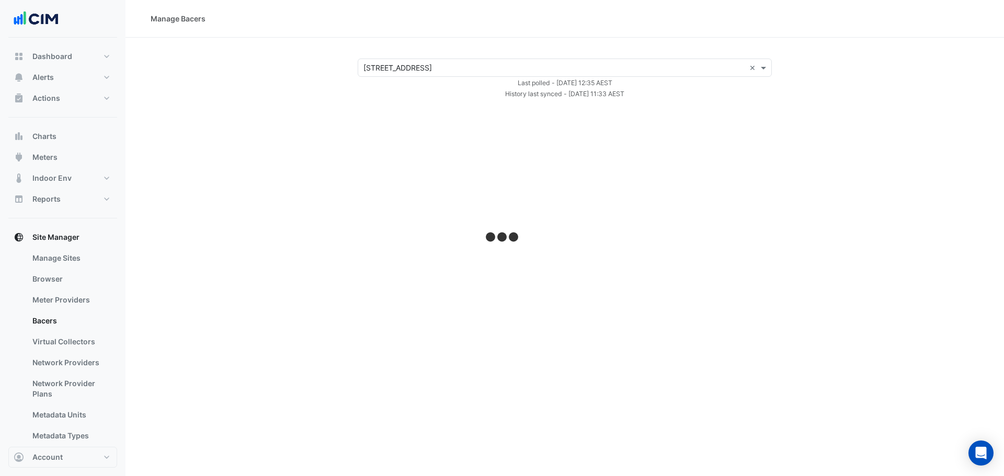
select select "**"
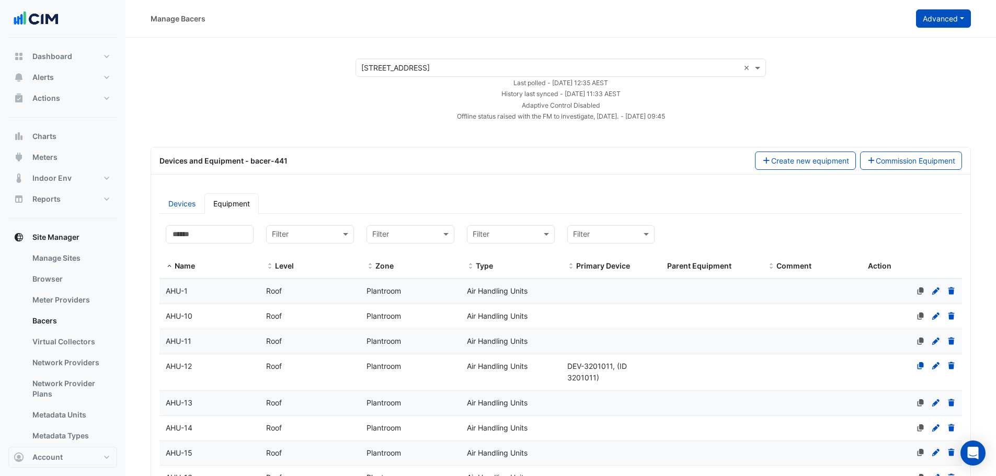
click at [927, 18] on button "Advanced" at bounding box center [943, 18] width 55 height 18
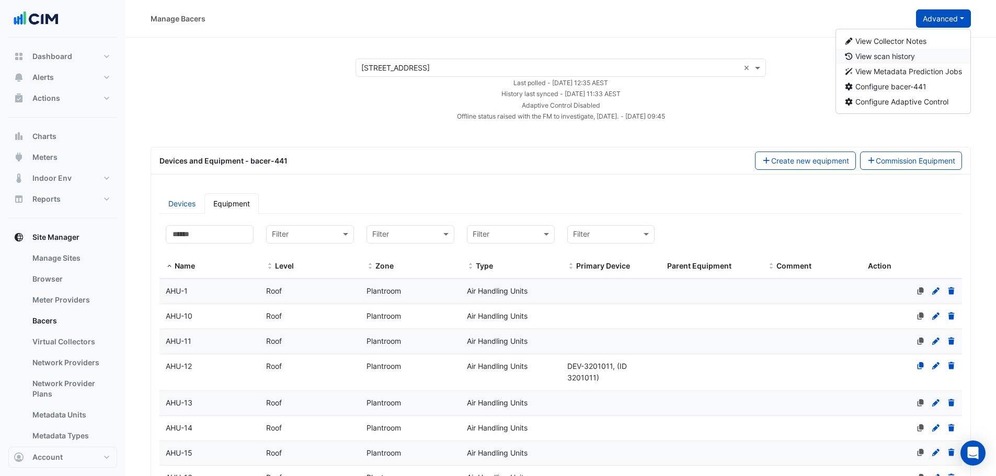
click at [906, 60] on span "View scan history" at bounding box center [886, 56] width 60 height 9
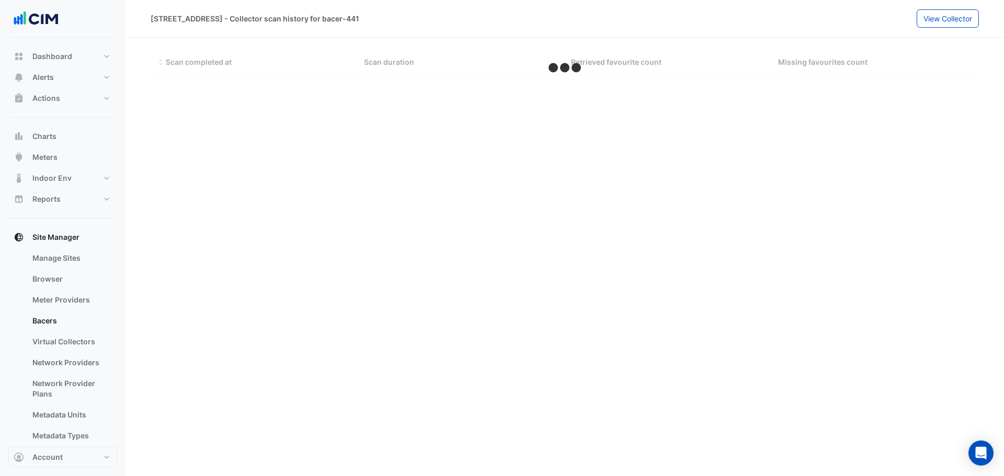
select select "**"
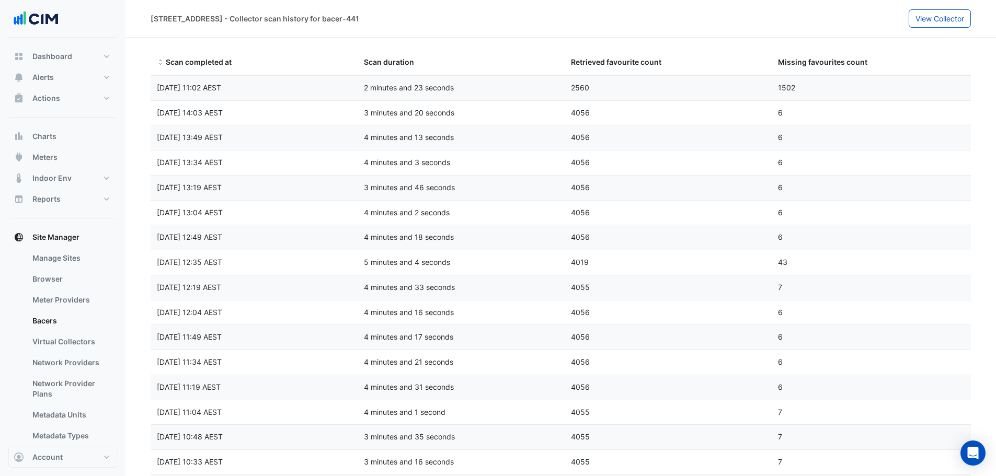
drag, startPoint x: 350, startPoint y: 90, endPoint x: 522, endPoint y: 92, distance: 172.1
click at [522, 92] on div "Scan completed at Wed 17-Sep-2025 11:02 AEST Scan duration 2 minutes and 23 sec…" at bounding box center [565, 88] width 828 height 25
click at [277, 90] on div "Wed 17-Sep-2025 11:02 AEST" at bounding box center [254, 88] width 207 height 12
drag, startPoint x: 202, startPoint y: 95, endPoint x: 338, endPoint y: 97, distance: 136.0
click at [337, 97] on datatable-body-cell "Scan completed at Wed 17-Sep-2025 11:02 AEST" at bounding box center [254, 88] width 207 height 25
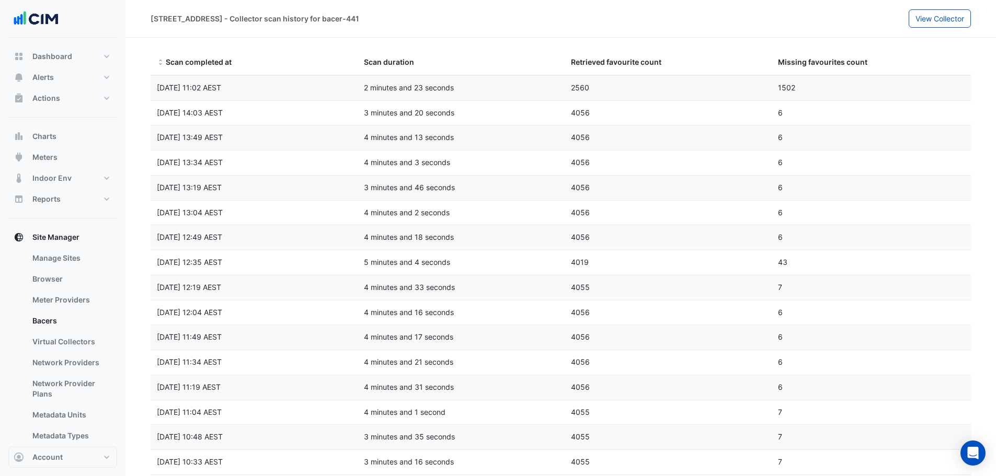
click at [342, 98] on datatable-body-cell "Scan completed at Wed 17-Sep-2025 11:02 AEST" at bounding box center [254, 88] width 207 height 25
click at [391, 101] on datatable-body-cell "Scan duration 3 minutes and 20 seconds" at bounding box center [461, 113] width 207 height 25
click at [418, 96] on datatable-body-cell "Scan duration 2 minutes and 23 seconds" at bounding box center [461, 88] width 207 height 25
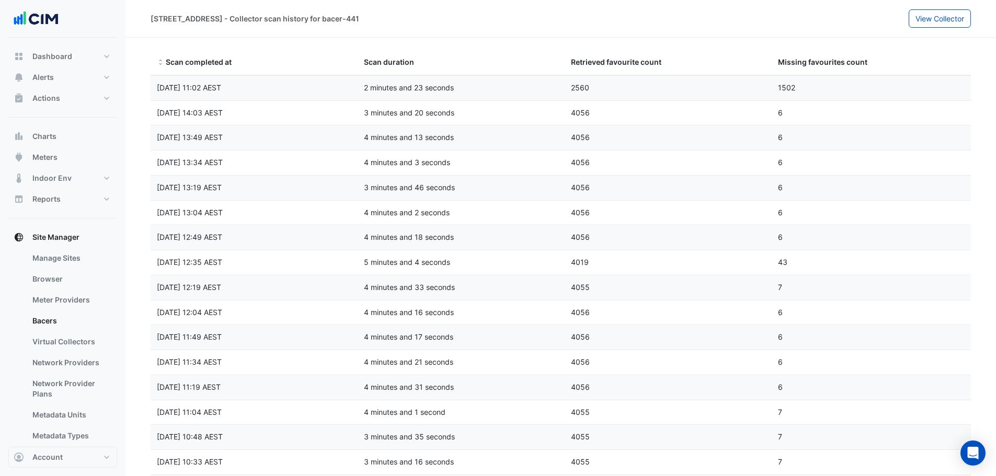
click at [420, 97] on datatable-body-cell "Scan duration 2 minutes and 23 seconds" at bounding box center [461, 88] width 207 height 25
click at [424, 99] on datatable-body-cell "Scan duration 2 minutes and 23 seconds" at bounding box center [461, 88] width 207 height 25
drag, startPoint x: 411, startPoint y: 88, endPoint x: 532, endPoint y: 104, distance: 121.8
drag, startPoint x: 212, startPoint y: 93, endPoint x: 533, endPoint y: 231, distance: 348.8
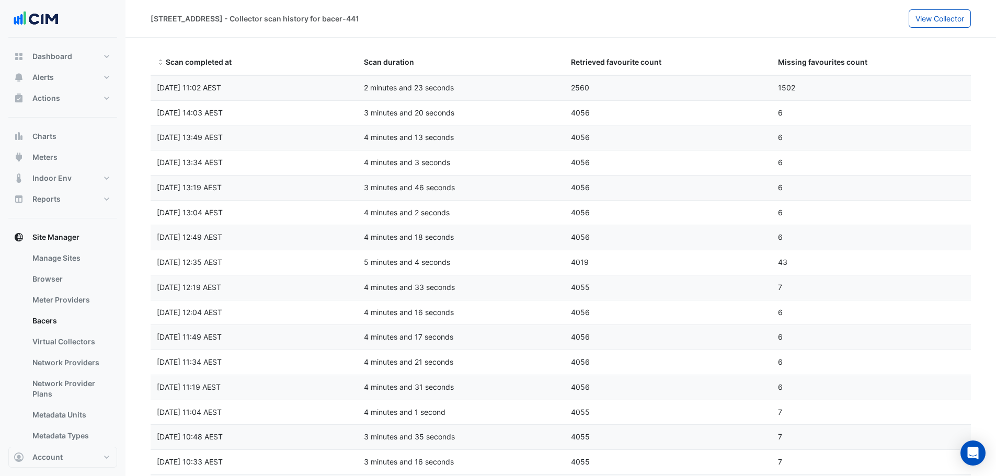
click at [577, 236] on span "4056" at bounding box center [580, 237] width 19 height 9
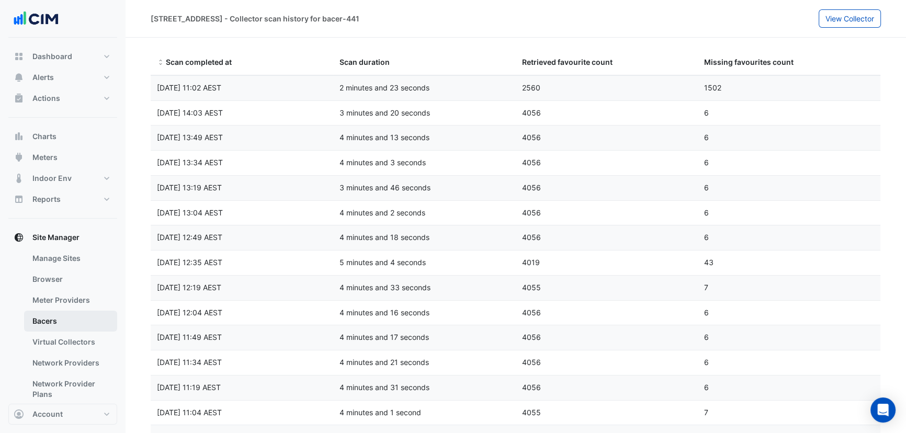
click at [61, 322] on link "Bacers" at bounding box center [70, 321] width 93 height 21
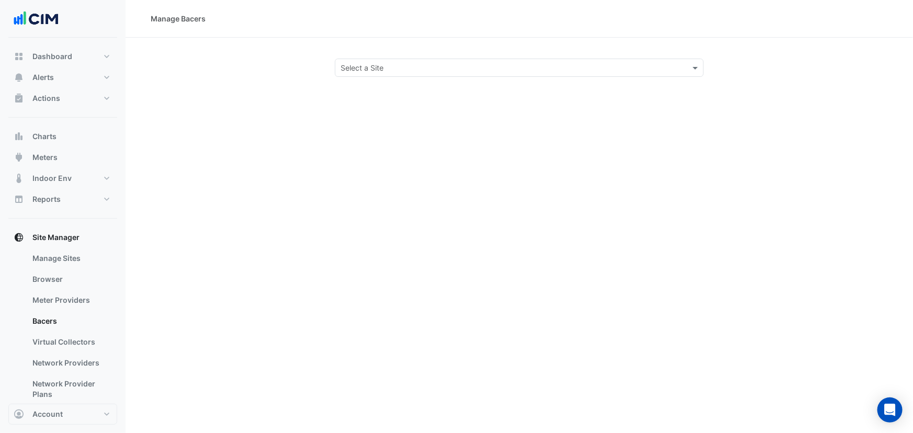
click at [449, 73] on div "Select a Site" at bounding box center [519, 68] width 369 height 18
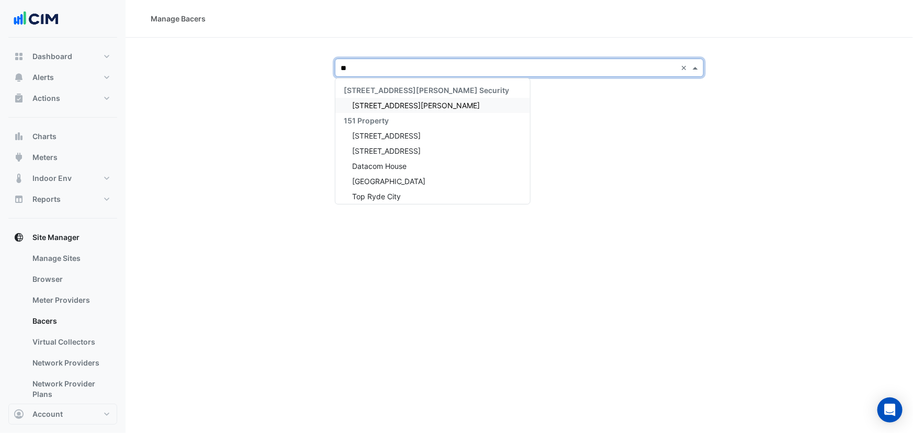
type input "***"
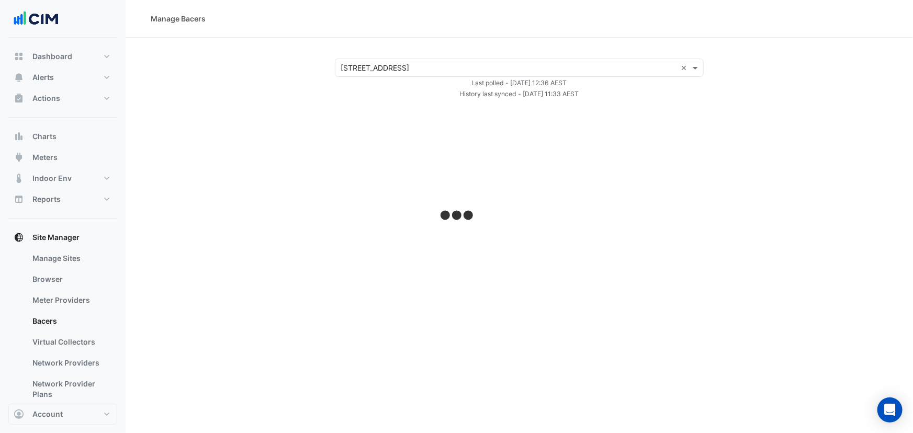
select select "**"
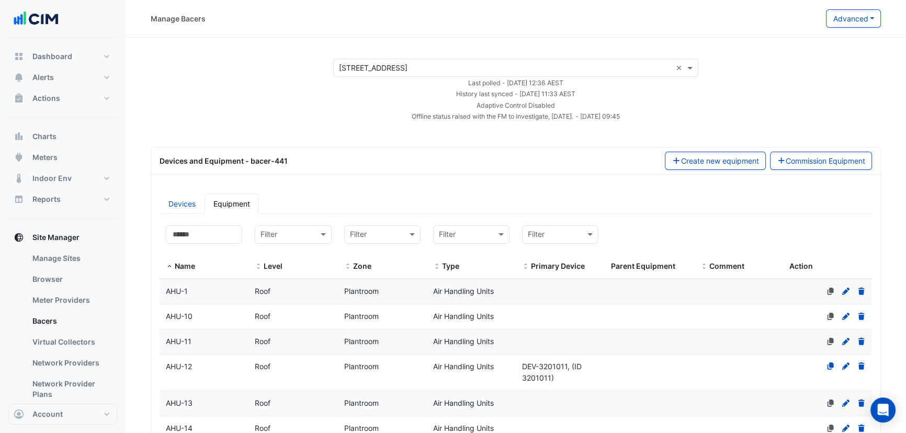
click at [427, 60] on div "× 191 Salmon Street ×" at bounding box center [515, 68] width 365 height 18
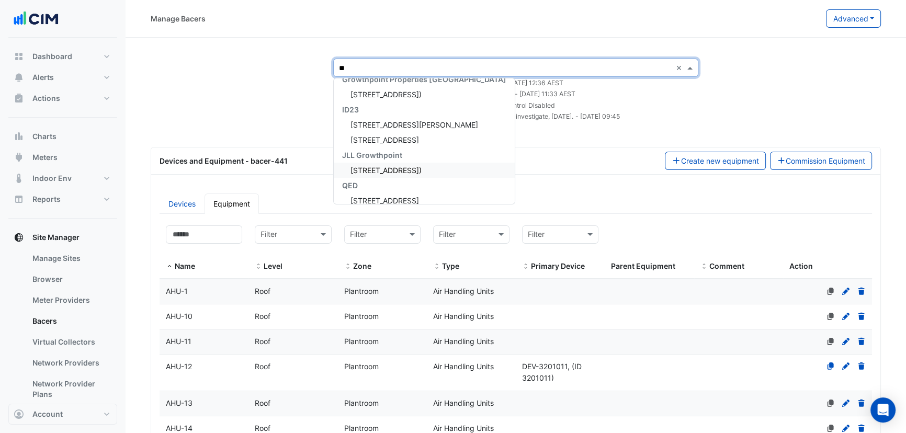
type input "***"
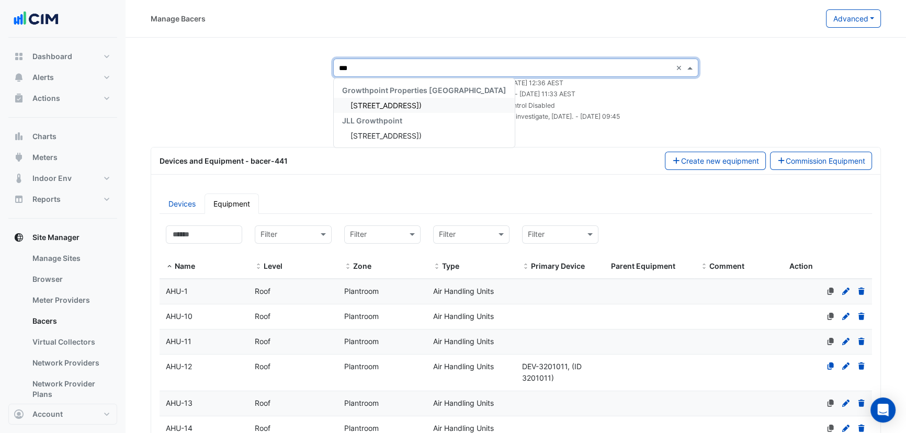
click at [380, 97] on div "Growthpoint Properties Australia" at bounding box center [424, 90] width 181 height 15
click at [382, 105] on span "211 Wellington Road (Building C)" at bounding box center [385, 105] width 71 height 9
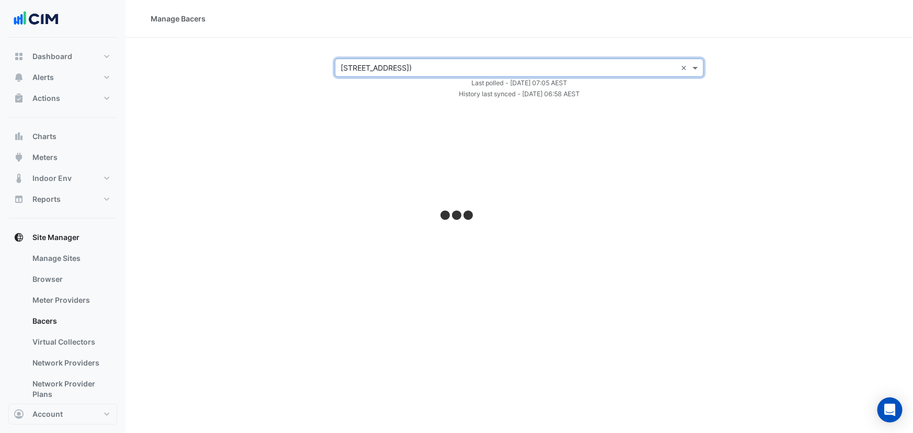
select select "**"
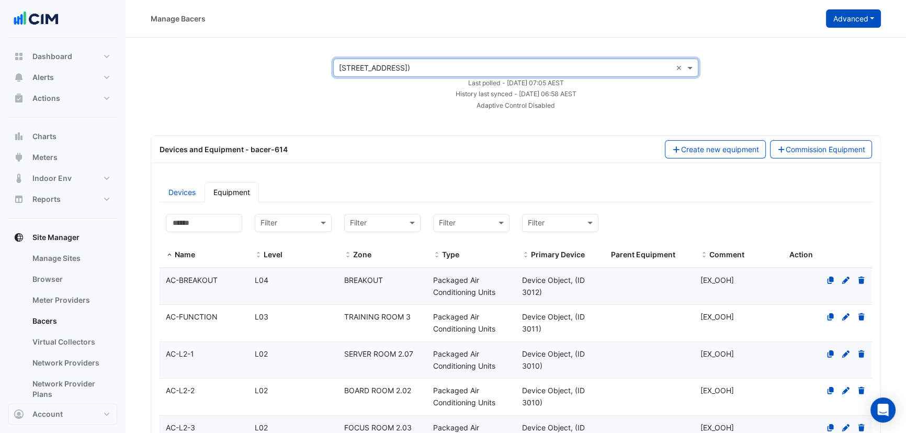
drag, startPoint x: 818, startPoint y: 21, endPoint x: 842, endPoint y: 20, distance: 23.6
click at [826, 21] on div "Manage Bacers" at bounding box center [488, 18] width 675 height 18
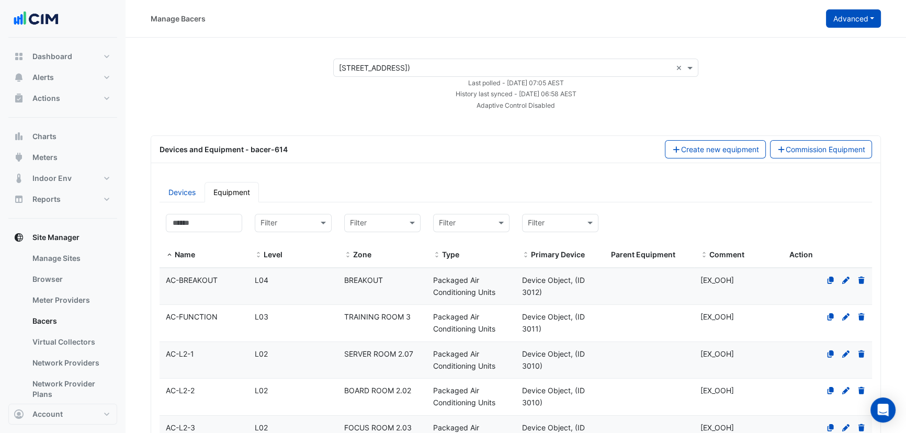
click at [842, 20] on button "Advanced" at bounding box center [853, 18] width 55 height 18
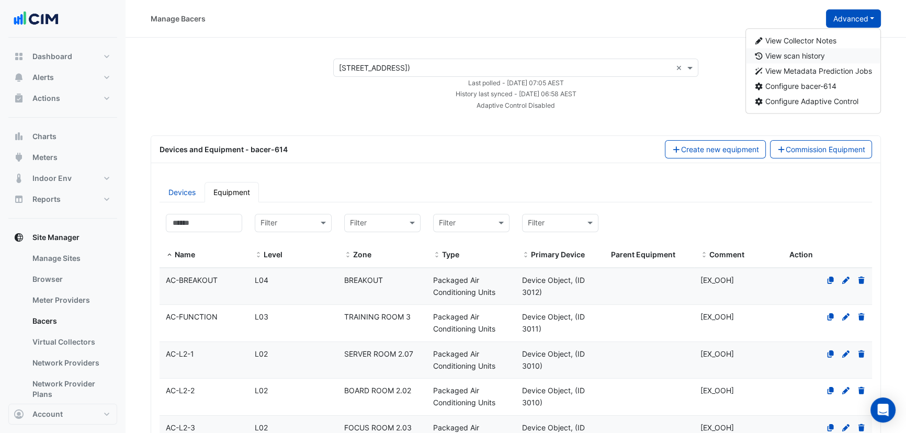
click at [789, 50] on button "View scan history" at bounding box center [813, 55] width 135 height 15
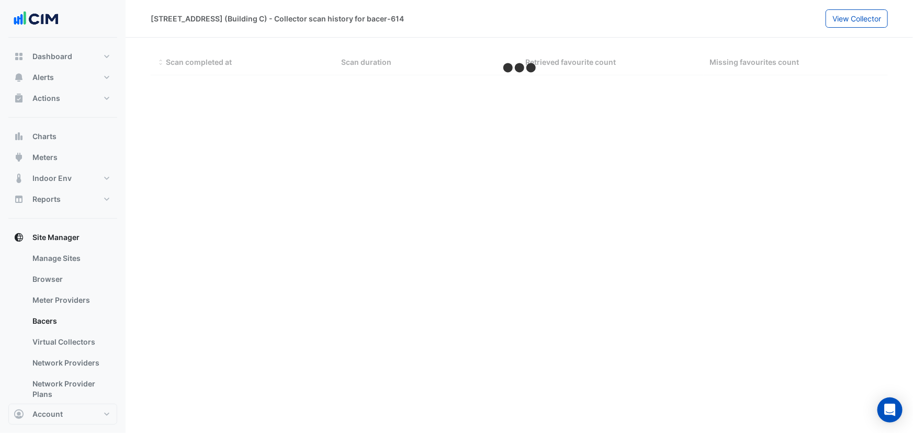
select select "**"
